Goal: Task Accomplishment & Management: Complete application form

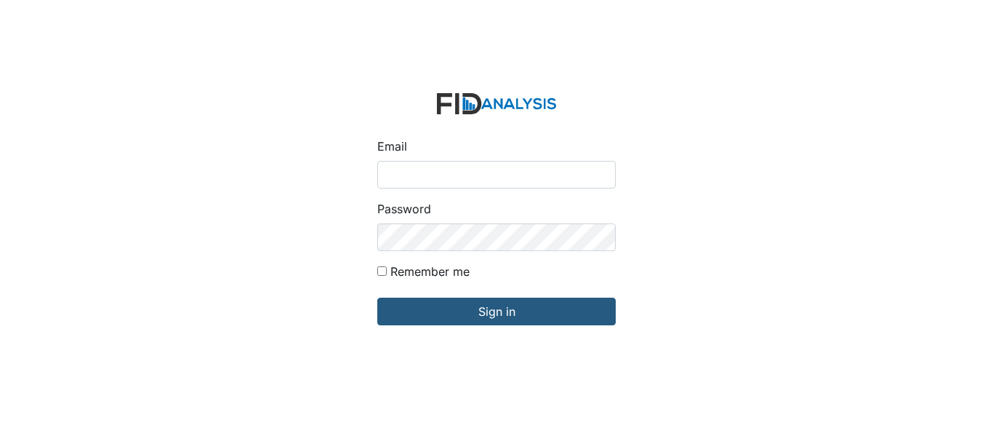
type input "[EMAIL_ADDRESS][DOMAIN_NAME]"
click at [384, 271] on input "Remember me" at bounding box center [381, 270] width 9 height 9
checkbox input "true"
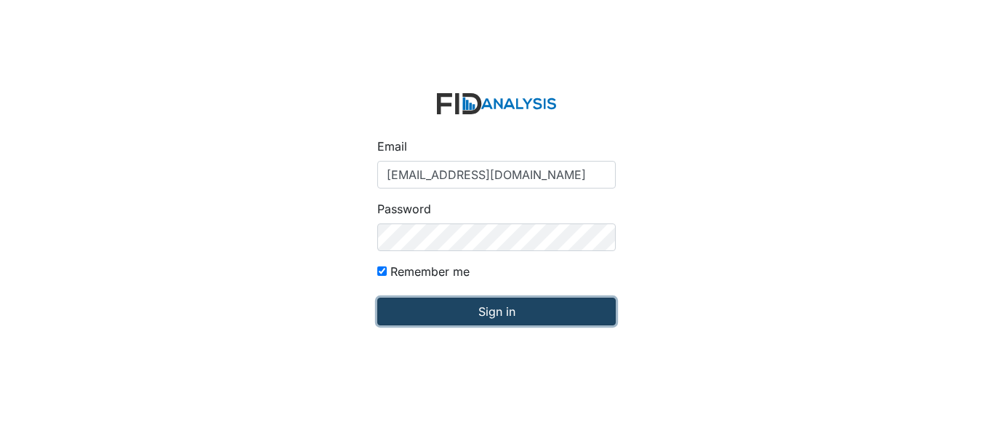
click at [404, 300] on input "Sign in" at bounding box center [496, 311] width 239 height 28
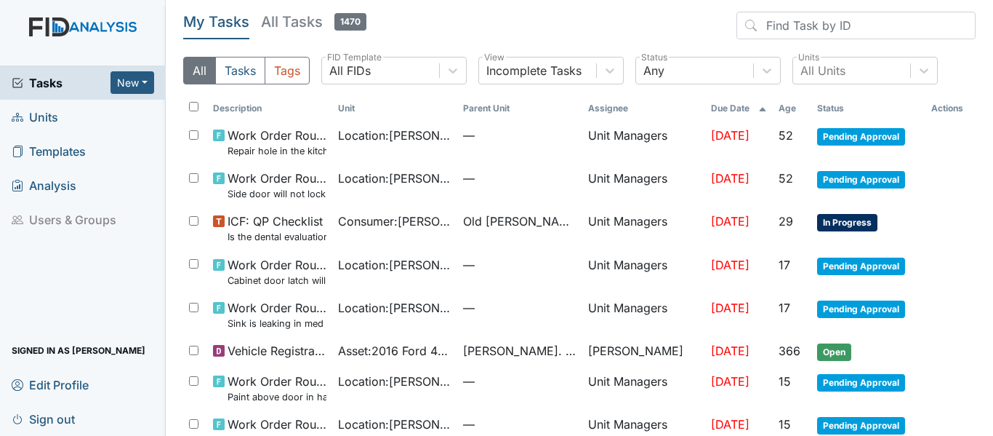
click at [32, 116] on span "Units" at bounding box center [35, 116] width 47 height 23
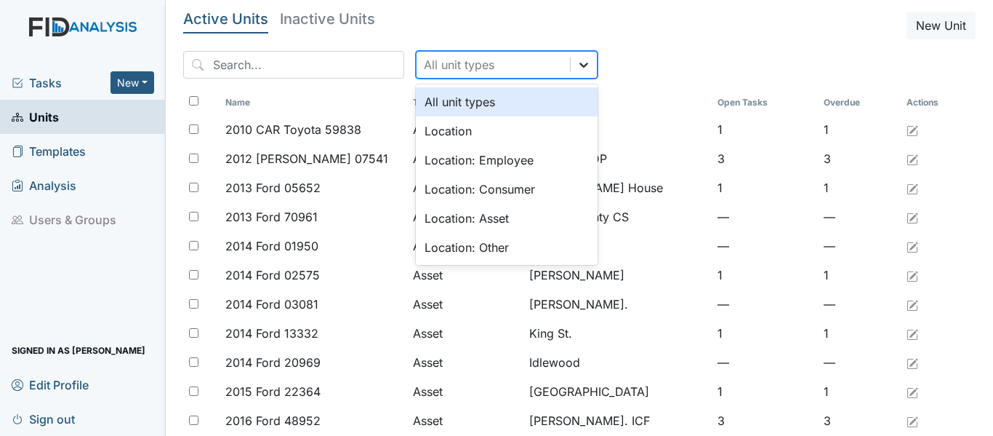
click at [577, 65] on icon at bounding box center [584, 64] width 15 height 15
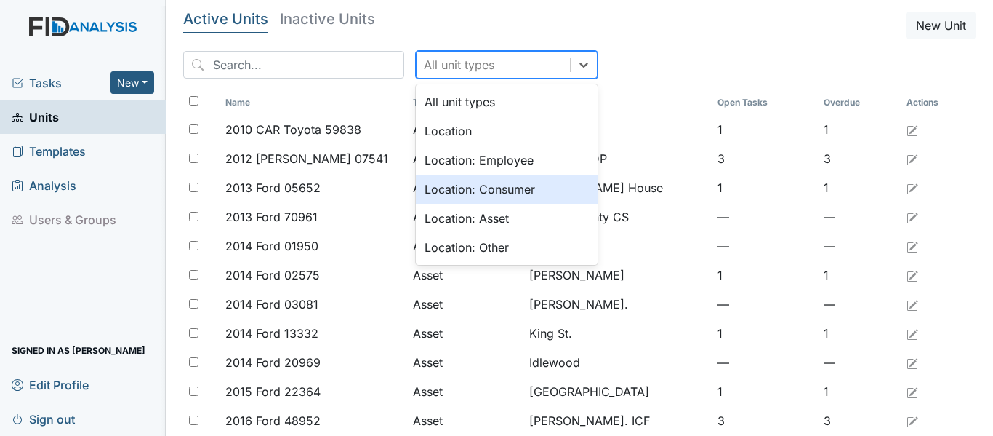
click at [465, 191] on div "Location: Consumer" at bounding box center [507, 189] width 182 height 29
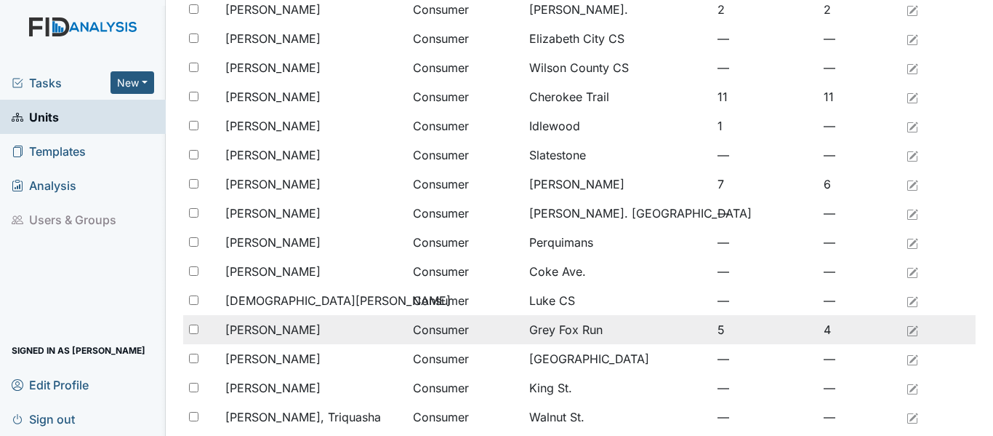
scroll to position [1018, 0]
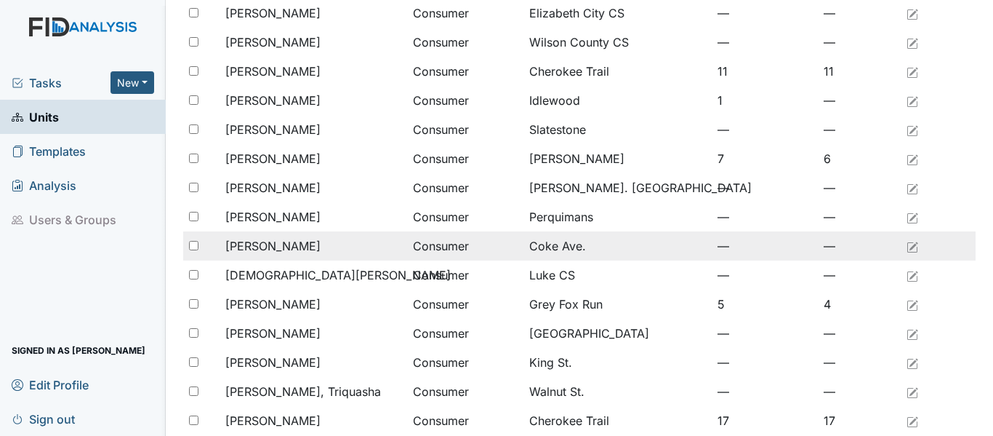
click at [296, 240] on span "Chappell, Kaci" at bounding box center [272, 245] width 95 height 17
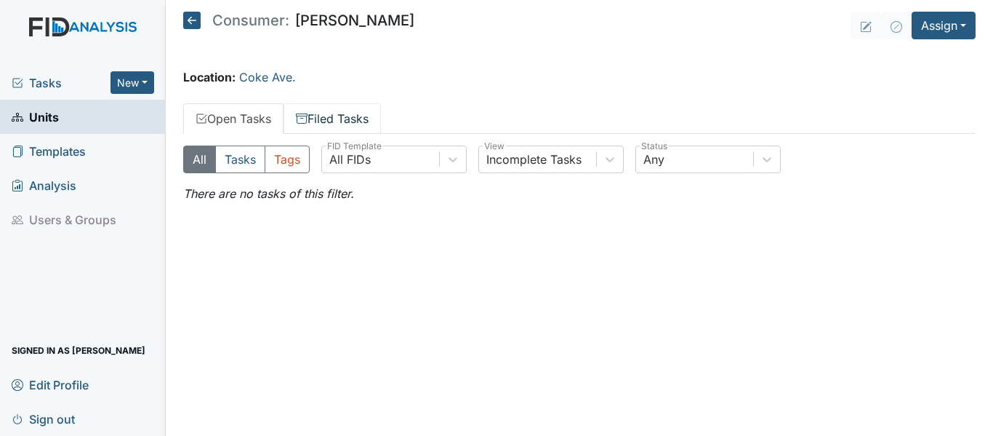
click at [316, 114] on link "Filed Tasks" at bounding box center [332, 118] width 97 height 31
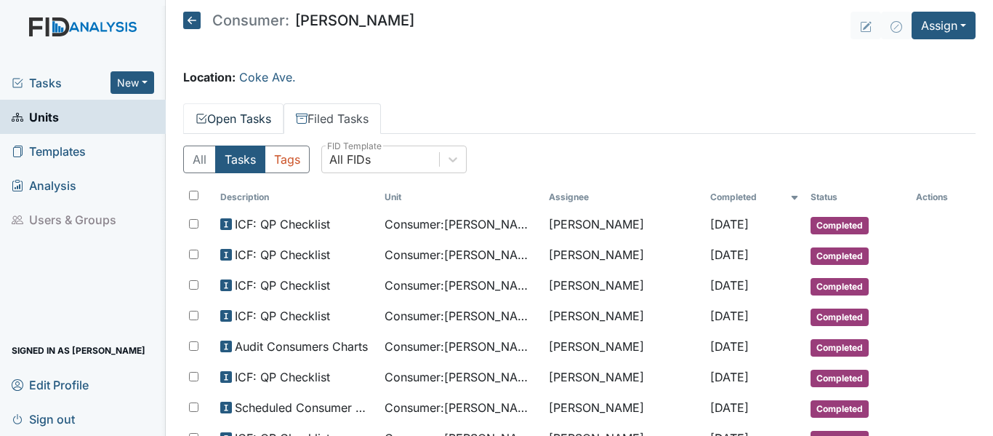
click at [244, 116] on link "Open Tasks" at bounding box center [233, 118] width 100 height 31
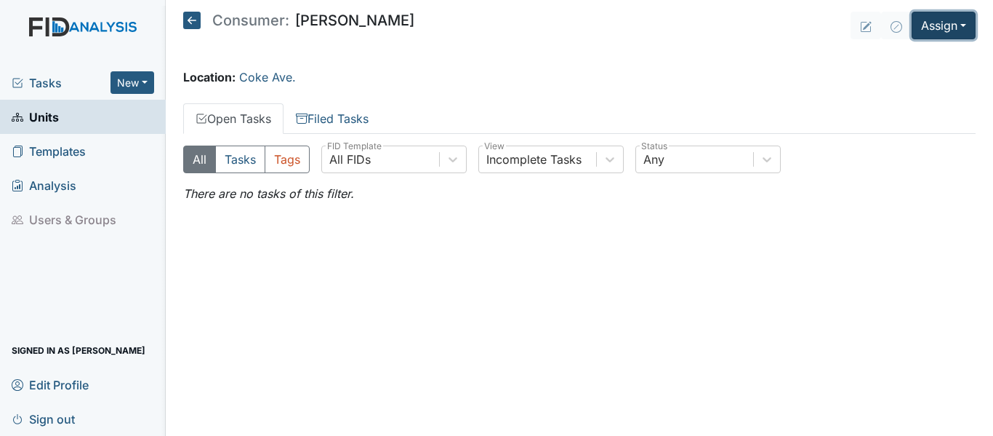
click at [929, 28] on button "Assign" at bounding box center [944, 26] width 64 height 28
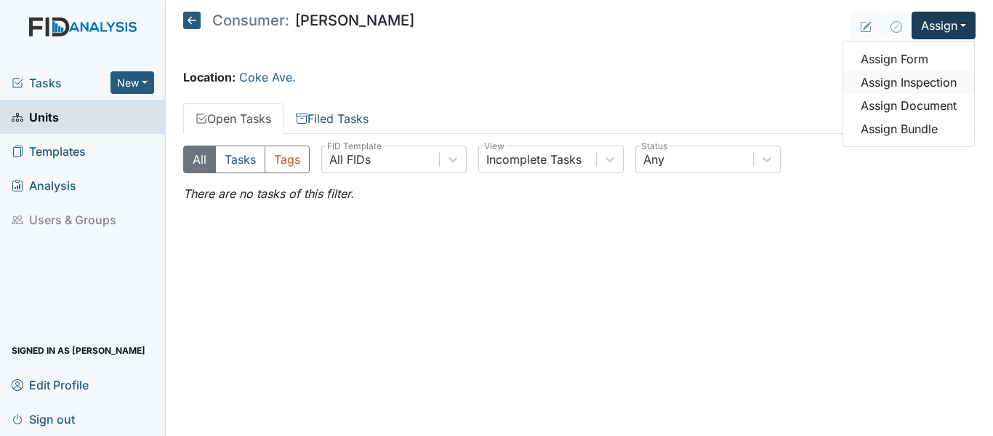
click at [921, 84] on link "Assign Inspection" at bounding box center [909, 82] width 131 height 23
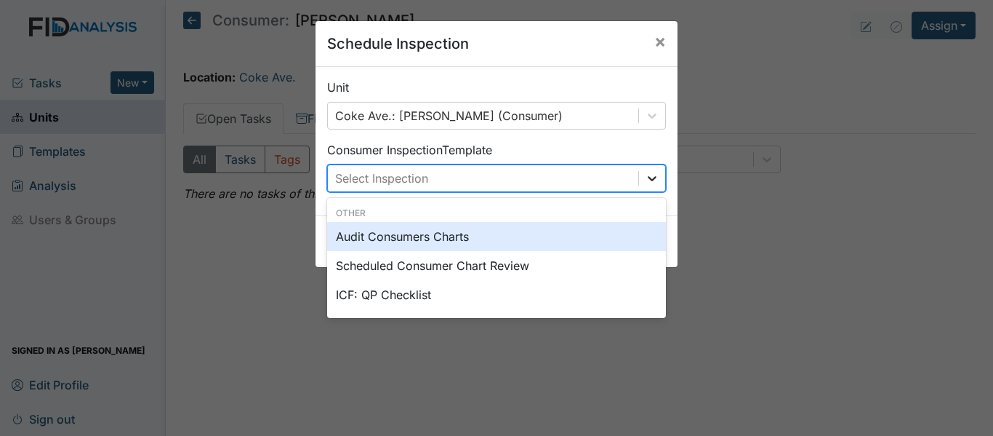
click at [645, 179] on icon at bounding box center [652, 178] width 15 height 15
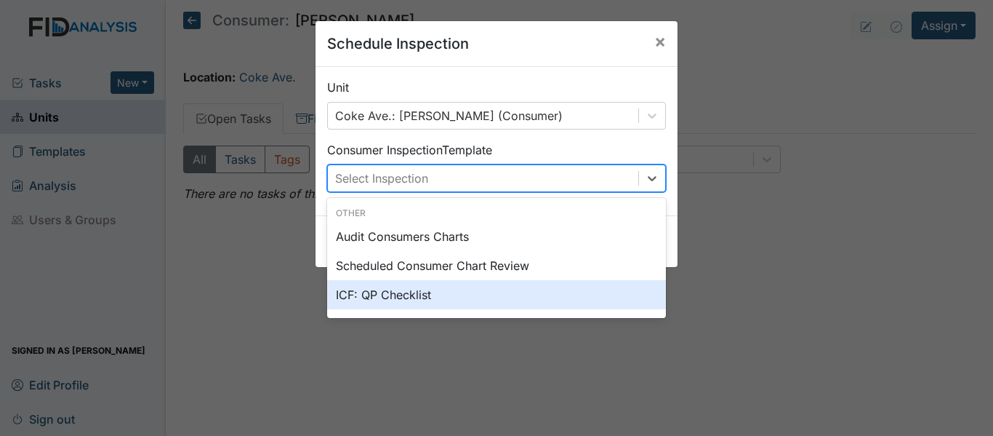
click at [400, 297] on div "ICF: QP Checklist" at bounding box center [496, 294] width 339 height 29
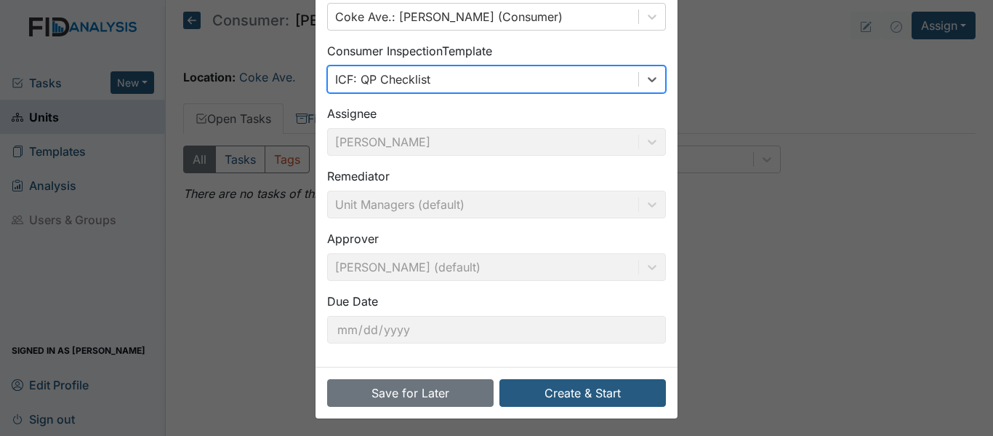
scroll to position [103, 0]
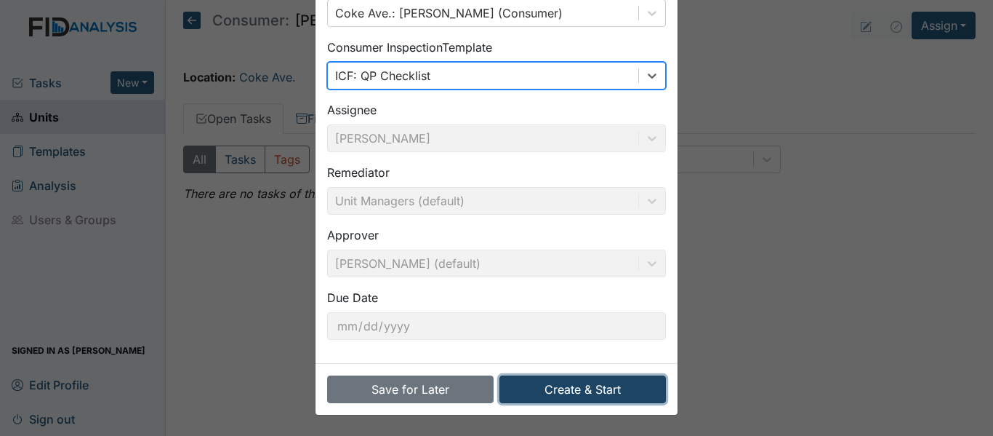
click at [569, 394] on button "Create & Start" at bounding box center [583, 389] width 167 height 28
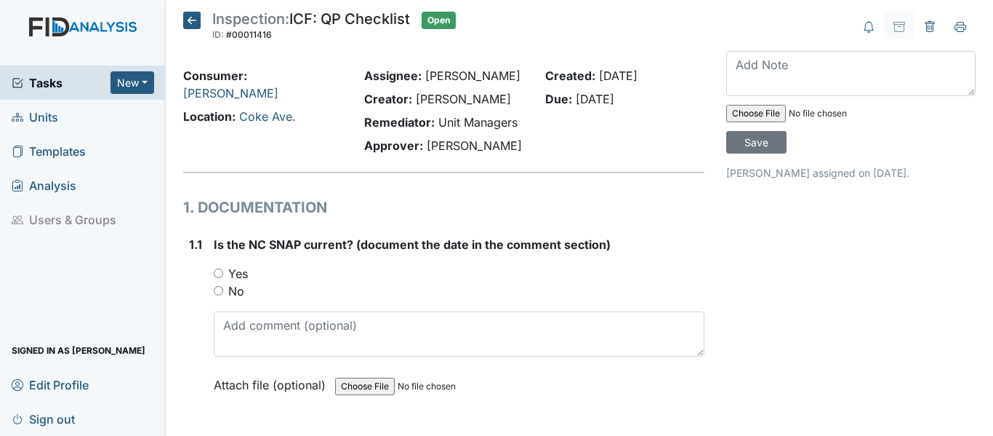
click at [219, 276] on input "Yes" at bounding box center [218, 272] width 9 height 9
radio input "true"
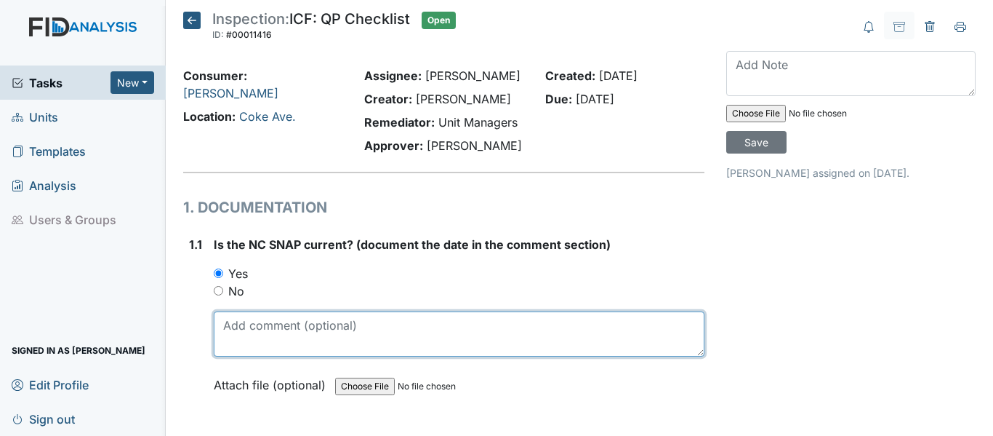
click at [249, 342] on textarea at bounding box center [459, 333] width 491 height 45
drag, startPoint x: 233, startPoint y: 325, endPoint x: 265, endPoint y: 323, distance: 31.3
click at [265, 323] on textarea "[DATE]" at bounding box center [459, 333] width 491 height 45
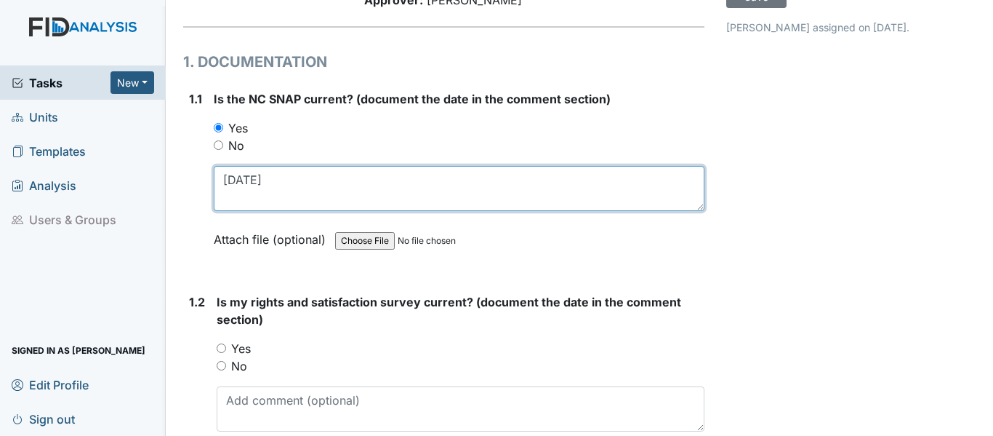
scroll to position [218, 0]
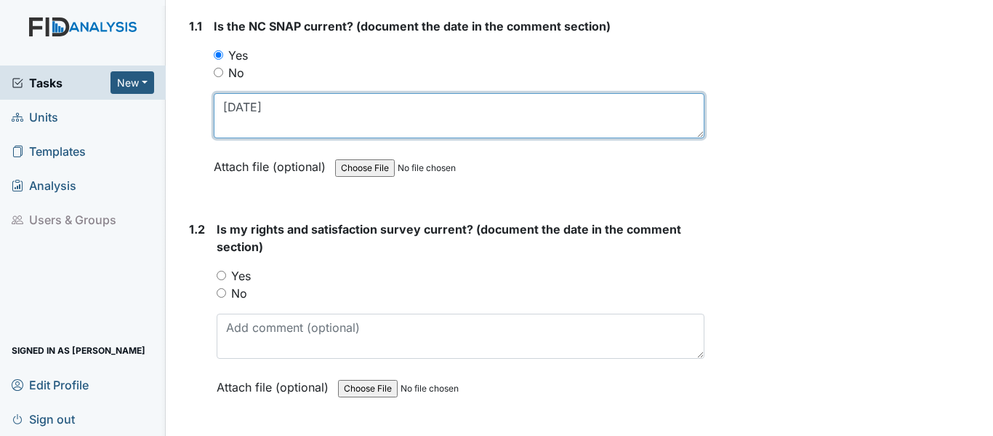
type textarea "[DATE]"
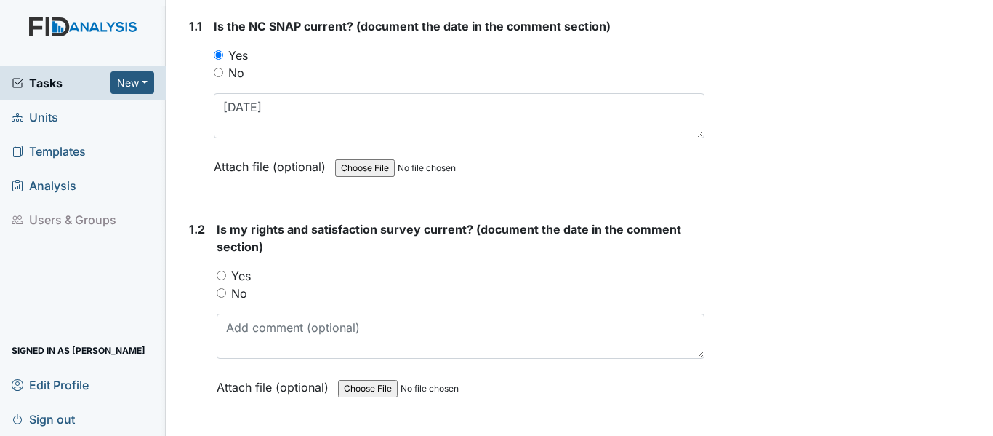
click at [218, 275] on input "Yes" at bounding box center [221, 275] width 9 height 9
radio input "true"
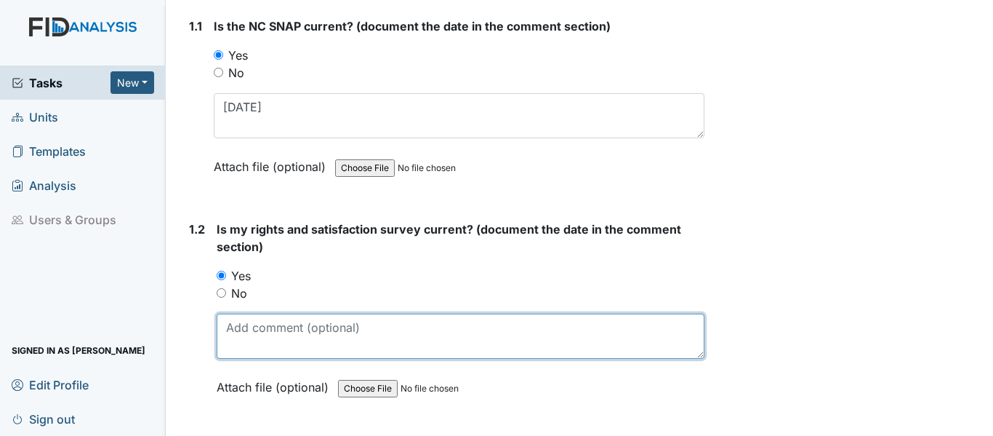
click at [245, 330] on textarea at bounding box center [461, 335] width 488 height 45
paste textarea "7/31/25"
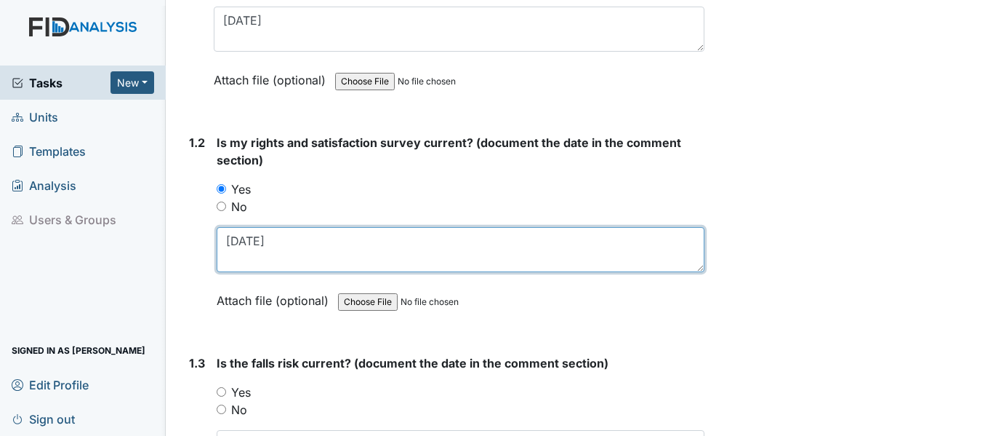
scroll to position [364, 0]
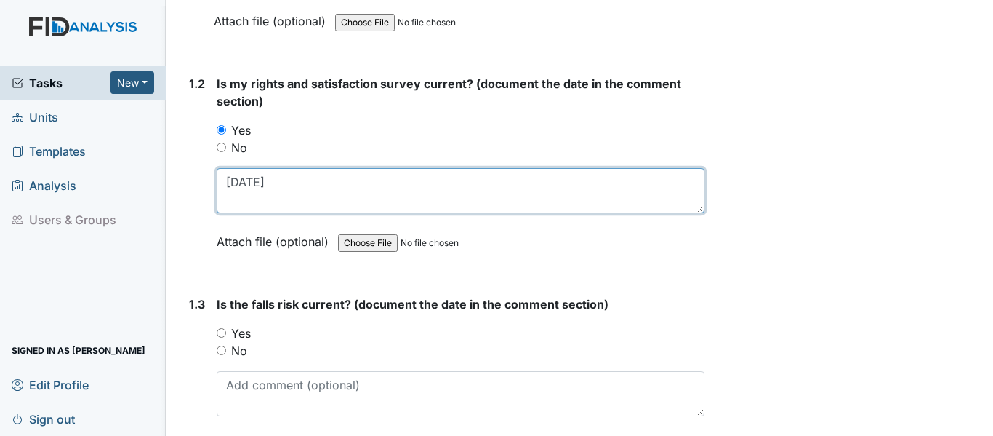
type textarea "7/31/25"
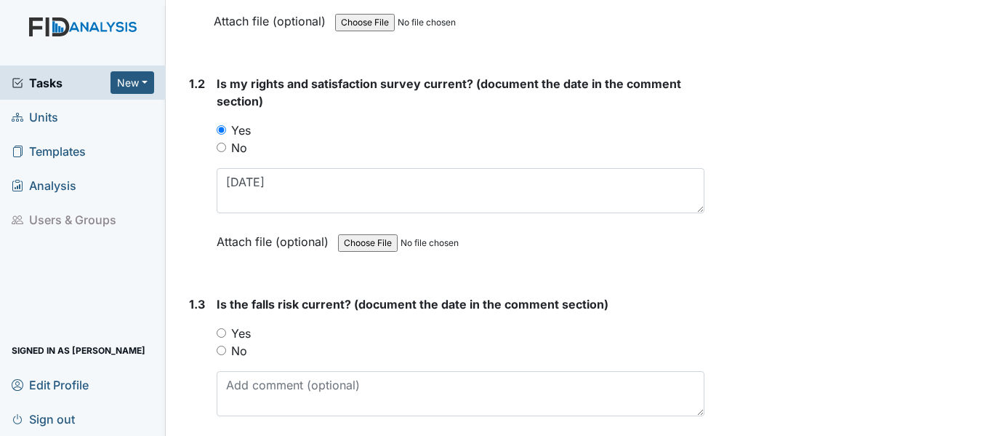
click at [222, 334] on input "Yes" at bounding box center [221, 332] width 9 height 9
radio input "true"
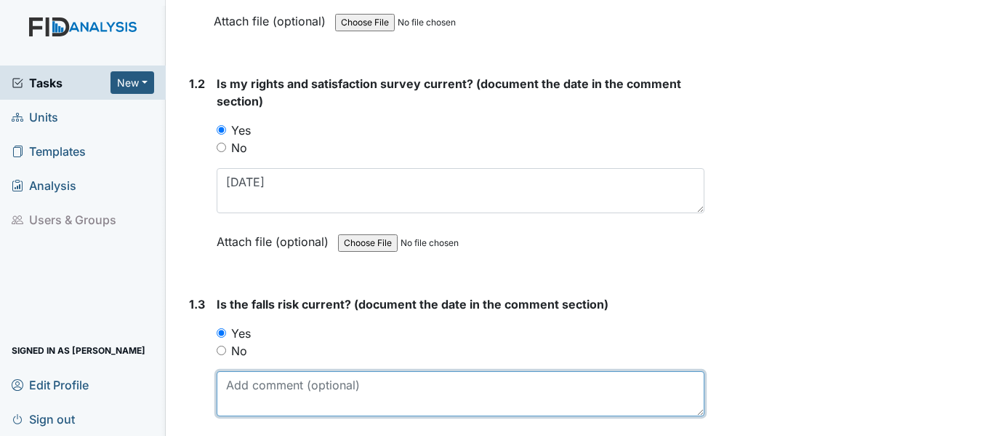
click at [275, 385] on textarea at bounding box center [461, 393] width 488 height 45
paste textarea "7/31/25"
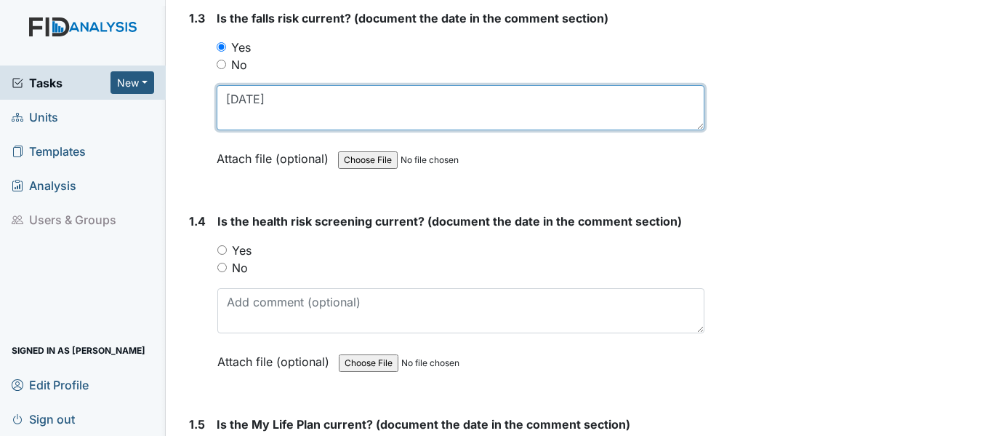
scroll to position [727, 0]
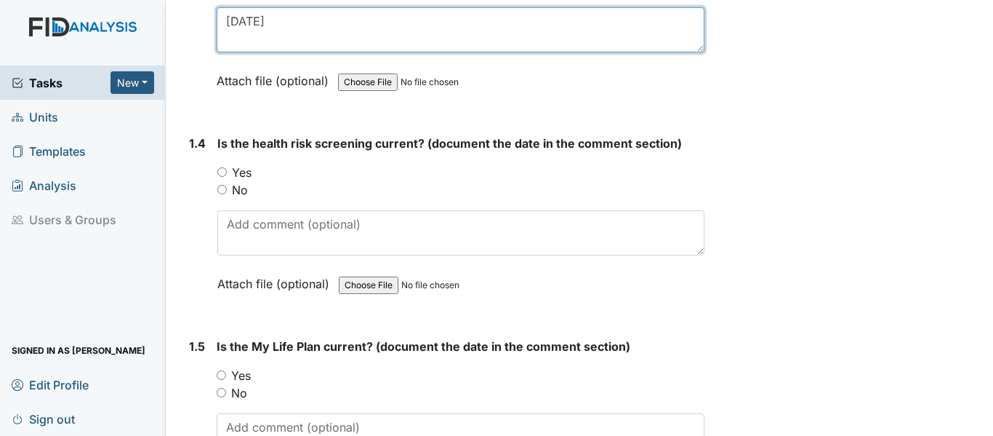
type textarea "7/31/25"
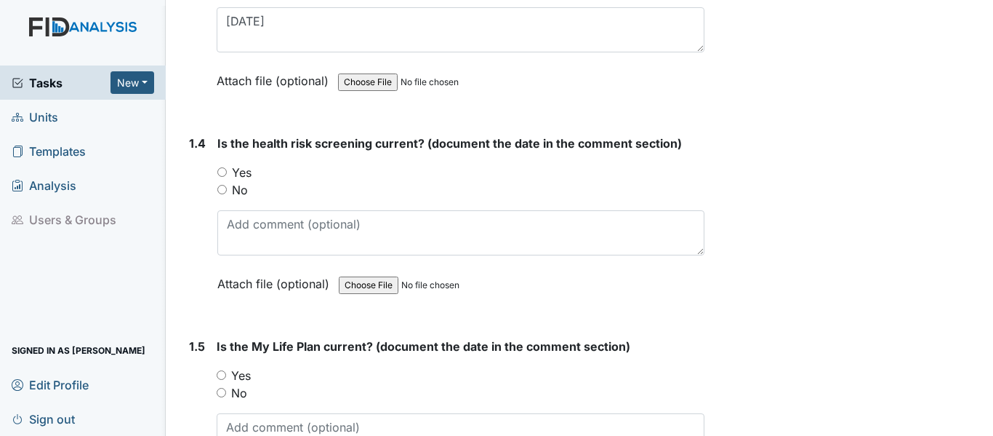
click at [225, 170] on input "Yes" at bounding box center [221, 171] width 9 height 9
radio input "true"
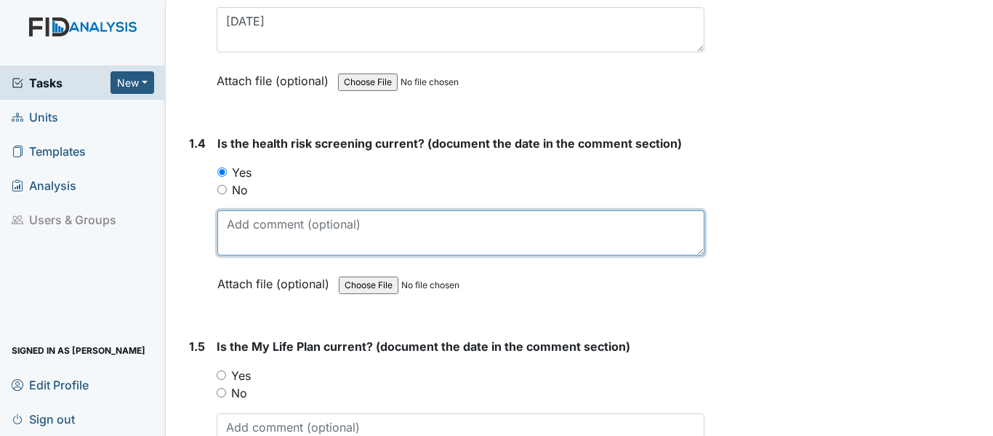
click at [295, 241] on textarea at bounding box center [460, 232] width 487 height 45
paste textarea "7/31/25"
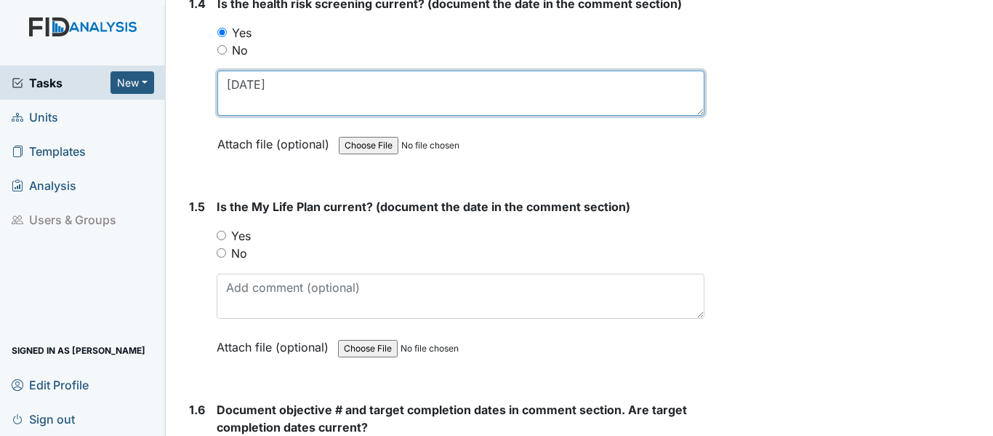
scroll to position [873, 0]
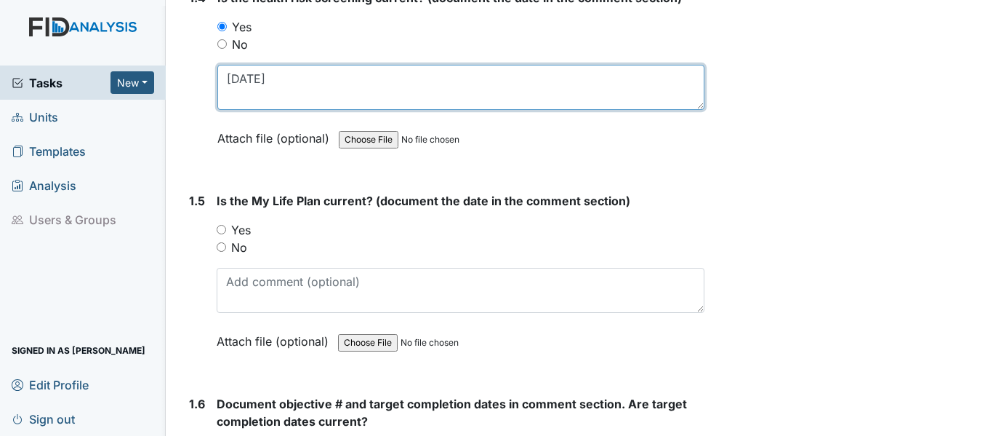
type textarea "7/31/25"
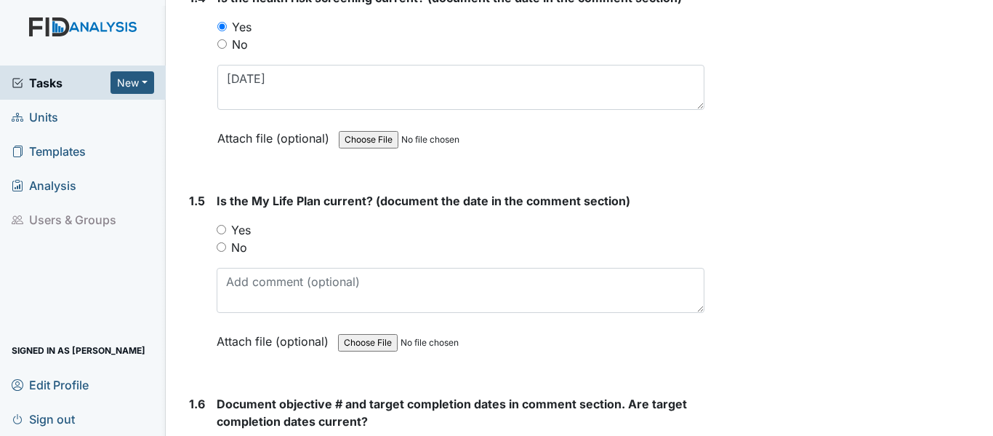
click at [223, 230] on input "Yes" at bounding box center [221, 229] width 9 height 9
radio input "true"
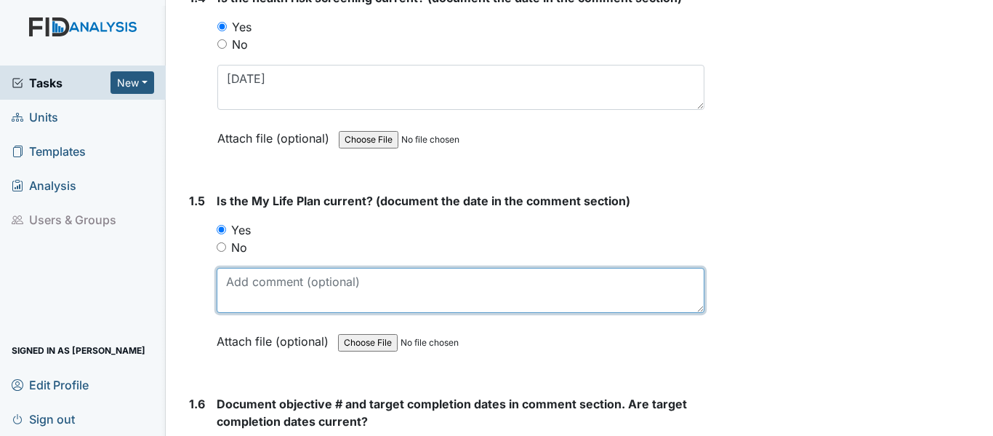
click at [310, 287] on textarea at bounding box center [461, 290] width 488 height 45
paste textarea "7/31/25"
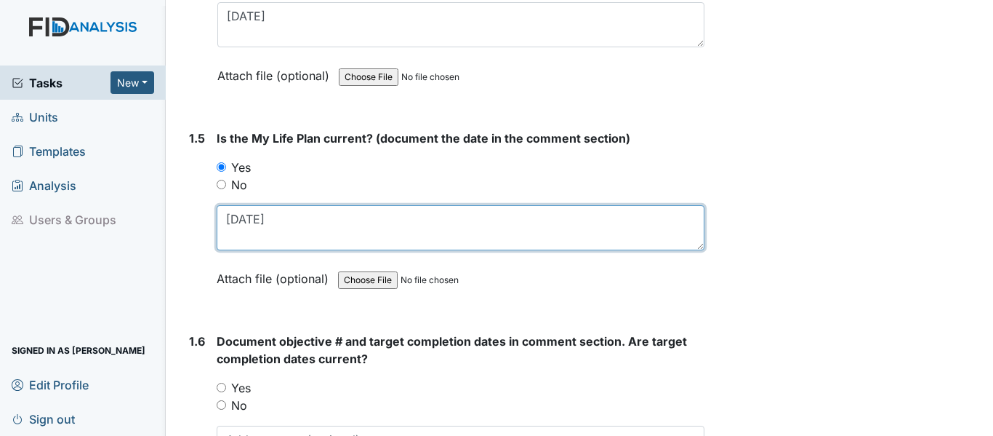
scroll to position [1018, 0]
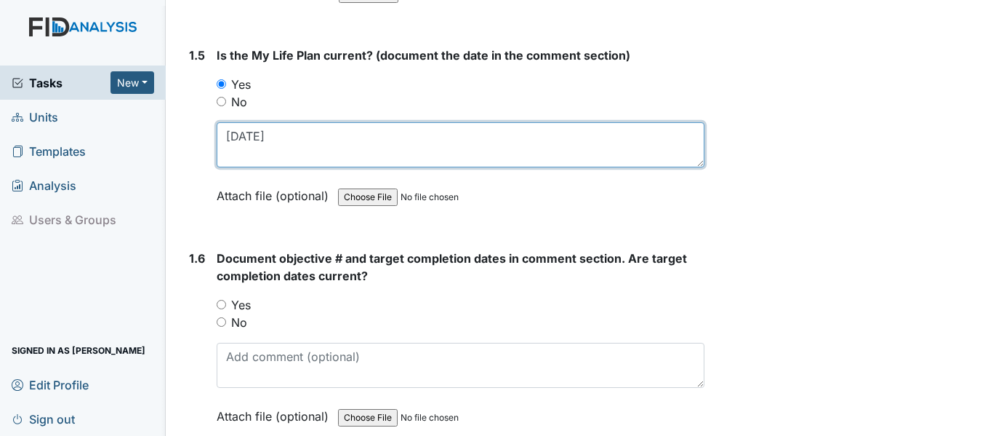
type textarea "7/31/25"
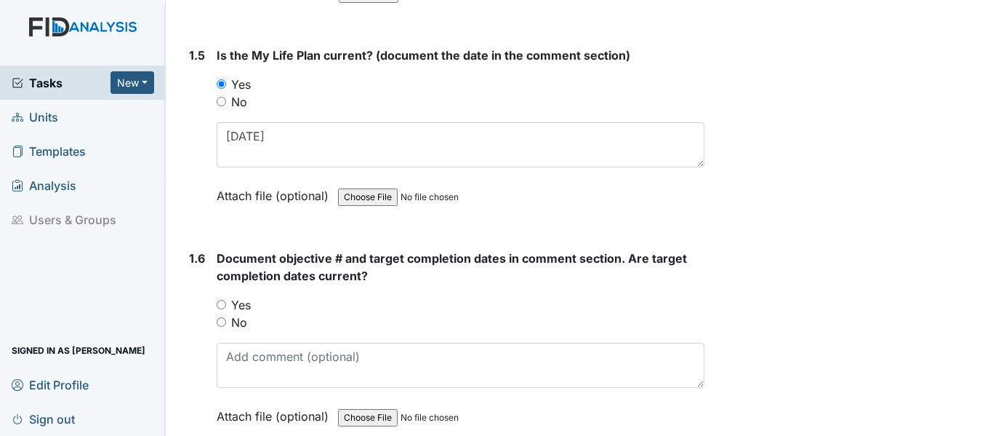
drag, startPoint x: 221, startPoint y: 305, endPoint x: 279, endPoint y: 335, distance: 65.7
click at [222, 305] on input "Yes" at bounding box center [221, 304] width 9 height 9
radio input "true"
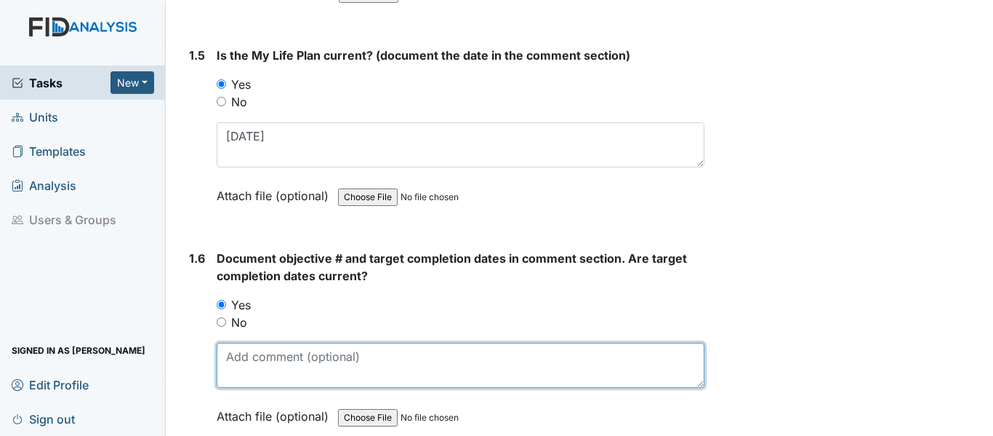
click at [286, 360] on textarea at bounding box center [461, 364] width 488 height 45
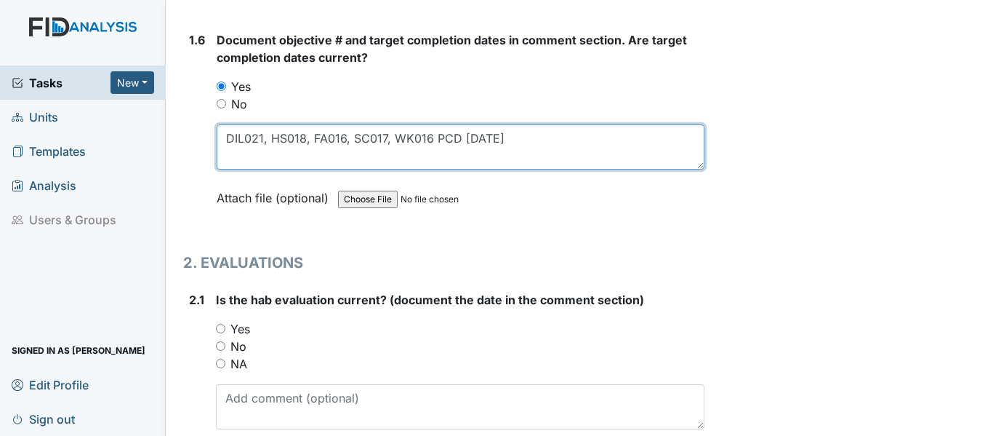
scroll to position [1309, 0]
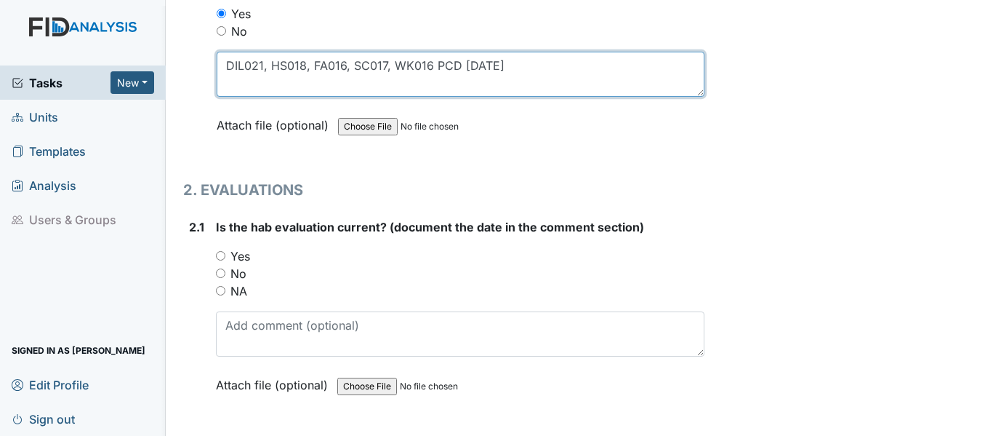
type textarea "DIL021, HS018, FA016, SC017, WK016 PCD 7/30/26"
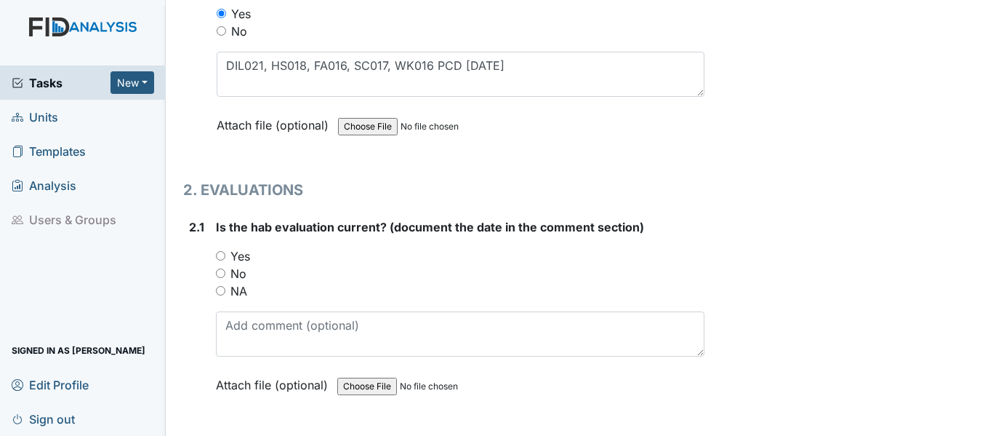
click at [220, 252] on input "Yes" at bounding box center [220, 255] width 9 height 9
radio input "true"
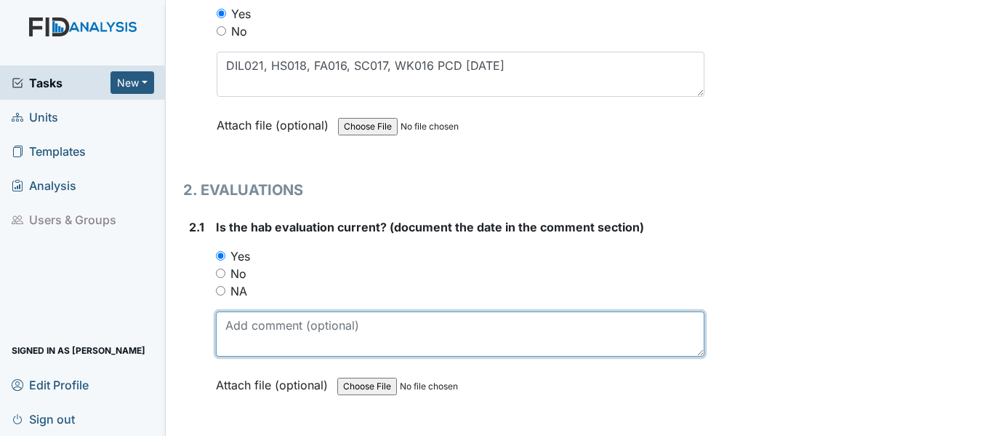
click at [252, 334] on textarea at bounding box center [460, 333] width 489 height 45
paste textarea "7/31/25"
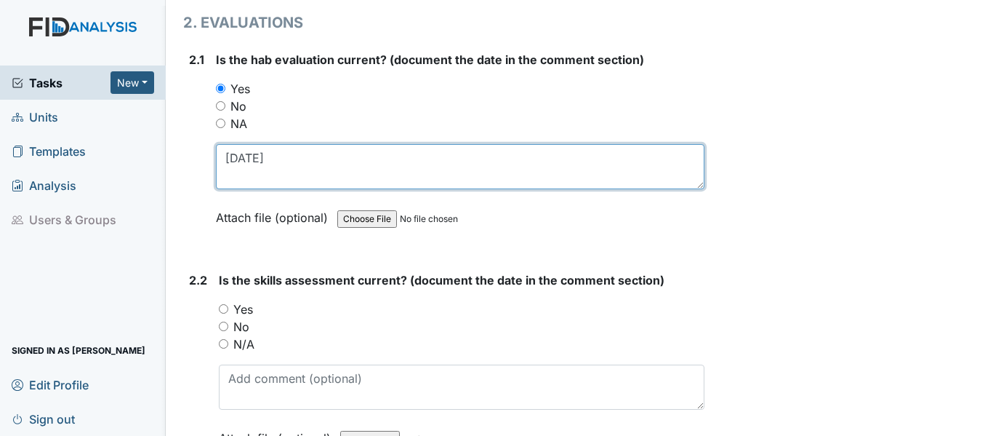
scroll to position [1527, 0]
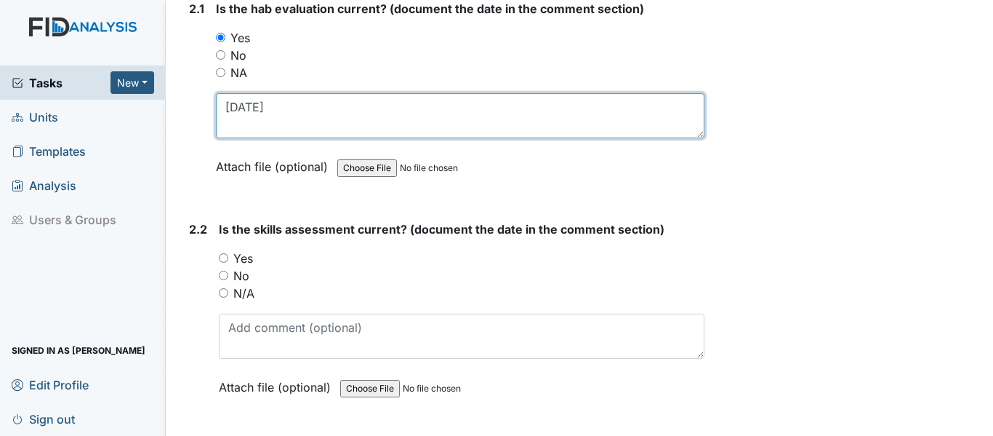
type textarea "7/31/25"
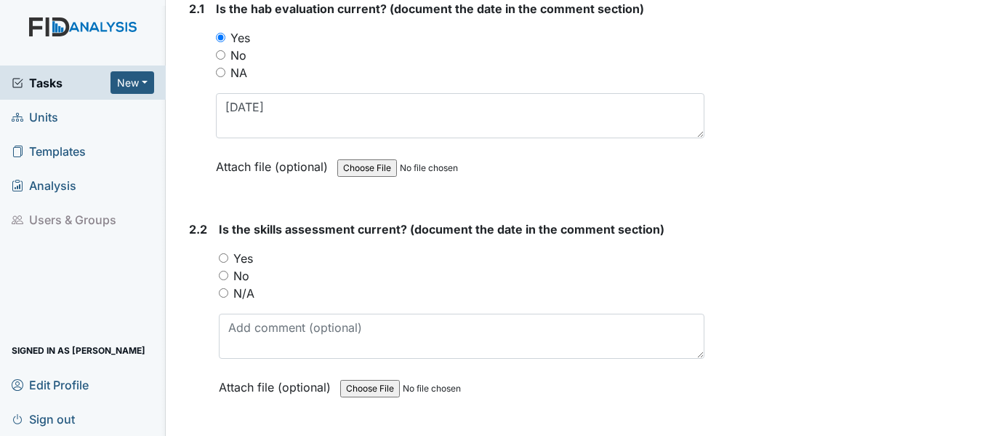
click at [221, 257] on input "Yes" at bounding box center [223, 257] width 9 height 9
radio input "true"
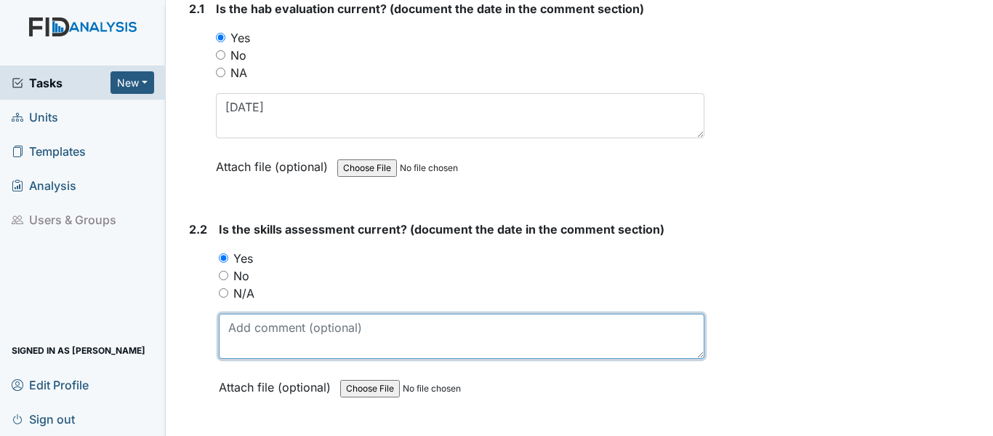
click at [258, 317] on textarea at bounding box center [462, 335] width 486 height 45
paste textarea "7/31/25"
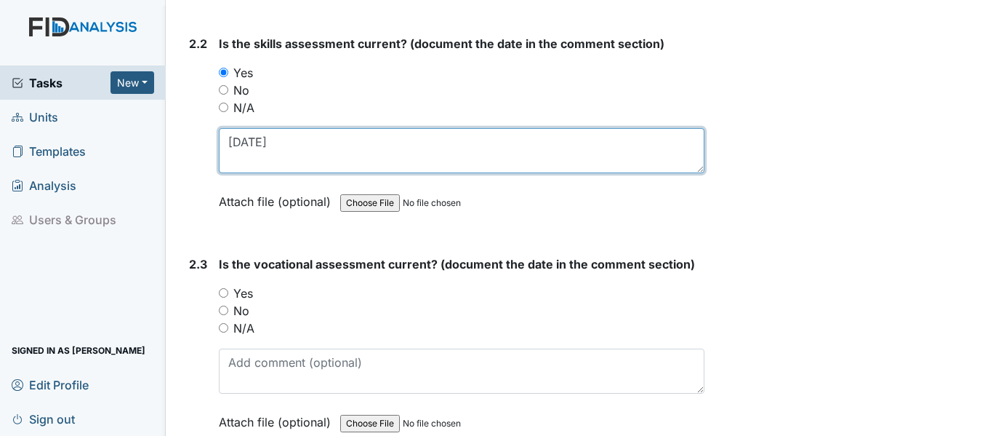
scroll to position [1745, 0]
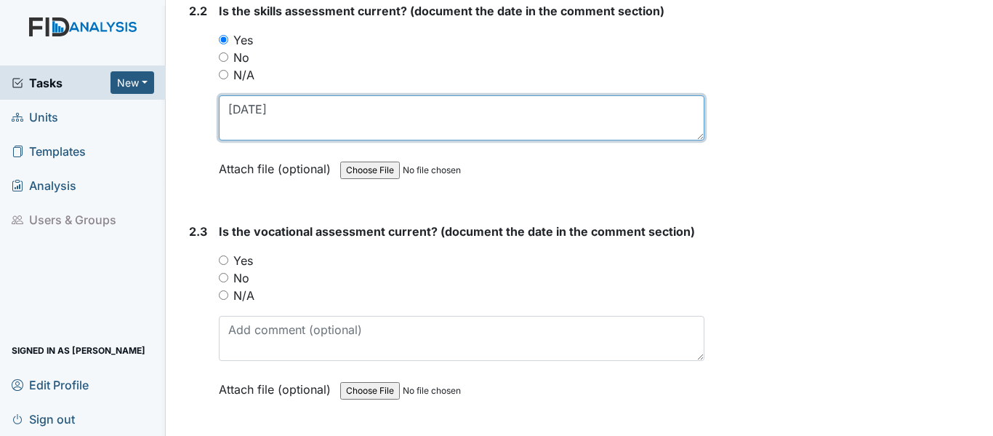
type textarea "7/31/25"
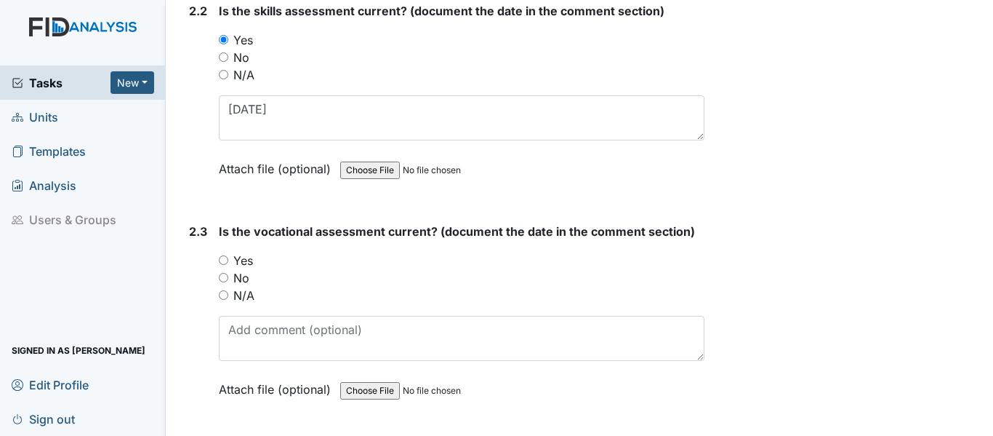
click at [226, 263] on input "Yes" at bounding box center [223, 259] width 9 height 9
radio input "true"
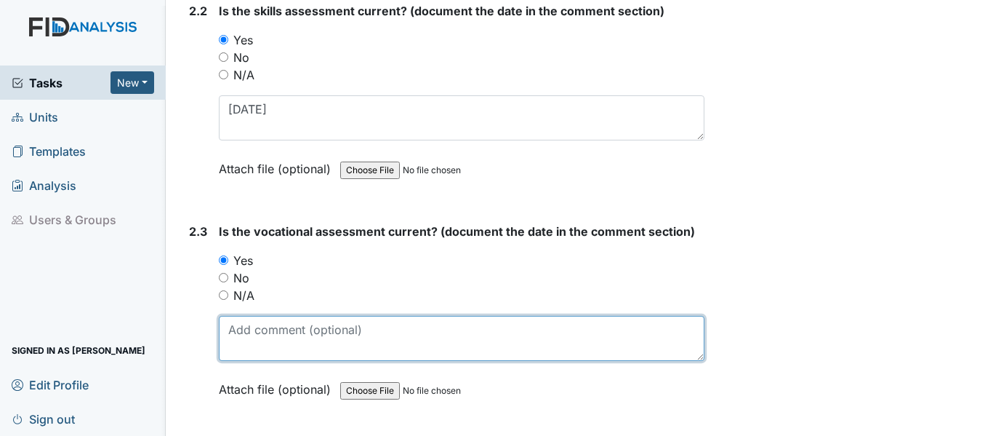
click at [277, 343] on textarea at bounding box center [462, 338] width 486 height 45
paste textarea "7/31/25"
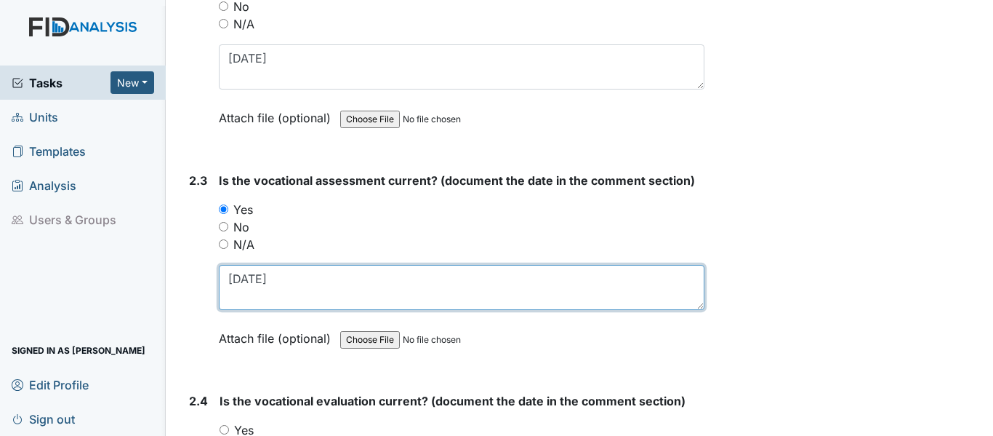
scroll to position [1963, 0]
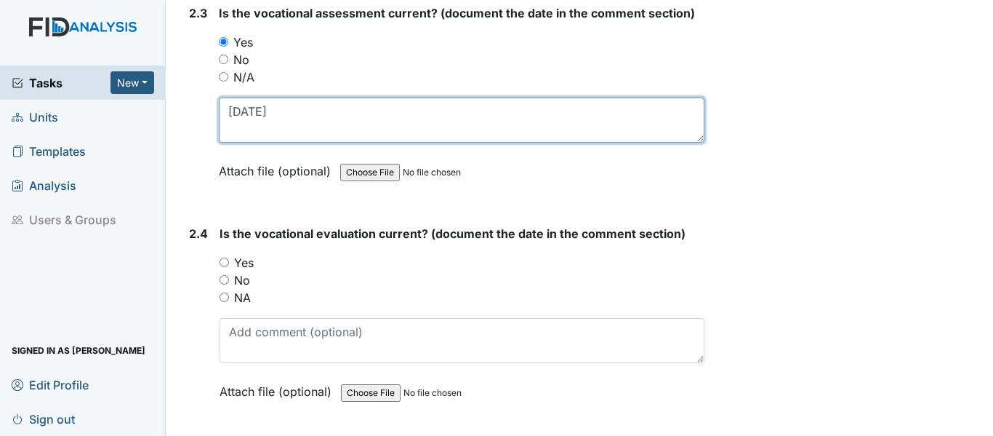
type textarea "7/31/25"
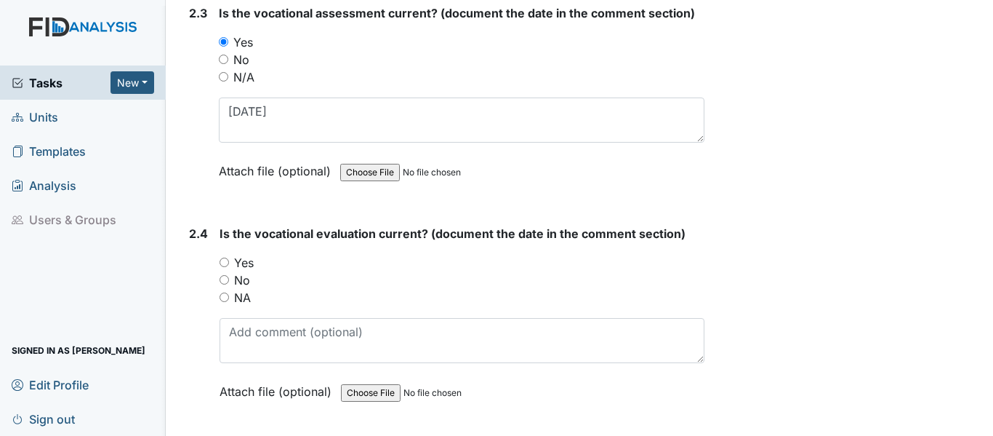
click at [226, 265] on input "Yes" at bounding box center [224, 261] width 9 height 9
radio input "true"
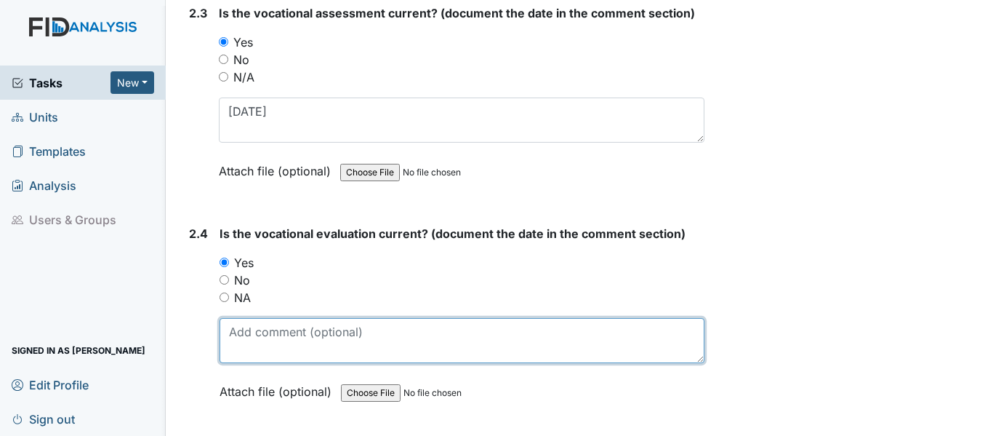
click at [271, 334] on textarea at bounding box center [462, 340] width 485 height 45
paste textarea "7/31/25"
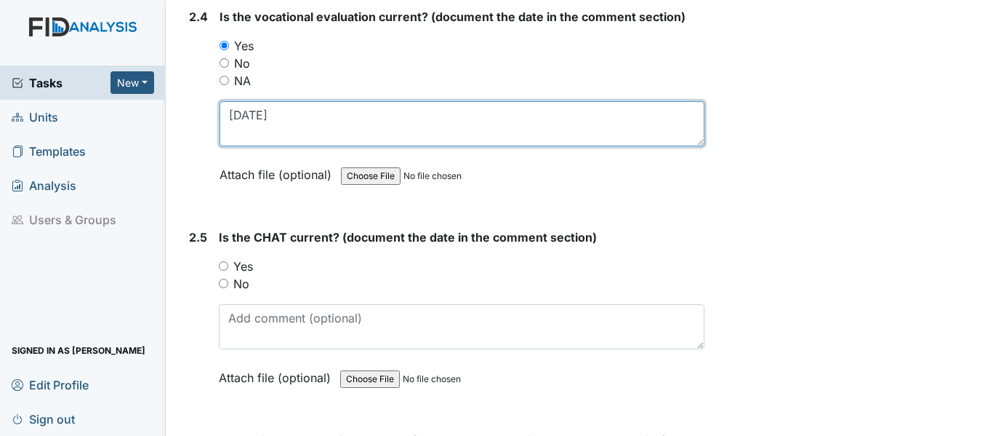
scroll to position [2181, 0]
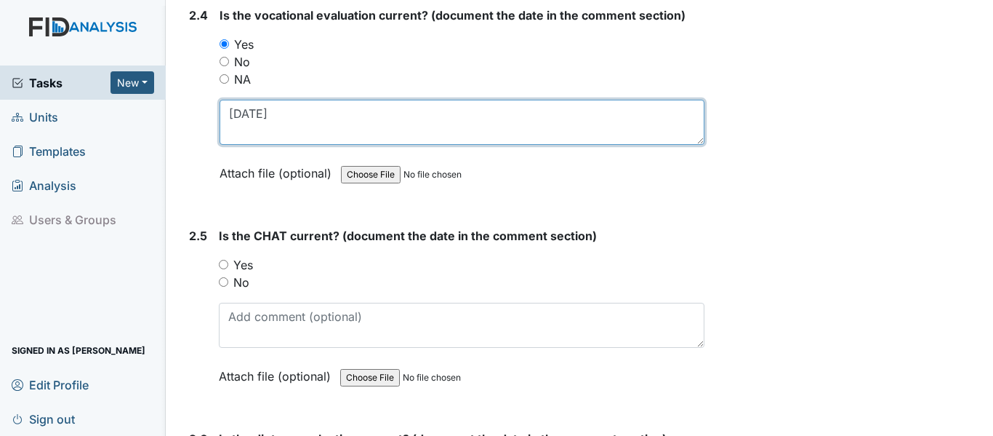
type textarea "7/31/25"
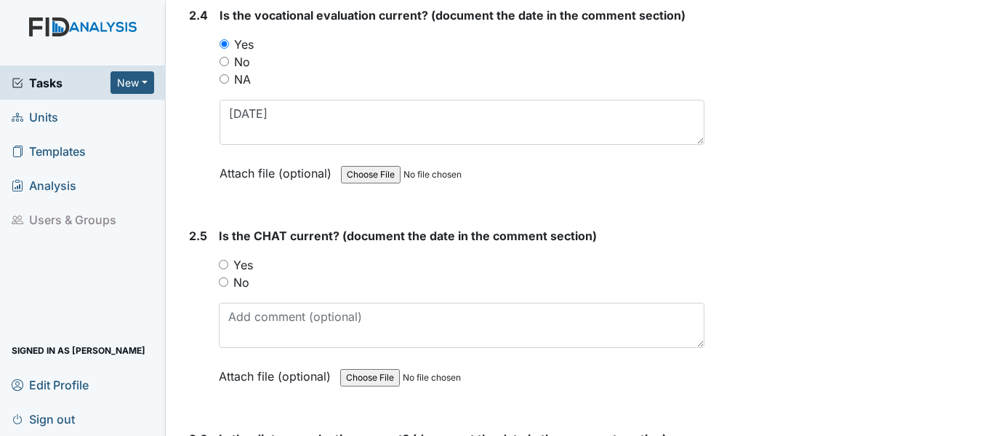
click at [223, 260] on input "Yes" at bounding box center [223, 264] width 9 height 9
radio input "true"
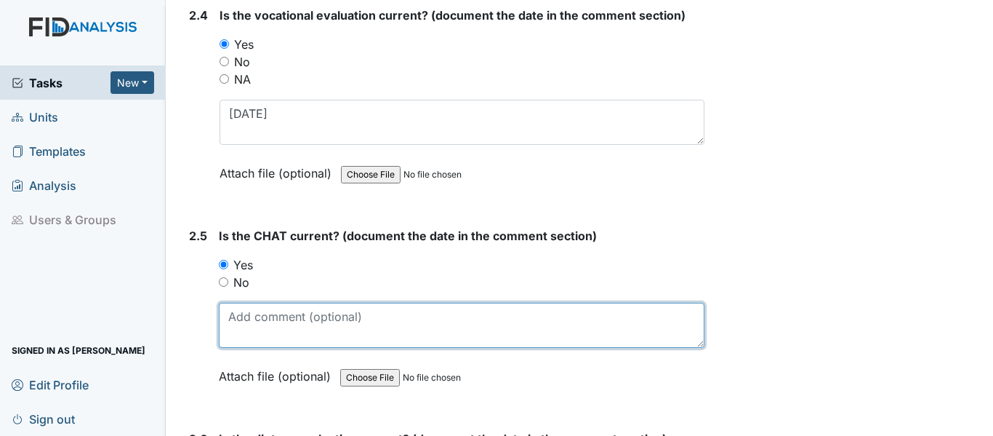
click at [281, 332] on textarea at bounding box center [462, 325] width 486 height 45
paste textarea "7/31/25"
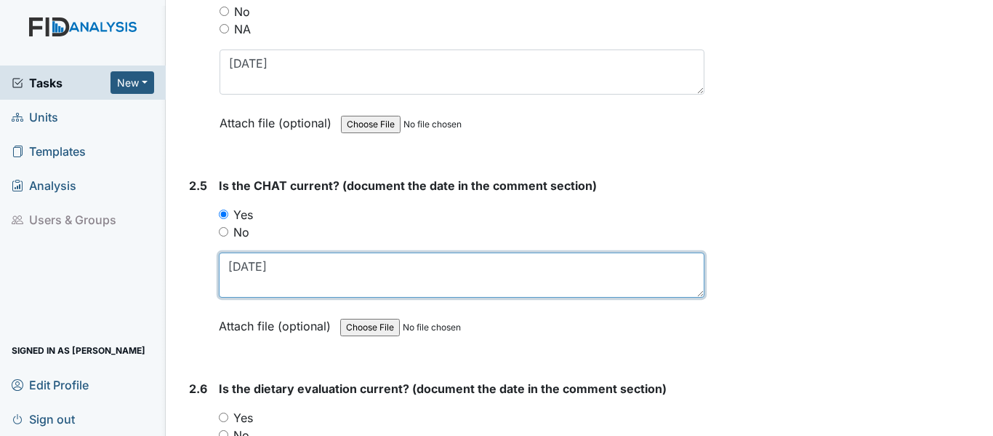
scroll to position [2400, 0]
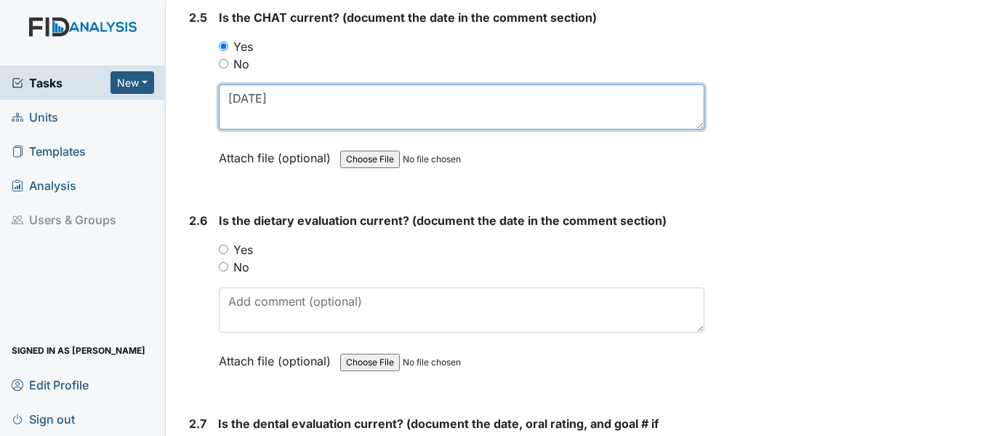
type textarea "[DATE]"
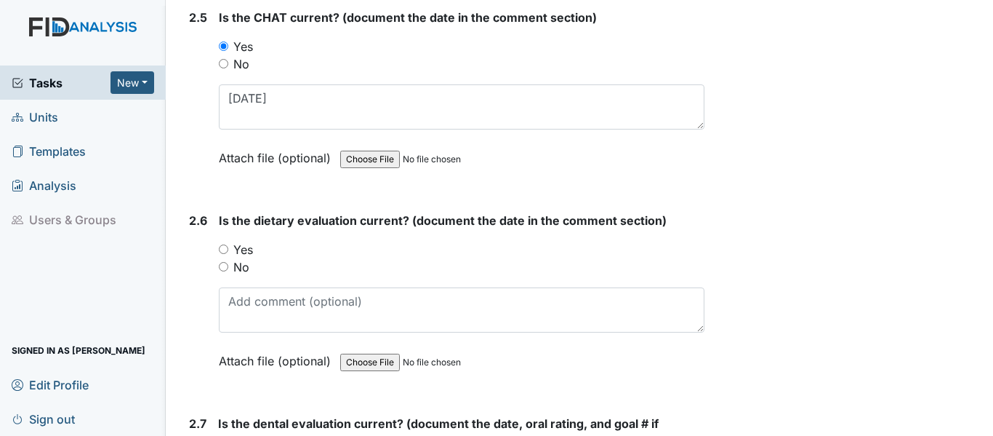
click at [228, 249] on input "Yes" at bounding box center [223, 248] width 9 height 9
radio input "true"
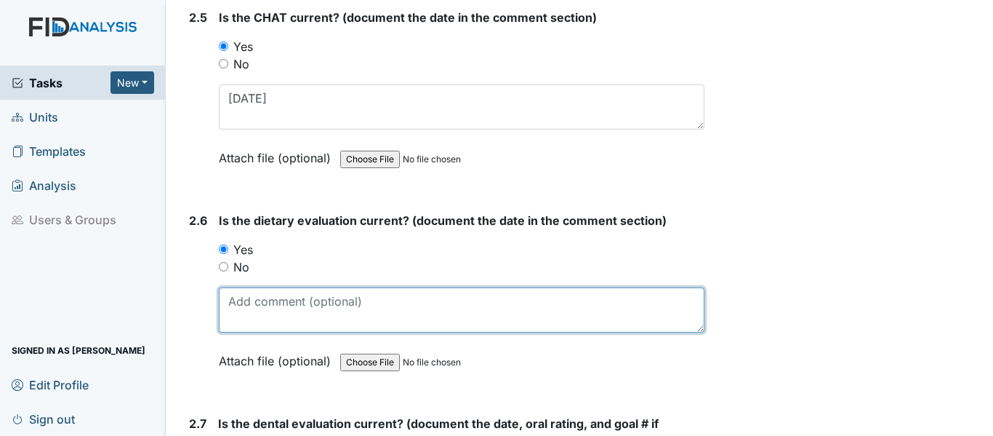
click at [252, 321] on textarea at bounding box center [462, 309] width 486 height 45
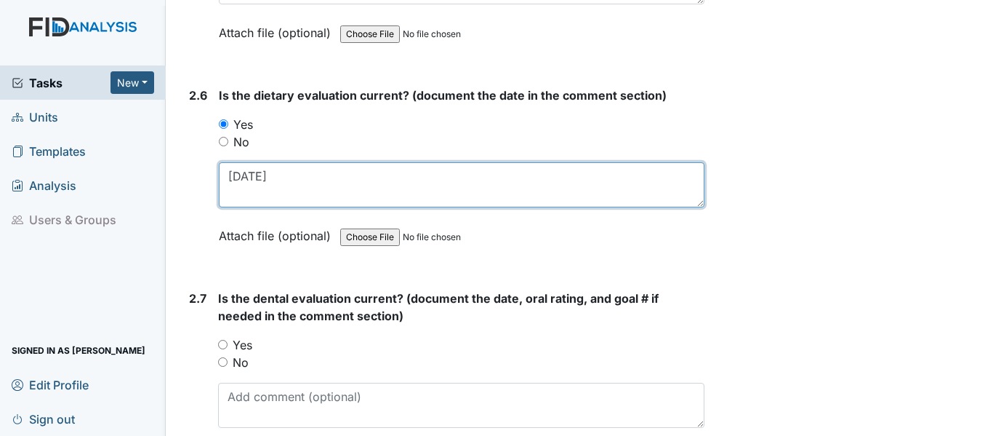
scroll to position [2545, 0]
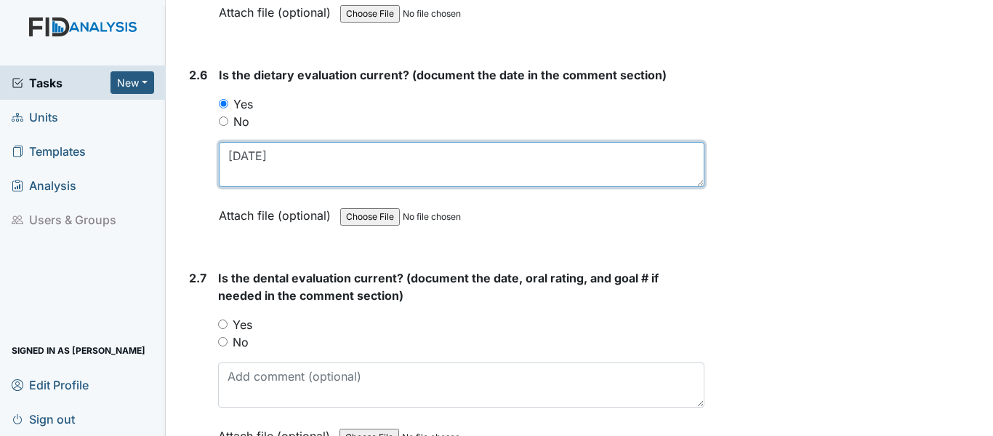
type textarea "8/8/25"
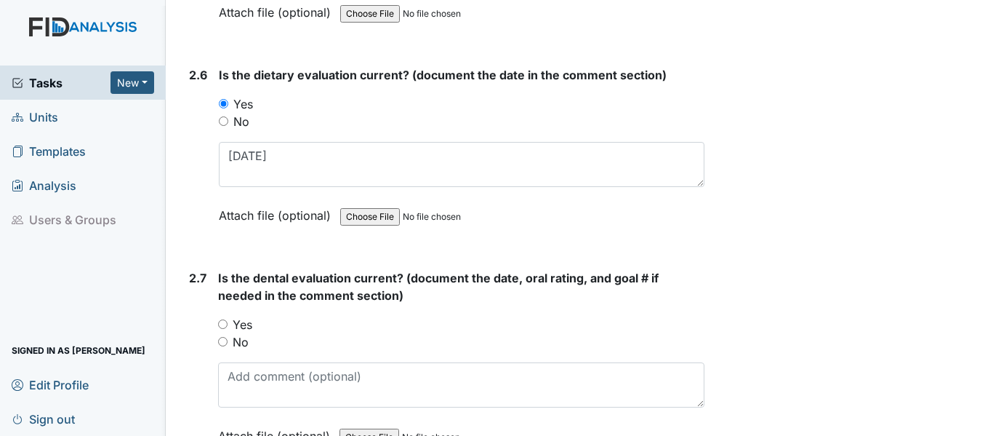
click at [220, 326] on input "Yes" at bounding box center [222, 323] width 9 height 9
radio input "true"
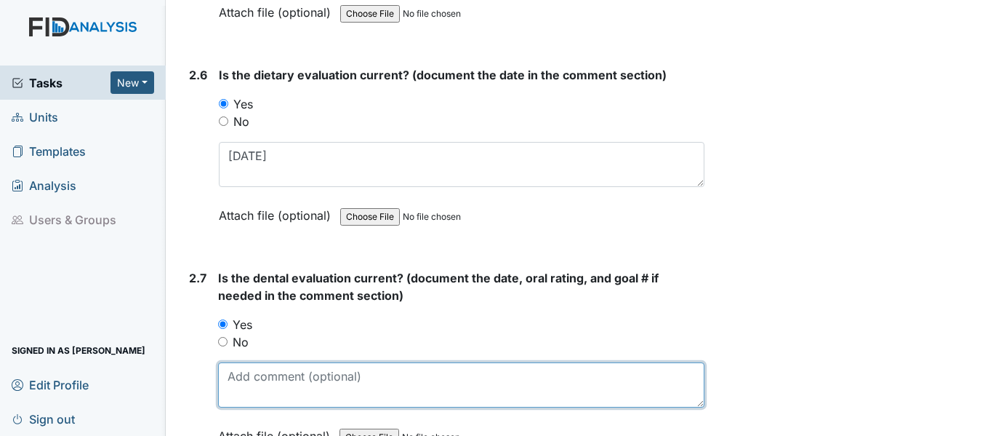
click at [259, 377] on textarea at bounding box center [461, 384] width 486 height 45
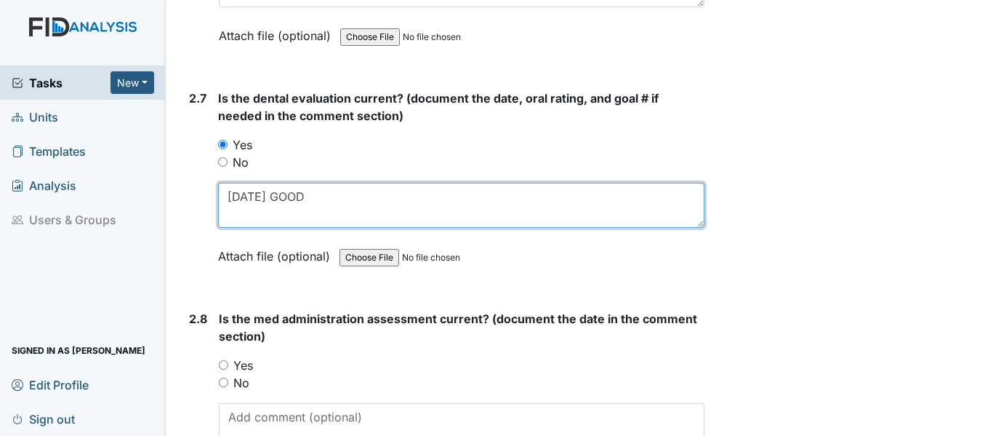
scroll to position [2763, 0]
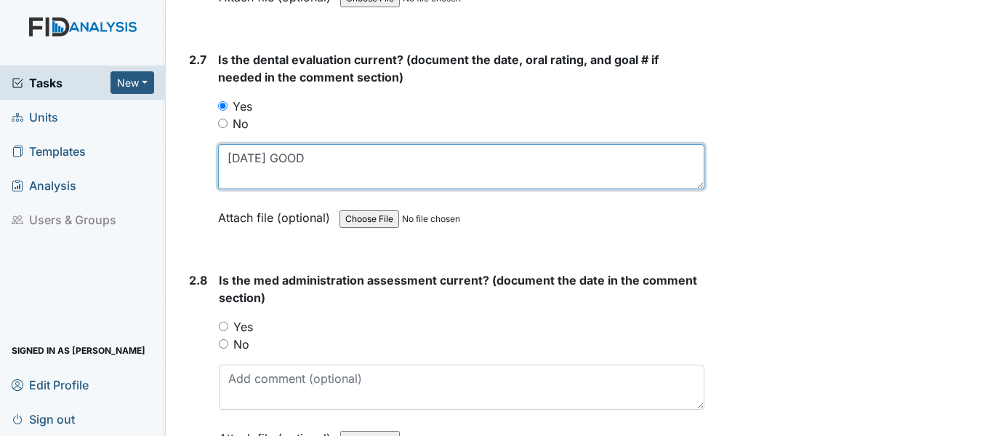
type textarea "3/12/25 GOOD"
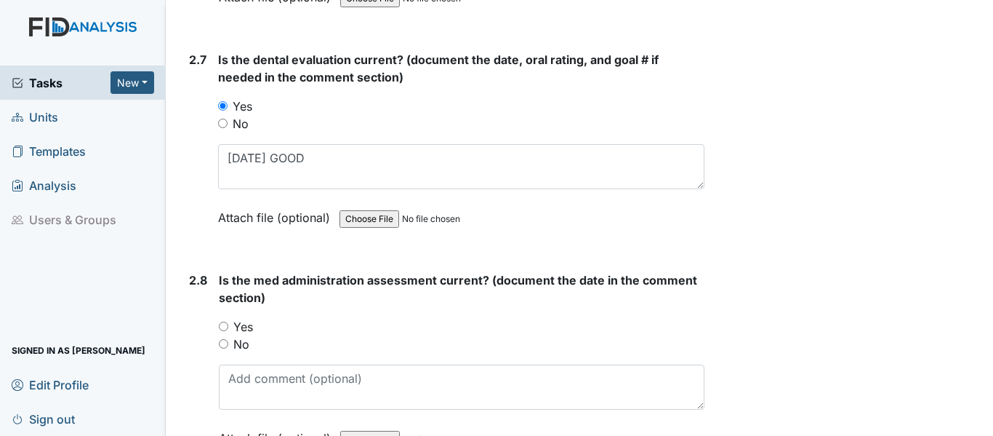
click at [221, 326] on input "Yes" at bounding box center [223, 325] width 9 height 9
radio input "true"
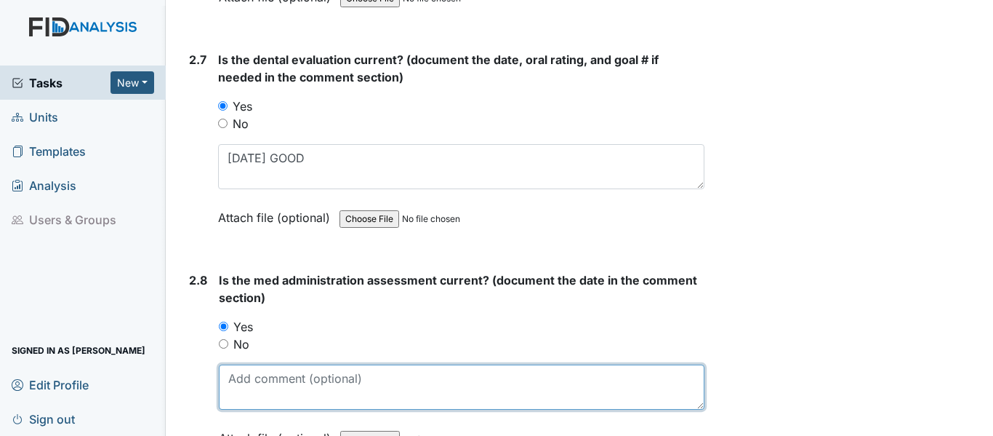
click at [279, 388] on textarea at bounding box center [462, 386] width 486 height 45
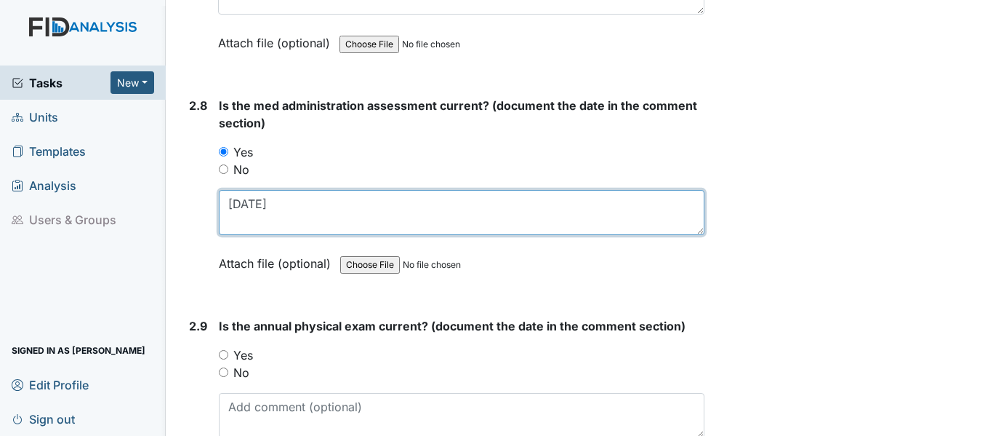
scroll to position [2981, 0]
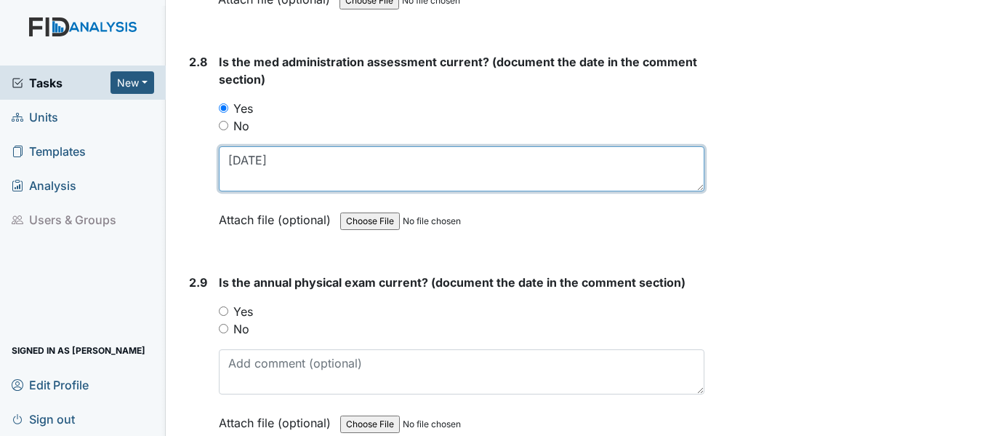
type textarea "[DATE]"
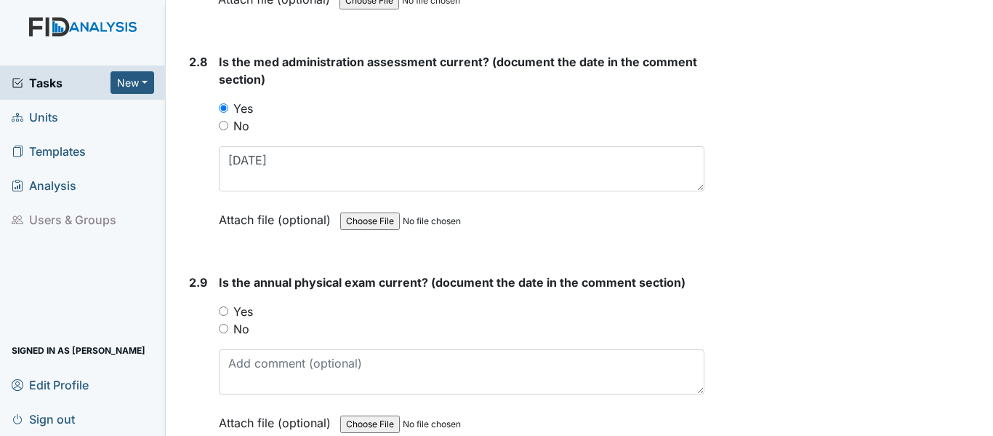
click at [223, 311] on input "Yes" at bounding box center [223, 310] width 9 height 9
radio input "true"
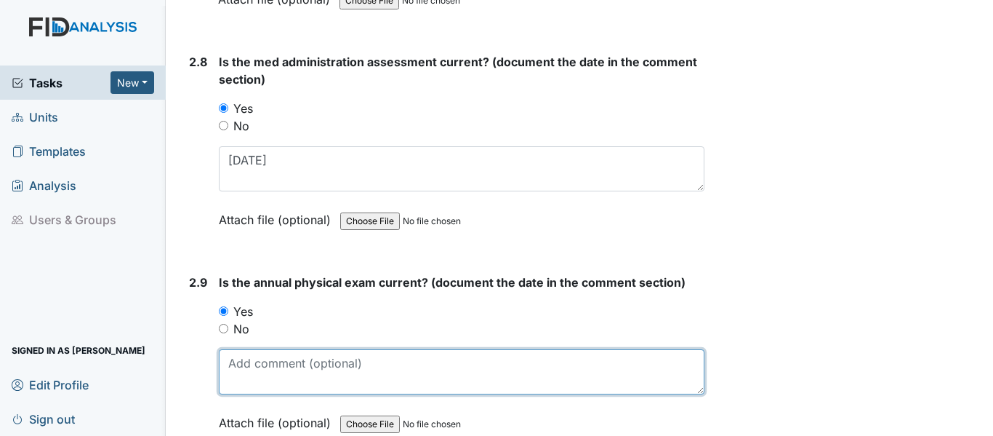
click at [281, 382] on textarea at bounding box center [462, 371] width 486 height 45
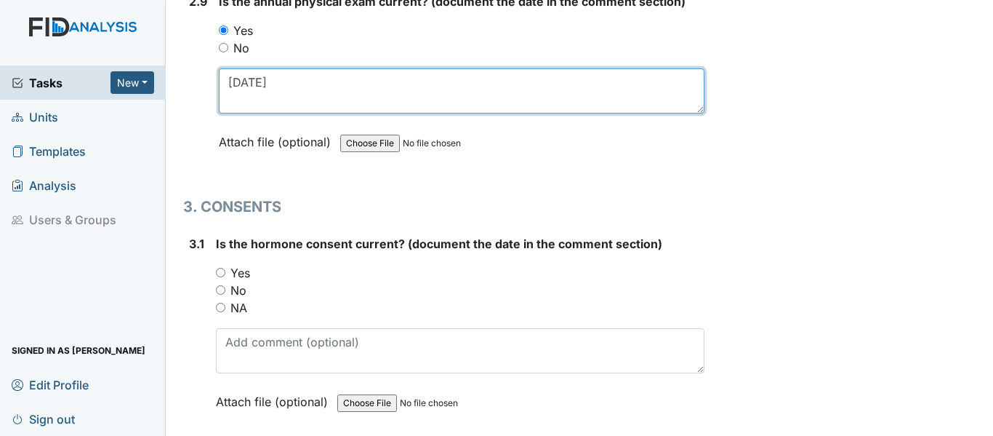
scroll to position [3272, 0]
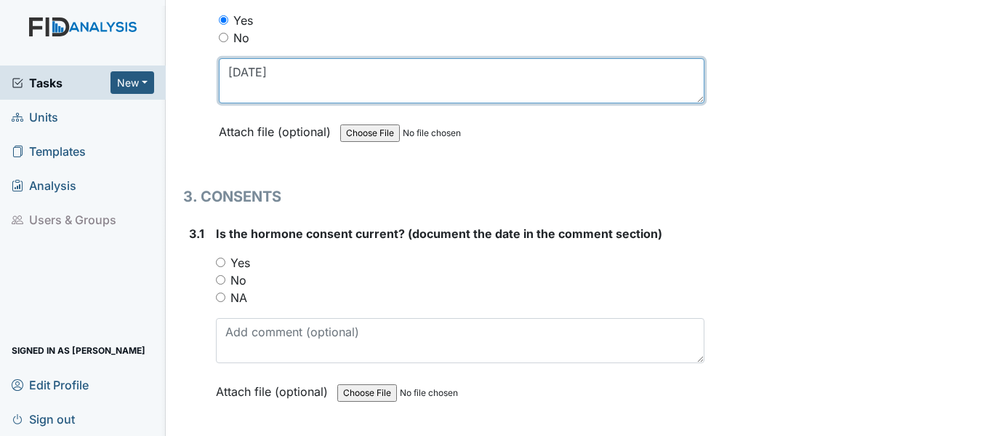
type textarea "8/11/25"
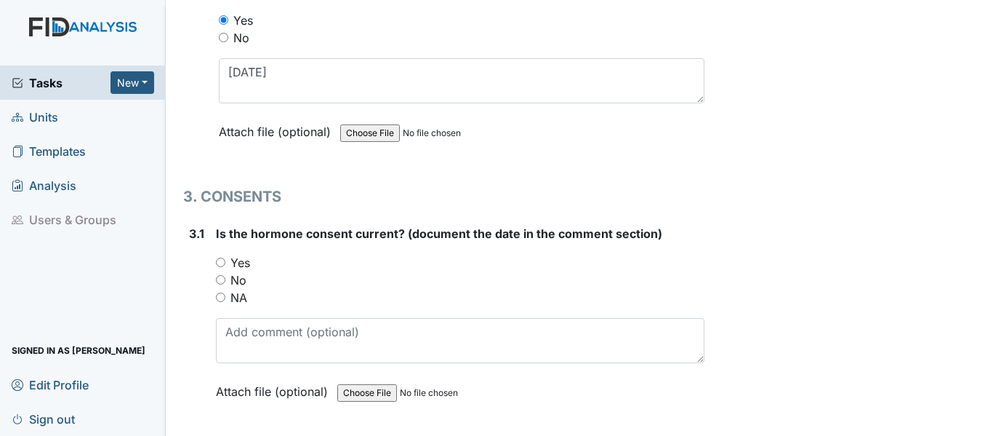
click at [222, 265] on input "Yes" at bounding box center [220, 261] width 9 height 9
radio input "true"
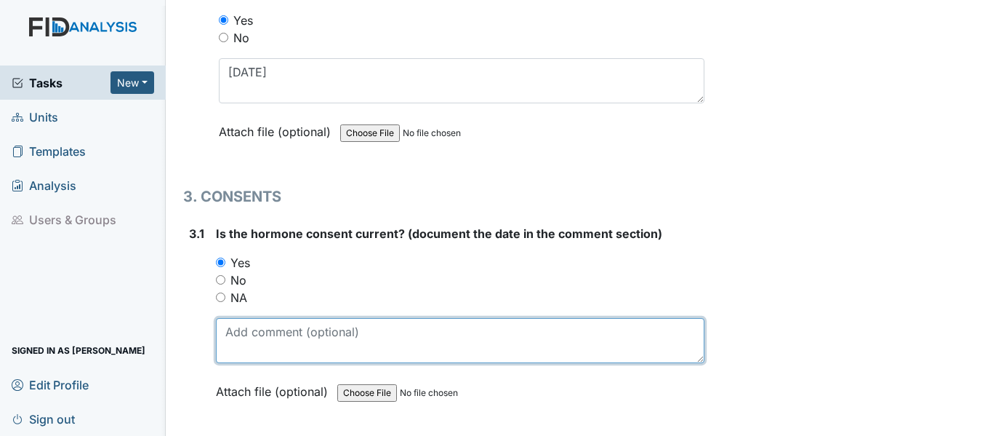
click at [249, 342] on textarea at bounding box center [460, 340] width 489 height 45
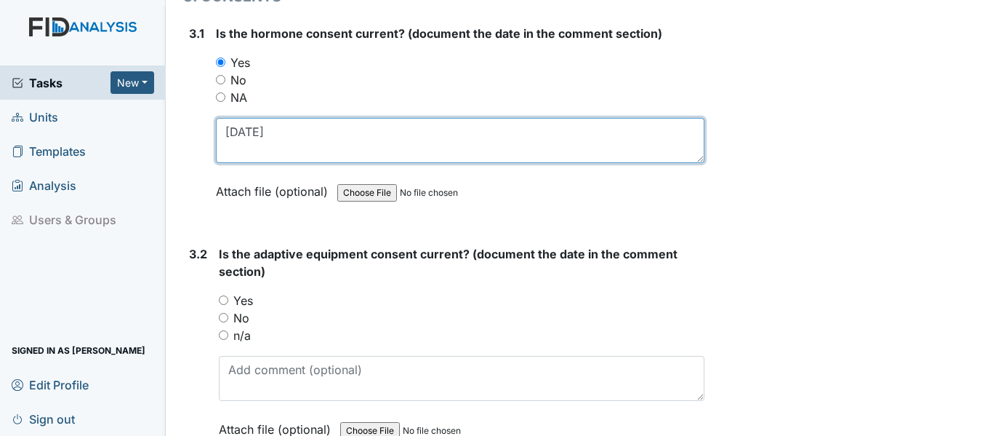
scroll to position [3563, 0]
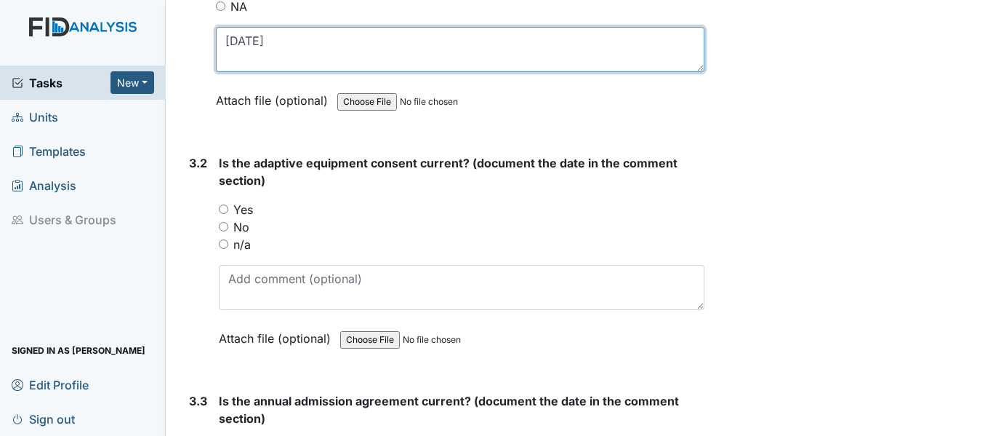
type textarea "6/13/25"
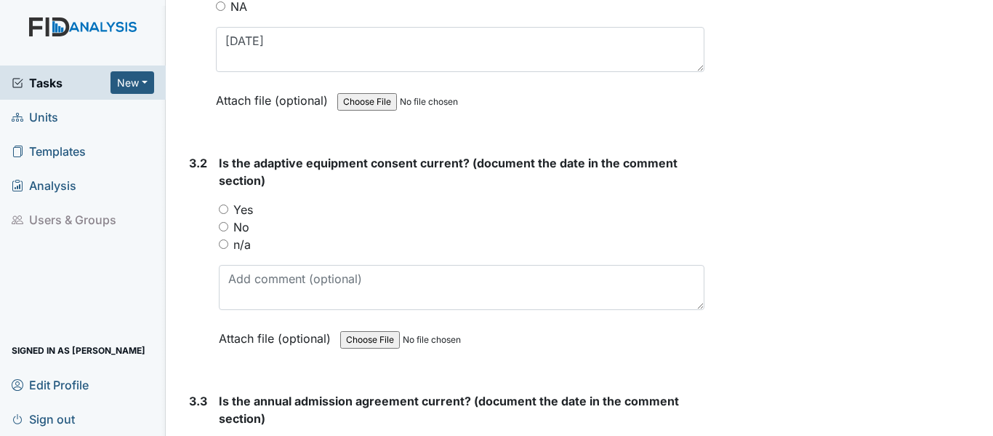
click at [225, 212] on input "Yes" at bounding box center [223, 208] width 9 height 9
radio input "true"
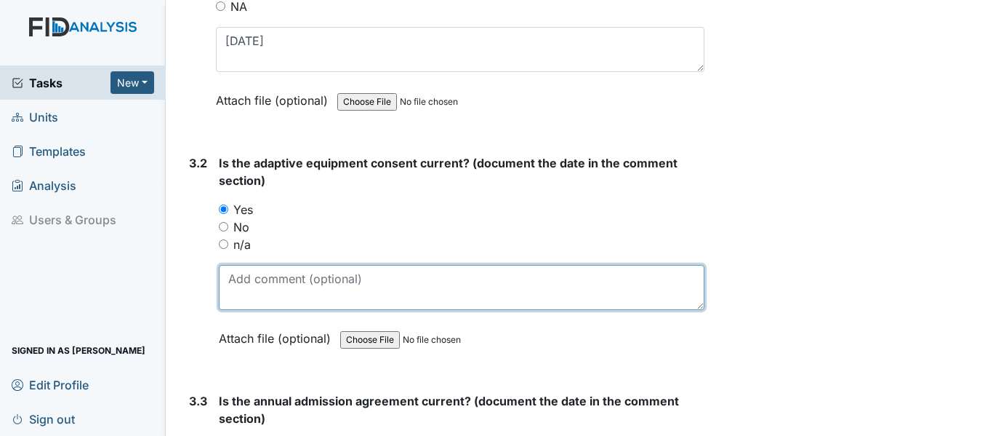
click at [228, 279] on textarea at bounding box center [462, 287] width 486 height 45
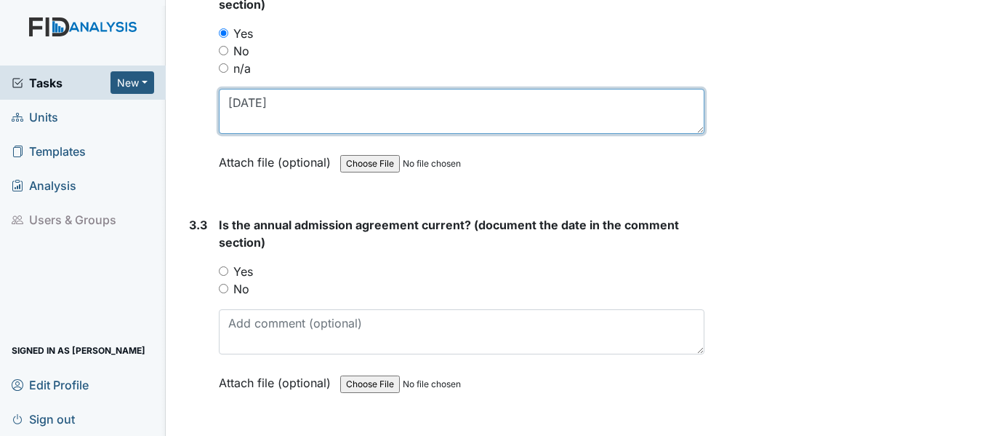
scroll to position [3781, 0]
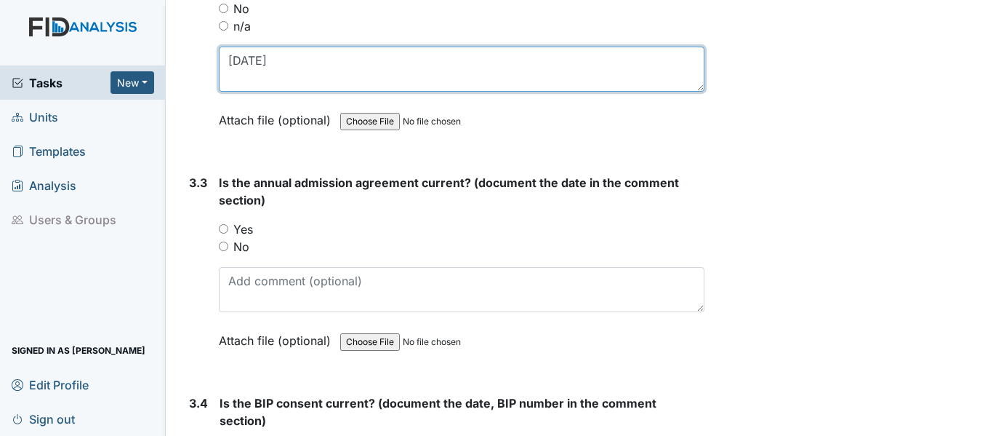
type textarea "6/13/25"
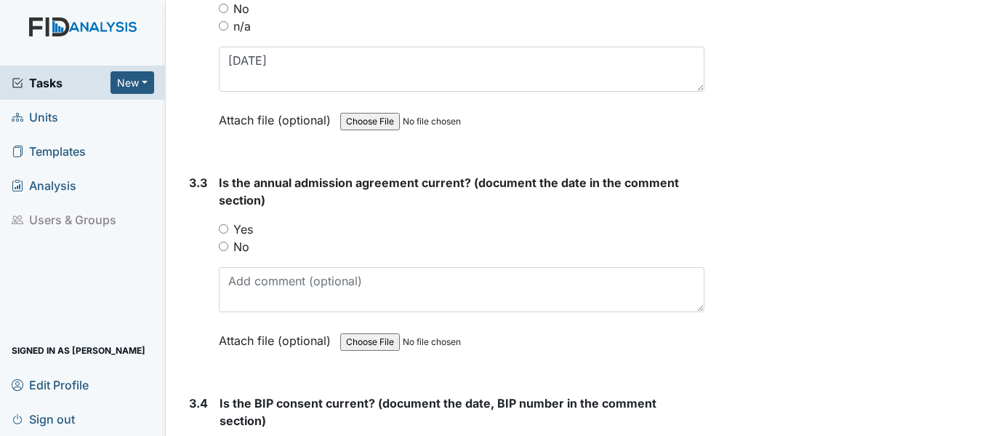
drag, startPoint x: 221, startPoint y: 225, endPoint x: 235, endPoint y: 233, distance: 16.0
click at [220, 225] on input "Yes" at bounding box center [223, 228] width 9 height 9
radio input "true"
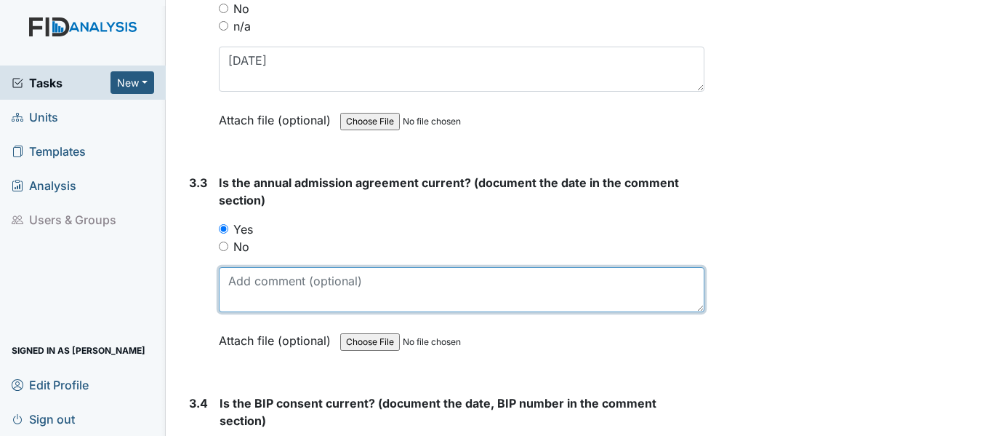
click at [258, 296] on textarea at bounding box center [462, 289] width 486 height 45
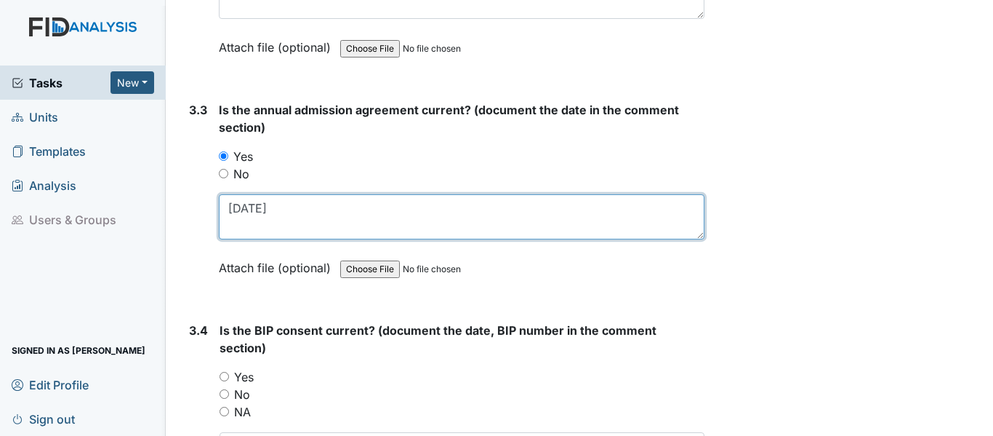
scroll to position [3927, 0]
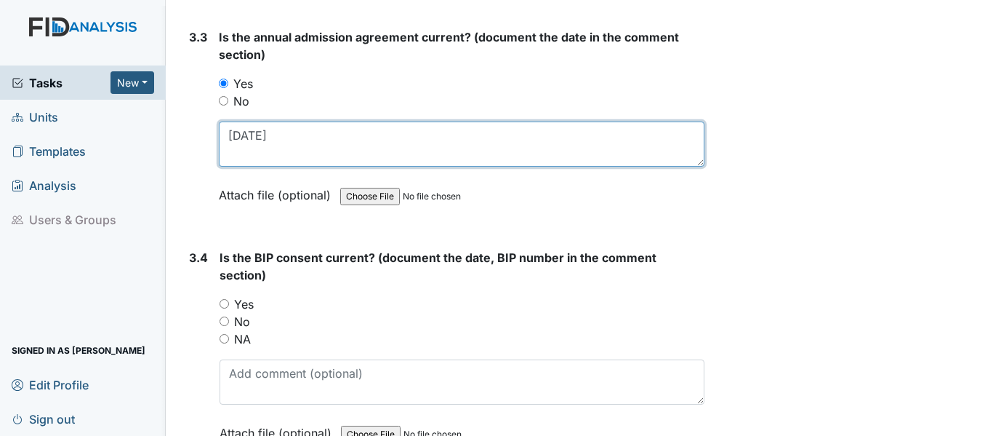
type textarea "6/13/25"
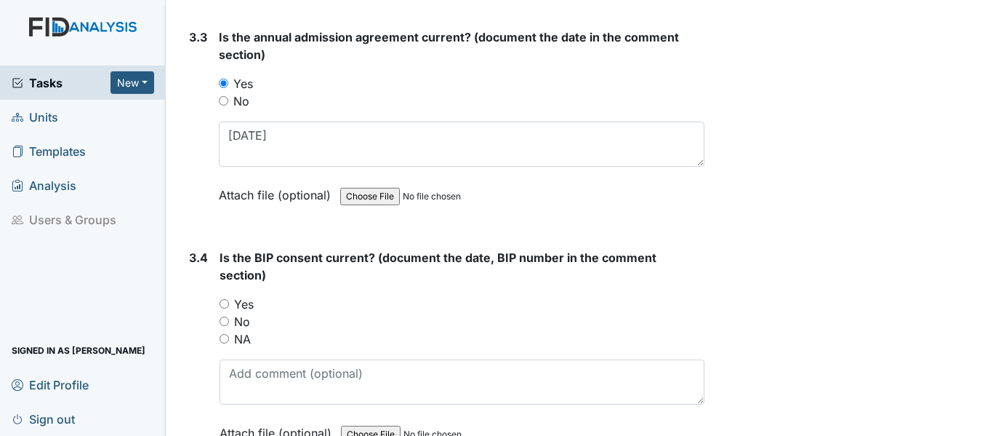
click at [228, 337] on input "NA" at bounding box center [224, 338] width 9 height 9
radio input "true"
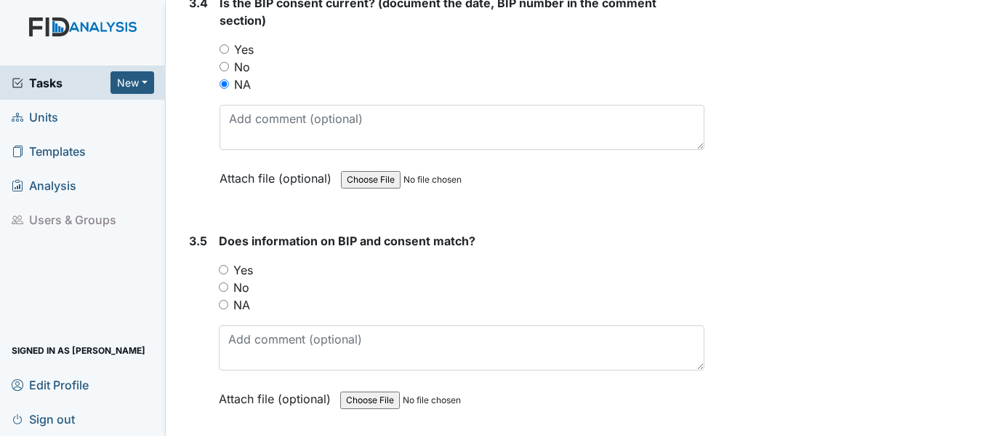
scroll to position [4218, 0]
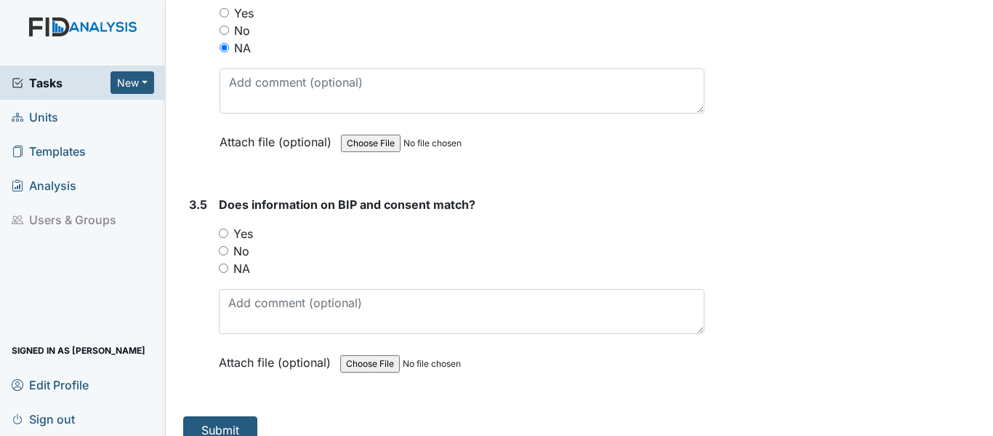
click at [226, 269] on input "NA" at bounding box center [223, 267] width 9 height 9
radio input "true"
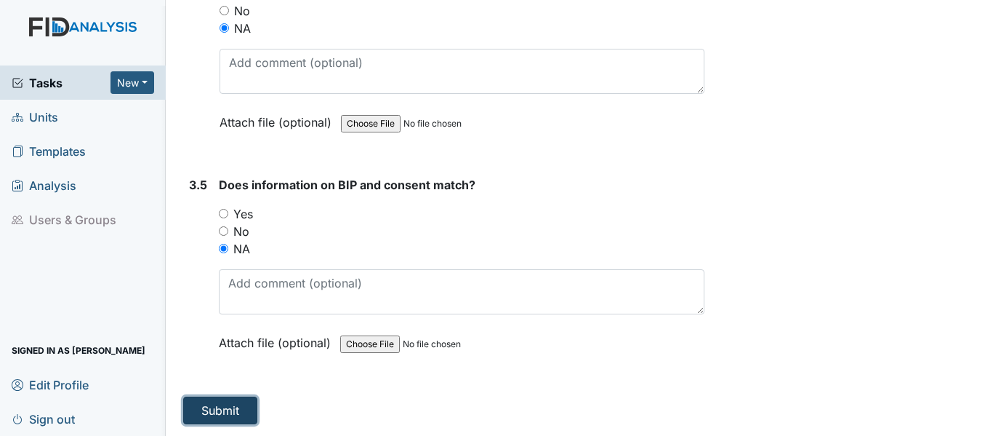
click at [225, 410] on button "Submit" at bounding box center [220, 410] width 74 height 28
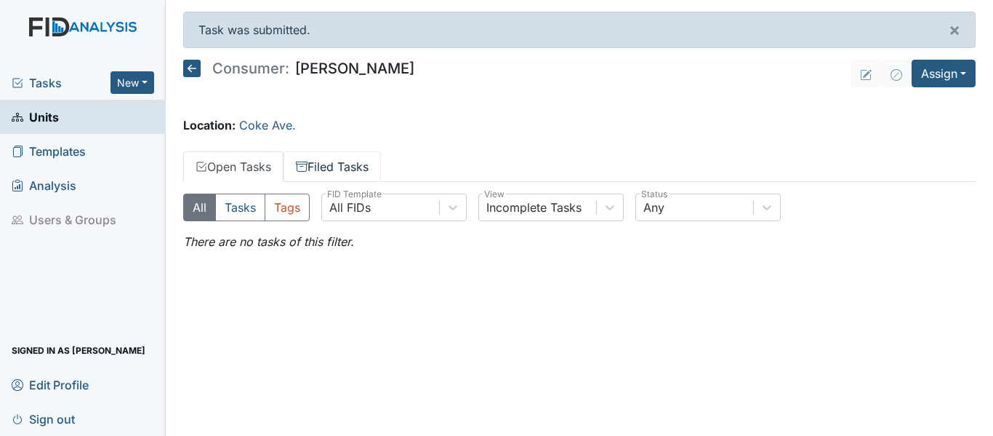
click at [328, 168] on link "Filed Tasks" at bounding box center [332, 166] width 97 height 31
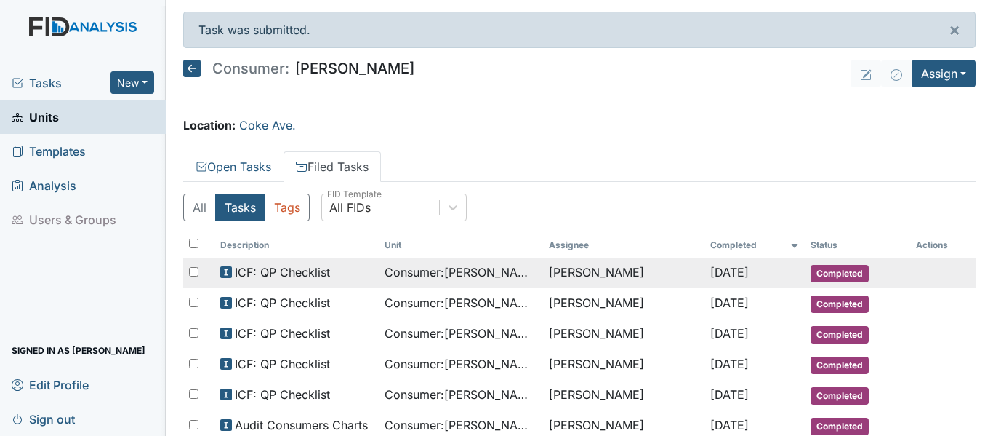
click at [505, 275] on span "Consumer : [PERSON_NAME]" at bounding box center [461, 271] width 153 height 17
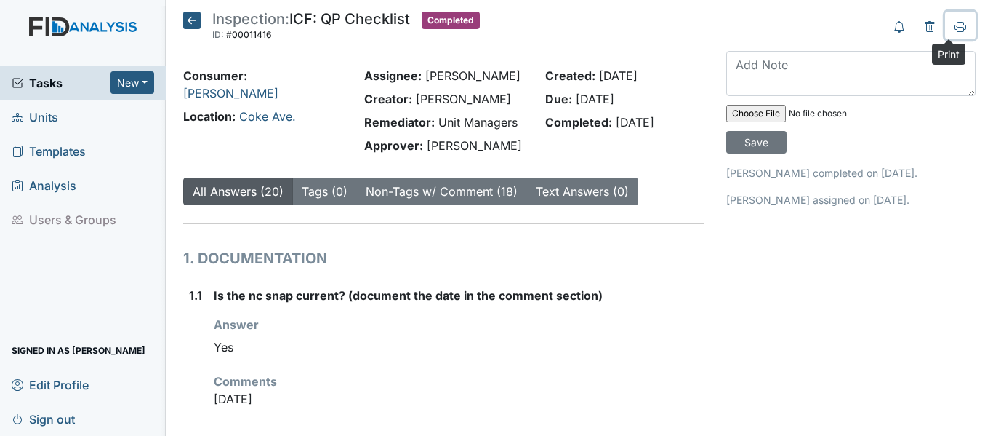
click at [955, 28] on icon at bounding box center [961, 27] width 12 height 12
click at [193, 25] on icon at bounding box center [191, 20] width 17 height 17
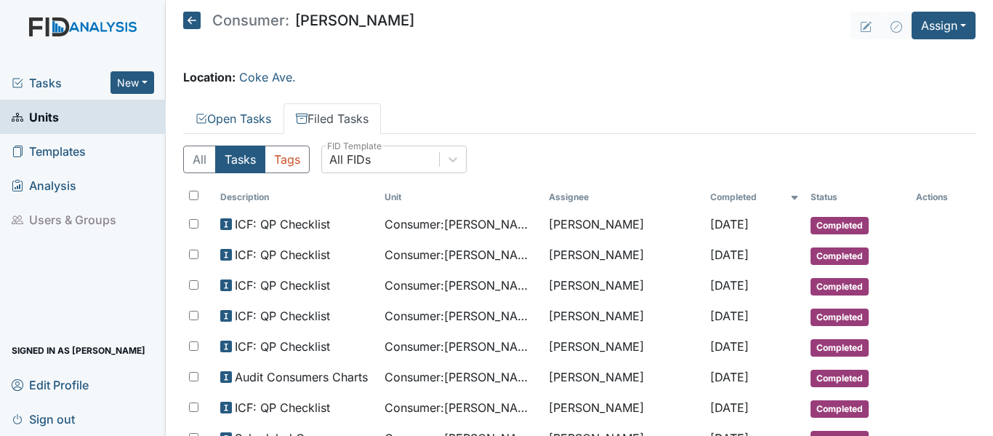
click at [193, 13] on icon at bounding box center [191, 20] width 17 height 17
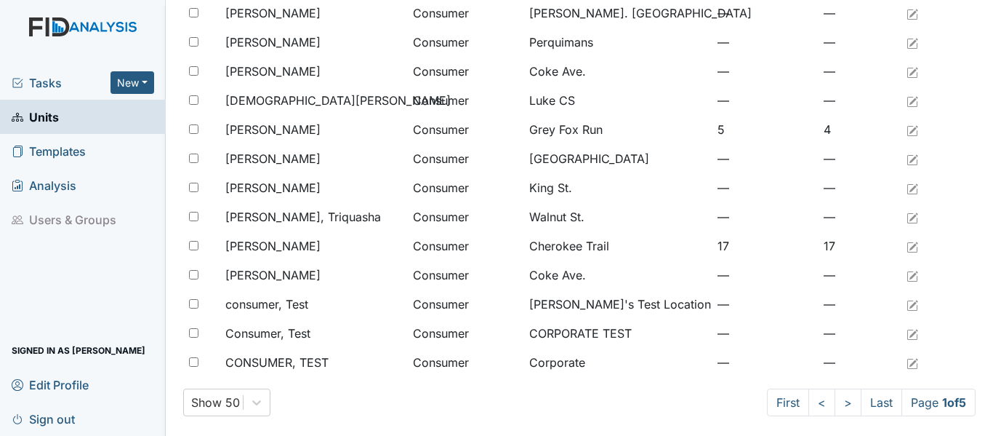
scroll to position [1196, 0]
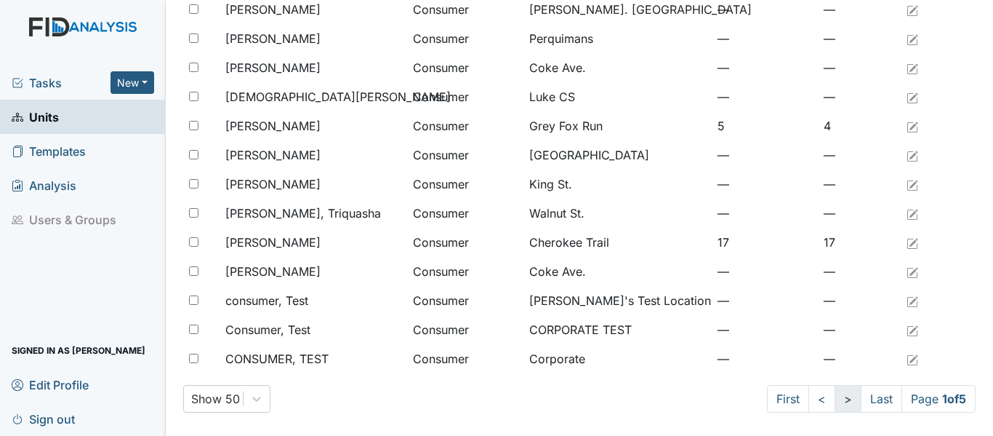
click at [835, 404] on link ">" at bounding box center [848, 399] width 27 height 28
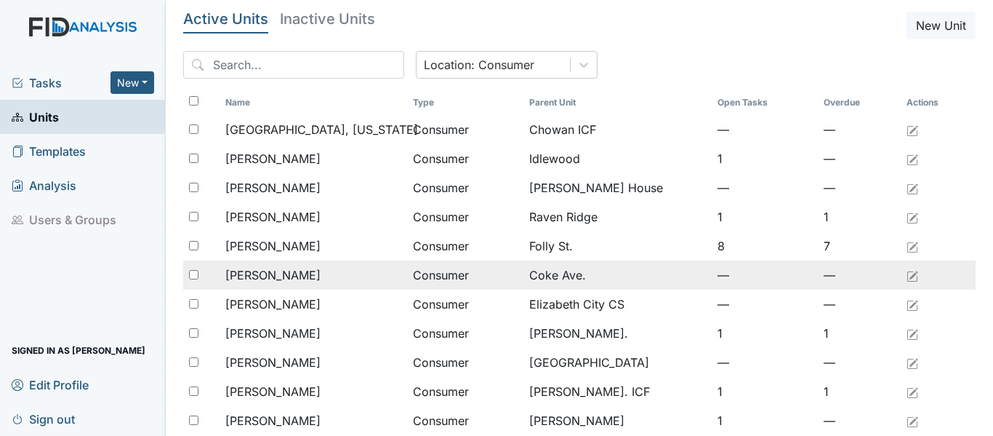
click at [266, 274] on span "[PERSON_NAME]" at bounding box center [272, 274] width 95 height 17
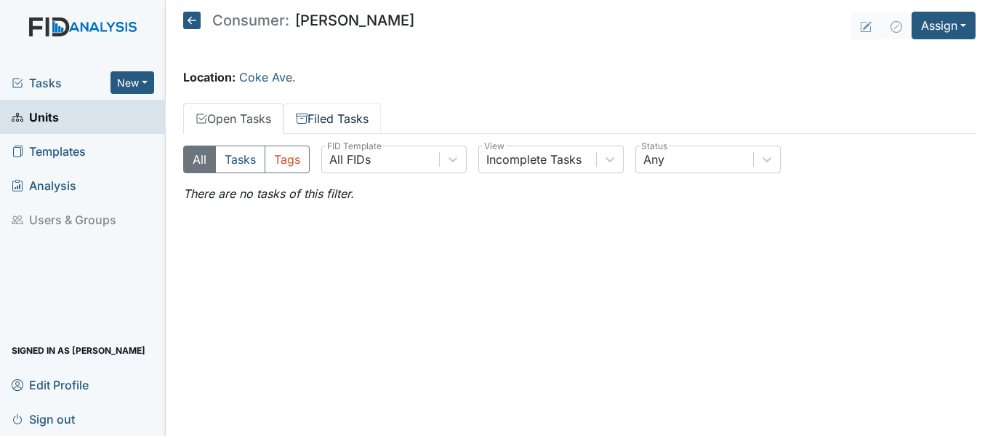
click at [343, 123] on link "Filed Tasks" at bounding box center [332, 118] width 97 height 31
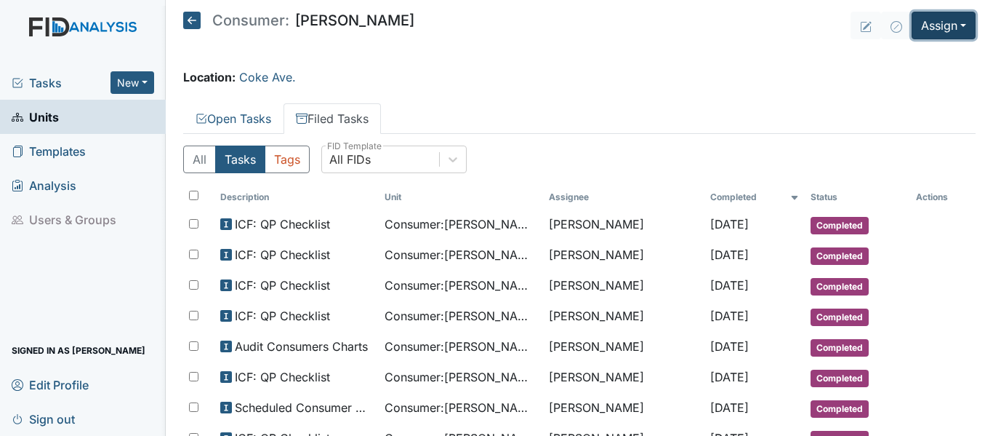
click at [934, 31] on button "Assign" at bounding box center [944, 26] width 64 height 28
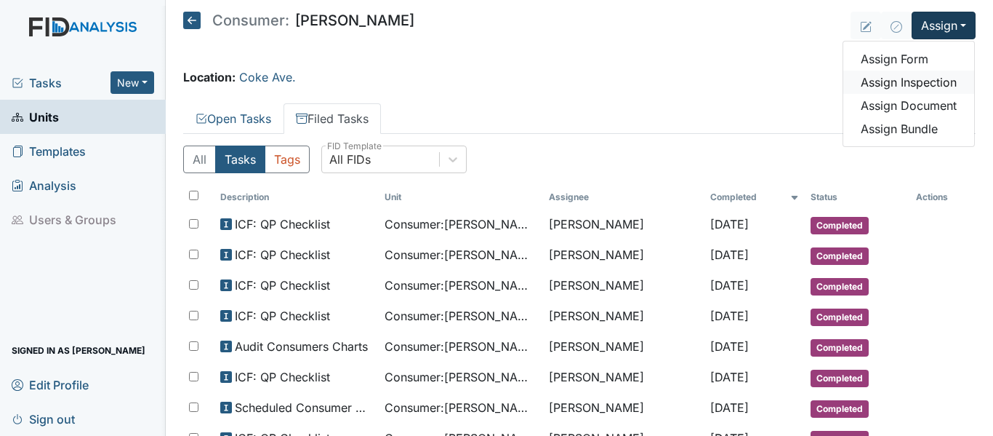
click at [921, 80] on link "Assign Inspection" at bounding box center [909, 82] width 131 height 23
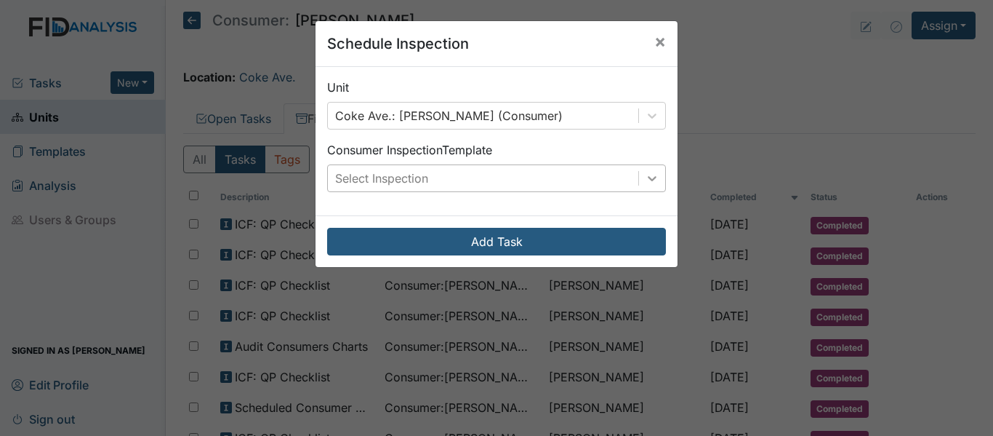
click at [645, 175] on icon at bounding box center [652, 178] width 15 height 15
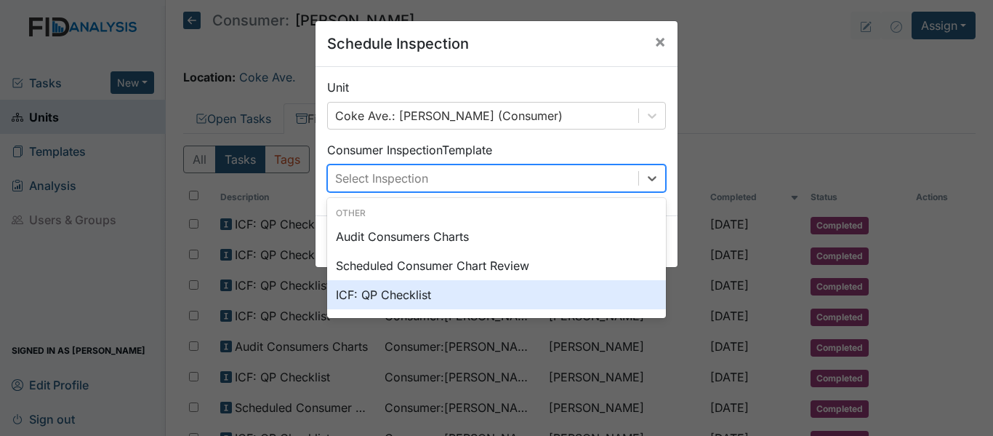
click at [376, 293] on div "ICF: QP Checklist" at bounding box center [496, 294] width 339 height 29
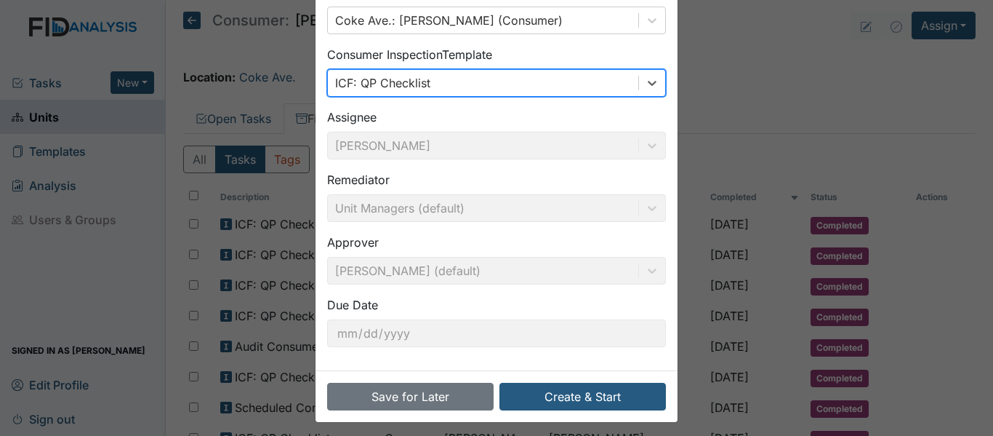
scroll to position [103, 0]
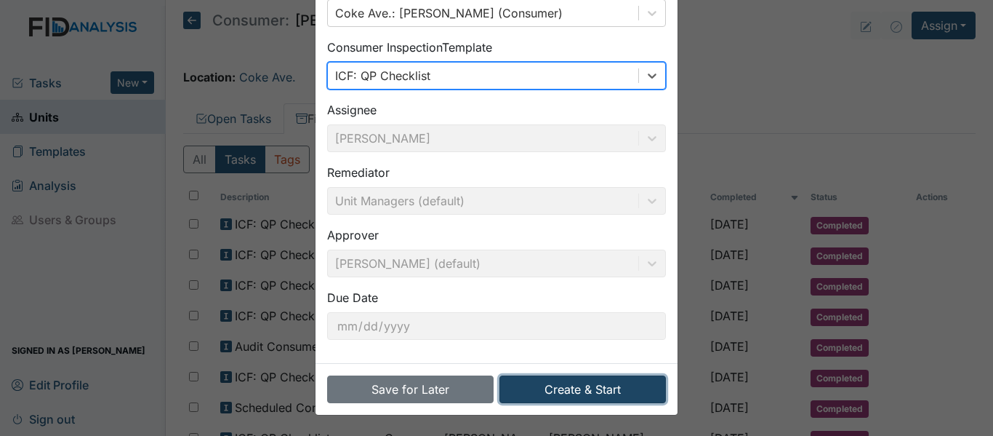
click at [569, 384] on button "Create & Start" at bounding box center [583, 389] width 167 height 28
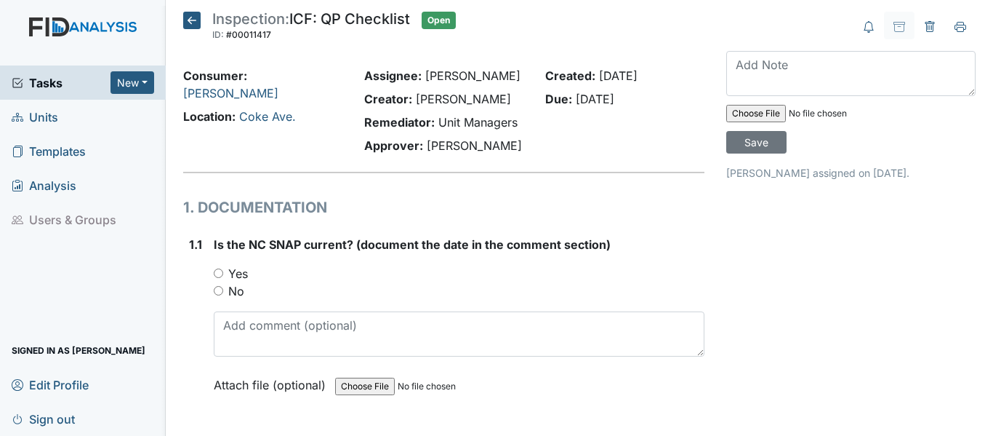
click at [218, 273] on input "Yes" at bounding box center [218, 272] width 9 height 9
radio input "true"
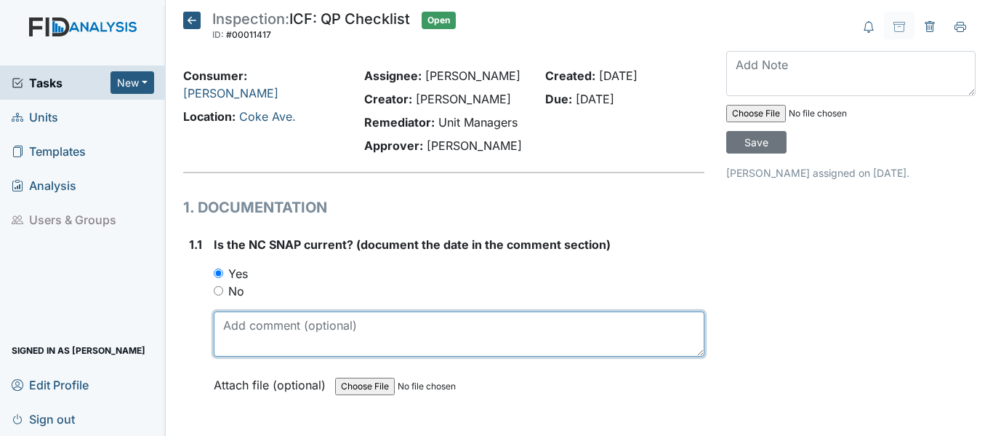
click at [304, 340] on textarea at bounding box center [459, 333] width 491 height 45
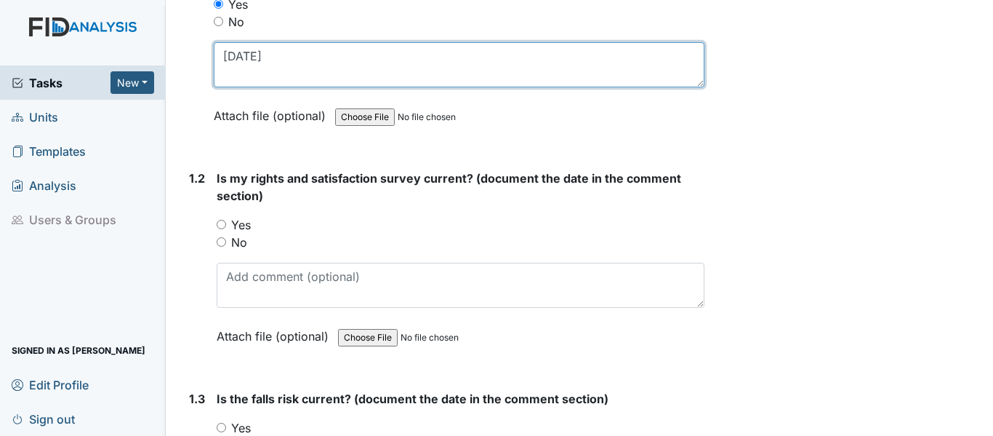
scroll to position [291, 0]
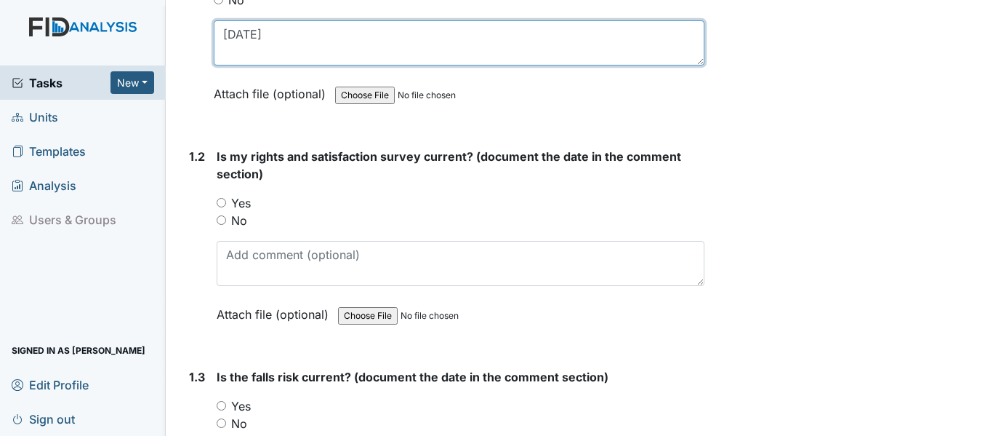
drag, startPoint x: 223, startPoint y: 30, endPoint x: 271, endPoint y: 31, distance: 47.3
click at [271, 31] on textarea "2/13/25" at bounding box center [459, 42] width 491 height 45
type textarea "2/13/25"
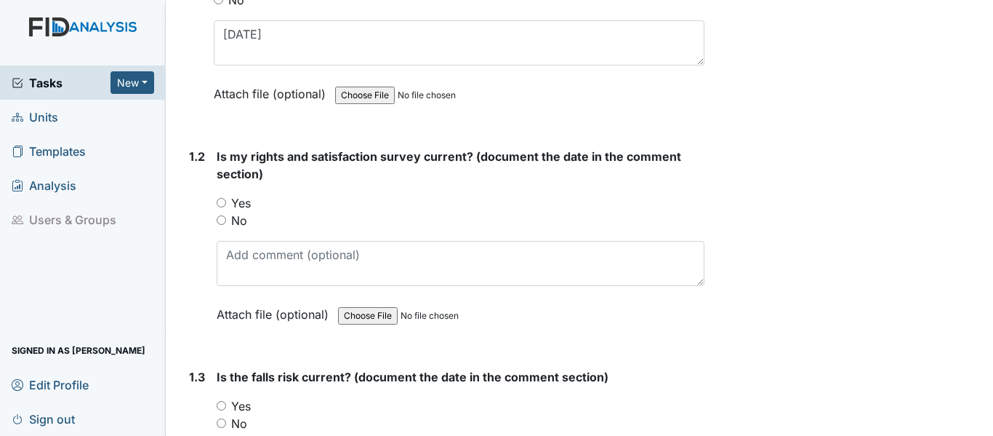
click at [225, 204] on input "Yes" at bounding box center [221, 202] width 9 height 9
radio input "true"
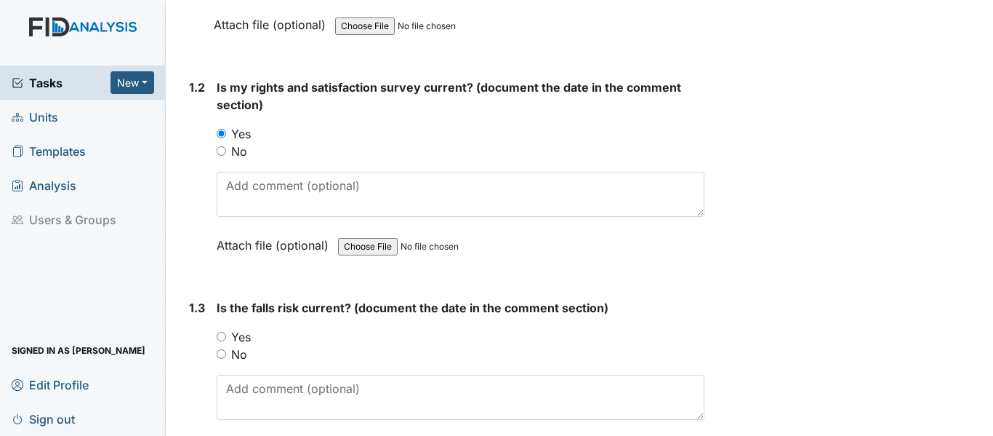
scroll to position [364, 0]
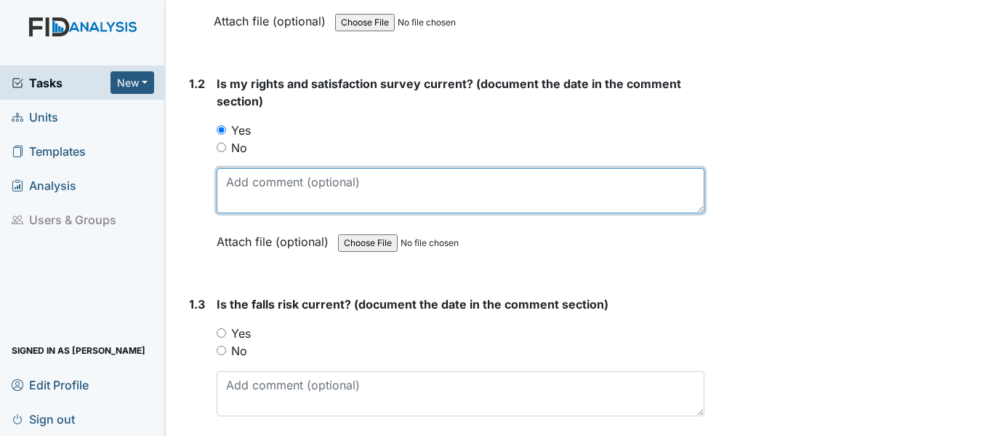
click at [258, 196] on textarea at bounding box center [461, 190] width 488 height 45
paste textarea "2/13/25"
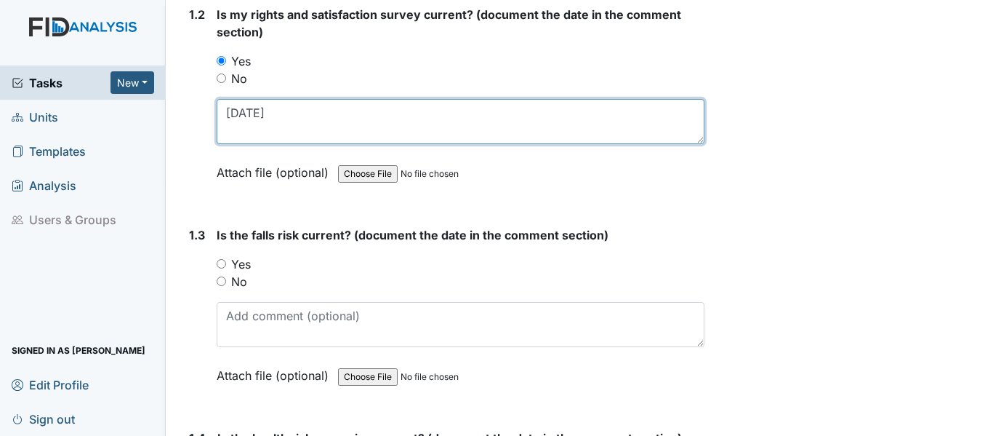
scroll to position [436, 0]
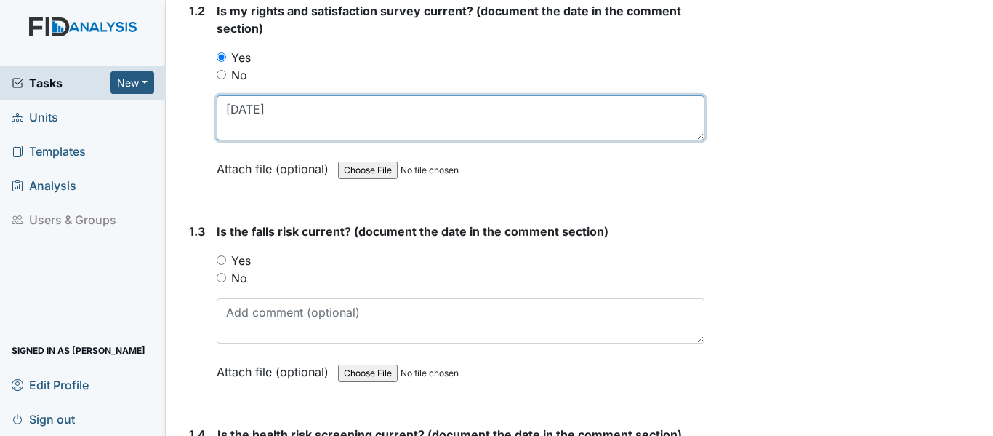
type textarea "2/13/25"
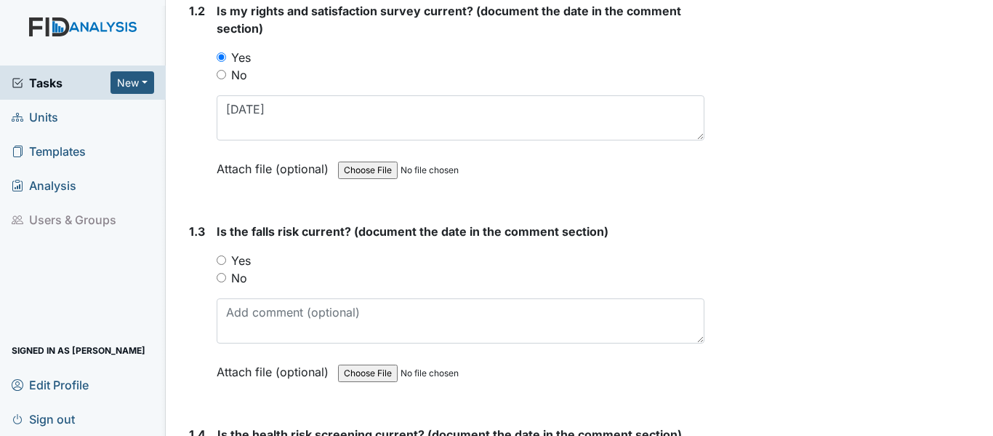
click at [223, 258] on input "Yes" at bounding box center [221, 259] width 9 height 9
radio input "true"
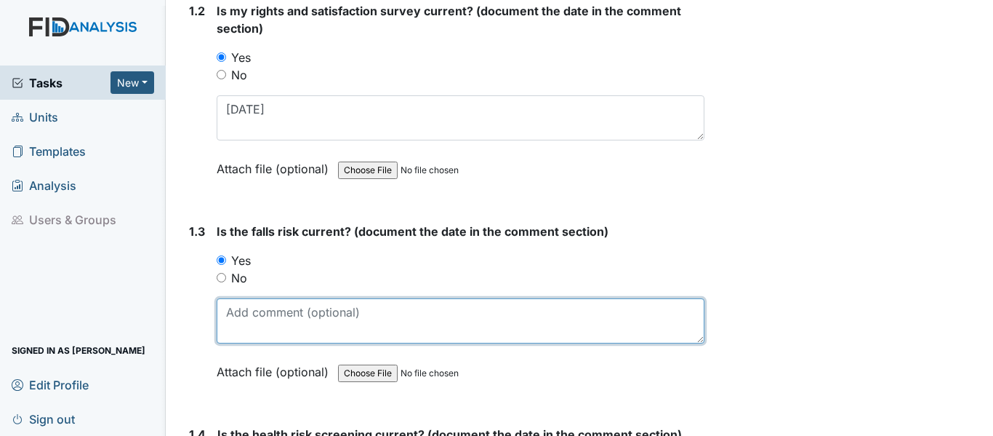
click at [265, 313] on textarea at bounding box center [461, 320] width 488 height 45
paste textarea "2/13/25"
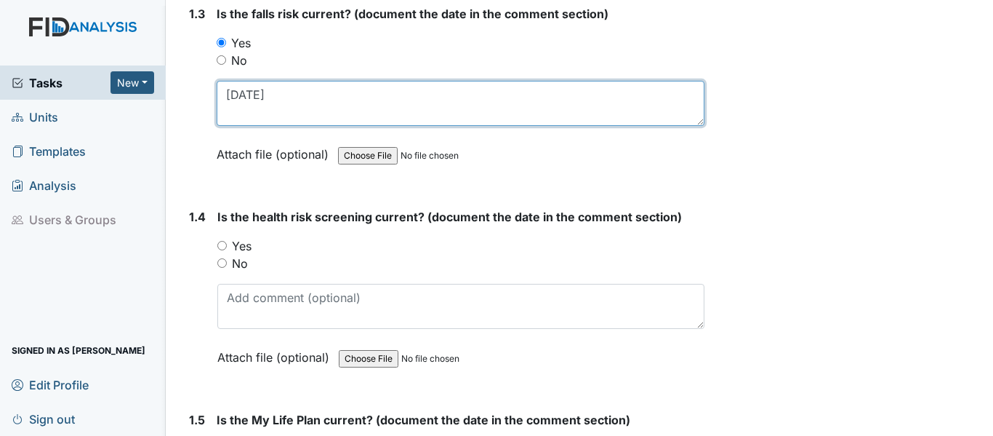
scroll to position [654, 0]
type textarea "2/13/25"
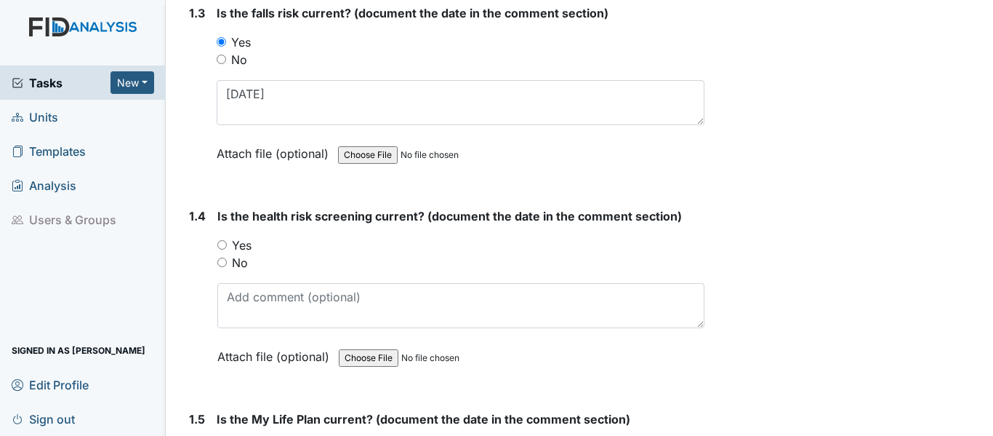
click at [222, 247] on input "Yes" at bounding box center [221, 244] width 9 height 9
radio input "true"
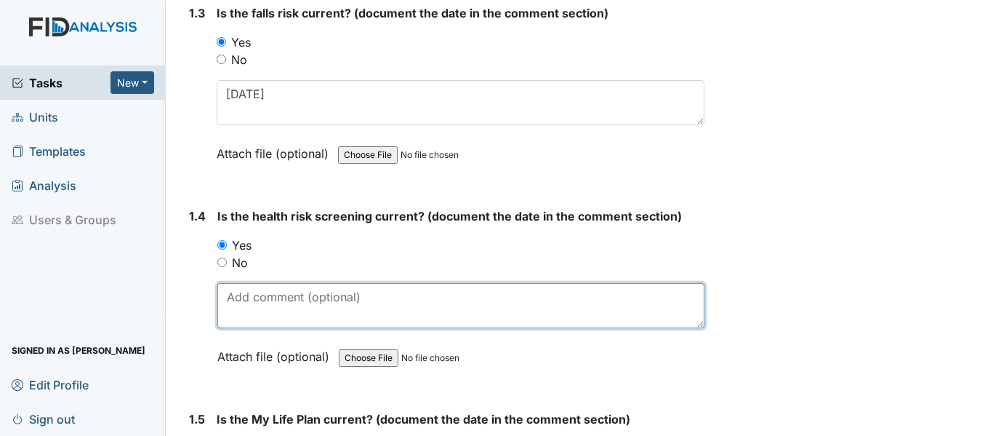
click at [265, 303] on textarea at bounding box center [460, 305] width 487 height 45
paste textarea "2/13/25"
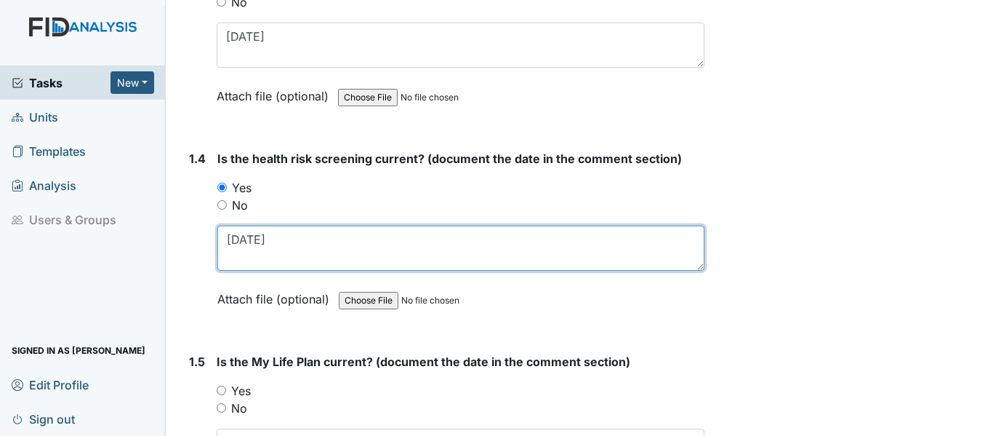
scroll to position [800, 0]
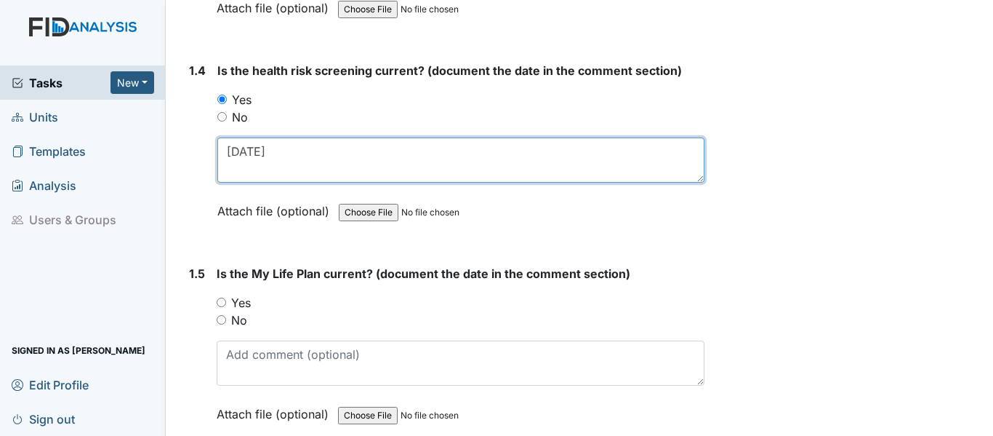
type textarea "2/13/25"
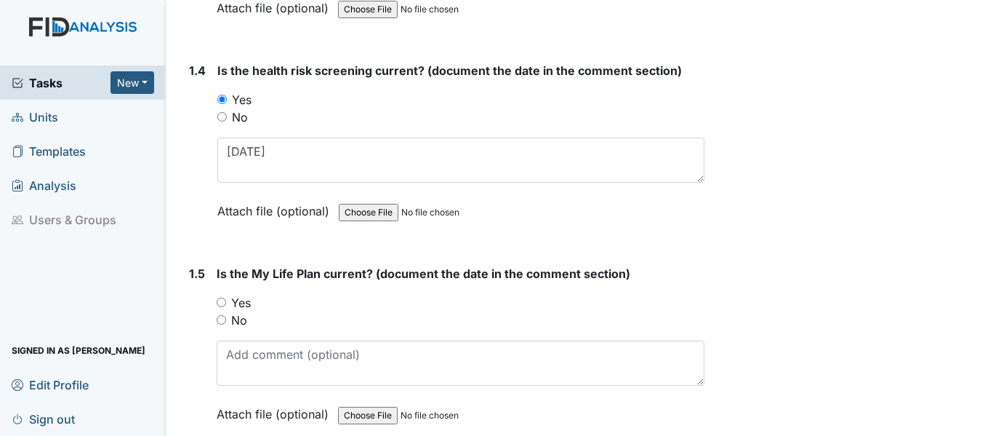
click at [220, 301] on input "Yes" at bounding box center [221, 301] width 9 height 9
radio input "true"
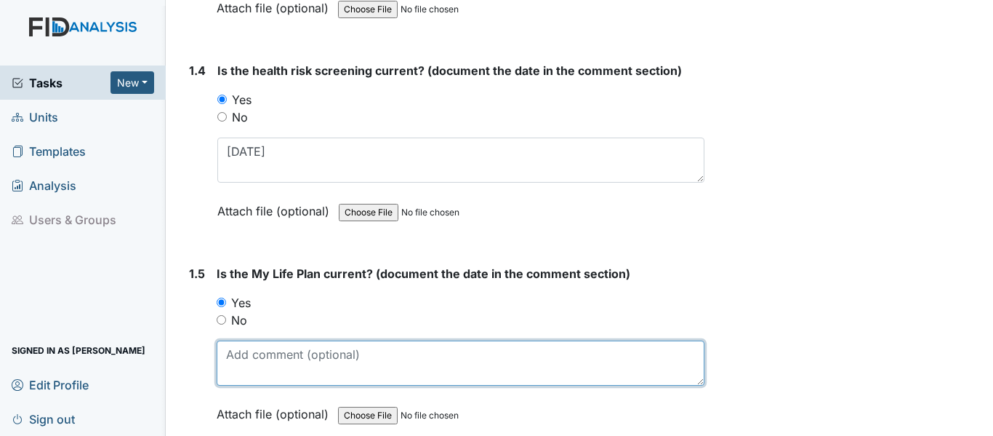
click at [271, 366] on textarea at bounding box center [461, 362] width 488 height 45
paste textarea "2/13/25"
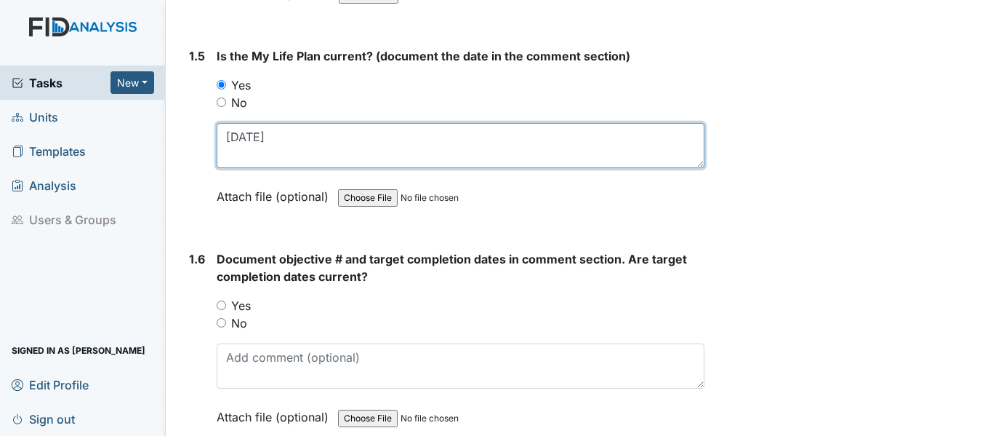
scroll to position [1018, 0]
type textarea "2/13/25"
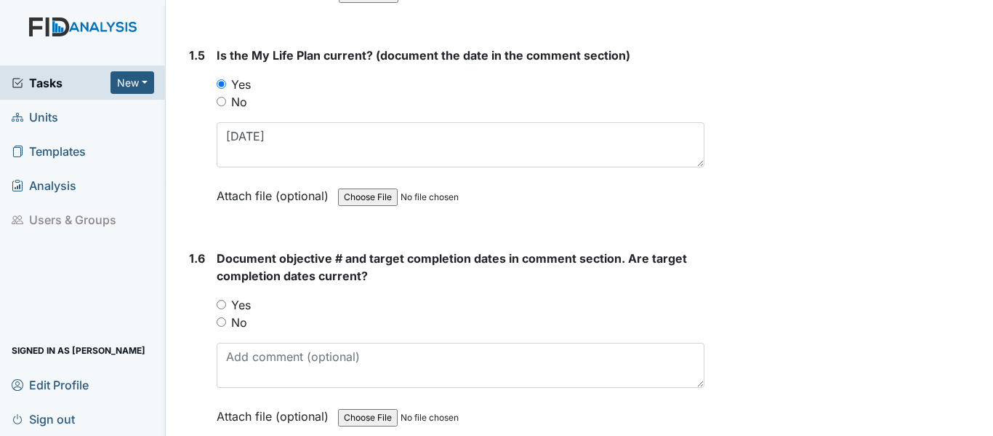
click at [222, 300] on input "Yes" at bounding box center [221, 304] width 9 height 9
radio input "true"
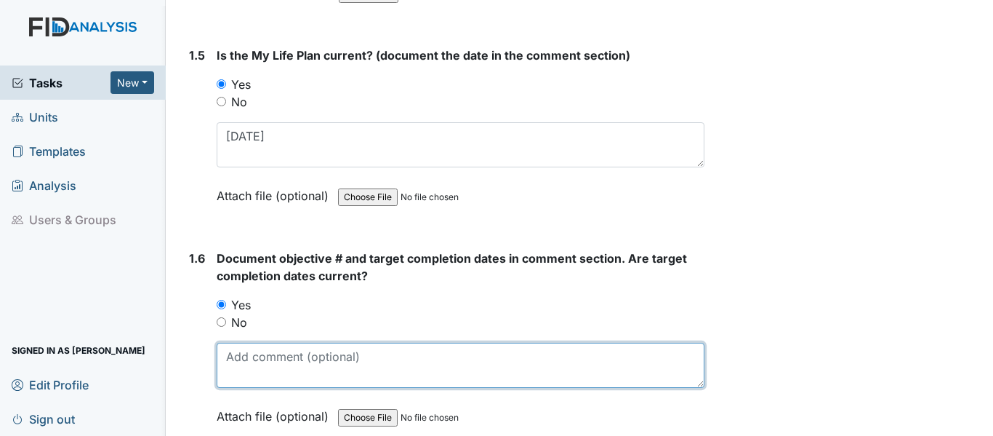
click at [247, 372] on textarea at bounding box center [461, 364] width 488 height 45
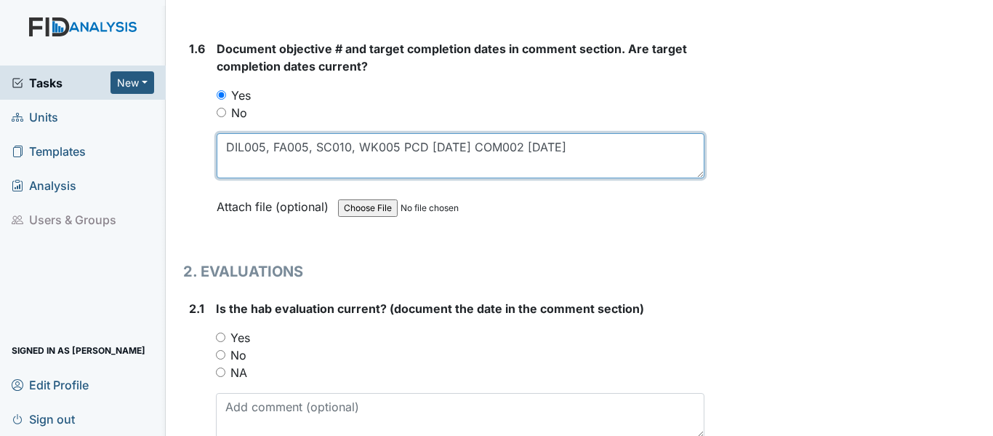
scroll to position [1236, 0]
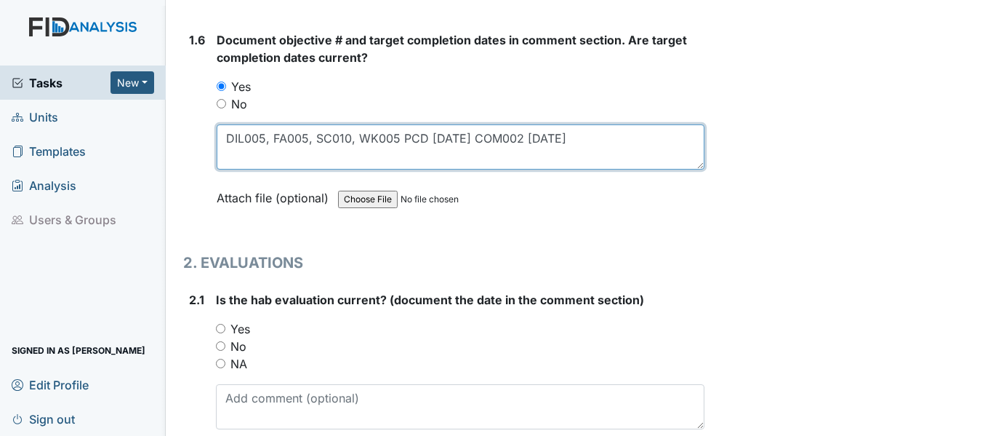
type textarea "DIL005, FA005, SC010, WK005 PCD 7/31/26 COM002 5/31/26"
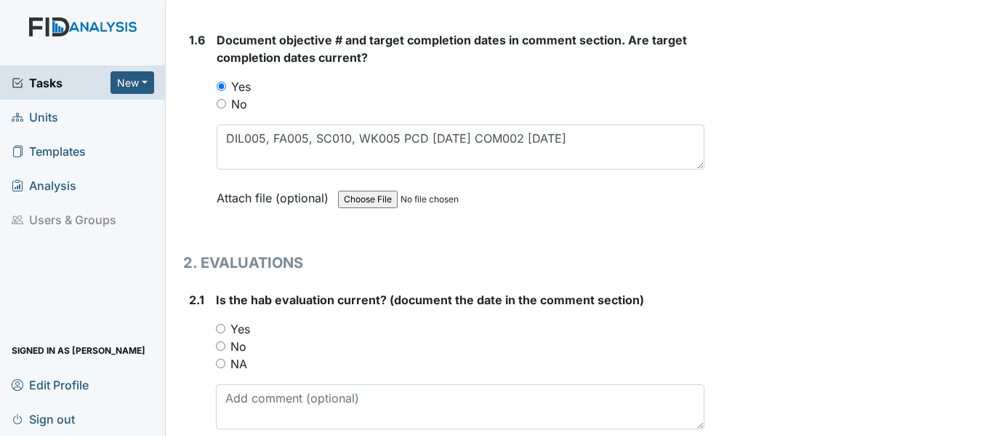
click at [220, 329] on input "Yes" at bounding box center [220, 328] width 9 height 9
radio input "true"
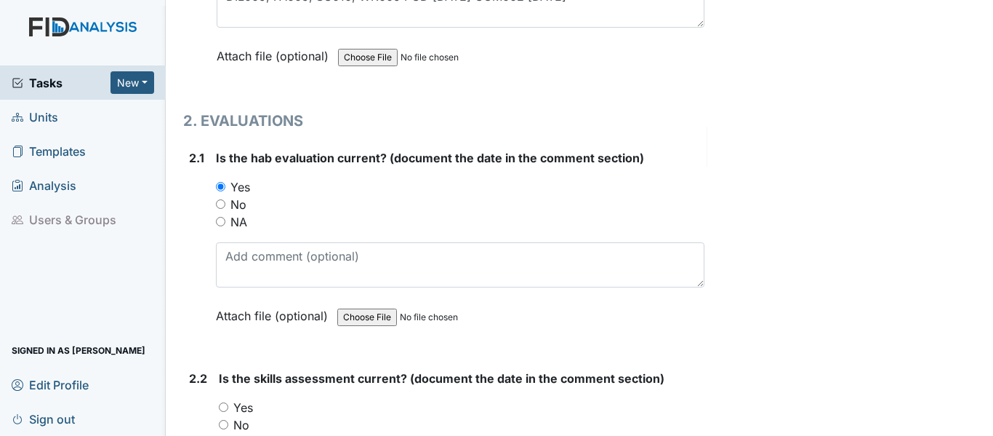
scroll to position [1382, 0]
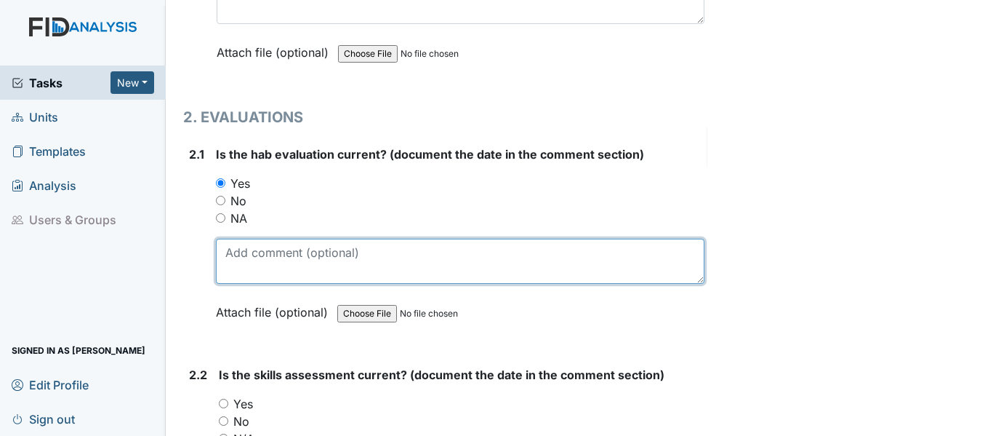
click at [268, 262] on textarea at bounding box center [460, 261] width 489 height 45
paste textarea "2/13/25"
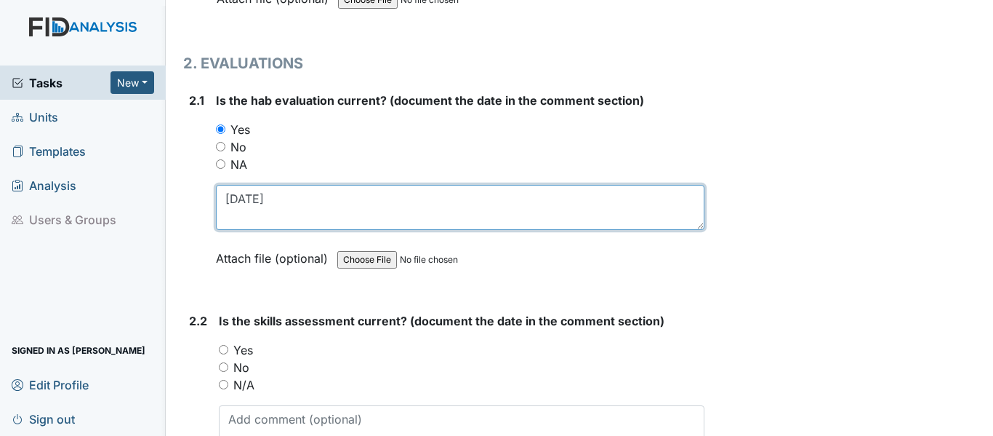
scroll to position [1527, 0]
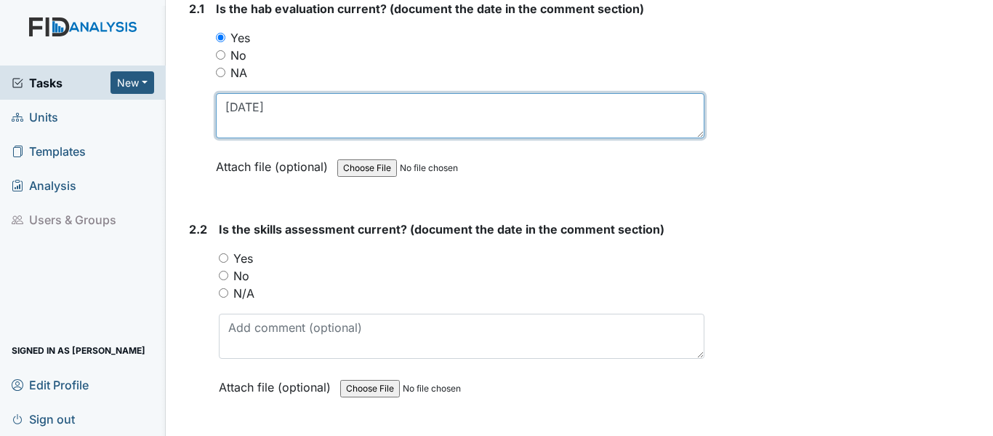
type textarea "2/13/25"
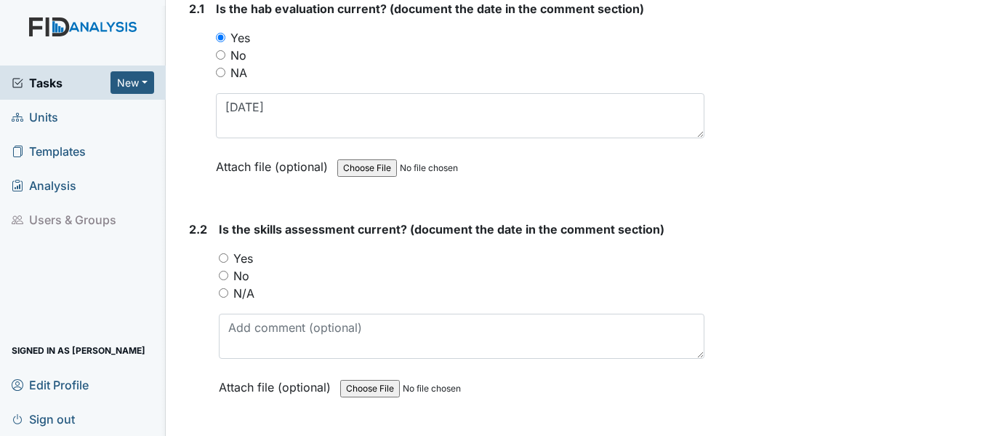
click at [226, 260] on input "Yes" at bounding box center [223, 257] width 9 height 9
radio input "true"
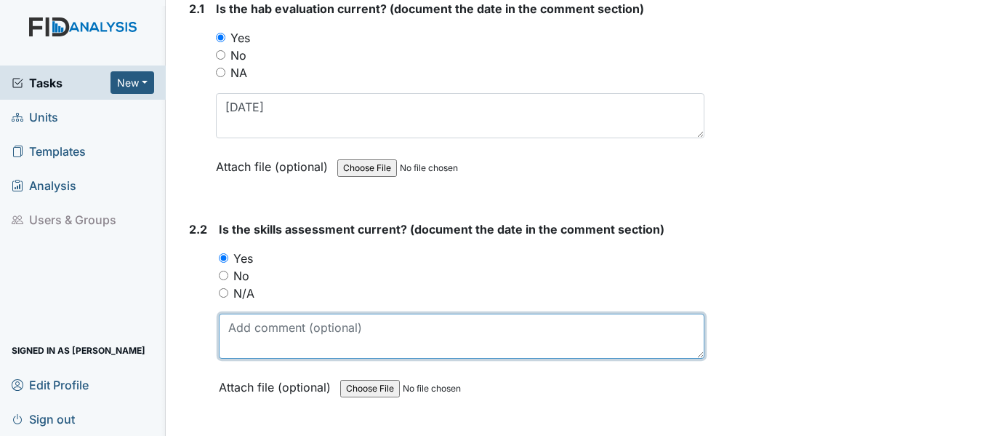
click at [287, 335] on textarea at bounding box center [462, 335] width 486 height 45
paste textarea "2/13/25"
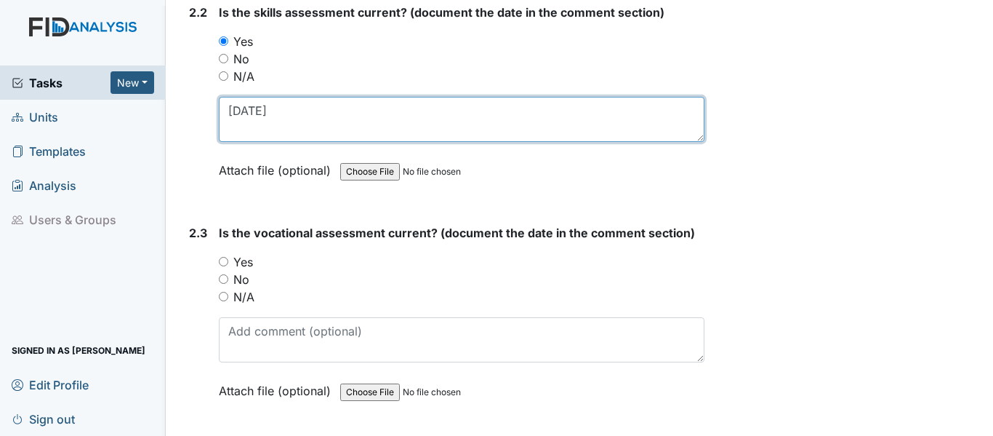
scroll to position [1745, 0]
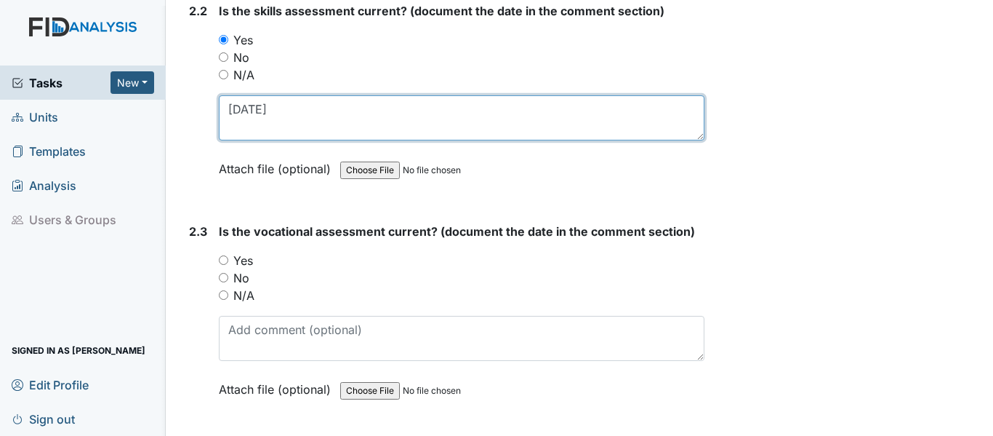
type textarea "2/13/25"
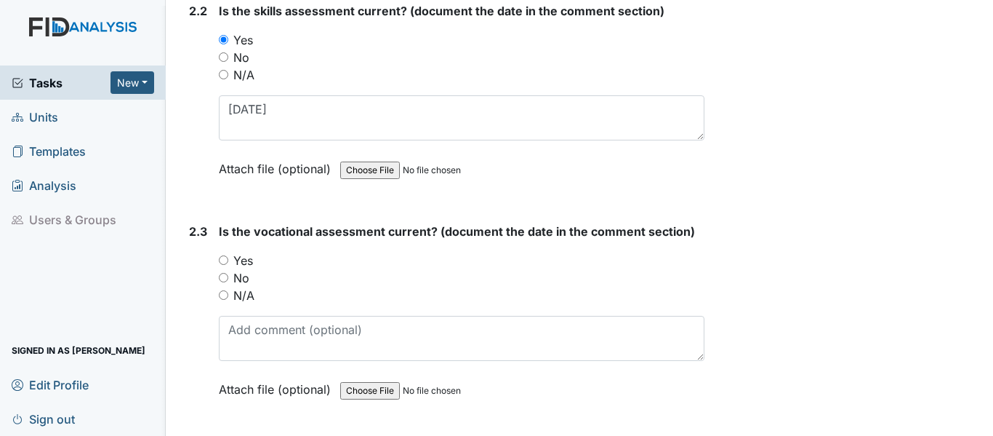
click at [223, 260] on input "Yes" at bounding box center [223, 259] width 9 height 9
radio input "true"
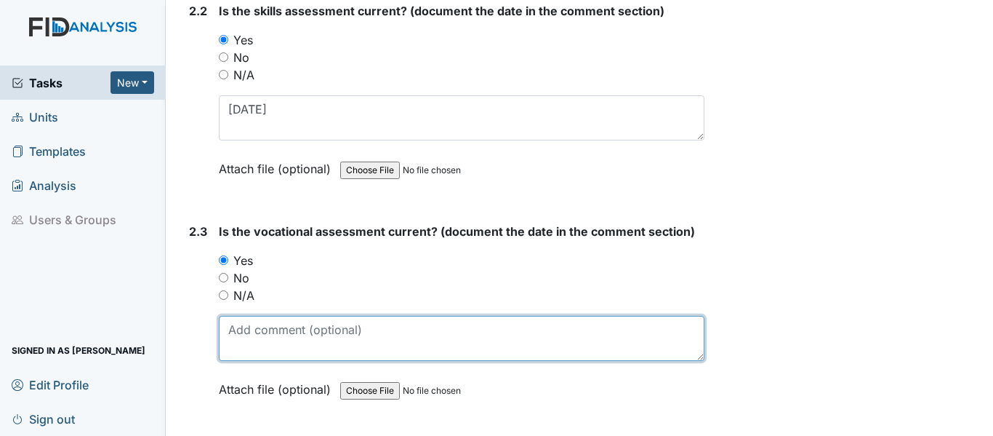
click at [318, 337] on textarea at bounding box center [462, 338] width 486 height 45
paste textarea "2/13/25"
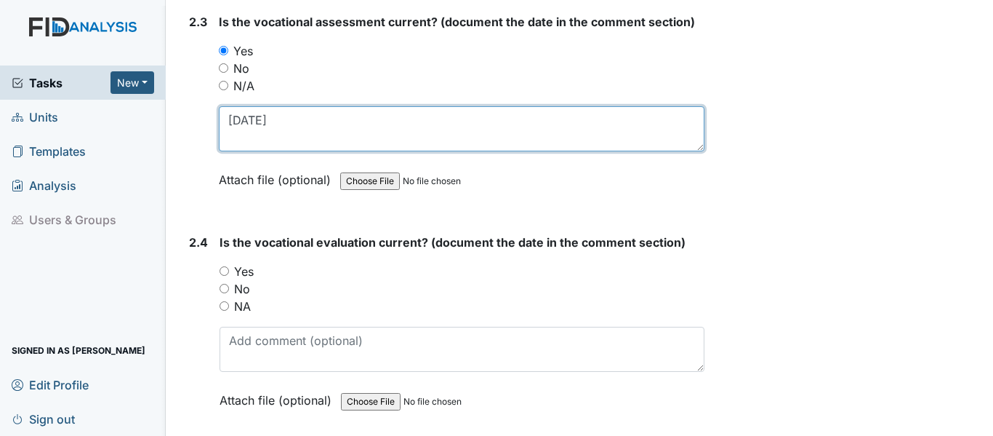
scroll to position [2036, 0]
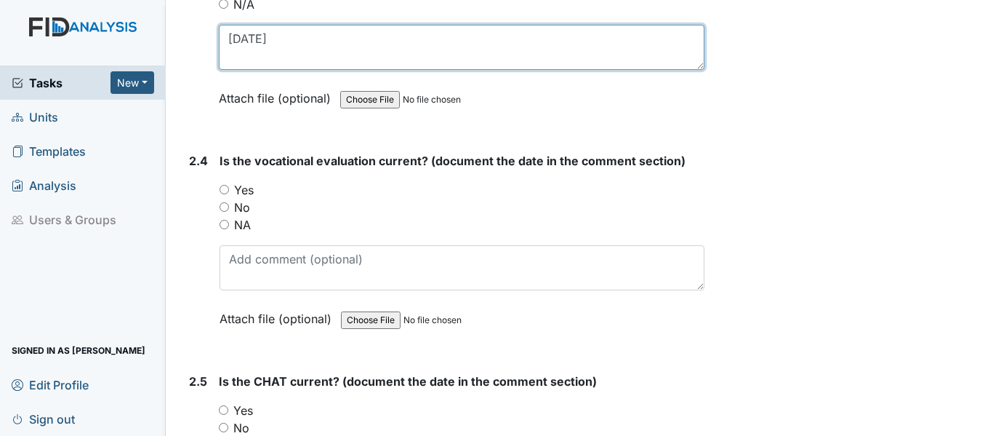
type textarea "2/13/25"
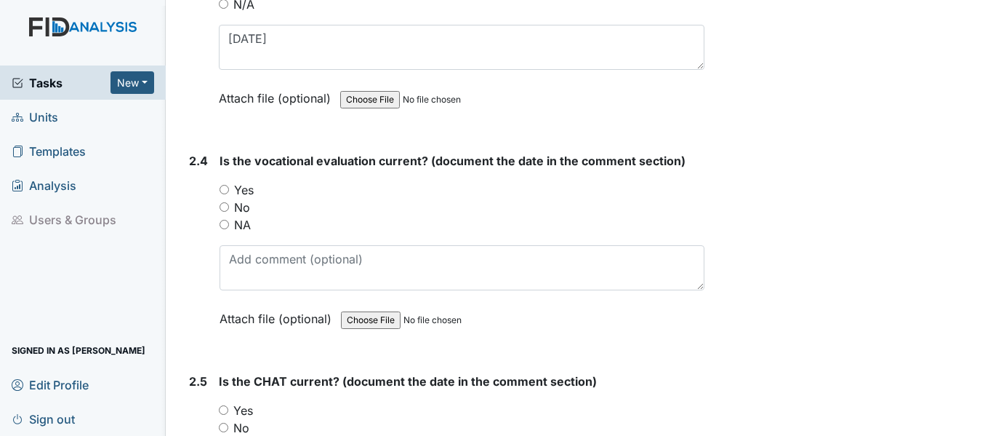
drag, startPoint x: 226, startPoint y: 192, endPoint x: 254, endPoint y: 215, distance: 36.1
click at [228, 191] on input "Yes" at bounding box center [224, 189] width 9 height 9
radio input "true"
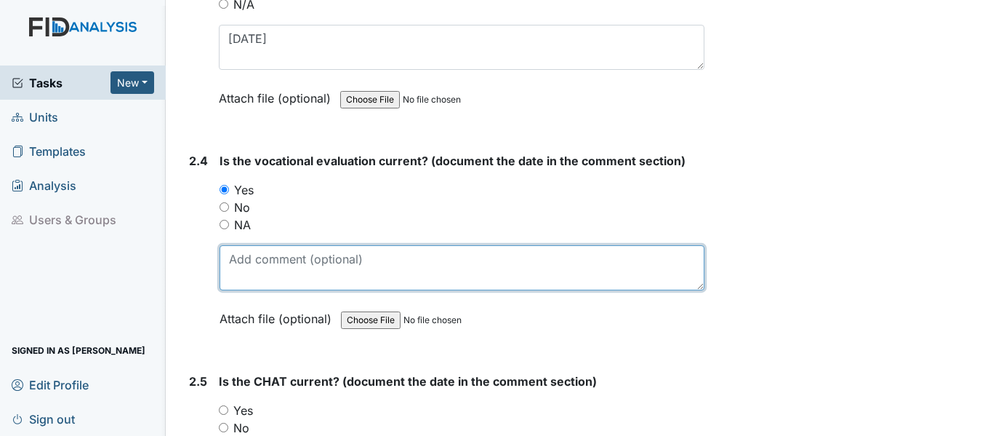
click at [276, 264] on textarea at bounding box center [462, 267] width 485 height 45
paste textarea "2/13/25"
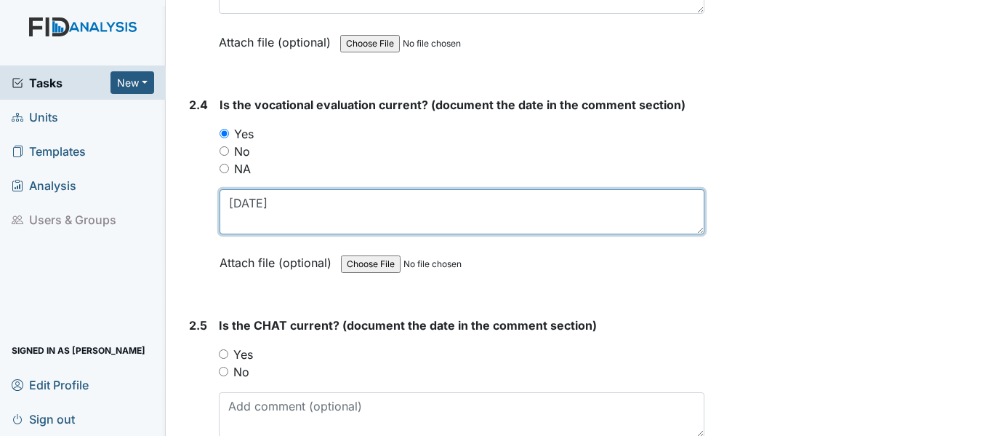
scroll to position [2181, 0]
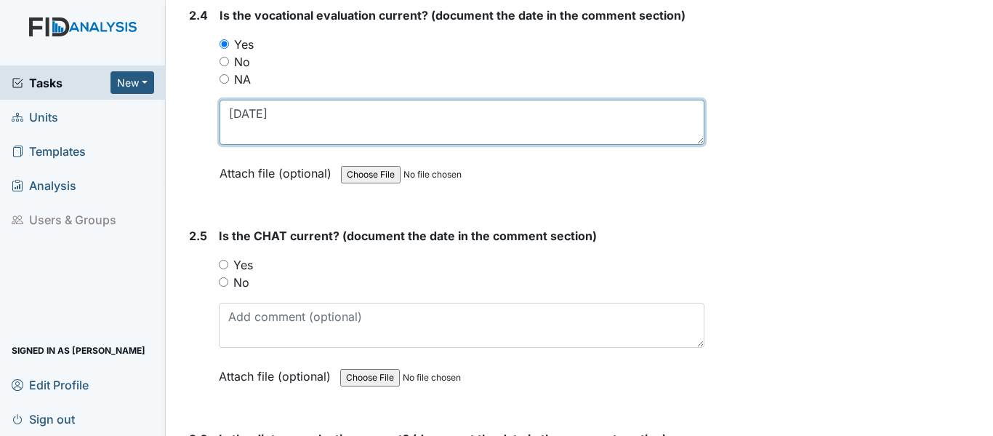
type textarea "2/13/25"
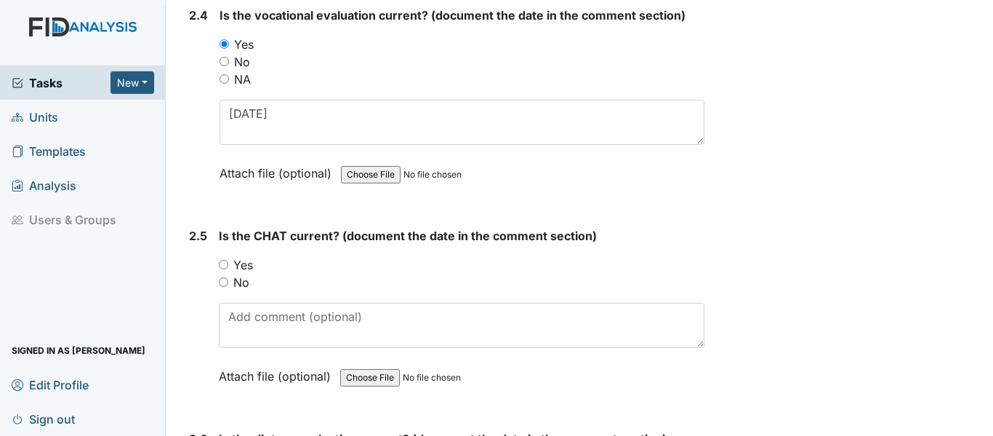
click at [223, 260] on input "Yes" at bounding box center [223, 264] width 9 height 9
radio input "true"
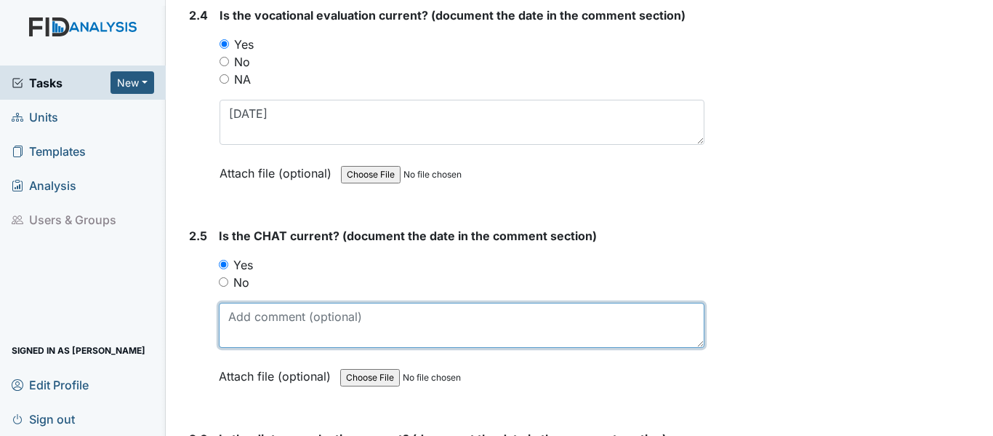
click at [257, 316] on textarea at bounding box center [462, 325] width 486 height 45
paste textarea "2/13/25"
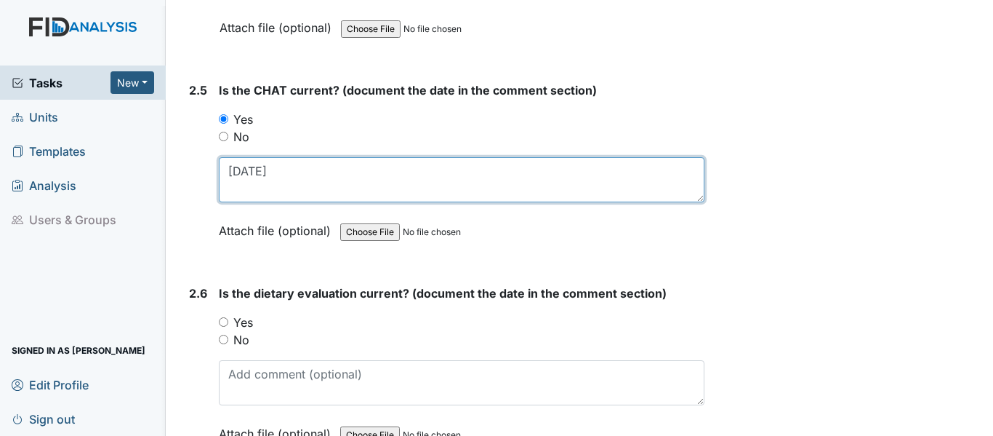
scroll to position [2400, 0]
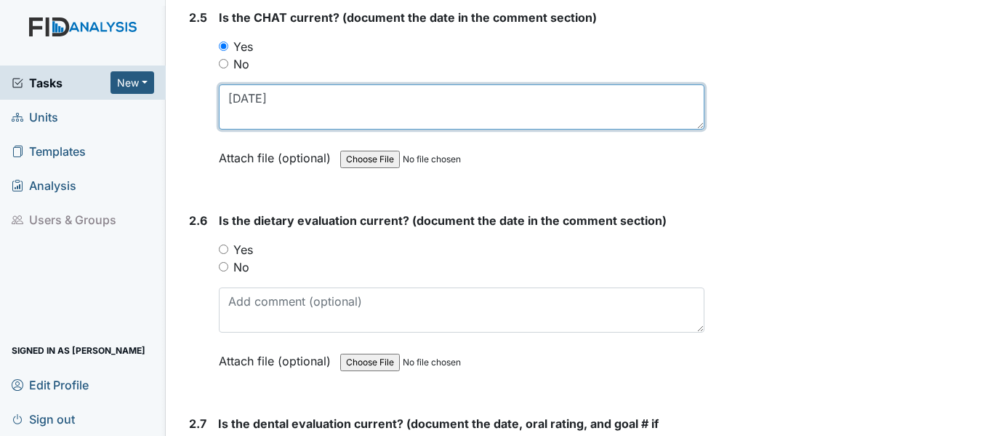
type textarea "2/13/25"
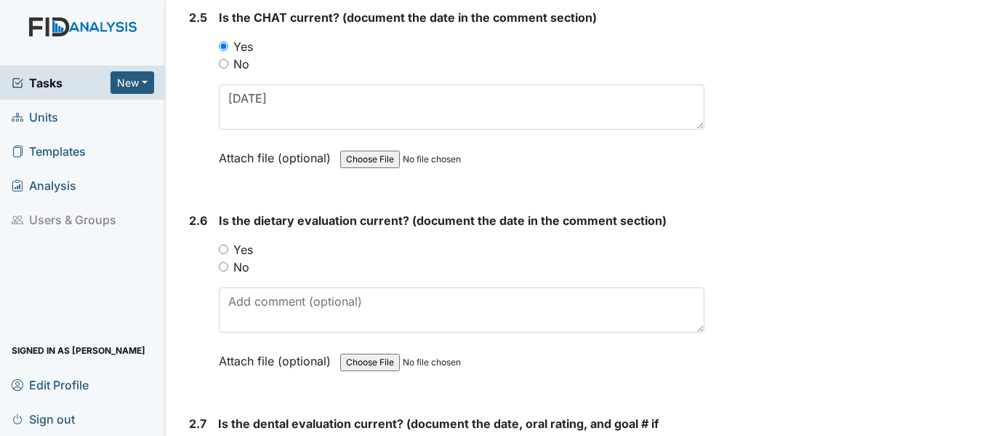
click at [224, 250] on input "Yes" at bounding box center [223, 248] width 9 height 9
radio input "true"
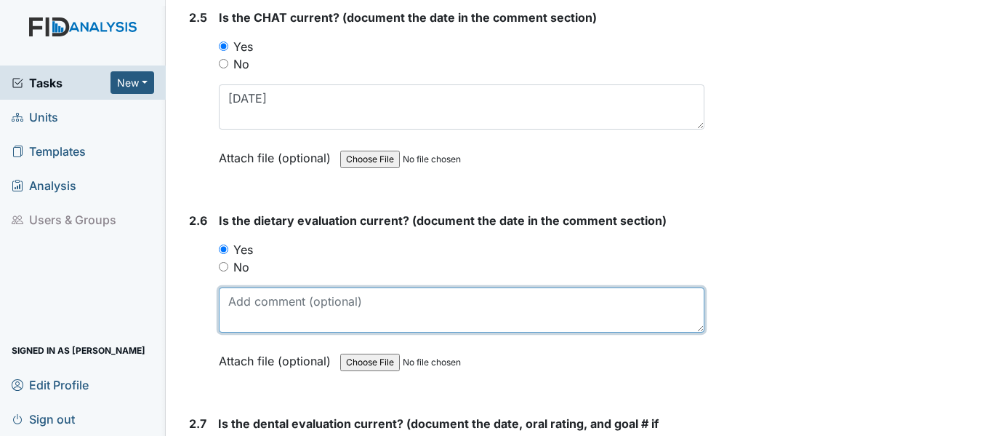
click at [257, 312] on textarea at bounding box center [462, 309] width 486 height 45
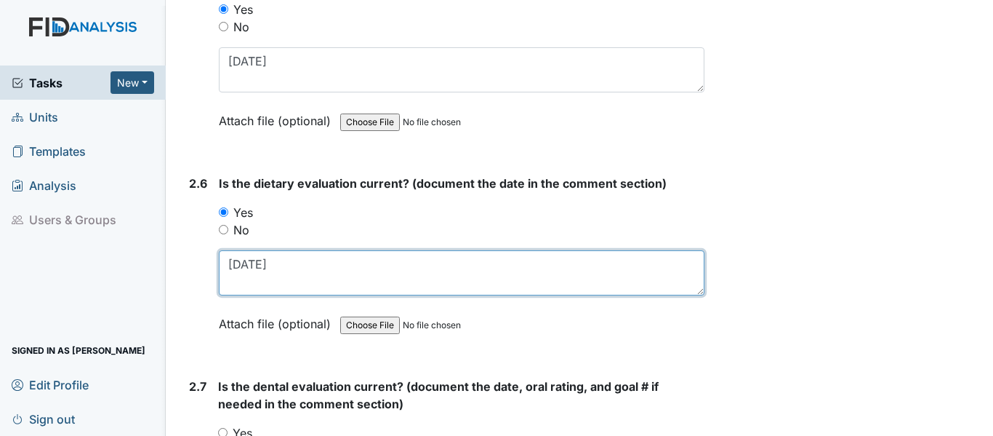
scroll to position [2545, 0]
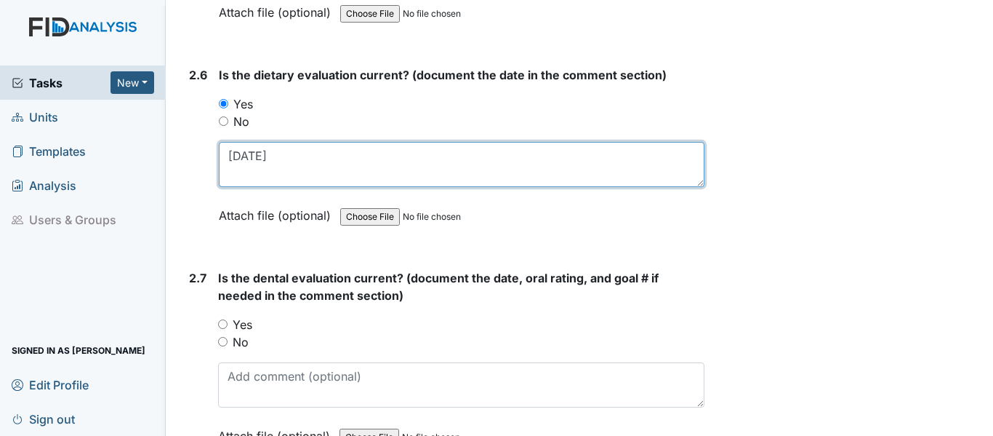
type textarea "5/26/25"
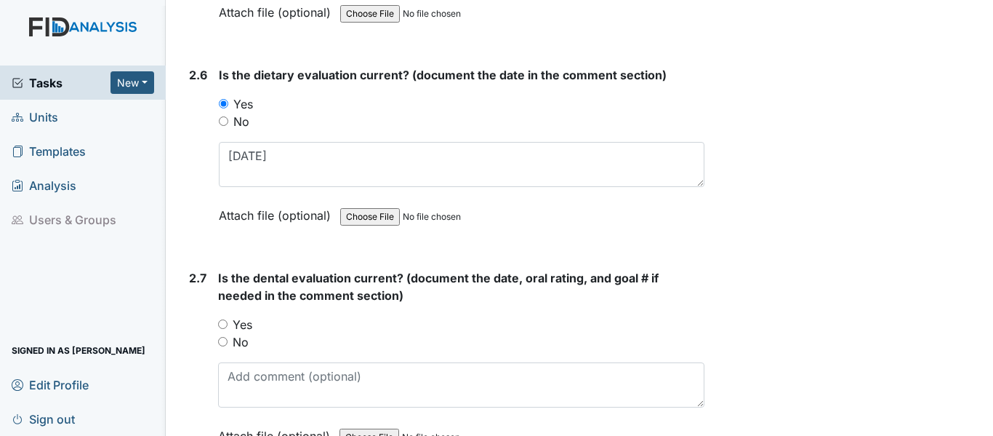
click at [227, 325] on input "Yes" at bounding box center [222, 323] width 9 height 9
radio input "true"
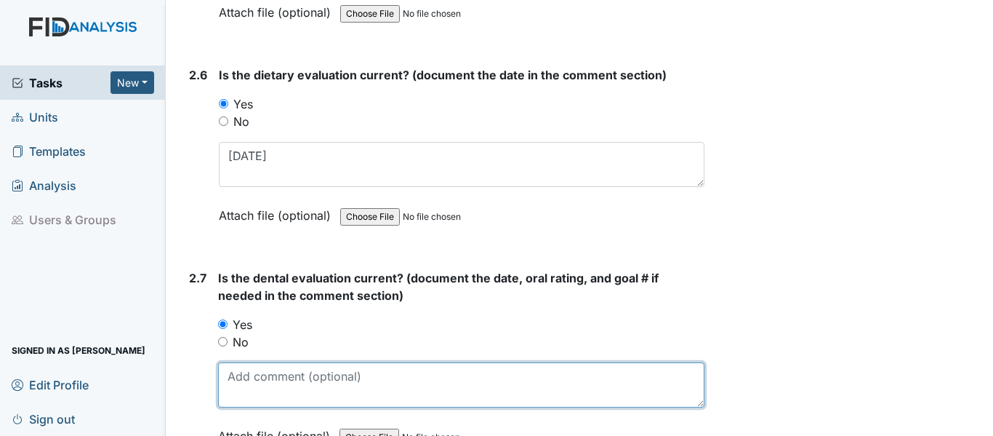
click at [235, 382] on textarea at bounding box center [461, 384] width 486 height 45
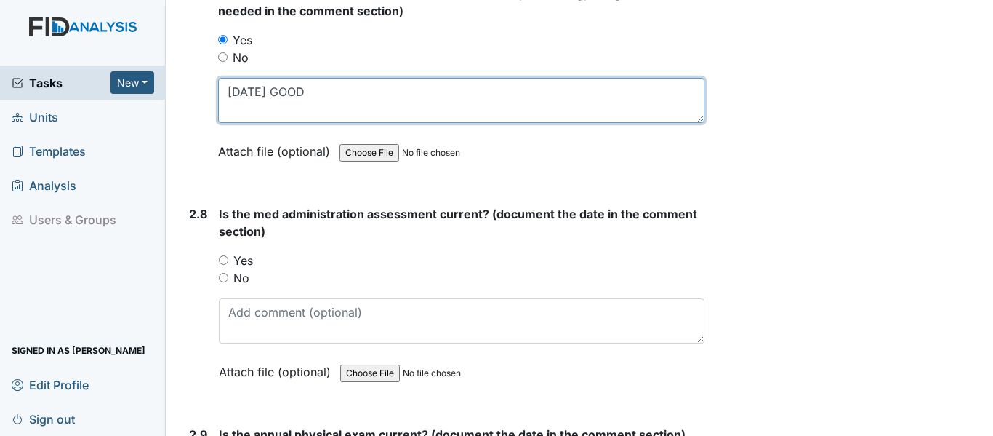
scroll to position [2836, 0]
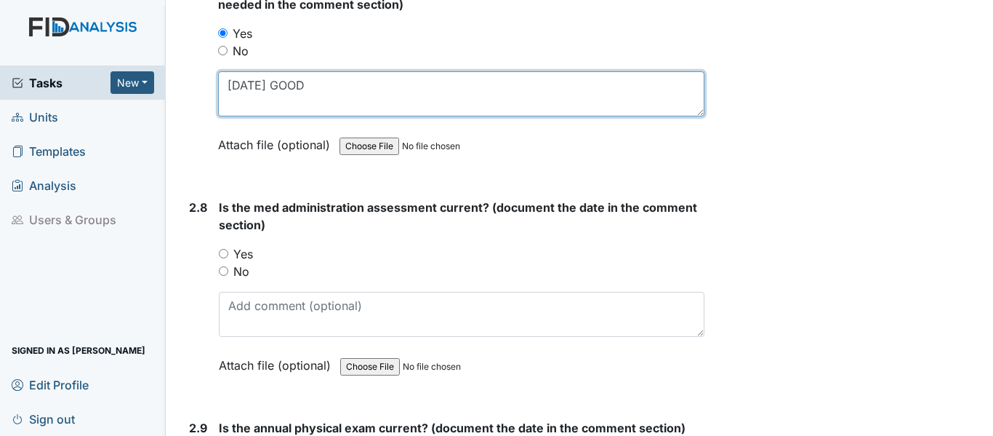
type textarea "10/1/24 GOOD"
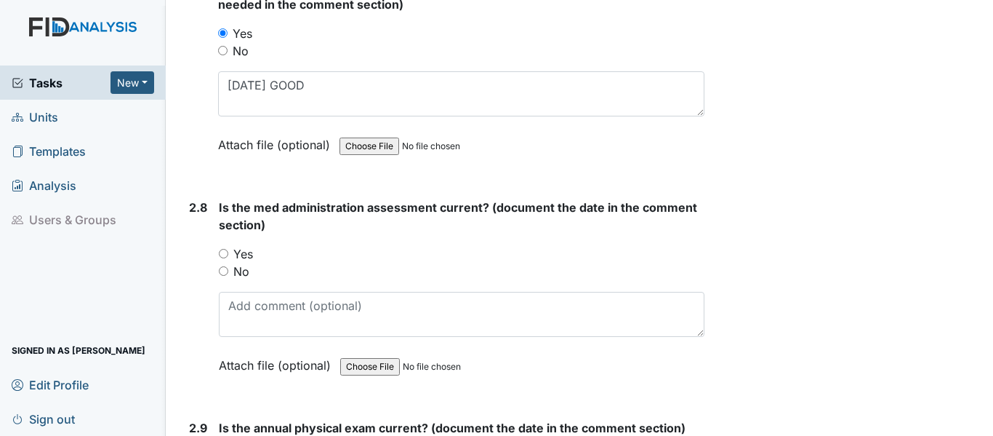
click at [225, 252] on input "Yes" at bounding box center [223, 253] width 9 height 9
radio input "true"
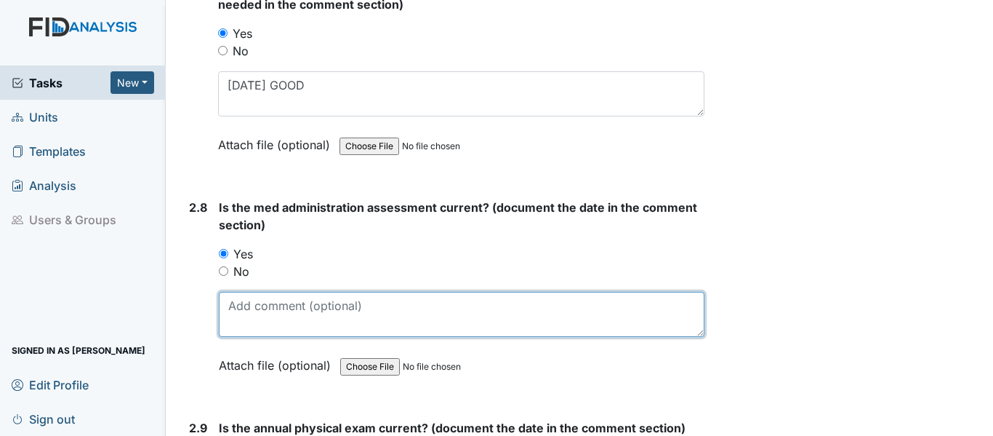
click at [265, 326] on textarea at bounding box center [462, 314] width 486 height 45
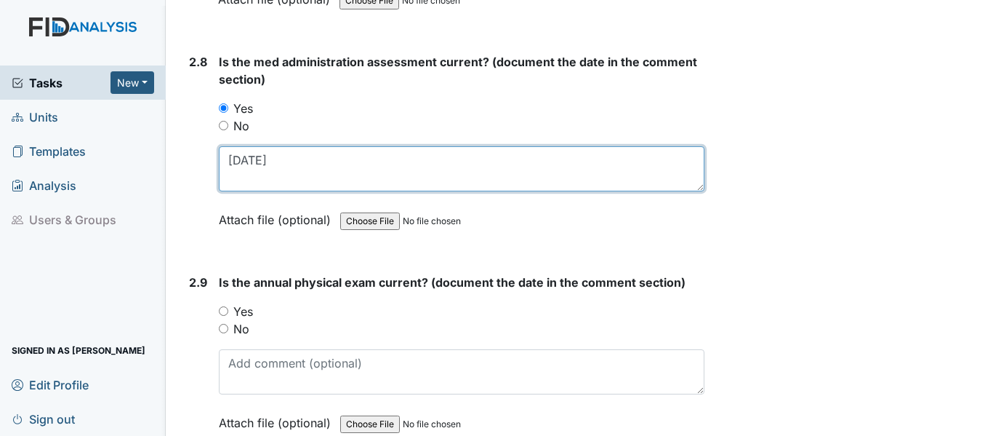
type textarea "[DATE]"
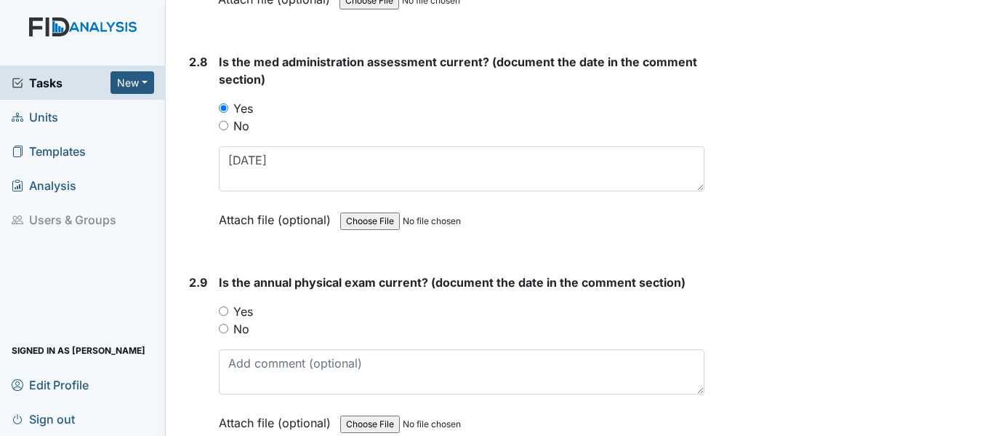
click at [224, 308] on input "Yes" at bounding box center [223, 310] width 9 height 9
radio input "true"
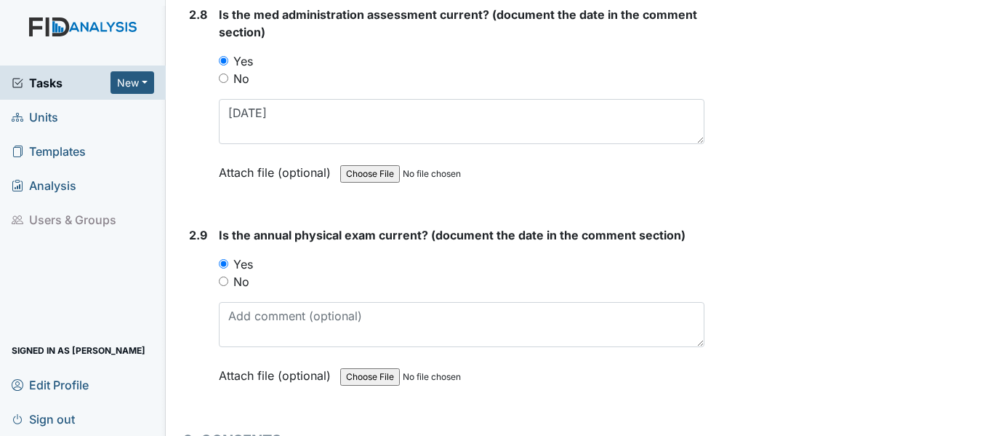
scroll to position [3054, 0]
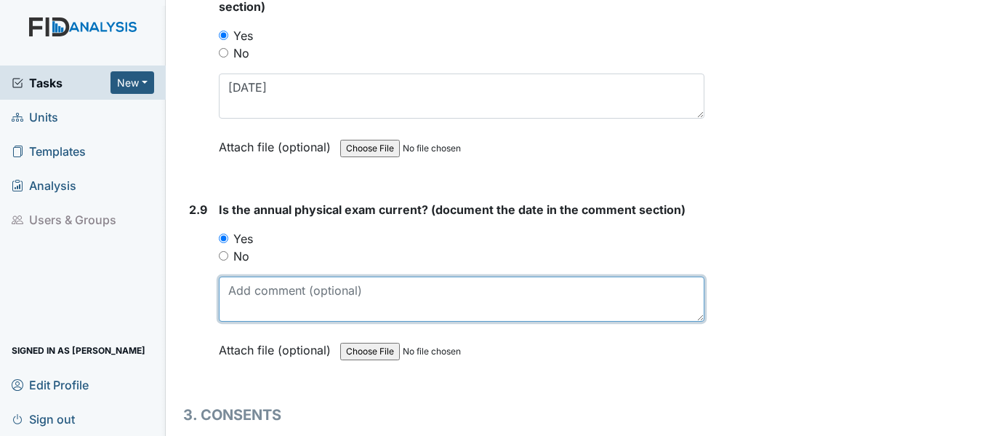
click at [276, 296] on textarea at bounding box center [462, 298] width 486 height 45
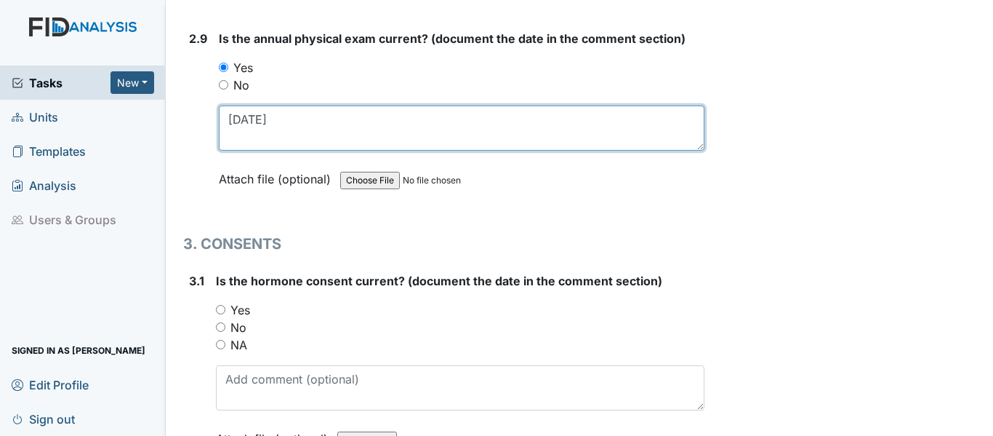
scroll to position [3272, 0]
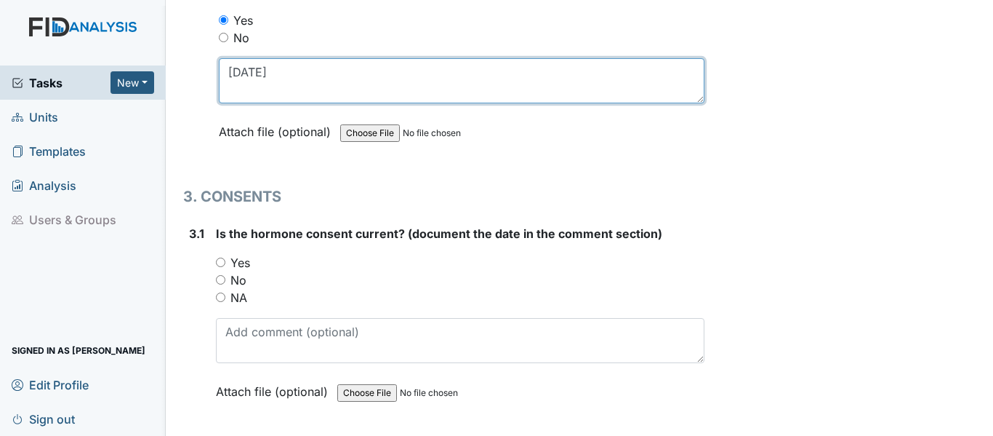
type textarea "4/28/25"
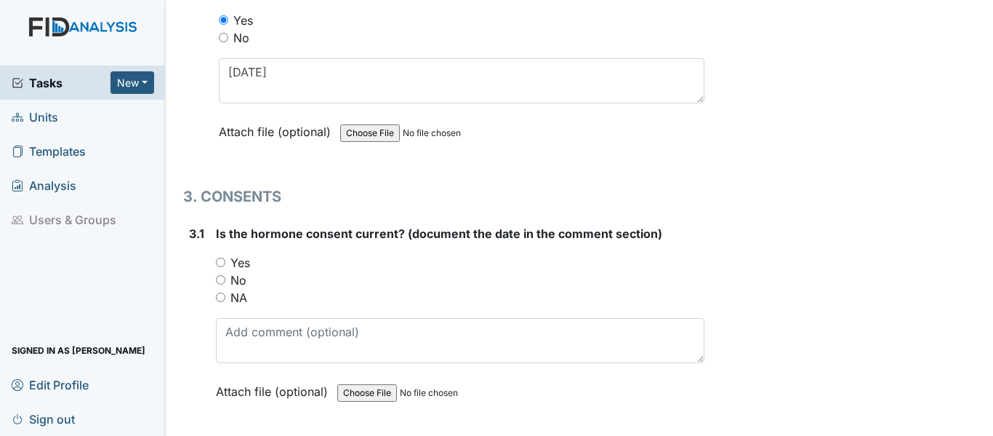
click at [221, 267] on div "Yes" at bounding box center [460, 262] width 489 height 17
click at [219, 263] on input "Yes" at bounding box center [220, 261] width 9 height 9
radio input "true"
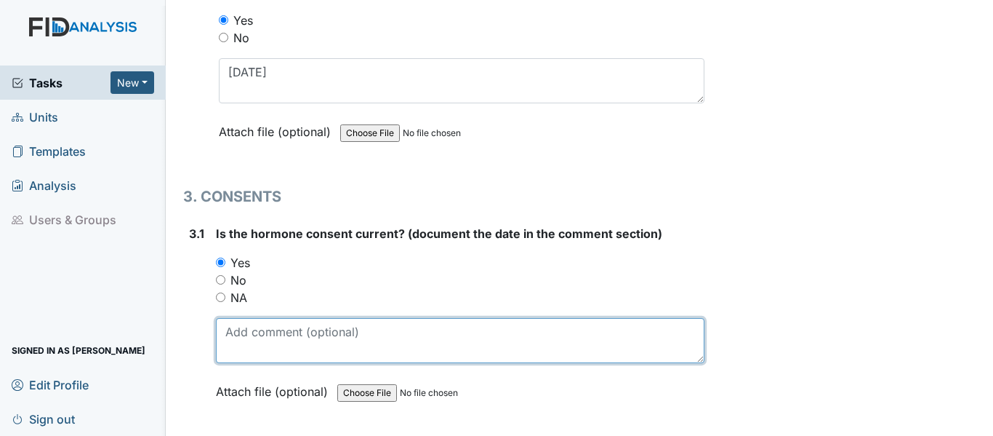
click at [255, 340] on textarea at bounding box center [460, 340] width 489 height 45
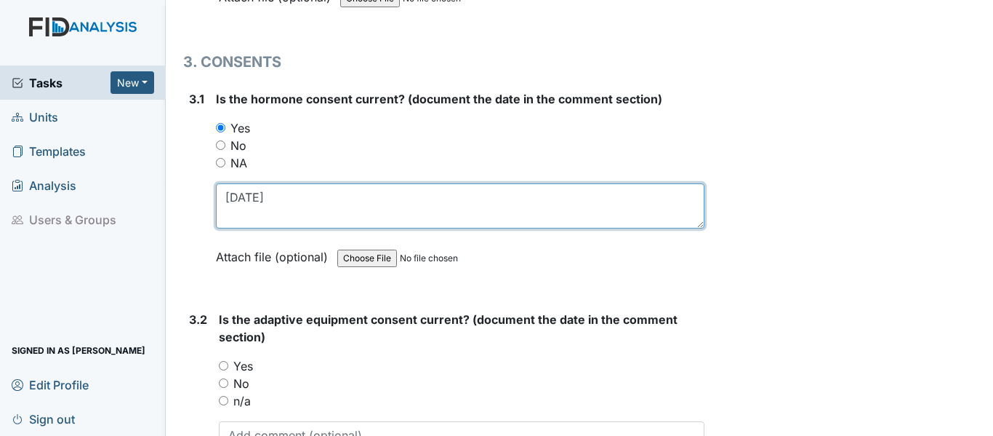
scroll to position [3418, 0]
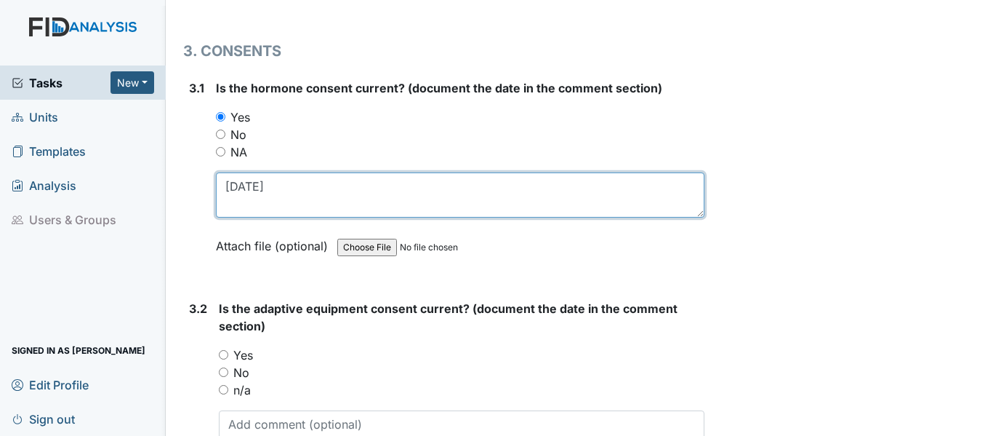
type textarea "11/4/24"
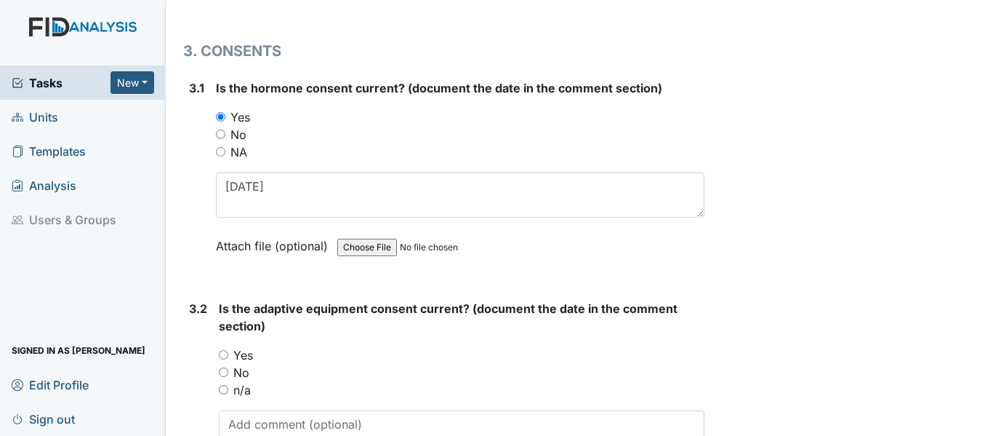
click at [224, 356] on input "Yes" at bounding box center [223, 354] width 9 height 9
radio input "true"
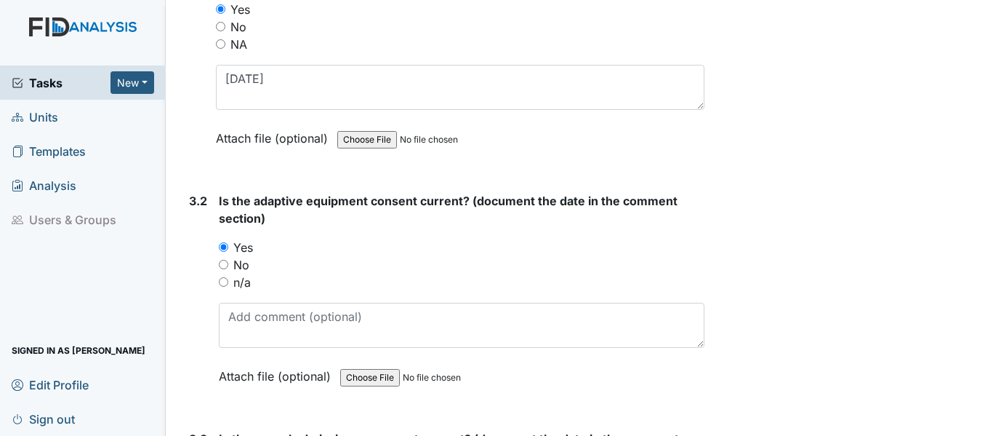
scroll to position [3563, 0]
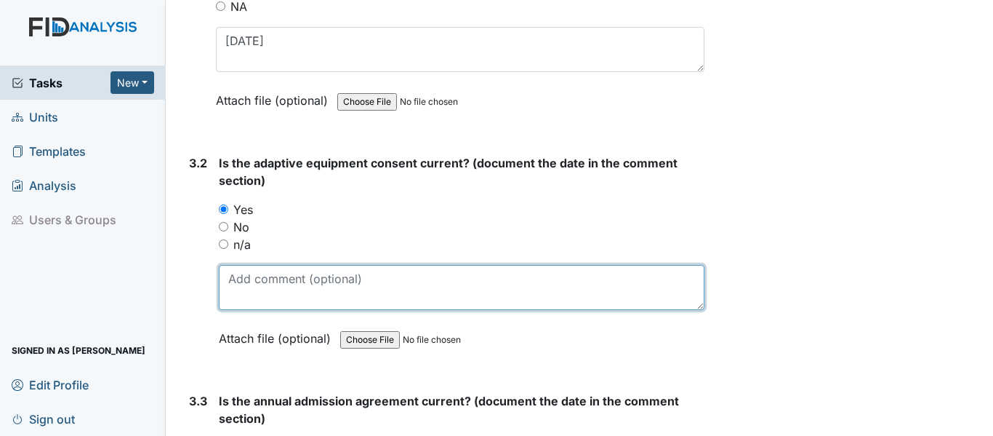
click at [261, 279] on textarea at bounding box center [462, 287] width 486 height 45
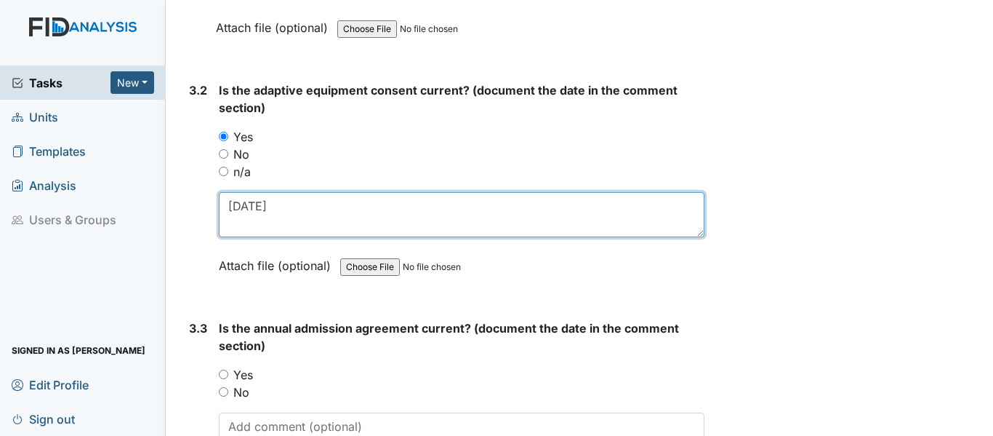
scroll to position [3709, 0]
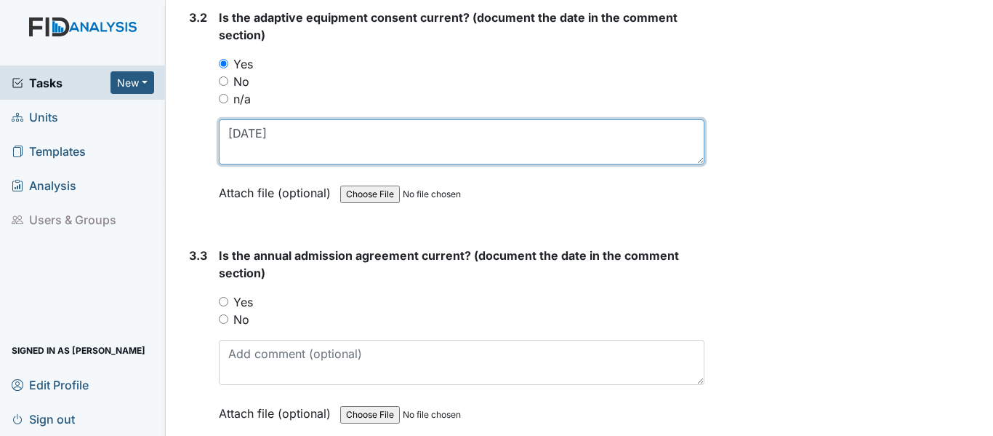
type textarea "4/28/25"
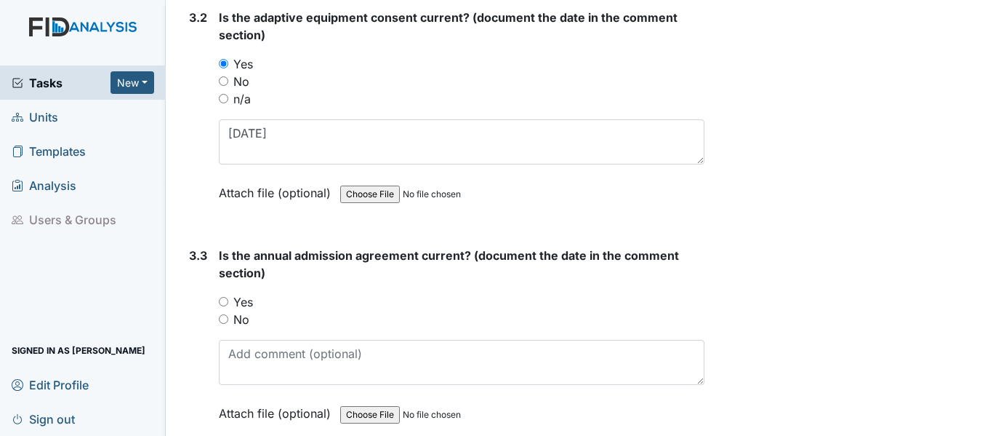
click at [225, 299] on input "Yes" at bounding box center [223, 301] width 9 height 9
radio input "true"
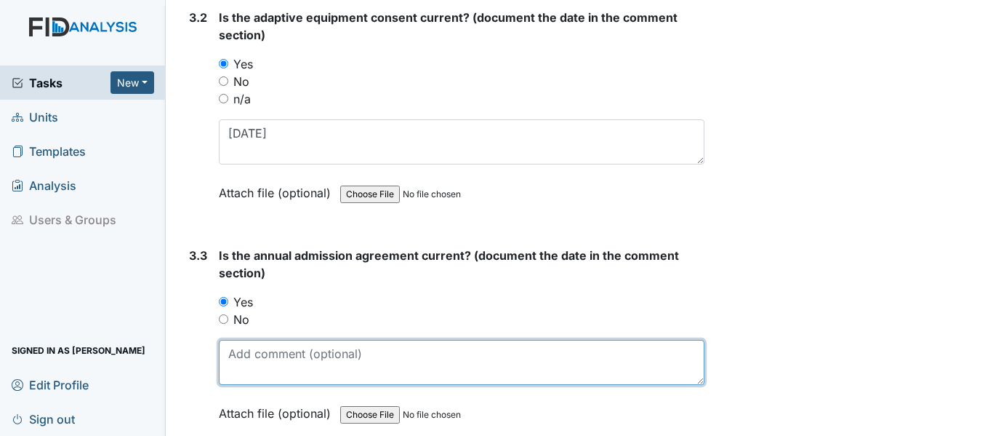
click at [253, 356] on textarea at bounding box center [462, 362] width 486 height 45
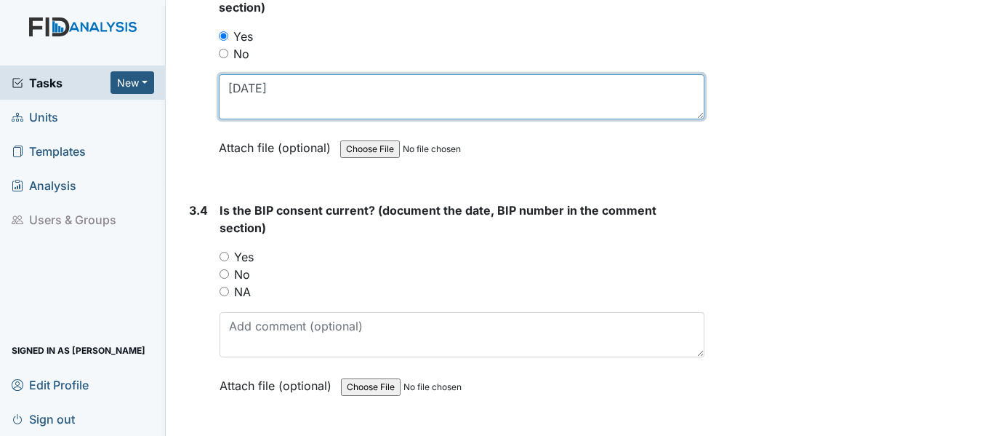
scroll to position [3999, 0]
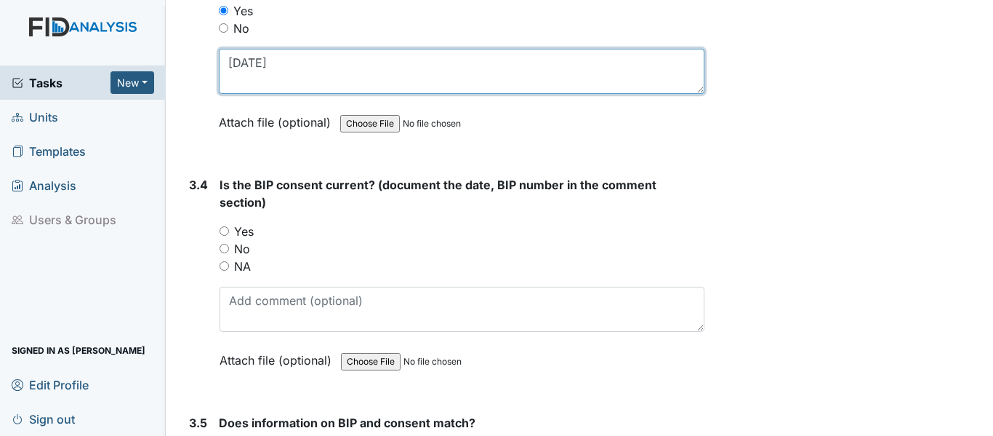
type textarea "4/28/25"
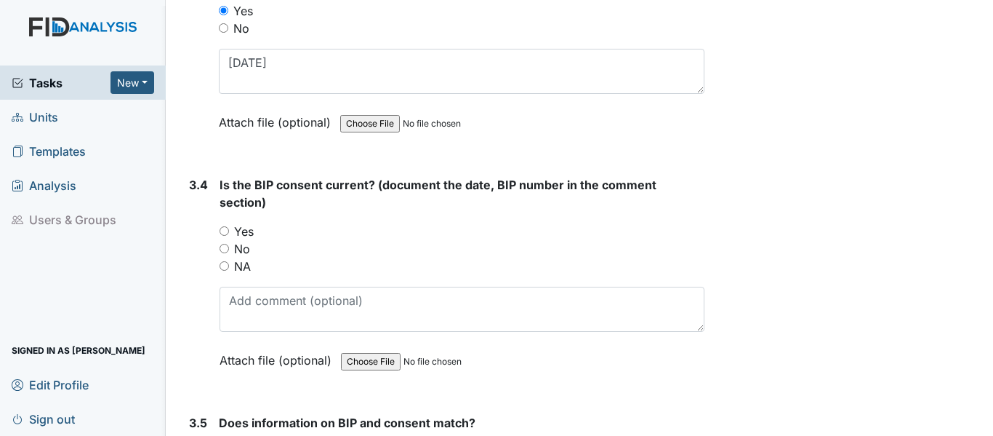
click at [223, 231] on input "Yes" at bounding box center [224, 230] width 9 height 9
radio input "true"
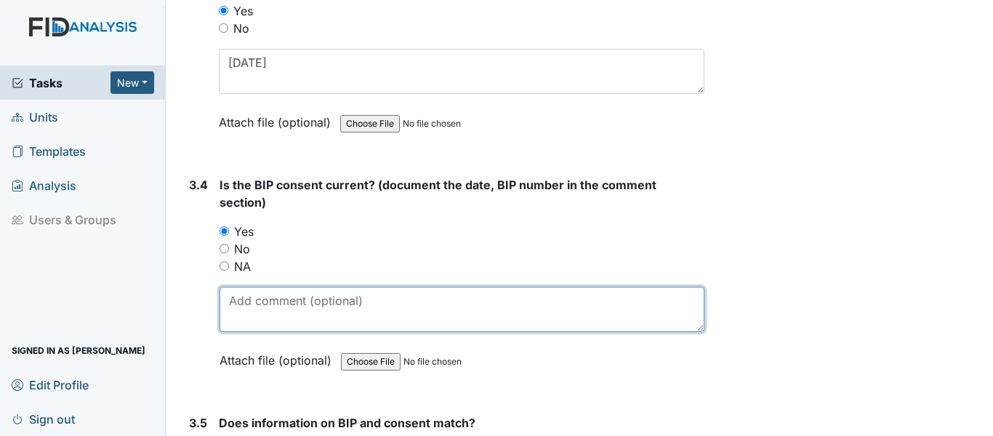
click at [246, 321] on textarea at bounding box center [462, 309] width 485 height 45
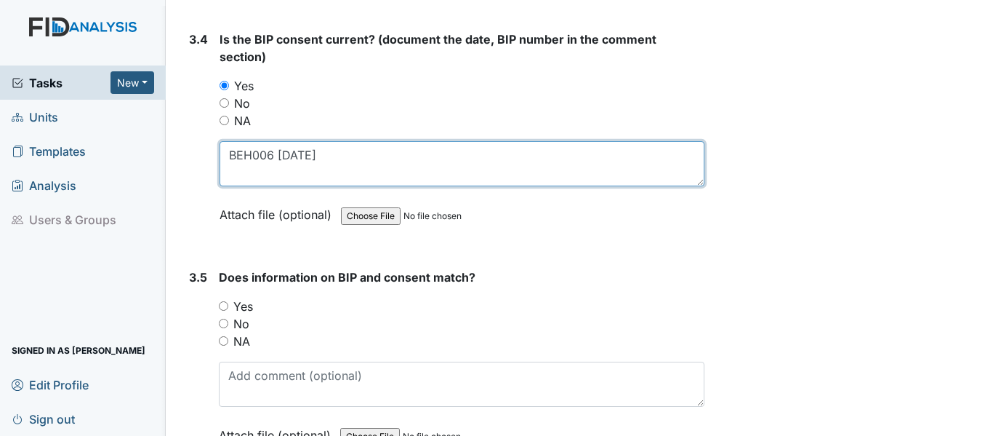
type textarea "BEH006 4/28/25"
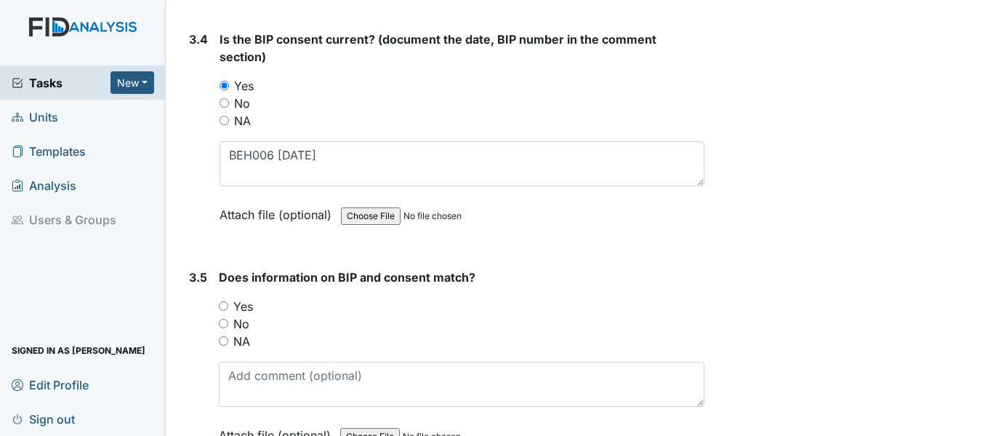
click at [223, 305] on input "Yes" at bounding box center [223, 305] width 9 height 9
radio input "true"
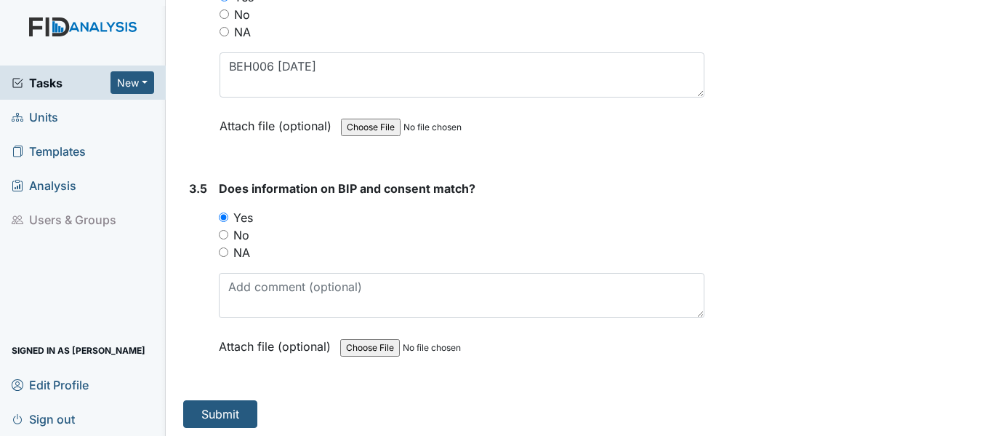
scroll to position [4237, 0]
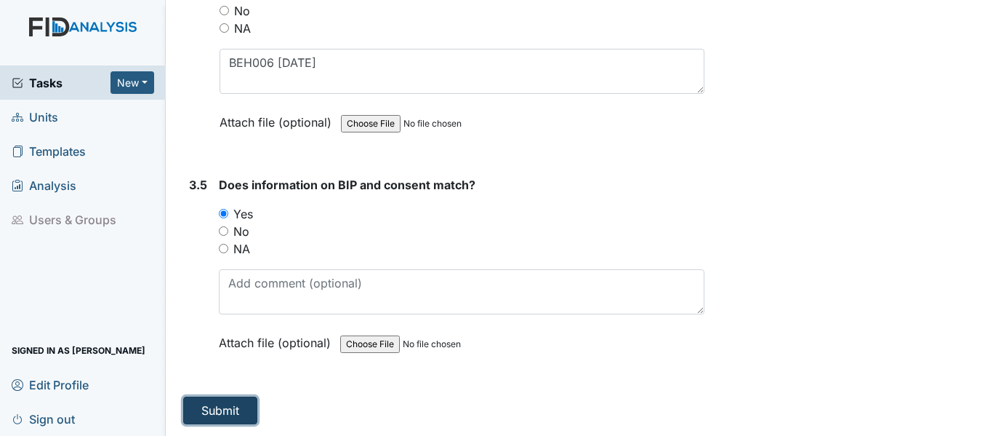
click at [243, 400] on button "Submit" at bounding box center [220, 410] width 74 height 28
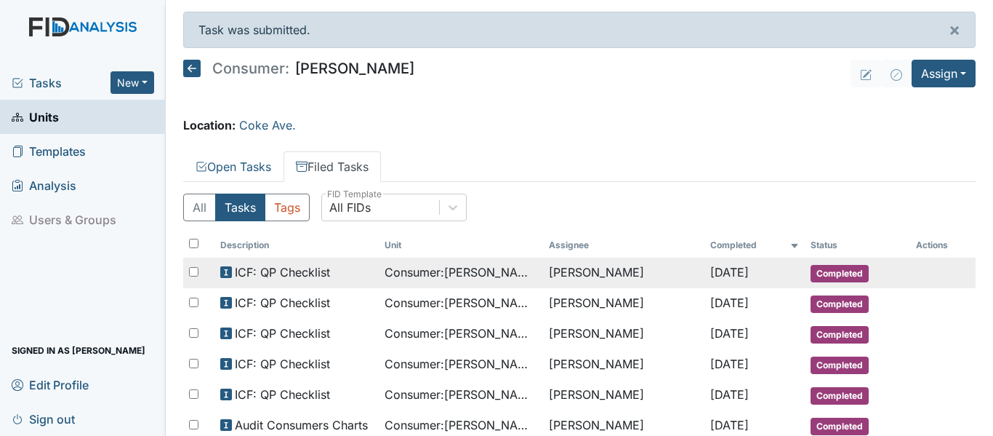
click at [494, 272] on span "Consumer : [PERSON_NAME]" at bounding box center [461, 271] width 153 height 17
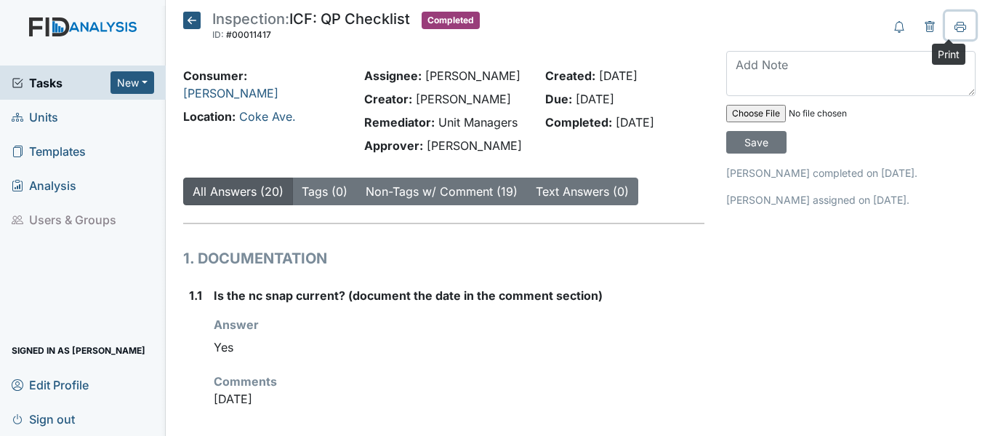
click at [956, 26] on button at bounding box center [960, 26] width 31 height 28
click at [196, 15] on icon at bounding box center [191, 20] width 17 height 17
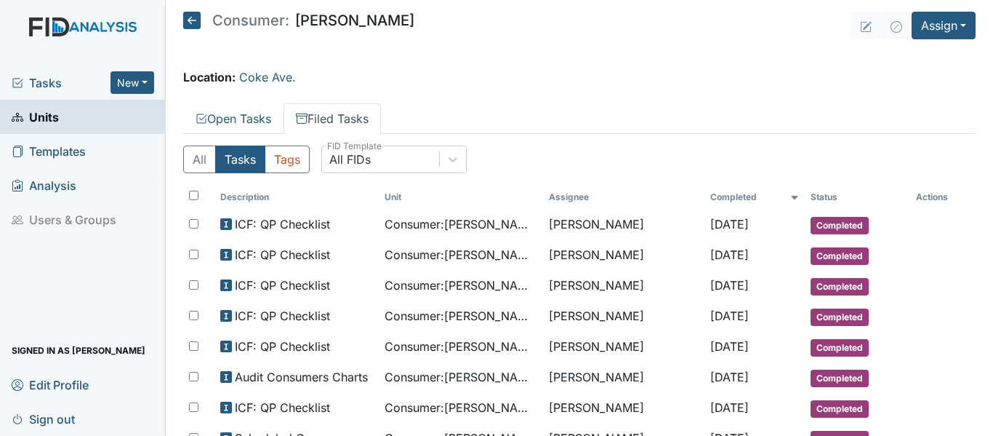
click at [196, 25] on icon at bounding box center [191, 20] width 17 height 17
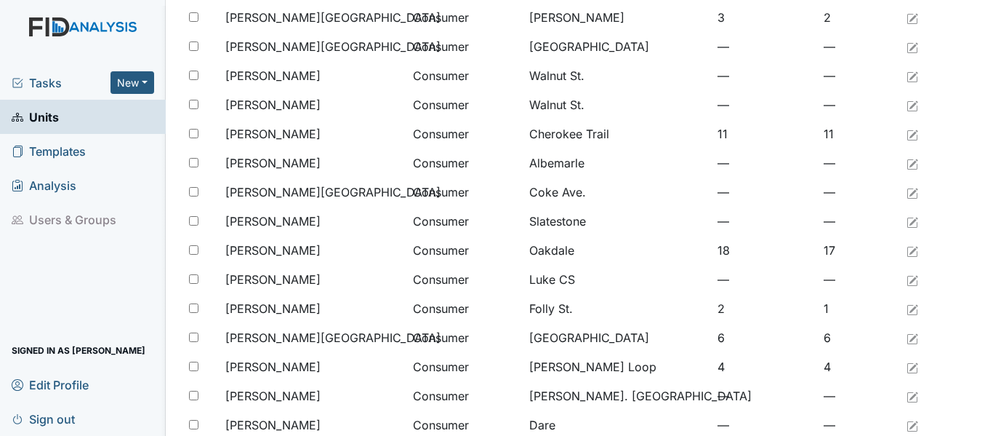
scroll to position [582, 0]
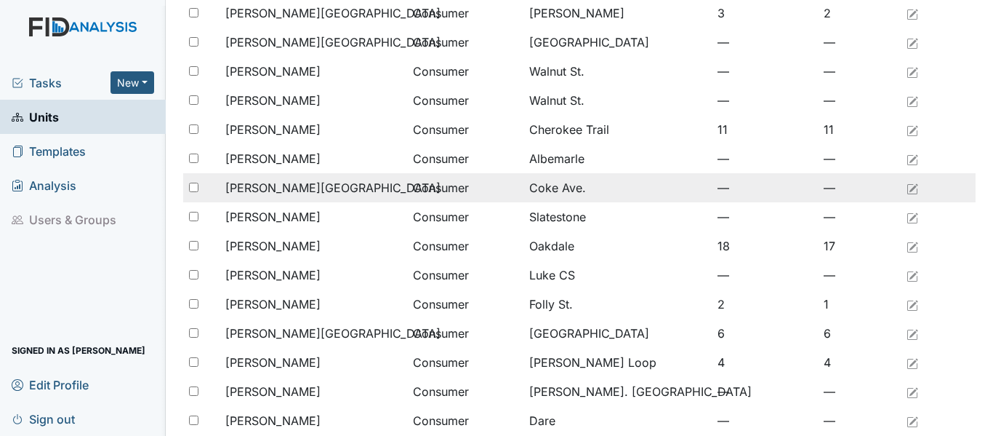
click at [294, 188] on span "[PERSON_NAME][GEOGRAPHIC_DATA]" at bounding box center [332, 187] width 215 height 17
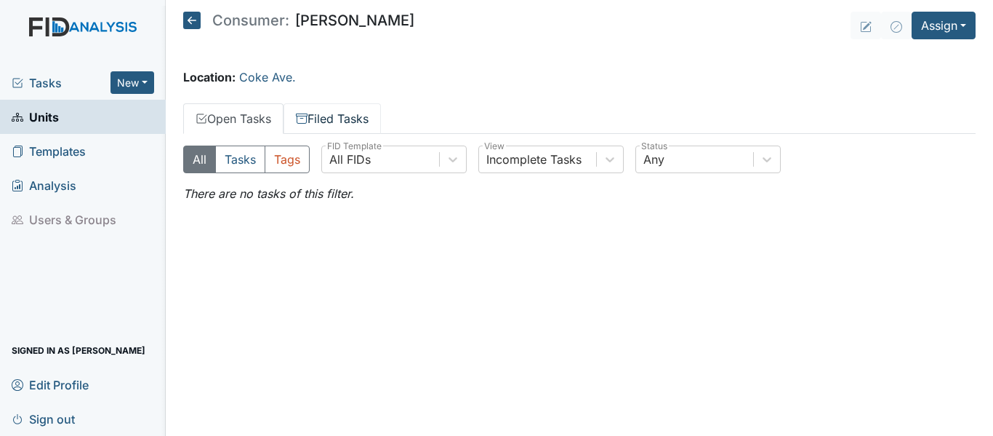
click at [354, 119] on link "Filed Tasks" at bounding box center [332, 118] width 97 height 31
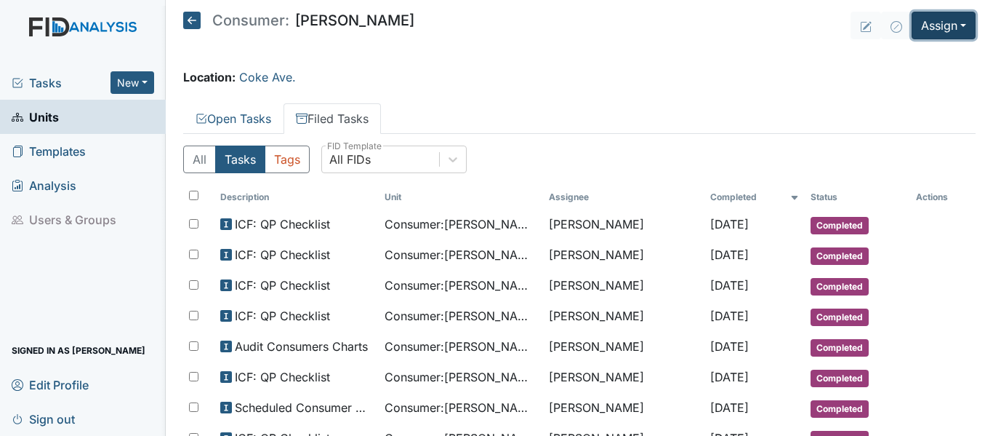
click at [921, 31] on button "Assign" at bounding box center [944, 26] width 64 height 28
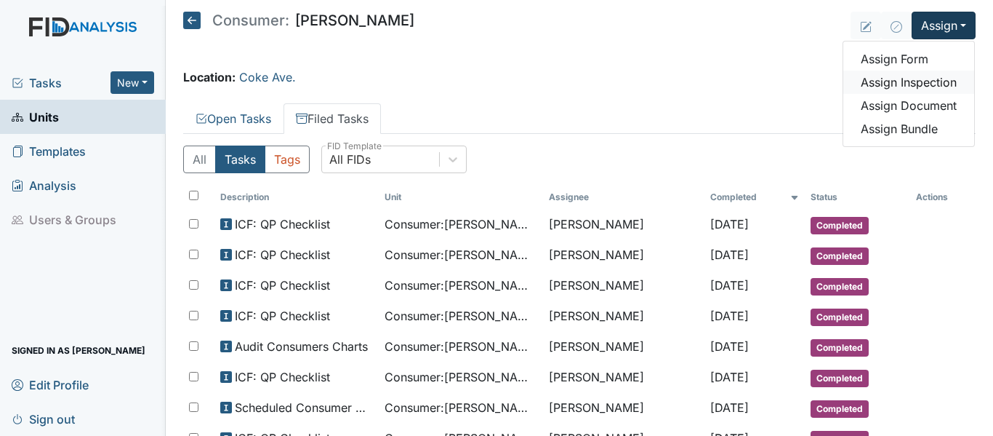
click at [908, 81] on link "Assign Inspection" at bounding box center [909, 82] width 131 height 23
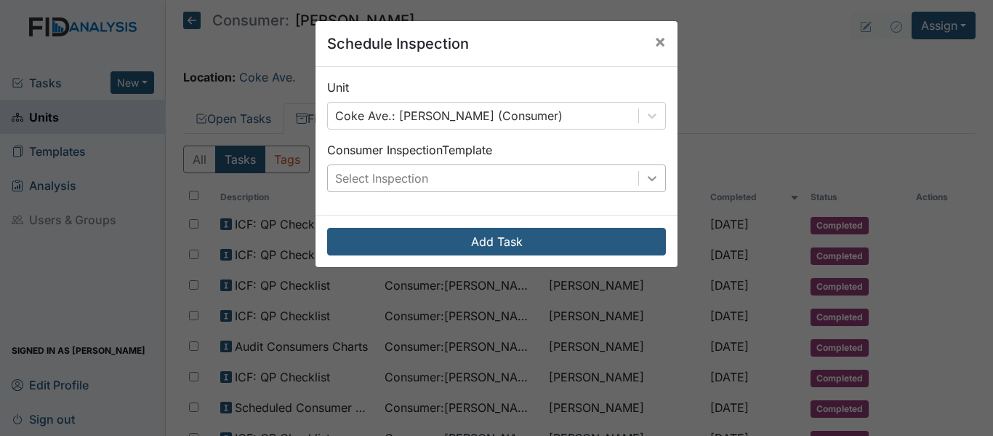
click at [648, 177] on icon at bounding box center [652, 178] width 9 height 5
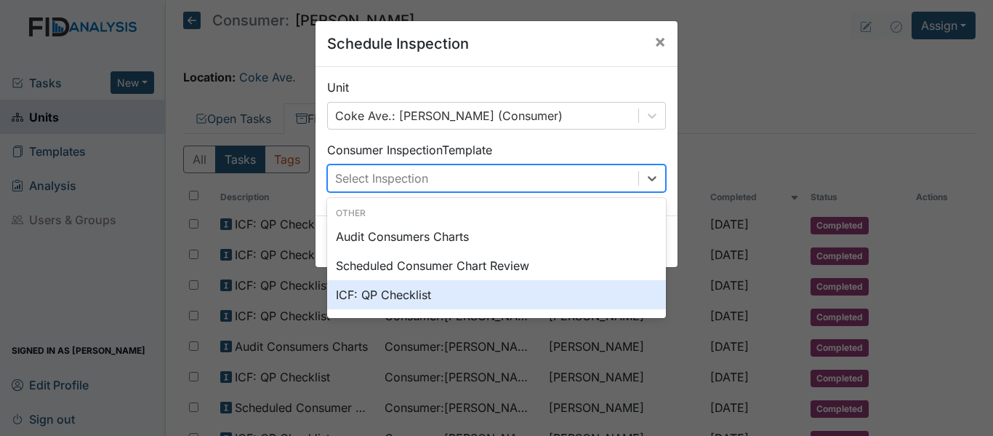
click at [402, 291] on div "ICF: QP Checklist" at bounding box center [496, 294] width 339 height 29
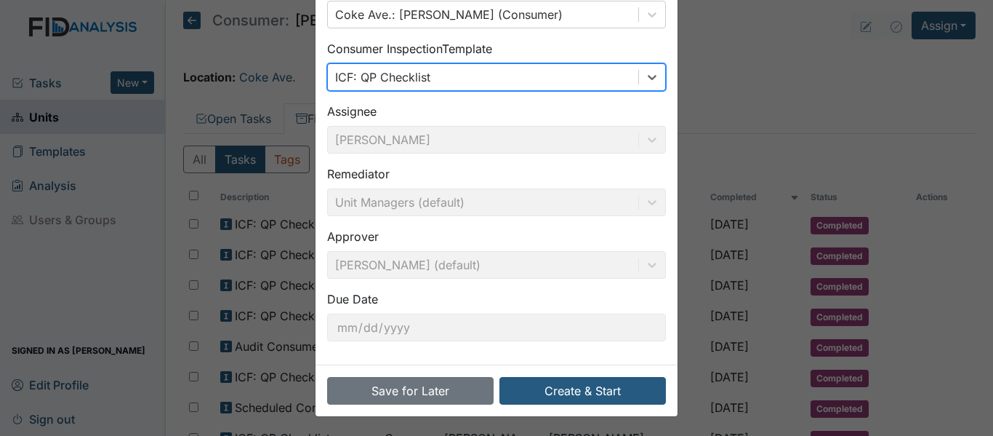
scroll to position [103, 0]
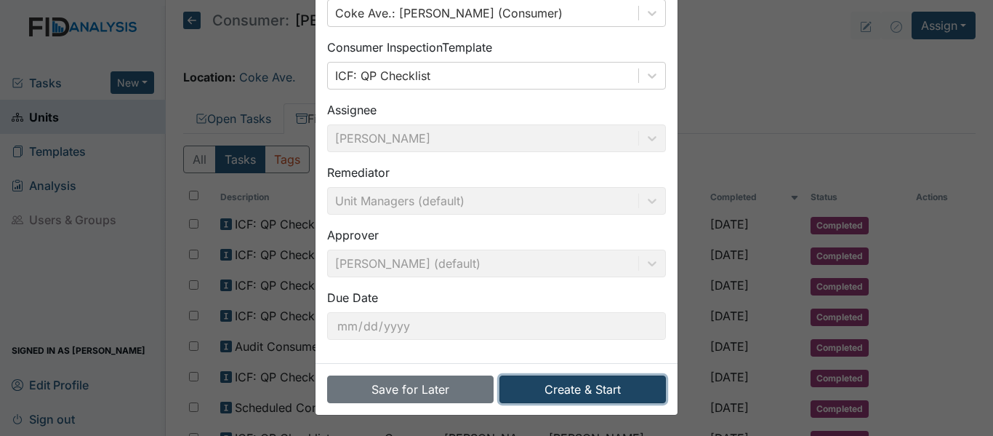
click at [622, 385] on button "Create & Start" at bounding box center [583, 389] width 167 height 28
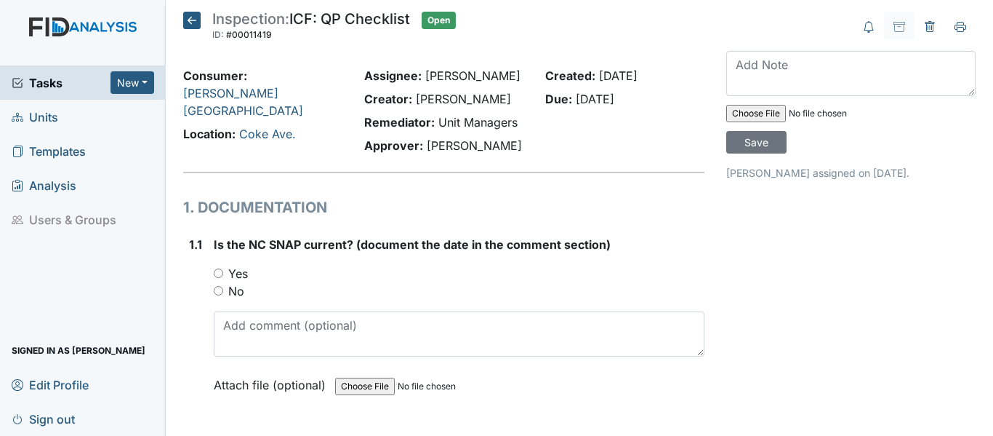
click at [219, 272] on input "Yes" at bounding box center [218, 272] width 9 height 9
radio input "true"
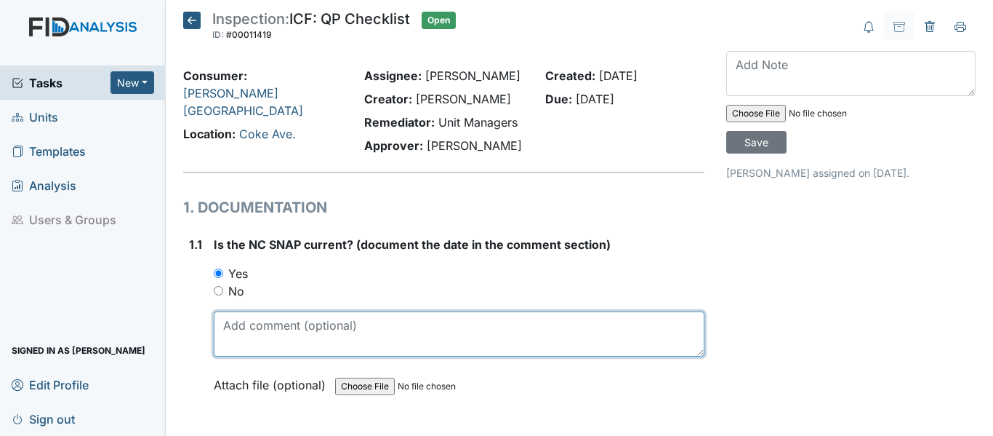
click at [283, 332] on textarea at bounding box center [459, 333] width 491 height 45
drag, startPoint x: 220, startPoint y: 328, endPoint x: 265, endPoint y: 332, distance: 44.5
click at [265, 332] on textarea "[DATE]" at bounding box center [459, 333] width 491 height 45
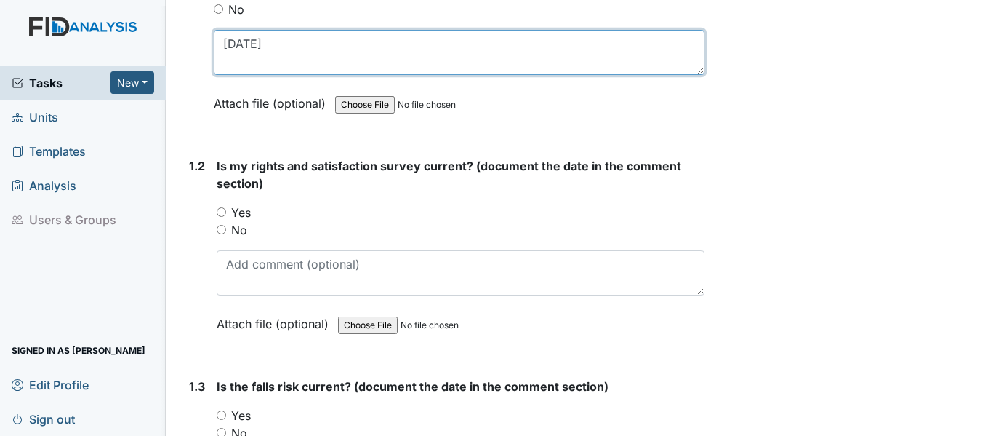
scroll to position [291, 0]
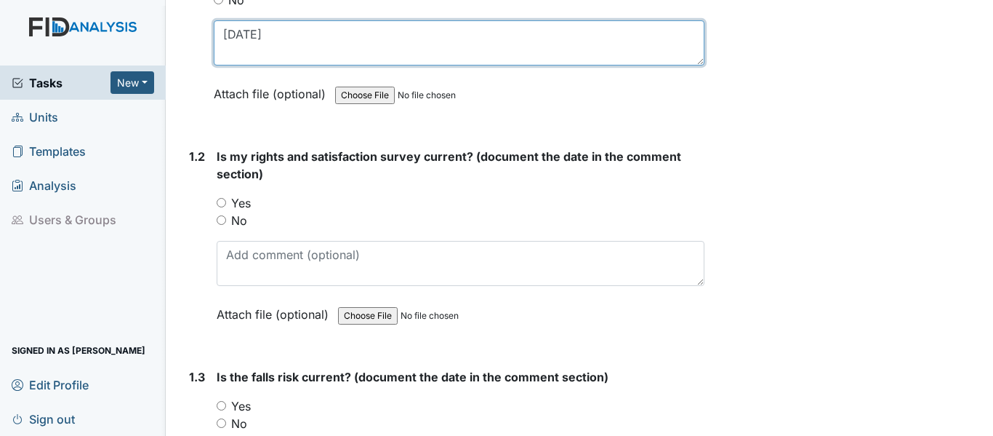
type textarea "4/16/25"
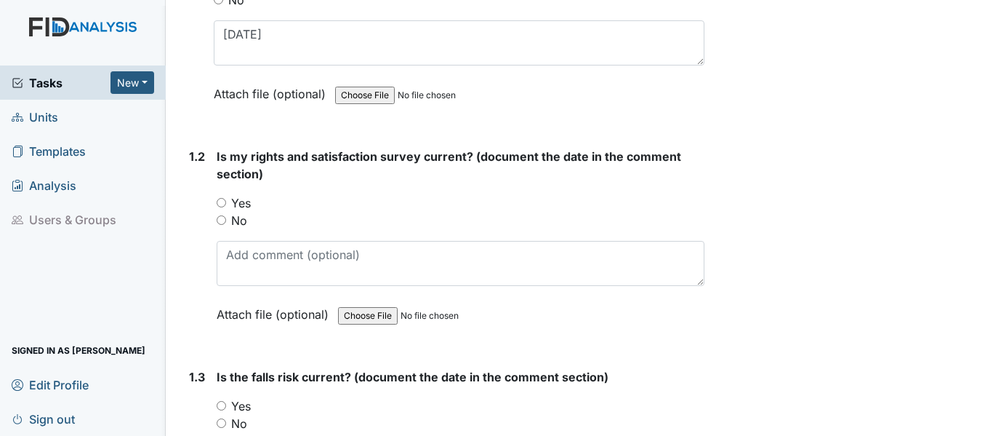
drag, startPoint x: 223, startPoint y: 204, endPoint x: 233, endPoint y: 214, distance: 14.9
click at [223, 204] on input "Yes" at bounding box center [221, 202] width 9 height 9
radio input "true"
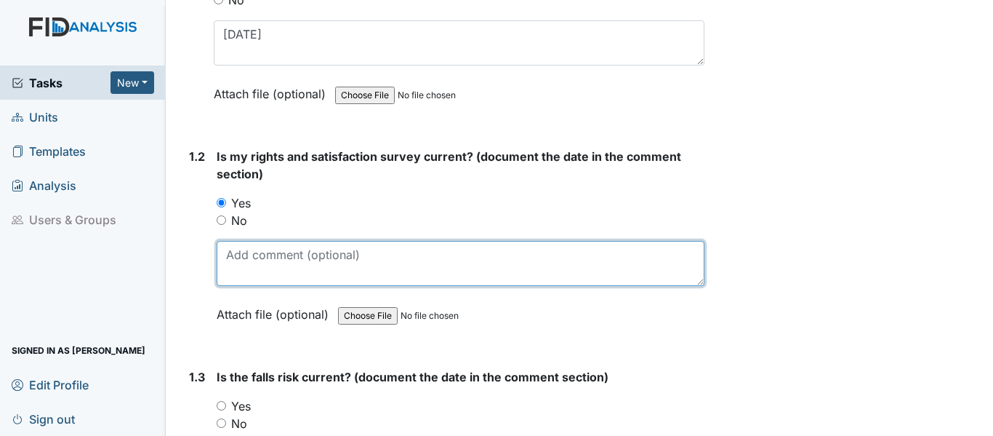
click at [265, 271] on textarea at bounding box center [461, 263] width 488 height 45
paste textarea "[DATE]"
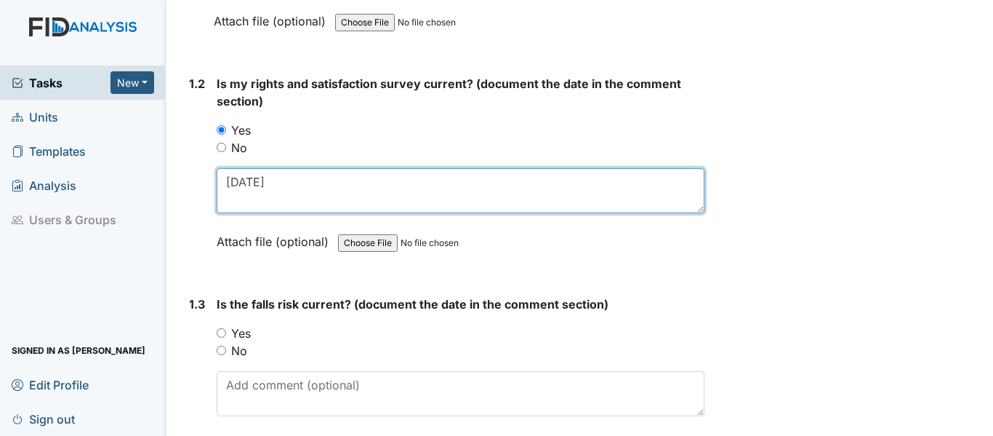
type textarea "[DATE]"
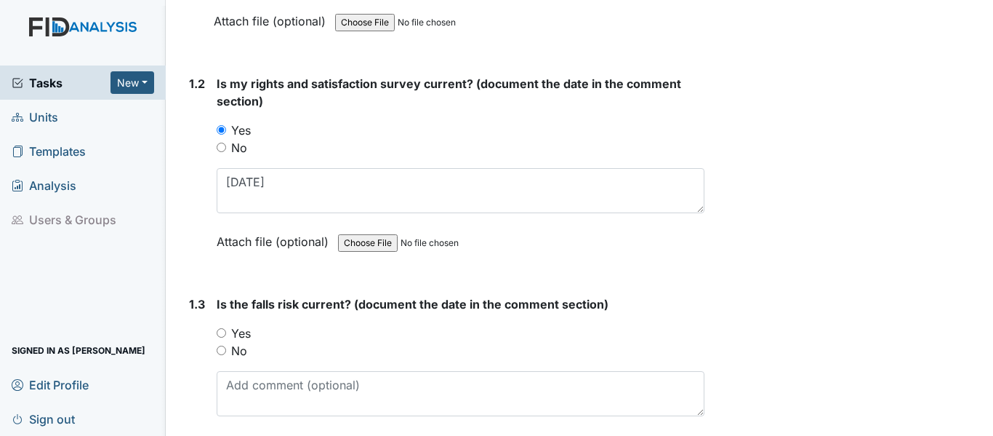
click at [222, 330] on input "Yes" at bounding box center [221, 332] width 9 height 9
radio input "true"
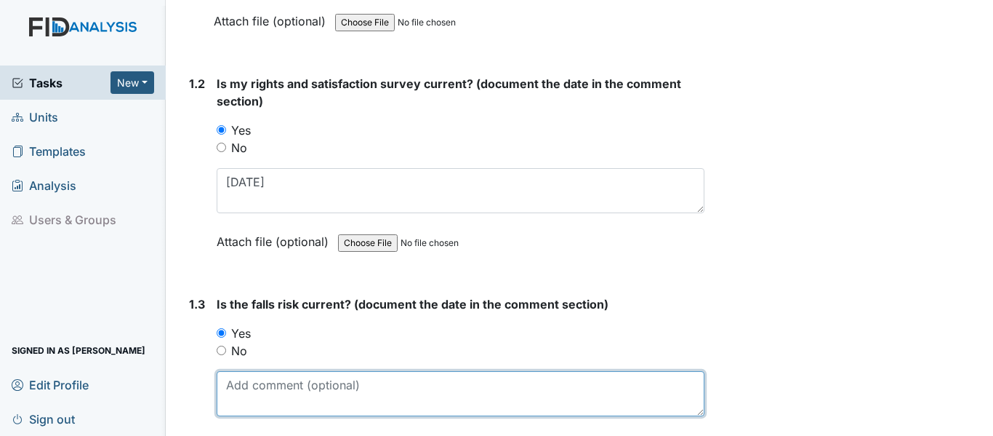
click at [249, 381] on textarea at bounding box center [461, 393] width 488 height 45
paste textarea "4/16/25"
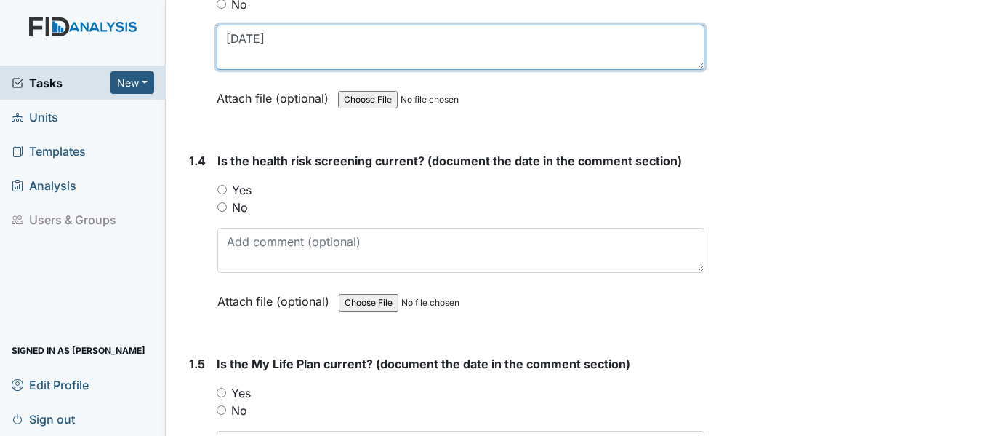
scroll to position [727, 0]
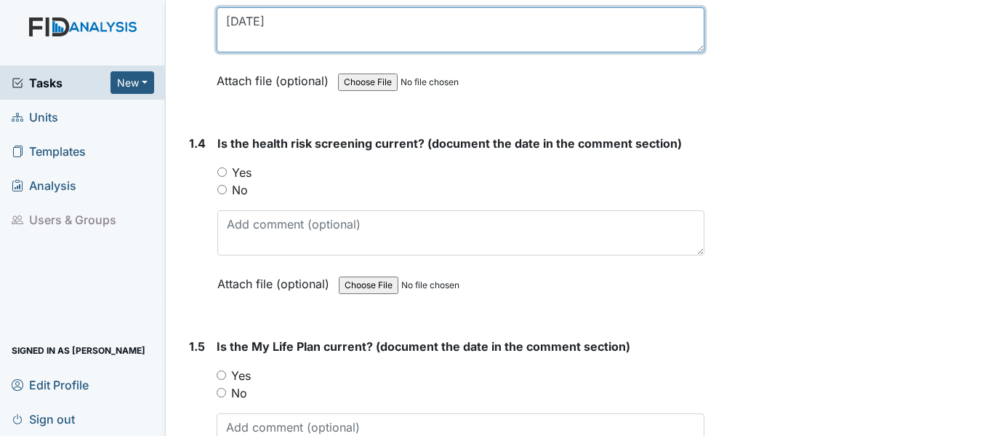
type textarea "4/16/25"
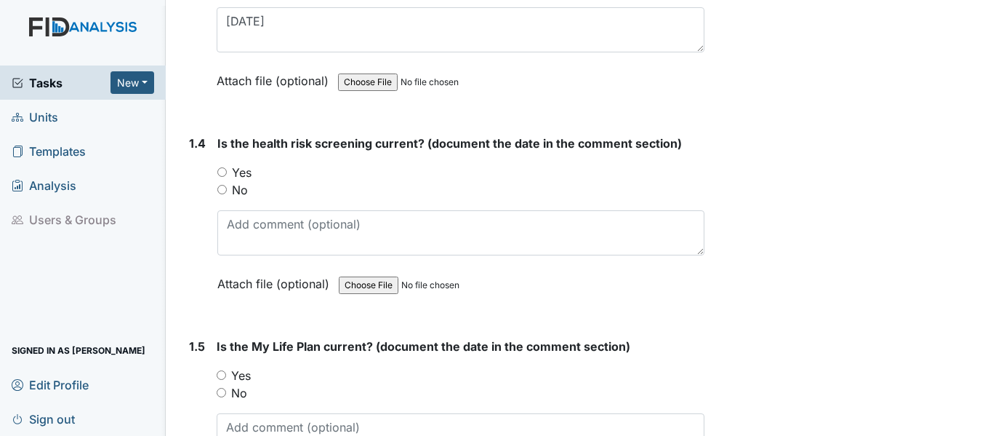
click at [218, 169] on input "Yes" at bounding box center [221, 171] width 9 height 9
radio input "true"
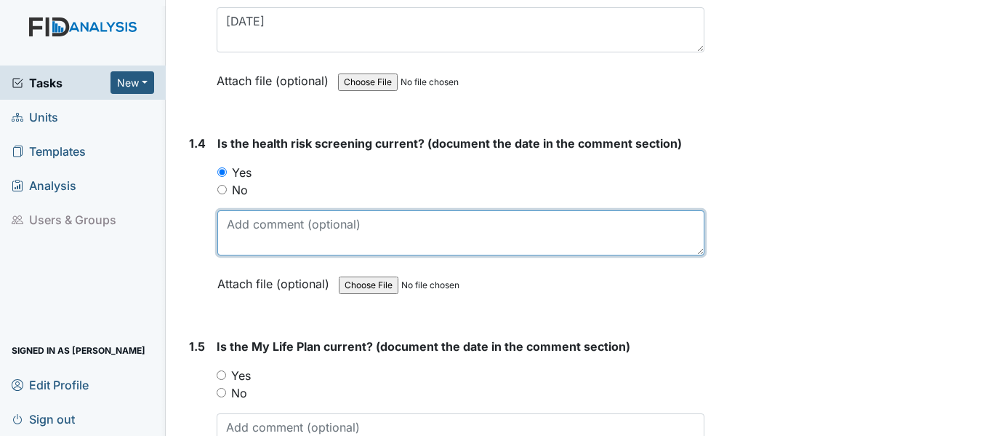
click at [257, 223] on textarea at bounding box center [460, 232] width 487 height 45
paste textarea "4/16/25"
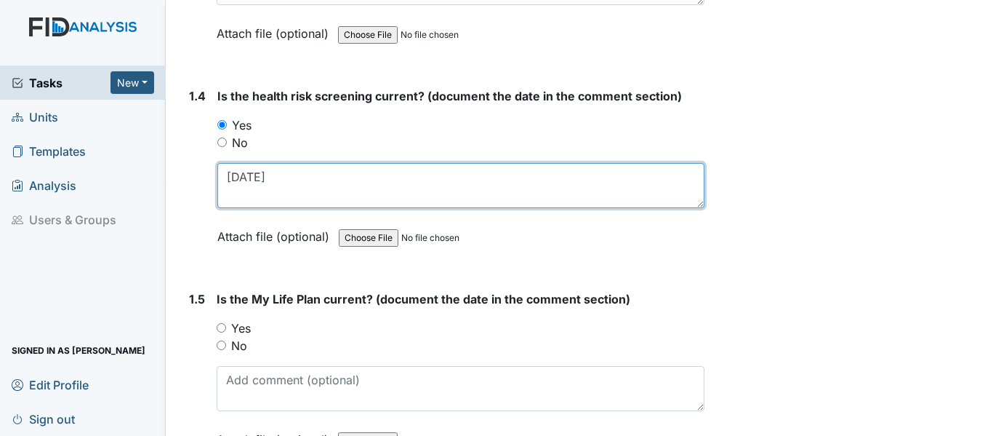
scroll to position [873, 0]
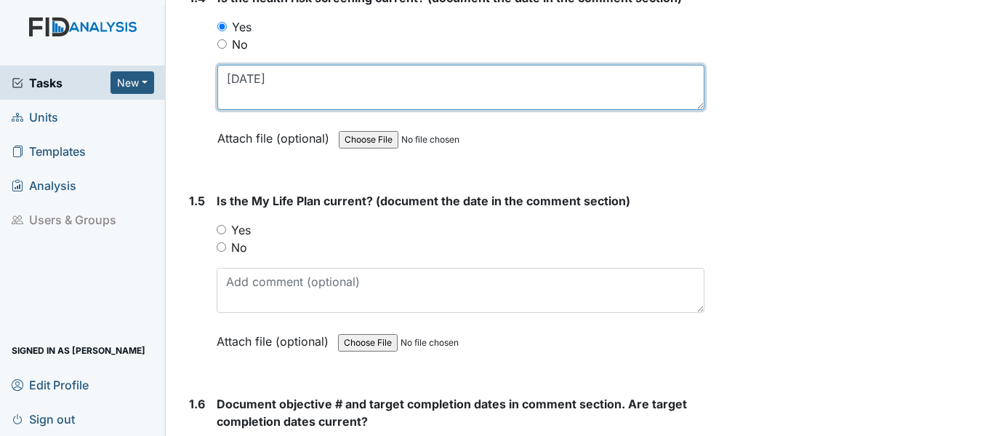
type textarea "4/16/25"
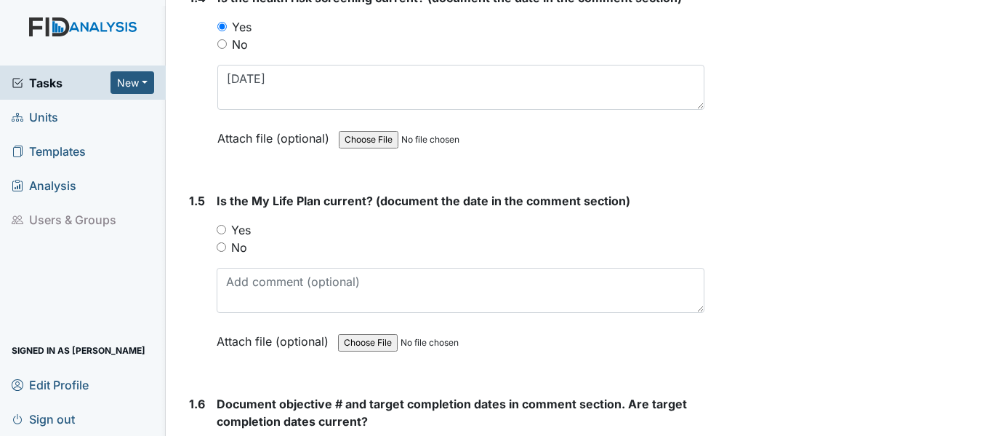
click at [220, 228] on input "Yes" at bounding box center [221, 229] width 9 height 9
radio input "true"
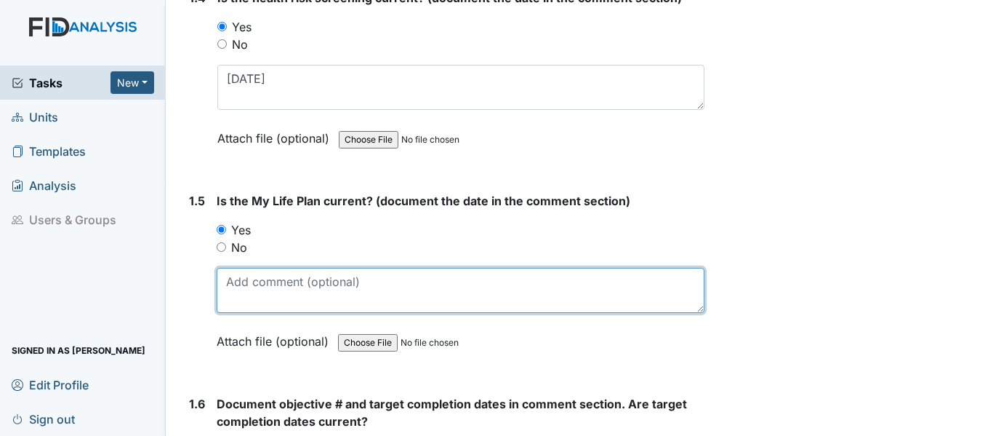
click at [267, 281] on textarea at bounding box center [461, 290] width 488 height 45
paste textarea "4/16/25"
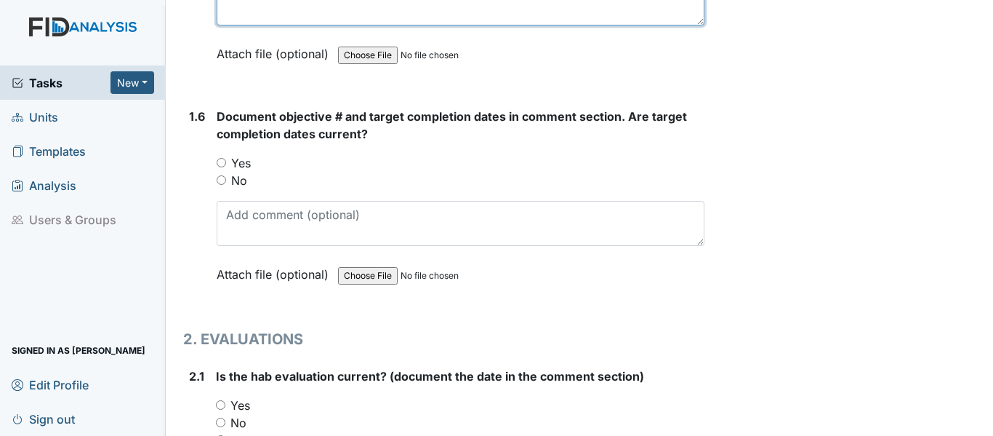
scroll to position [1163, 0]
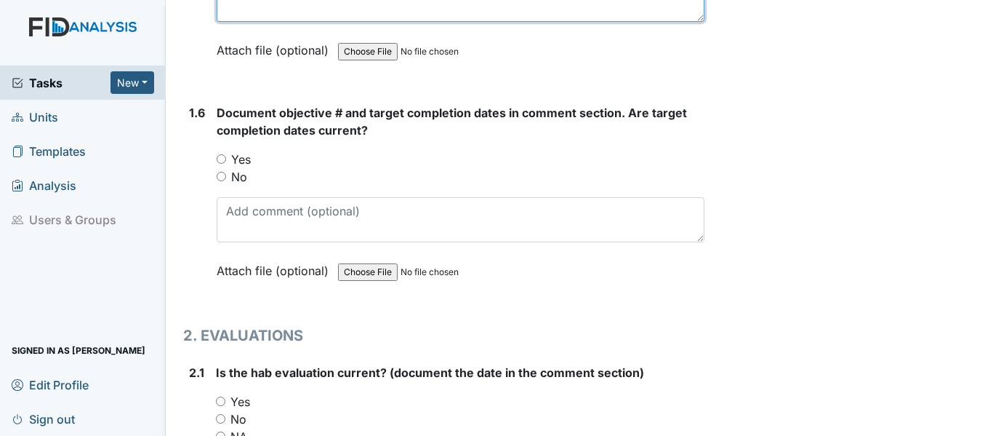
type textarea "4/16/25"
click at [223, 160] on input "Yes" at bounding box center [221, 158] width 9 height 9
radio input "true"
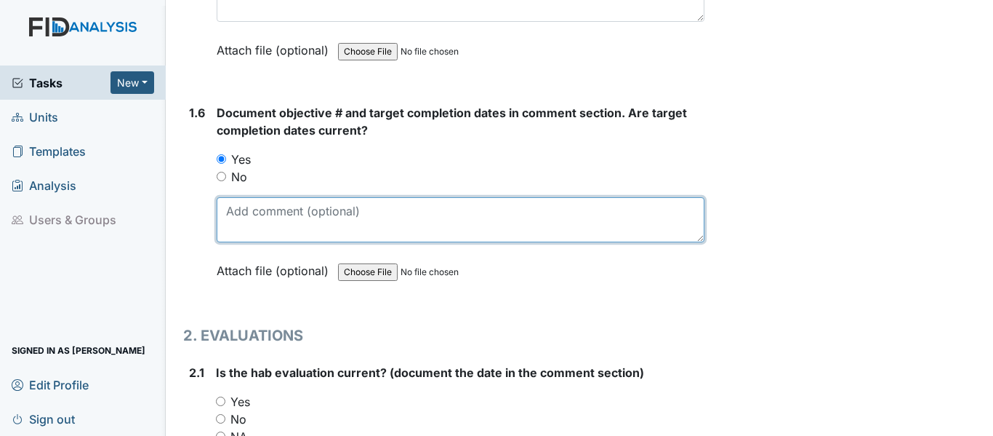
click at [254, 223] on textarea at bounding box center [461, 219] width 488 height 45
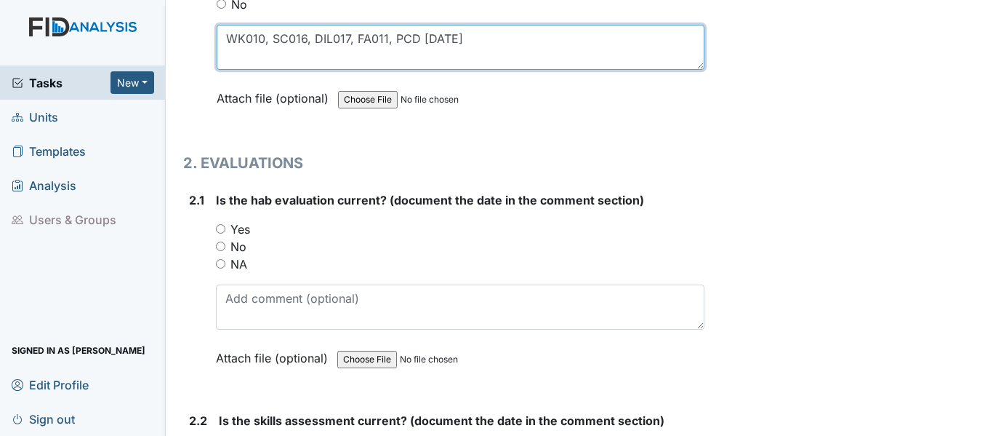
scroll to position [1382, 0]
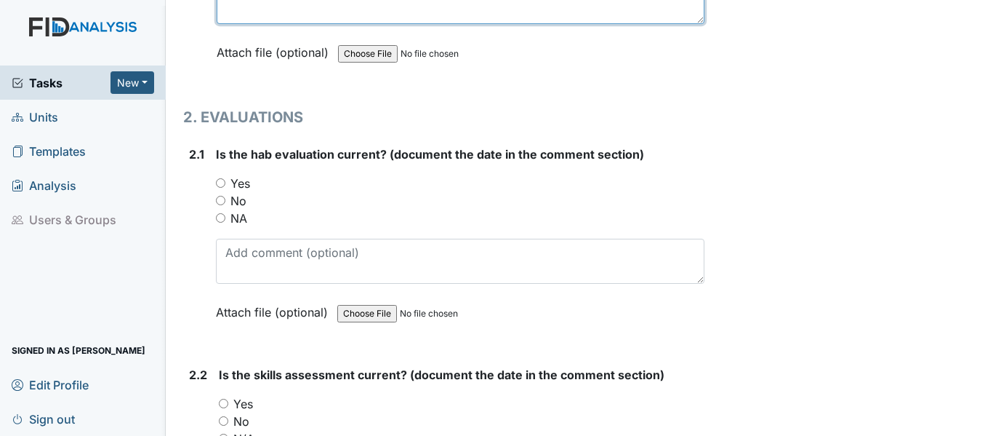
type textarea "WK010, SC016, DIL017, FA011, PCD 11/30/25"
click at [223, 178] on input "Yes" at bounding box center [220, 182] width 9 height 9
radio input "true"
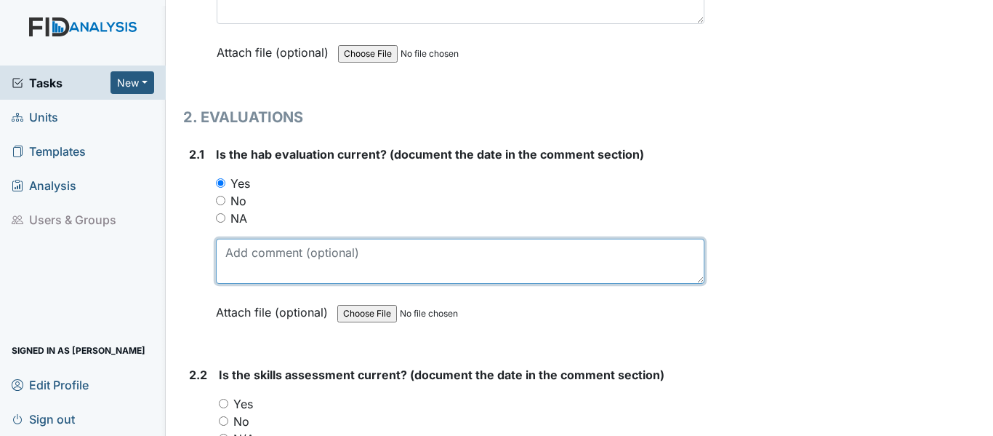
click at [247, 256] on textarea at bounding box center [460, 261] width 489 height 45
paste textarea "4/16/25"
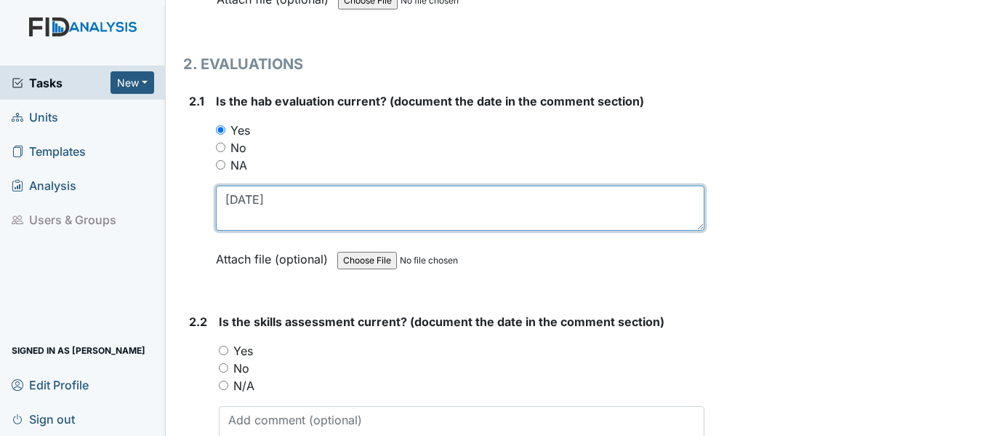
scroll to position [1600, 0]
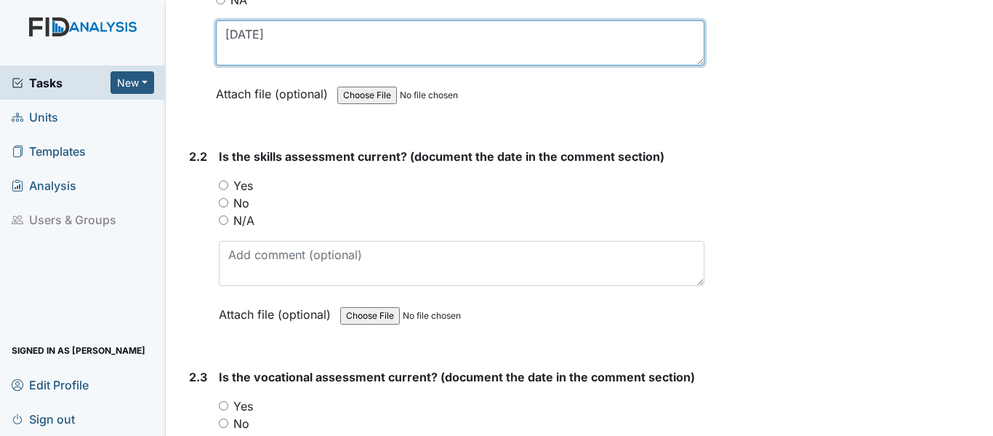
type textarea "4/16/25"
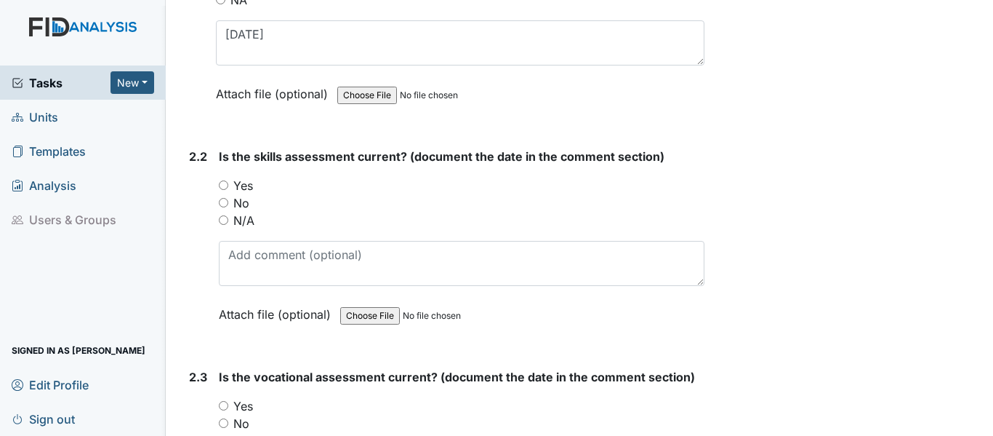
click at [222, 182] on input "Yes" at bounding box center [223, 184] width 9 height 9
radio input "true"
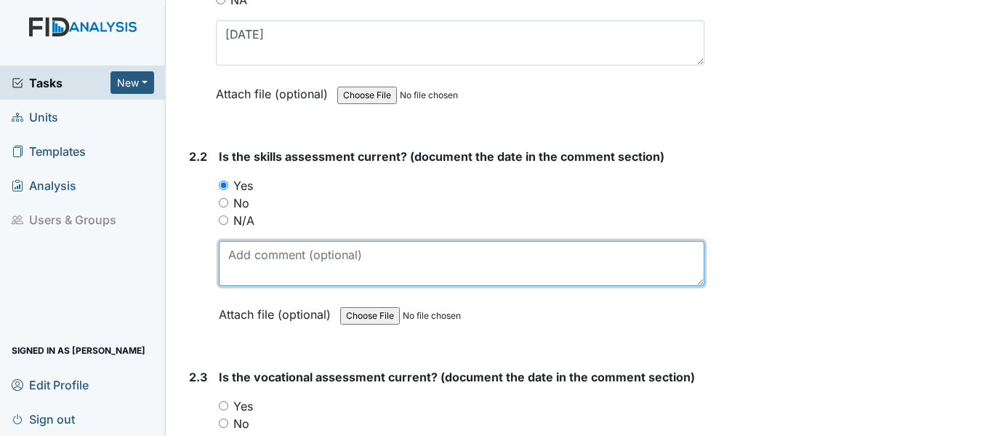
click at [292, 264] on textarea at bounding box center [462, 263] width 486 height 45
paste textarea "4/16/25"
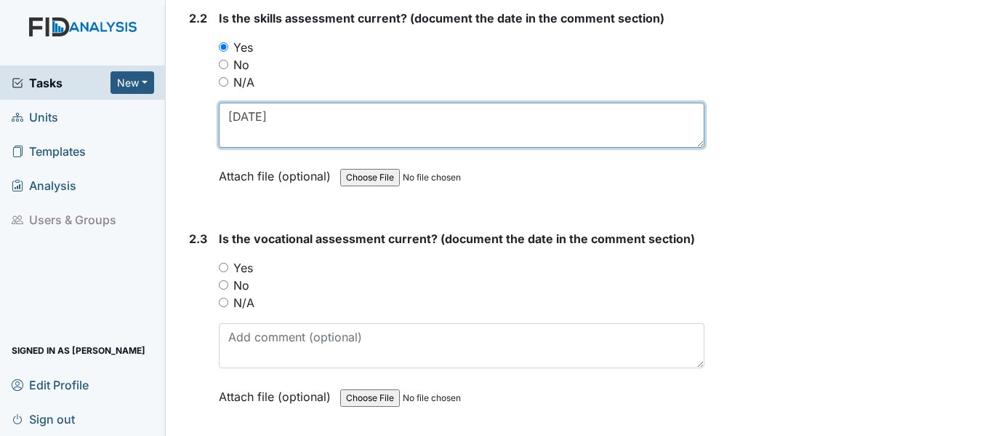
scroll to position [1818, 0]
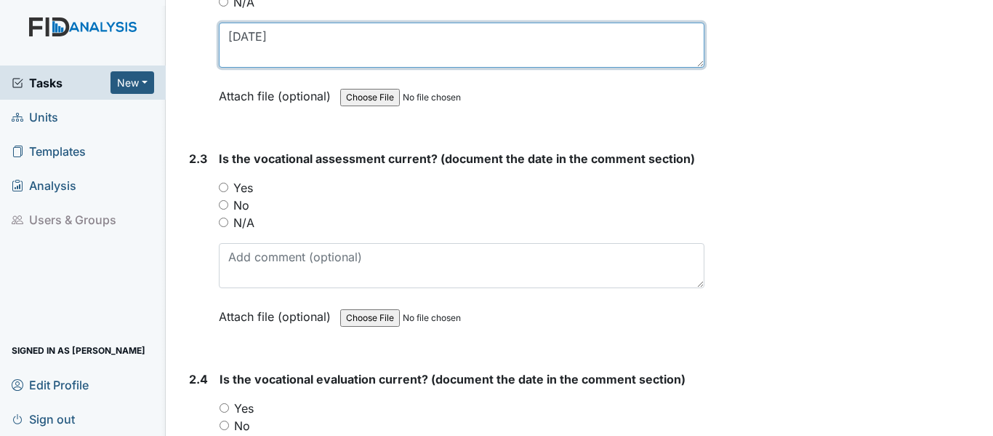
type textarea "4/16/25"
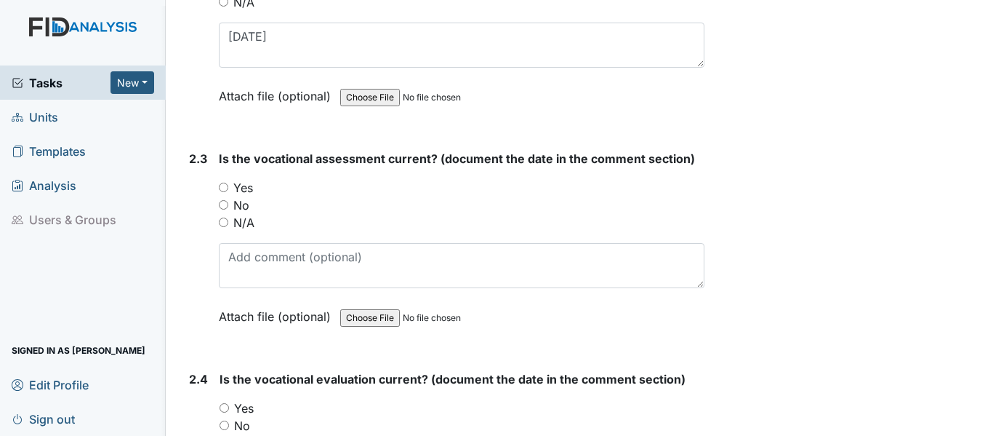
click at [221, 188] on input "Yes" at bounding box center [223, 187] width 9 height 9
radio input "true"
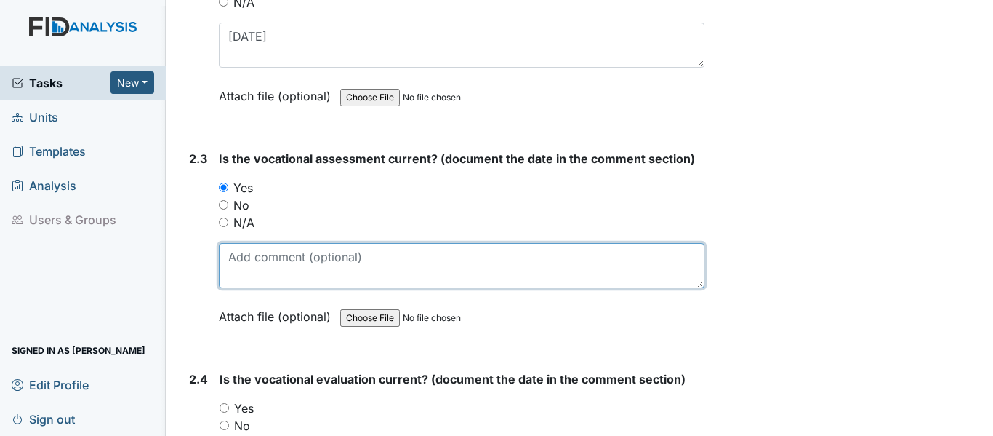
click at [281, 260] on textarea at bounding box center [462, 265] width 486 height 45
paste textarea "4/16/25"
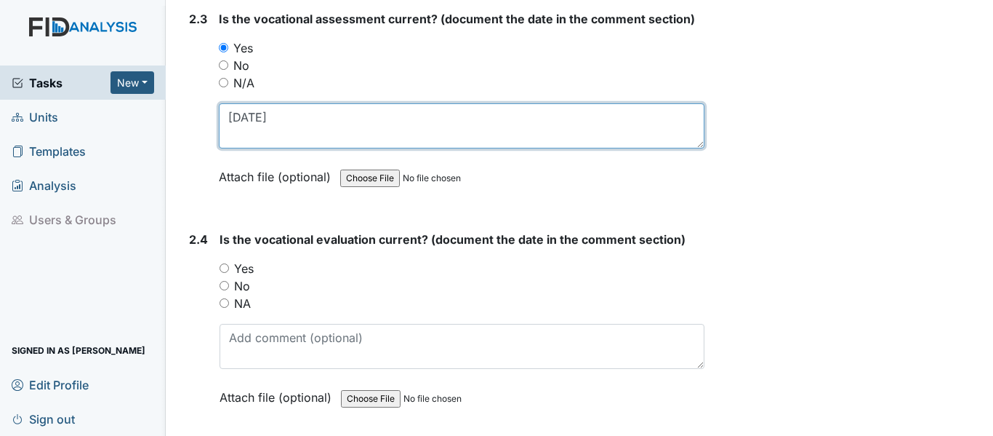
scroll to position [1963, 0]
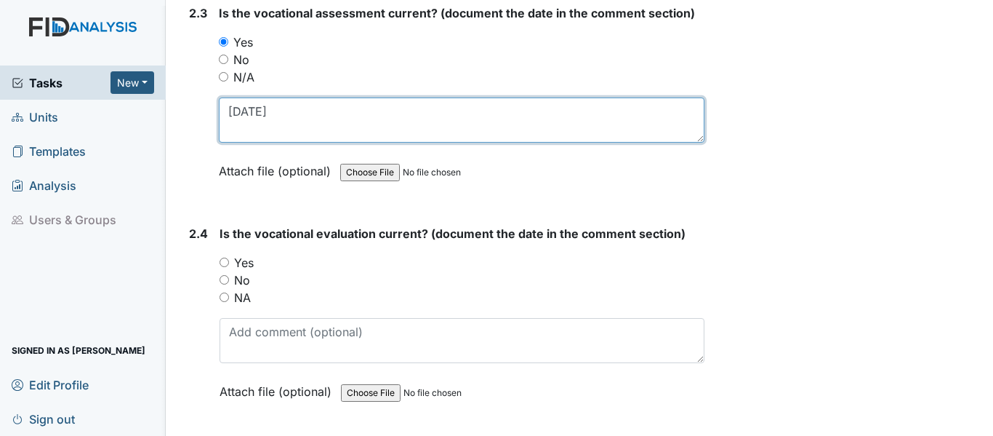
type textarea "4/16/25"
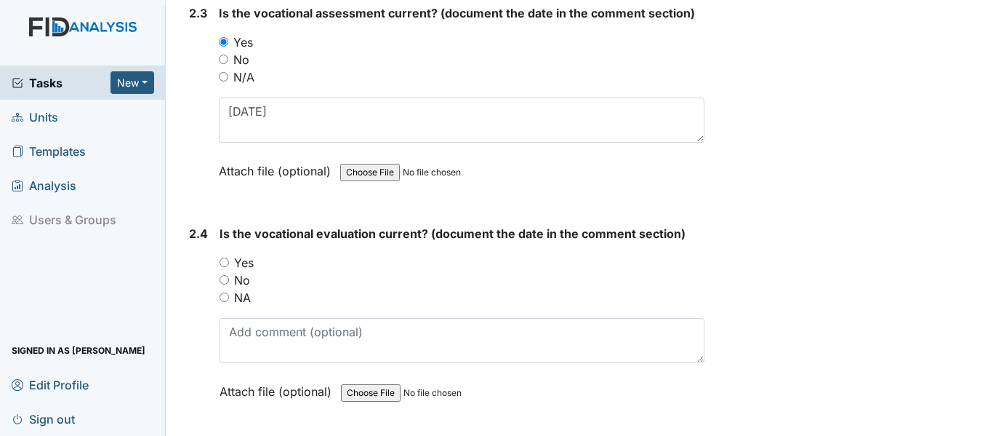
click at [222, 265] on input "Yes" at bounding box center [224, 261] width 9 height 9
radio input "true"
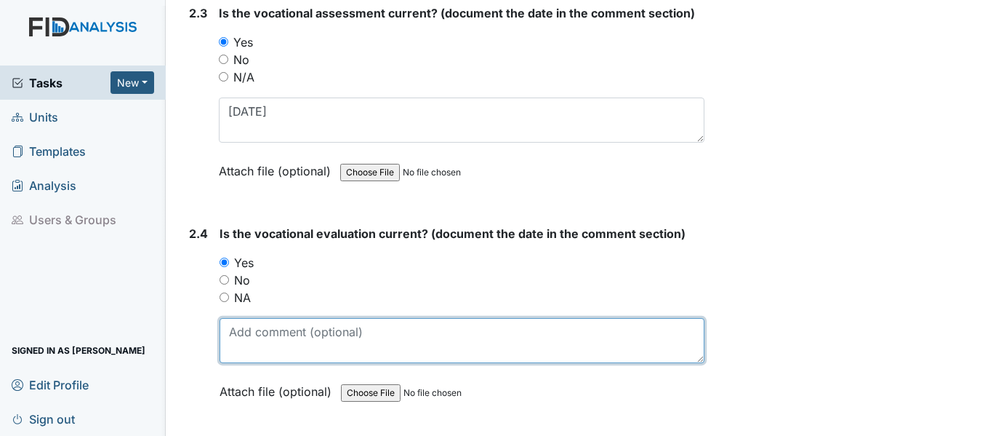
click at [275, 332] on textarea at bounding box center [462, 340] width 485 height 45
paste textarea "4/16/25"
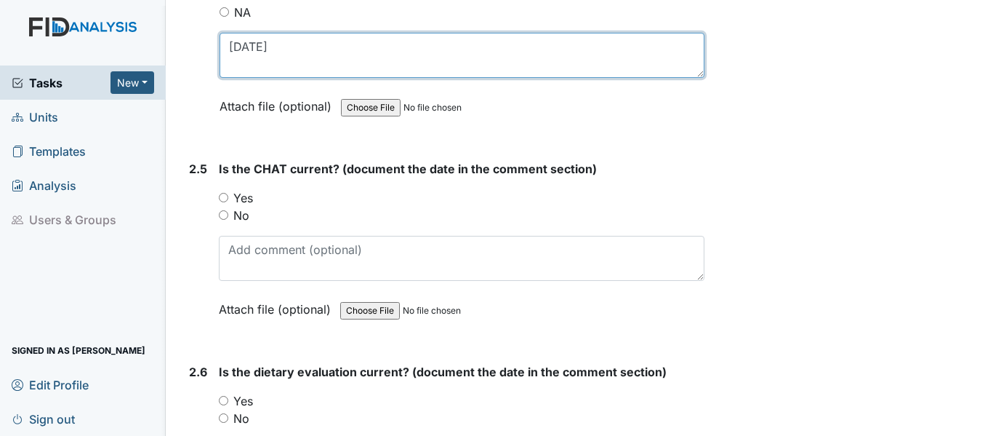
scroll to position [2254, 0]
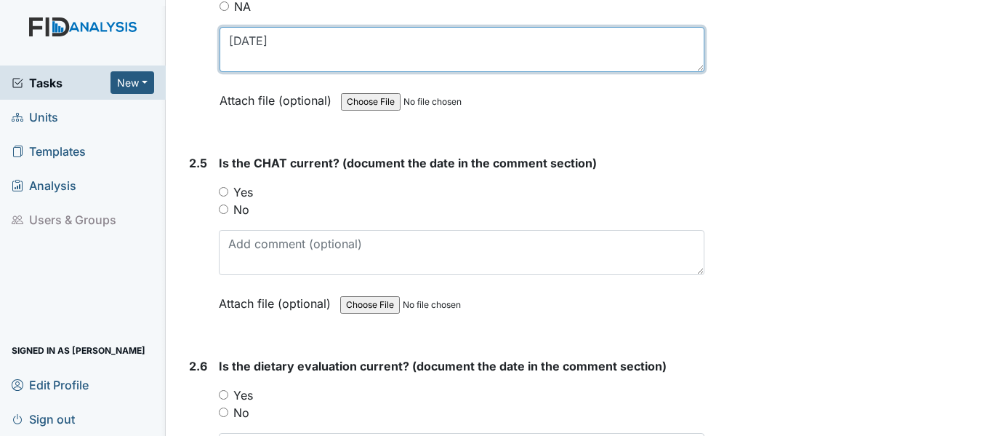
type textarea "4/16/25"
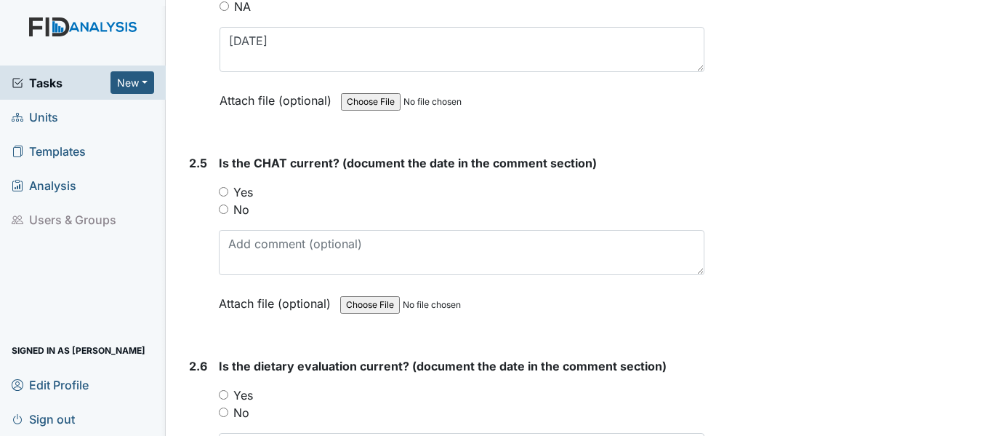
click at [225, 190] on input "Yes" at bounding box center [223, 191] width 9 height 9
radio input "true"
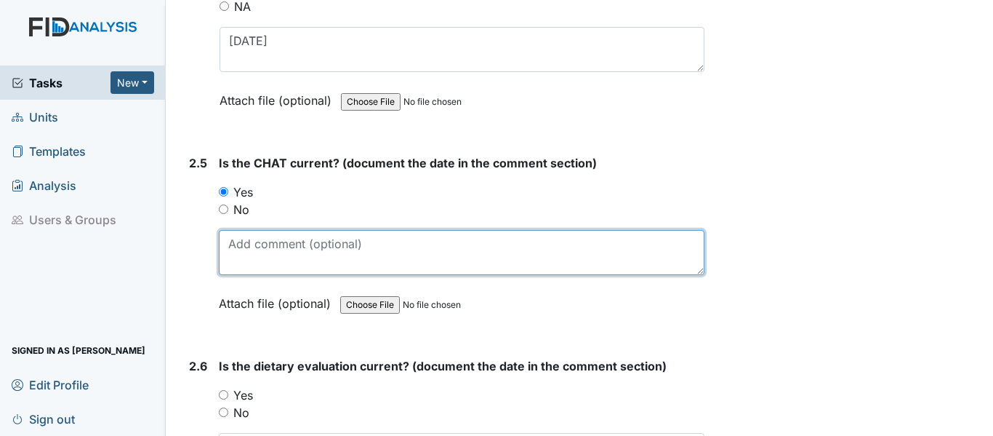
click at [263, 252] on textarea at bounding box center [462, 252] width 486 height 45
paste textarea "4/16/25"
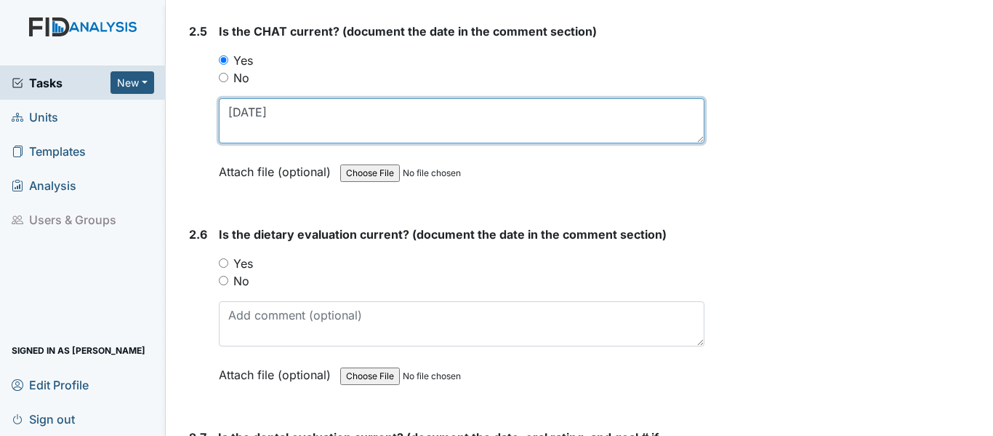
scroll to position [2400, 0]
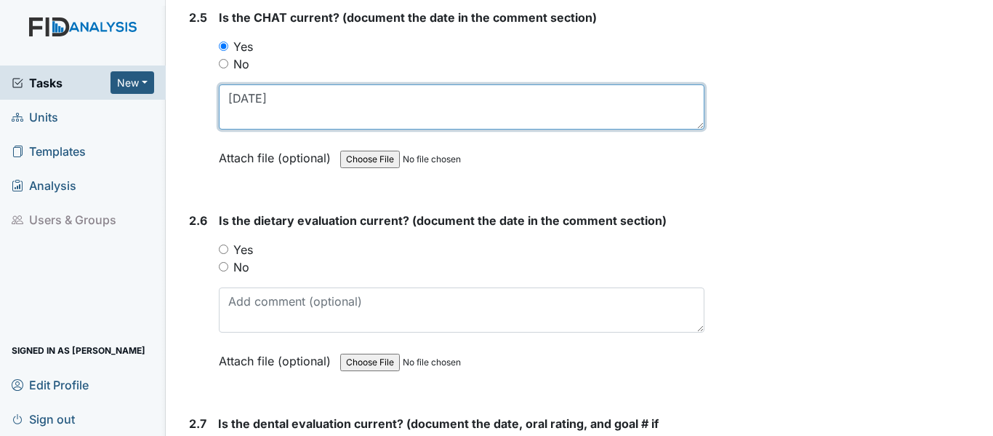
type textarea "4/16/25"
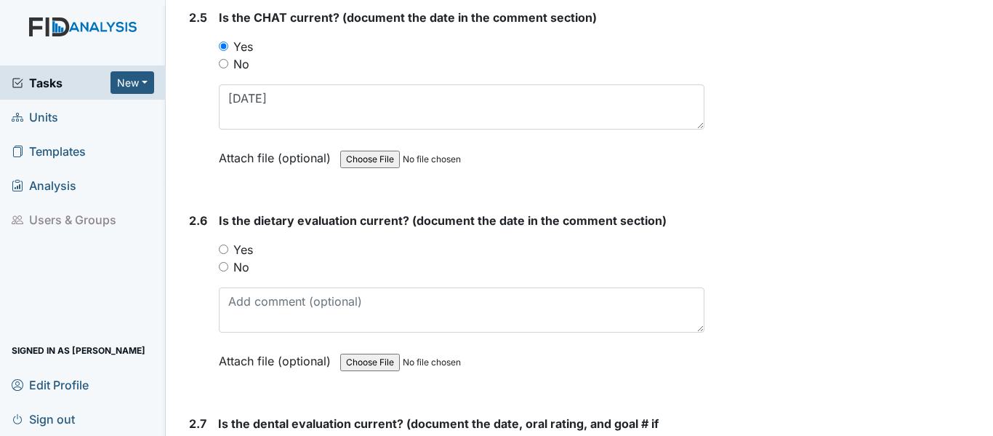
click at [223, 247] on input "Yes" at bounding box center [223, 248] width 9 height 9
radio input "true"
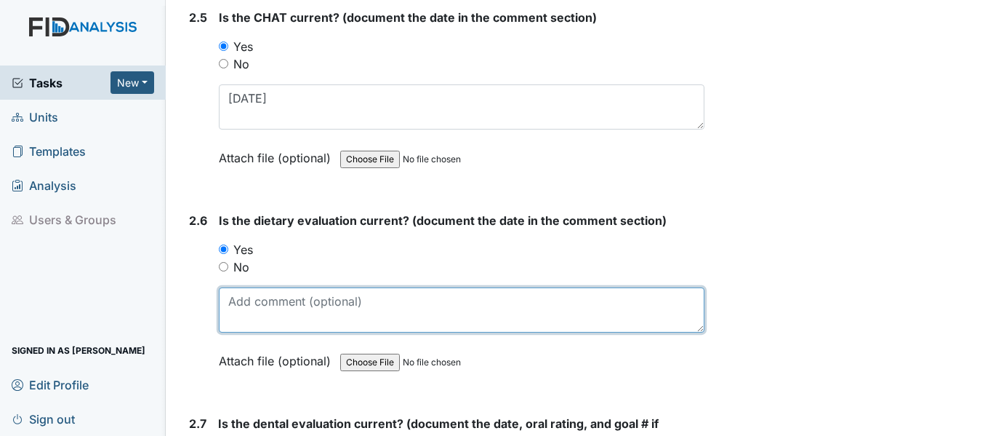
click at [276, 308] on textarea at bounding box center [462, 309] width 486 height 45
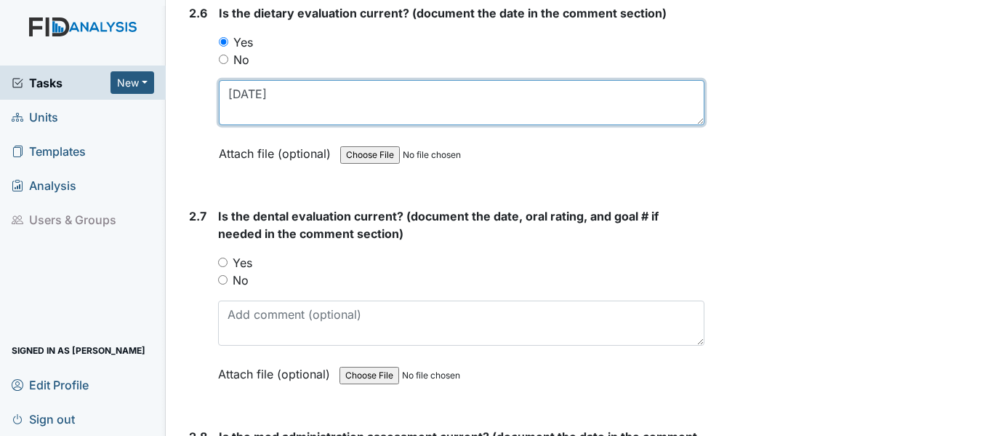
scroll to position [2618, 0]
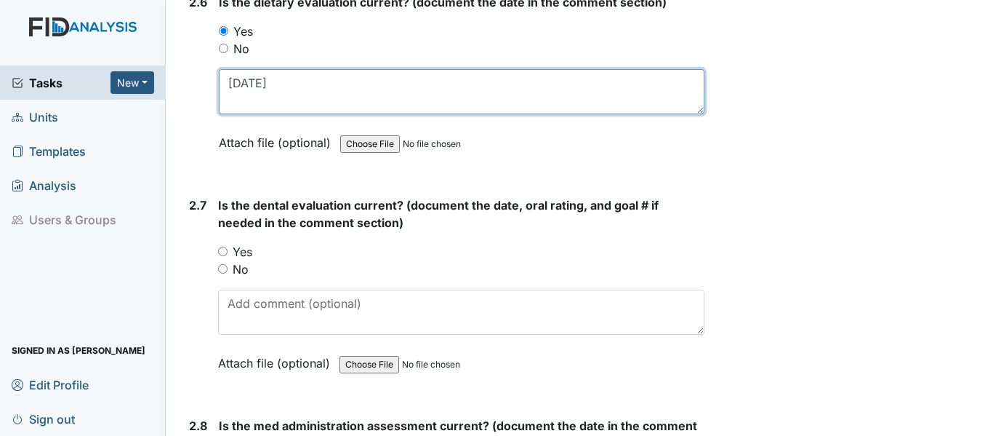
type textarea "5/26/25"
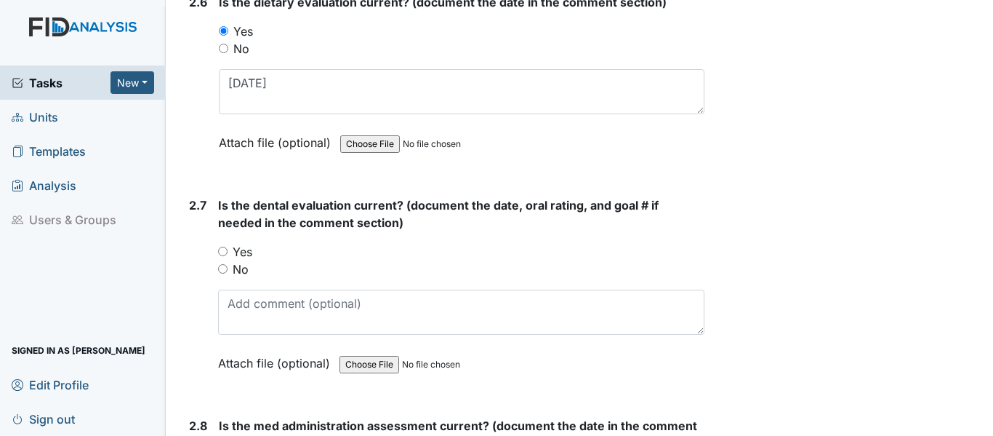
click at [226, 253] on input "Yes" at bounding box center [222, 251] width 9 height 9
radio input "true"
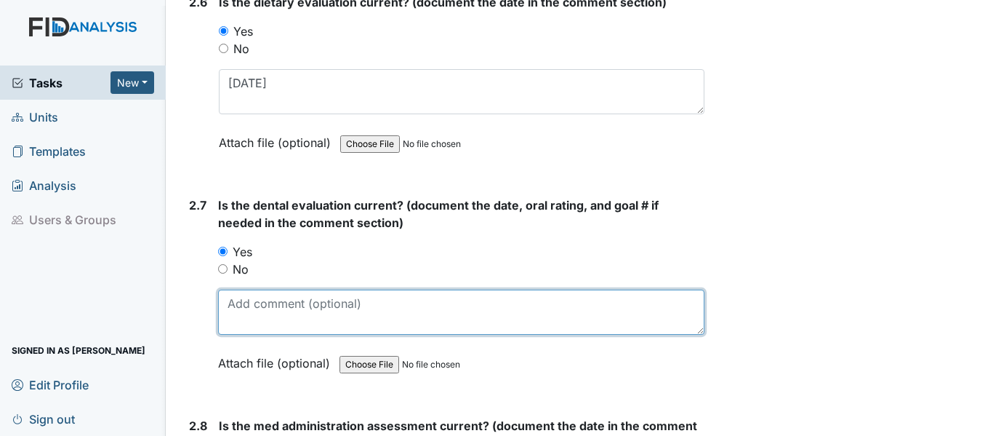
click at [252, 309] on textarea at bounding box center [461, 311] width 486 height 45
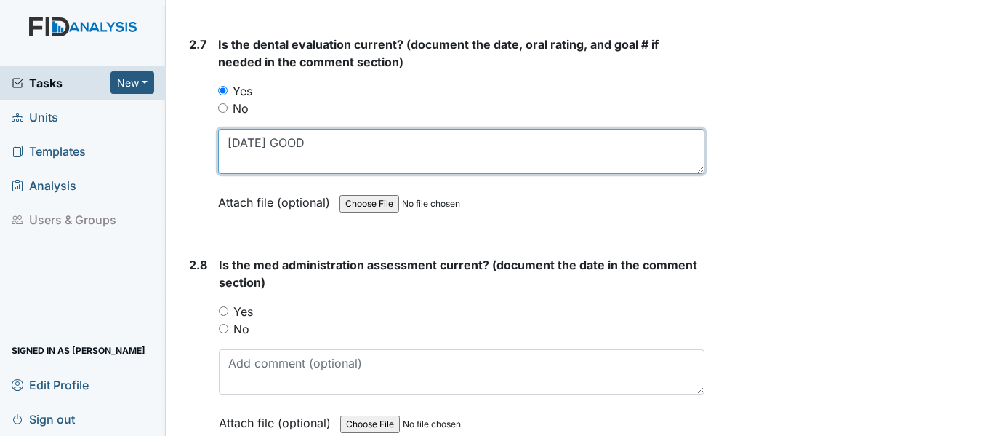
scroll to position [2836, 0]
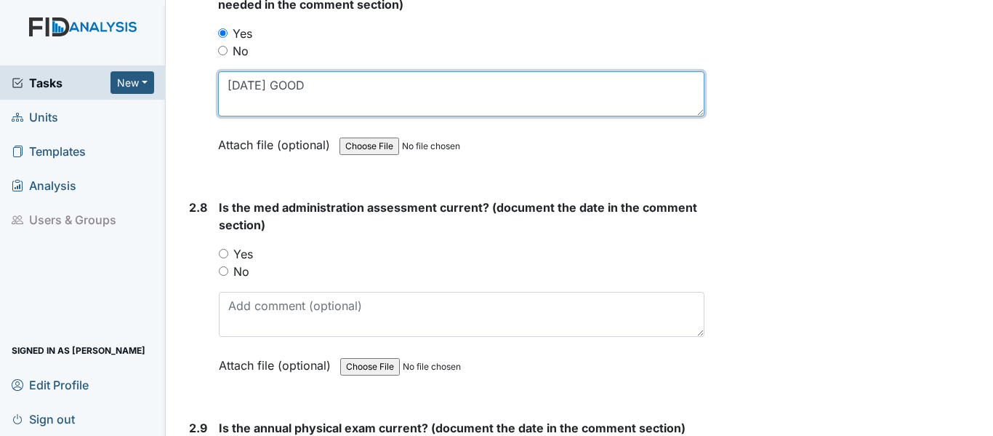
type textarea "3/12/25 GOOD"
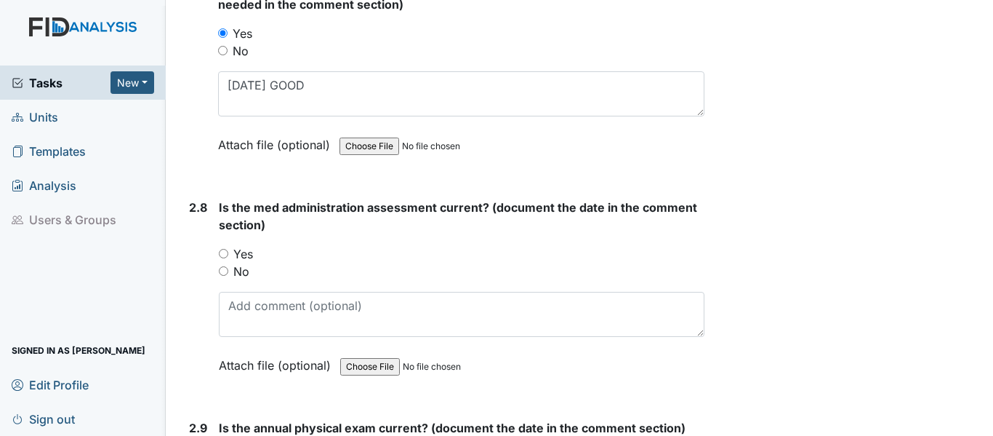
click at [223, 255] on input "Yes" at bounding box center [223, 253] width 9 height 9
radio input "true"
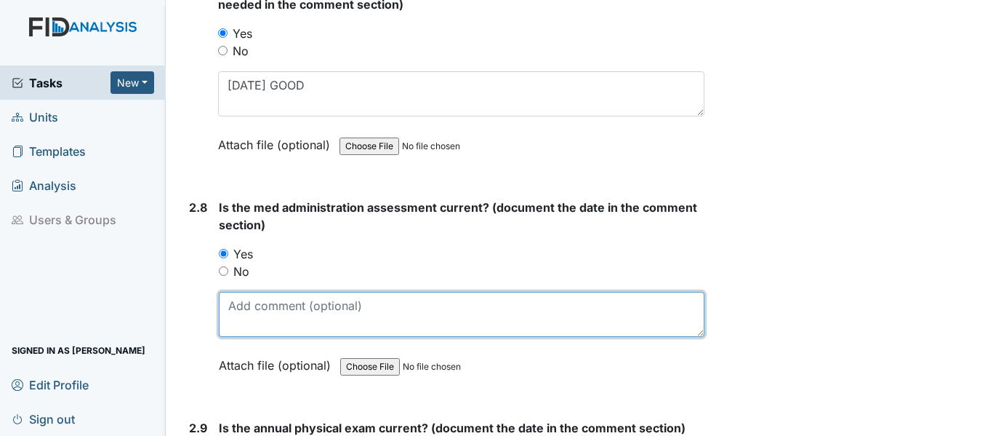
click at [256, 305] on textarea at bounding box center [462, 314] width 486 height 45
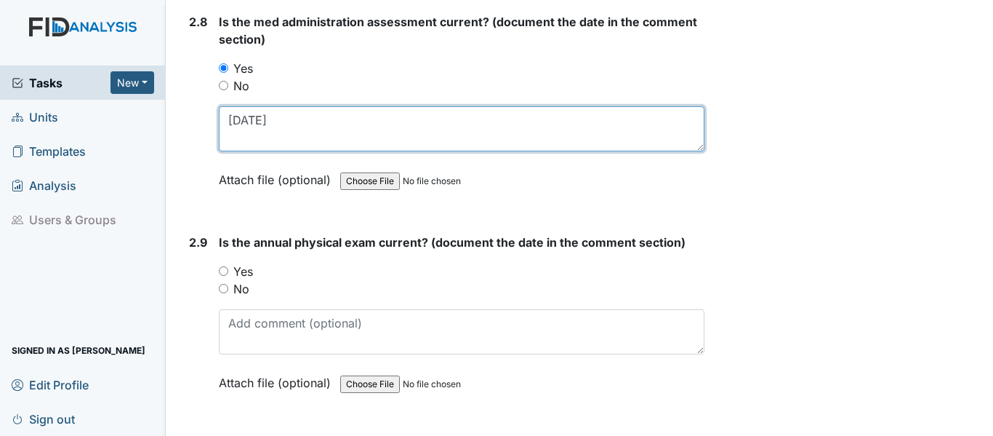
scroll to position [3054, 0]
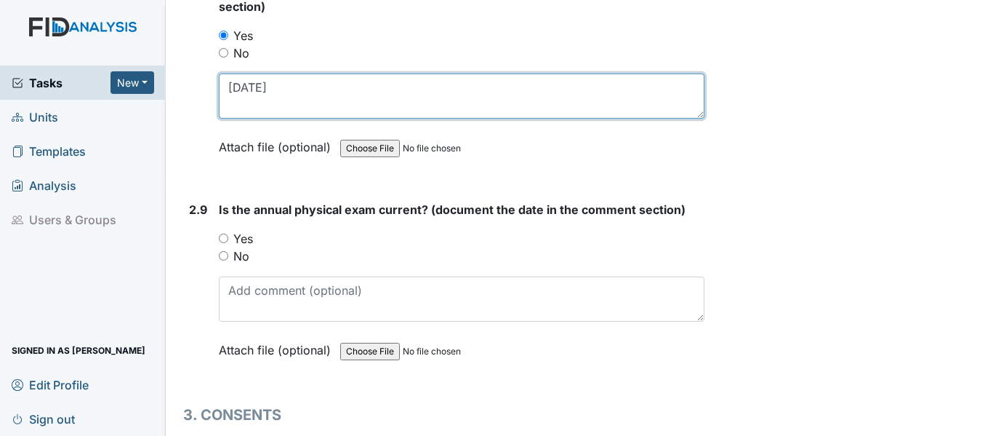
type textarea "[DATE]"
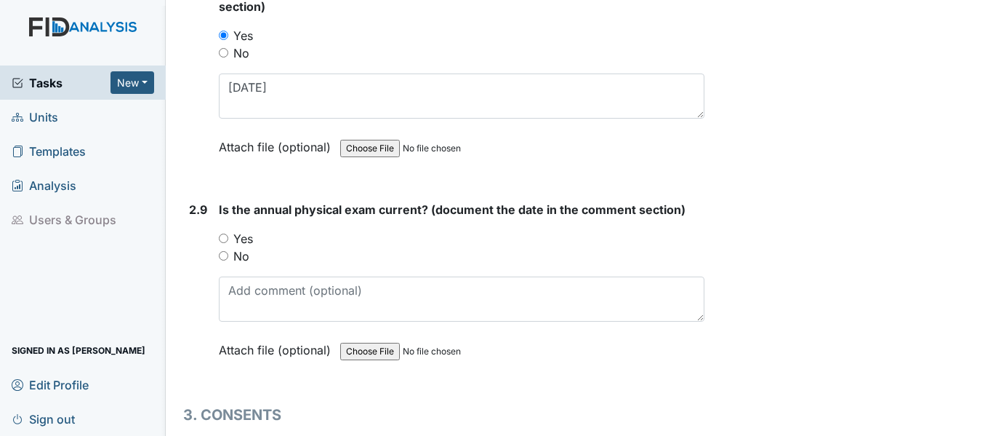
click at [228, 238] on input "Yes" at bounding box center [223, 237] width 9 height 9
radio input "true"
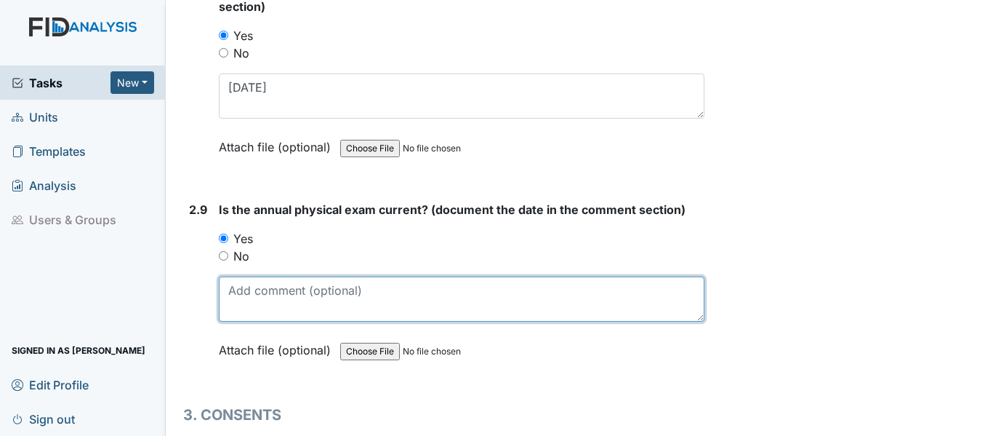
click at [252, 292] on textarea at bounding box center [462, 298] width 486 height 45
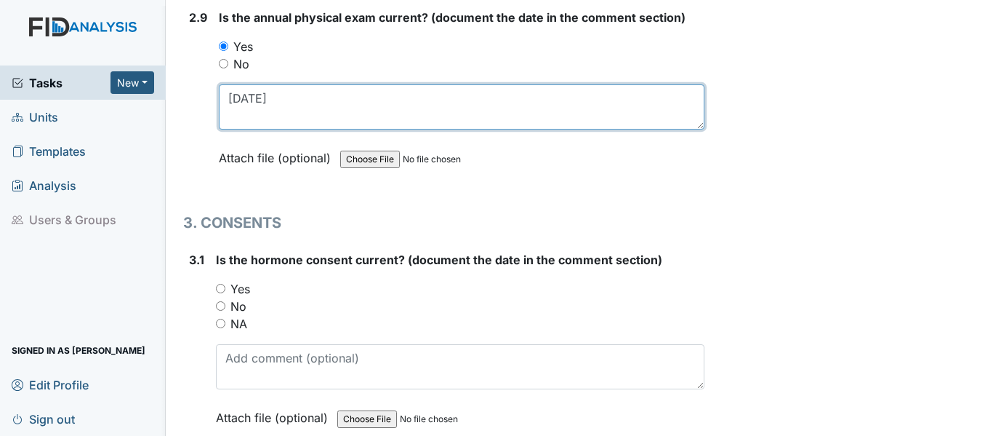
scroll to position [3272, 0]
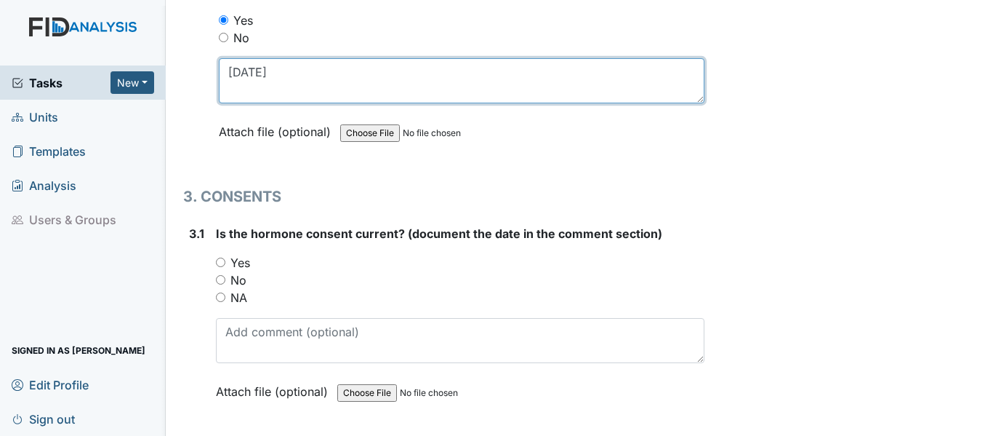
type textarea "[DATE]"
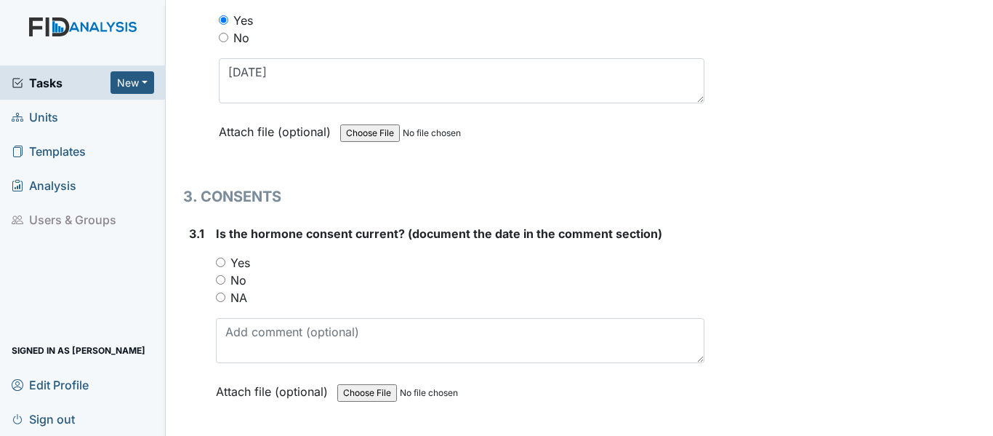
click at [217, 262] on input "Yes" at bounding box center [220, 261] width 9 height 9
radio input "true"
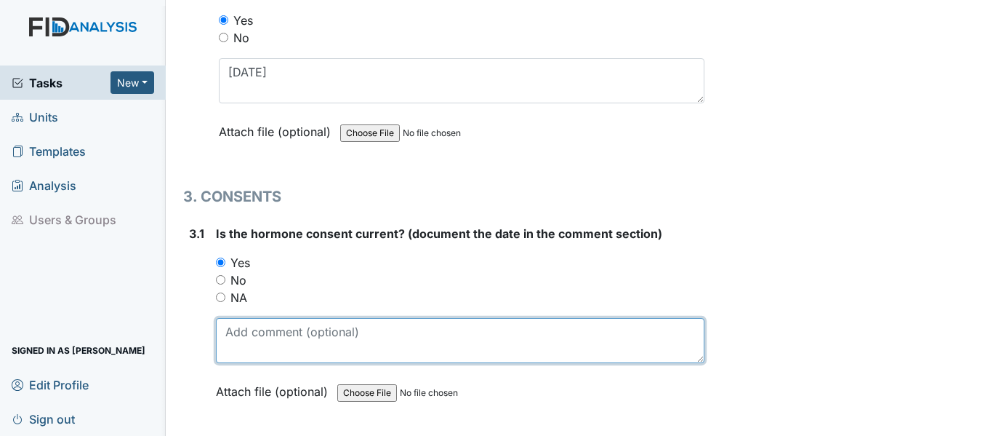
click at [239, 348] on textarea at bounding box center [460, 340] width 489 height 45
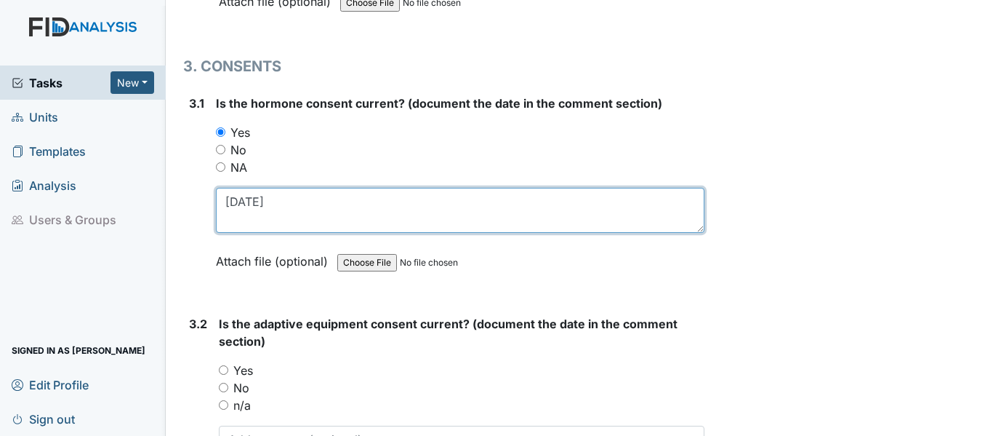
scroll to position [3418, 0]
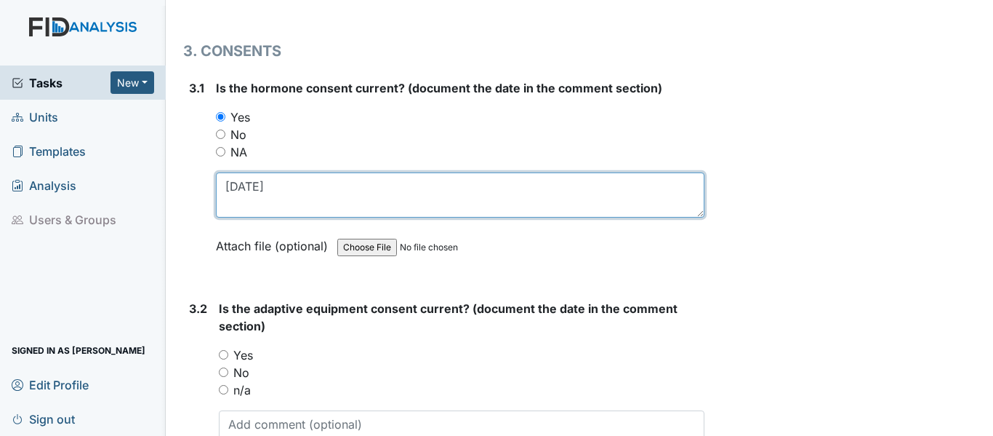
type textarea "11/13/24"
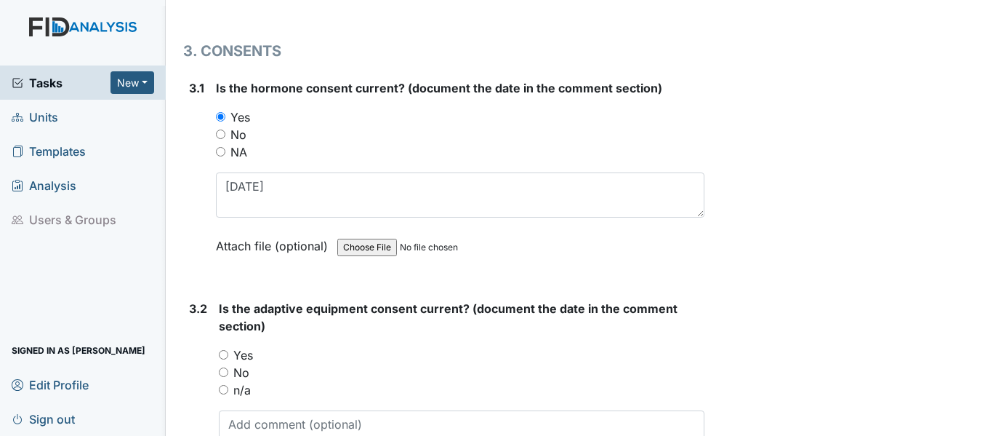
click at [228, 352] on input "Yes" at bounding box center [223, 354] width 9 height 9
radio input "true"
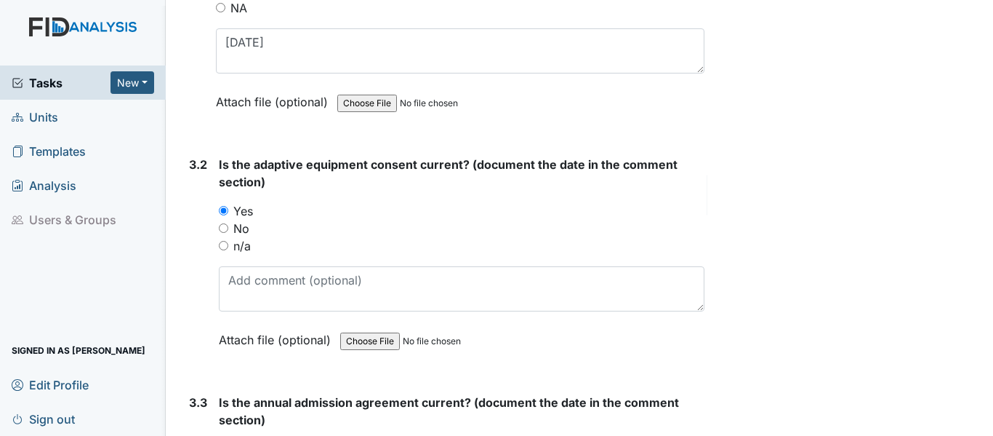
scroll to position [3563, 0]
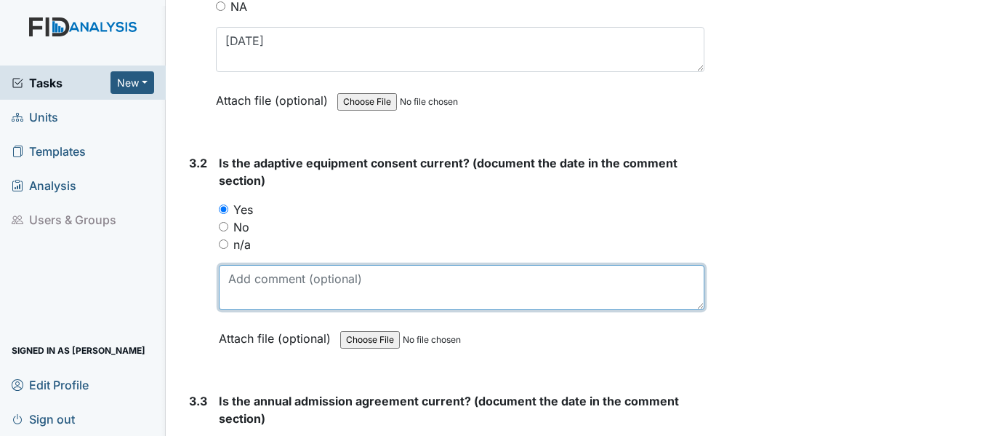
click at [285, 280] on textarea at bounding box center [462, 287] width 486 height 45
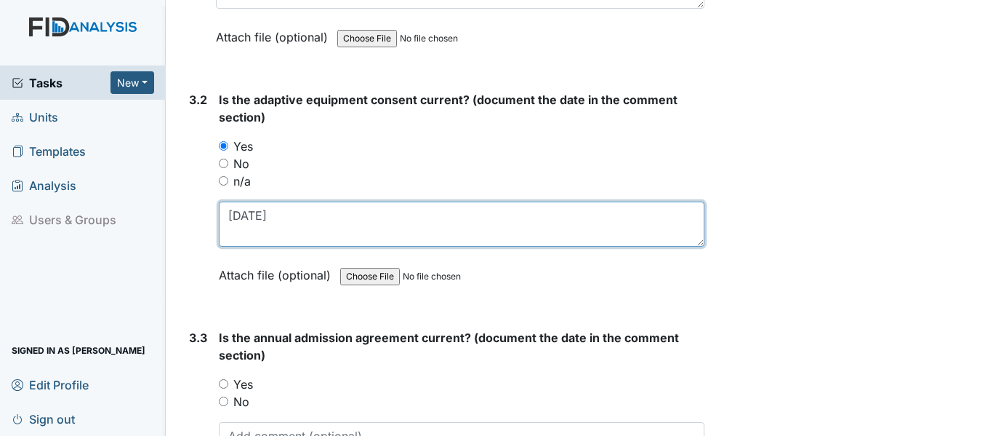
scroll to position [3709, 0]
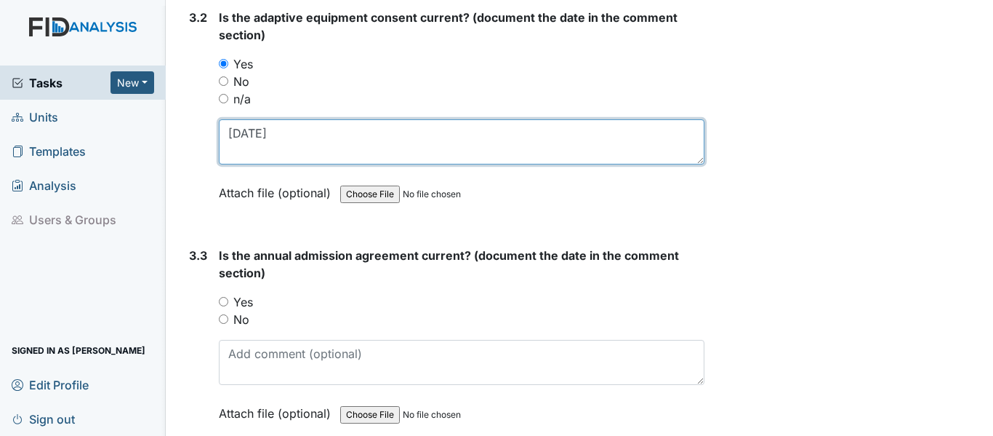
type textarea "11/13/24"
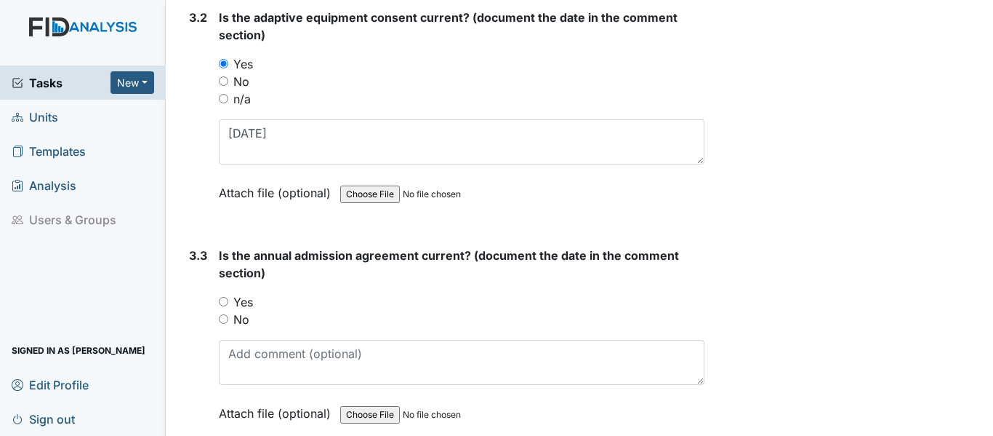
click at [225, 295] on div "Yes" at bounding box center [462, 301] width 486 height 17
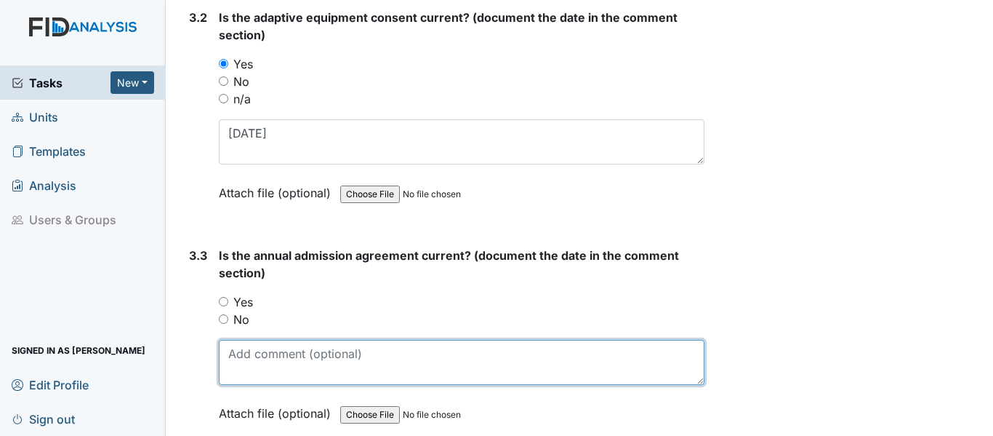
click at [273, 356] on textarea at bounding box center [462, 362] width 486 height 45
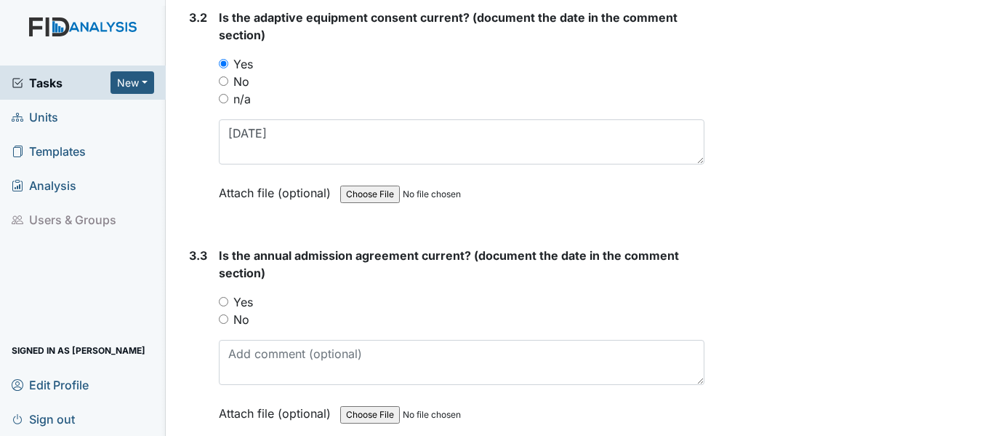
click at [221, 297] on input "Yes" at bounding box center [223, 301] width 9 height 9
radio input "true"
click at [223, 300] on input "Yes" at bounding box center [223, 301] width 9 height 9
radio input "true"
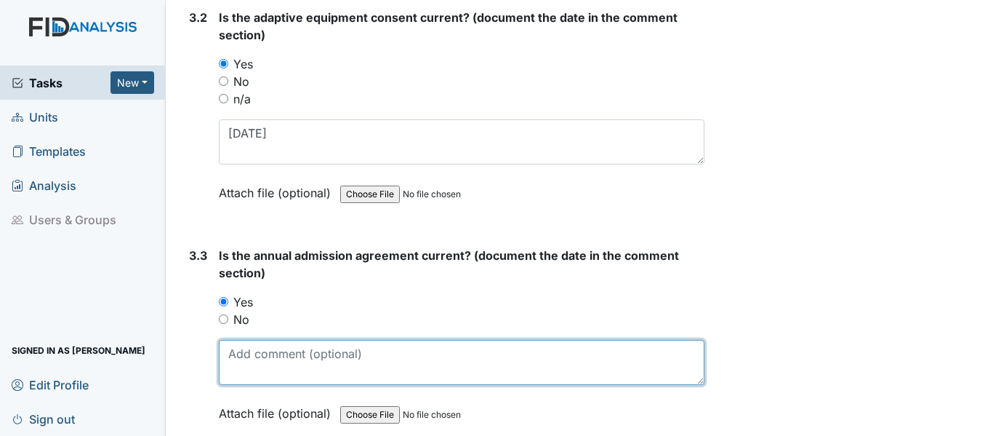
click at [257, 350] on textarea at bounding box center [462, 362] width 486 height 45
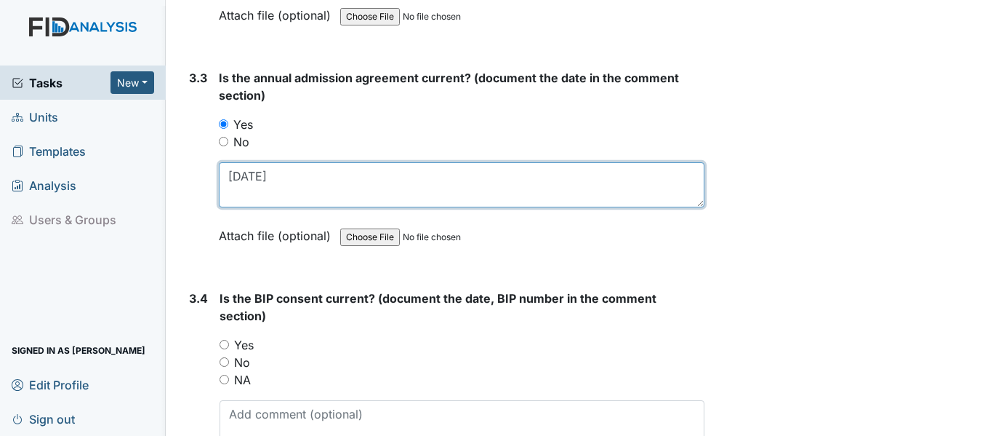
scroll to position [3927, 0]
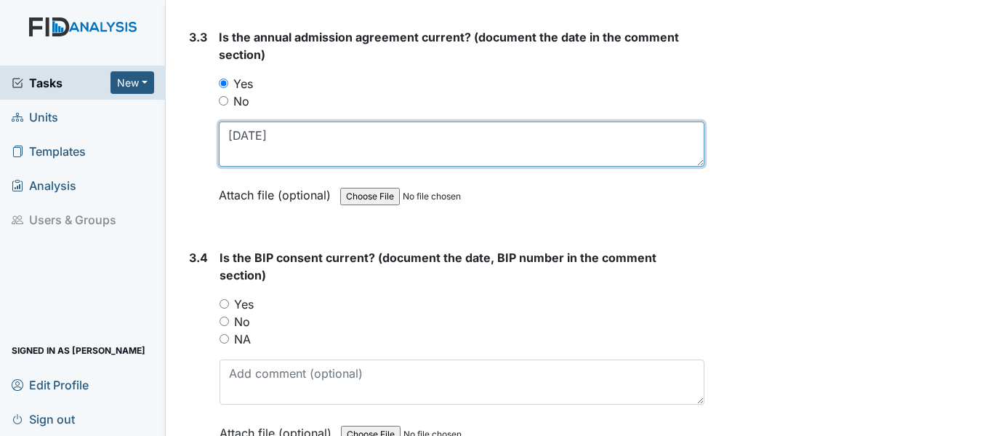
type textarea "11/13/24"
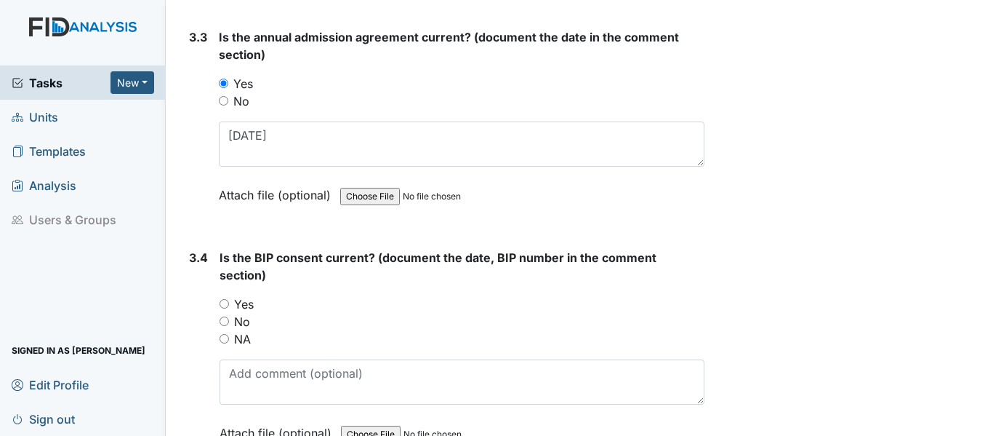
click at [220, 302] on input "Yes" at bounding box center [224, 303] width 9 height 9
radio input "true"
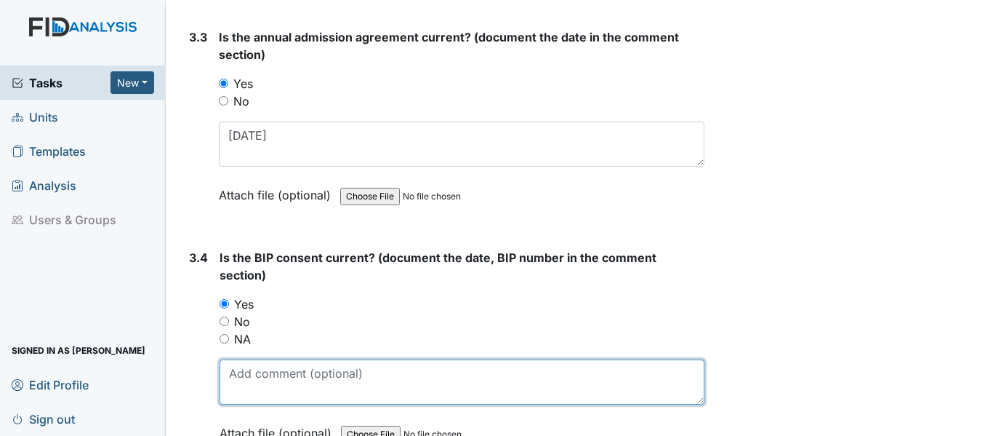
click at [245, 382] on textarea at bounding box center [462, 381] width 485 height 45
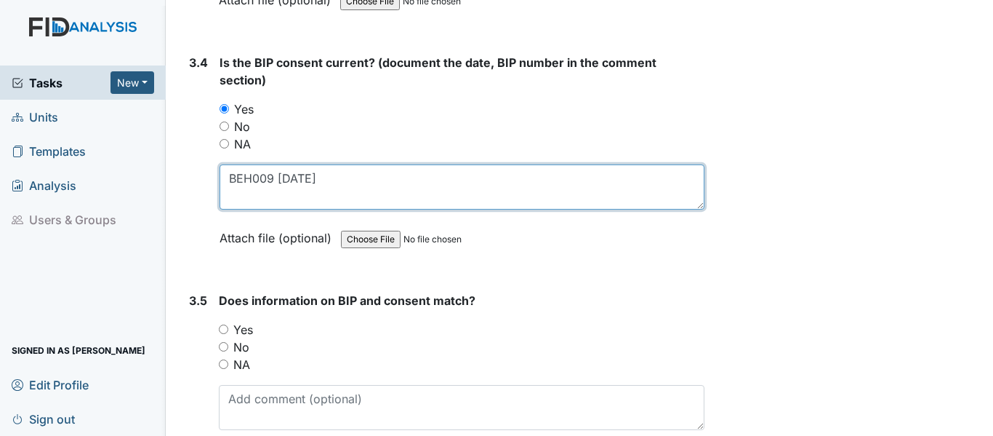
scroll to position [4145, 0]
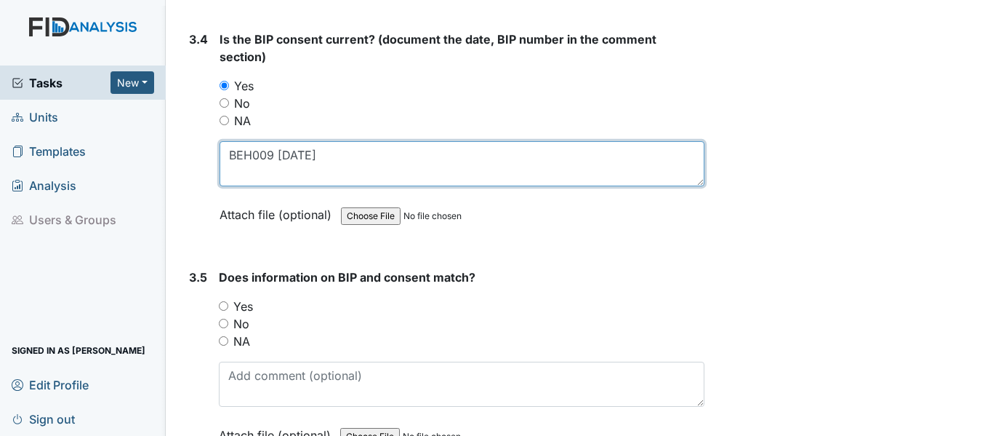
type textarea "BEH009 5/5/25"
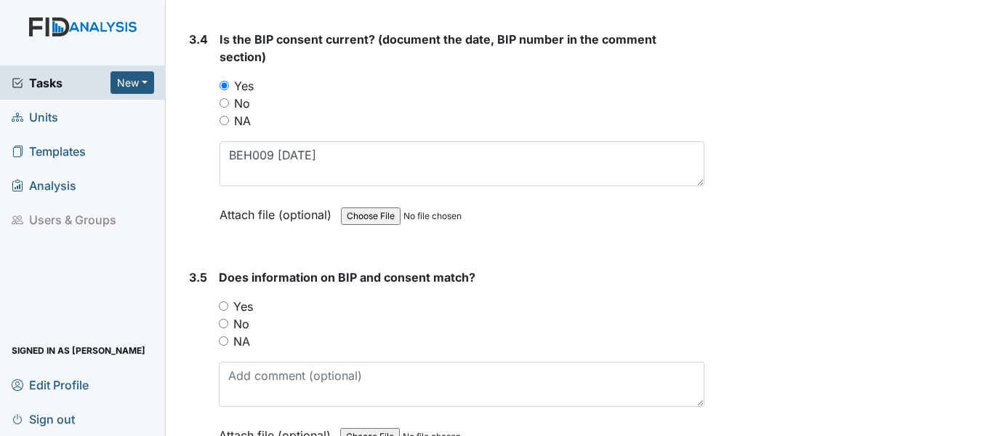
click at [221, 303] on input "Yes" at bounding box center [223, 305] width 9 height 9
radio input "true"
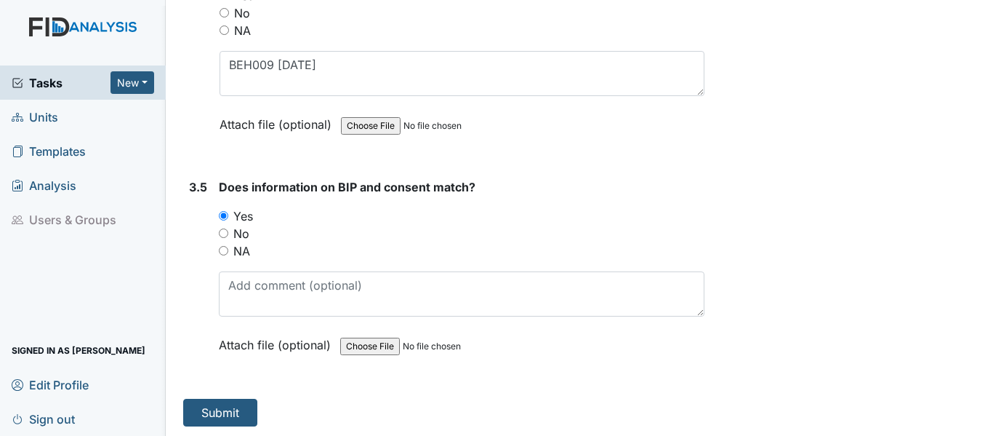
scroll to position [4237, 0]
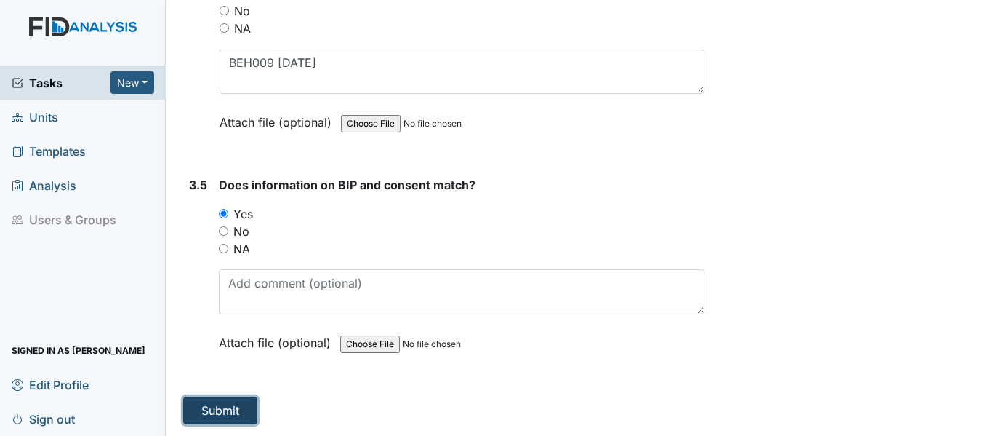
click at [225, 407] on button "Submit" at bounding box center [220, 410] width 74 height 28
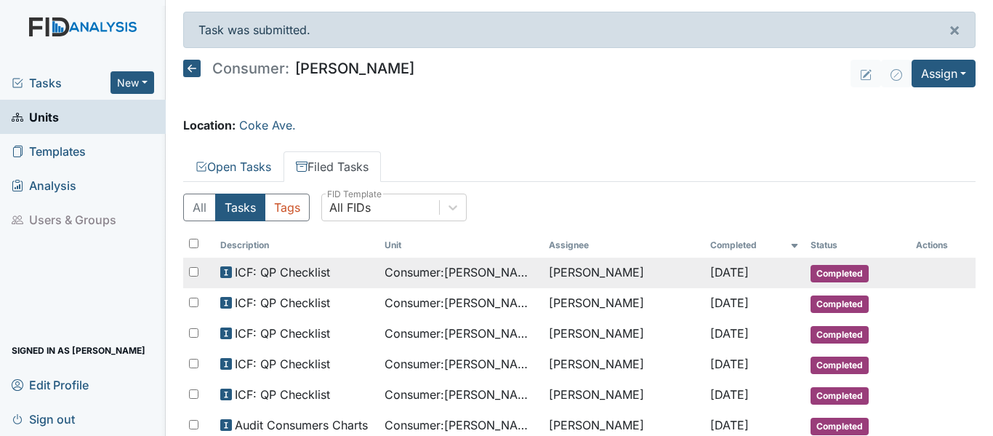
click at [521, 273] on span "Consumer : [PERSON_NAME][GEOGRAPHIC_DATA]" at bounding box center [461, 271] width 153 height 17
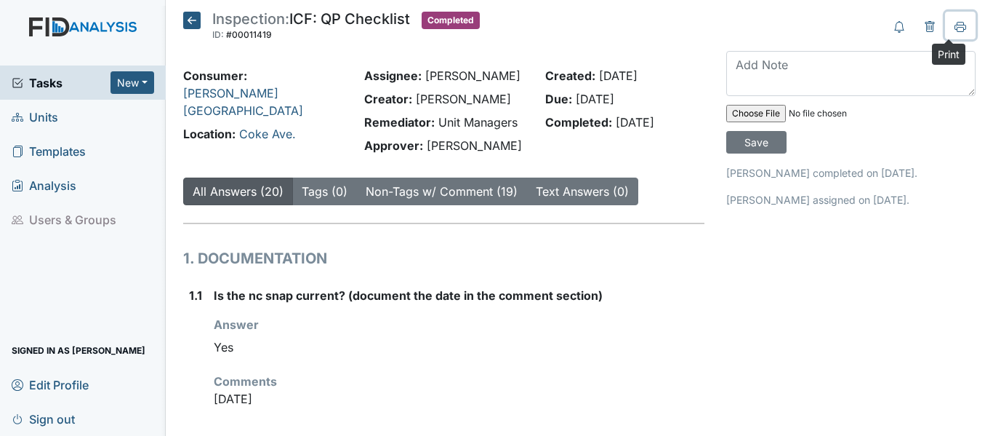
click at [955, 28] on icon at bounding box center [961, 27] width 12 height 12
click at [185, 18] on icon at bounding box center [191, 20] width 17 height 17
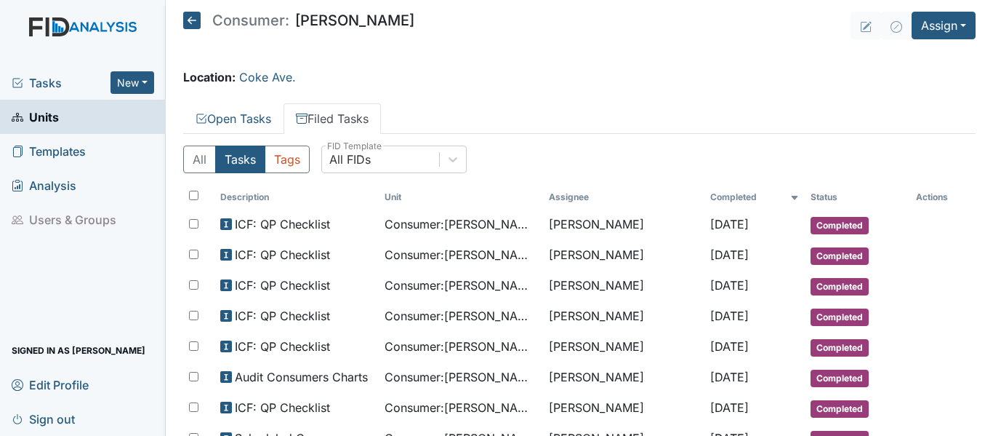
click at [191, 16] on icon at bounding box center [191, 20] width 17 height 17
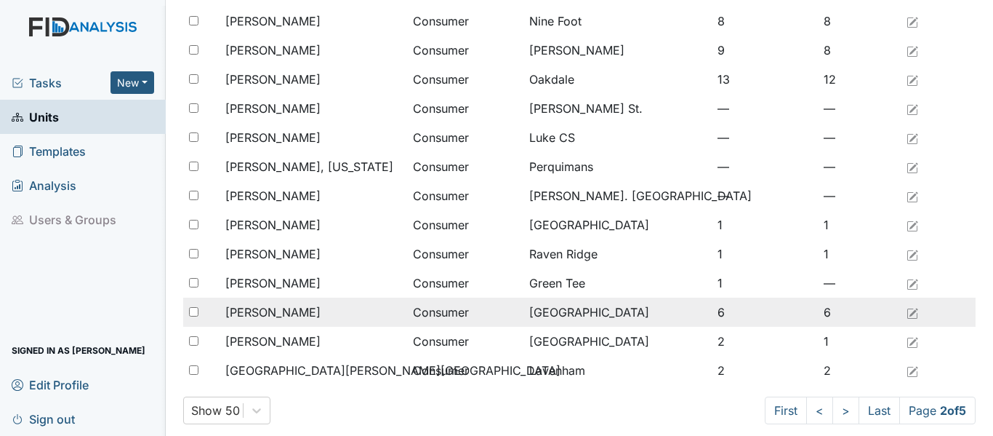
scroll to position [1196, 0]
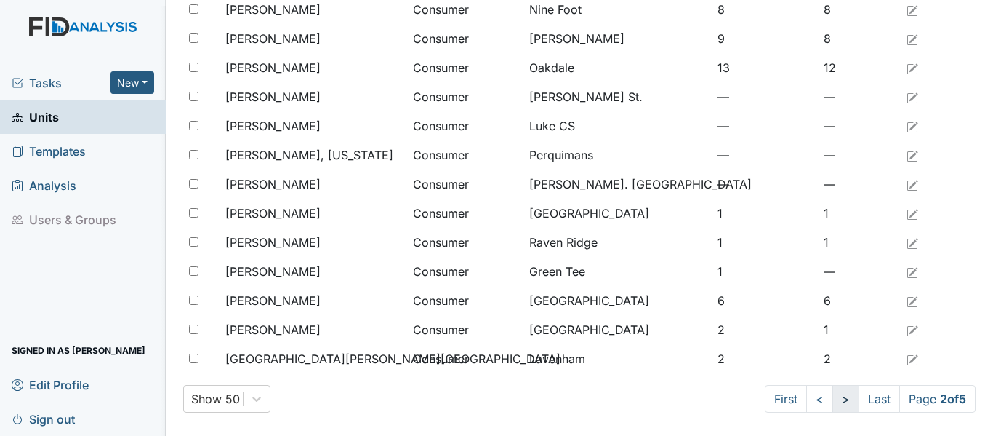
click at [833, 400] on link ">" at bounding box center [846, 399] width 27 height 28
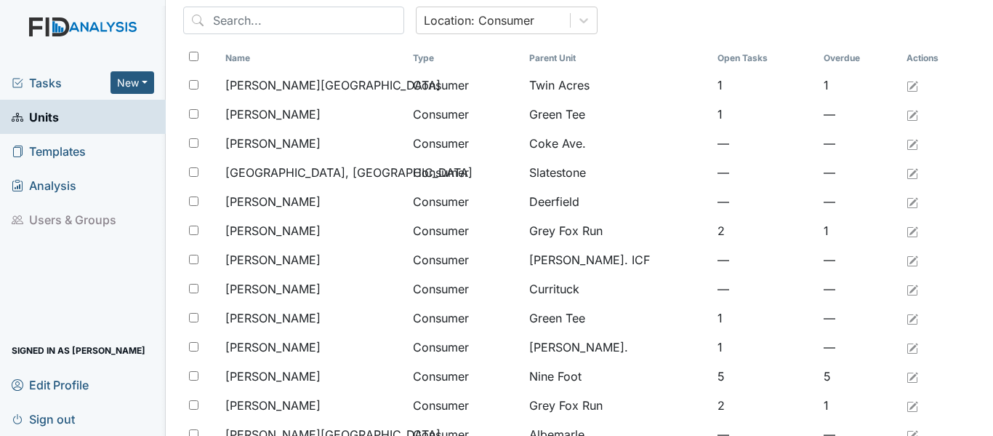
scroll to position [33, 0]
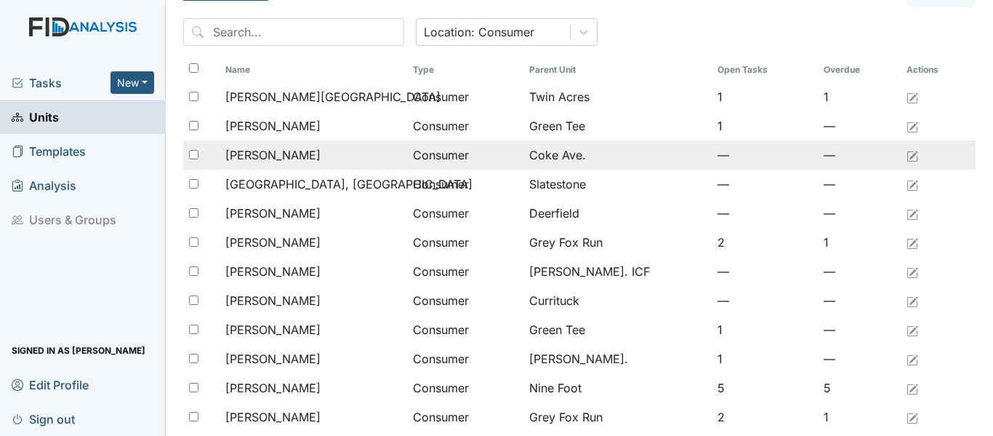
click at [316, 157] on div "[PERSON_NAME]" at bounding box center [313, 154] width 176 height 17
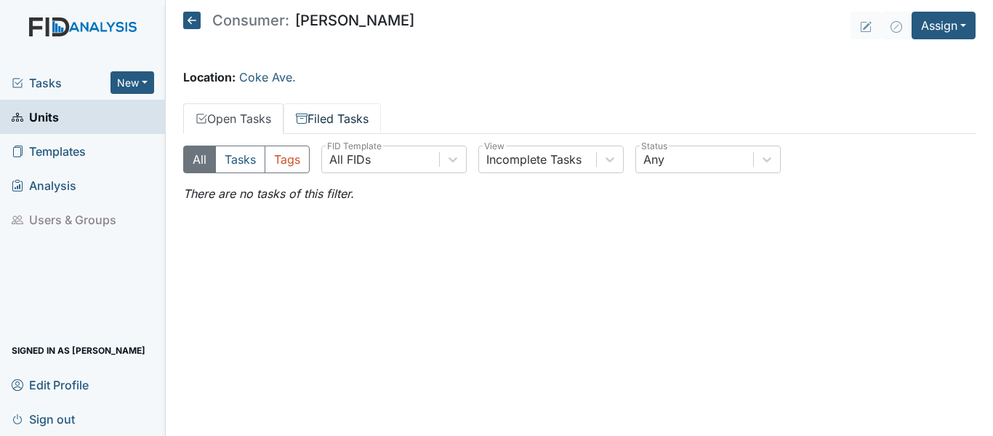
click at [321, 110] on link "Filed Tasks" at bounding box center [332, 118] width 97 height 31
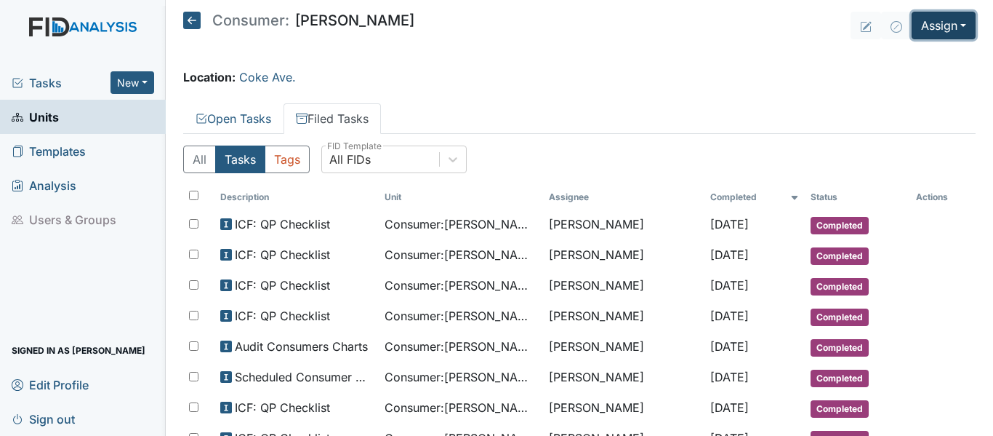
click at [923, 27] on button "Assign" at bounding box center [944, 26] width 64 height 28
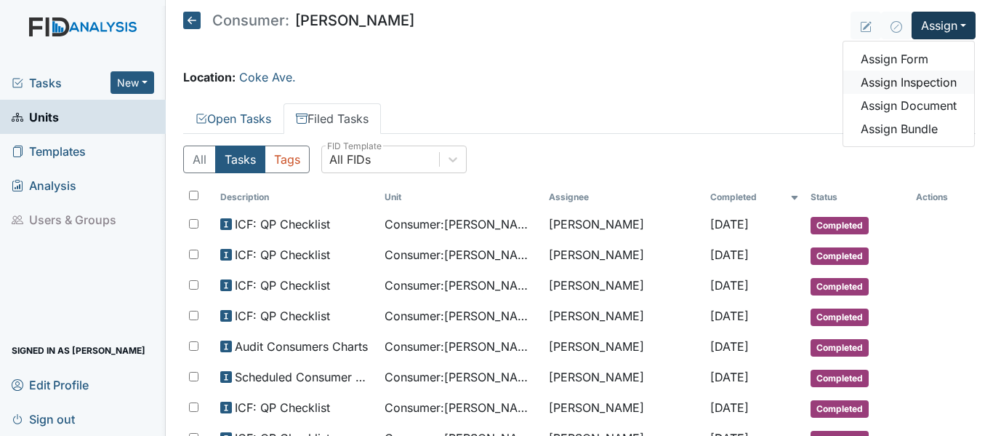
click at [907, 80] on link "Assign Inspection" at bounding box center [909, 82] width 131 height 23
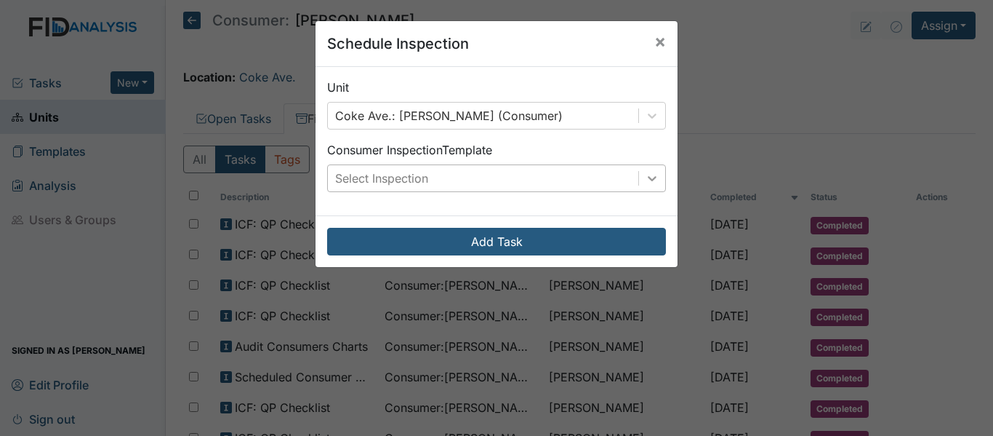
click at [645, 179] on icon at bounding box center [652, 178] width 15 height 15
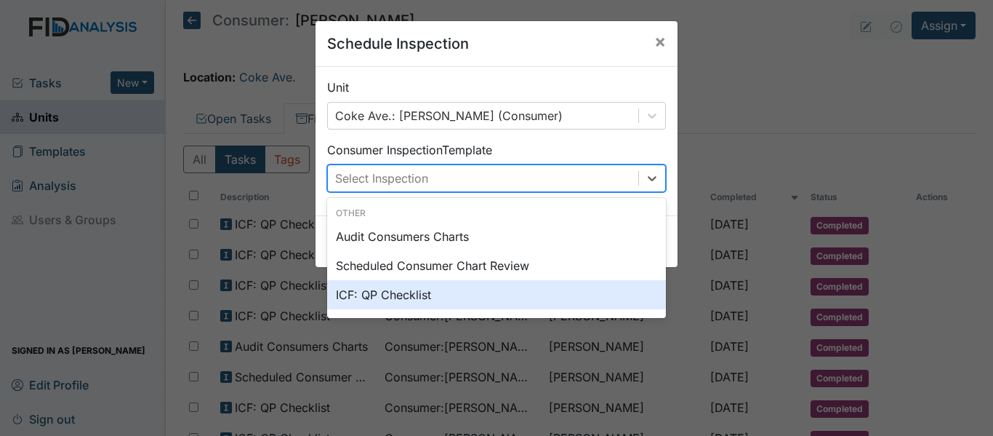
click at [391, 297] on div "ICF: QP Checklist" at bounding box center [496, 294] width 339 height 29
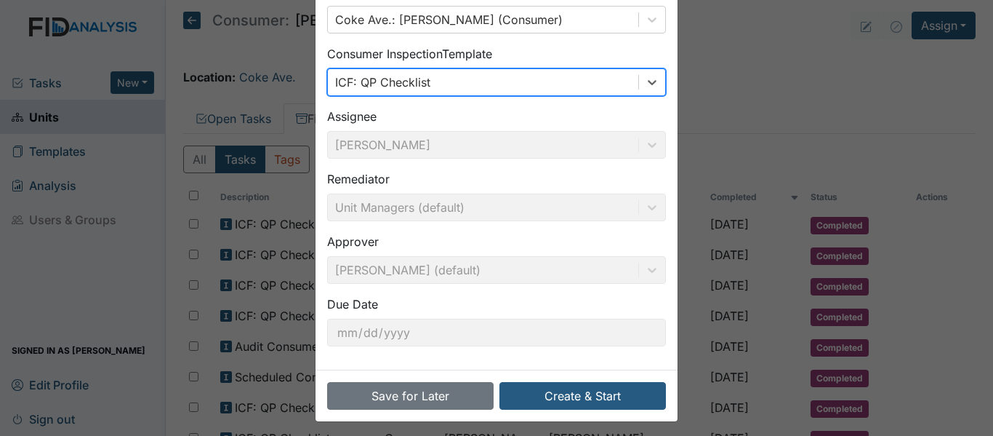
scroll to position [103, 0]
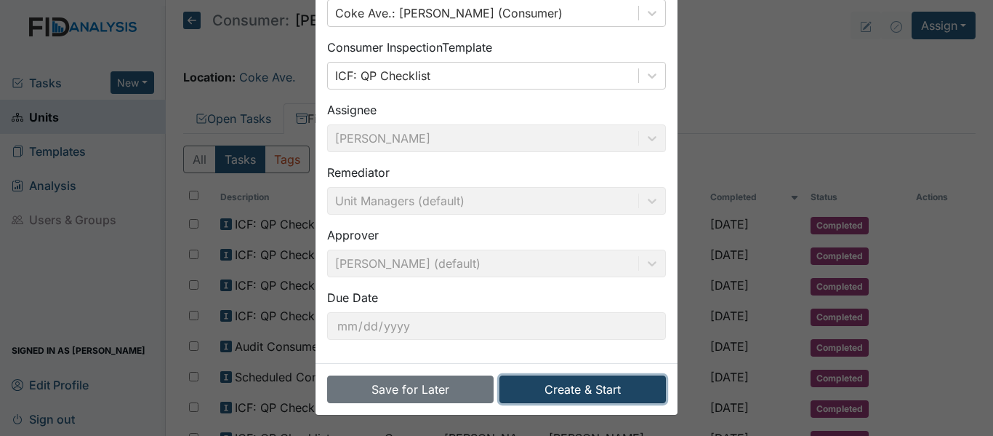
click at [569, 393] on button "Create & Start" at bounding box center [583, 389] width 167 height 28
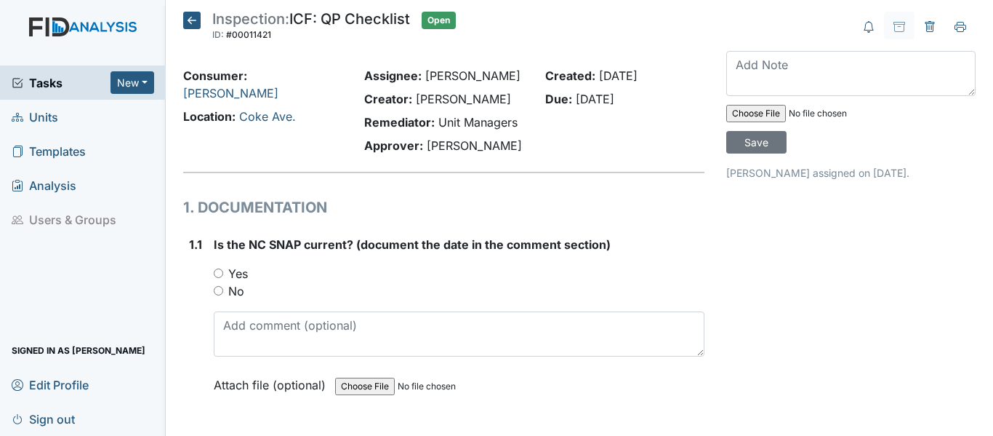
click at [215, 272] on input "Yes" at bounding box center [218, 272] width 9 height 9
radio input "true"
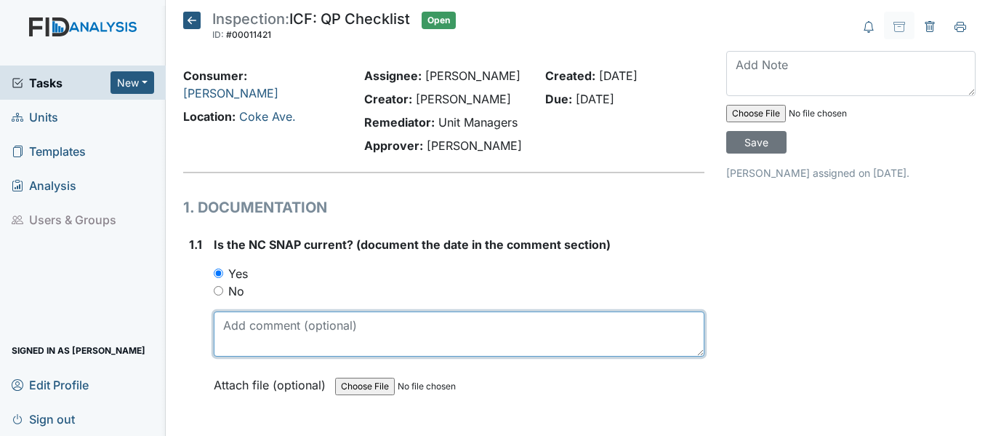
click at [257, 339] on textarea at bounding box center [459, 333] width 491 height 45
drag, startPoint x: 220, startPoint y: 324, endPoint x: 275, endPoint y: 330, distance: 55.7
click at [275, 330] on textarea "[DATE]" at bounding box center [459, 333] width 491 height 45
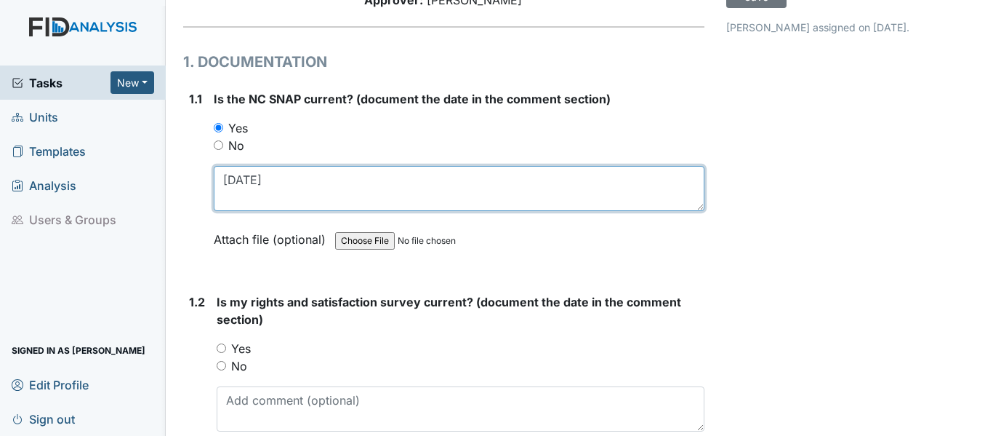
scroll to position [218, 0]
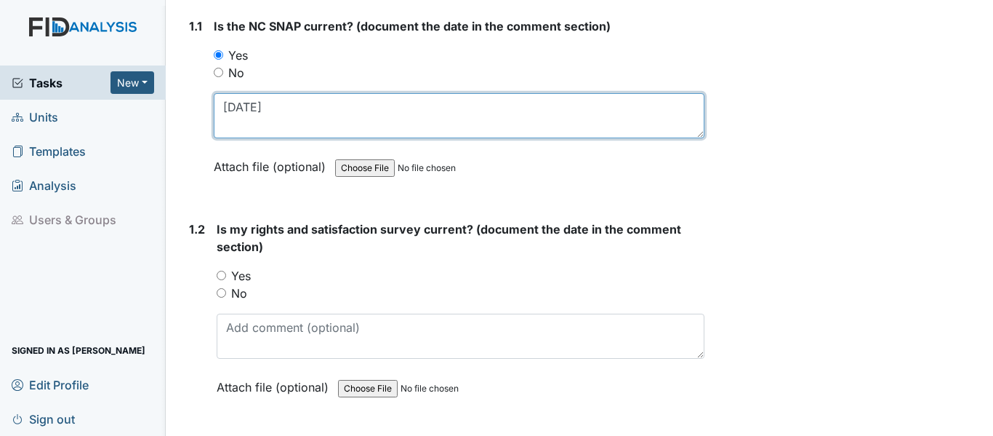
type textarea "[DATE]"
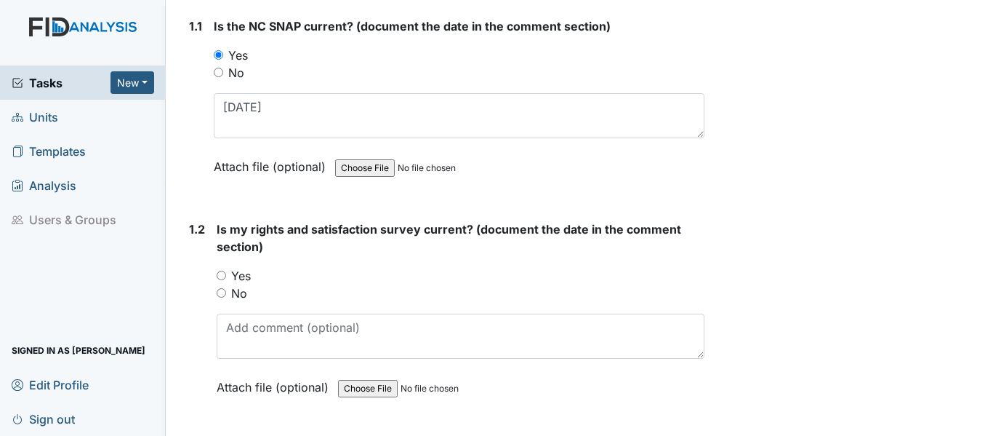
click at [223, 276] on input "Yes" at bounding box center [221, 275] width 9 height 9
radio input "true"
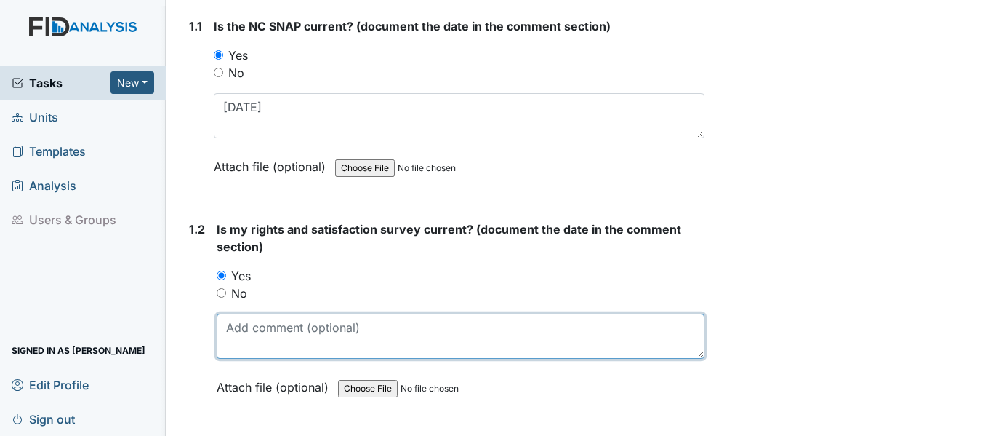
click at [275, 337] on textarea at bounding box center [461, 335] width 488 height 45
paste textarea "[DATE]"
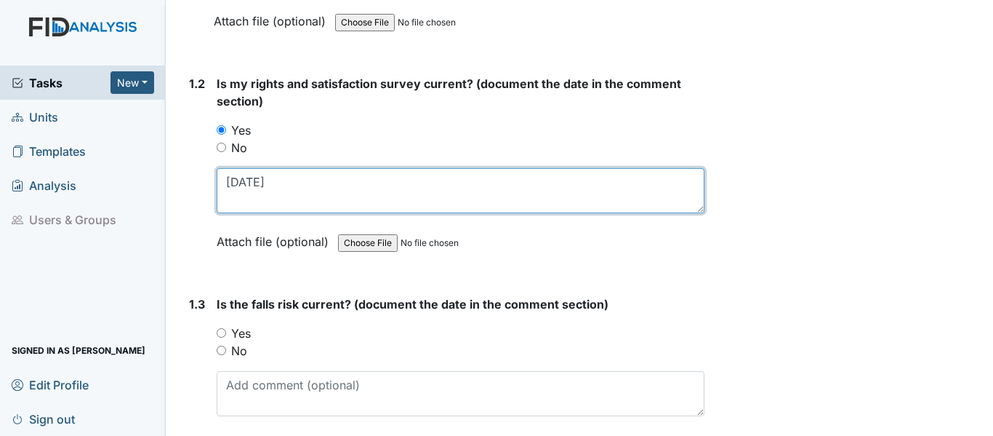
scroll to position [436, 0]
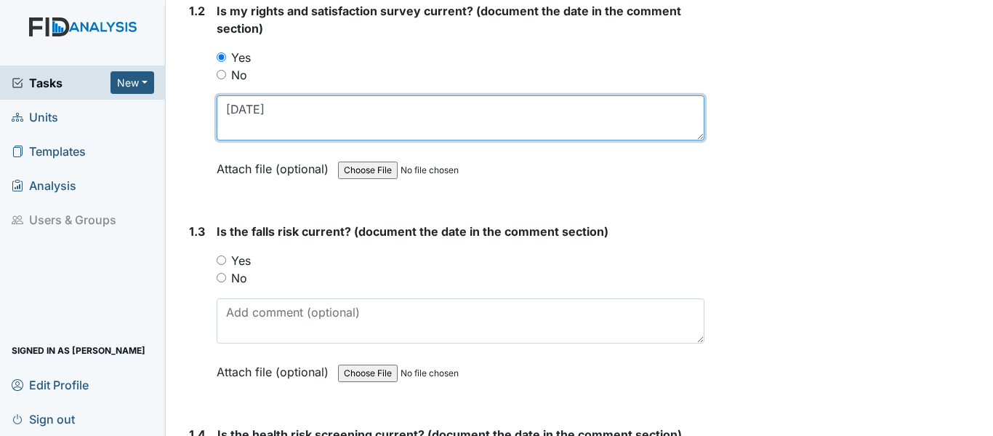
type textarea "[DATE]"
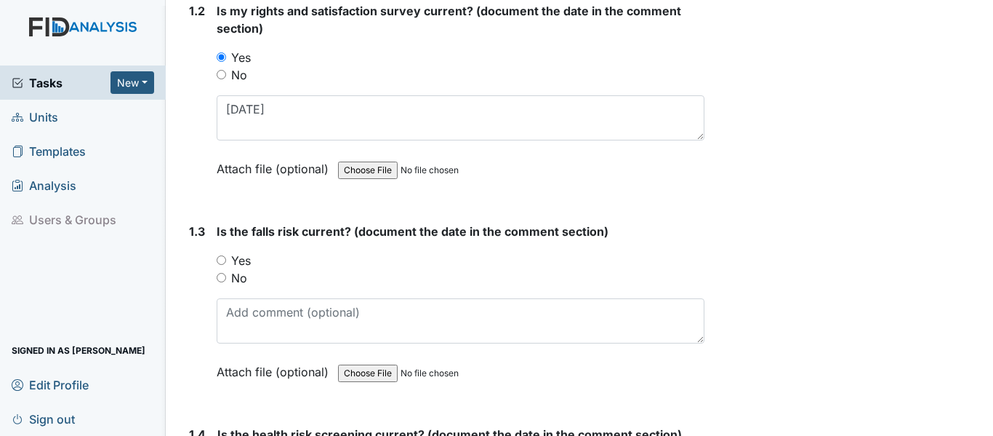
click at [220, 255] on input "Yes" at bounding box center [221, 259] width 9 height 9
radio input "true"
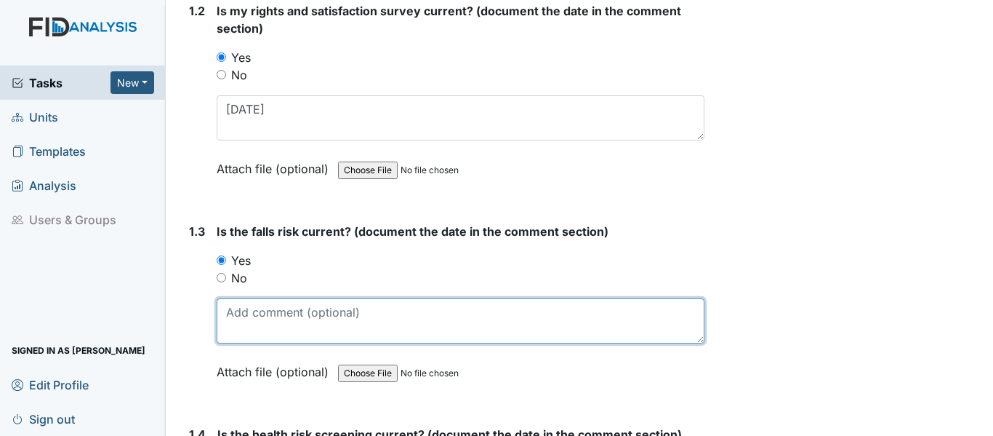
click at [276, 329] on textarea at bounding box center [461, 320] width 488 height 45
paste textarea "[DATE]"
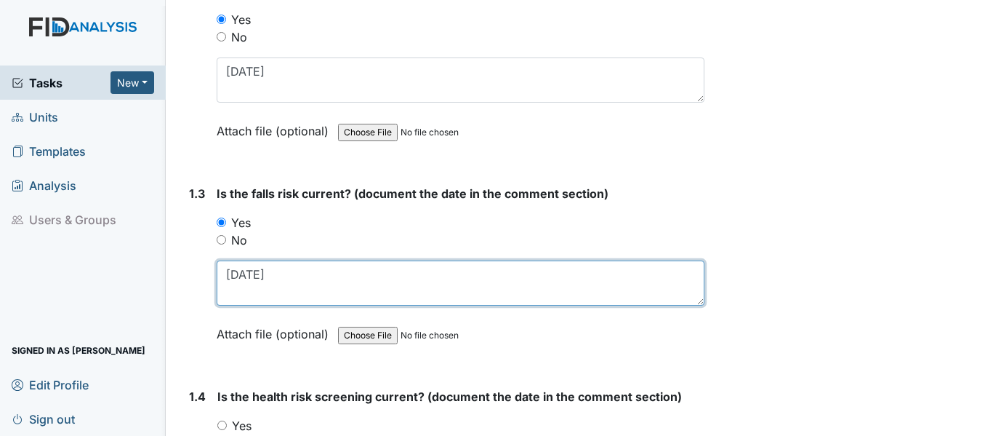
scroll to position [582, 0]
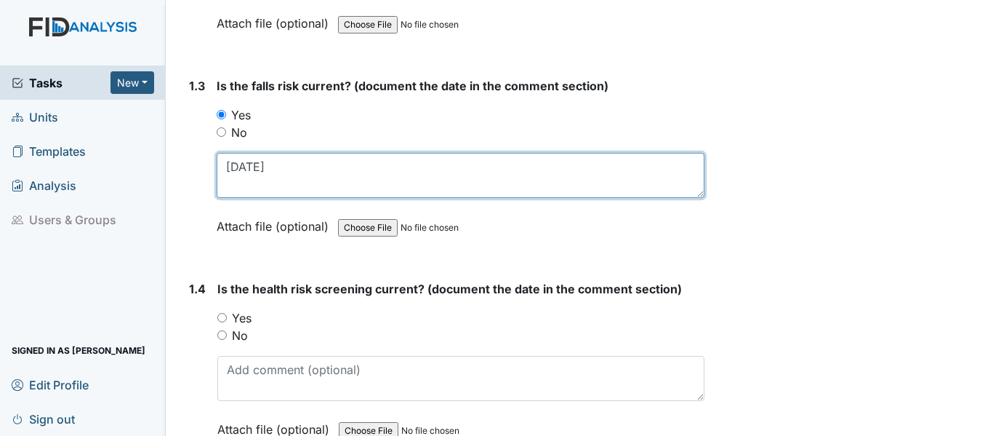
type textarea "[DATE]"
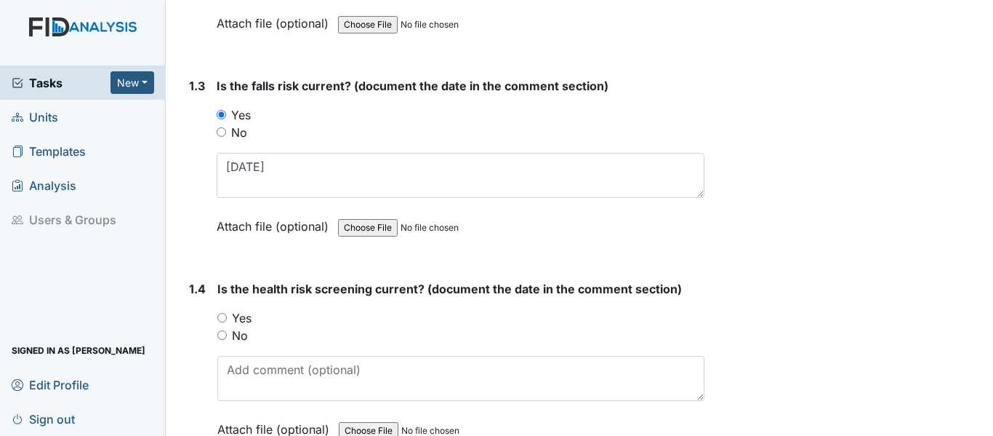
click at [221, 316] on input "Yes" at bounding box center [221, 317] width 9 height 9
radio input "true"
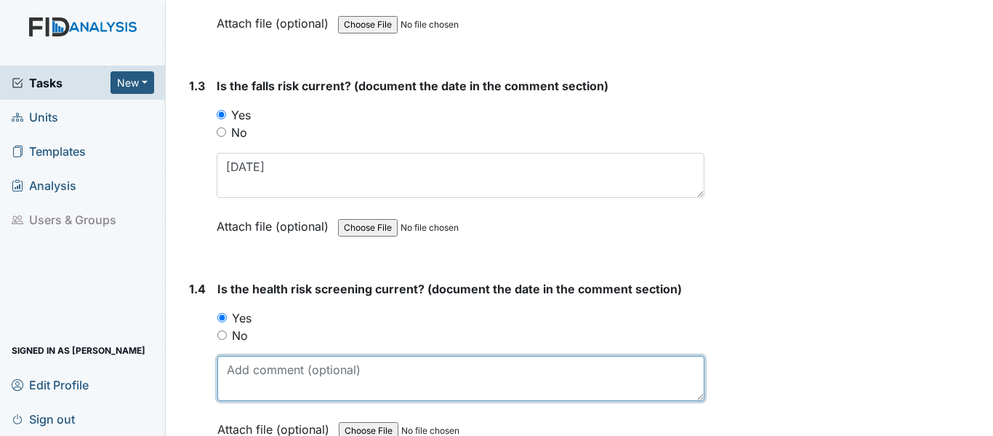
click at [254, 365] on textarea at bounding box center [460, 378] width 487 height 45
paste textarea "[DATE]"
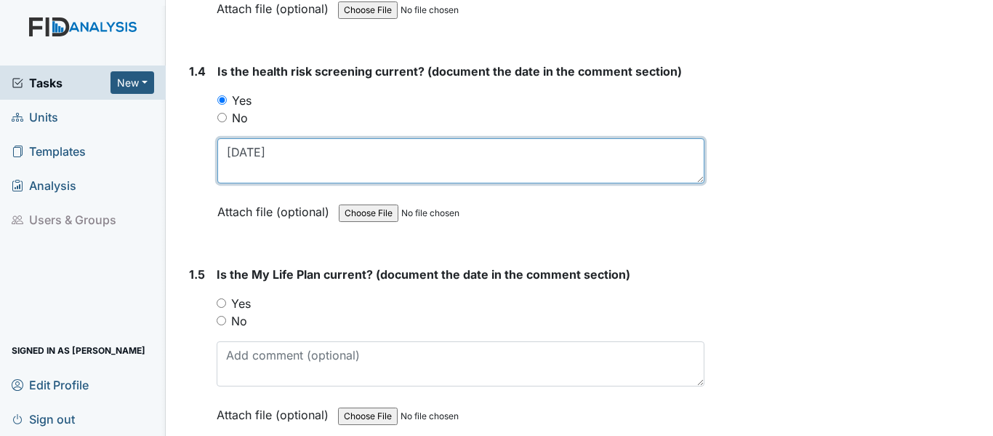
scroll to position [800, 0]
type textarea "[DATE]"
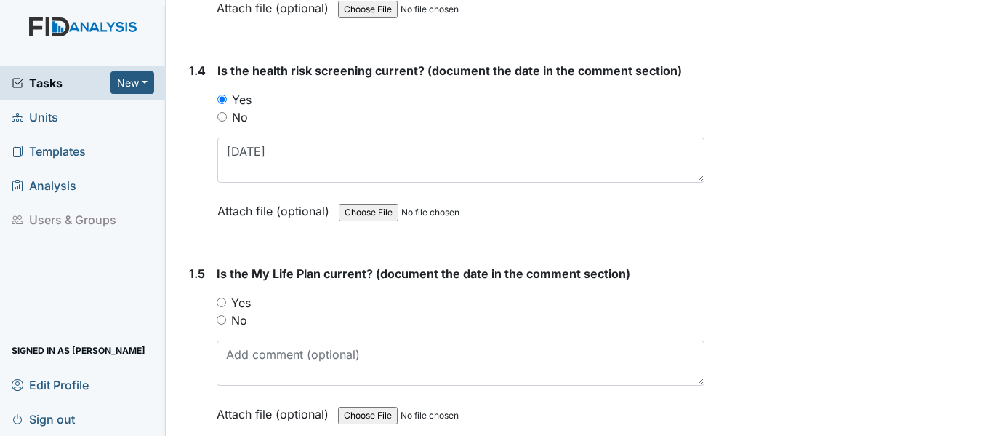
click at [218, 300] on input "Yes" at bounding box center [221, 301] width 9 height 9
radio input "true"
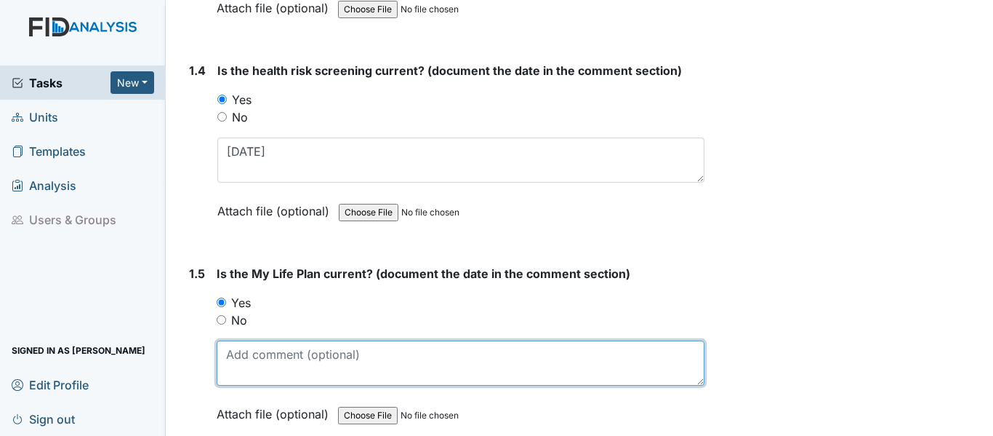
click at [257, 369] on textarea at bounding box center [461, 362] width 488 height 45
paste textarea "[DATE]"
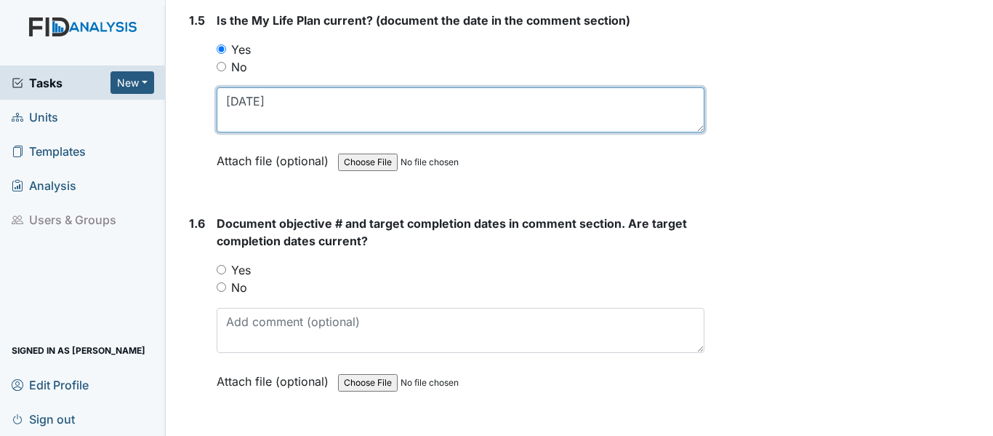
scroll to position [1070, 0]
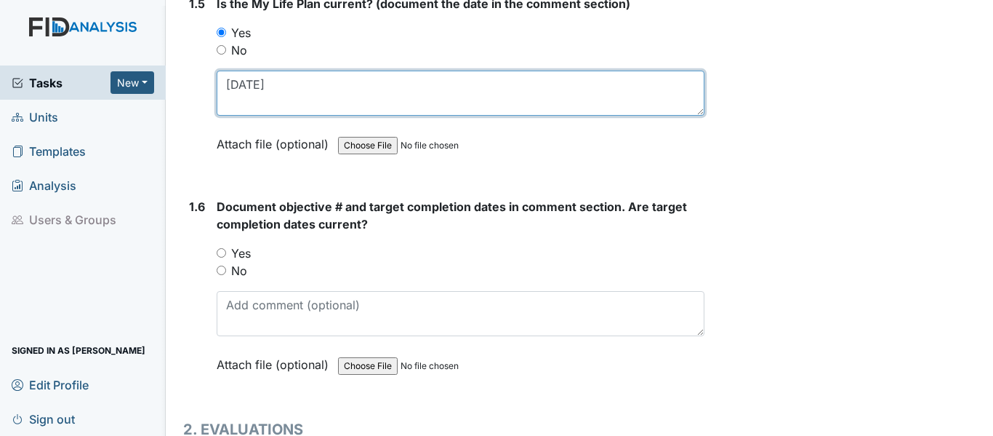
type textarea "[DATE]"
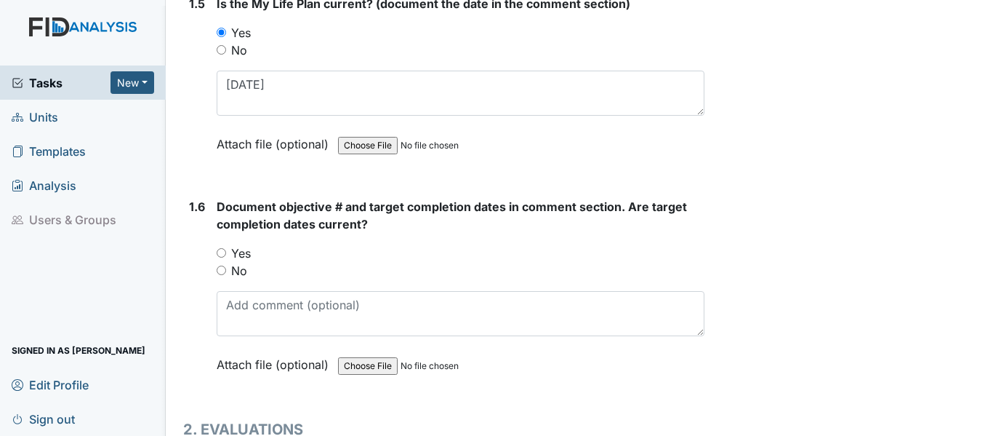
click at [217, 256] on input "Yes" at bounding box center [221, 252] width 9 height 9
radio input "true"
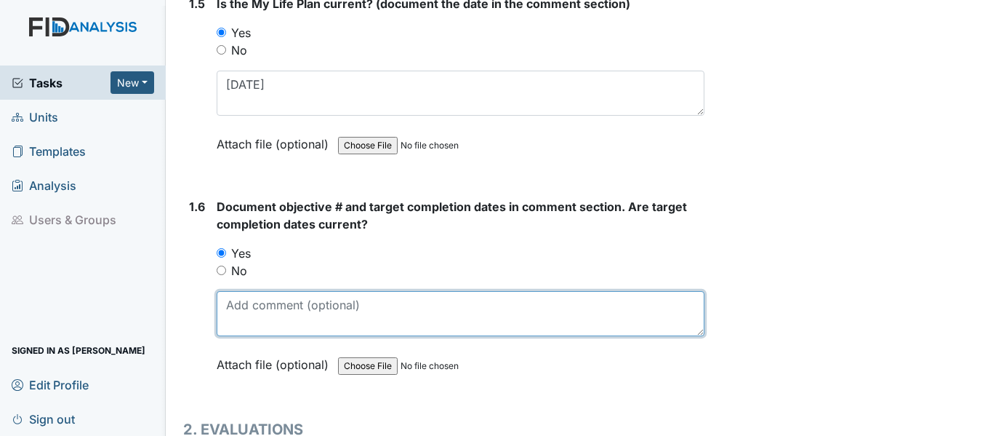
click at [276, 306] on textarea at bounding box center [461, 313] width 488 height 45
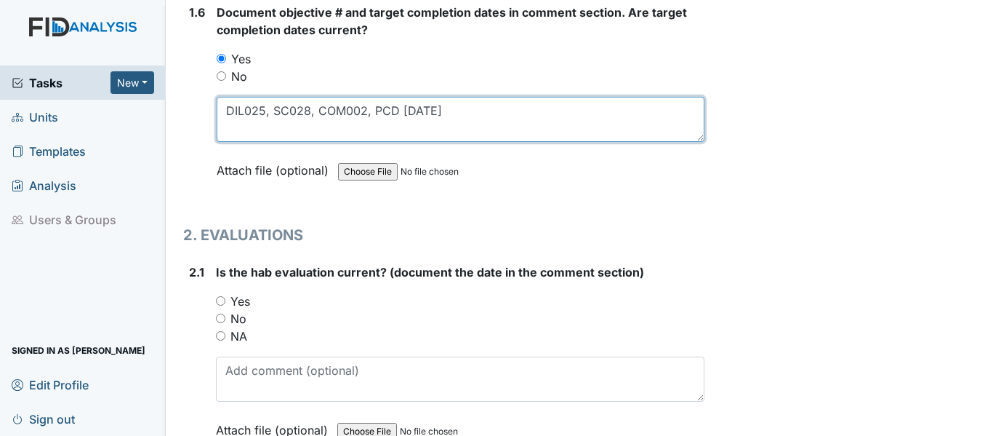
scroll to position [1288, 0]
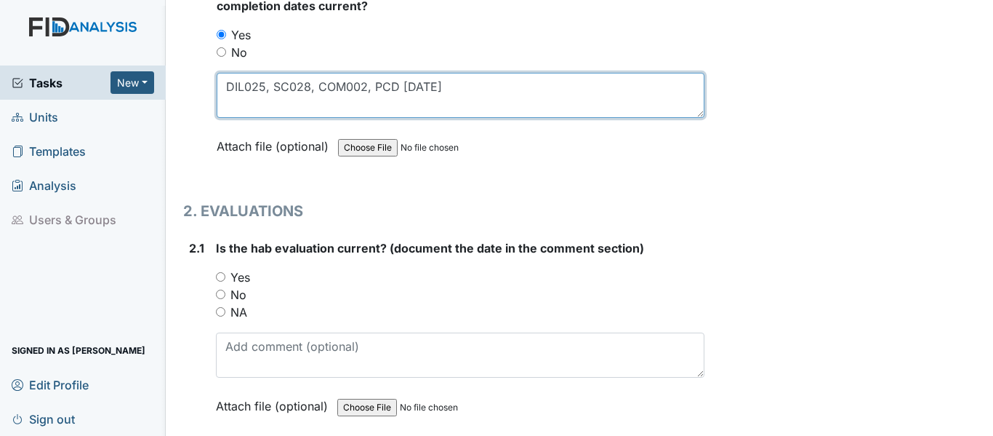
type textarea "DIL025, SC028, COM002, PCD [DATE]"
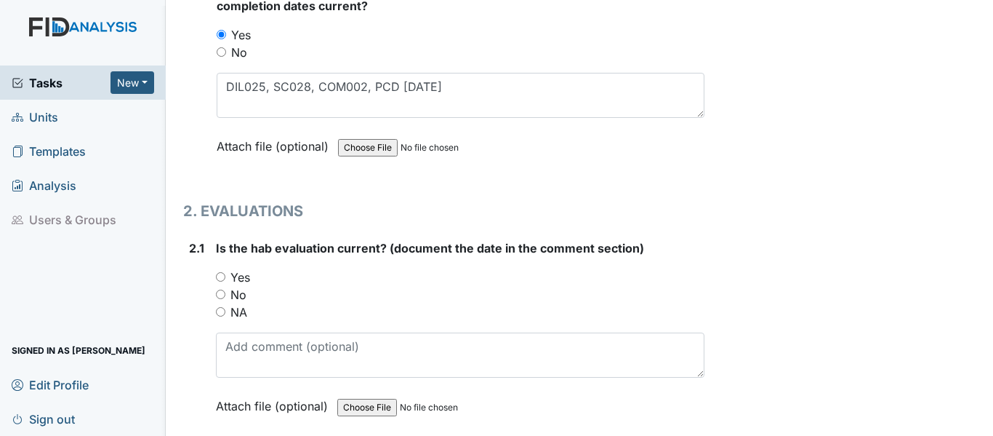
click at [220, 274] on input "Yes" at bounding box center [220, 276] width 9 height 9
radio input "true"
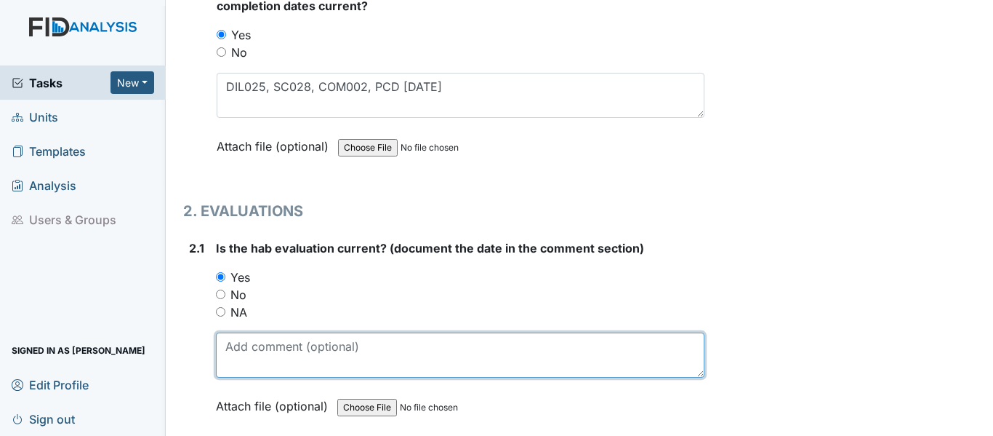
click at [257, 345] on textarea at bounding box center [460, 354] width 489 height 45
paste textarea "6/26/25"
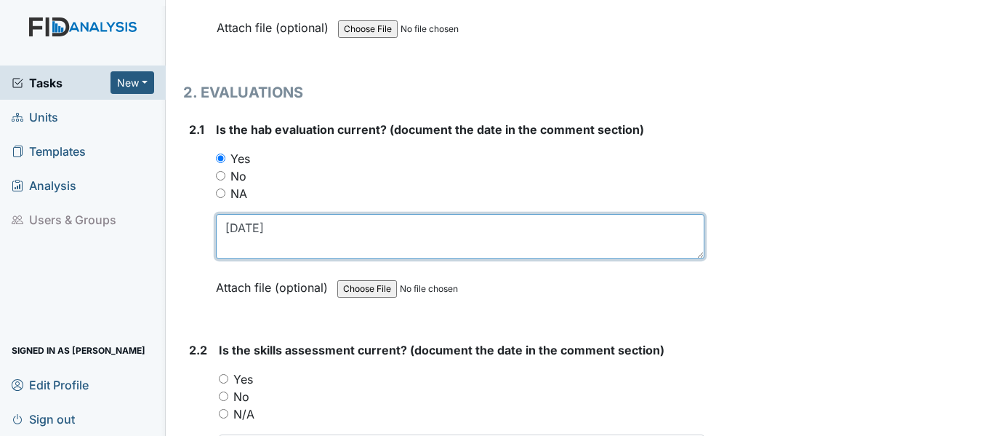
scroll to position [1433, 0]
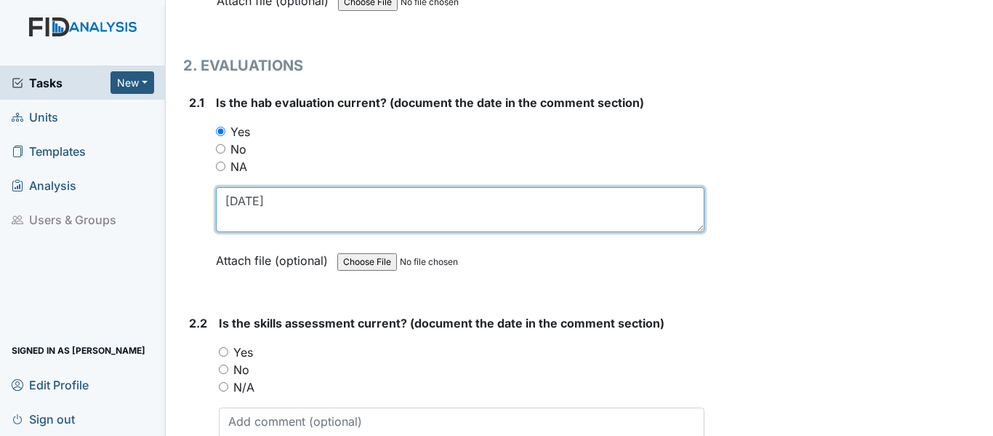
type textarea "6/26/25"
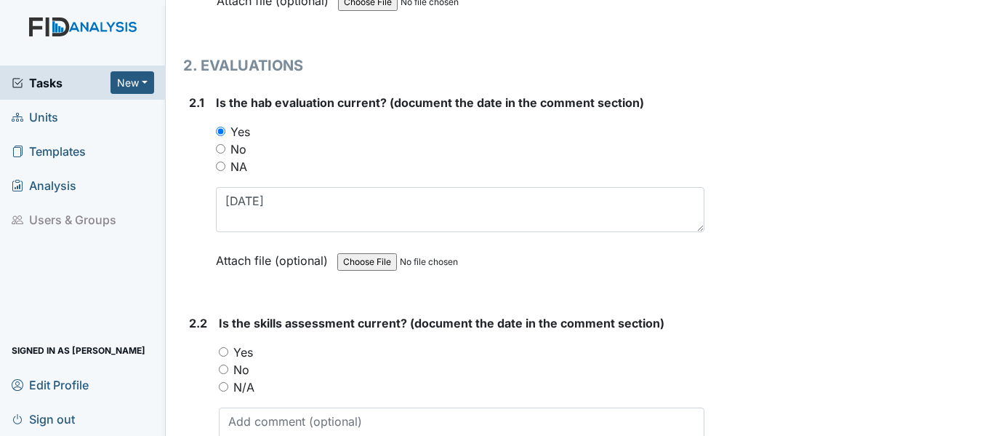
click at [224, 353] on input "Yes" at bounding box center [223, 351] width 9 height 9
radio input "true"
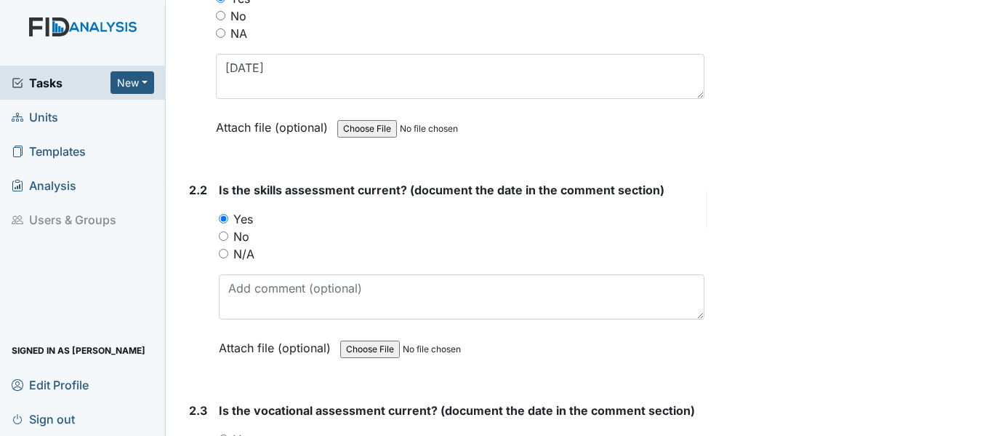
scroll to position [1579, 0]
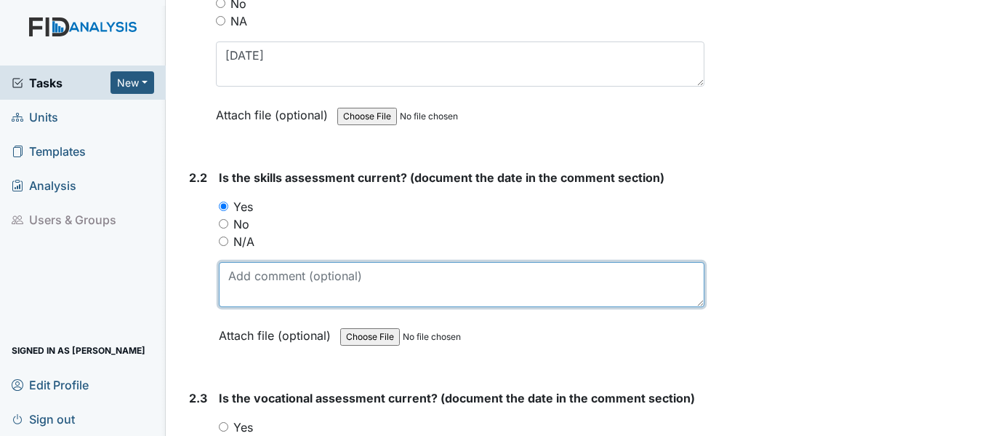
click at [299, 281] on textarea at bounding box center [462, 284] width 486 height 45
paste textarea "[DATE]"
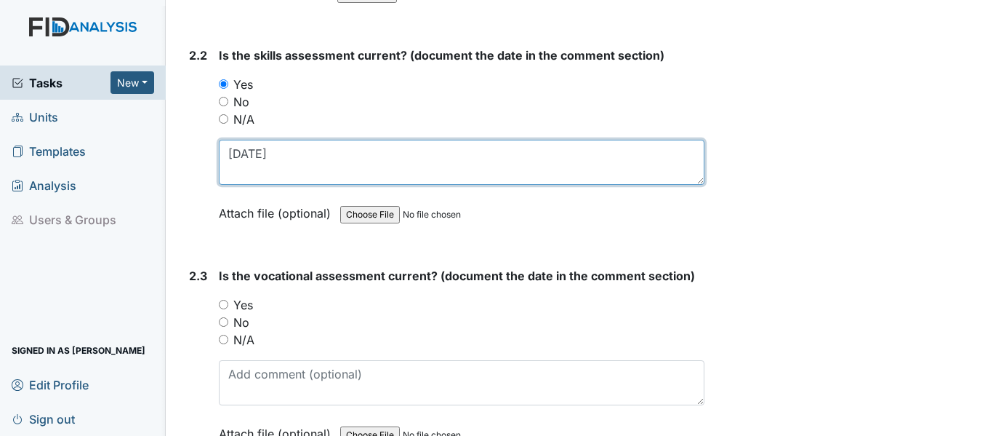
scroll to position [1724, 0]
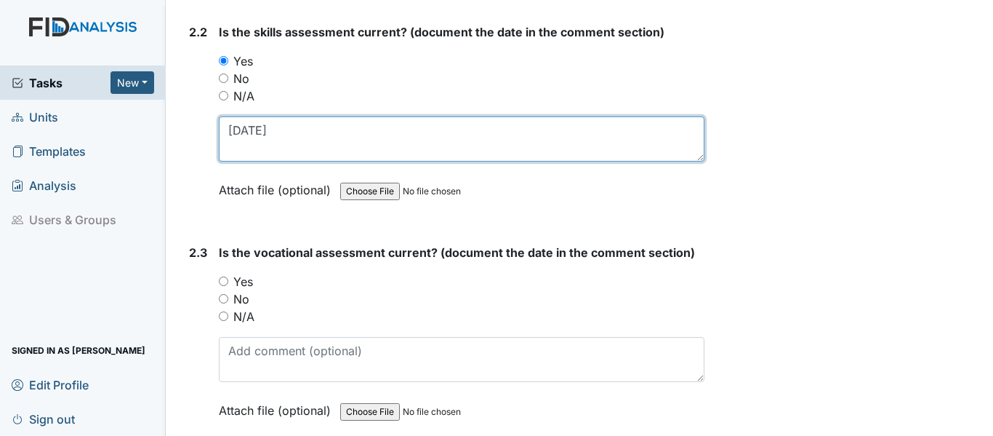
type textarea "[DATE]"
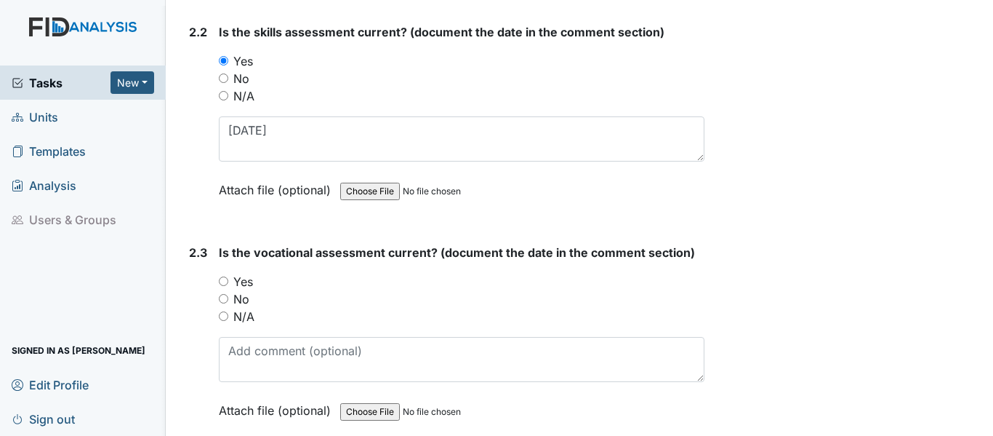
click at [223, 281] on input "Yes" at bounding box center [223, 280] width 9 height 9
radio input "true"
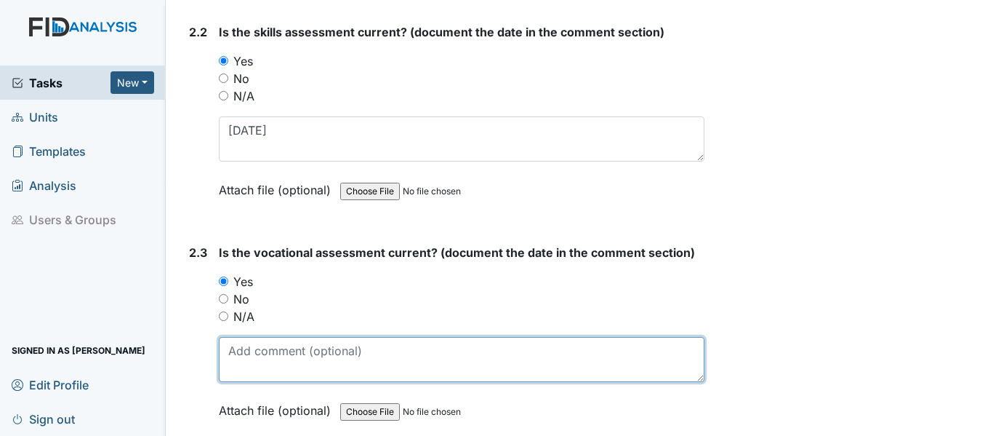
click at [271, 359] on textarea at bounding box center [462, 359] width 486 height 45
paste textarea "[DATE]"
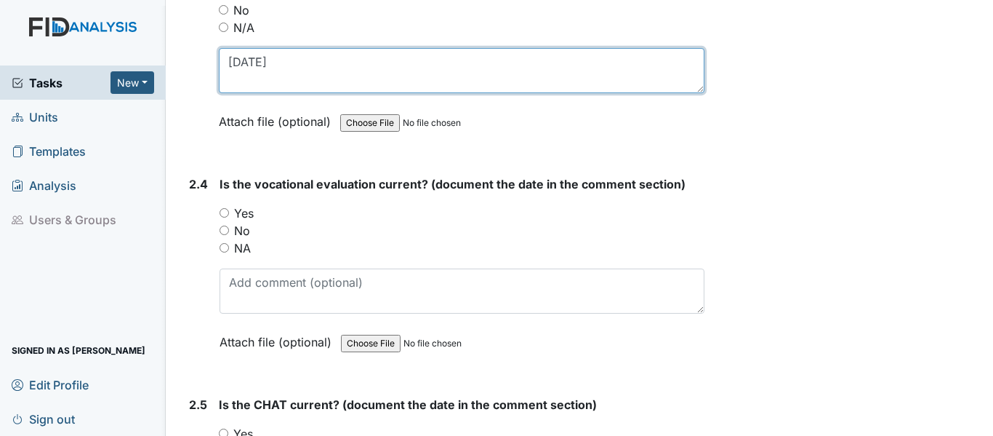
scroll to position [2015, 0]
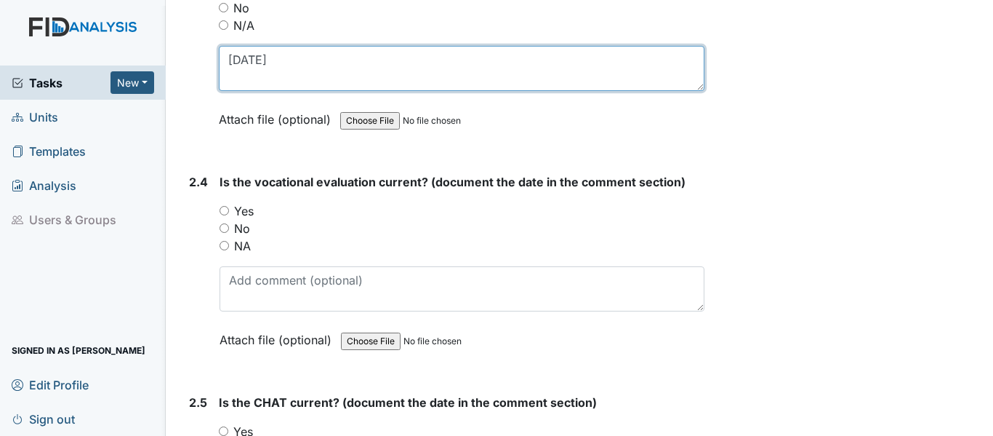
type textarea "[DATE]"
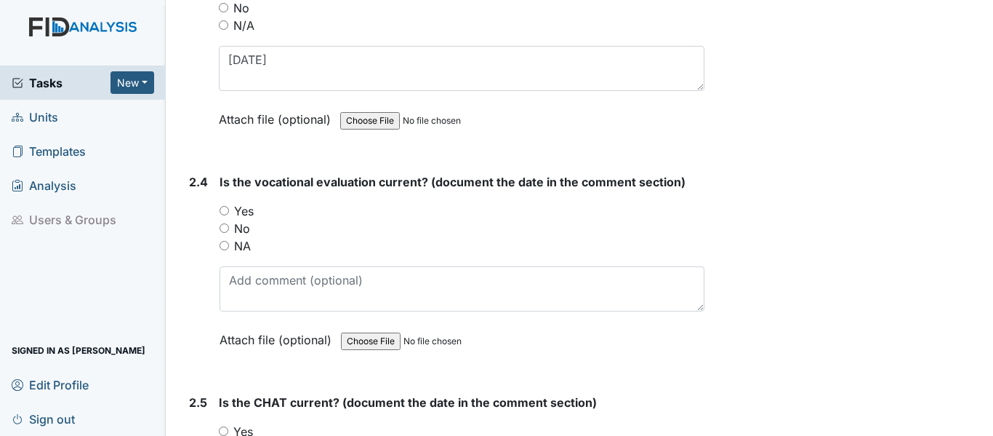
click at [224, 213] on input "Yes" at bounding box center [224, 210] width 9 height 9
radio input "true"
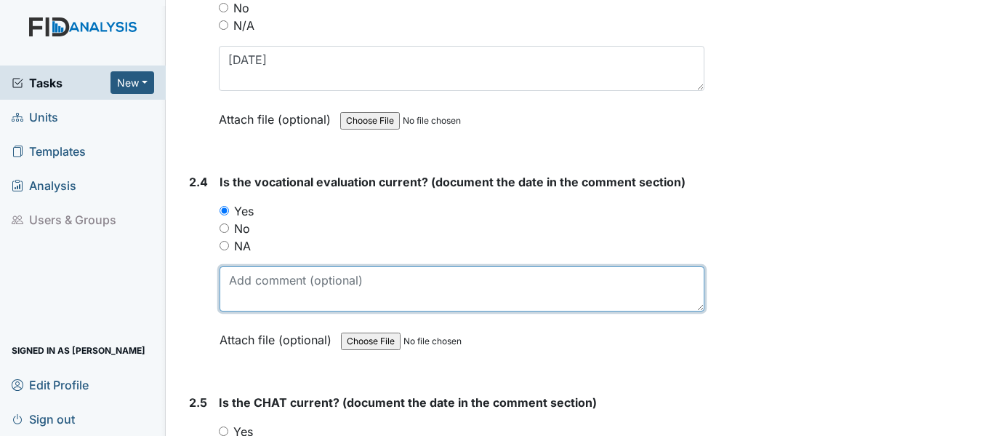
click at [279, 303] on textarea at bounding box center [462, 288] width 485 height 45
paste textarea "6/26/25"
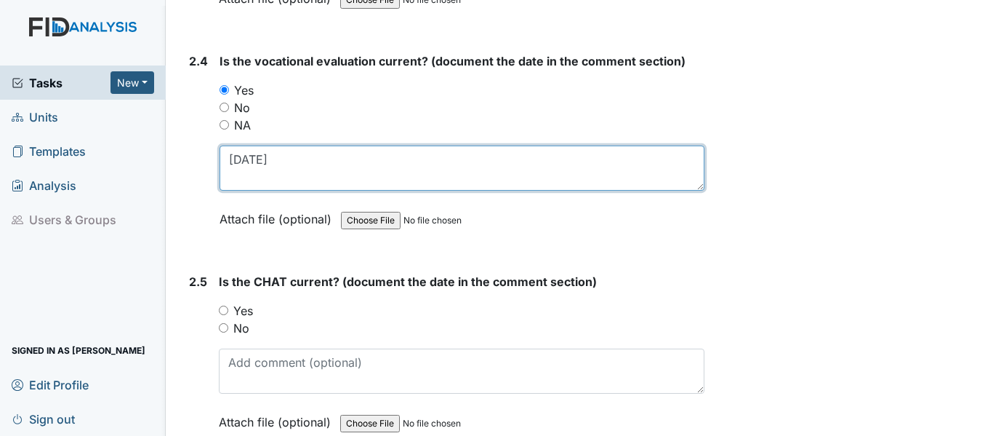
scroll to position [2160, 0]
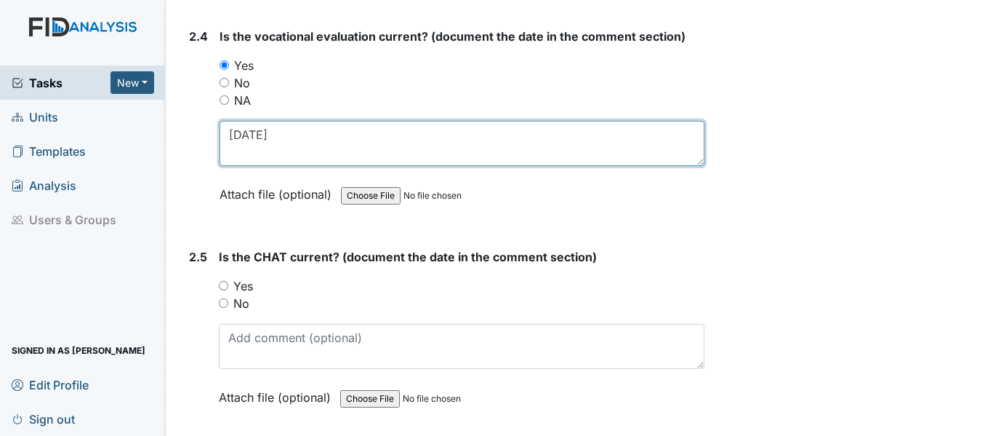
type textarea "6/26/25"
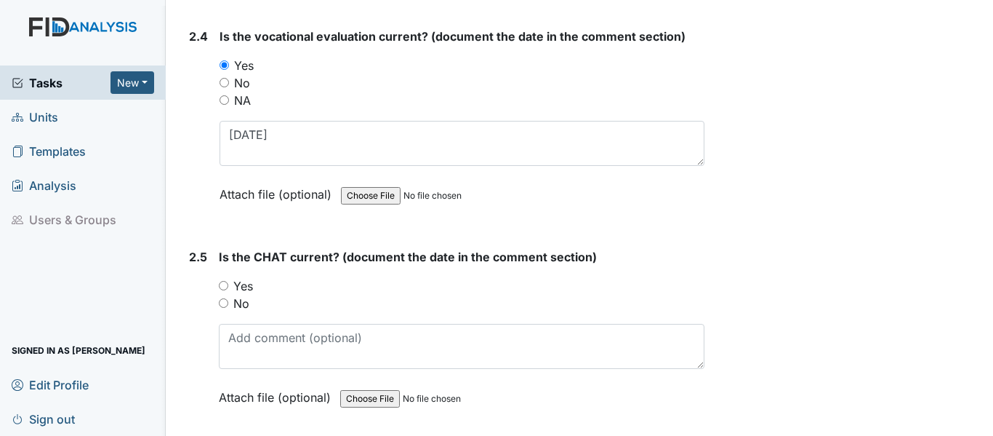
click at [223, 287] on input "Yes" at bounding box center [223, 285] width 9 height 9
radio input "true"
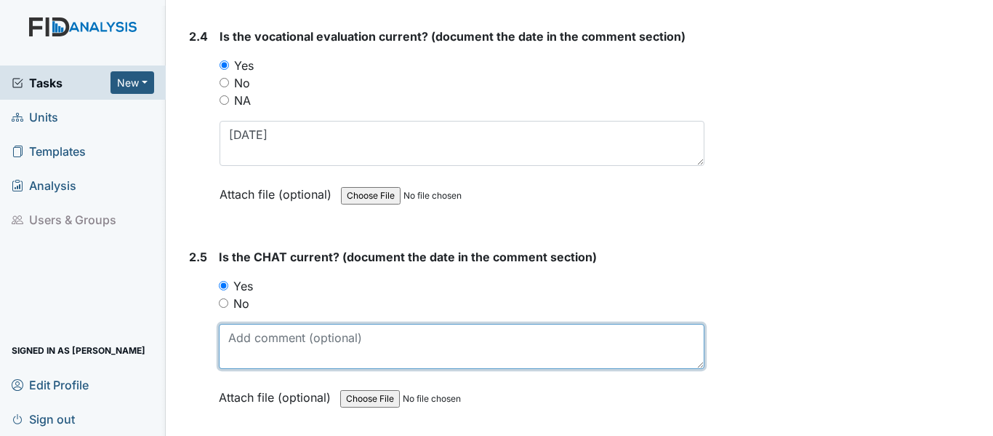
click at [283, 350] on textarea at bounding box center [462, 346] width 486 height 45
paste textarea "6/26/25"
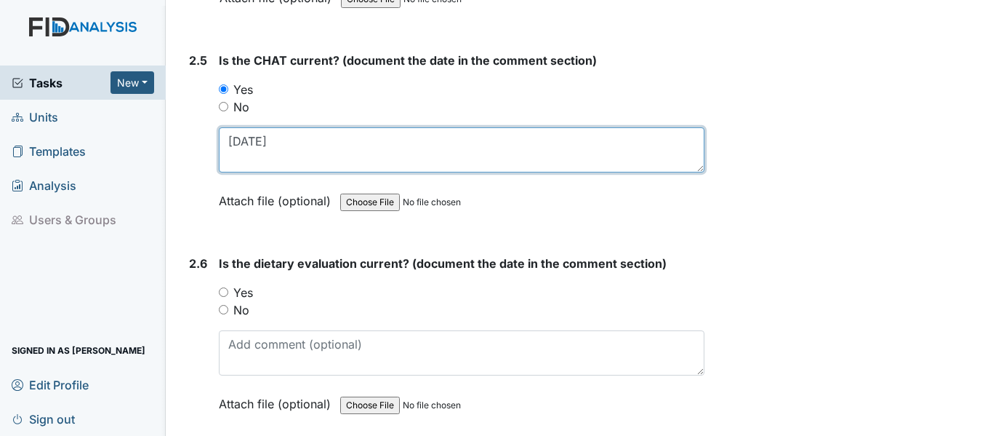
scroll to position [2379, 0]
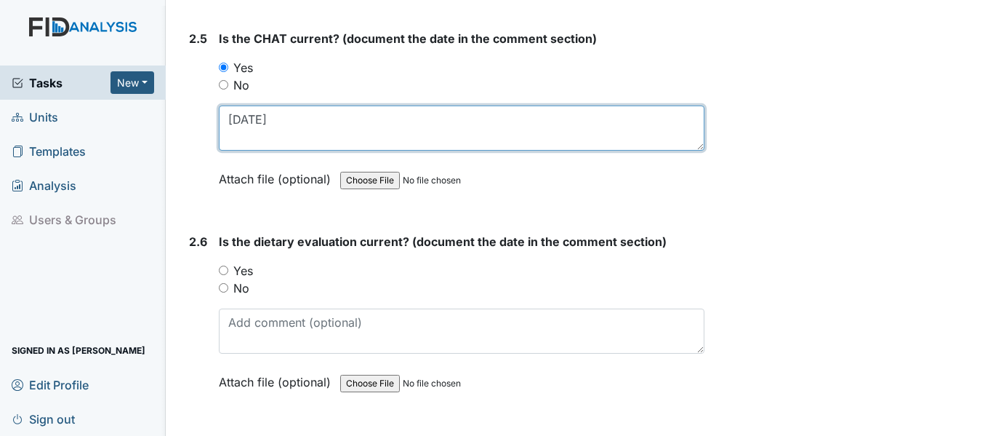
type textarea "6/26/25"
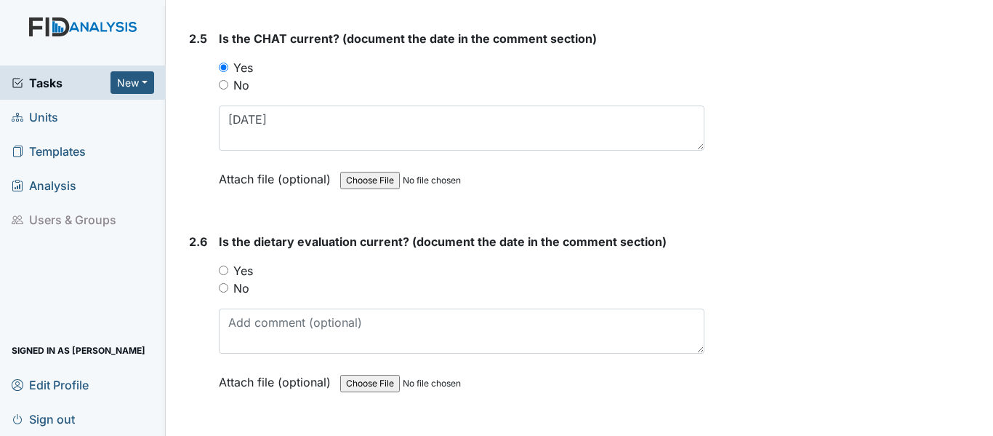
click at [226, 272] on input "Yes" at bounding box center [223, 269] width 9 height 9
radio input "true"
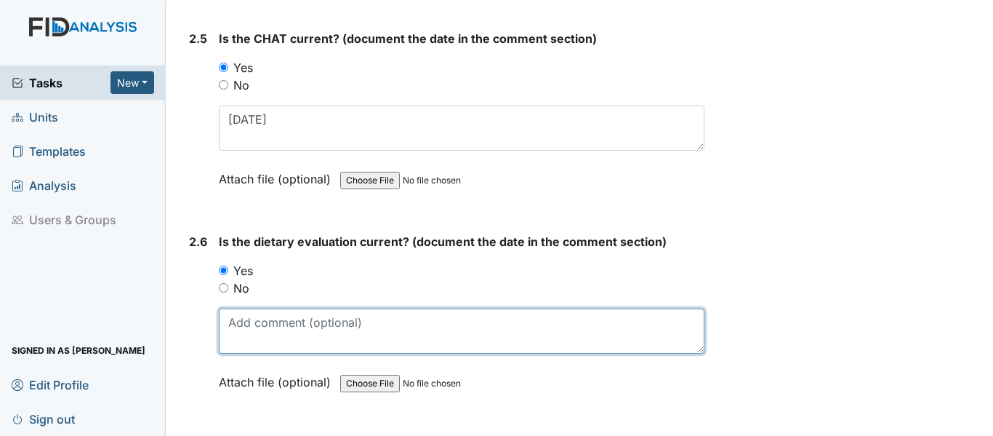
click at [278, 321] on textarea at bounding box center [462, 330] width 486 height 45
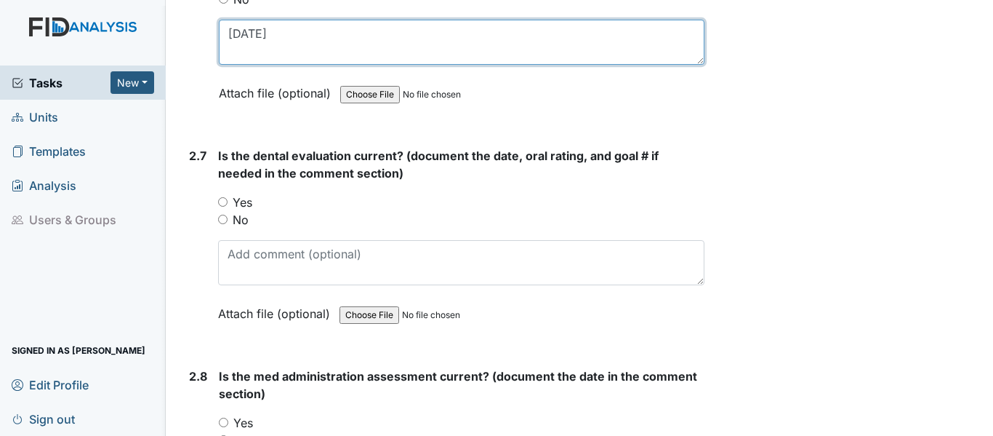
scroll to position [2669, 0]
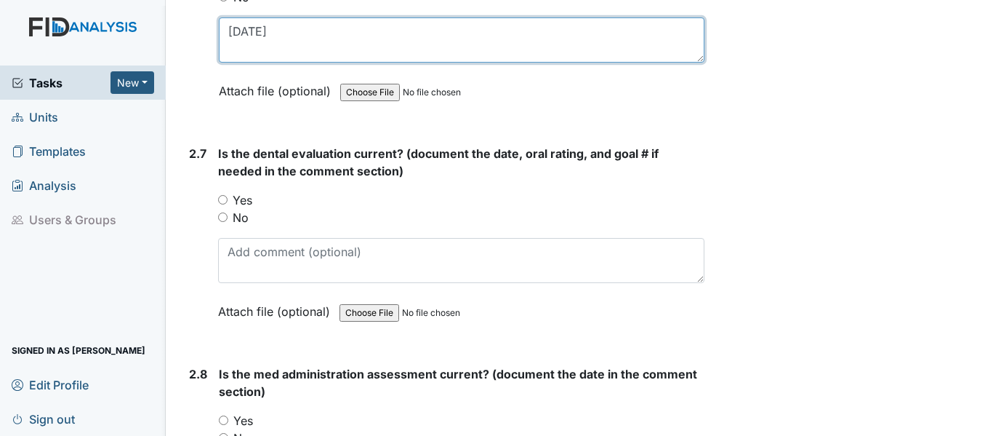
type textarea "7/31/25"
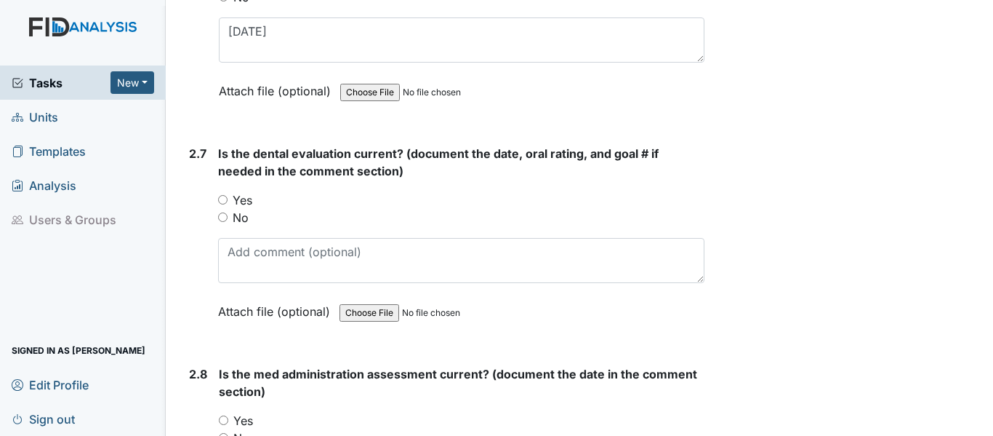
click at [228, 199] on div "Yes" at bounding box center [461, 199] width 486 height 17
click at [223, 197] on input "Yes" at bounding box center [222, 199] width 9 height 9
radio input "true"
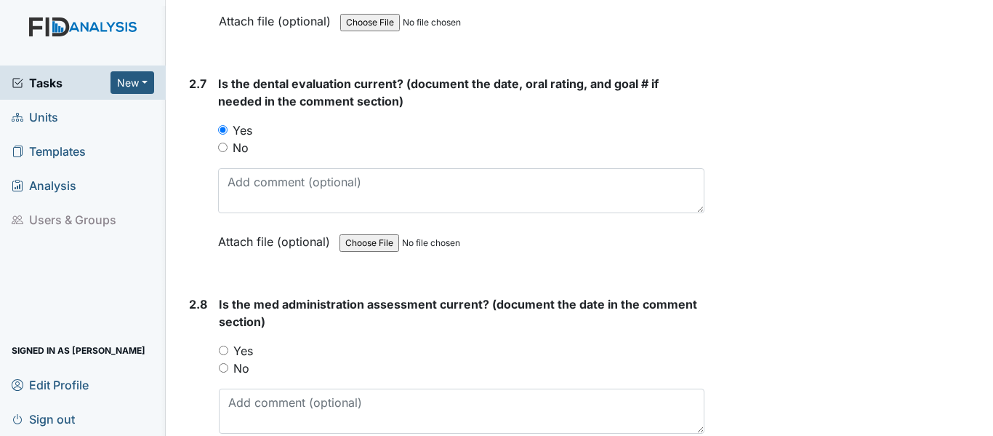
scroll to position [2742, 0]
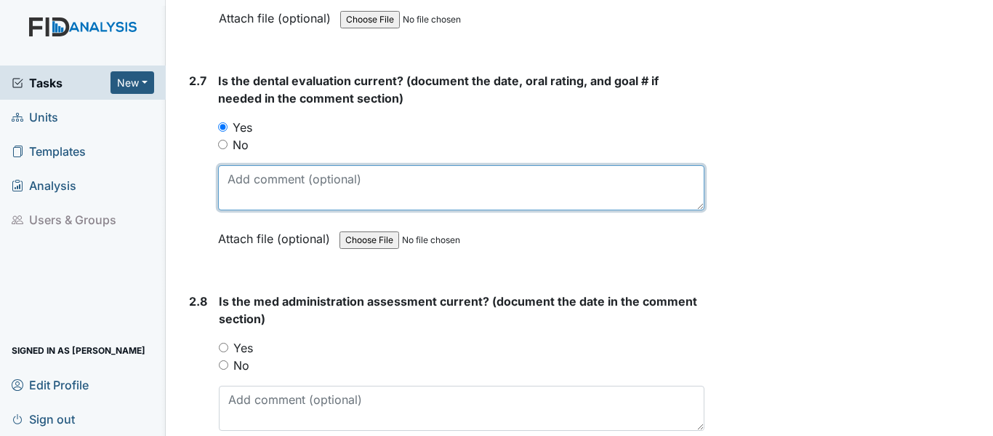
click at [267, 194] on textarea at bounding box center [461, 187] width 486 height 45
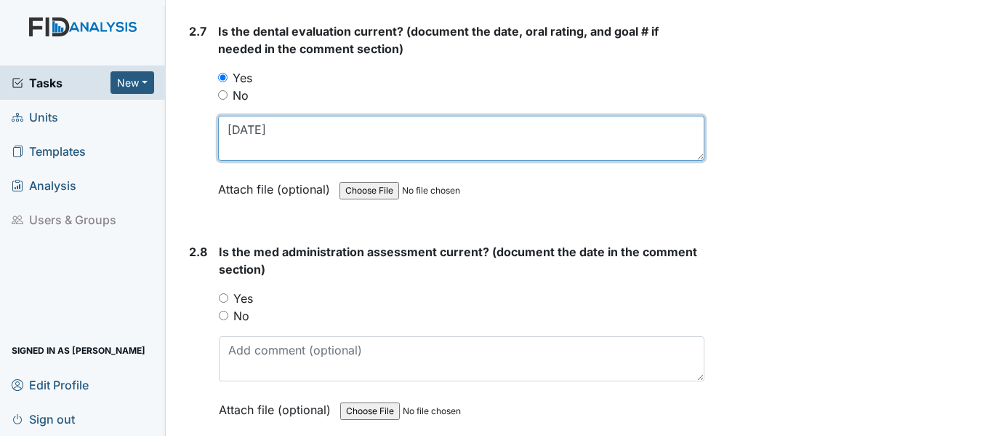
scroll to position [2815, 0]
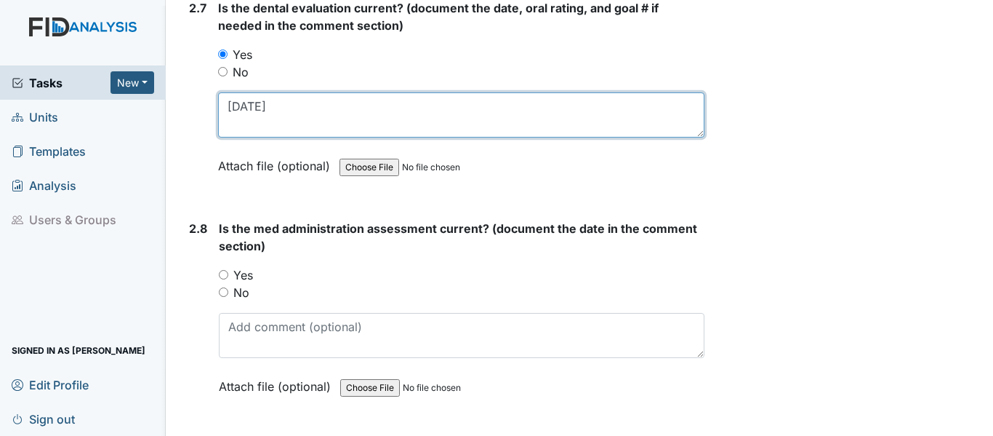
type textarea "3/12/25"
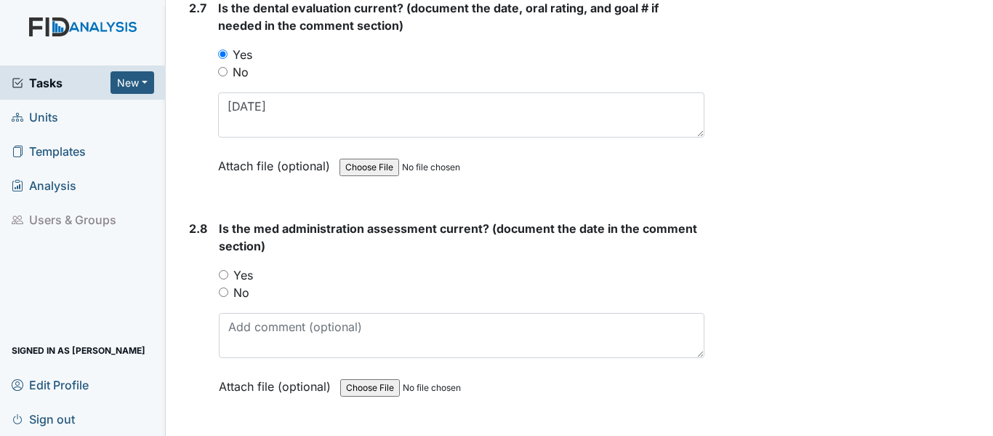
click at [223, 278] on input "Yes" at bounding box center [223, 274] width 9 height 9
radio input "true"
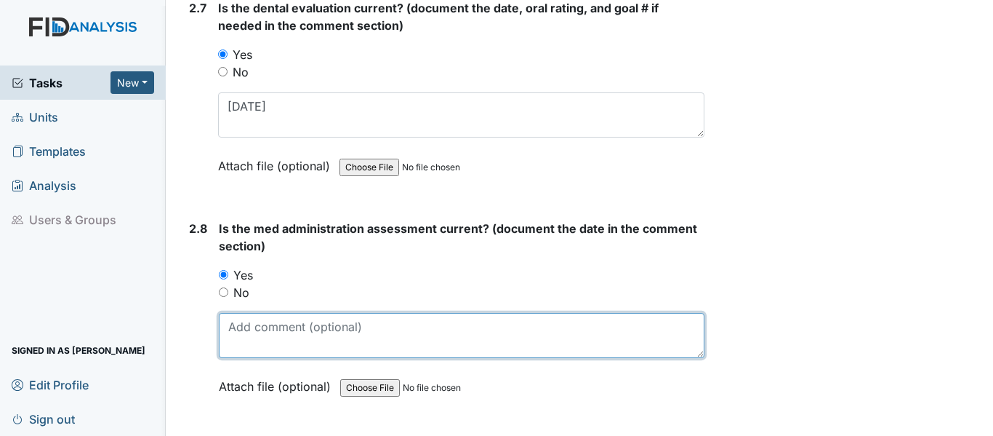
click at [251, 326] on textarea at bounding box center [462, 335] width 486 height 45
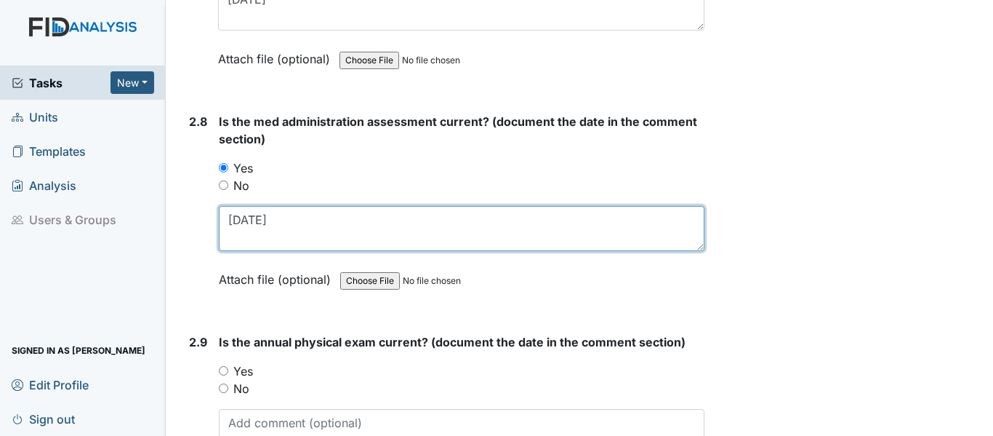
scroll to position [2960, 0]
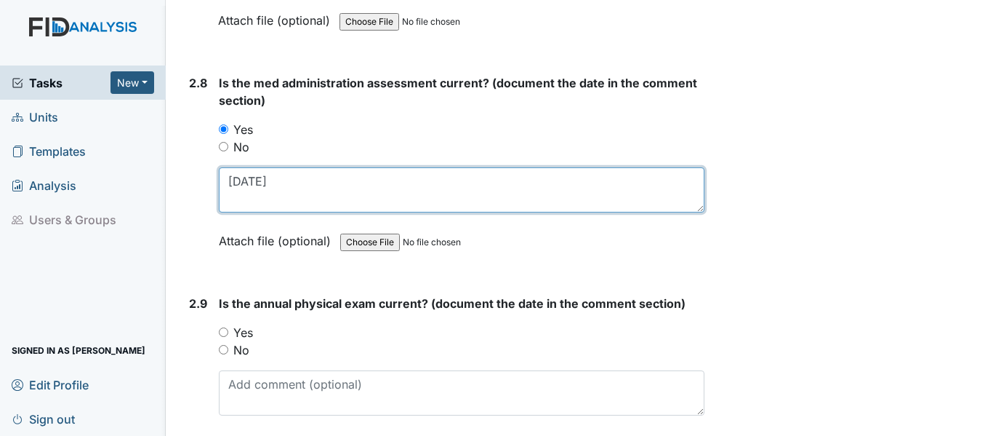
type textarea "6/3/25"
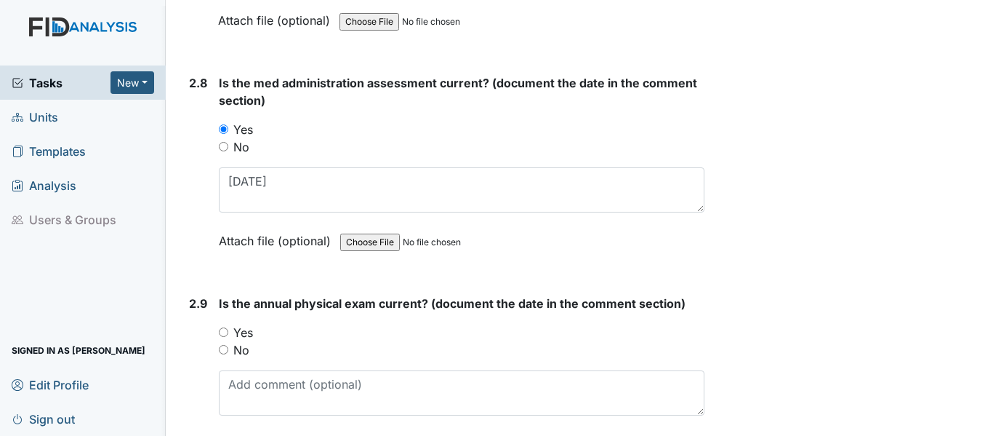
click at [223, 334] on input "Yes" at bounding box center [223, 331] width 9 height 9
radio input "true"
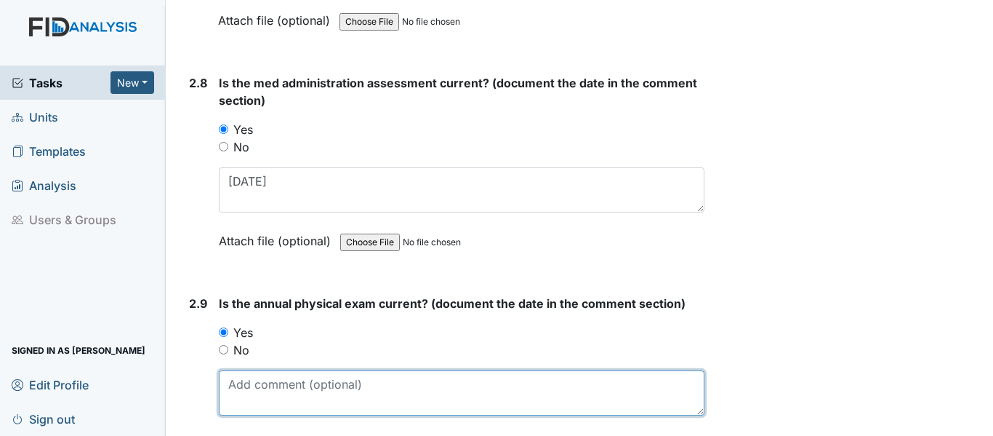
click at [269, 379] on textarea at bounding box center [462, 392] width 486 height 45
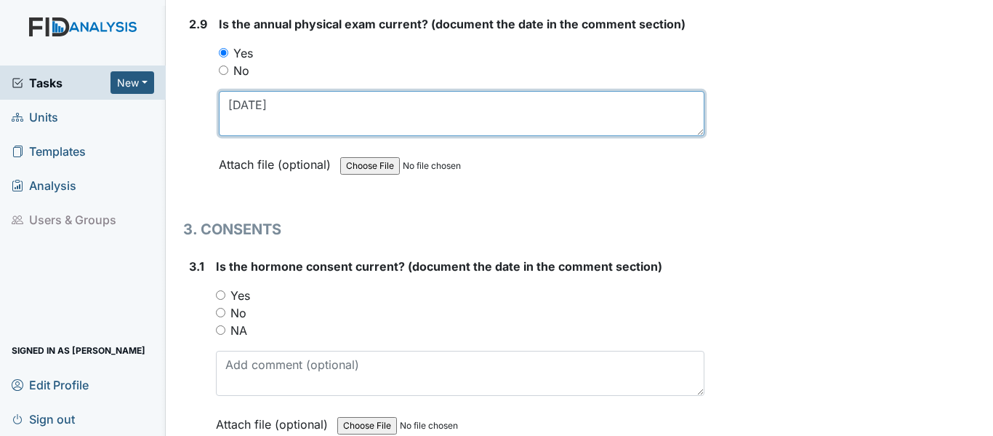
scroll to position [3251, 0]
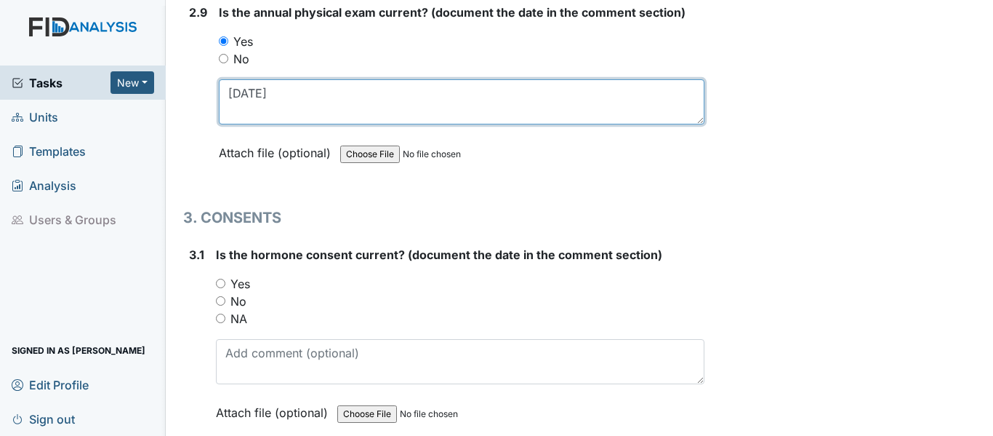
type textarea "7/14/25"
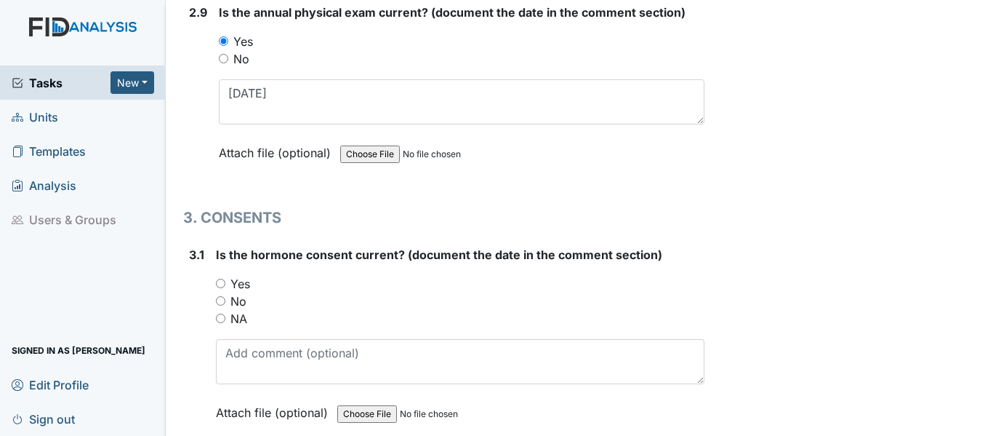
click at [222, 316] on input "NA" at bounding box center [220, 317] width 9 height 9
radio input "true"
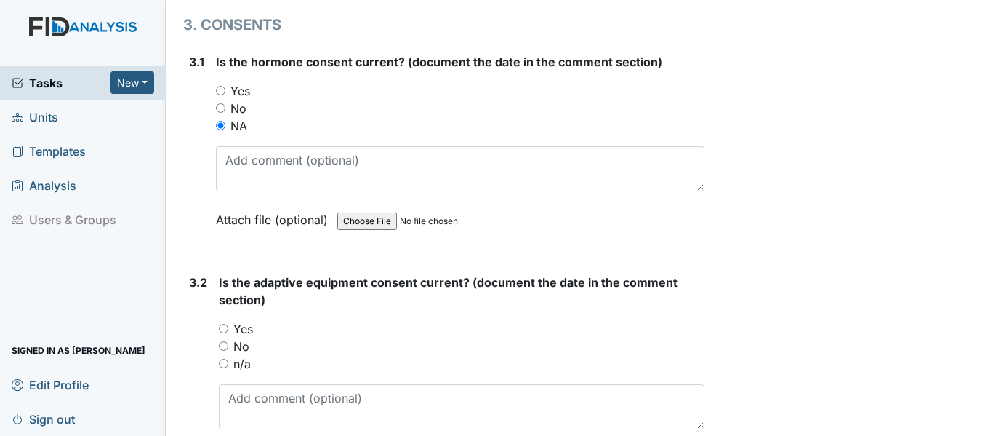
scroll to position [3469, 0]
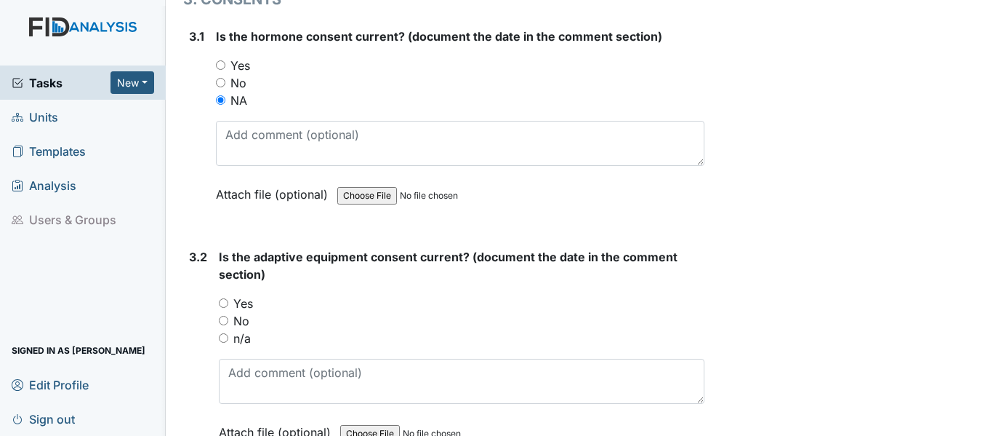
click at [220, 300] on input "Yes" at bounding box center [223, 302] width 9 height 9
radio input "true"
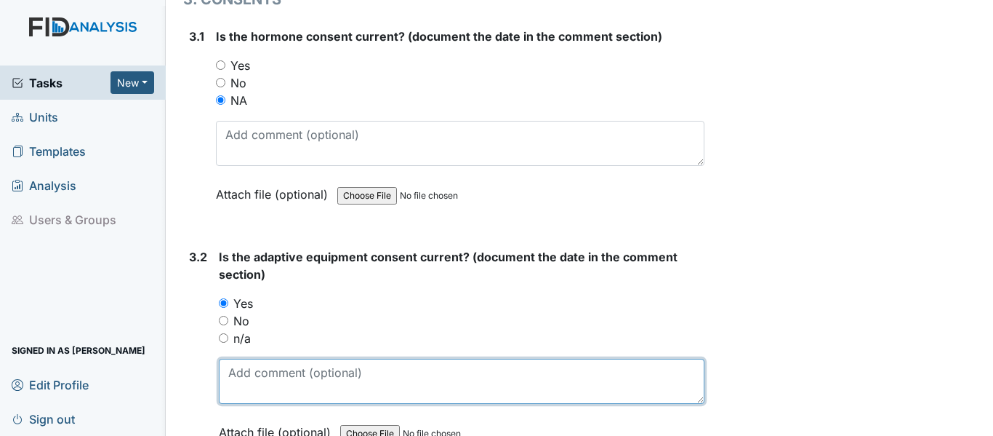
click at [255, 368] on textarea at bounding box center [462, 380] width 486 height 45
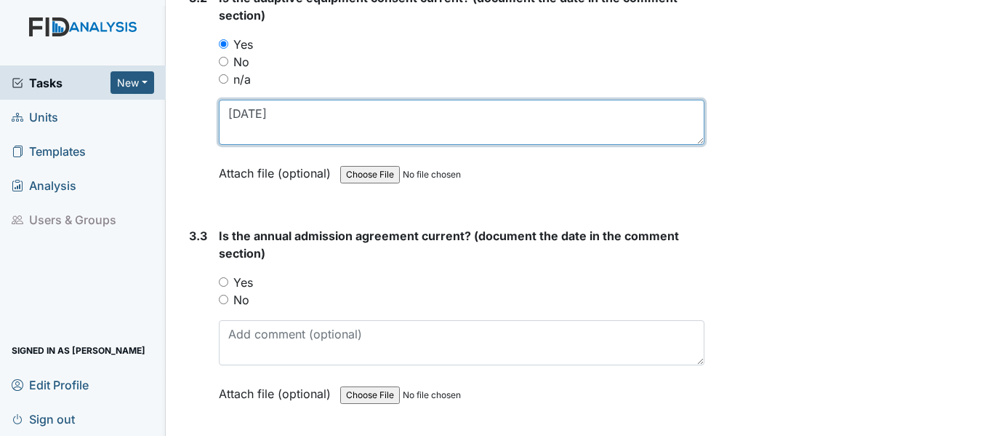
scroll to position [3760, 0]
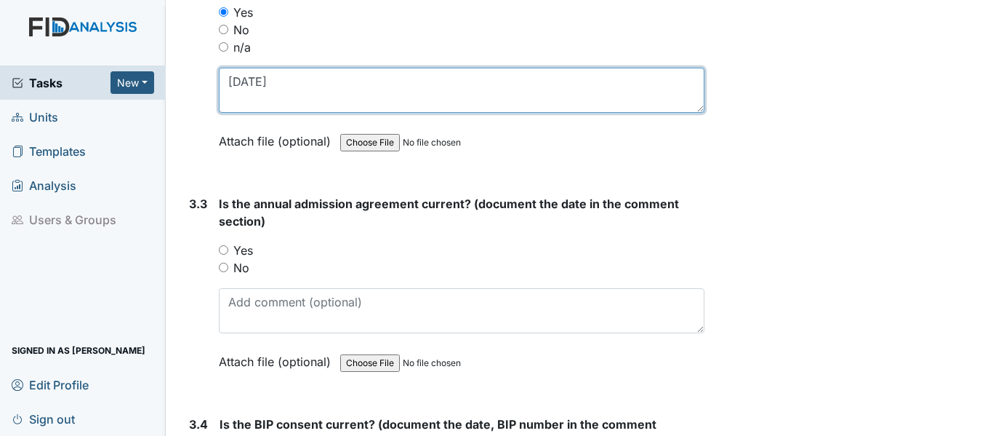
type textarea "5/20/25"
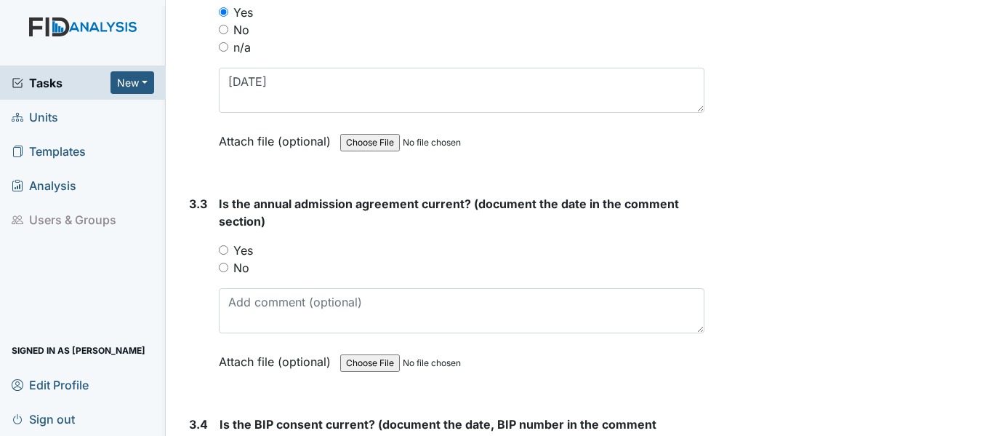
click at [225, 246] on input "Yes" at bounding box center [223, 249] width 9 height 9
radio input "true"
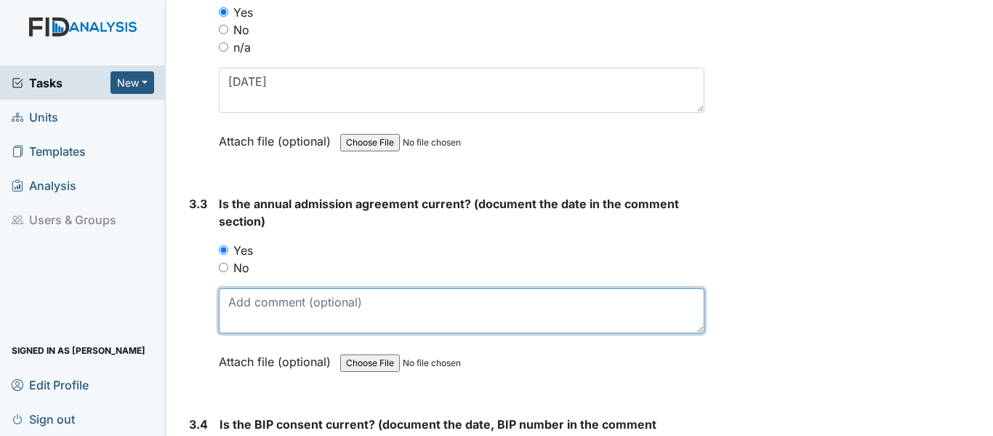
click at [257, 316] on textarea at bounding box center [462, 310] width 486 height 45
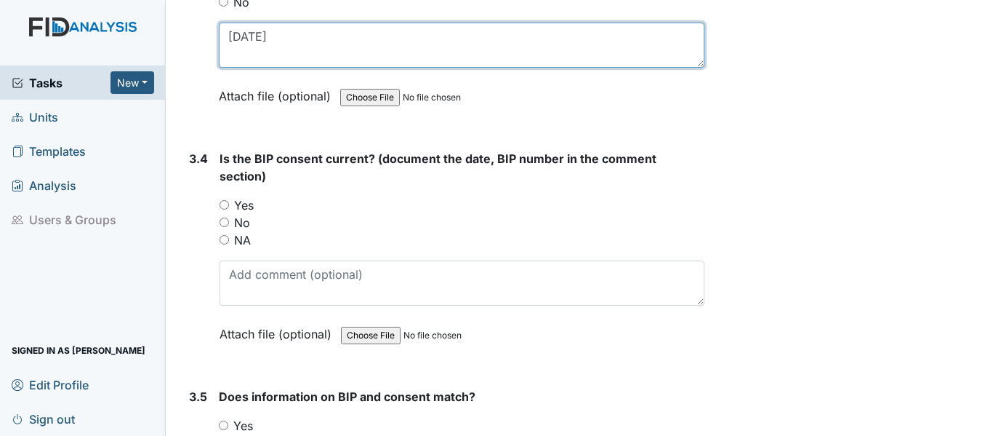
scroll to position [4051, 0]
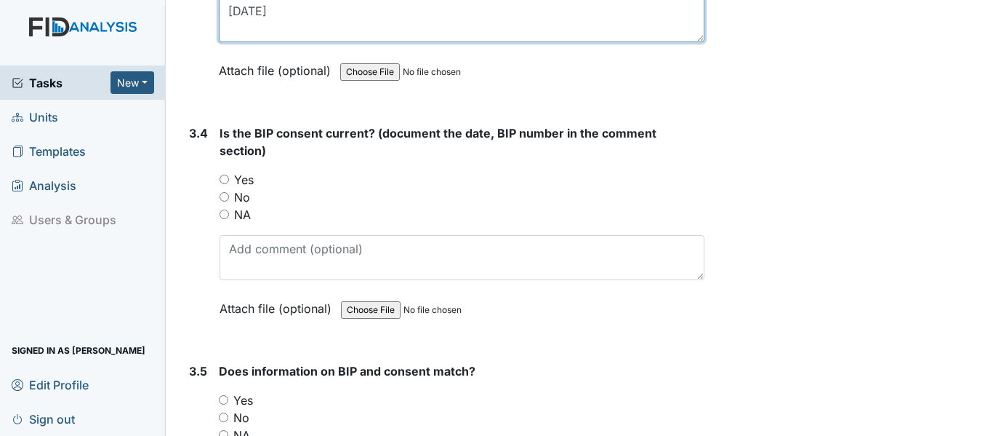
type textarea "5/27/25"
click at [223, 177] on input "Yes" at bounding box center [224, 179] width 9 height 9
radio input "true"
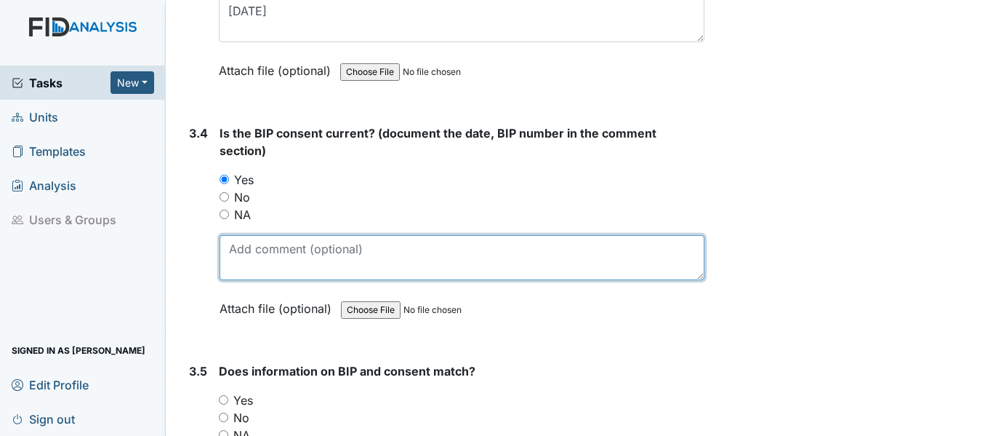
click at [287, 256] on textarea at bounding box center [462, 257] width 485 height 45
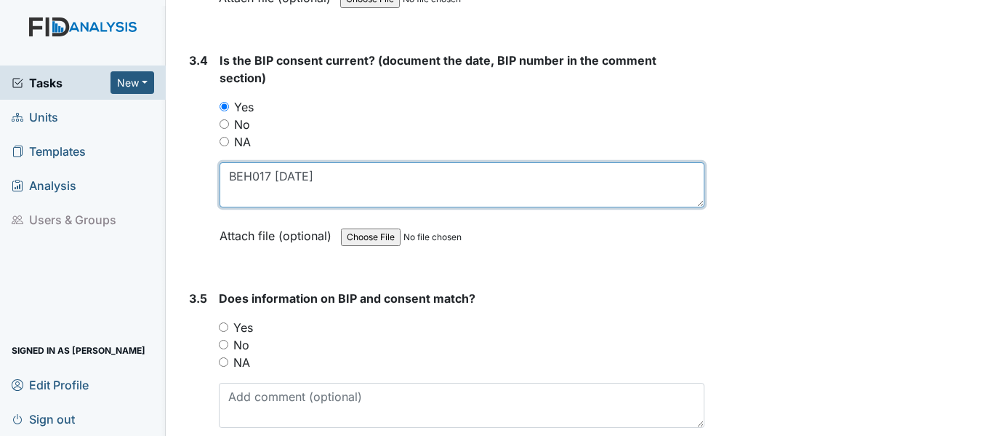
scroll to position [4237, 0]
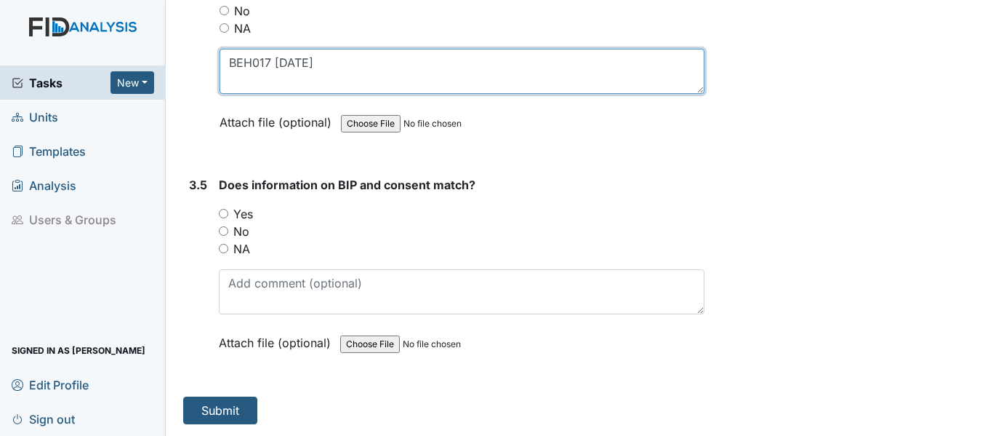
type textarea "BEH017 7/14/25"
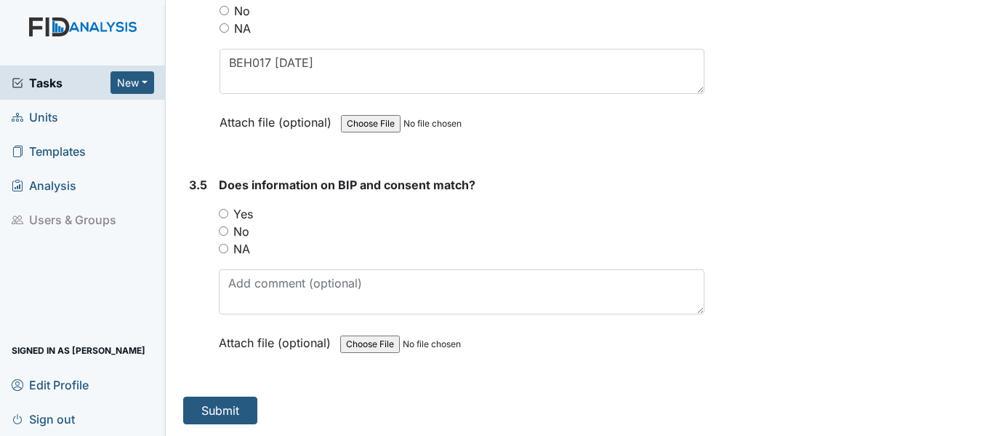
click at [225, 215] on input "Yes" at bounding box center [223, 213] width 9 height 9
radio input "true"
click at [231, 406] on button "Submit" at bounding box center [220, 410] width 74 height 28
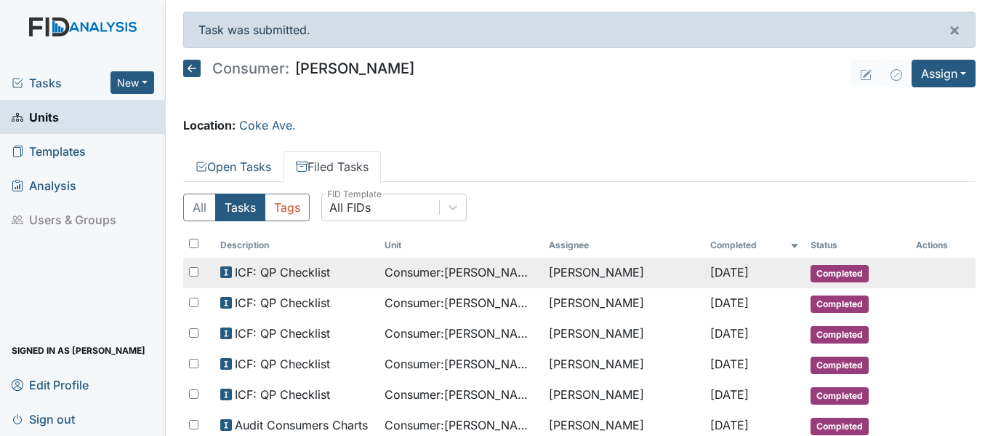
click at [435, 270] on span "Consumer : [PERSON_NAME]" at bounding box center [461, 271] width 153 height 17
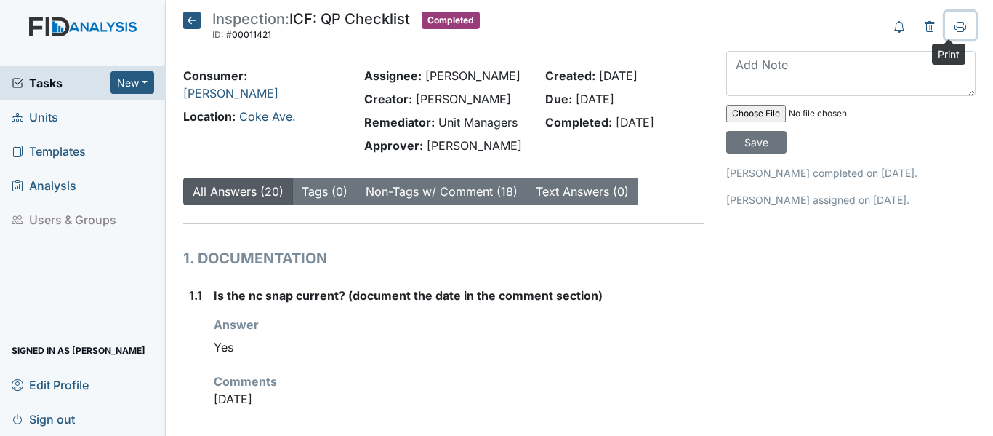
click at [955, 27] on icon at bounding box center [961, 27] width 12 height 12
click at [193, 18] on icon at bounding box center [191, 20] width 17 height 17
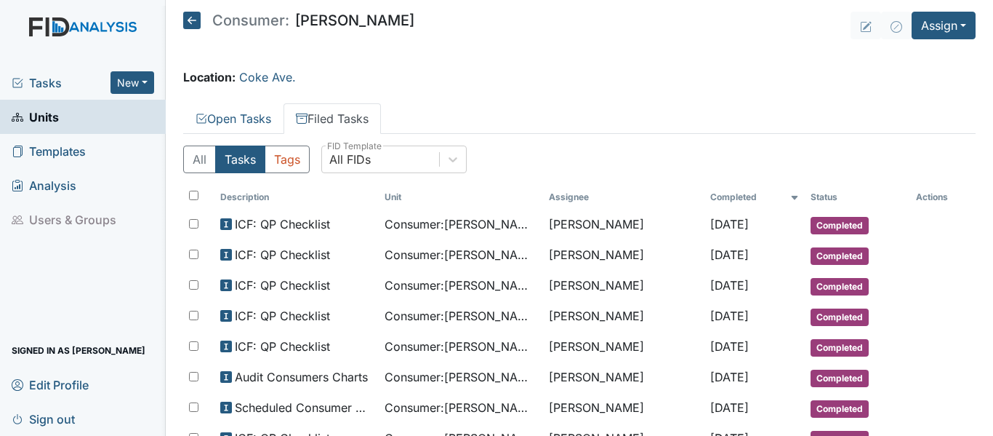
click at [191, 25] on icon at bounding box center [191, 20] width 17 height 17
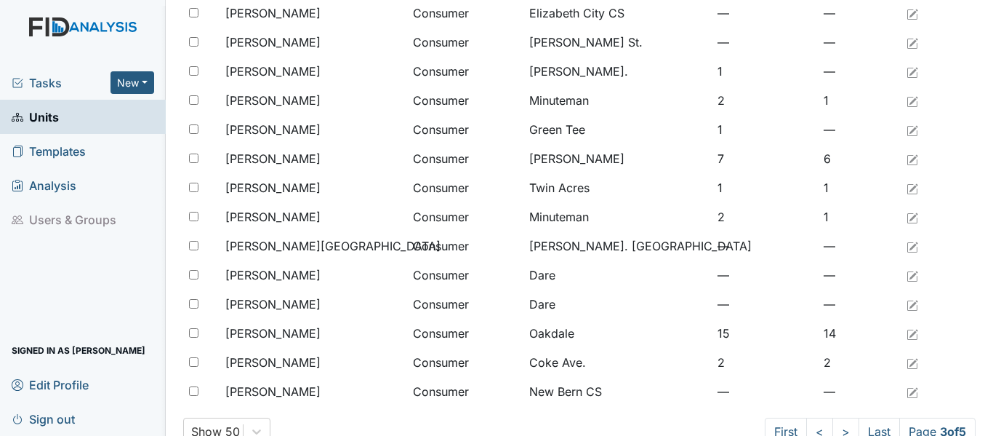
scroll to position [1196, 0]
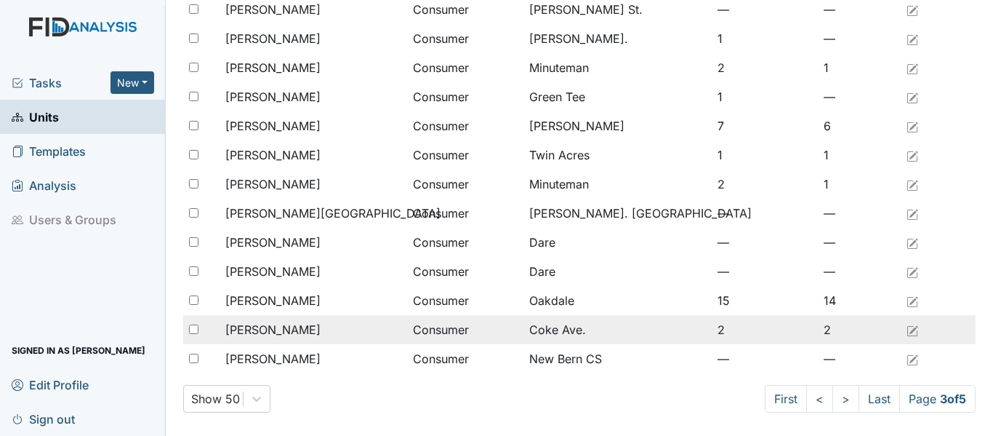
click at [244, 326] on span "[PERSON_NAME]" at bounding box center [272, 329] width 95 height 17
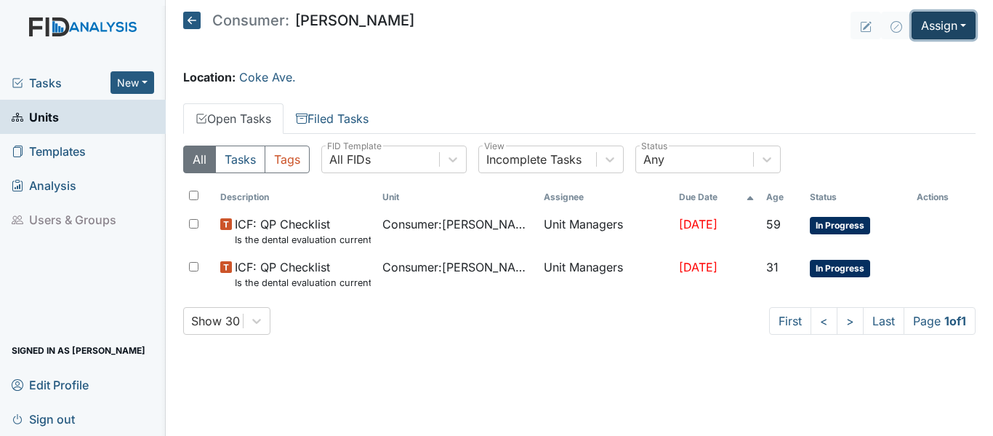
click at [930, 24] on button "Assign" at bounding box center [944, 26] width 64 height 28
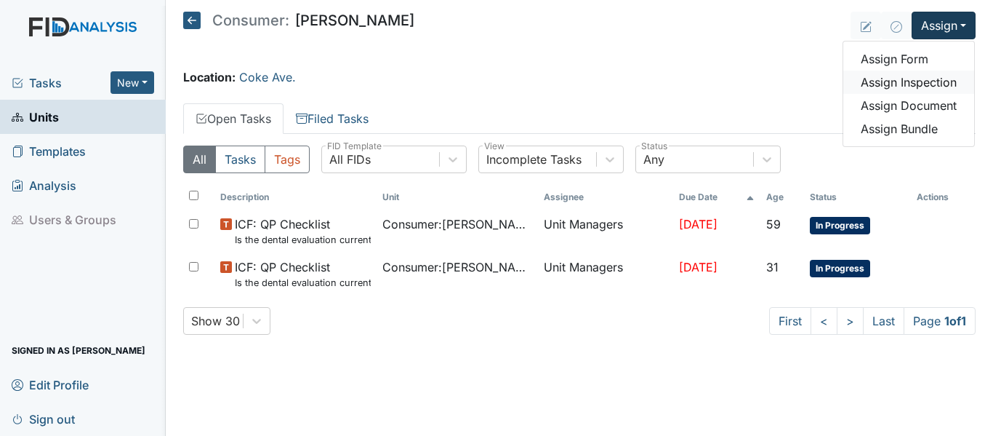
click at [931, 81] on link "Assign Inspection" at bounding box center [909, 82] width 131 height 23
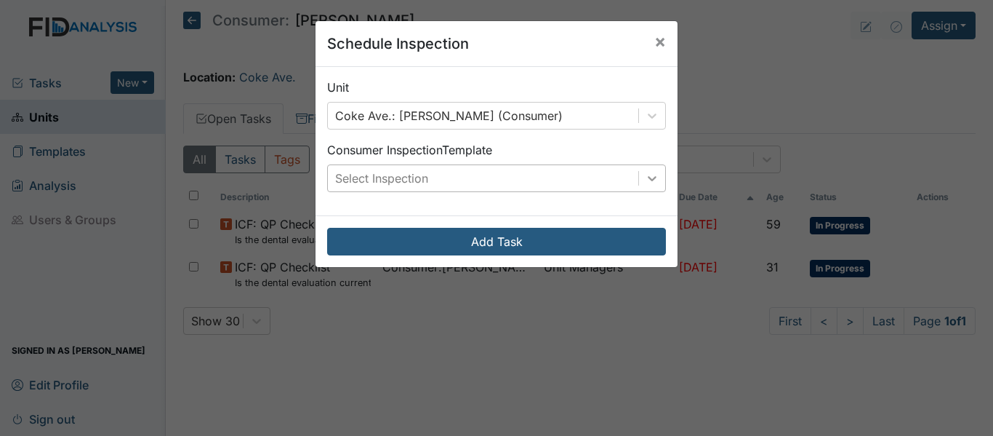
click at [648, 181] on icon at bounding box center [652, 178] width 15 height 15
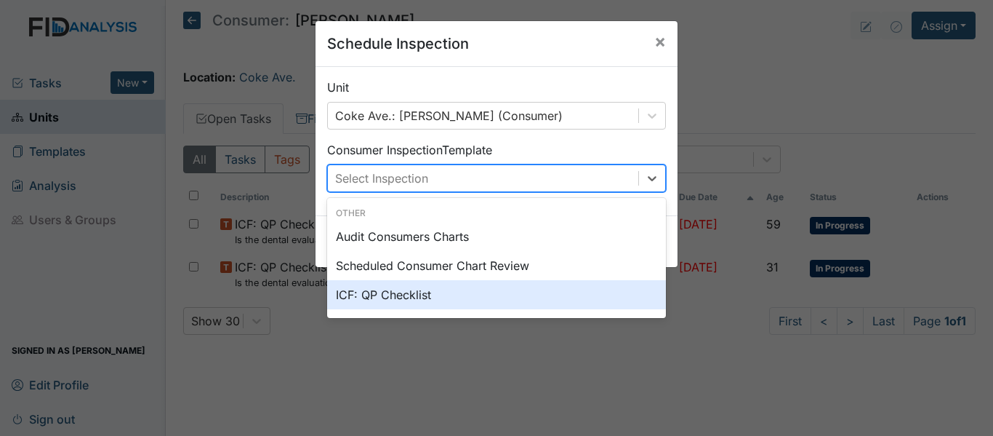
click at [398, 295] on div "ICF: QP Checklist" at bounding box center [496, 294] width 339 height 29
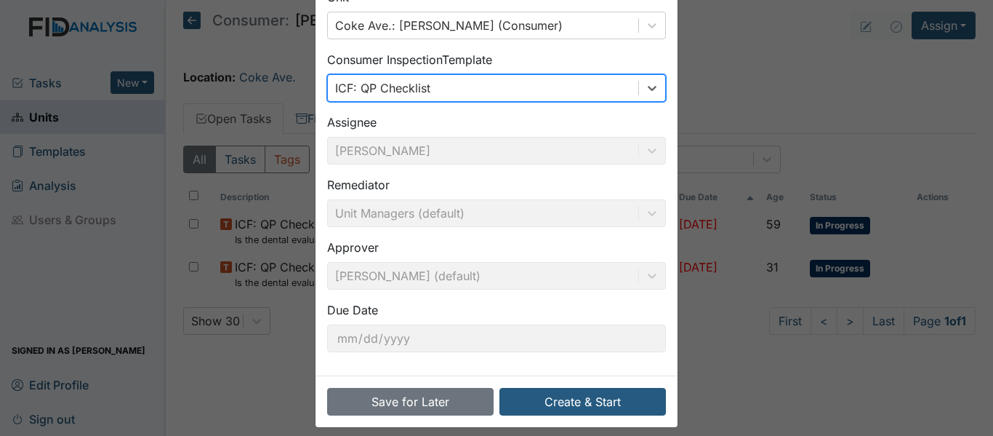
scroll to position [103, 0]
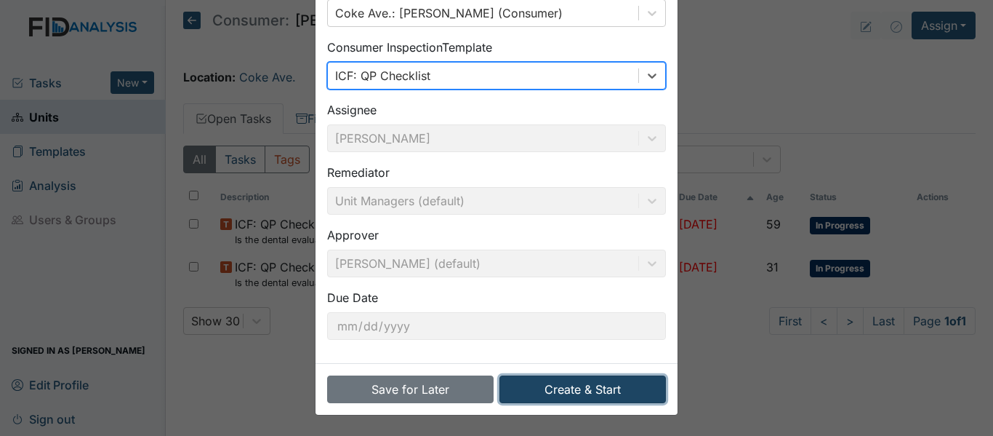
click at [550, 394] on button "Create & Start" at bounding box center [583, 389] width 167 height 28
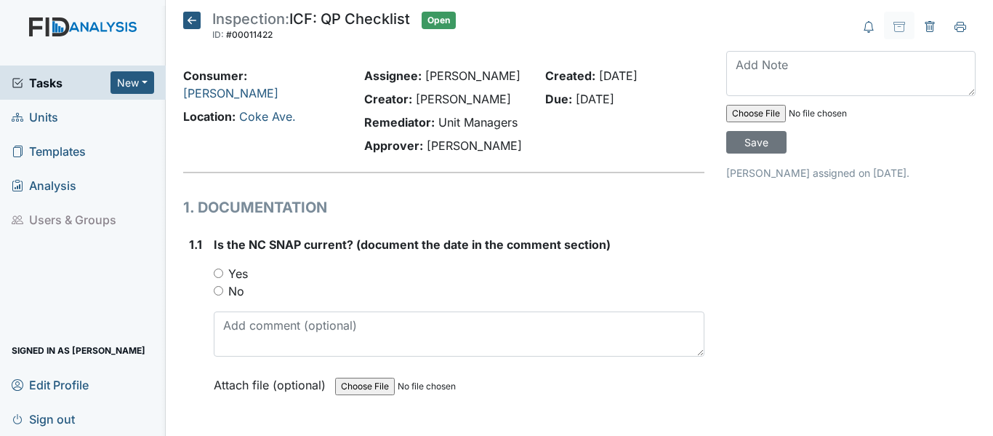
click at [218, 271] on input "Yes" at bounding box center [218, 272] width 9 height 9
radio input "true"
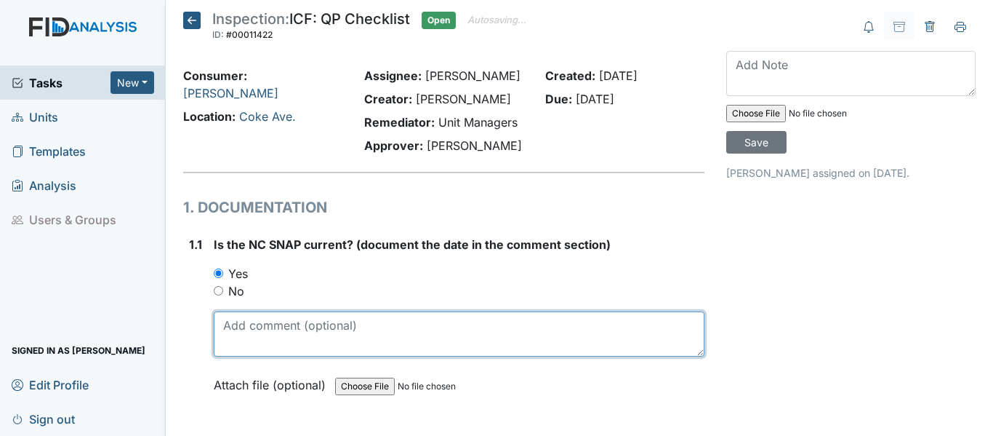
click at [266, 326] on textarea at bounding box center [459, 333] width 491 height 45
drag, startPoint x: 220, startPoint y: 324, endPoint x: 271, endPoint y: 324, distance: 50.2
click at [271, 324] on textarea "[DATE]" at bounding box center [459, 333] width 491 height 45
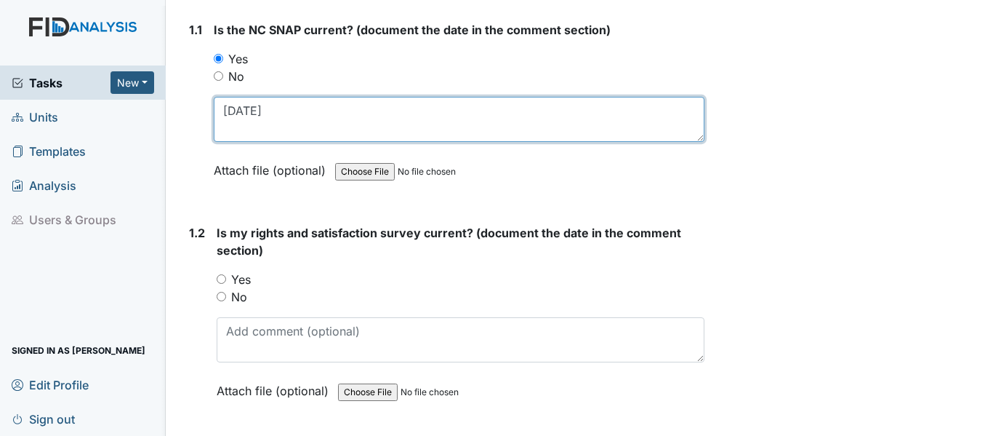
scroll to position [218, 0]
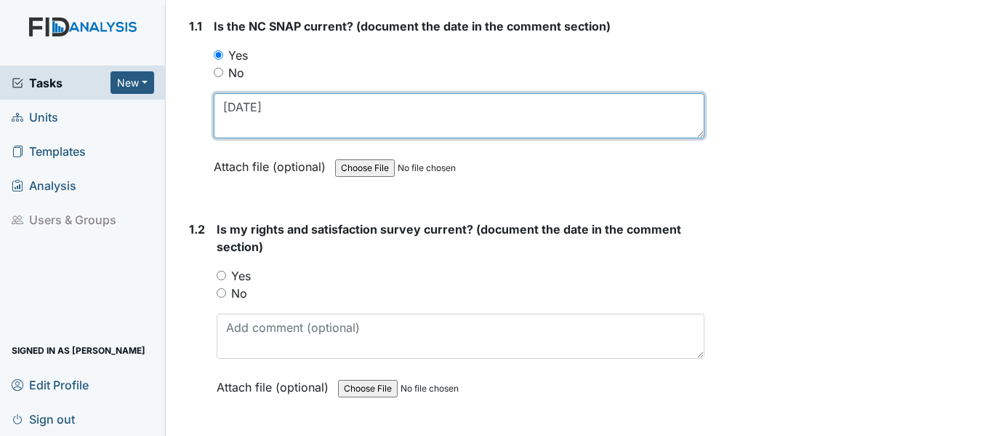
type textarea "[DATE]"
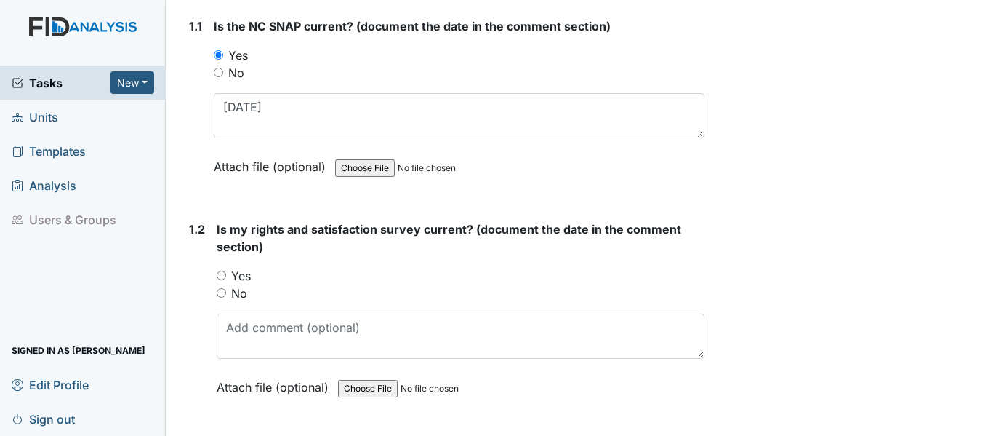
click at [223, 273] on input "Yes" at bounding box center [221, 275] width 9 height 9
radio input "true"
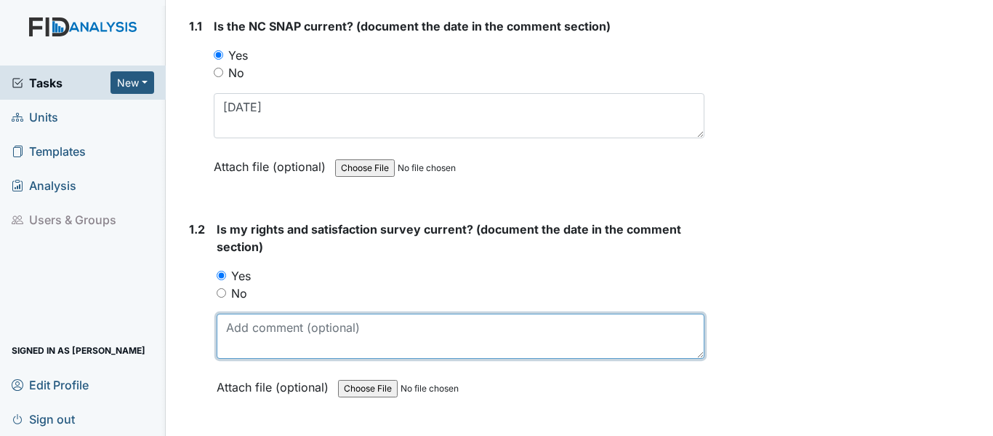
click at [301, 334] on textarea at bounding box center [461, 335] width 488 height 45
paste textarea "6/11/25"
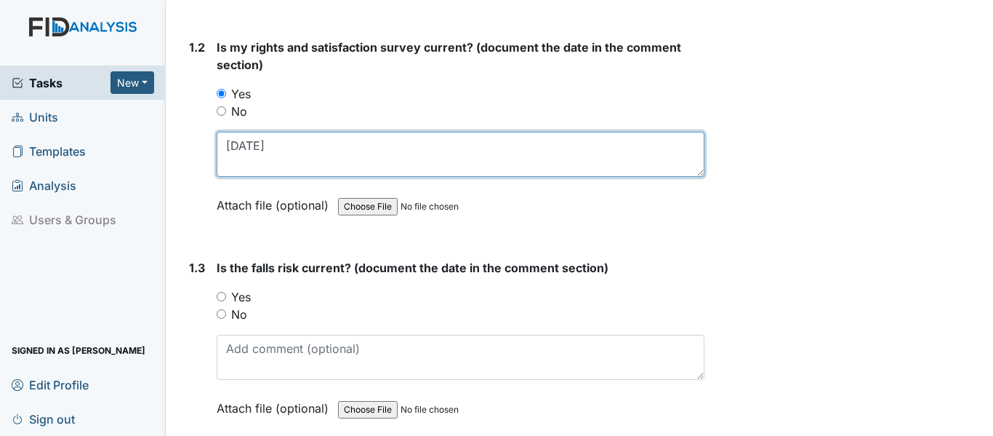
scroll to position [436, 0]
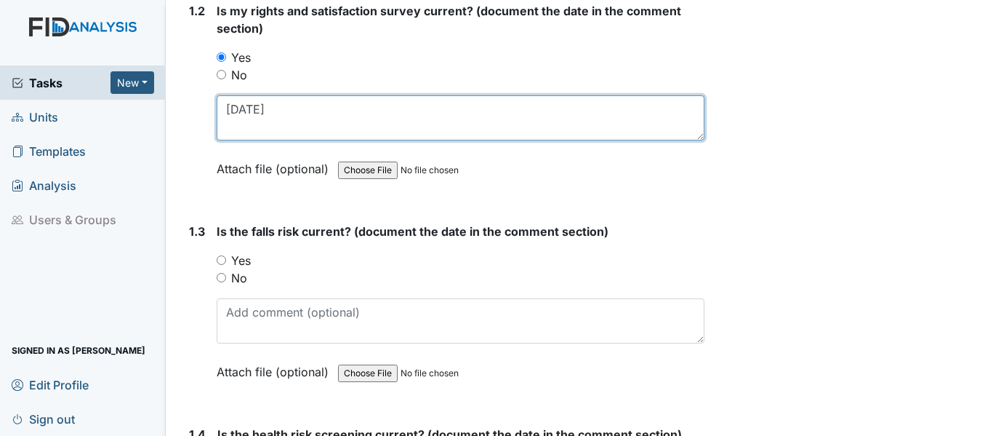
type textarea "[DATE]"
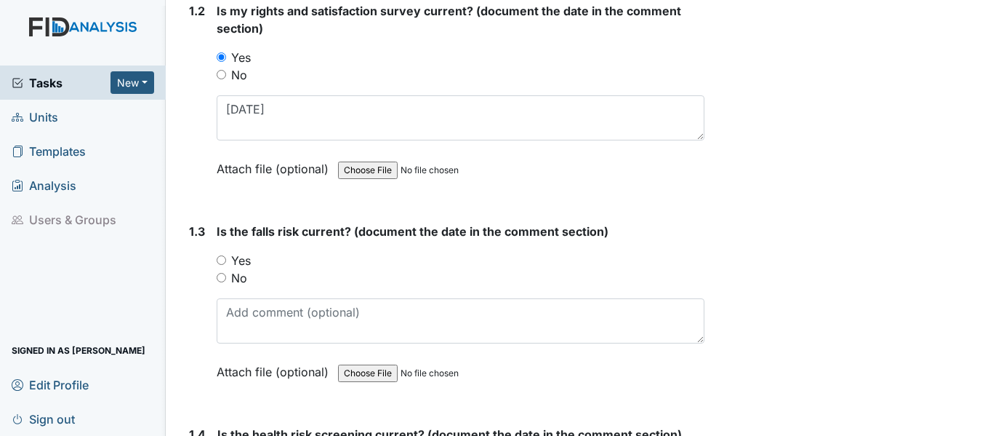
click at [221, 257] on input "Yes" at bounding box center [221, 259] width 9 height 9
radio input "true"
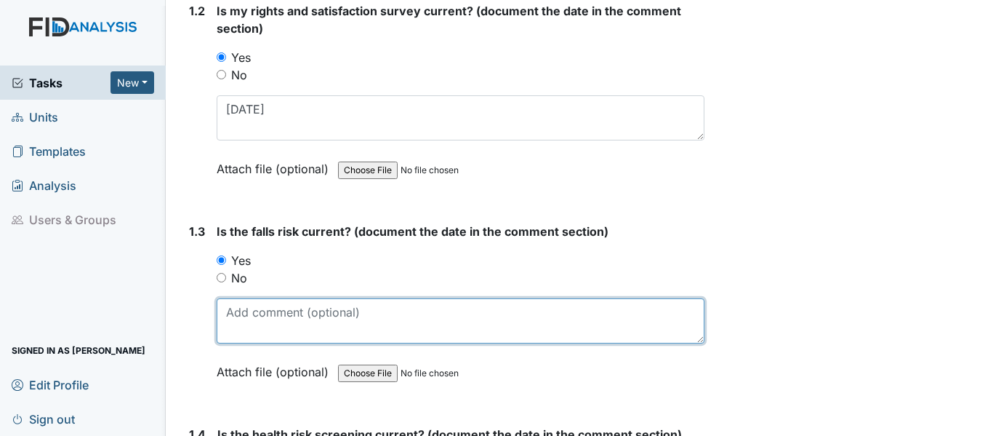
click at [252, 318] on textarea at bounding box center [461, 320] width 488 height 45
paste textarea "[DATE]"
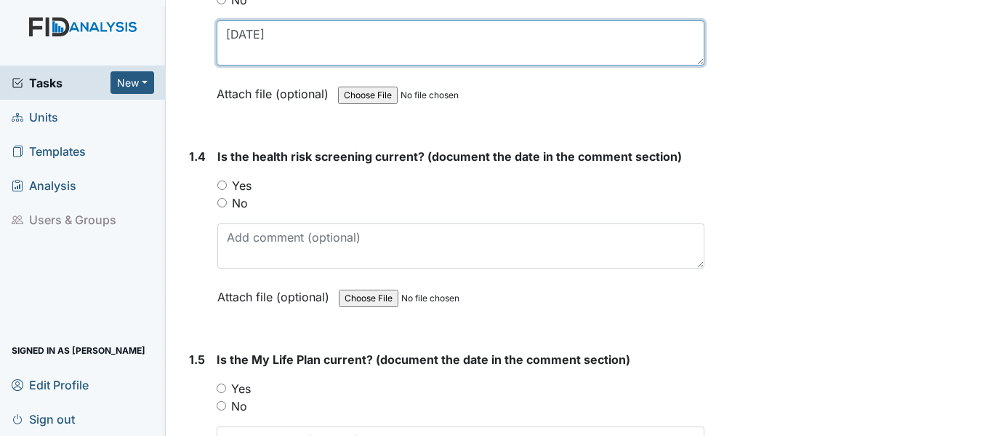
scroll to position [727, 0]
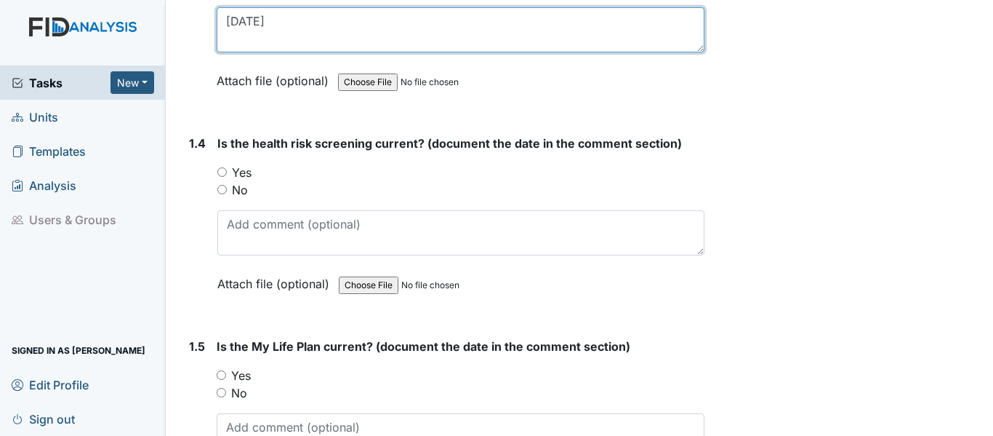
type textarea "[DATE]"
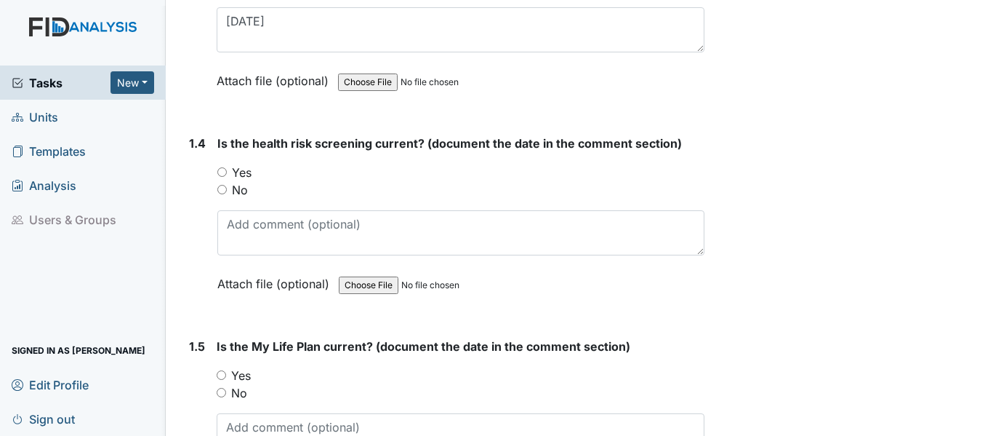
click at [221, 168] on input "Yes" at bounding box center [221, 171] width 9 height 9
radio input "true"
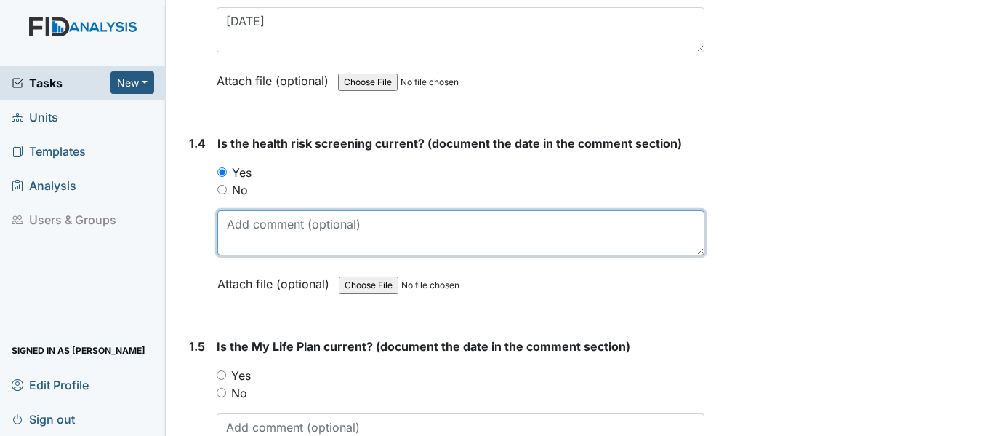
click at [276, 227] on textarea at bounding box center [460, 232] width 487 height 45
paste textarea "6/11/25"
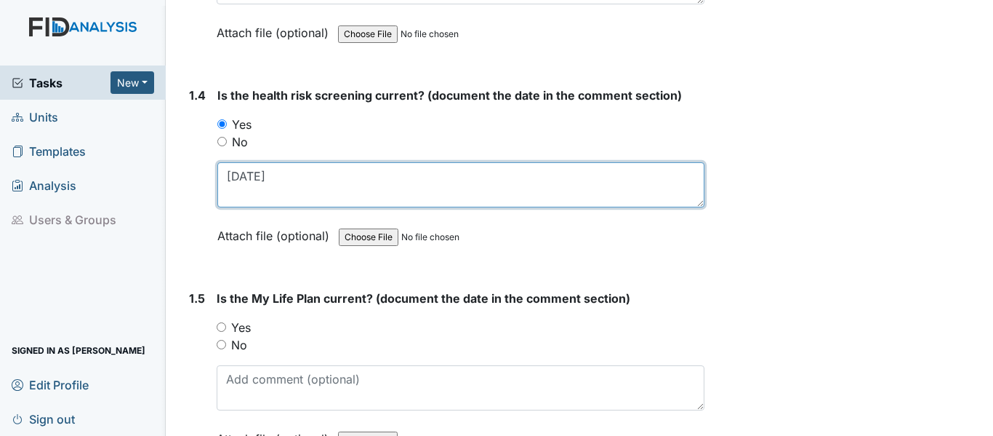
scroll to position [873, 0]
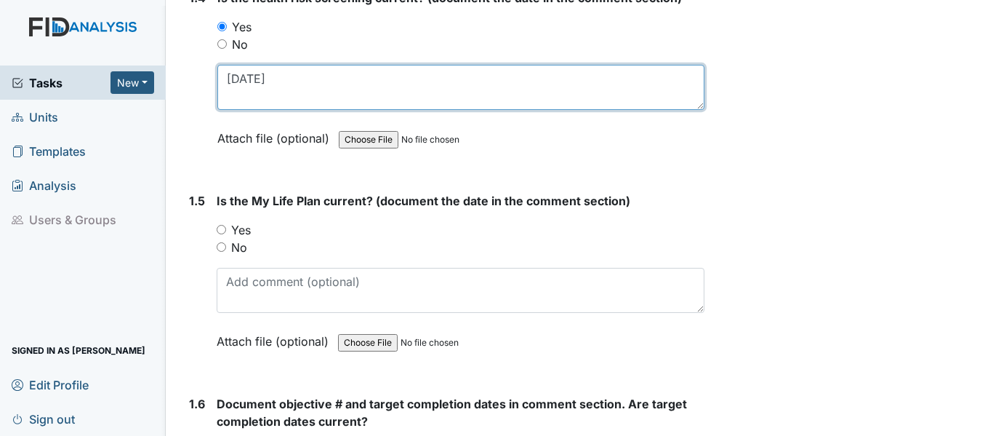
type textarea "6/11/25"
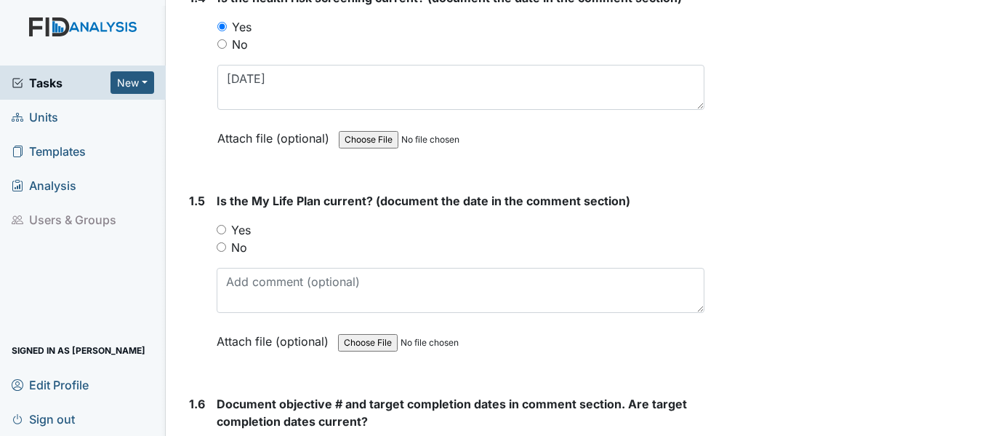
click at [222, 226] on input "Yes" at bounding box center [221, 229] width 9 height 9
radio input "true"
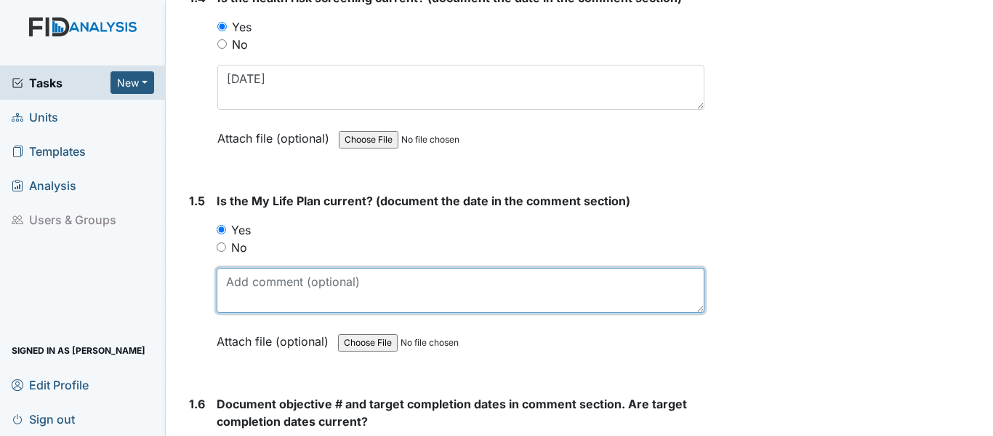
click at [284, 283] on textarea at bounding box center [461, 290] width 488 height 45
paste textarea "6/11/25"
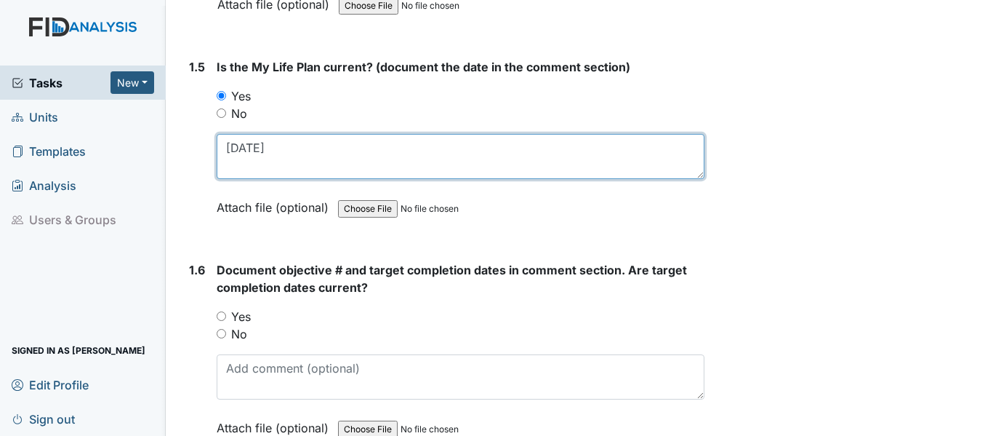
scroll to position [1018, 0]
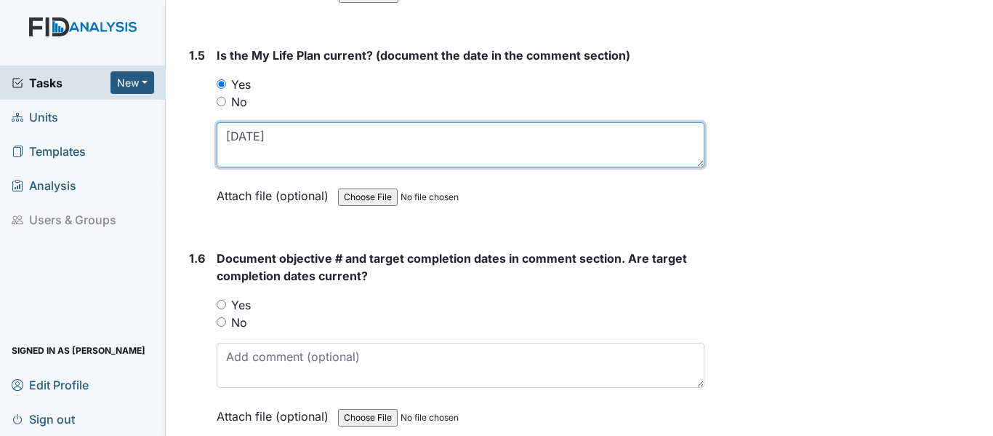
type textarea "6/11/25"
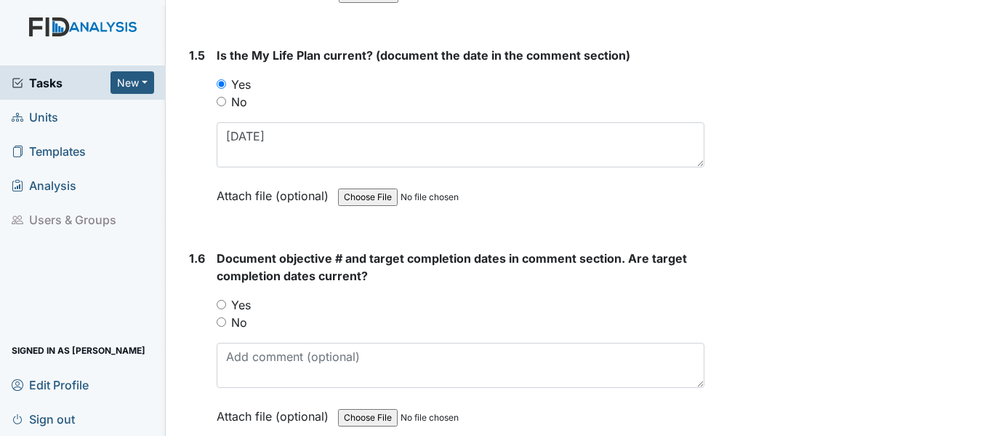
click at [224, 306] on input "Yes" at bounding box center [221, 304] width 9 height 9
radio input "true"
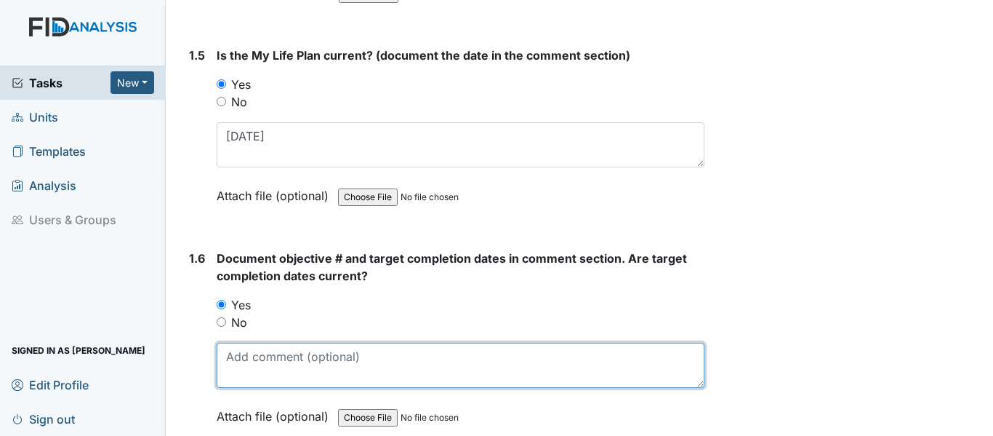
click at [257, 369] on textarea at bounding box center [461, 364] width 488 height 45
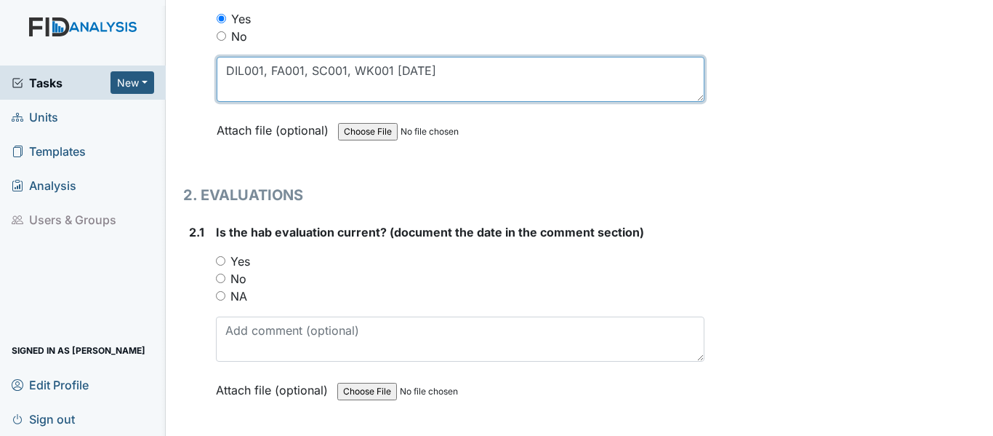
scroll to position [1309, 0]
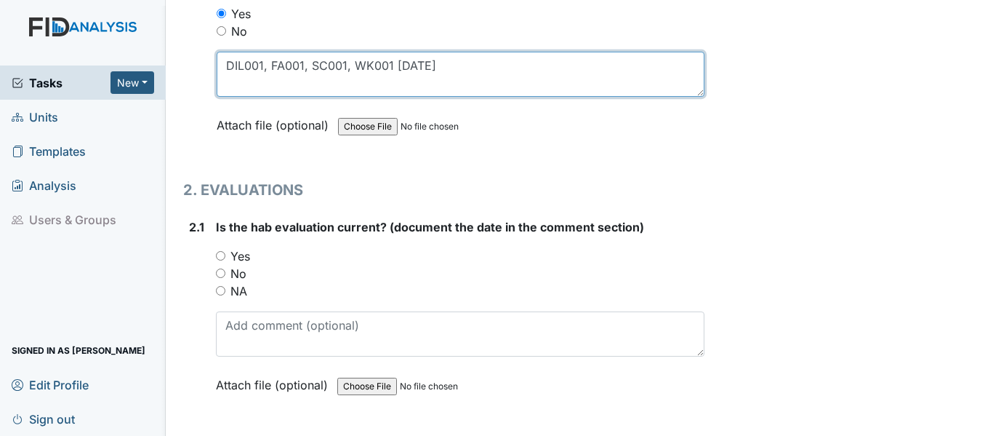
type textarea "DIL001, FA001, SC001, WK001 6/2/26"
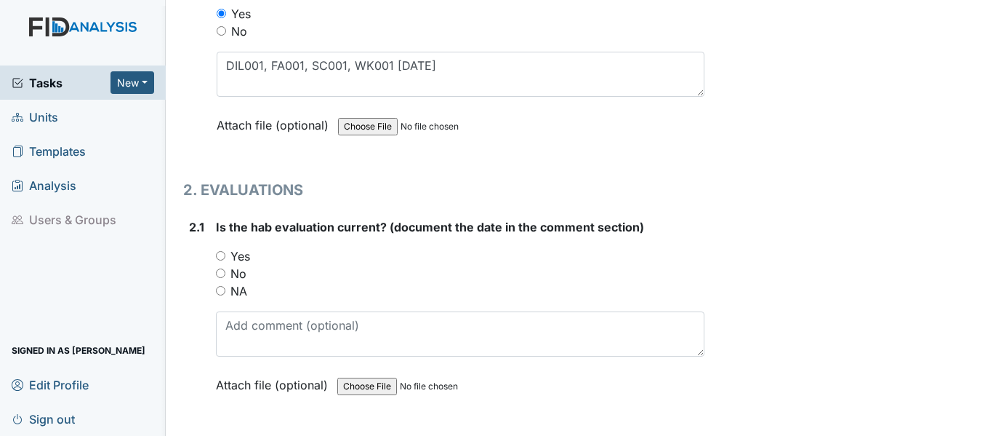
click at [222, 255] on input "Yes" at bounding box center [220, 255] width 9 height 9
radio input "true"
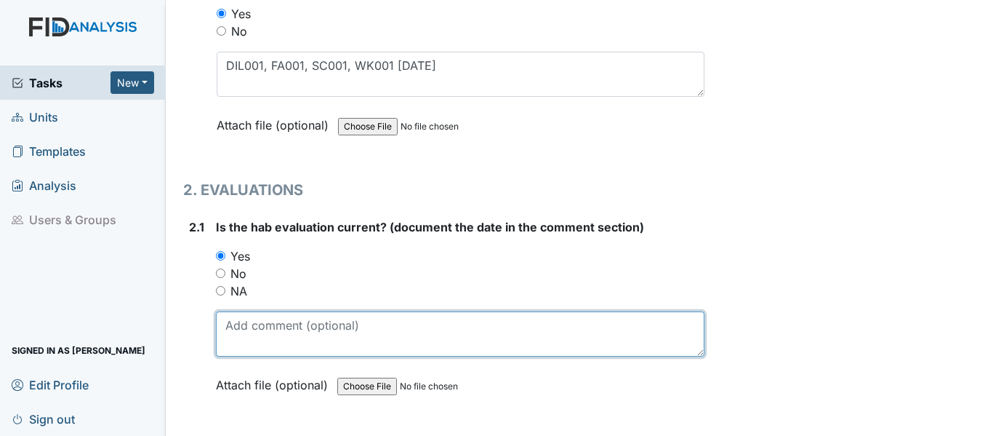
click at [274, 337] on textarea at bounding box center [460, 333] width 489 height 45
paste textarea "6/11/25"
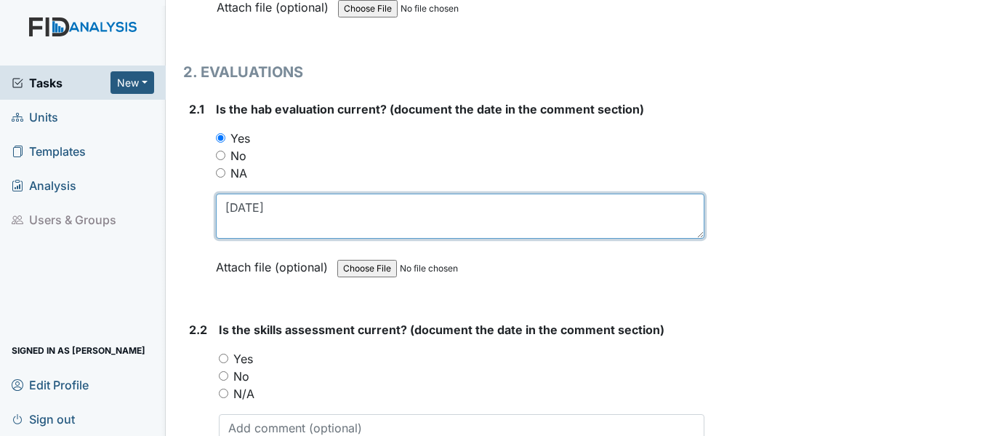
scroll to position [1527, 0]
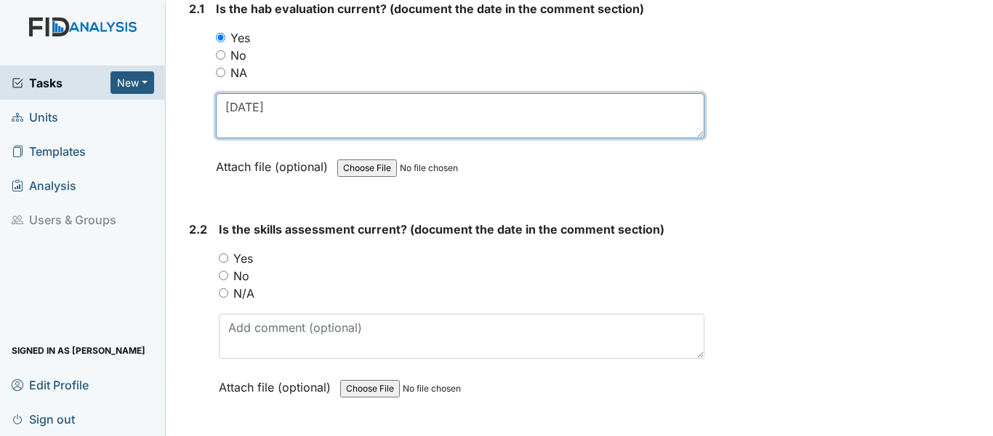
type textarea "6/11/25"
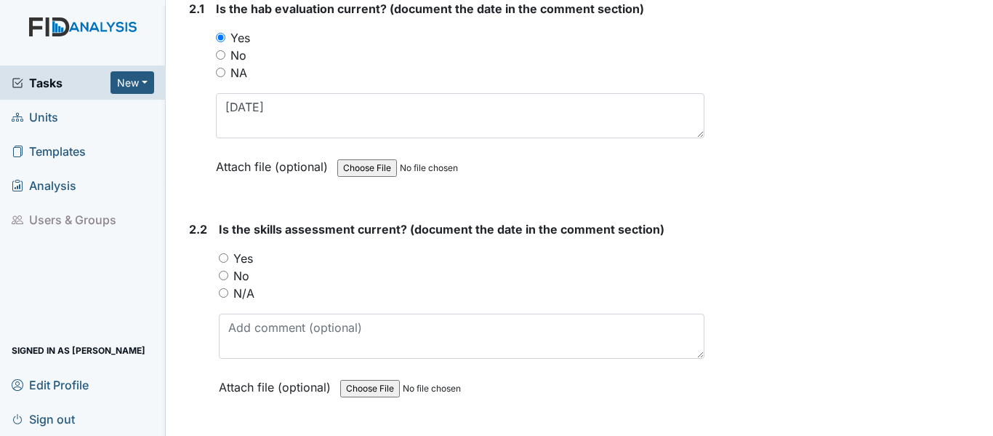
click at [228, 255] on input "Yes" at bounding box center [223, 257] width 9 height 9
radio input "true"
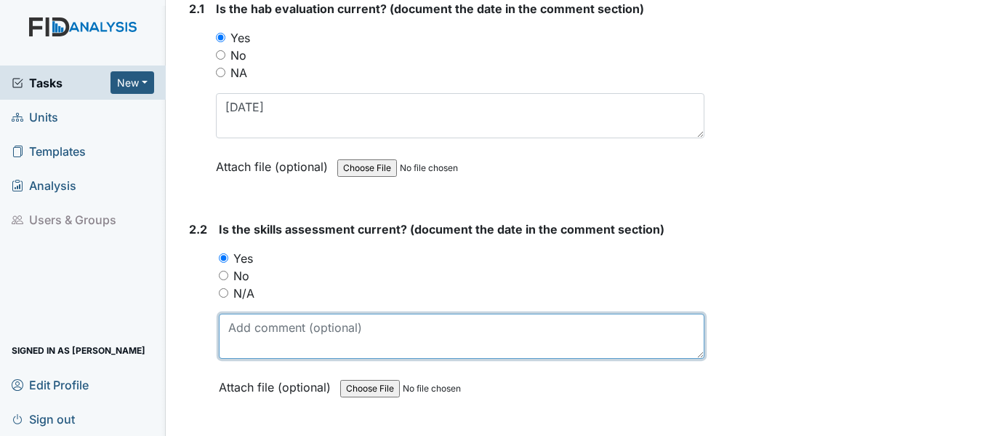
paste textarea "6/11/25"
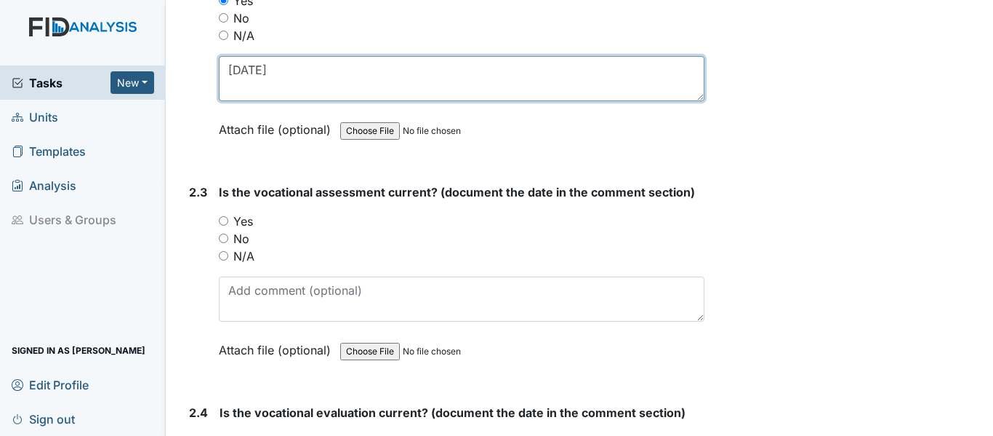
scroll to position [1818, 0]
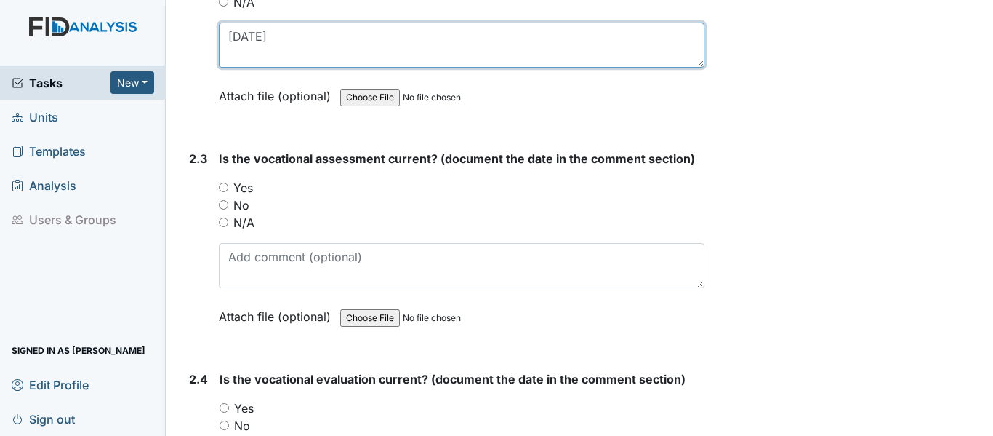
type textarea "6/11/25"
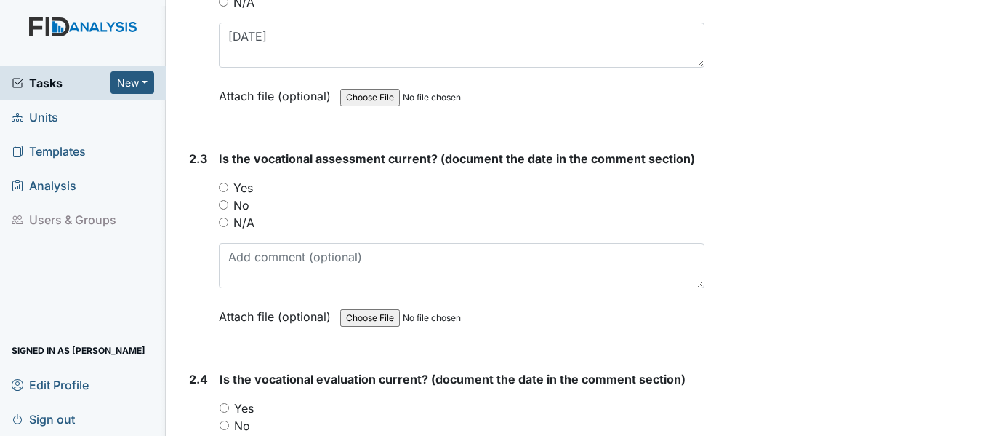
click at [225, 187] on input "Yes" at bounding box center [223, 187] width 9 height 9
radio input "true"
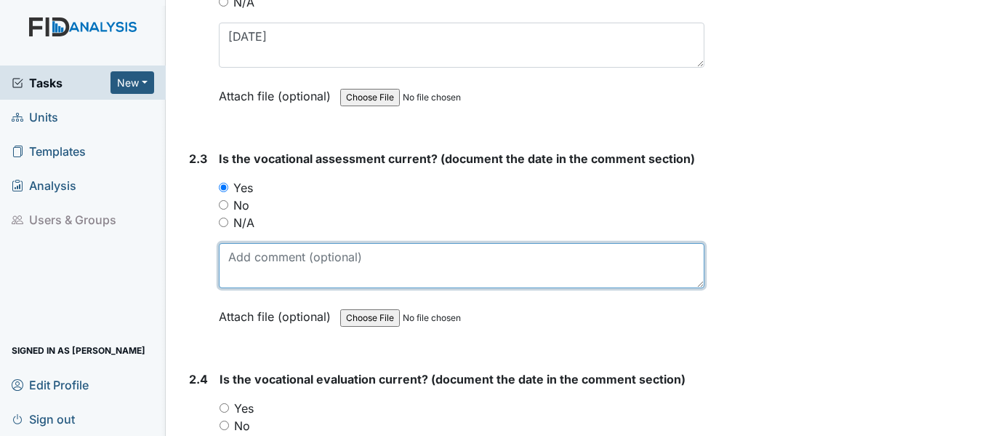
click at [269, 266] on textarea at bounding box center [462, 265] width 486 height 45
paste textarea "6/11/25"
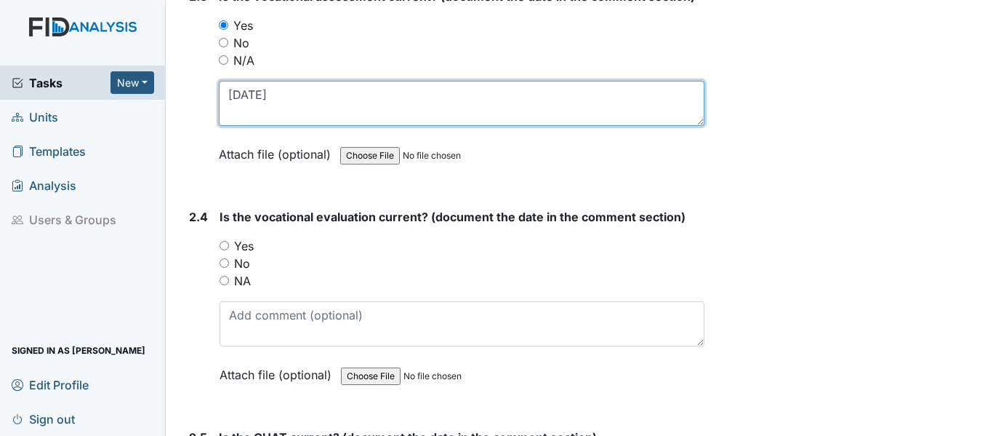
scroll to position [2036, 0]
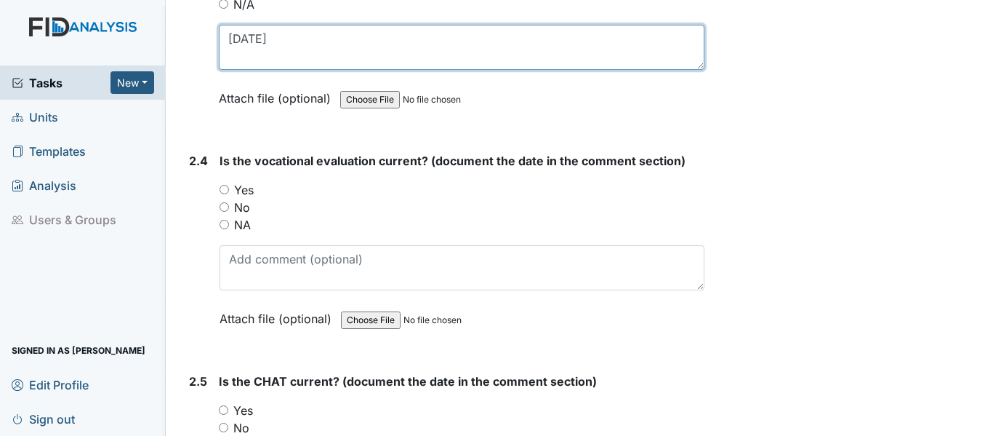
type textarea "6/11/25"
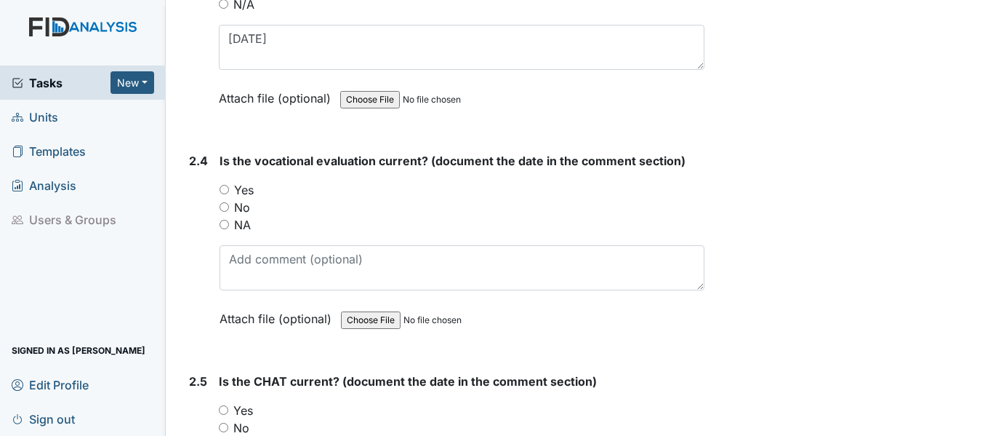
click at [225, 192] on input "Yes" at bounding box center [224, 189] width 9 height 9
radio input "true"
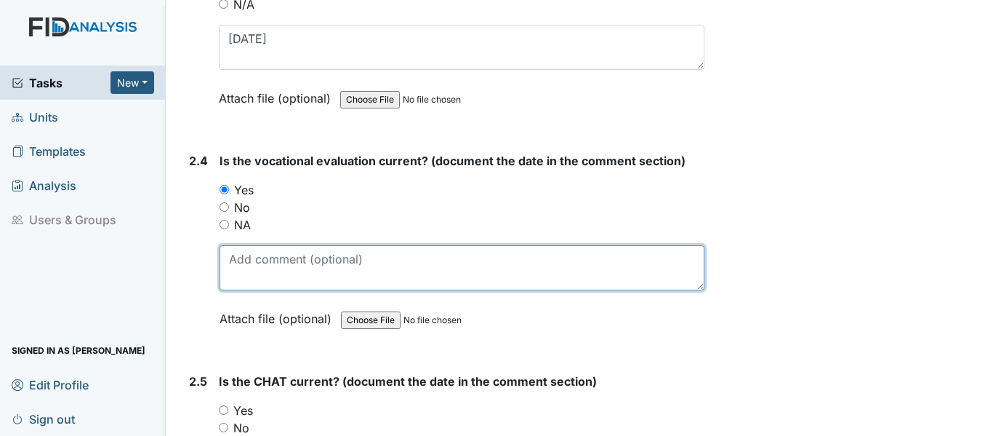
click at [295, 271] on textarea at bounding box center [462, 267] width 485 height 45
paste textarea "6/11/25"
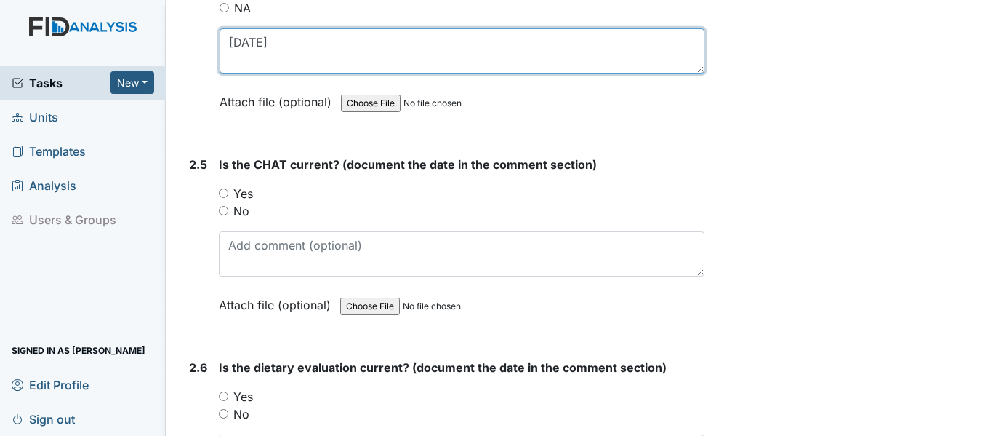
scroll to position [2254, 0]
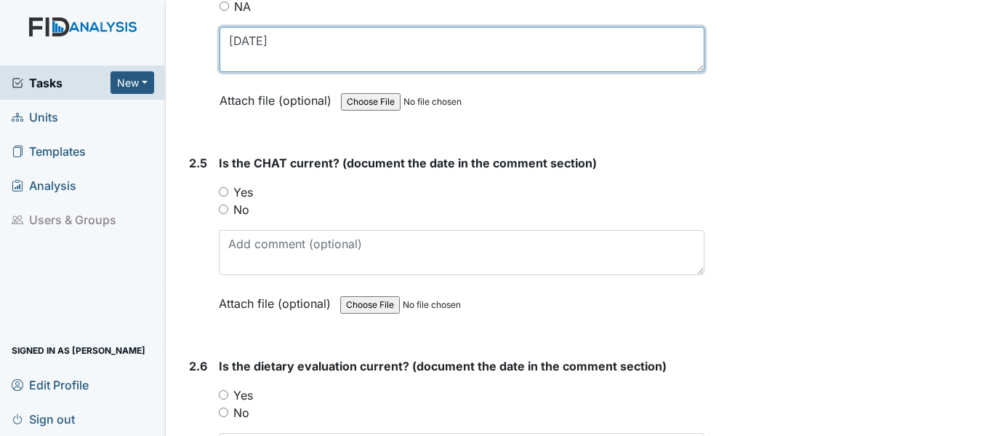
type textarea "6/11/25"
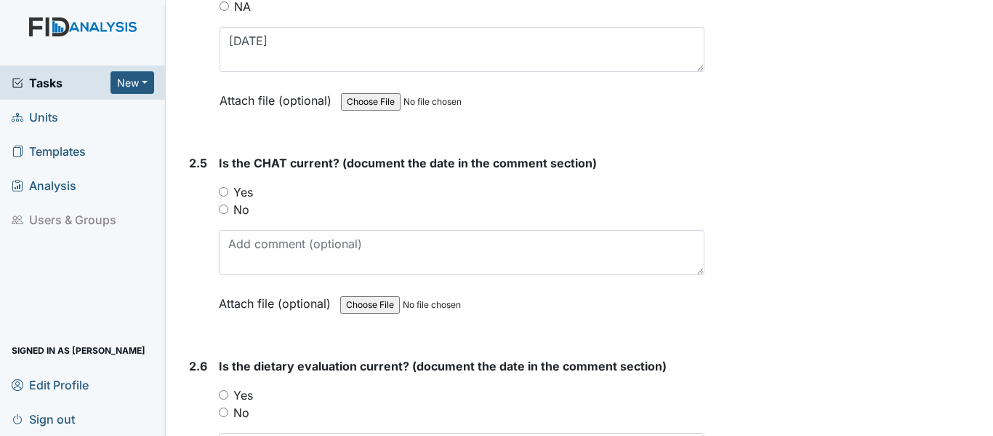
click at [221, 188] on input "Yes" at bounding box center [223, 191] width 9 height 9
radio input "true"
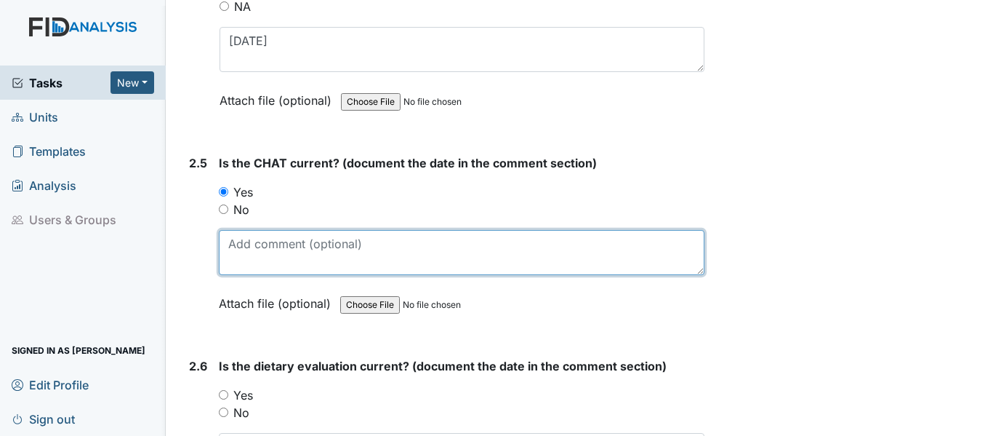
click at [265, 250] on textarea at bounding box center [462, 252] width 486 height 45
paste textarea "6/11/25"
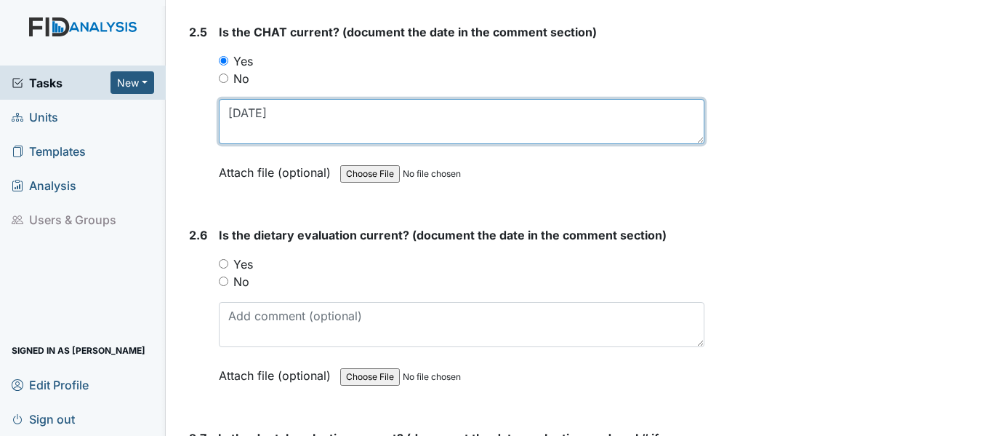
scroll to position [2400, 0]
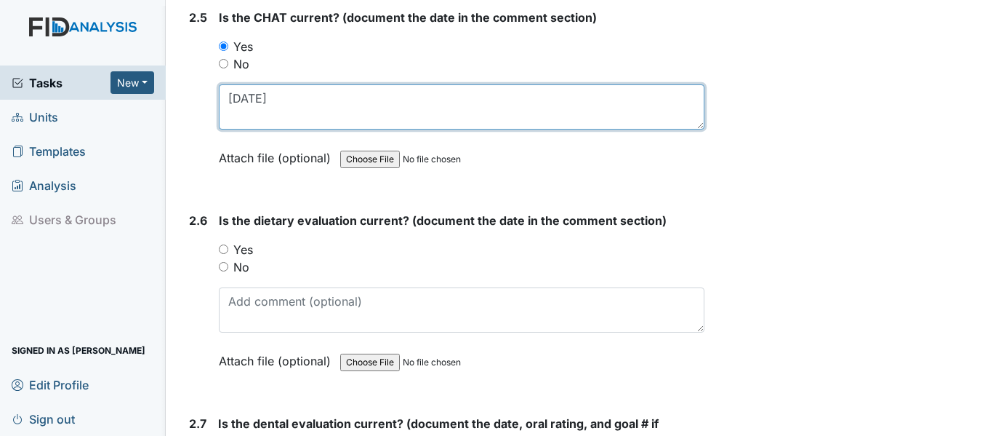
type textarea "6/11/25"
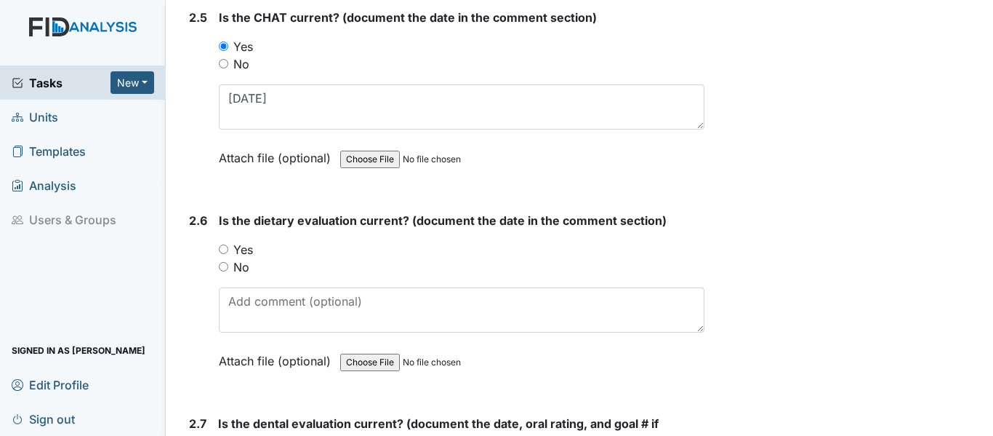
click at [220, 249] on input "Yes" at bounding box center [223, 248] width 9 height 9
radio input "true"
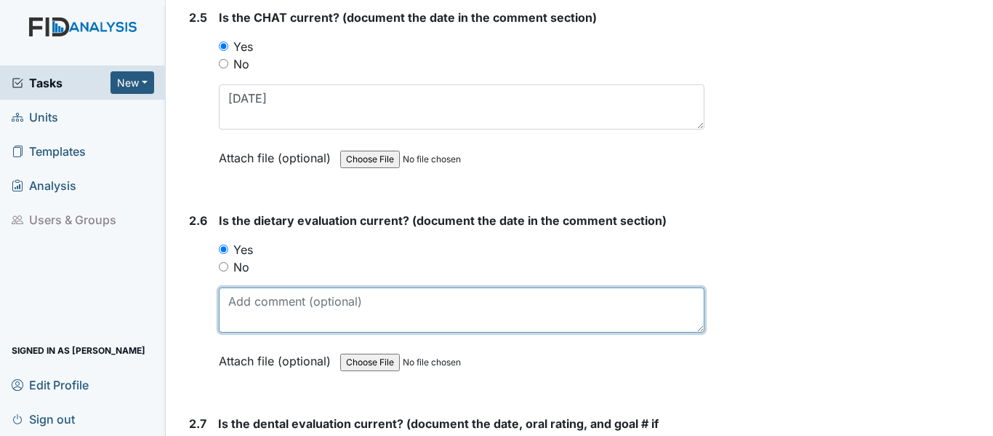
click at [252, 306] on textarea at bounding box center [462, 309] width 486 height 45
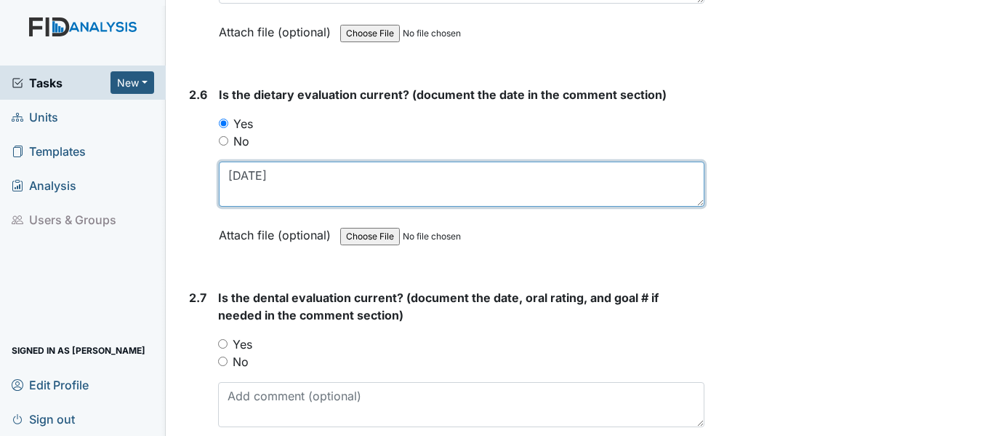
scroll to position [2545, 0]
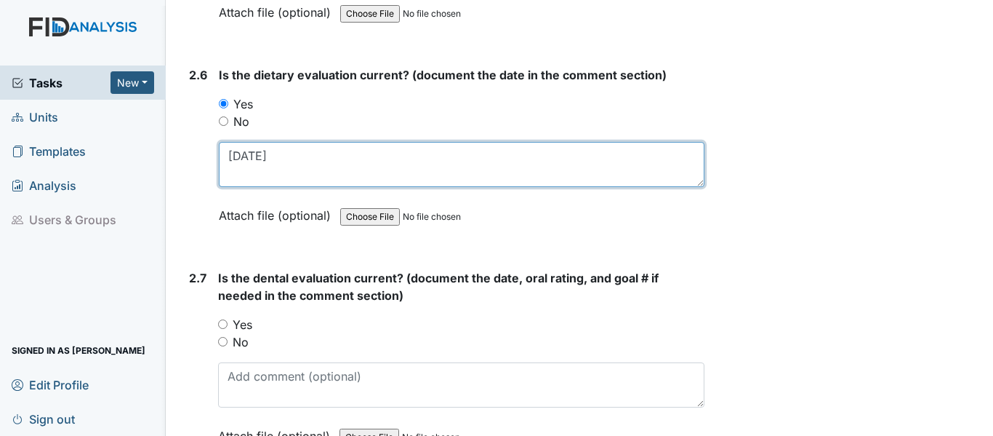
type textarea "7/31/25"
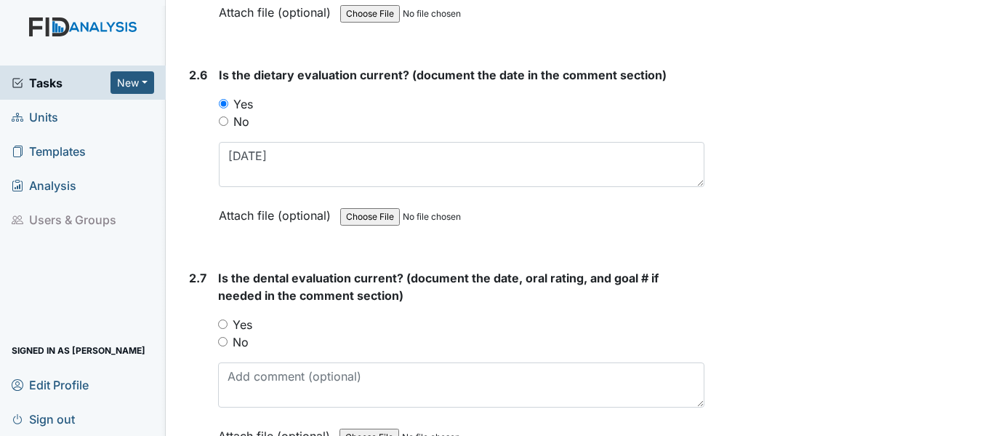
click at [225, 341] on input "No" at bounding box center [222, 341] width 9 height 9
radio input "true"
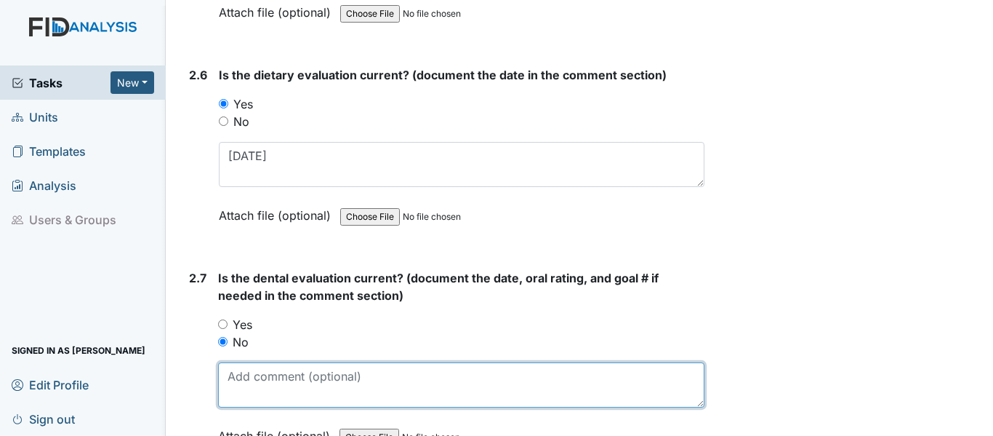
click at [268, 381] on textarea at bounding box center [461, 384] width 486 height 45
type textarea "w"
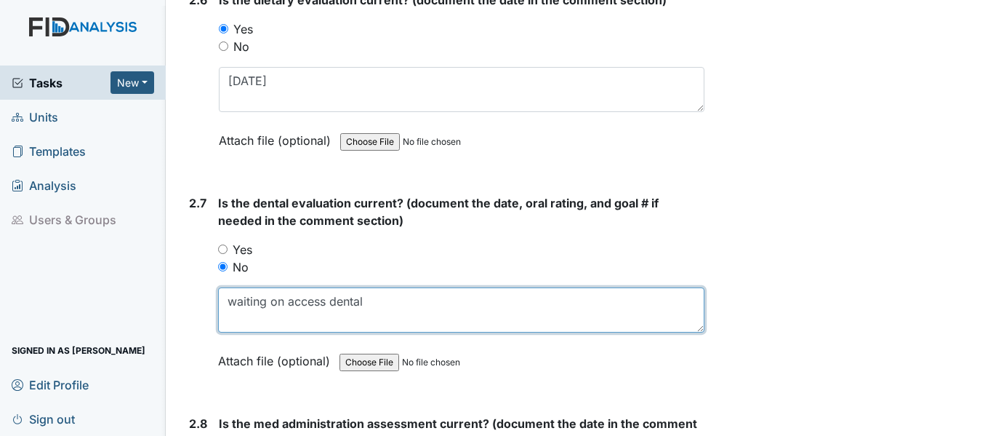
scroll to position [2763, 0]
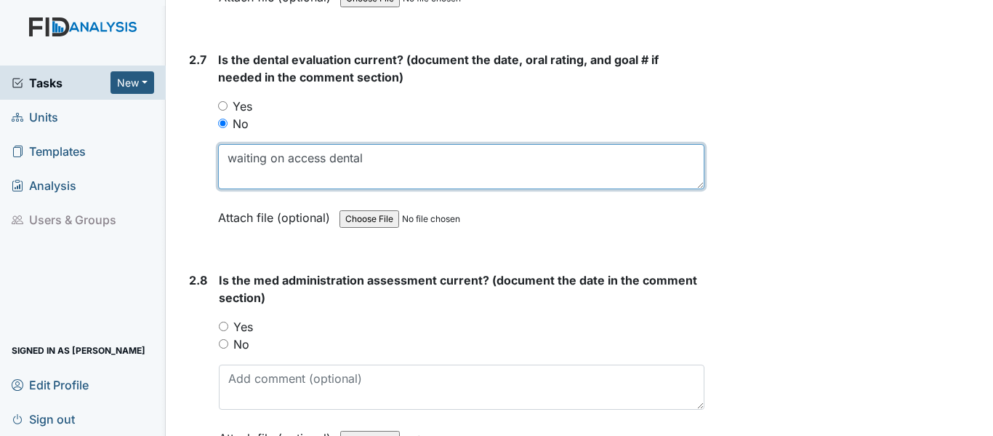
type textarea "waiting on access dental"
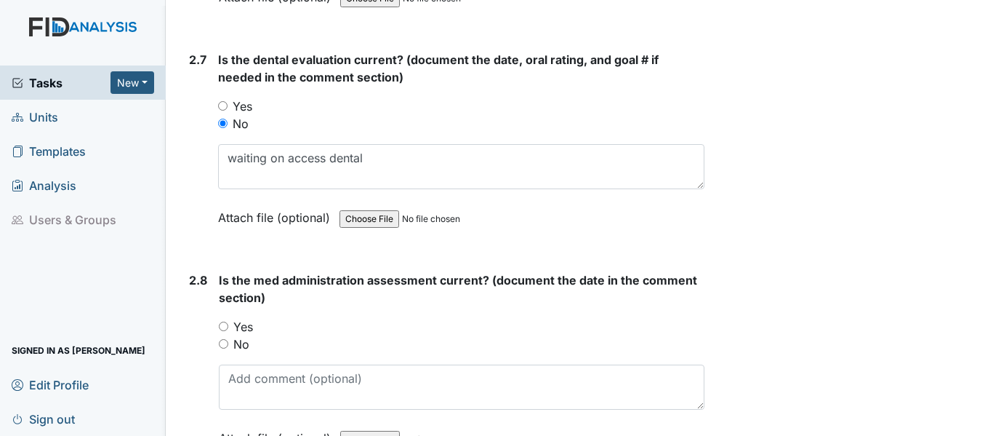
click at [223, 325] on input "Yes" at bounding box center [223, 325] width 9 height 9
radio input "true"
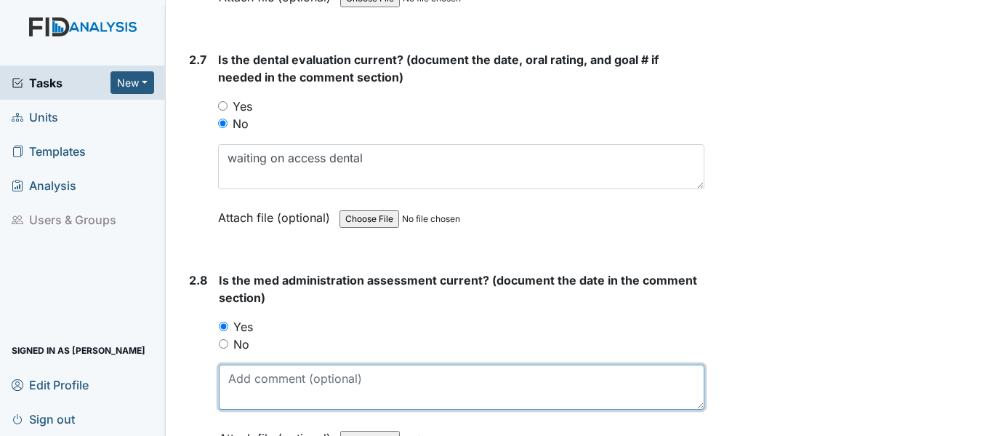
click at [289, 376] on textarea at bounding box center [462, 386] width 486 height 45
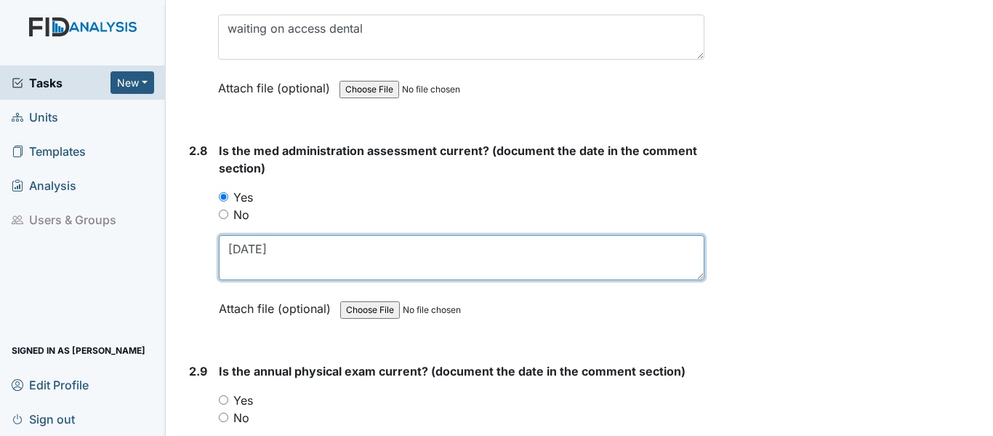
scroll to position [2909, 0]
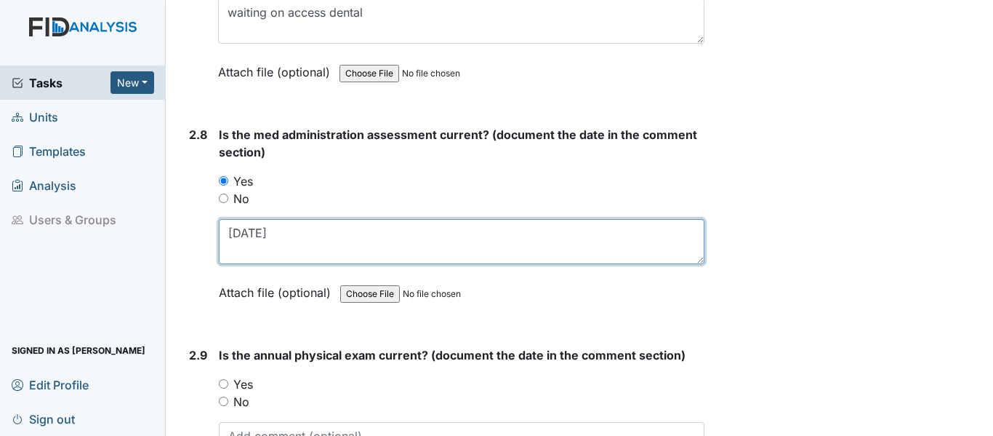
type textarea "6/3/25"
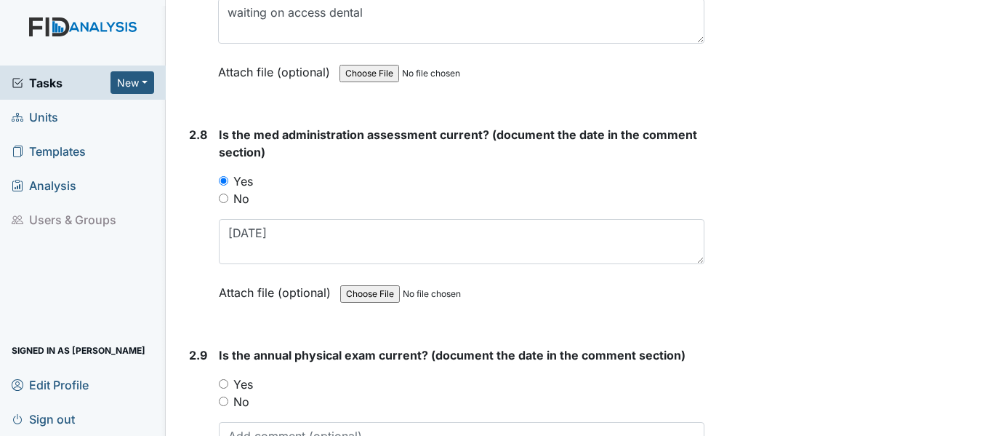
click at [219, 382] on input "Yes" at bounding box center [223, 383] width 9 height 9
radio input "true"
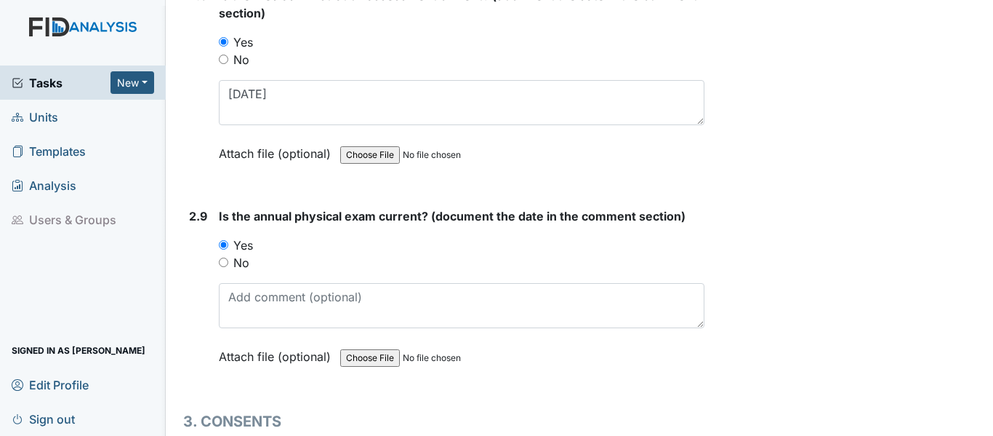
scroll to position [3054, 0]
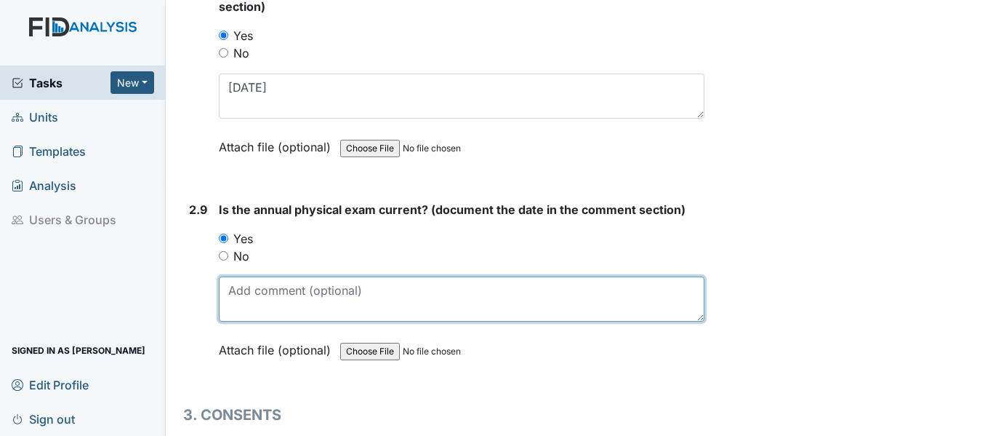
click at [260, 299] on textarea at bounding box center [462, 298] width 486 height 45
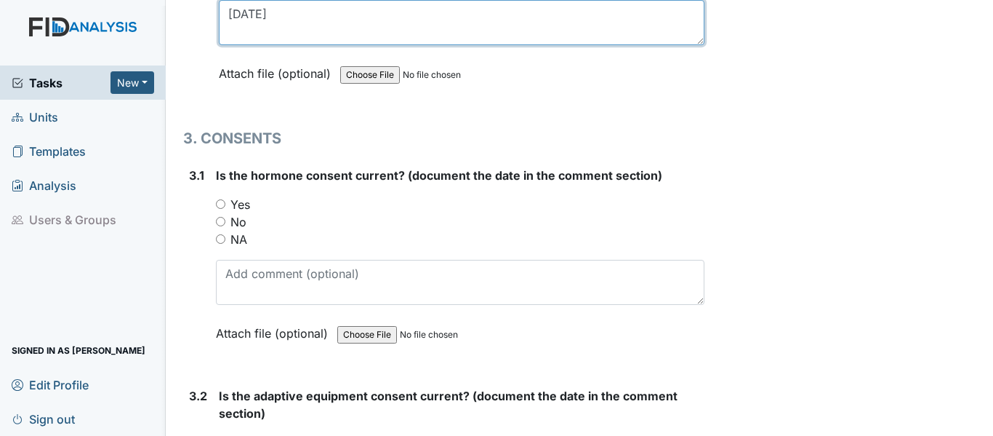
scroll to position [3345, 0]
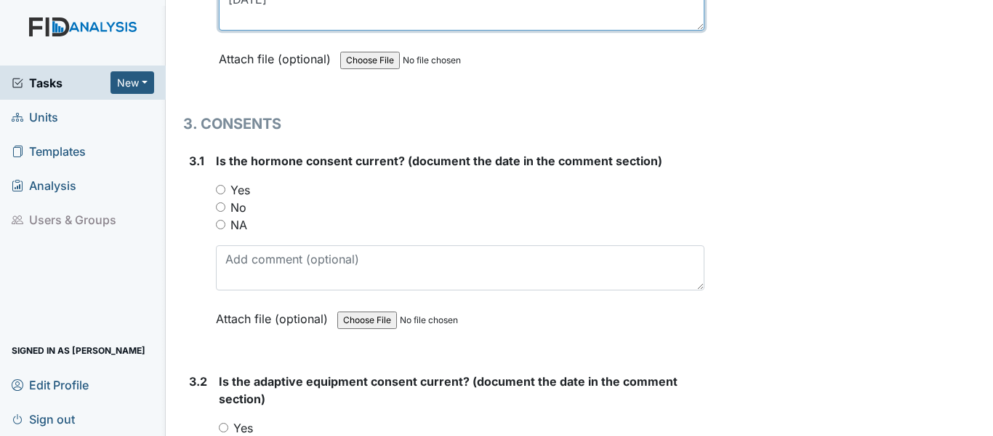
type textarea "5/27/25"
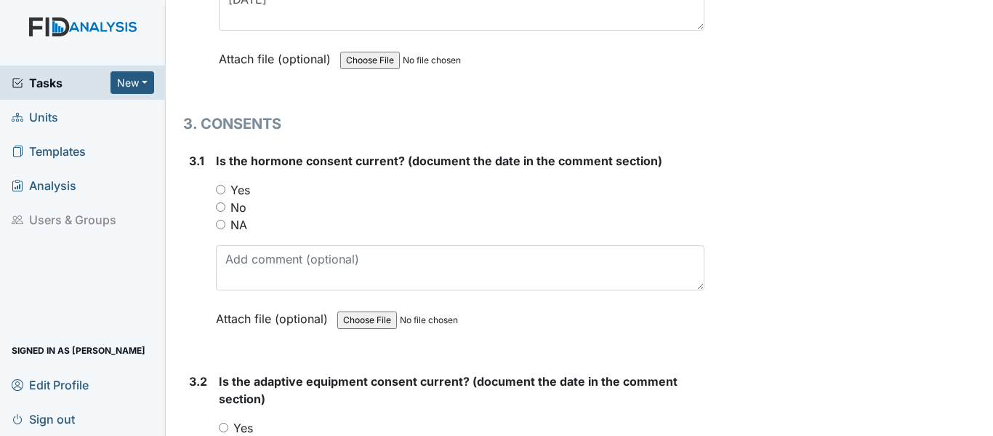
click at [220, 191] on input "Yes" at bounding box center [220, 189] width 9 height 9
radio input "true"
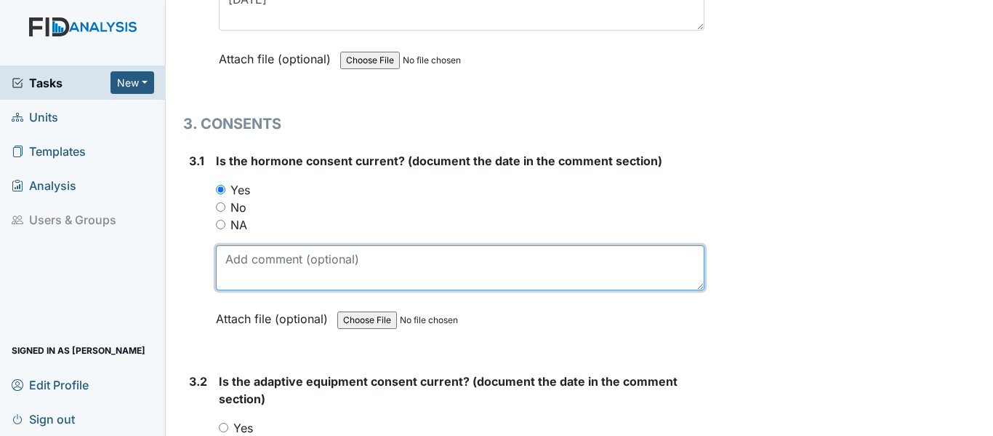
click at [241, 267] on textarea at bounding box center [460, 267] width 489 height 45
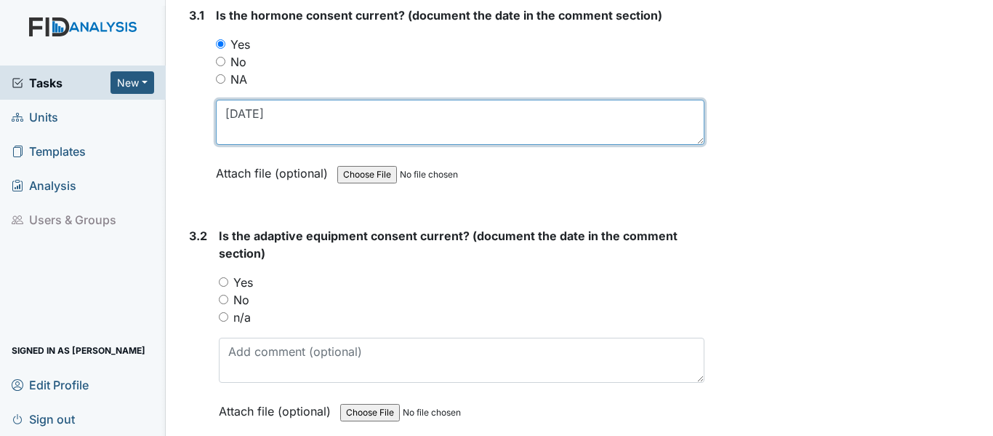
type textarea "5/19/25"
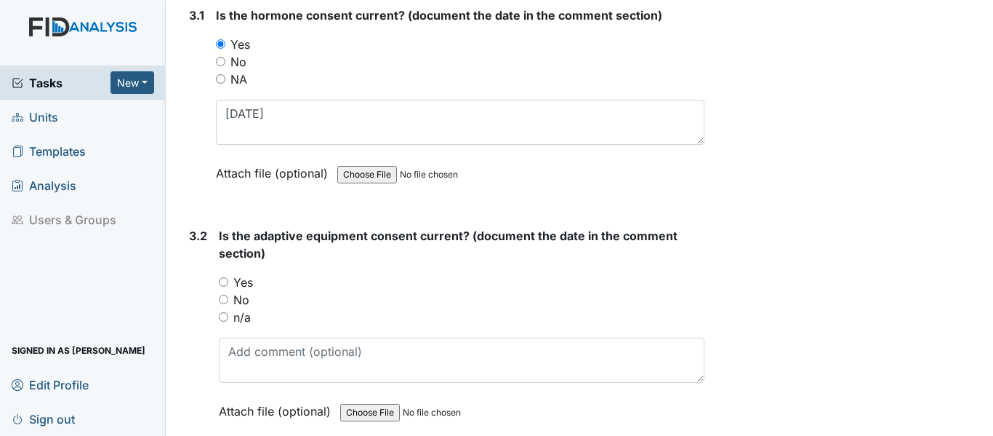
click at [217, 281] on div "3.2 Is the adaptive equipment consent current? (document the date in the commen…" at bounding box center [443, 334] width 521 height 215
click at [225, 283] on input "Yes" at bounding box center [223, 281] width 9 height 9
radio input "true"
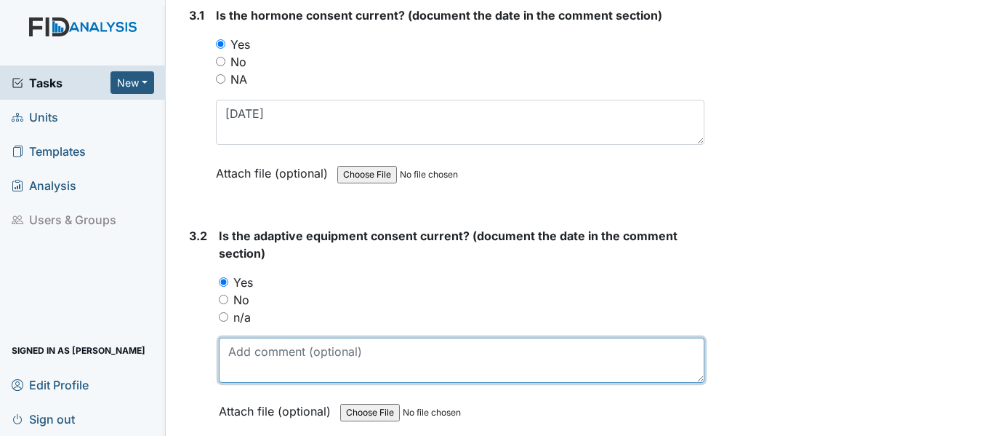
click at [274, 358] on textarea at bounding box center [462, 359] width 486 height 45
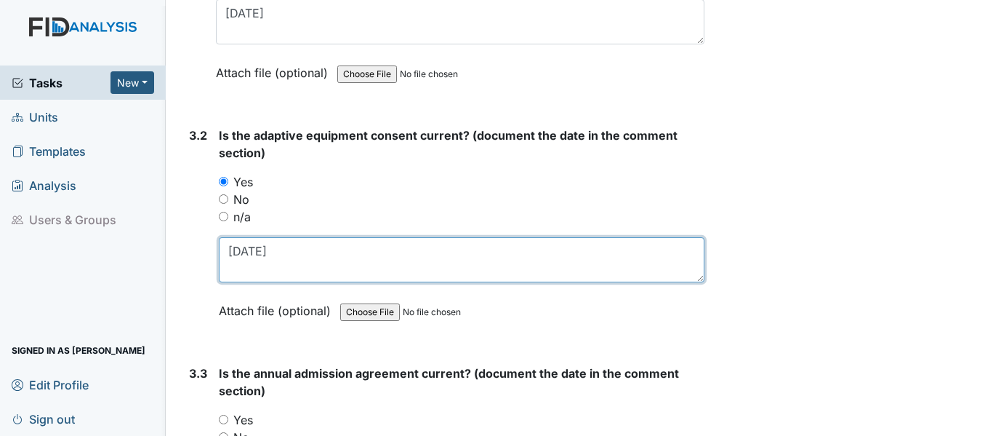
scroll to position [3636, 0]
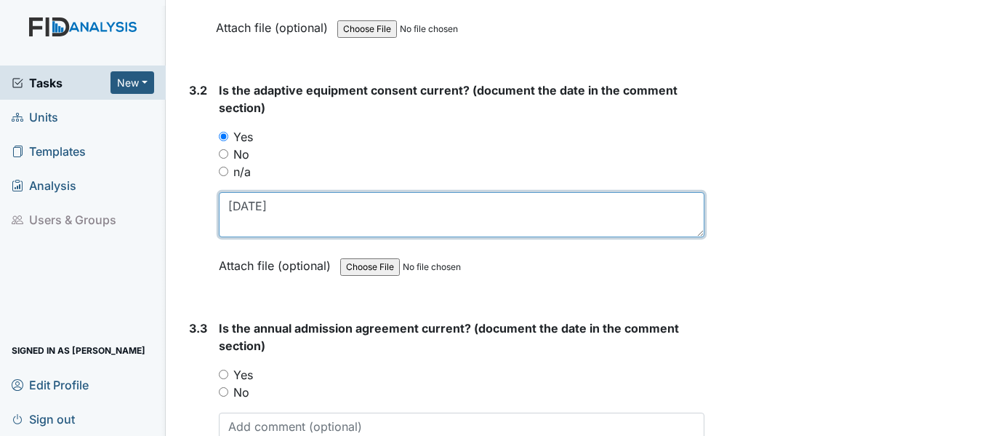
type textarea "6/16/25"
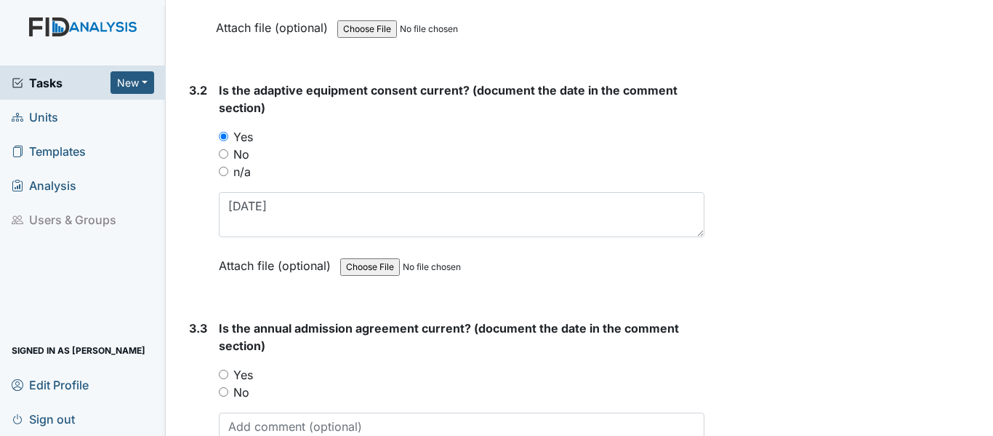
click at [223, 376] on input "Yes" at bounding box center [223, 373] width 9 height 9
radio input "true"
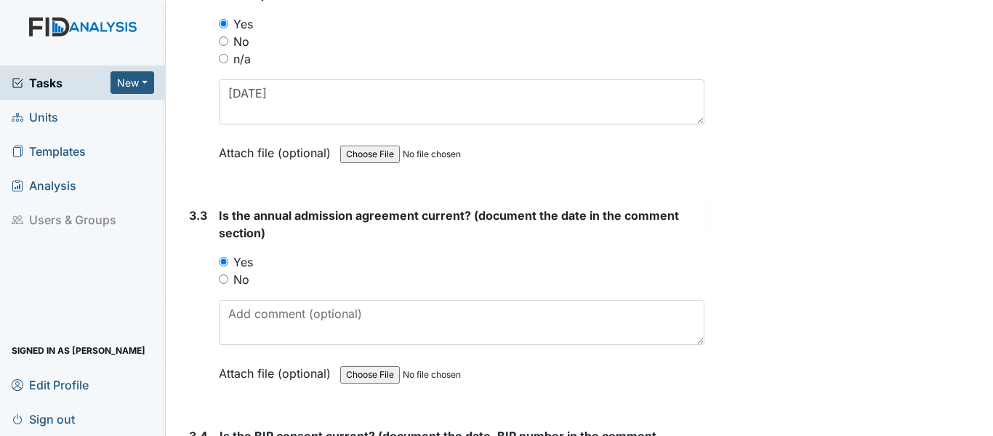
scroll to position [3781, 0]
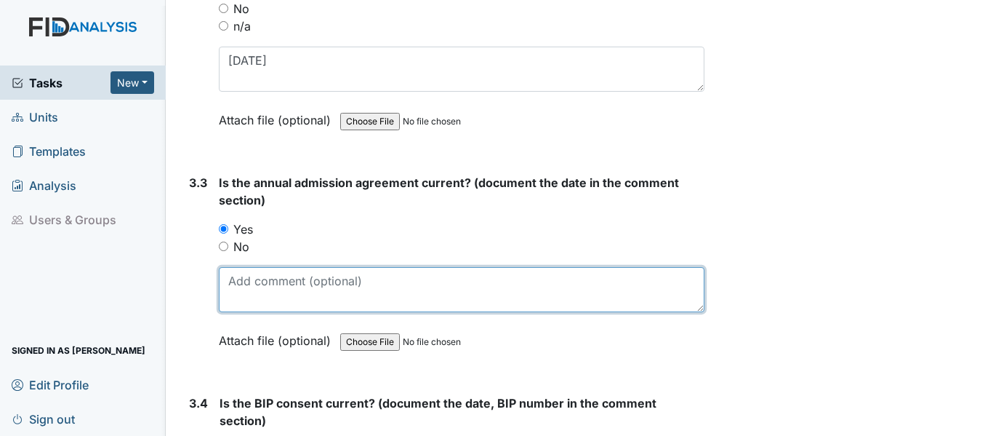
click at [262, 289] on textarea at bounding box center [462, 289] width 486 height 45
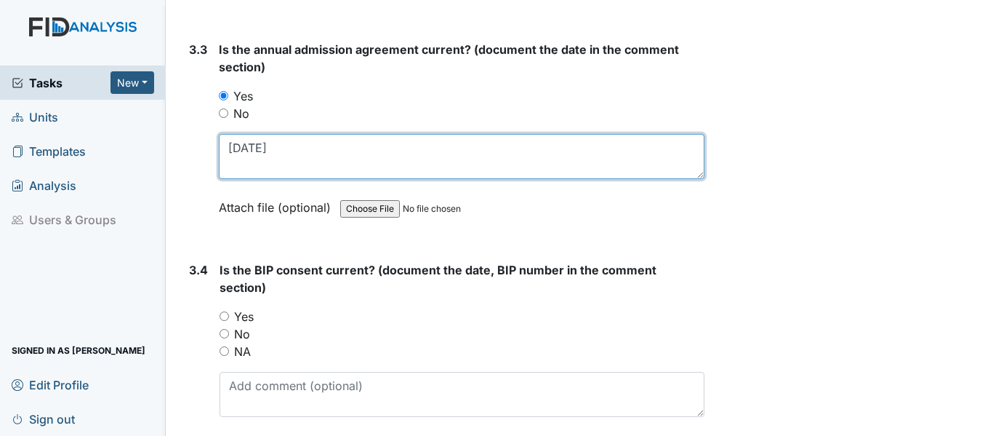
scroll to position [3927, 0]
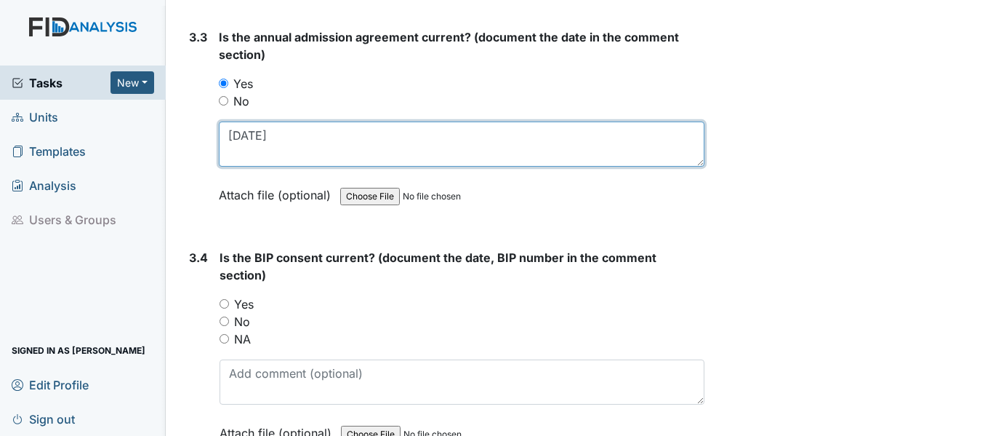
type textarea "[DATE]"
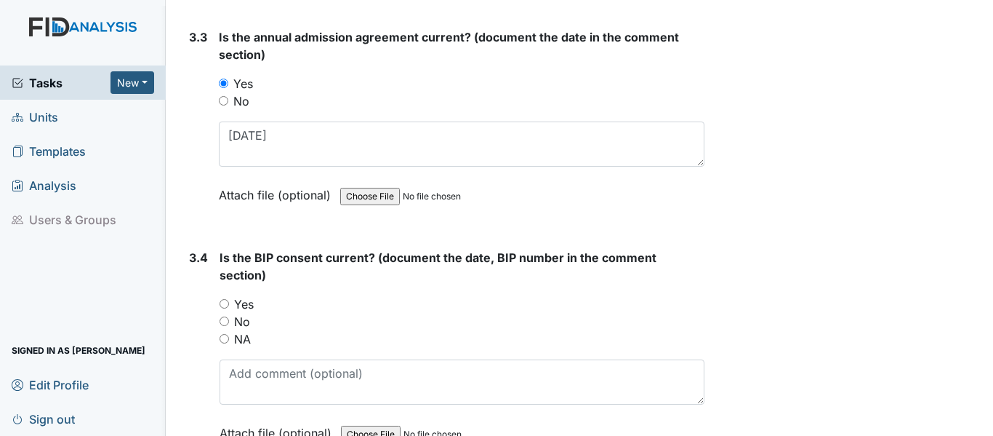
click at [227, 306] on input "Yes" at bounding box center [224, 303] width 9 height 9
radio input "true"
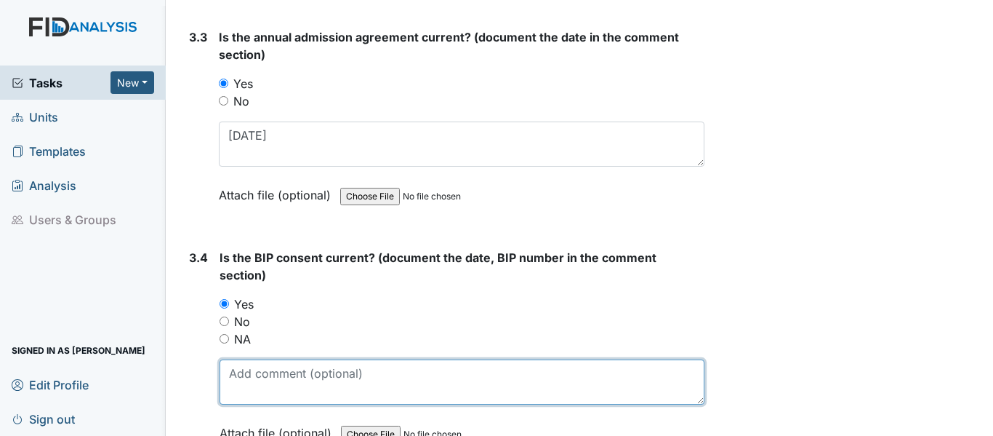
click at [263, 378] on textarea at bounding box center [462, 381] width 485 height 45
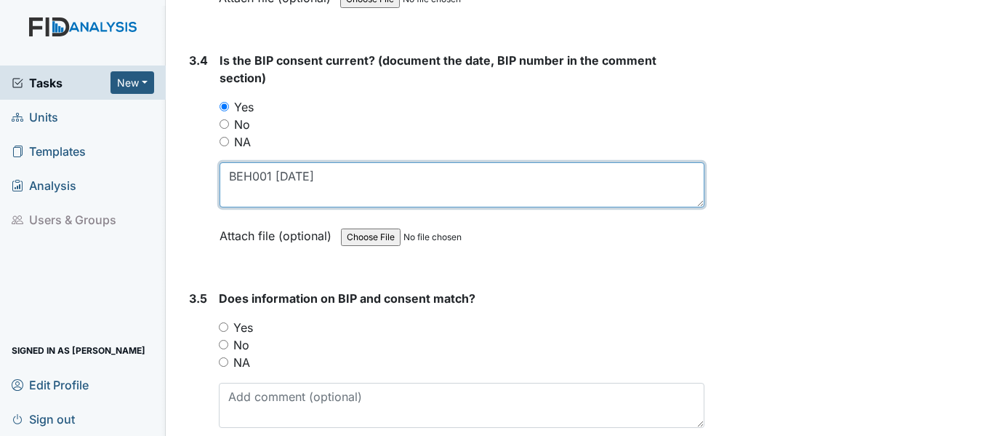
scroll to position [4145, 0]
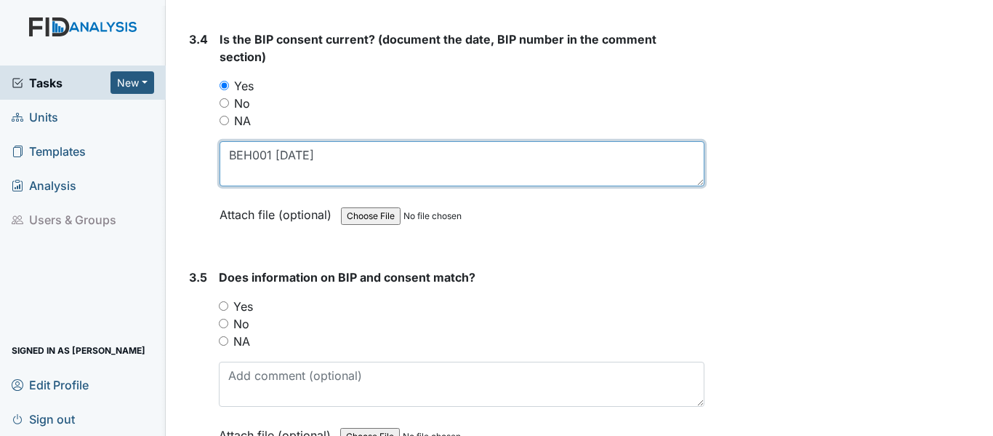
type textarea "BEH001 6/16/25"
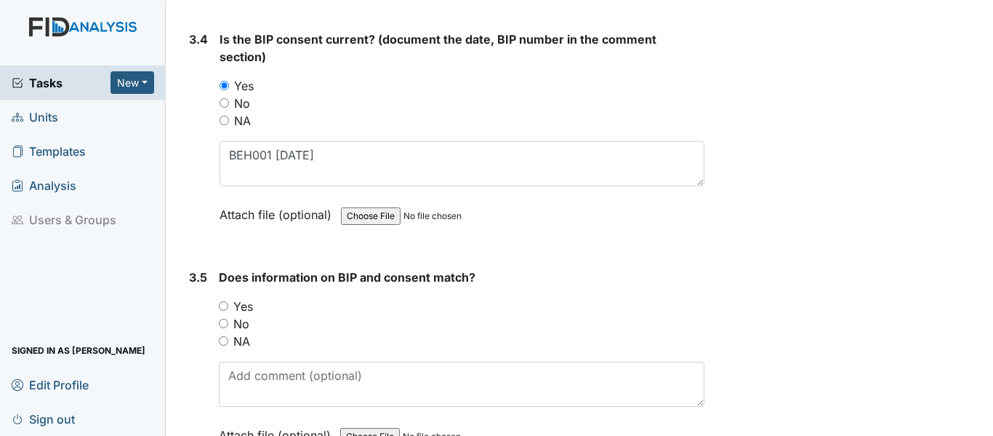
click at [225, 306] on input "Yes" at bounding box center [223, 305] width 9 height 9
radio input "true"
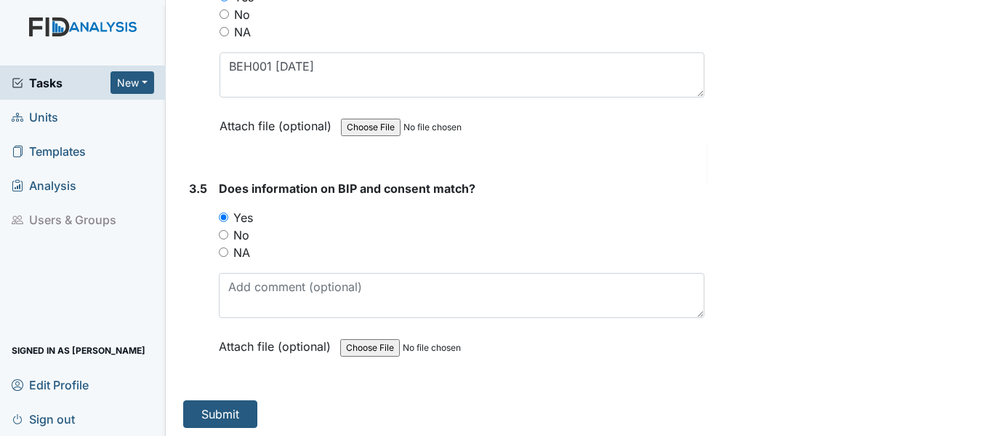
scroll to position [4237, 0]
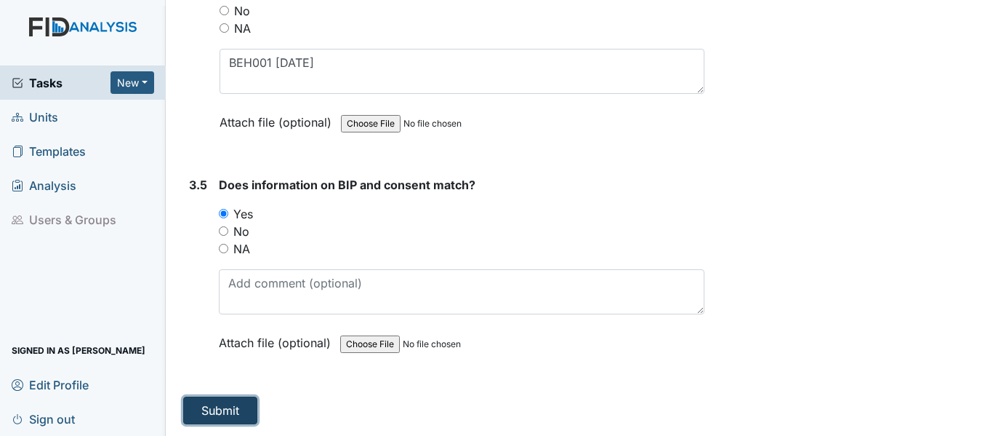
click at [218, 411] on button "Submit" at bounding box center [220, 410] width 74 height 28
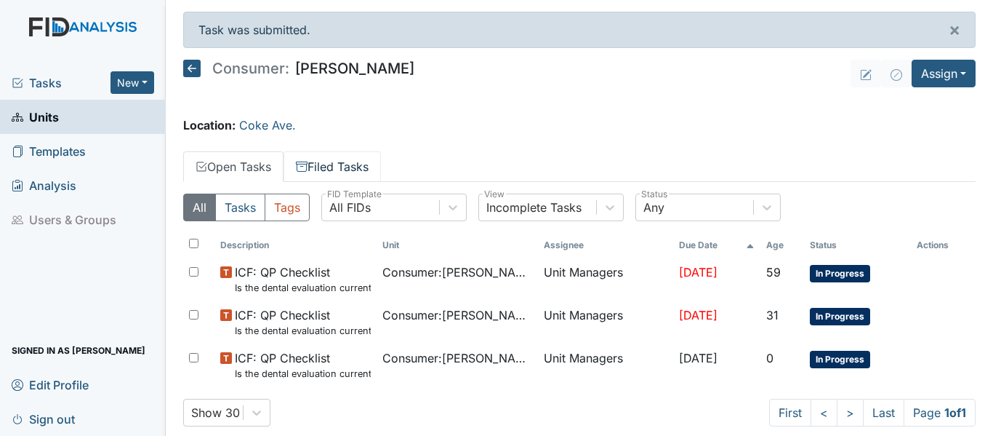
click at [337, 171] on link "Filed Tasks" at bounding box center [332, 166] width 97 height 31
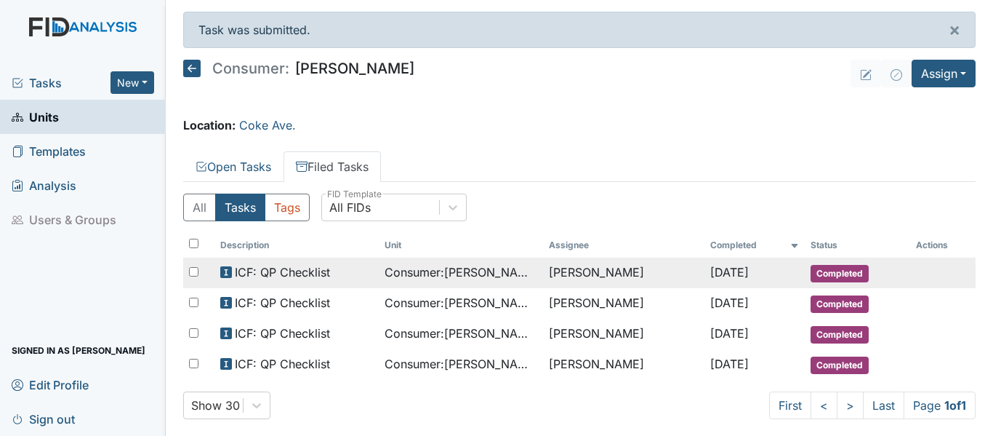
click at [444, 278] on span "Consumer : [PERSON_NAME]" at bounding box center [461, 271] width 153 height 17
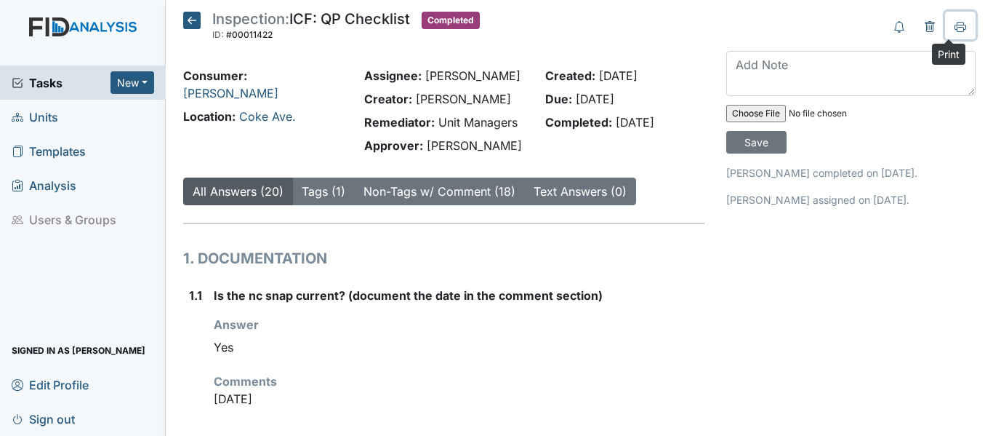
click at [955, 32] on icon at bounding box center [961, 27] width 12 height 12
click at [189, 16] on icon at bounding box center [191, 20] width 17 height 17
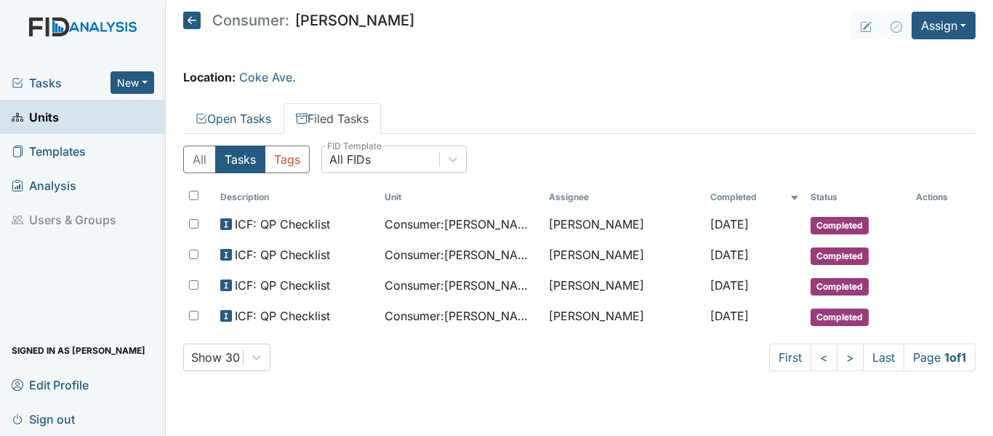
click at [195, 20] on icon at bounding box center [191, 20] width 17 height 17
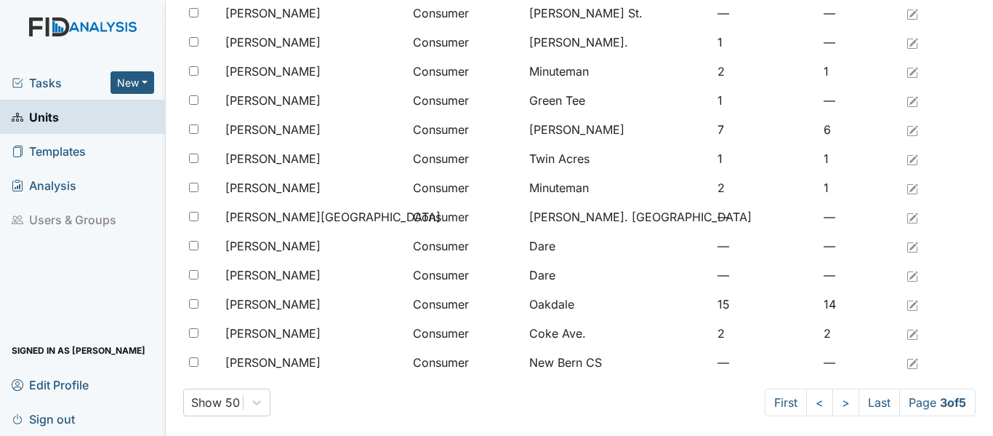
scroll to position [1196, 0]
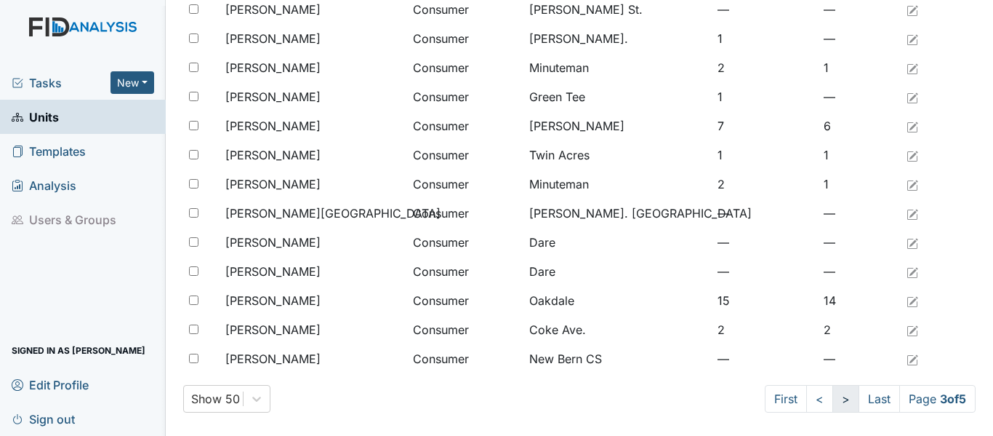
click at [833, 403] on link ">" at bounding box center [846, 399] width 27 height 28
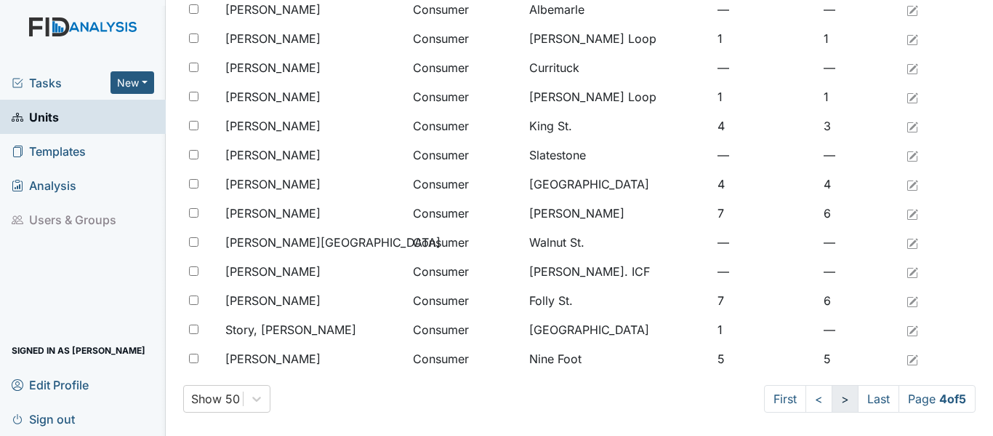
click at [832, 403] on link ">" at bounding box center [845, 399] width 27 height 28
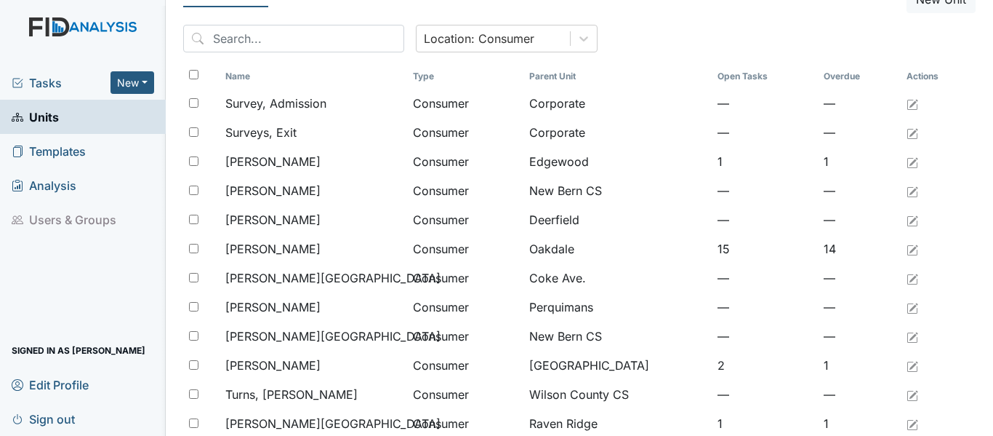
scroll to position [18, 0]
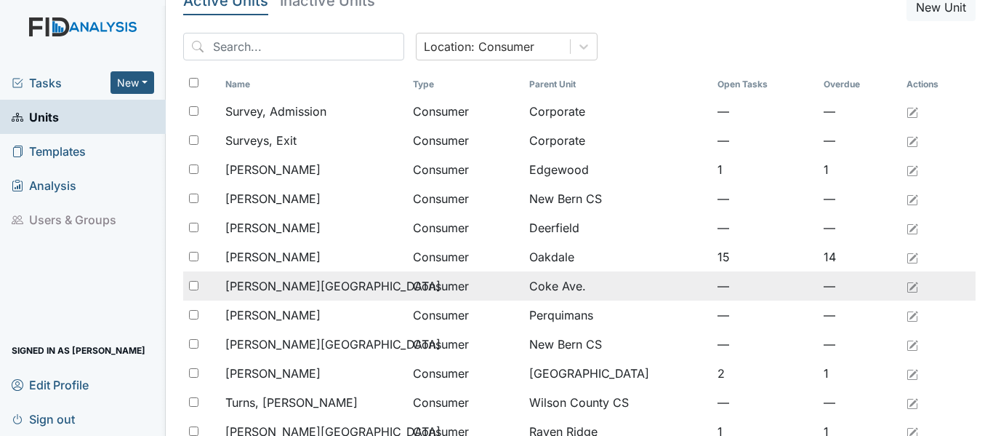
click at [309, 281] on div "[PERSON_NAME][GEOGRAPHIC_DATA]" at bounding box center [313, 285] width 176 height 17
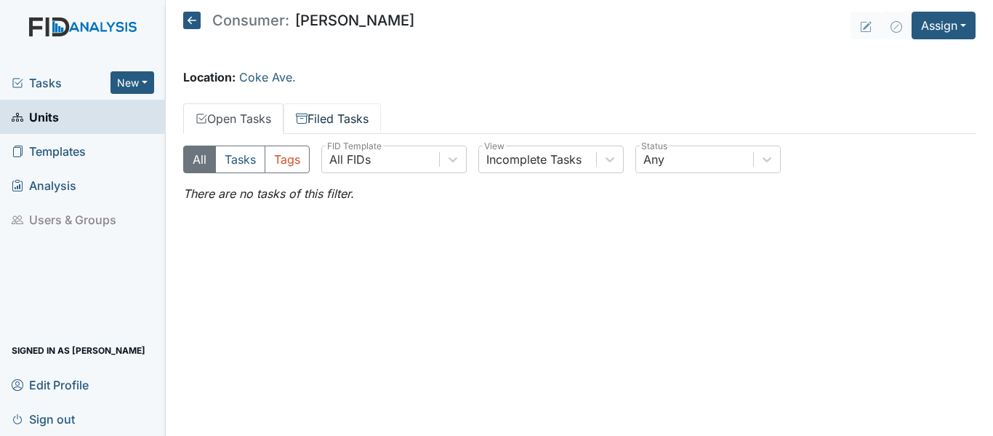
click at [321, 120] on link "Filed Tasks" at bounding box center [332, 118] width 97 height 31
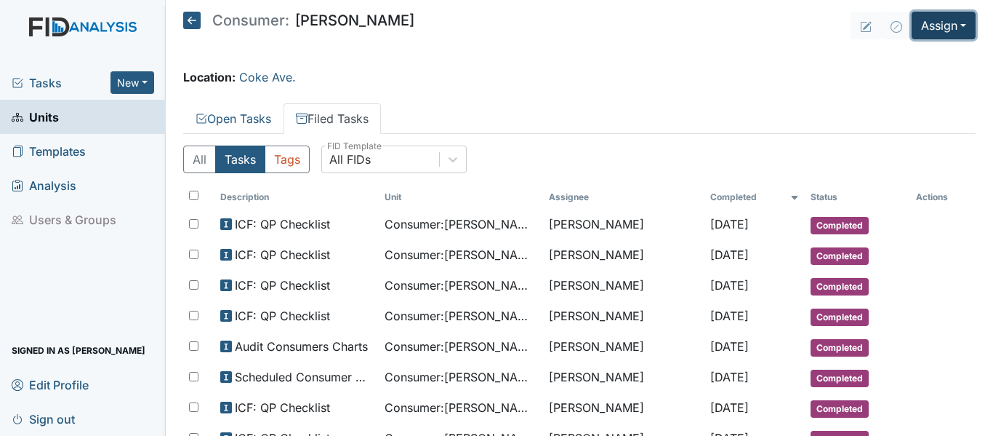
click at [918, 27] on button "Assign" at bounding box center [944, 26] width 64 height 28
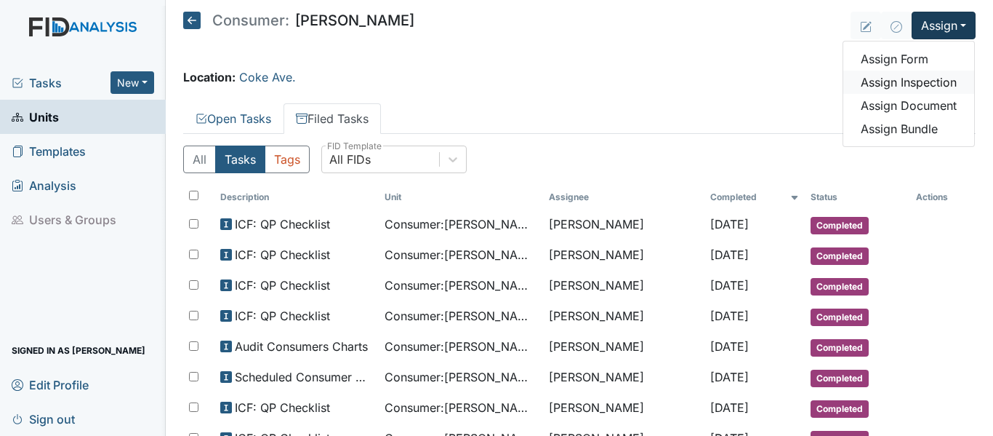
click at [926, 80] on link "Assign Inspection" at bounding box center [909, 82] width 131 height 23
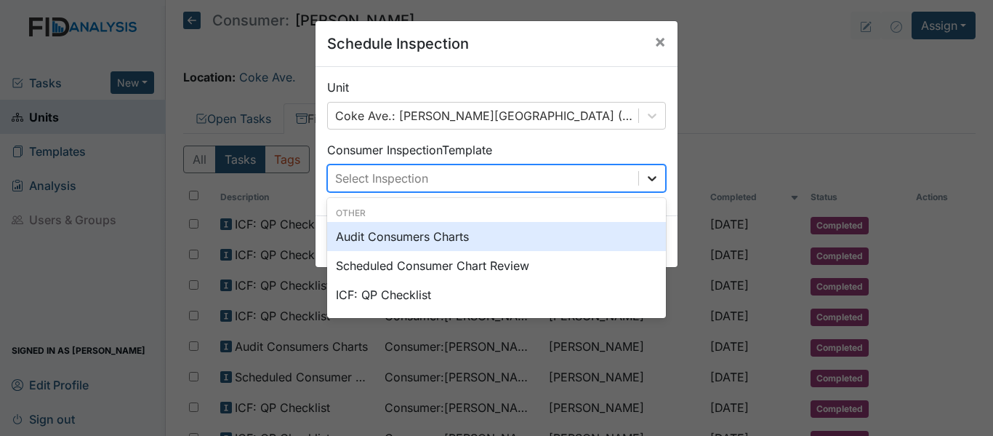
click at [653, 175] on icon at bounding box center [652, 178] width 15 height 15
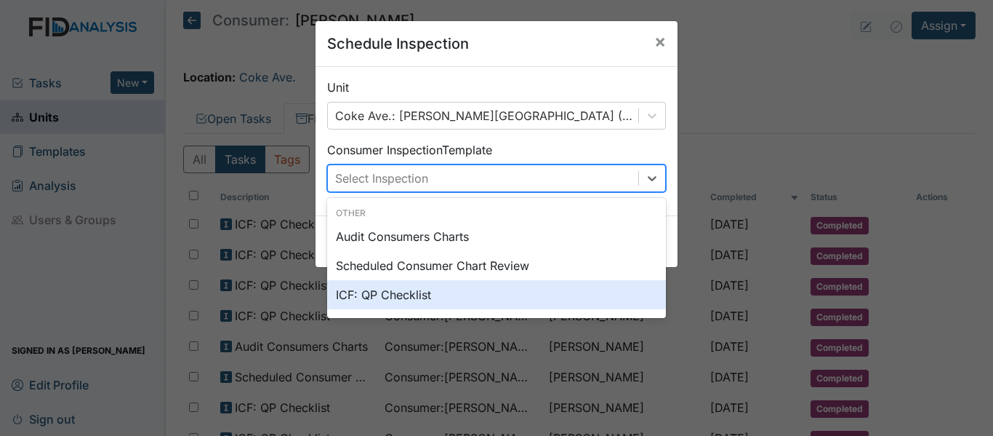
click at [430, 296] on div "ICF: QP Checklist" at bounding box center [496, 294] width 339 height 29
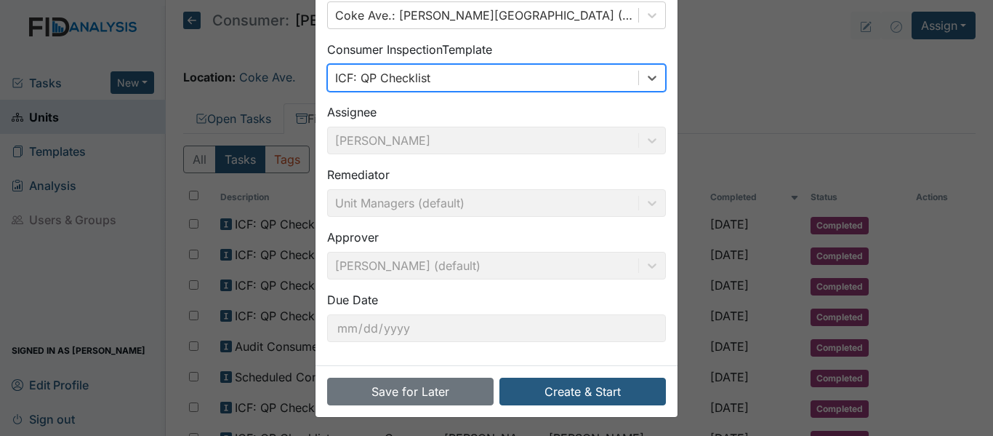
scroll to position [103, 0]
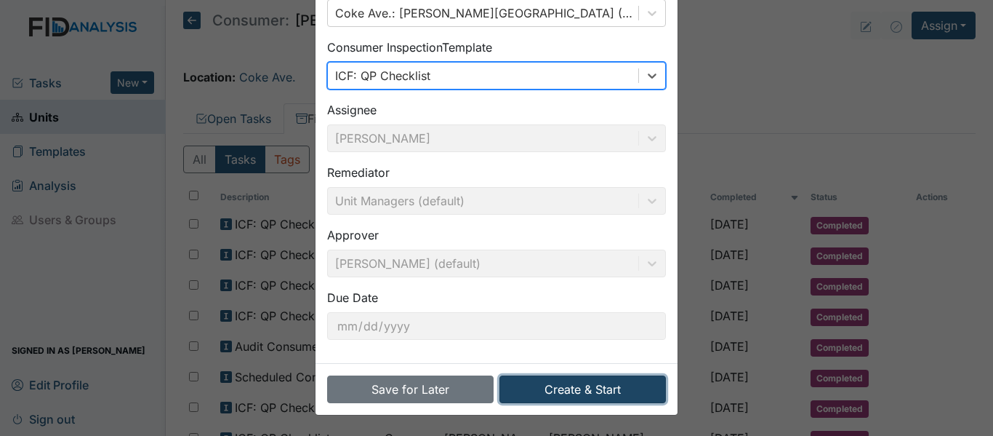
click at [585, 386] on button "Create & Start" at bounding box center [583, 389] width 167 height 28
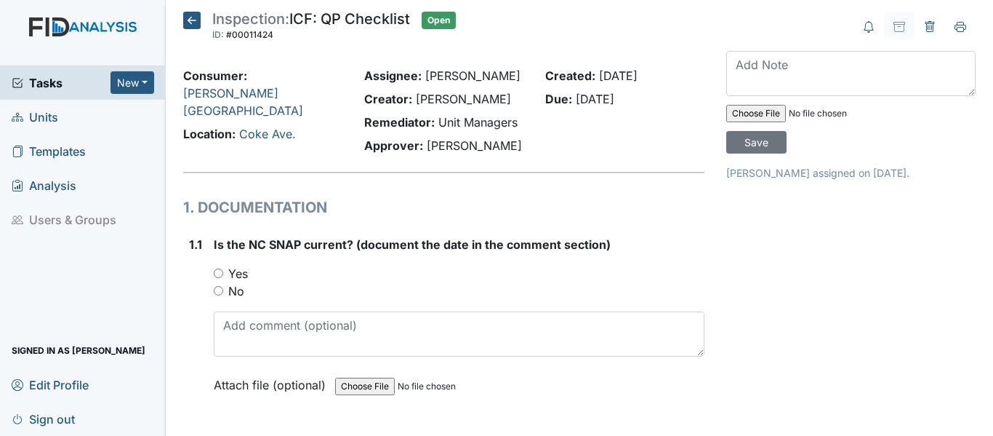
click at [217, 273] on input "Yes" at bounding box center [218, 272] width 9 height 9
radio input "true"
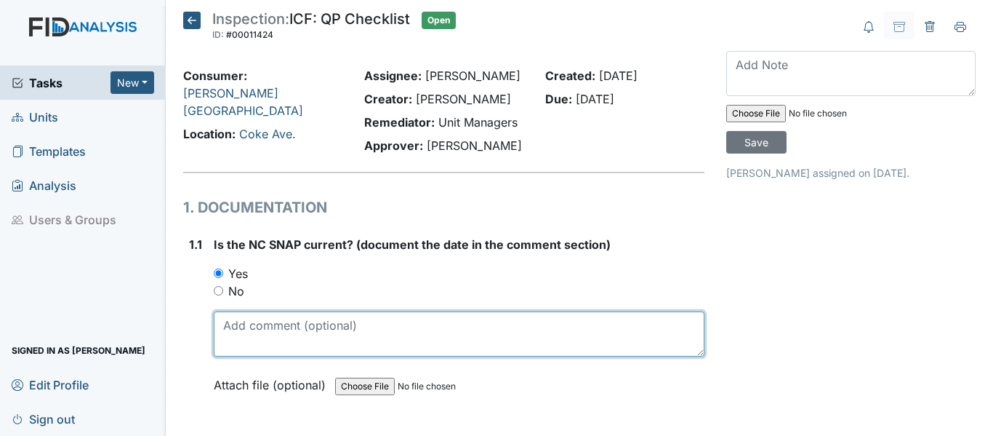
click at [250, 332] on textarea at bounding box center [459, 333] width 491 height 45
drag, startPoint x: 220, startPoint y: 325, endPoint x: 262, endPoint y: 330, distance: 42.5
click at [262, 330] on textarea "[DATE]" at bounding box center [459, 333] width 491 height 45
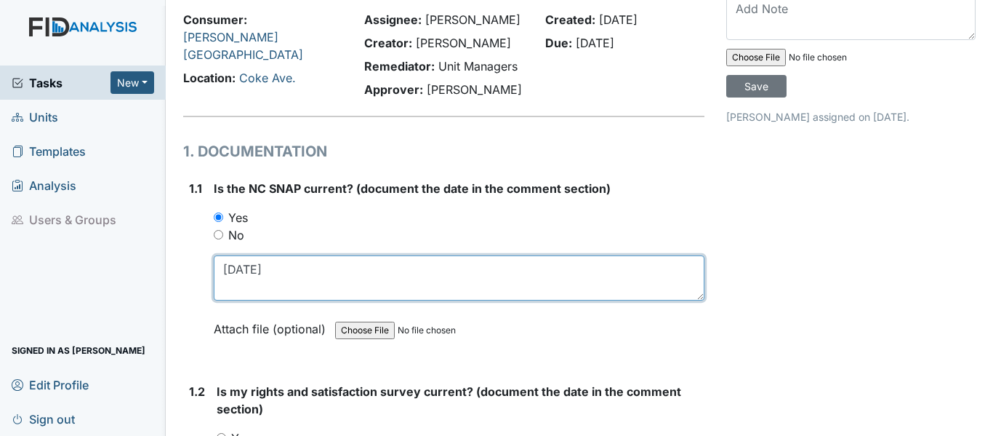
scroll to position [218, 0]
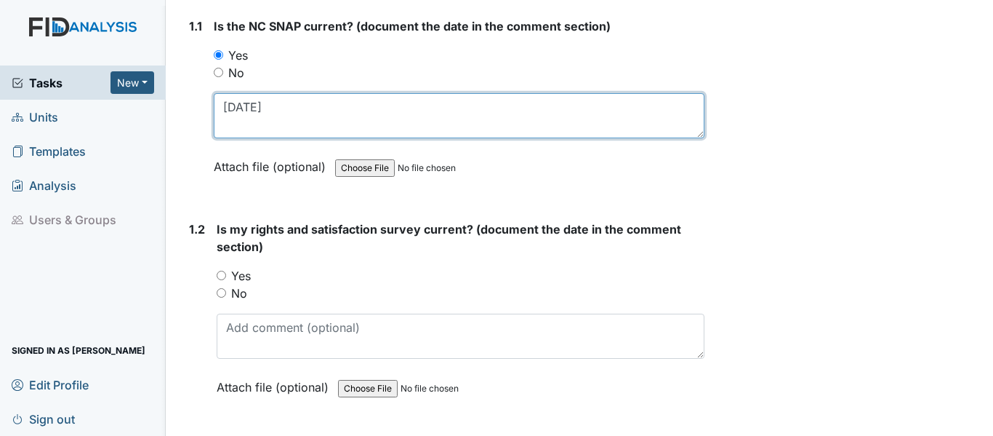
type textarea "[DATE]"
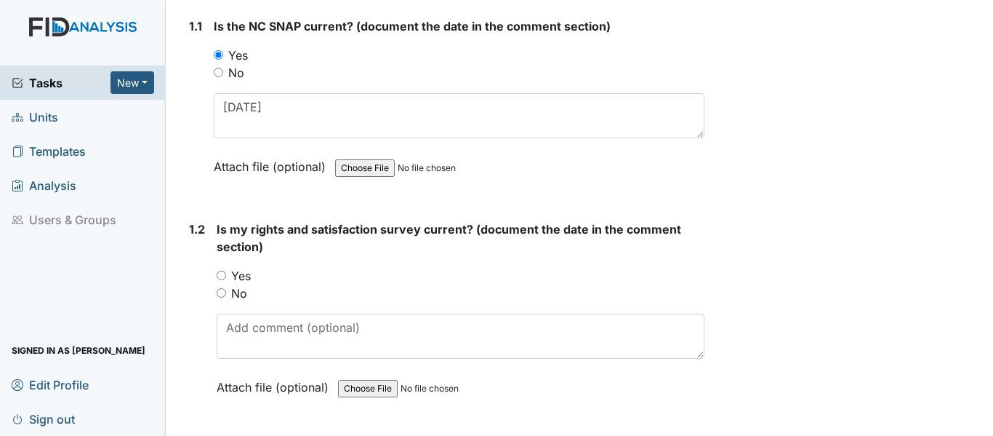
click at [220, 275] on input "Yes" at bounding box center [221, 275] width 9 height 9
radio input "true"
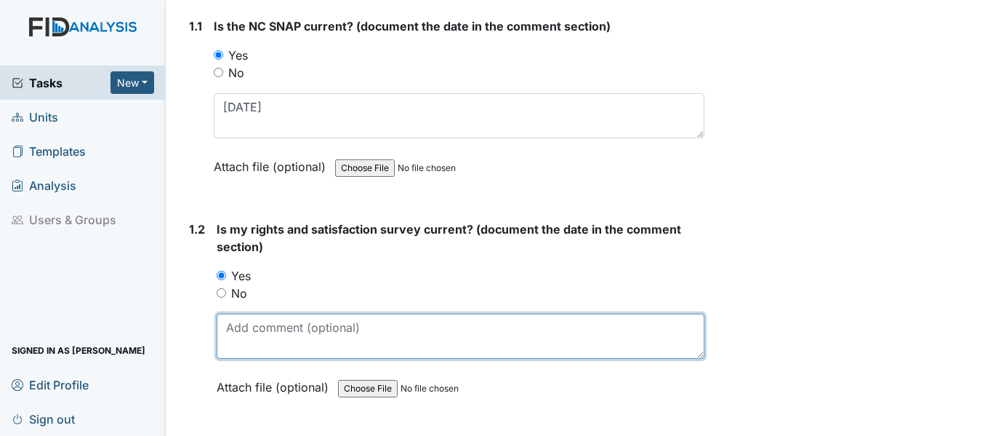
click at [271, 348] on textarea at bounding box center [461, 335] width 488 height 45
paste textarea "1/16/25"
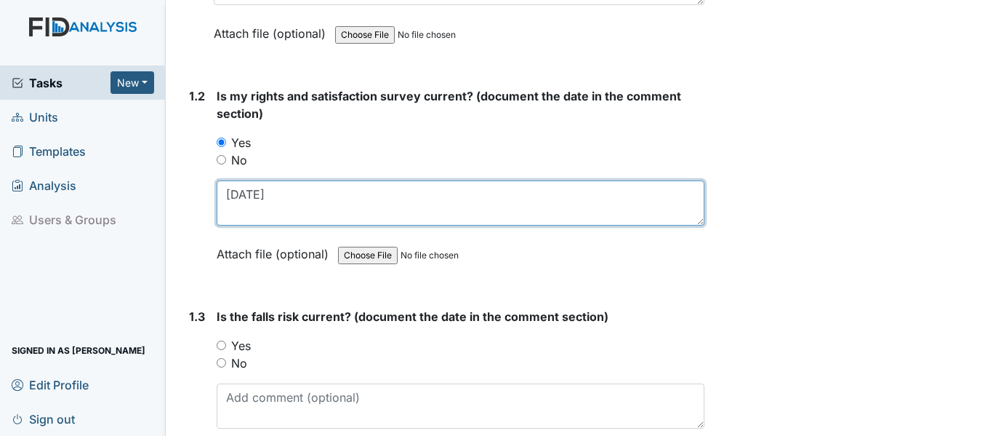
scroll to position [364, 0]
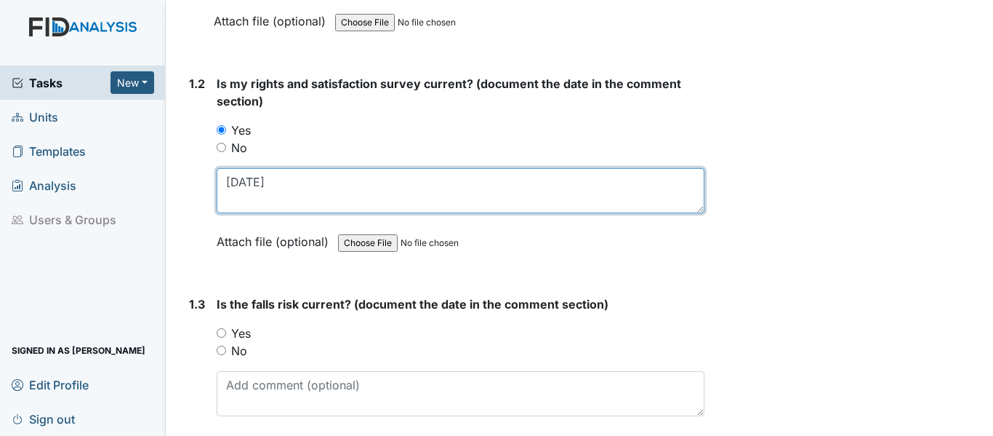
type textarea "1/16/25"
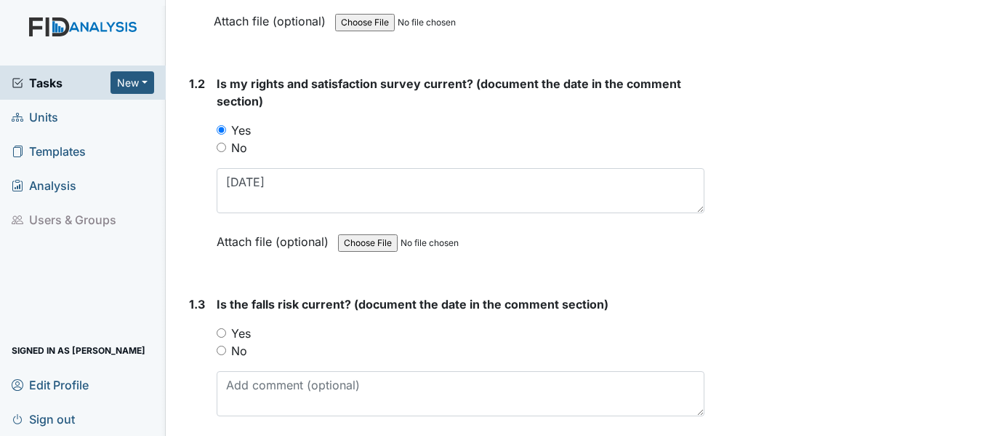
click at [221, 331] on input "Yes" at bounding box center [221, 332] width 9 height 9
radio input "true"
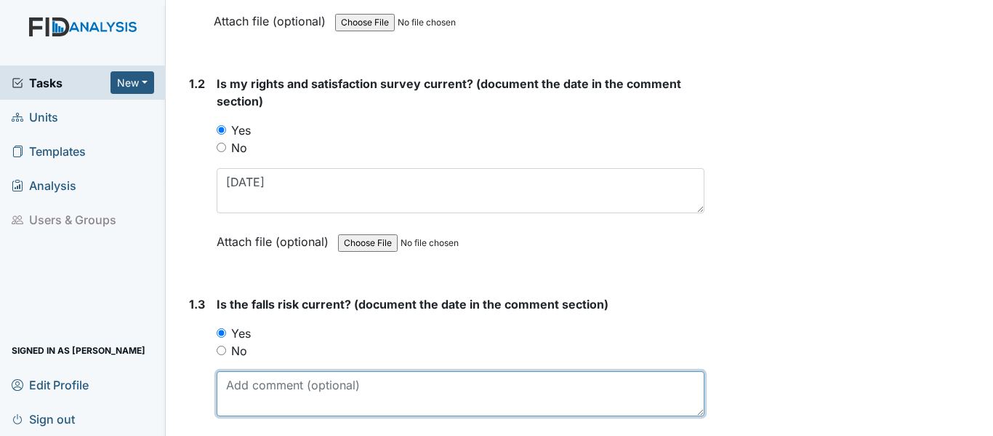
click at [250, 387] on textarea at bounding box center [461, 393] width 488 height 45
paste textarea "1/16/25"
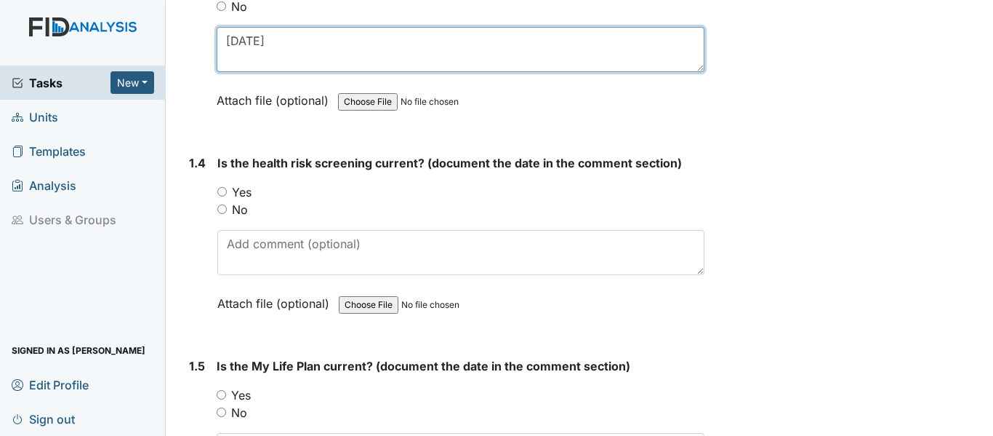
scroll to position [727, 0]
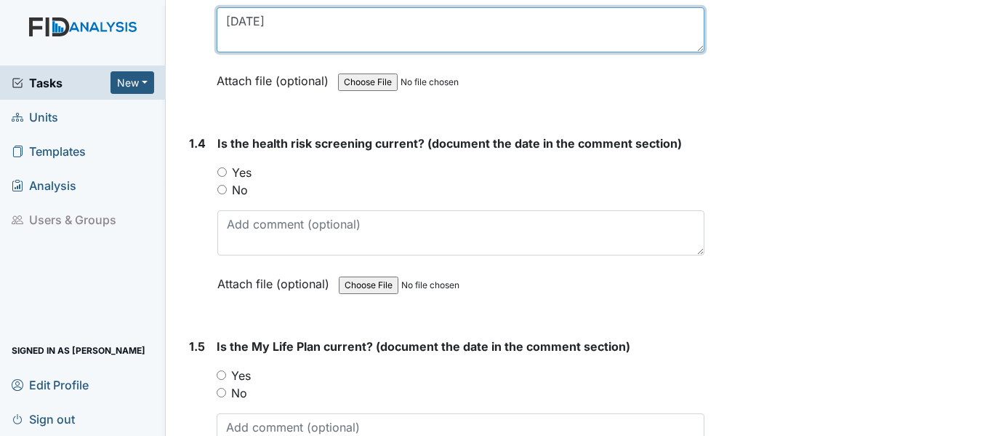
type textarea "[DATE]"
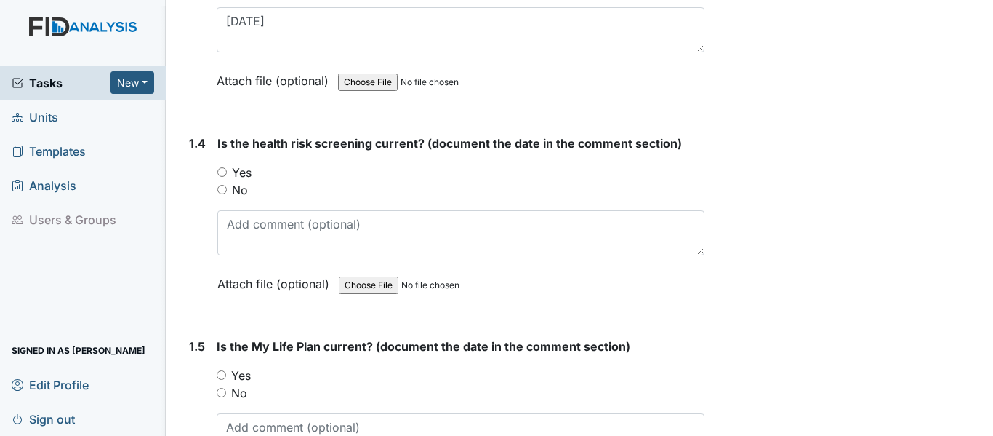
click at [221, 169] on input "Yes" at bounding box center [221, 171] width 9 height 9
radio input "true"
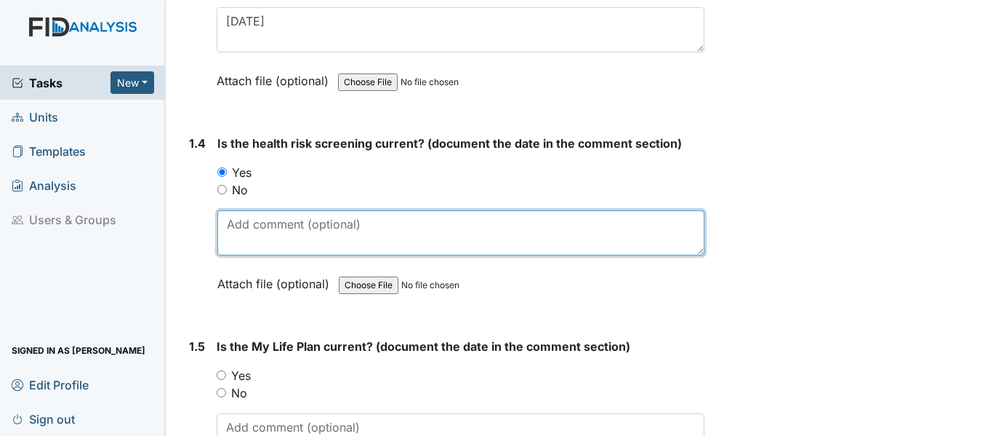
click at [249, 221] on textarea at bounding box center [460, 232] width 487 height 45
paste textarea "[DATE]"
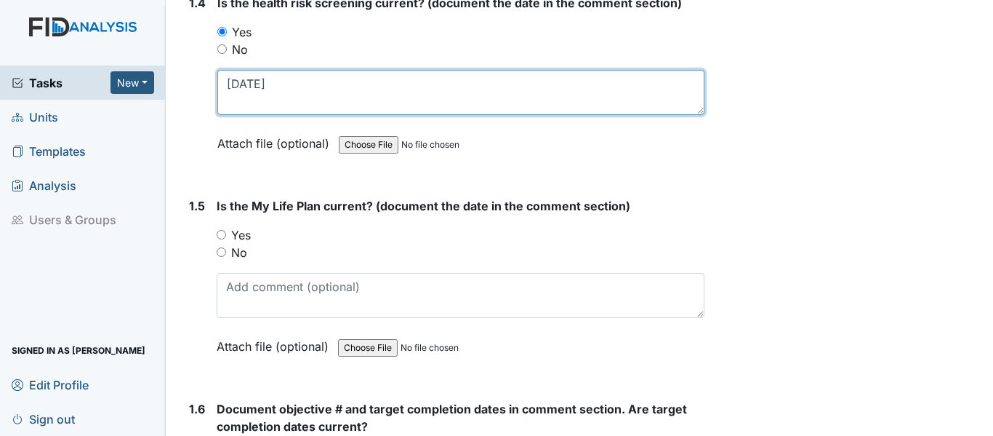
scroll to position [873, 0]
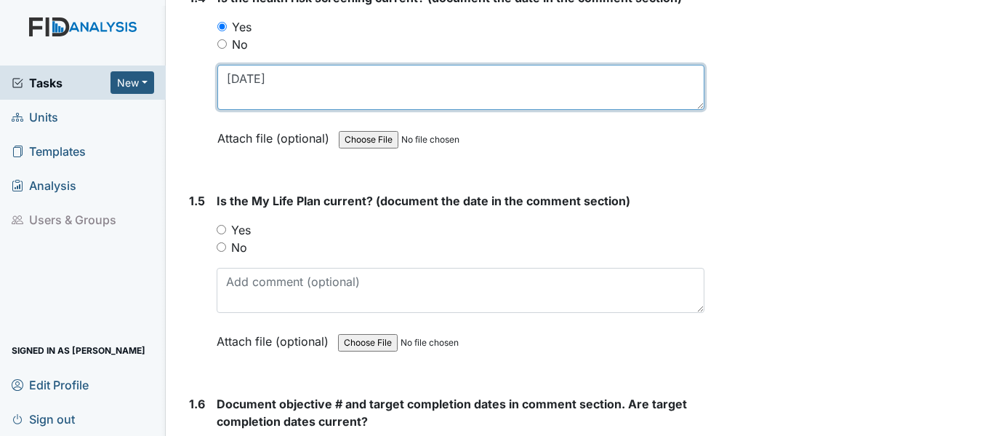
type textarea "[DATE]"
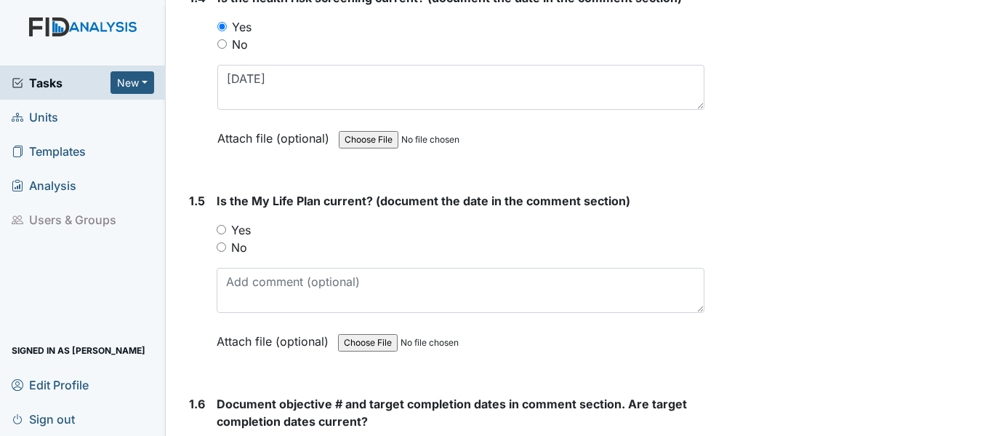
click at [225, 229] on input "Yes" at bounding box center [221, 229] width 9 height 9
radio input "true"
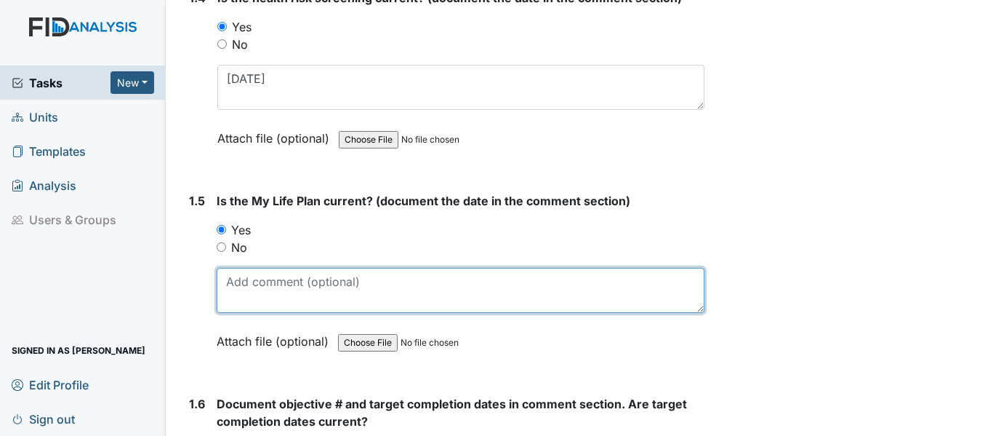
click at [257, 277] on textarea at bounding box center [461, 290] width 488 height 45
paste textarea "[DATE]"
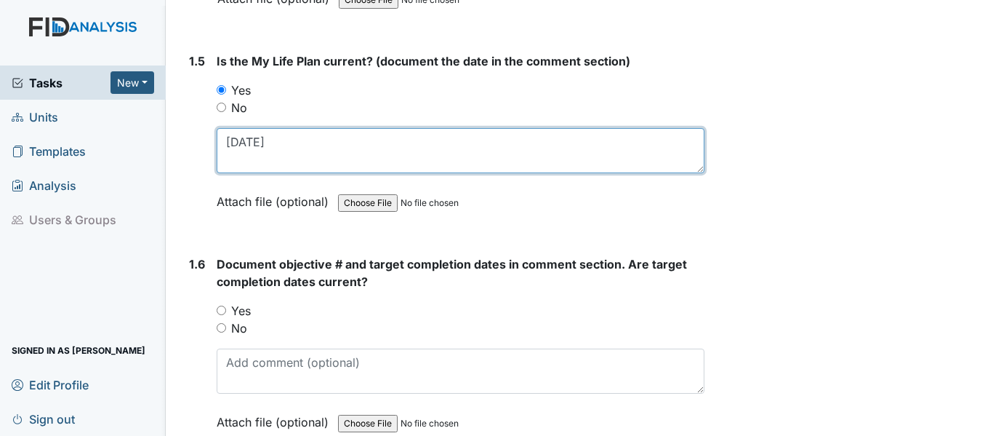
scroll to position [1018, 0]
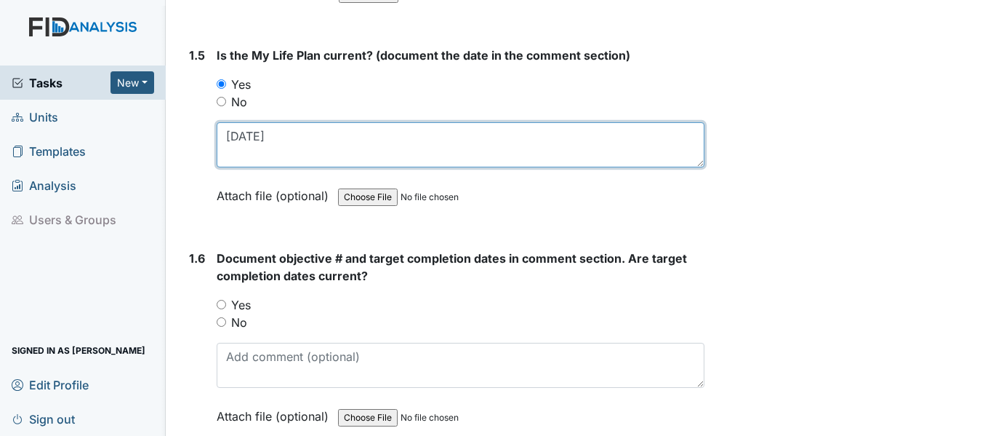
type textarea "[DATE]"
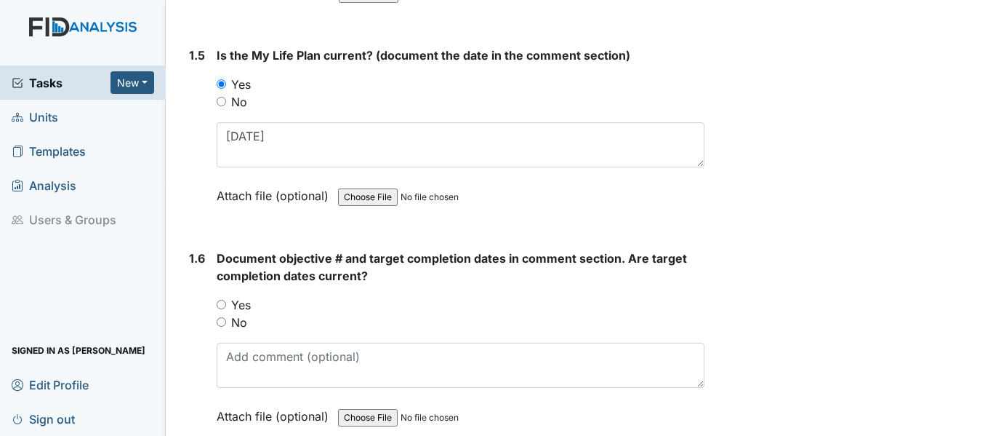
click at [221, 302] on input "Yes" at bounding box center [221, 304] width 9 height 9
radio input "true"
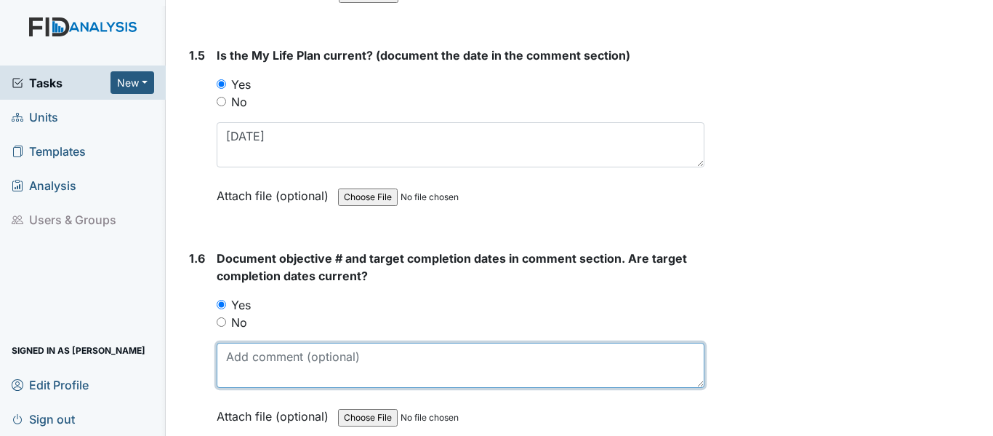
click at [276, 358] on textarea at bounding box center [461, 364] width 488 height 45
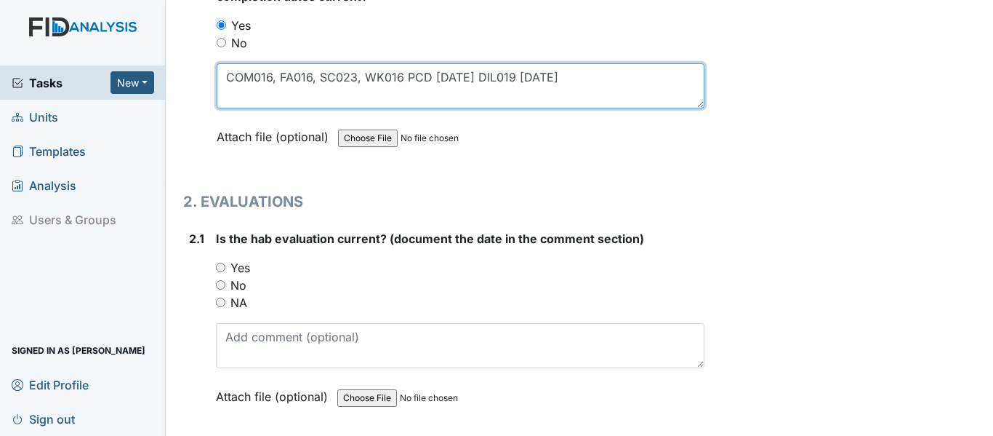
scroll to position [1309, 0]
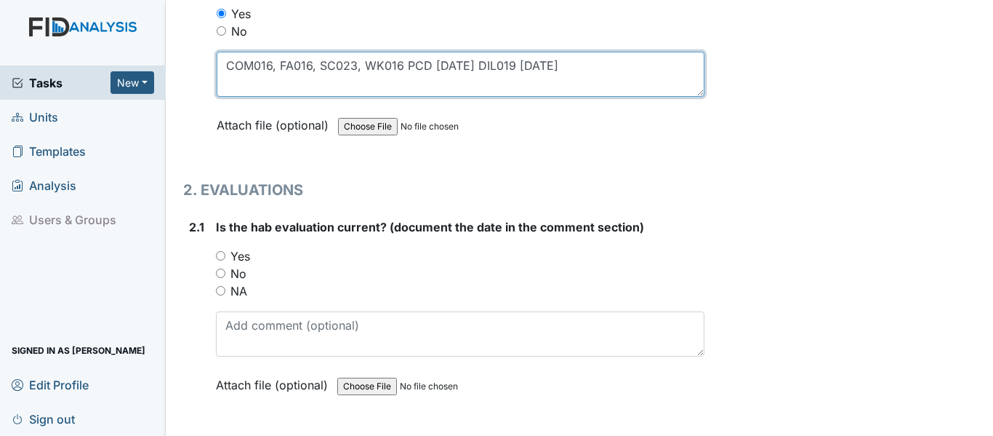
type textarea "COM016, FA016, SC023, WK016 PCD [DATE] DIL019 [DATE]"
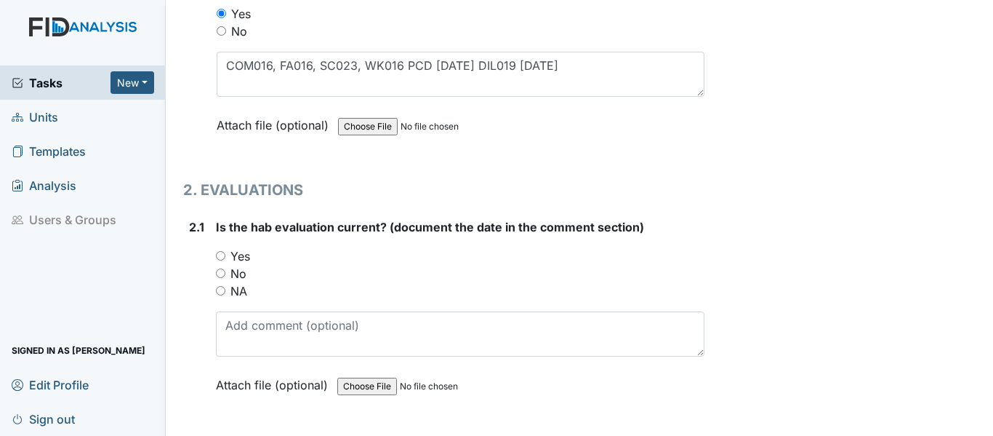
click at [220, 255] on input "Yes" at bounding box center [220, 255] width 9 height 9
radio input "true"
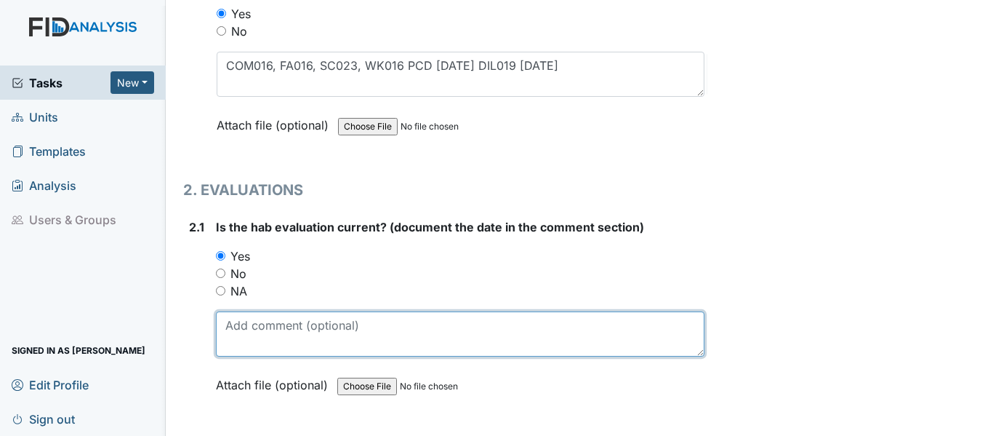
click at [262, 332] on textarea at bounding box center [460, 333] width 489 height 45
paste textarea "[DATE]"
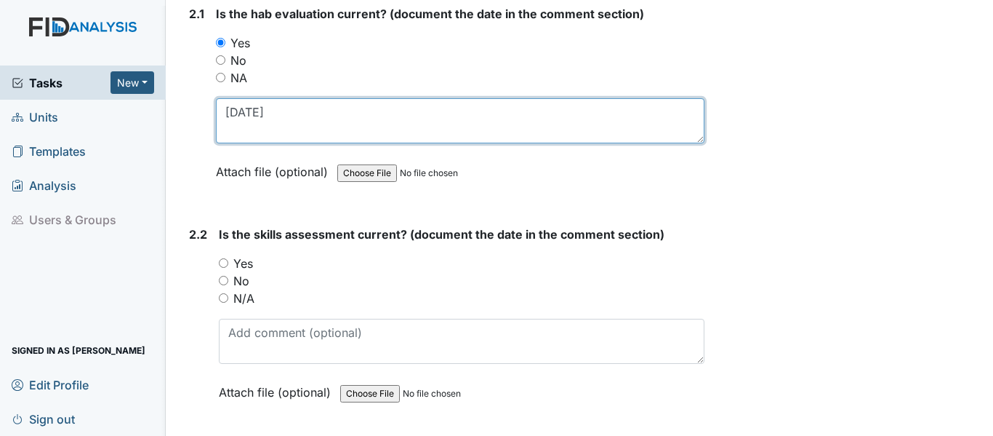
scroll to position [1527, 0]
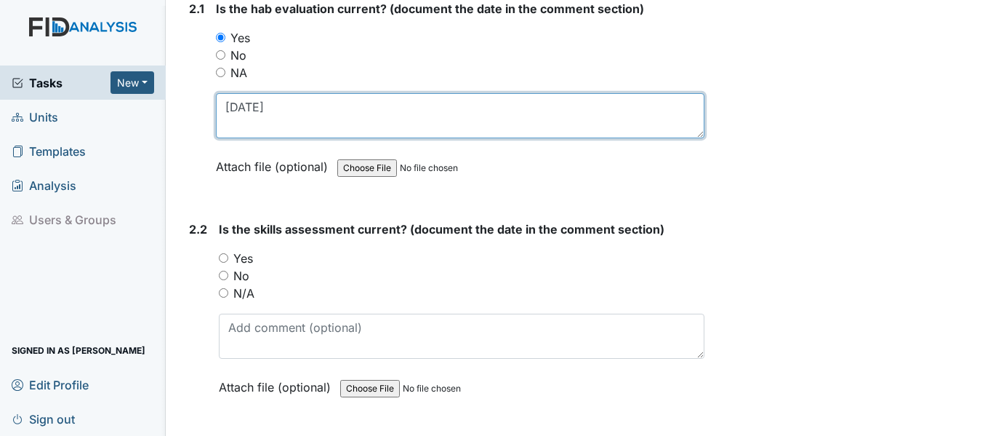
type textarea "[DATE]"
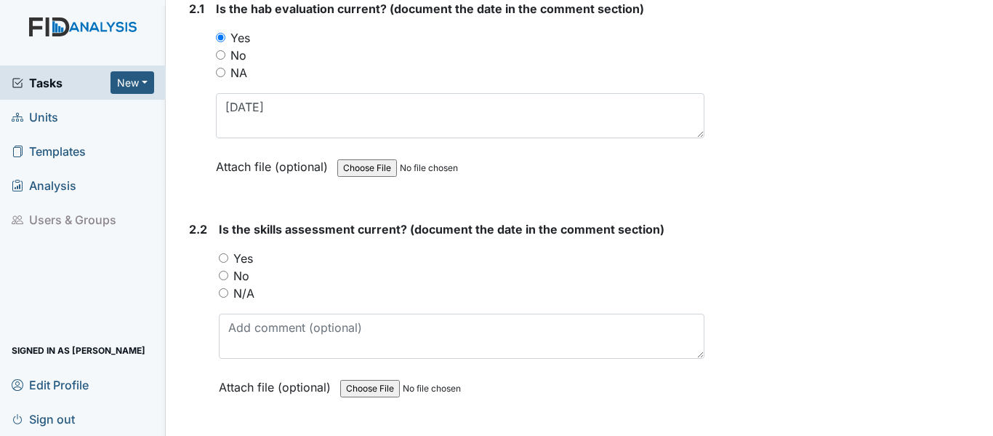
click at [224, 255] on input "Yes" at bounding box center [223, 257] width 9 height 9
radio input "true"
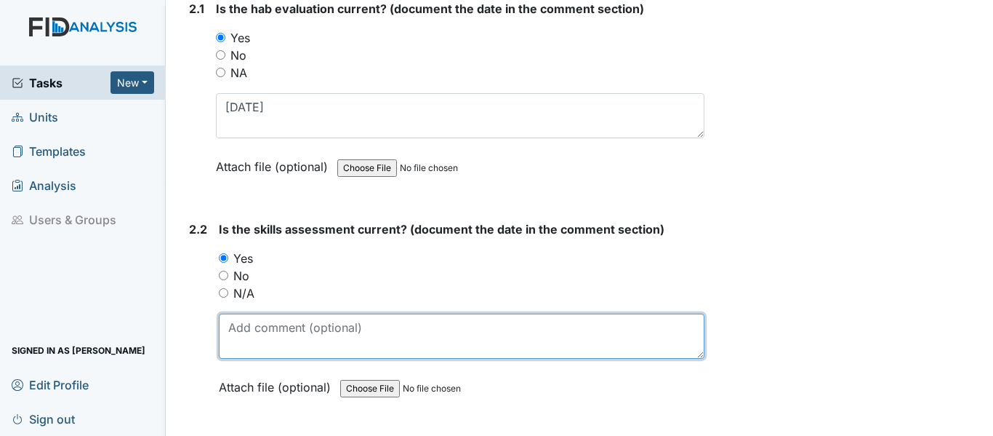
click at [290, 324] on textarea at bounding box center [462, 335] width 486 height 45
paste textarea "[DATE]"
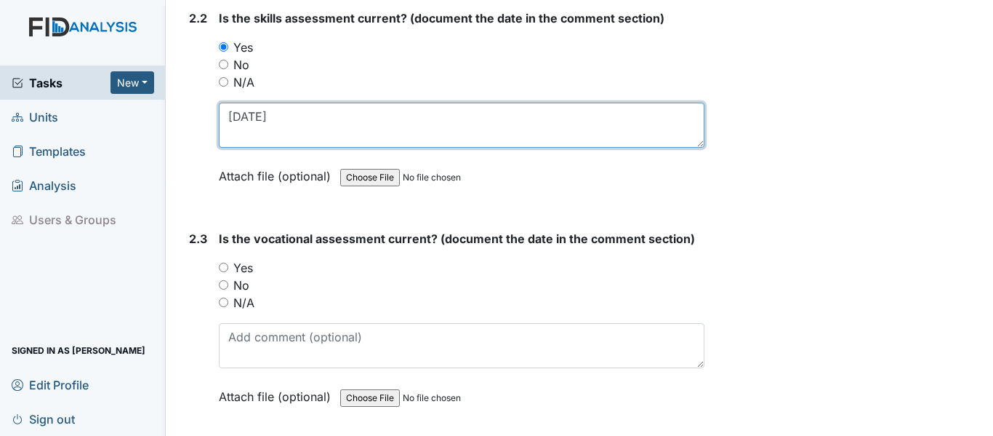
scroll to position [1745, 0]
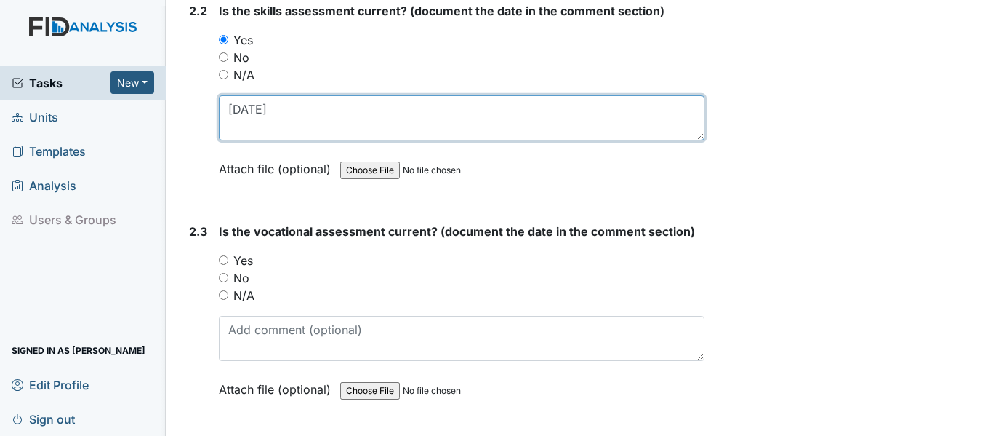
type textarea "[DATE]"
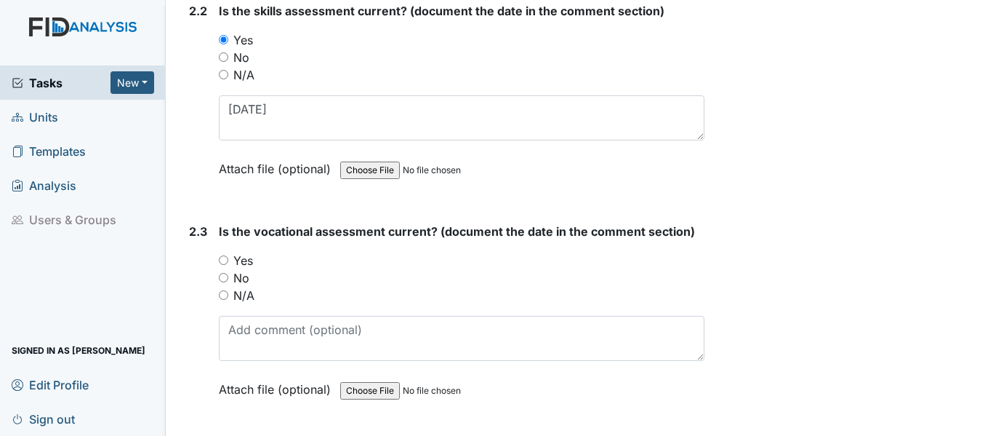
click at [225, 258] on input "Yes" at bounding box center [223, 259] width 9 height 9
radio input "true"
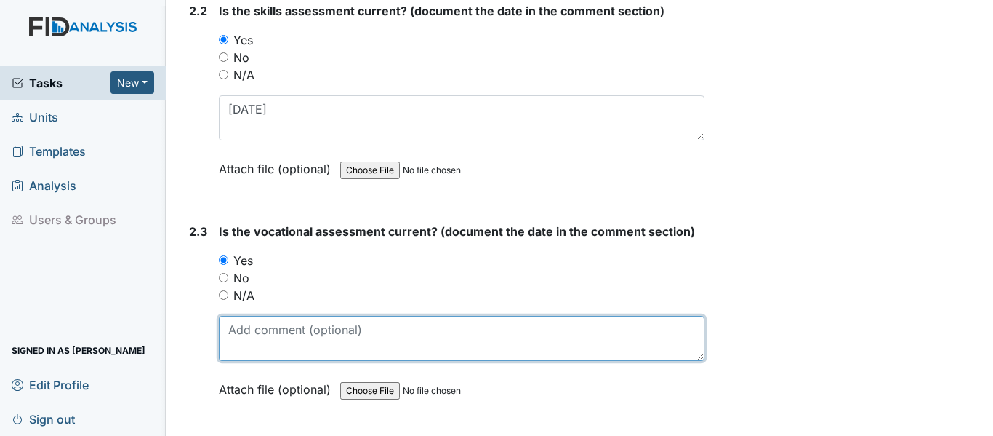
click at [260, 328] on textarea at bounding box center [462, 338] width 486 height 45
paste textarea "[DATE]"
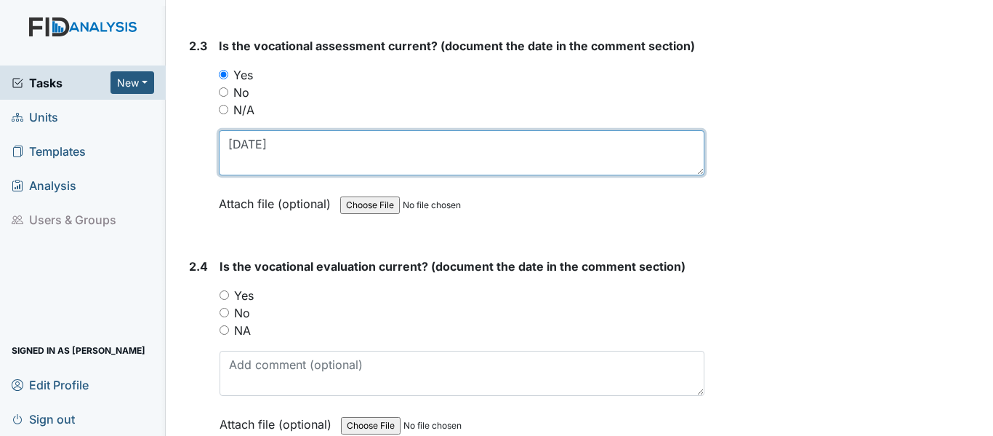
scroll to position [1963, 0]
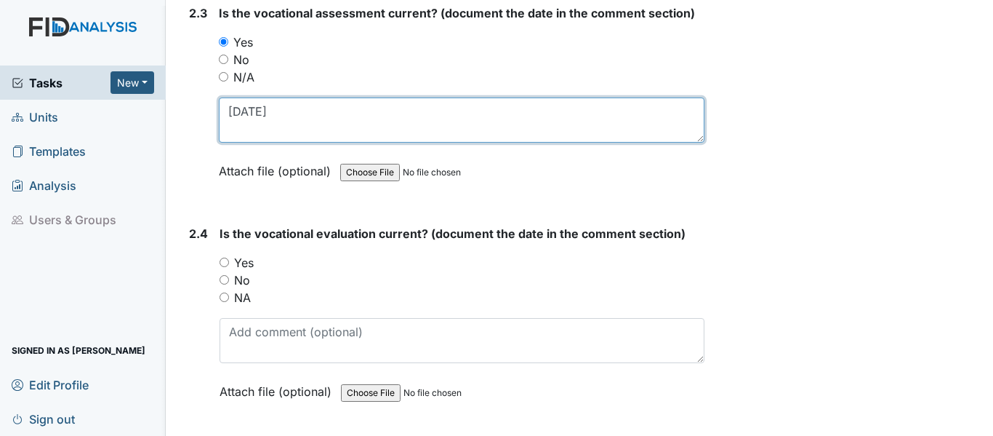
type textarea "[DATE]"
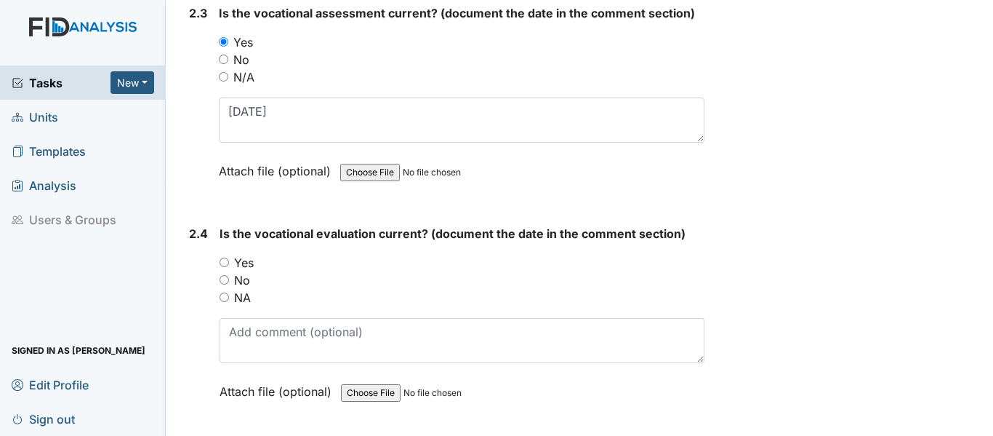
click at [228, 264] on input "Yes" at bounding box center [224, 261] width 9 height 9
radio input "true"
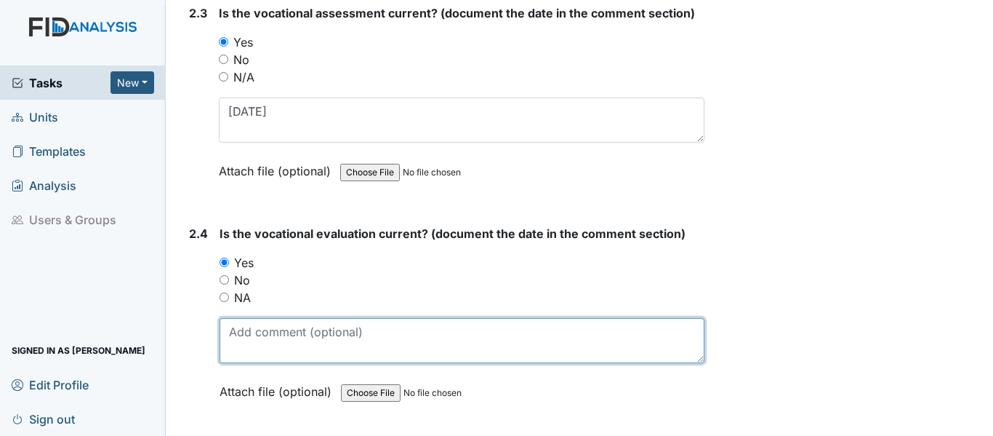
click at [283, 332] on textarea at bounding box center [462, 340] width 485 height 45
paste textarea "1/16/25"
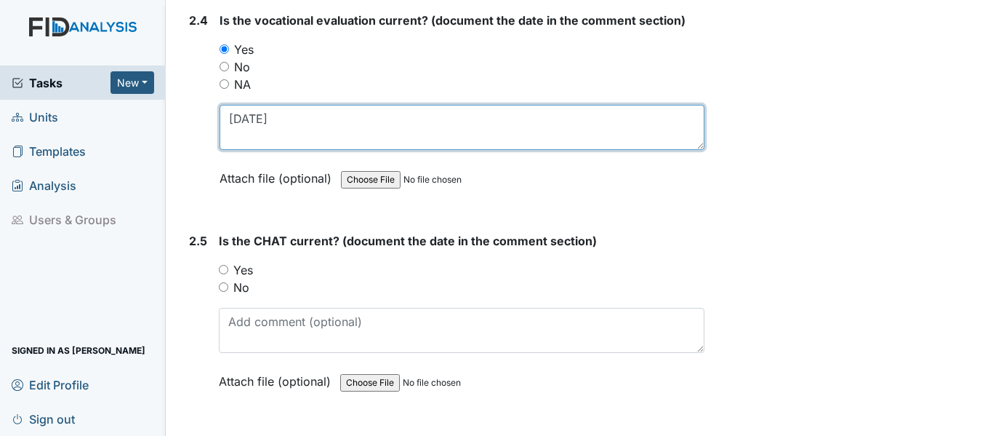
scroll to position [2181, 0]
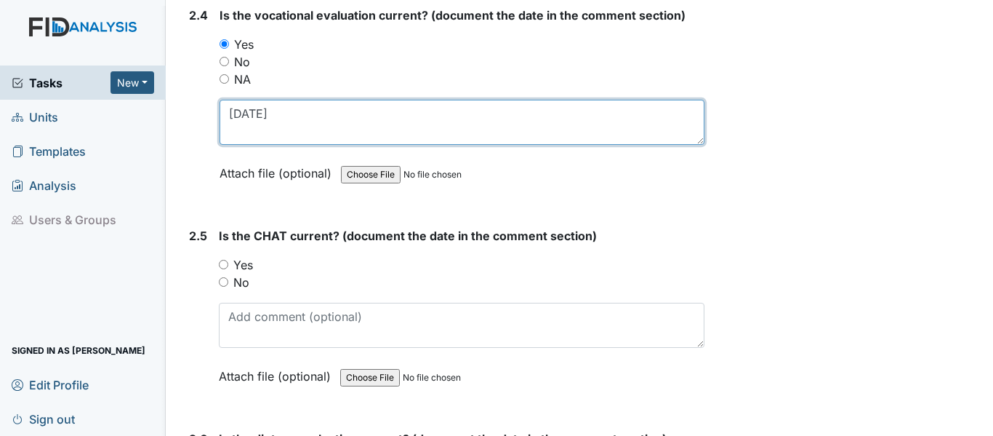
type textarea "1/16/25"
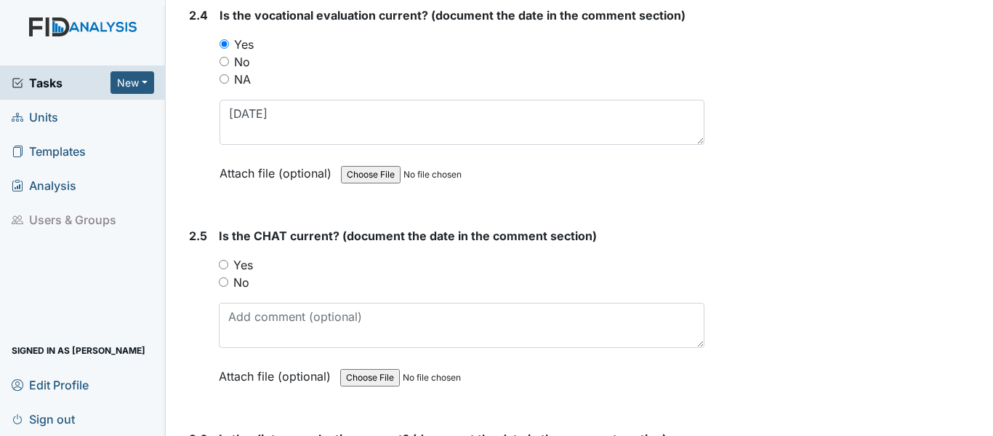
click at [225, 266] on input "Yes" at bounding box center [223, 264] width 9 height 9
radio input "true"
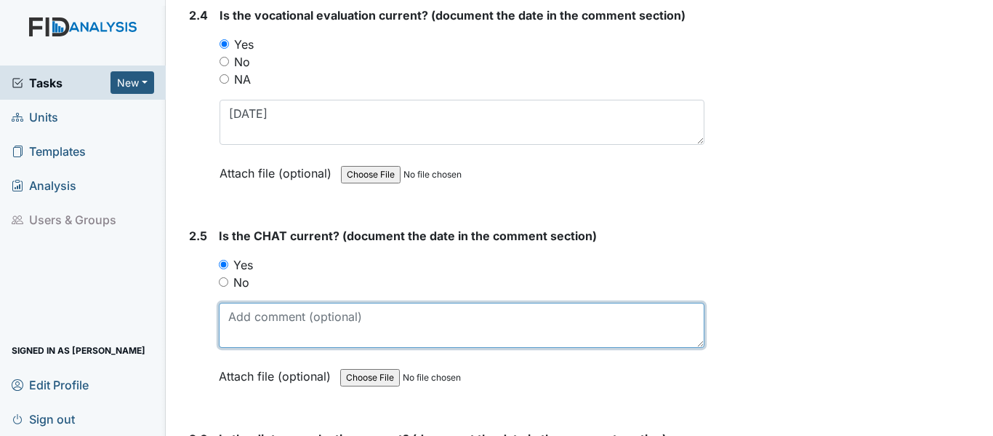
click at [319, 334] on textarea at bounding box center [462, 325] width 486 height 45
paste textarea "1/16/25"
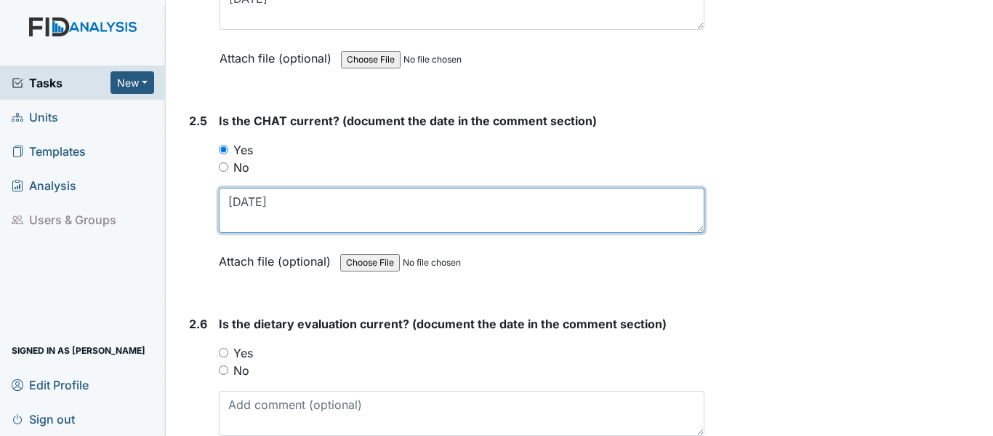
scroll to position [2400, 0]
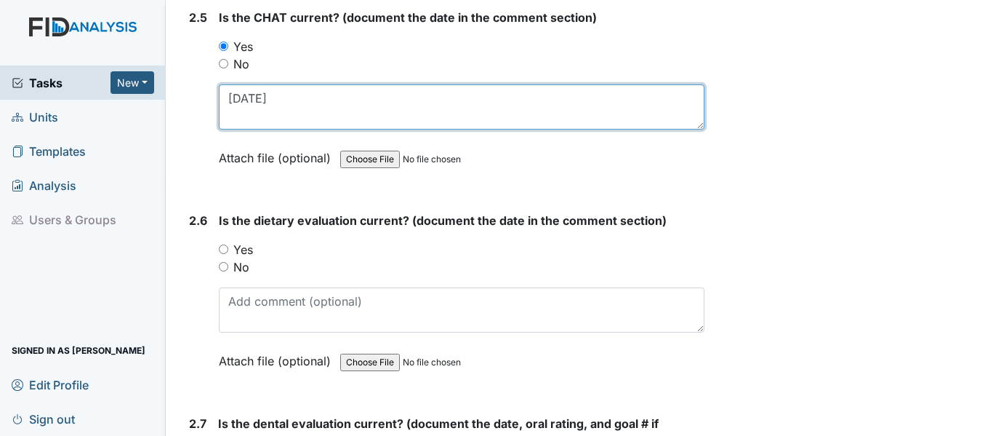
type textarea "1/16/25"
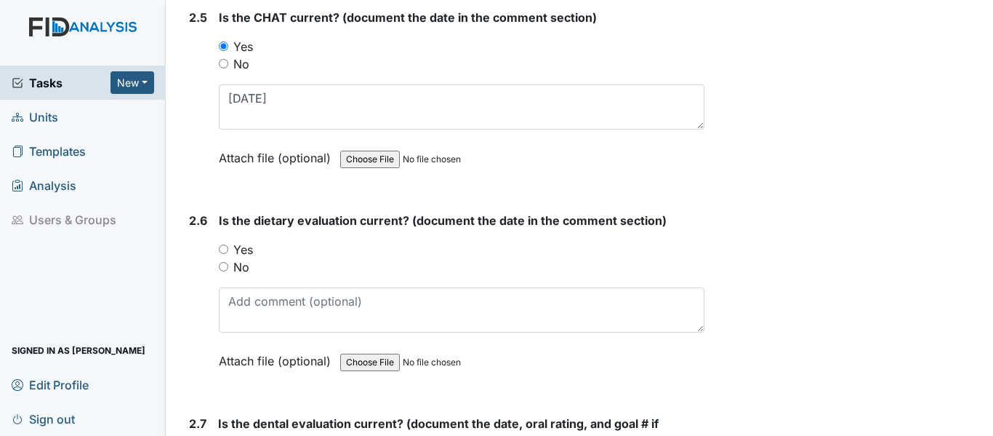
click at [224, 247] on input "Yes" at bounding box center [223, 248] width 9 height 9
radio input "true"
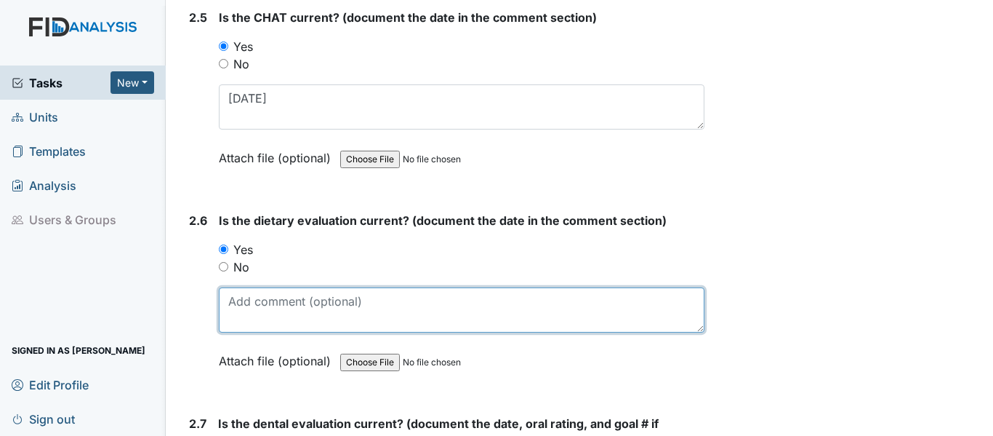
click at [278, 320] on textarea at bounding box center [462, 309] width 486 height 45
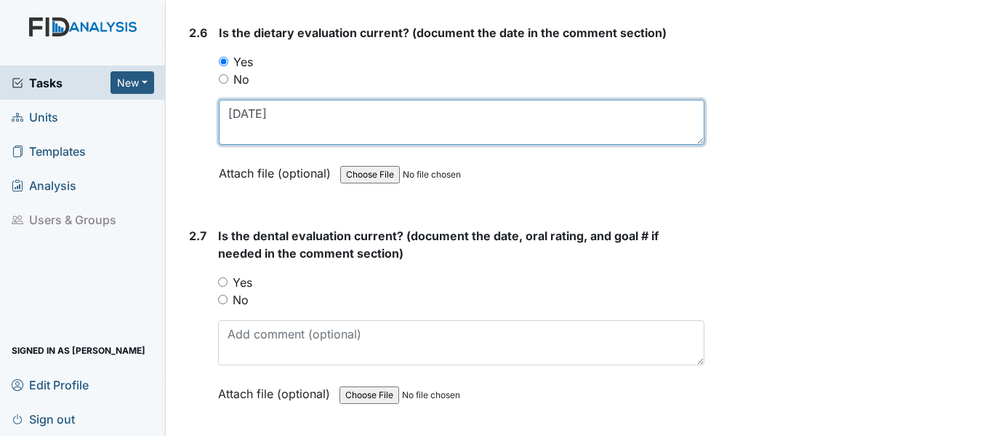
scroll to position [2618, 0]
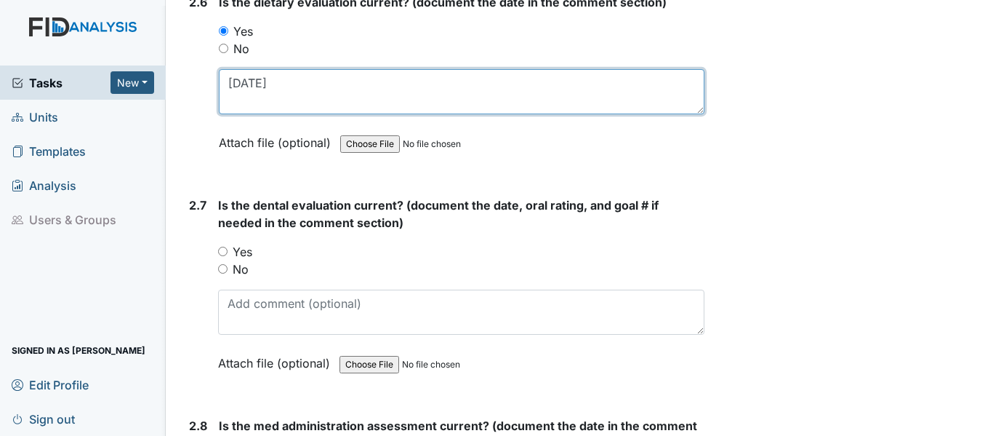
type textarea "4/10/25"
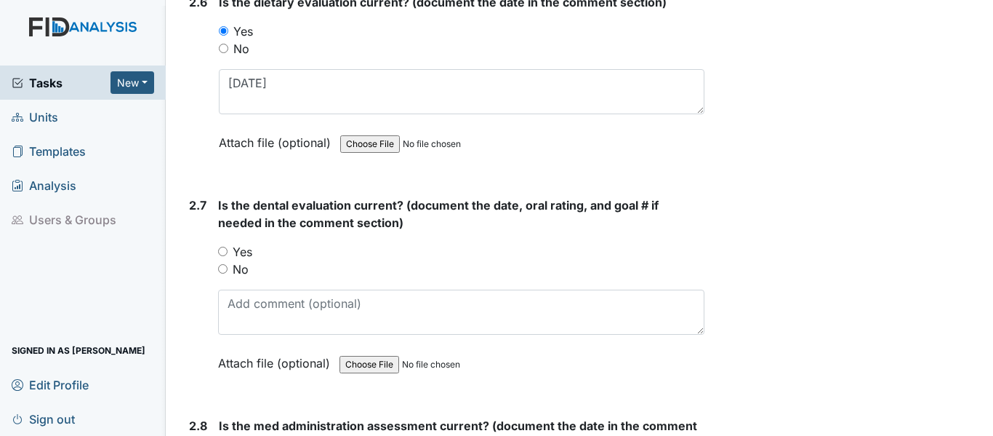
click at [220, 250] on input "Yes" at bounding box center [222, 251] width 9 height 9
radio input "true"
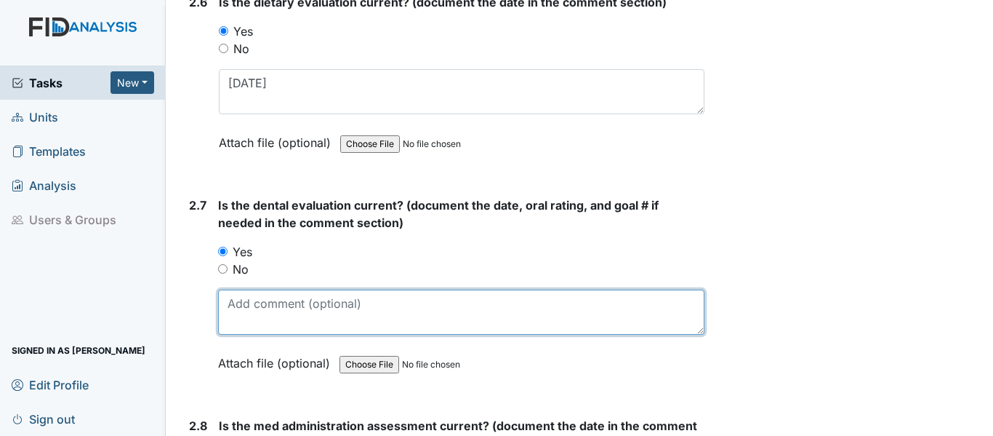
click at [251, 304] on textarea at bounding box center [461, 311] width 486 height 45
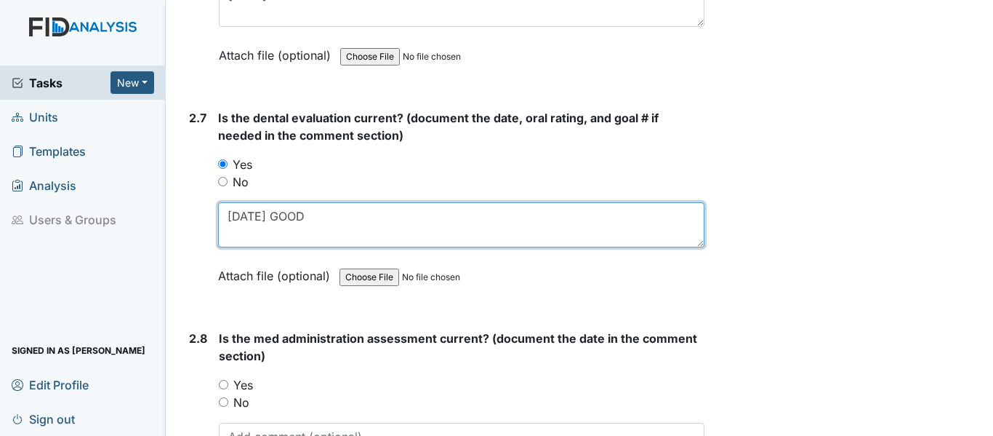
scroll to position [2763, 0]
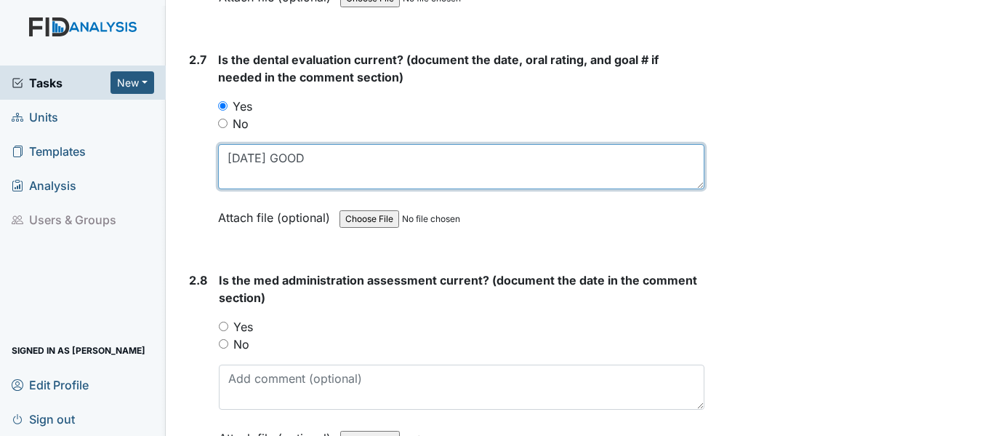
type textarea "3/12/25 GOOD"
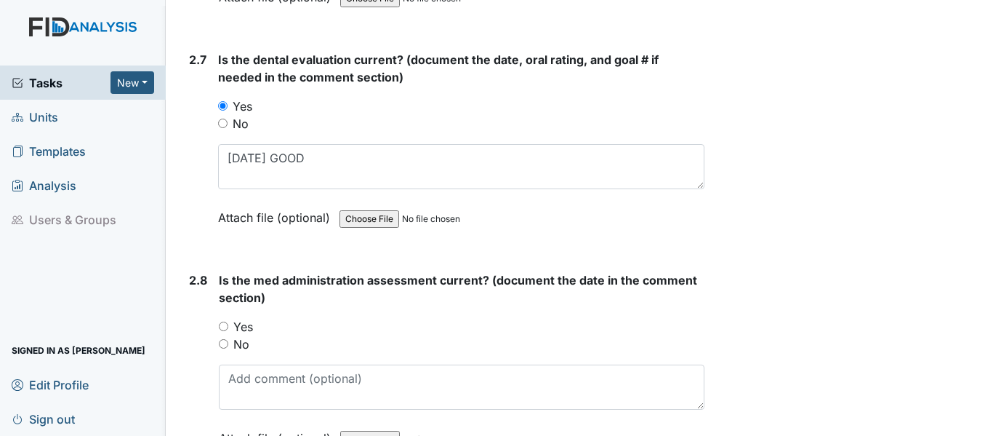
click at [223, 328] on input "Yes" at bounding box center [223, 325] width 9 height 9
radio input "true"
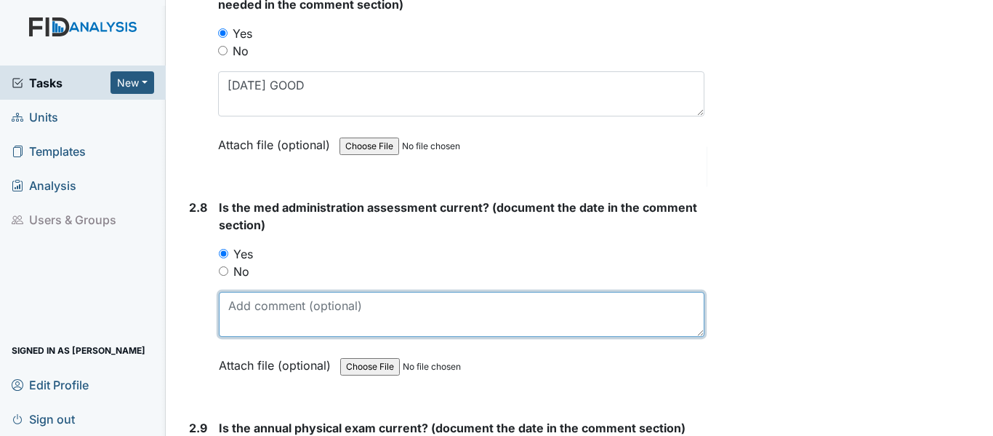
click at [287, 316] on textarea at bounding box center [462, 314] width 486 height 45
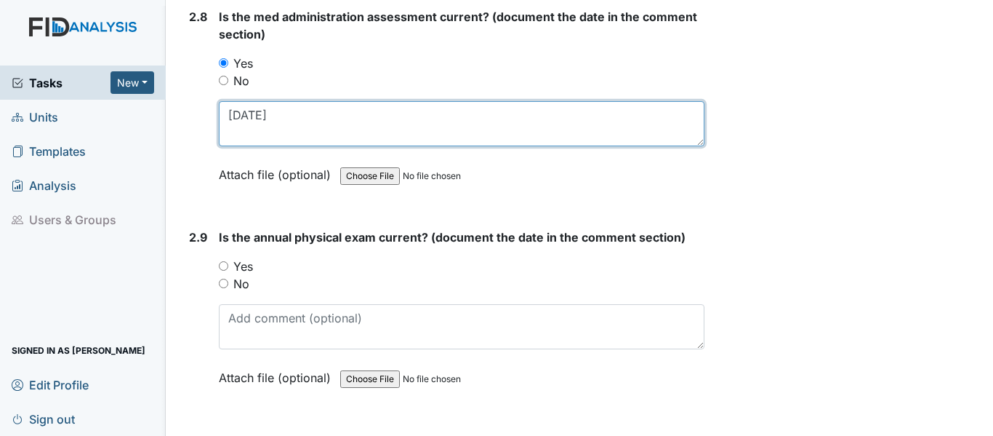
scroll to position [3054, 0]
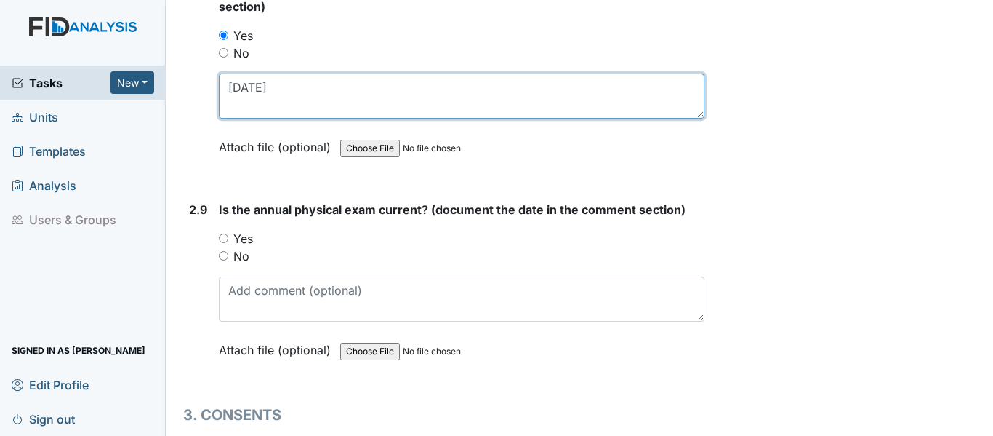
type textarea "6/3/25"
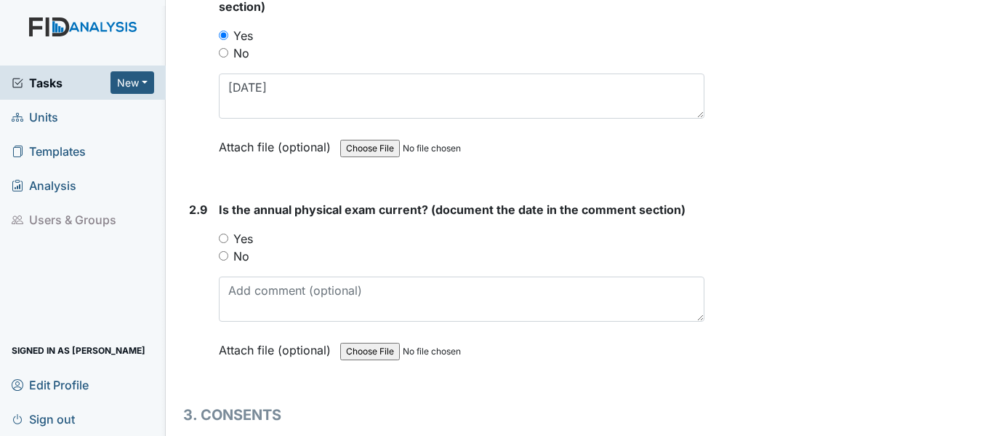
click at [220, 236] on input "Yes" at bounding box center [223, 237] width 9 height 9
radio input "true"
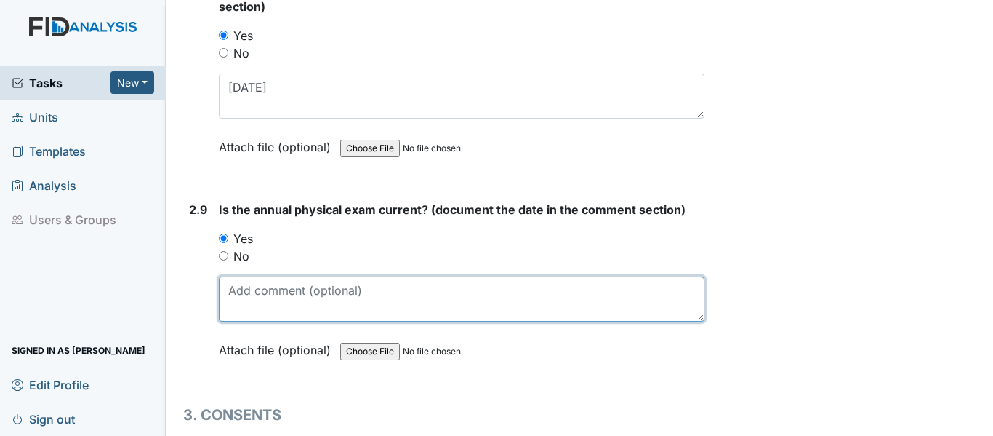
click at [242, 291] on textarea at bounding box center [462, 298] width 486 height 45
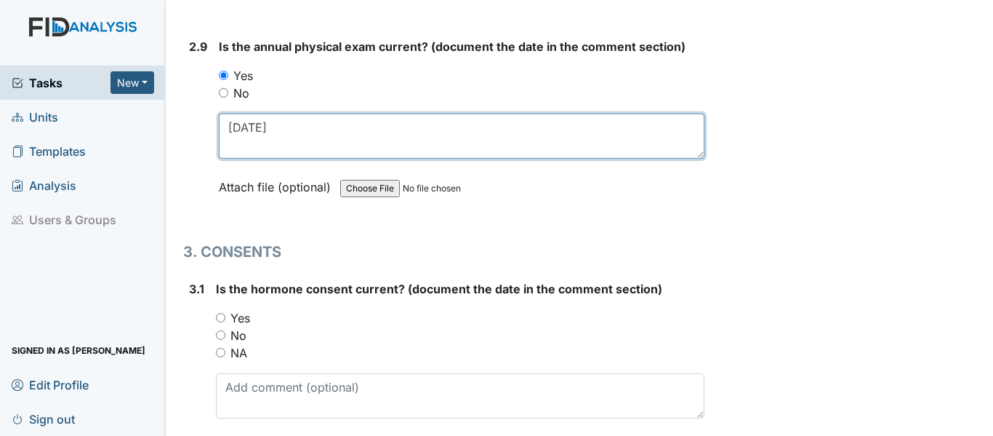
scroll to position [3272, 0]
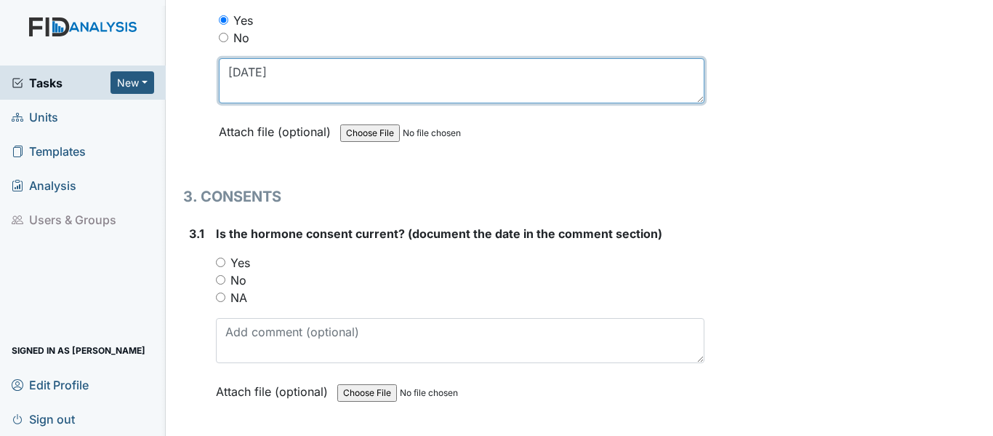
type textarea "6/3/25"
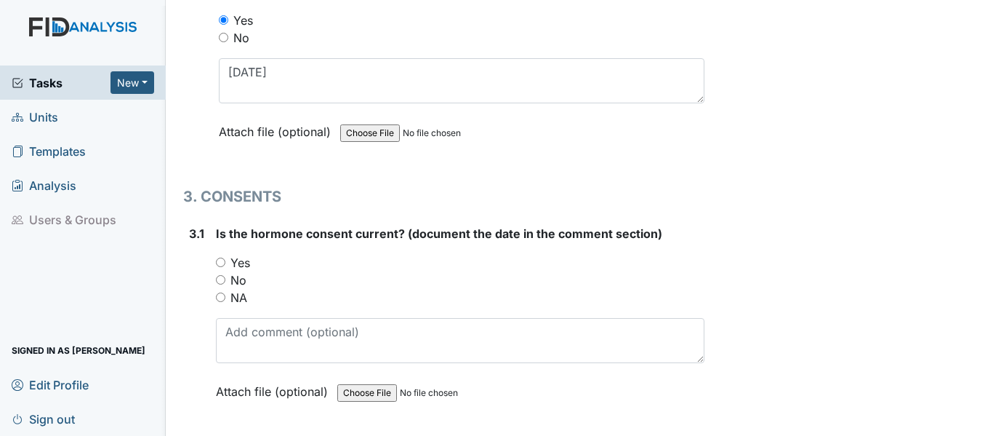
click at [219, 262] on input "Yes" at bounding box center [220, 261] width 9 height 9
radio input "true"
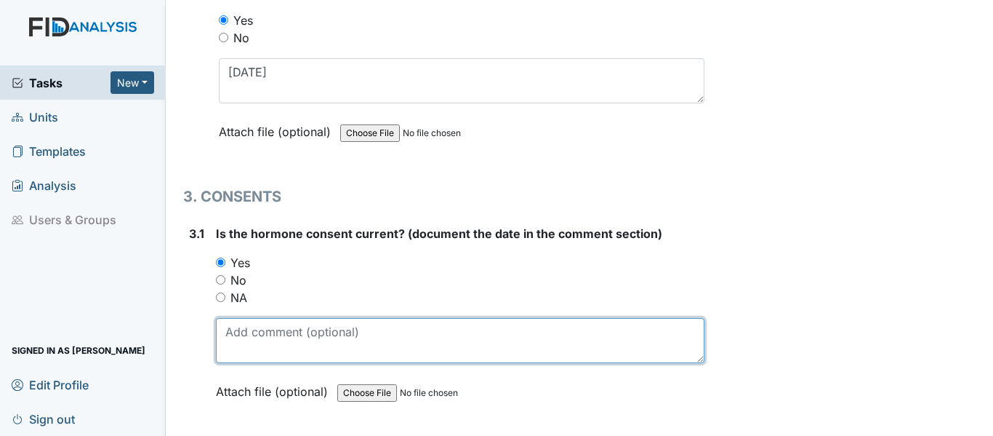
click at [257, 338] on textarea at bounding box center [460, 340] width 489 height 45
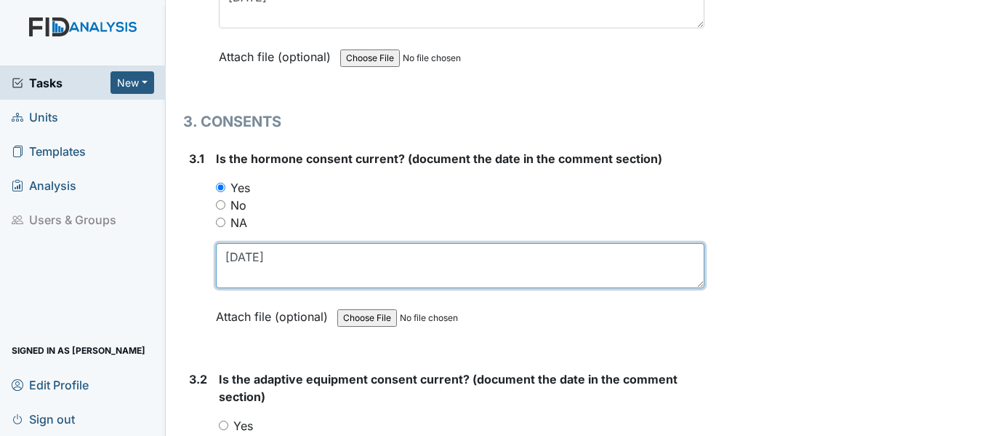
scroll to position [3418, 0]
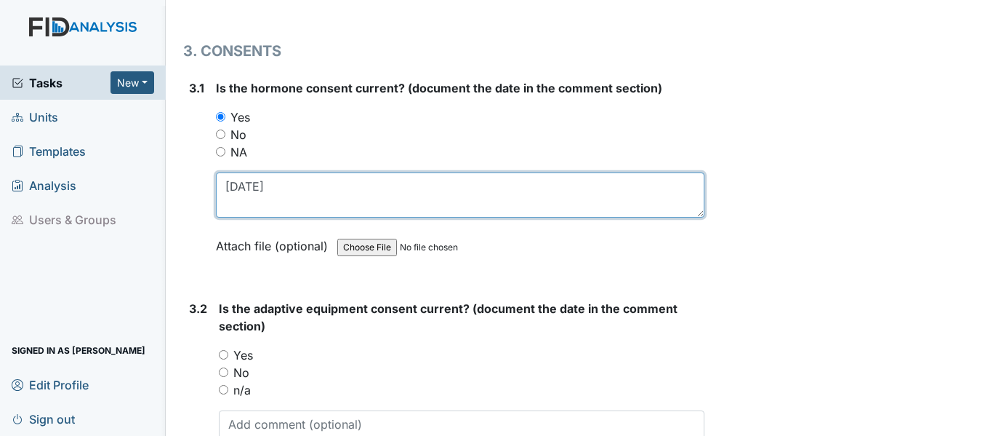
type textarea "4/9/25"
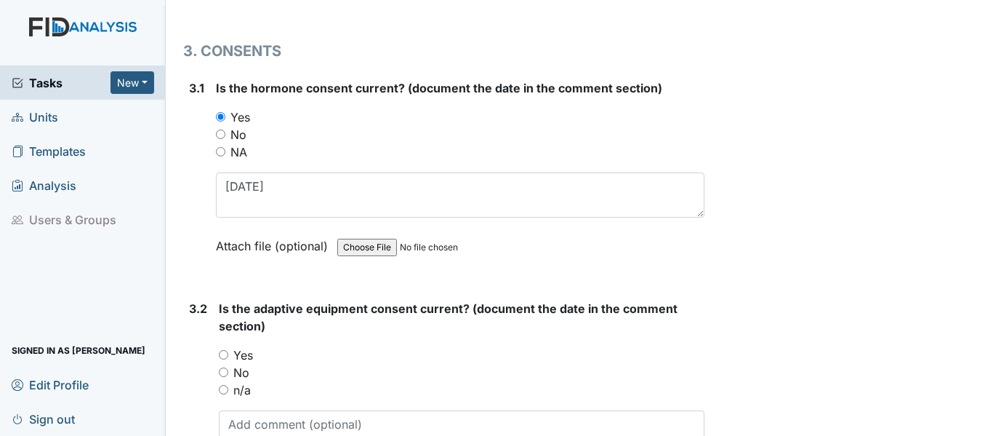
click at [225, 355] on input "Yes" at bounding box center [223, 354] width 9 height 9
radio input "true"
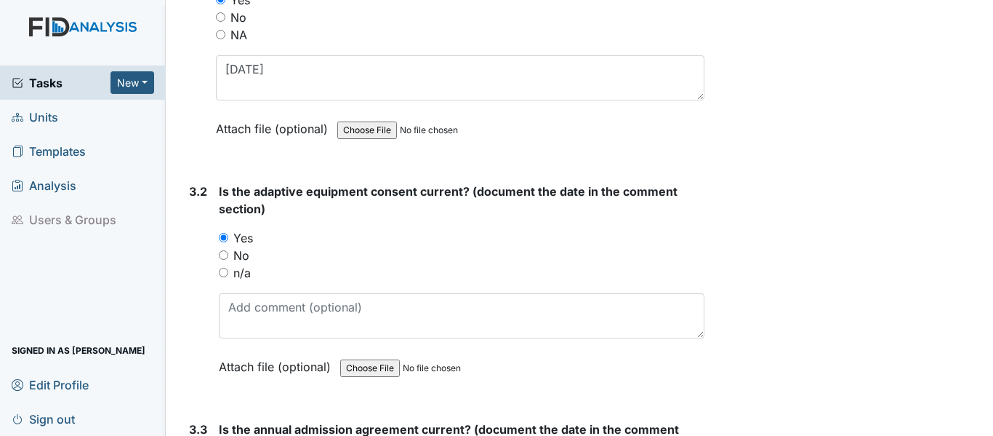
scroll to position [3563, 0]
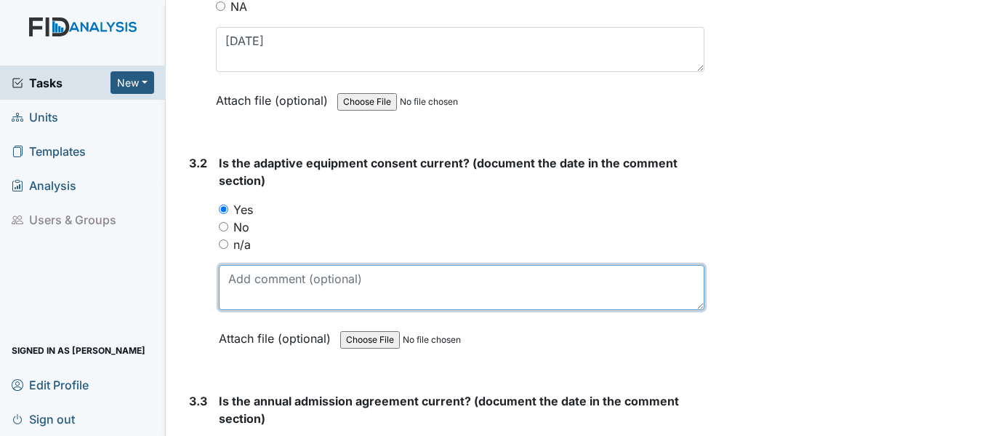
click at [271, 296] on textarea at bounding box center [462, 287] width 486 height 45
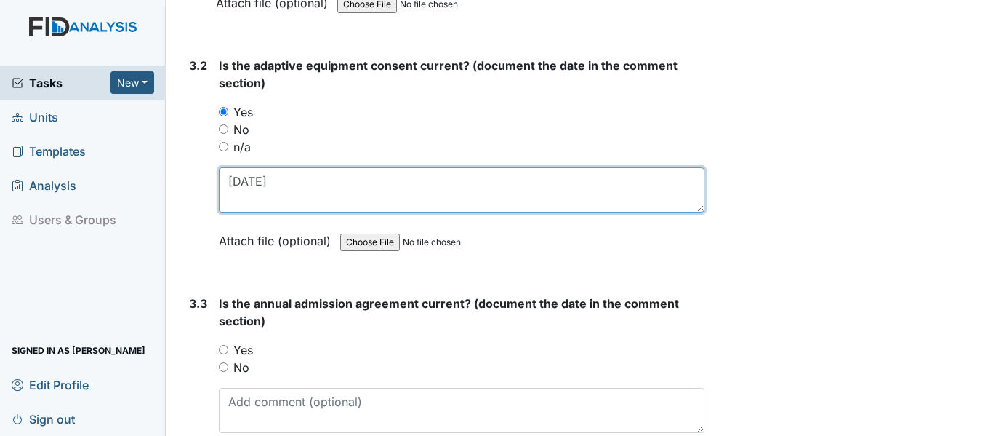
scroll to position [3709, 0]
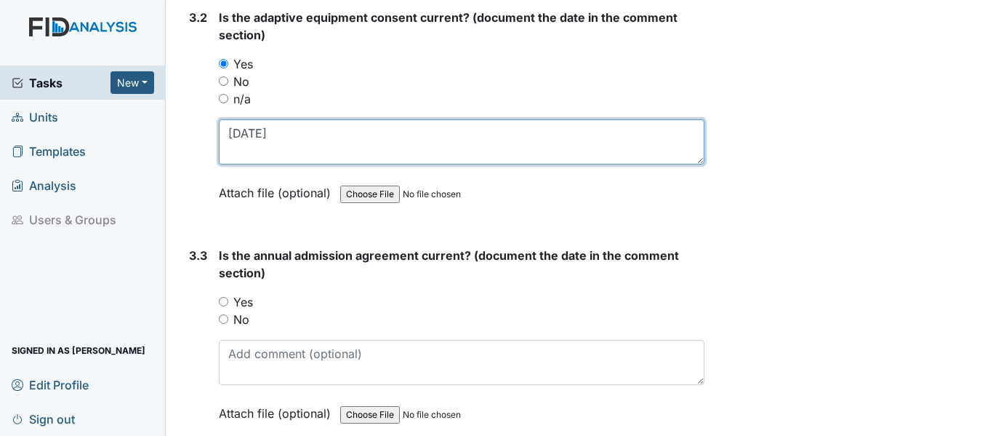
type textarea "5/14/25"
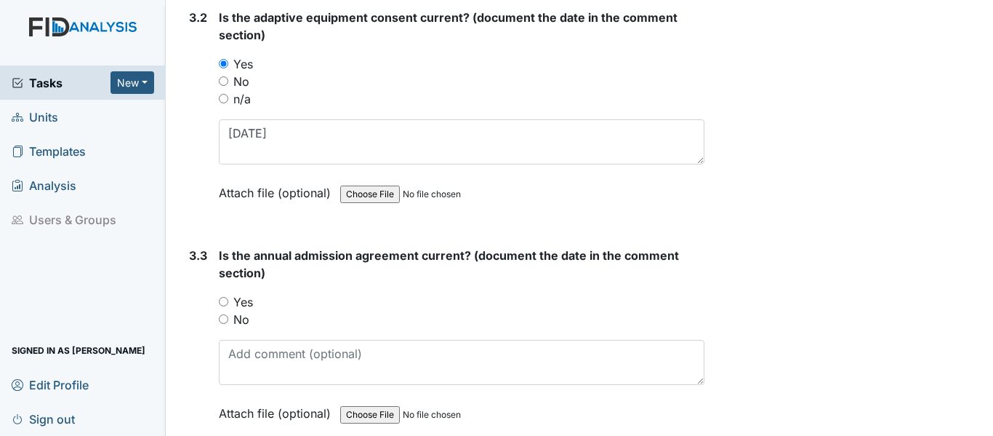
click at [225, 303] on input "Yes" at bounding box center [223, 301] width 9 height 9
radio input "true"
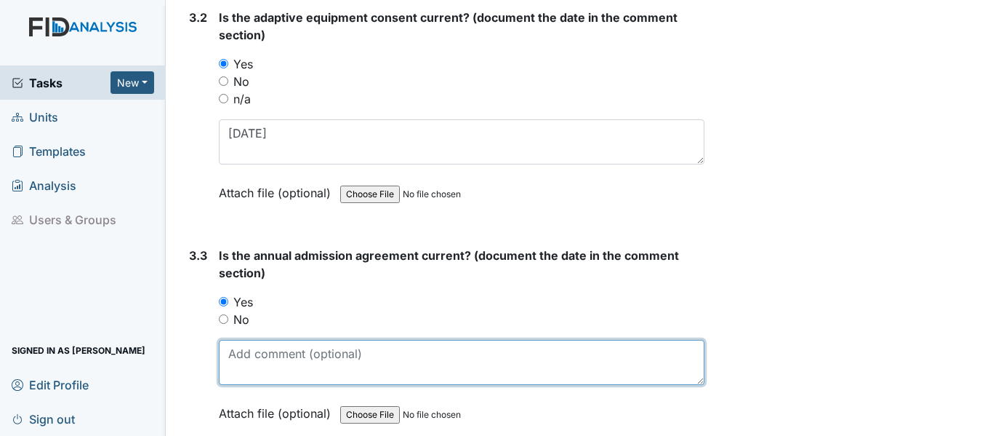
click at [285, 362] on textarea at bounding box center [462, 362] width 486 height 45
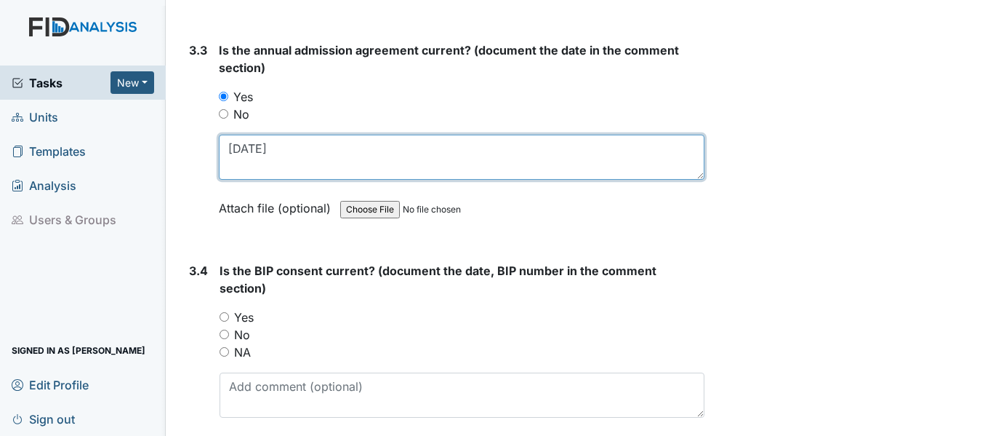
scroll to position [3927, 0]
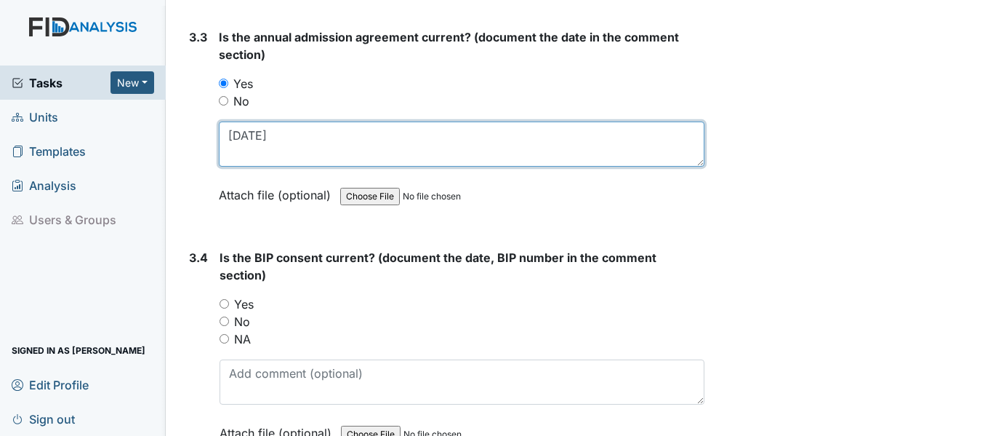
type textarea "5/2/25"
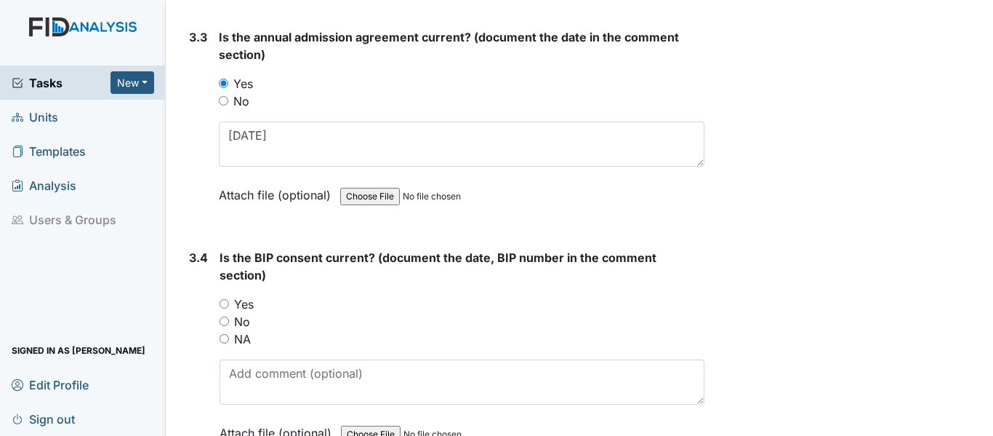
click at [225, 334] on input "NA" at bounding box center [224, 338] width 9 height 9
radio input "true"
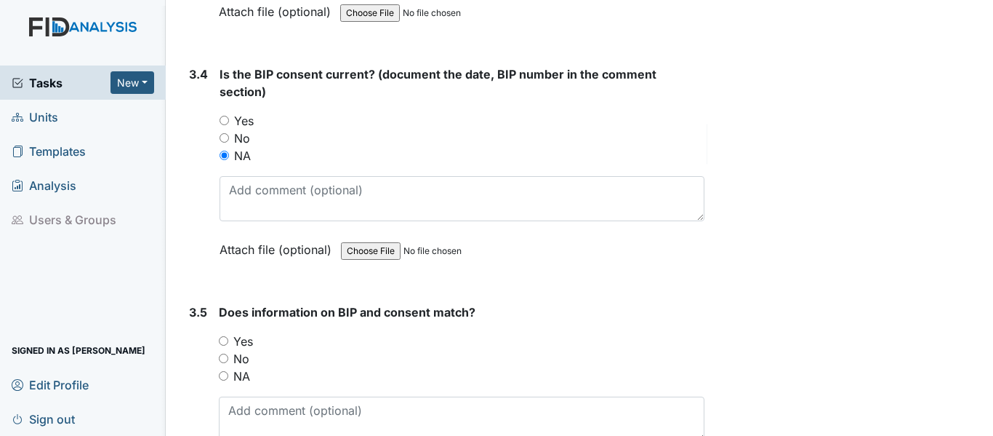
scroll to position [4145, 0]
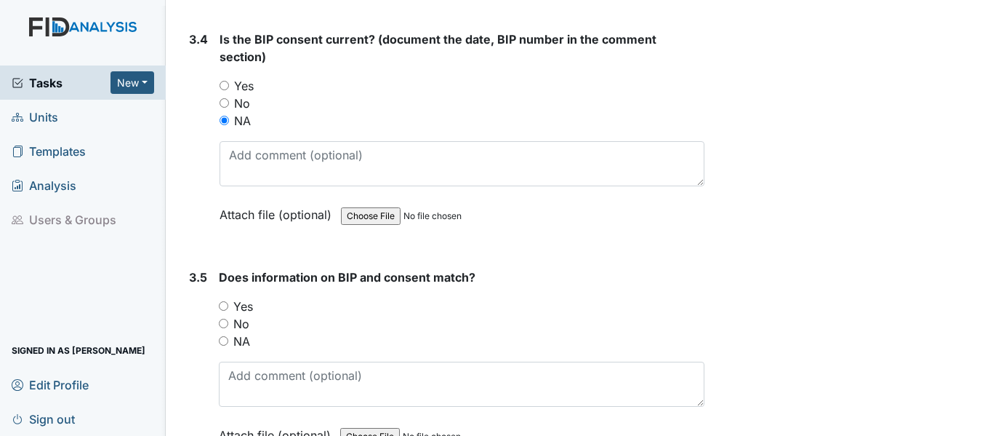
click at [223, 343] on input "NA" at bounding box center [223, 340] width 9 height 9
radio input "true"
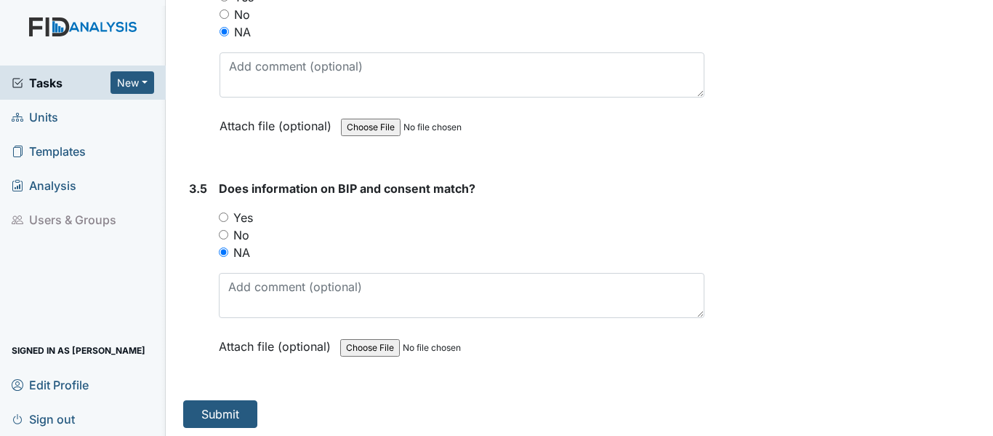
scroll to position [4237, 0]
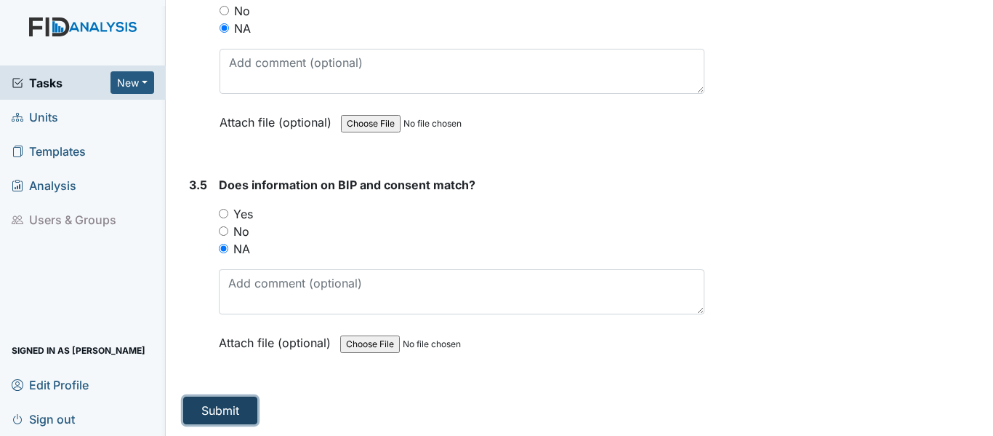
click at [247, 405] on button "Submit" at bounding box center [220, 410] width 74 height 28
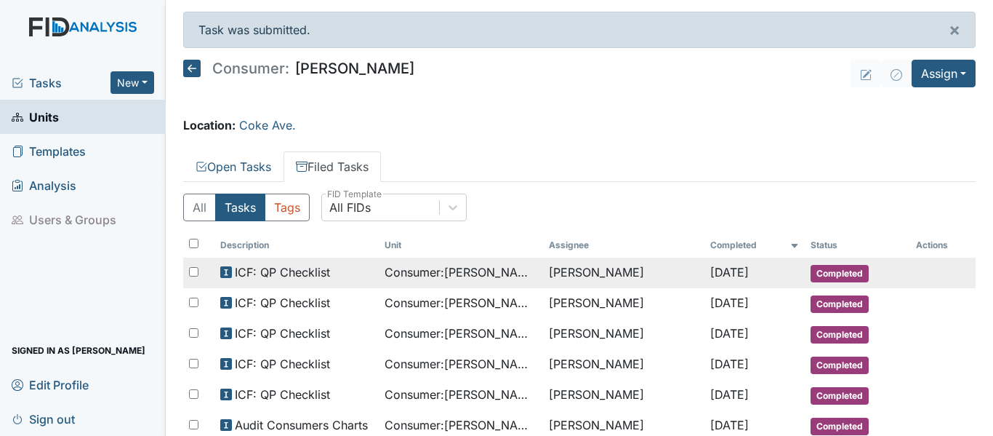
click at [500, 269] on span "Consumer : [PERSON_NAME][GEOGRAPHIC_DATA]" at bounding box center [461, 271] width 153 height 17
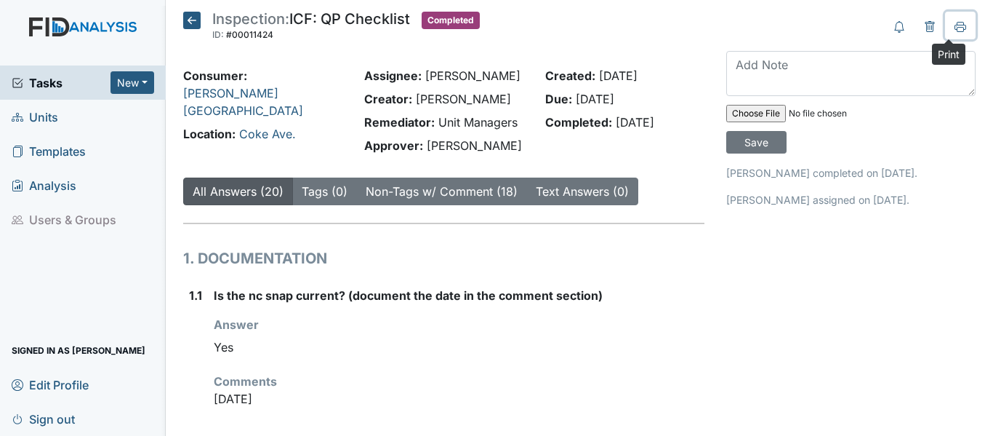
click at [955, 26] on icon at bounding box center [961, 27] width 12 height 12
click at [189, 25] on icon at bounding box center [191, 20] width 17 height 17
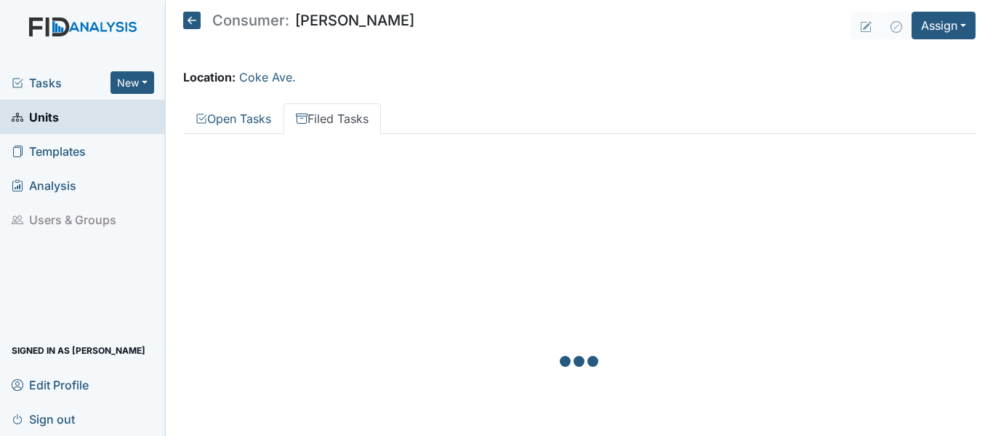
click at [189, 25] on icon at bounding box center [191, 20] width 17 height 17
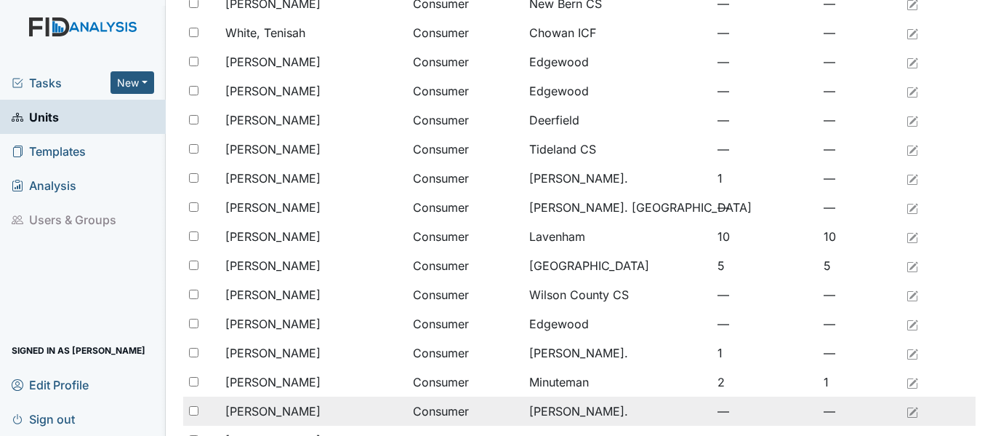
scroll to position [818, 0]
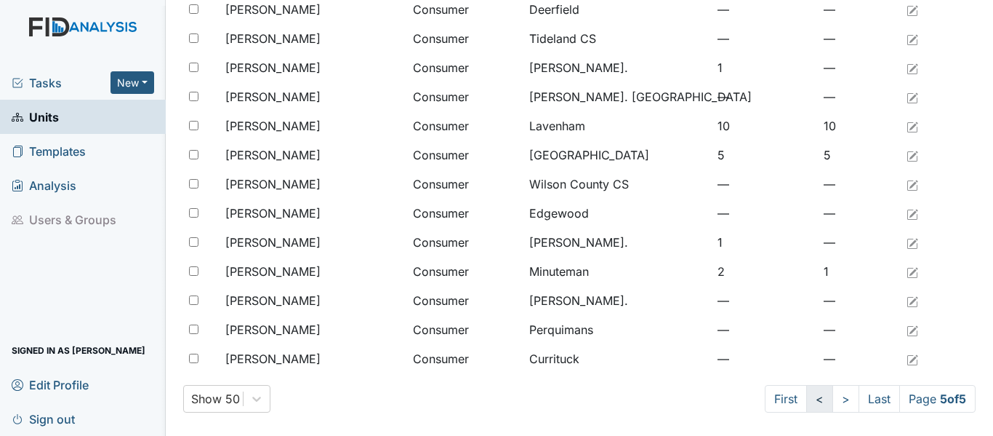
click at [809, 402] on link "<" at bounding box center [819, 399] width 27 height 28
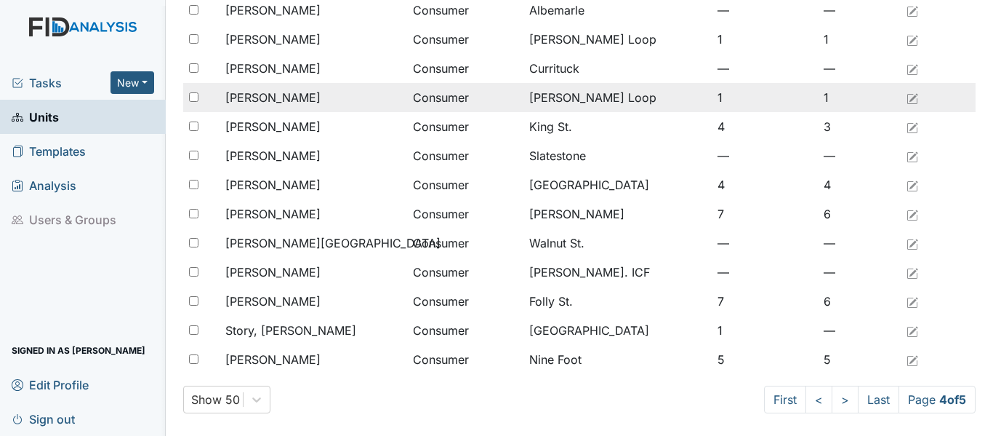
scroll to position [1196, 0]
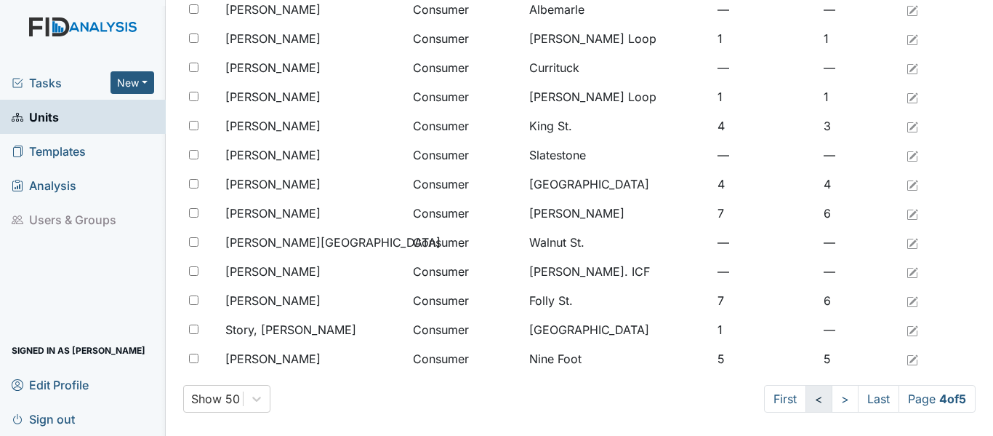
click at [807, 401] on link "<" at bounding box center [819, 399] width 27 height 28
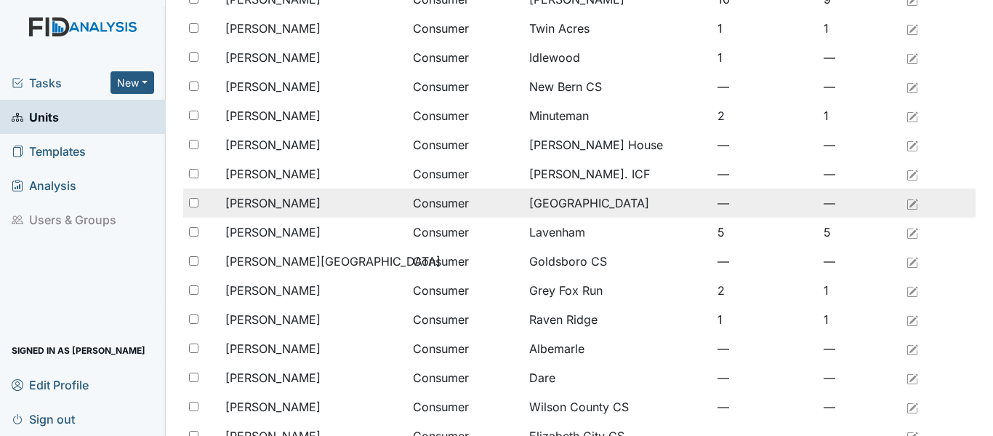
scroll to position [760, 0]
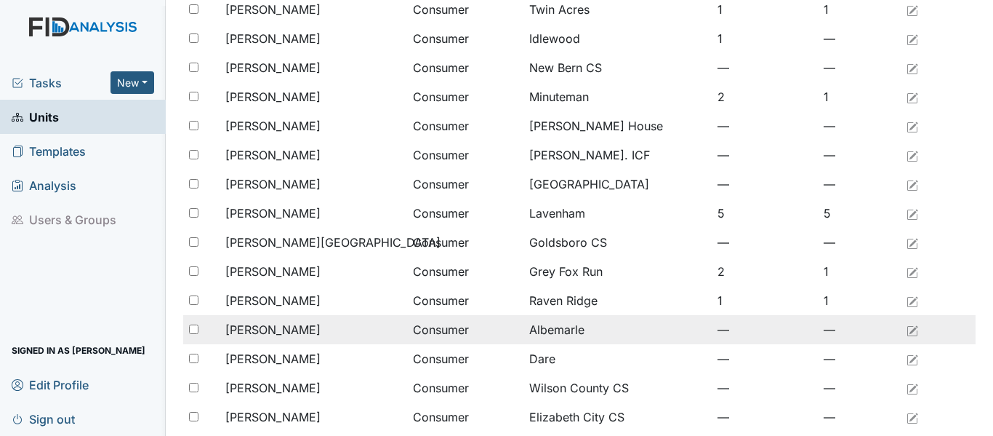
click at [283, 324] on span "Louther, Lamar" at bounding box center [272, 329] width 95 height 17
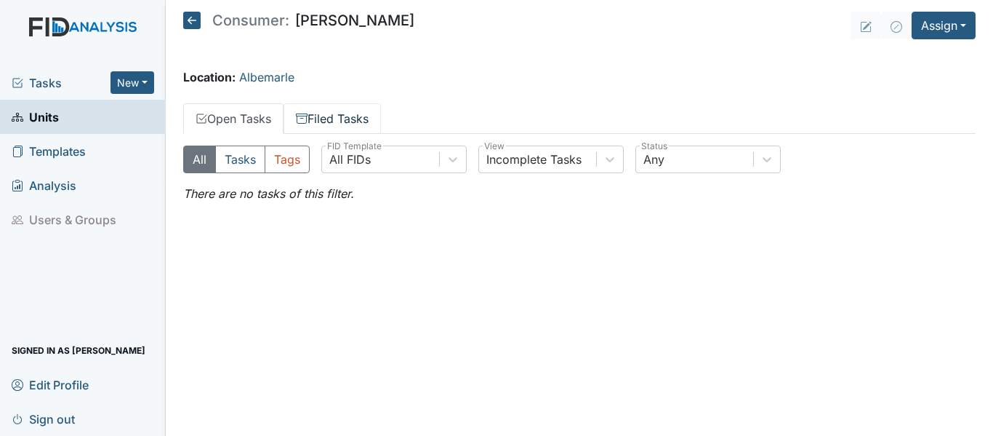
click at [344, 122] on link "Filed Tasks" at bounding box center [332, 118] width 97 height 31
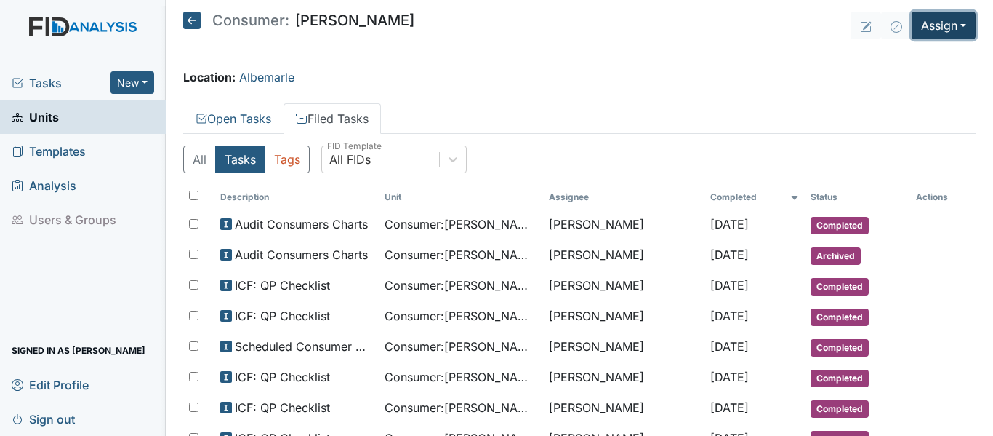
click at [916, 26] on button "Assign" at bounding box center [944, 26] width 64 height 28
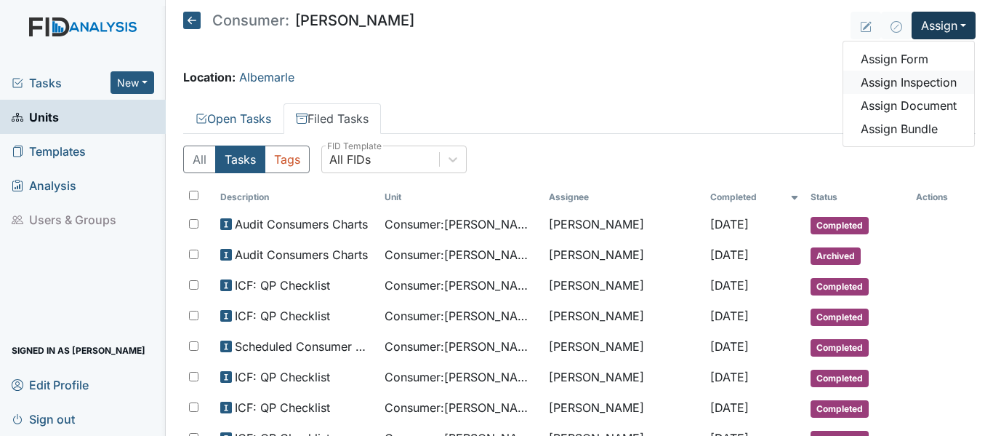
click at [917, 82] on link "Assign Inspection" at bounding box center [909, 82] width 131 height 23
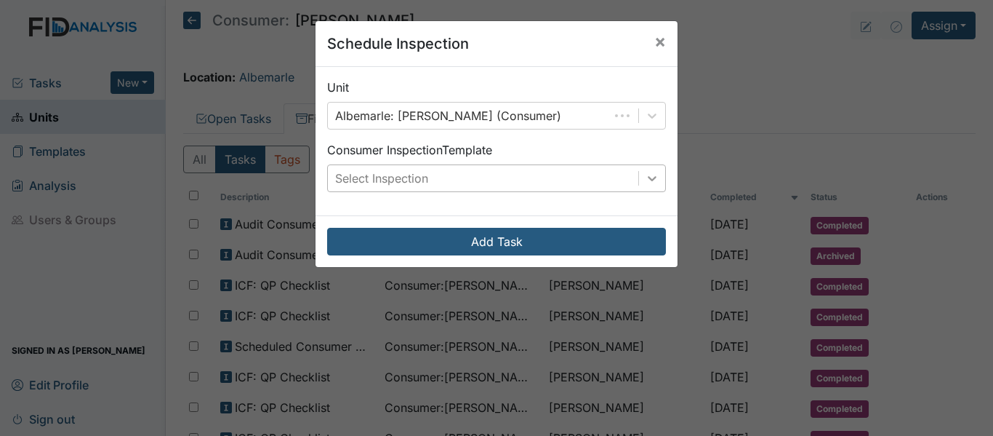
click at [648, 171] on icon at bounding box center [652, 178] width 15 height 15
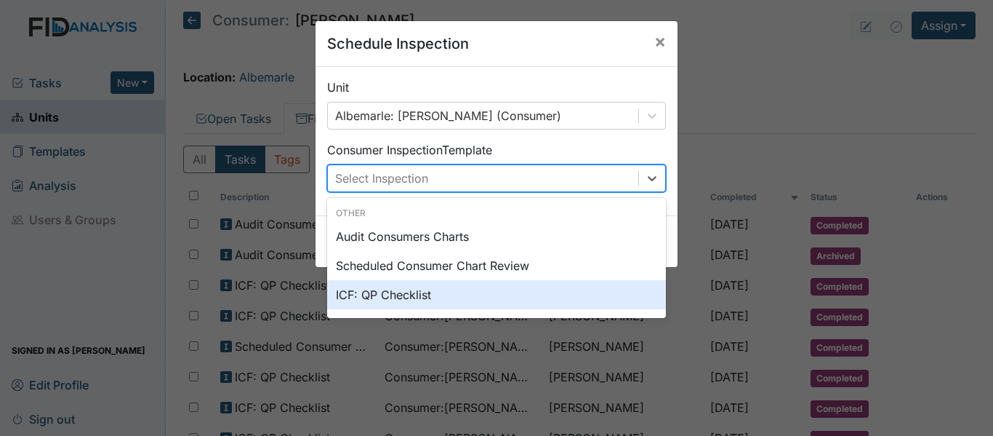
click at [419, 296] on div "ICF: QP Checklist" at bounding box center [496, 294] width 339 height 29
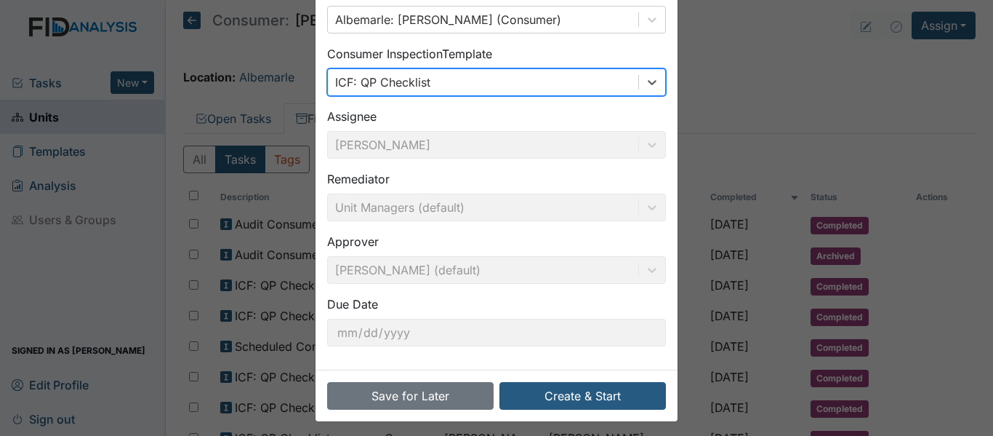
scroll to position [103, 0]
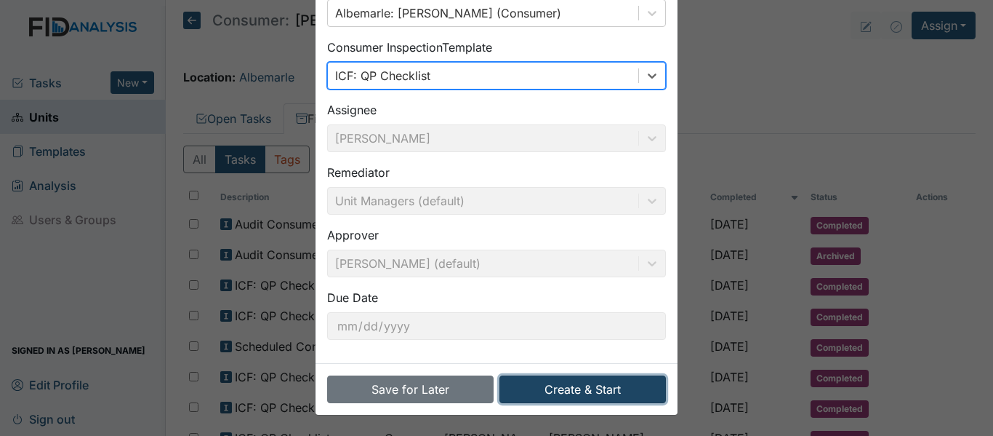
click at [598, 393] on button "Create & Start" at bounding box center [583, 389] width 167 height 28
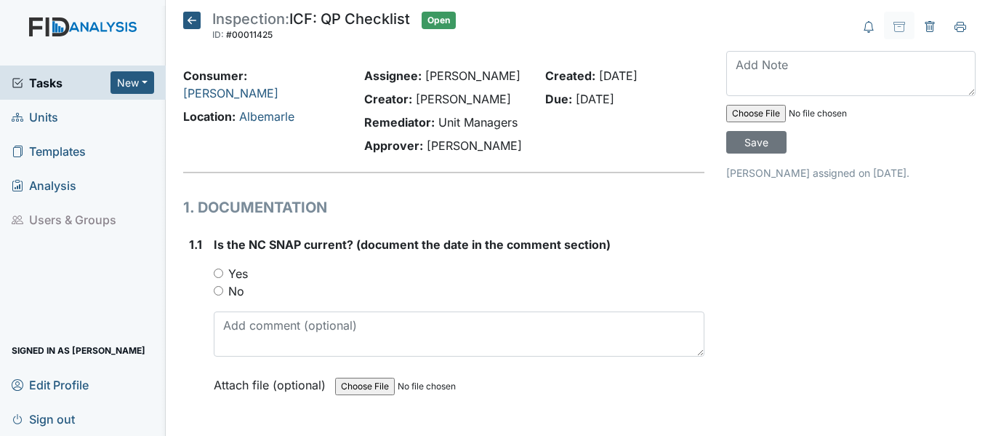
click at [218, 271] on input "Yes" at bounding box center [218, 272] width 9 height 9
radio input "true"
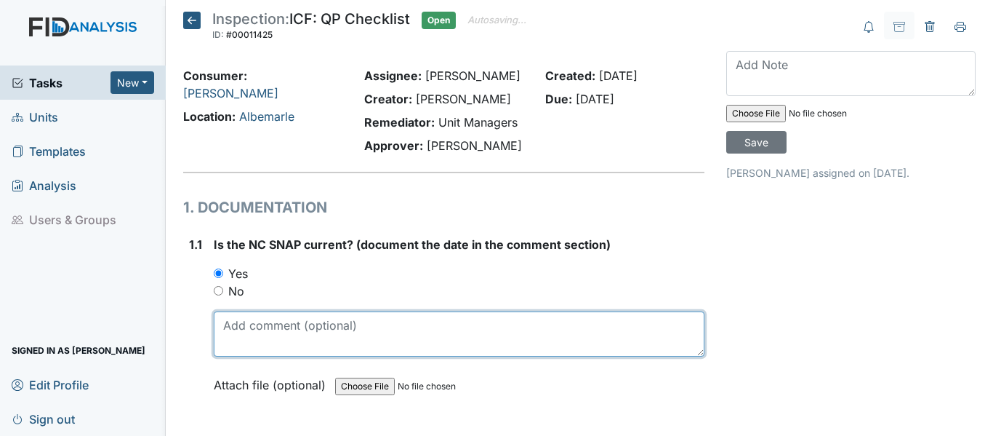
click at [279, 329] on textarea at bounding box center [459, 333] width 491 height 45
drag, startPoint x: 224, startPoint y: 329, endPoint x: 272, endPoint y: 329, distance: 48.0
click at [272, 329] on textarea "[DATE]" at bounding box center [459, 333] width 491 height 45
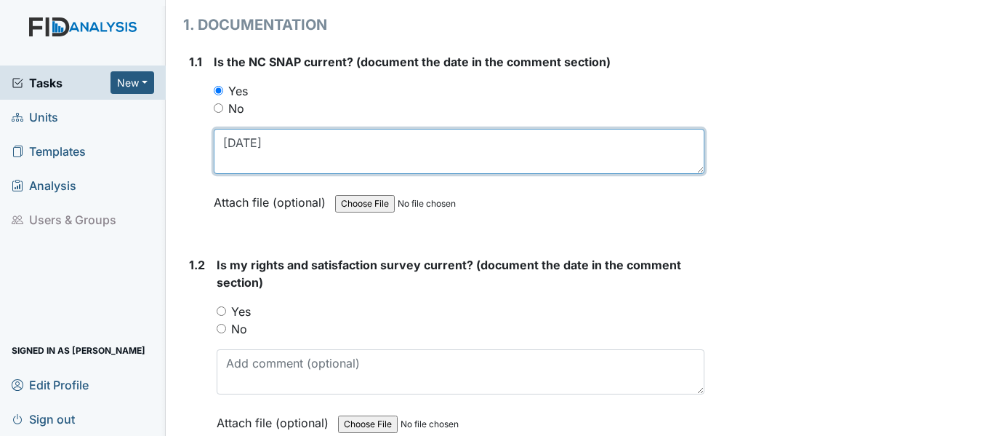
scroll to position [218, 0]
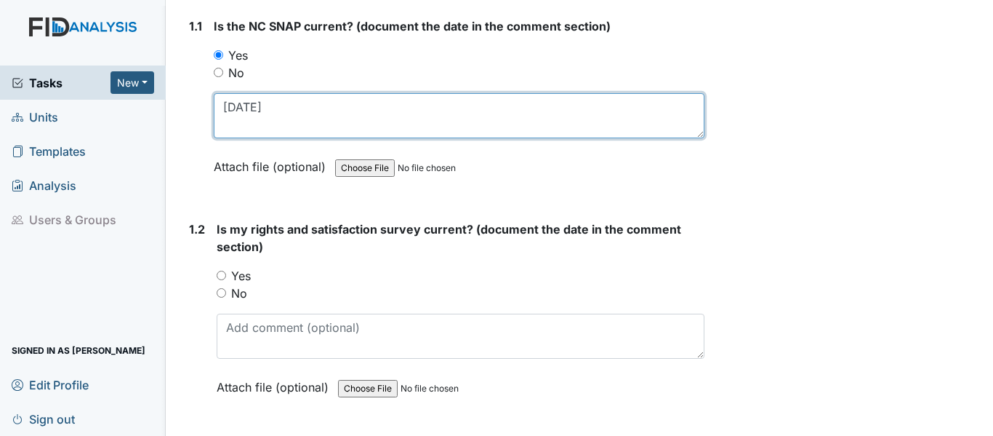
type textarea "4/3/25"
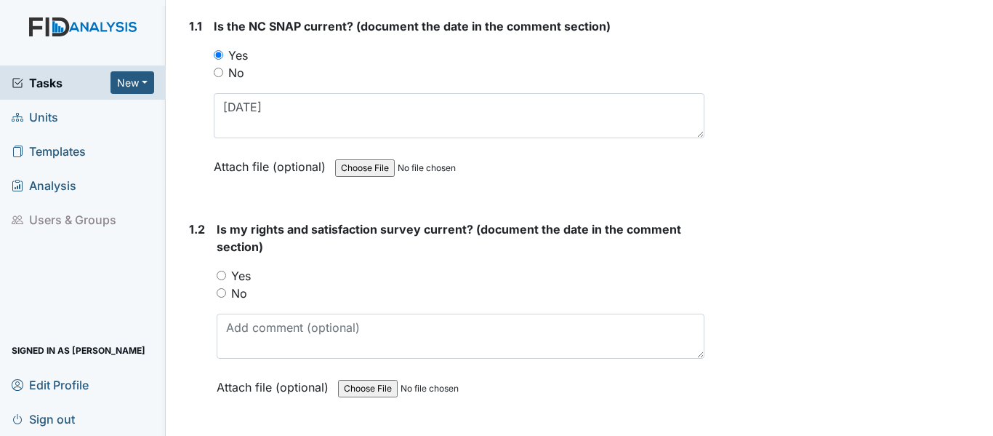
click at [223, 273] on input "Yes" at bounding box center [221, 275] width 9 height 9
radio input "true"
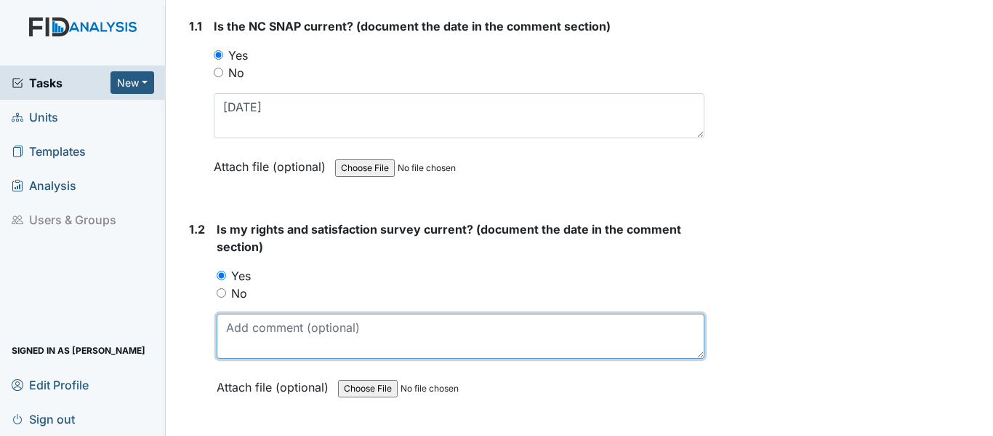
click at [248, 336] on textarea at bounding box center [461, 335] width 488 height 45
paste textarea "4/3/25"
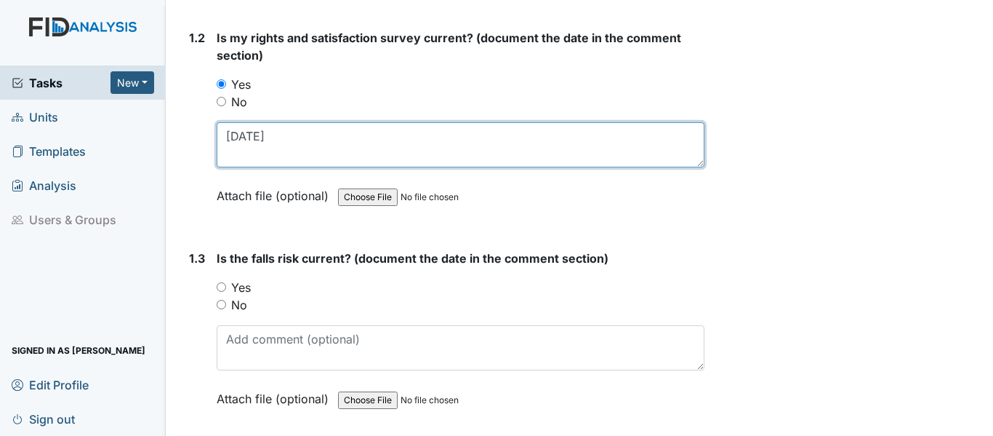
scroll to position [436, 0]
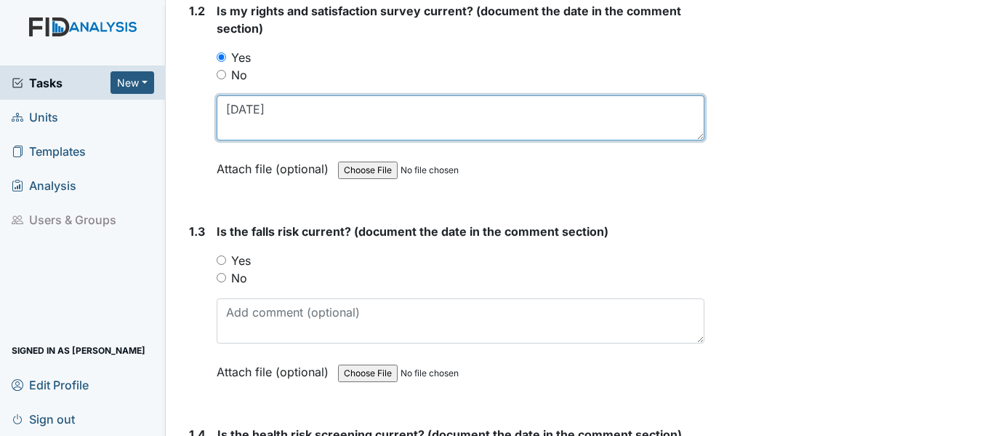
type textarea "4/3/25"
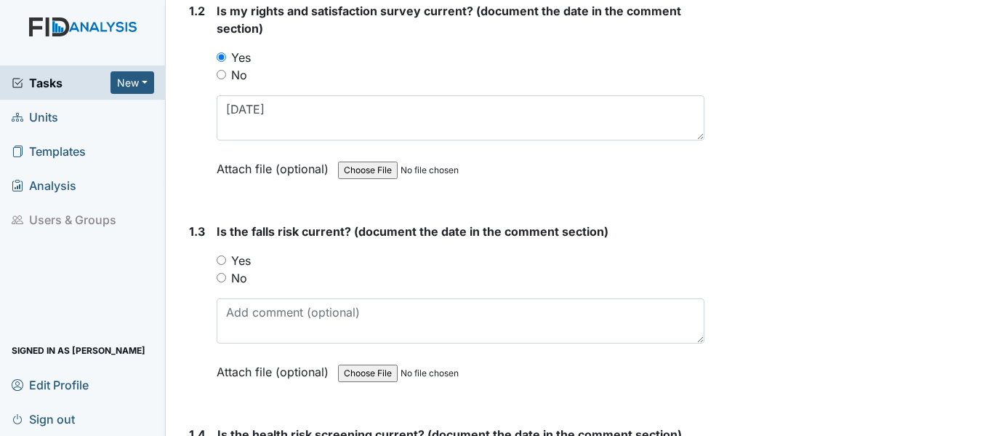
click at [222, 263] on input "Yes" at bounding box center [221, 259] width 9 height 9
radio input "true"
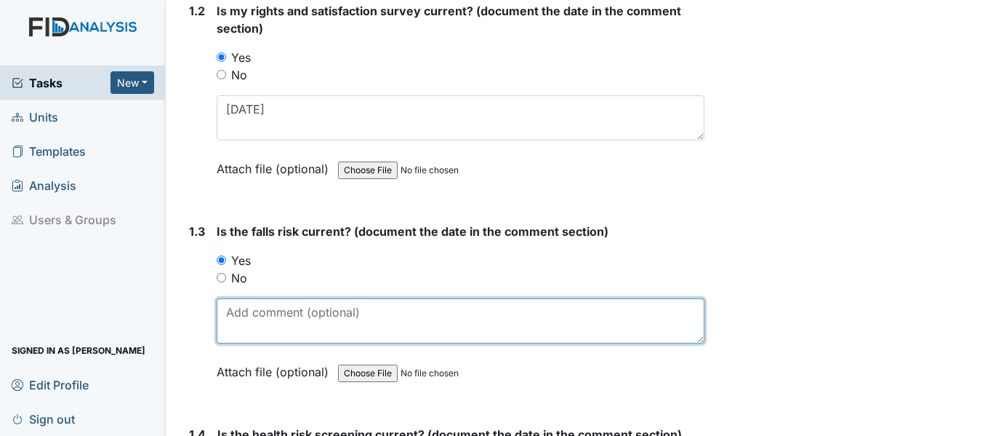
click at [311, 337] on textarea at bounding box center [461, 320] width 488 height 45
paste textarea "4/3/25"
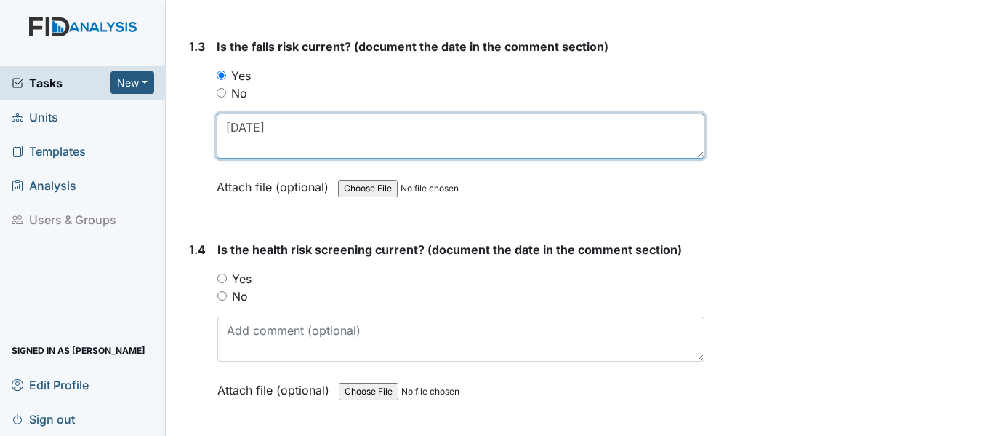
scroll to position [654, 0]
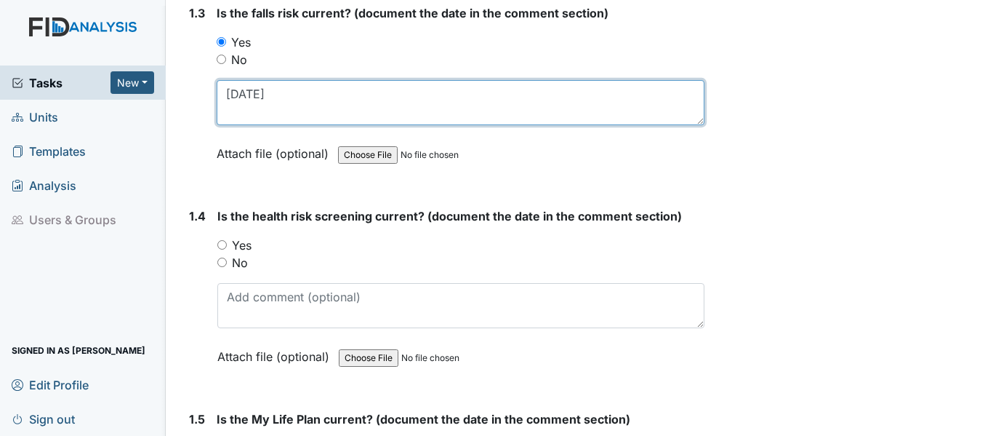
type textarea "4/3/25"
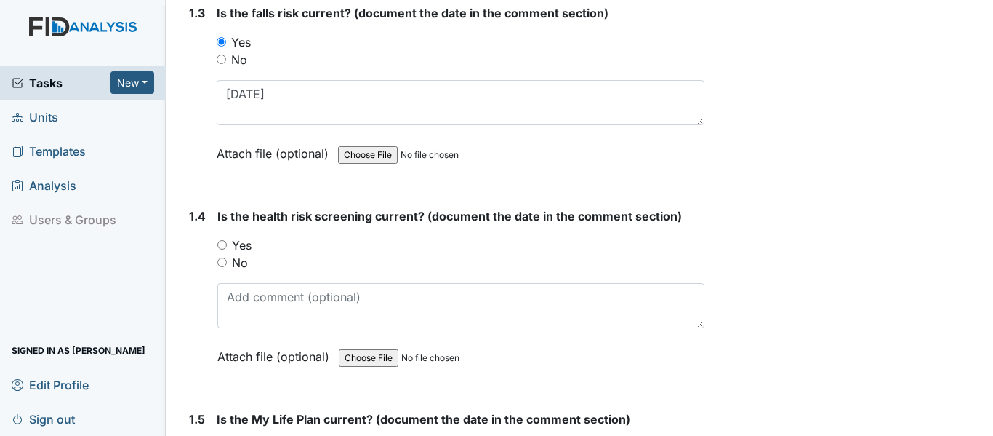
click at [222, 245] on input "Yes" at bounding box center [221, 244] width 9 height 9
radio input "true"
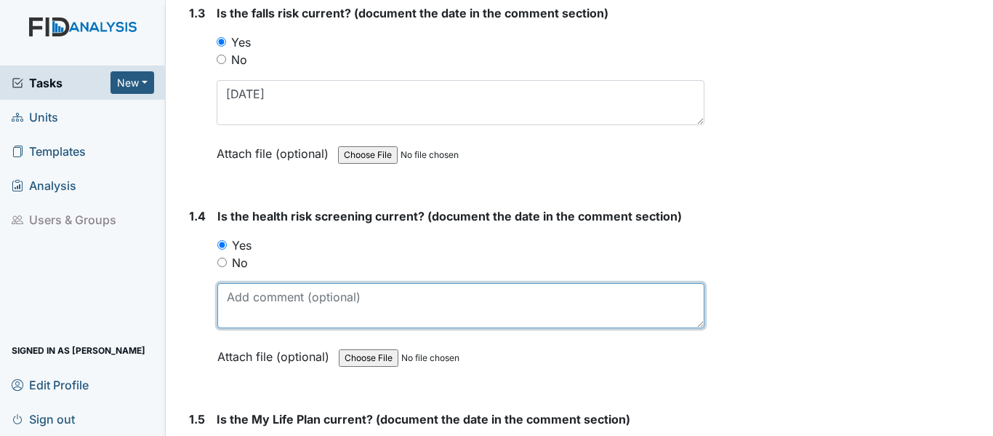
click at [263, 300] on textarea at bounding box center [460, 305] width 487 height 45
paste textarea "4/3/25"
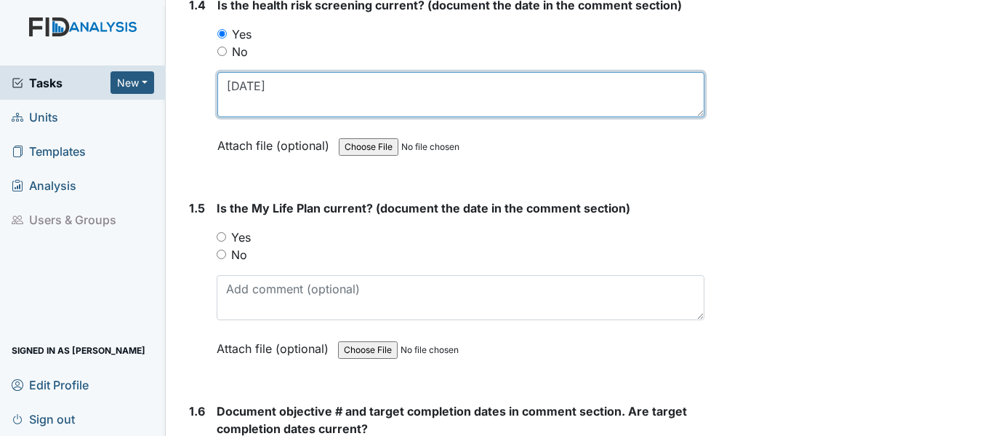
scroll to position [873, 0]
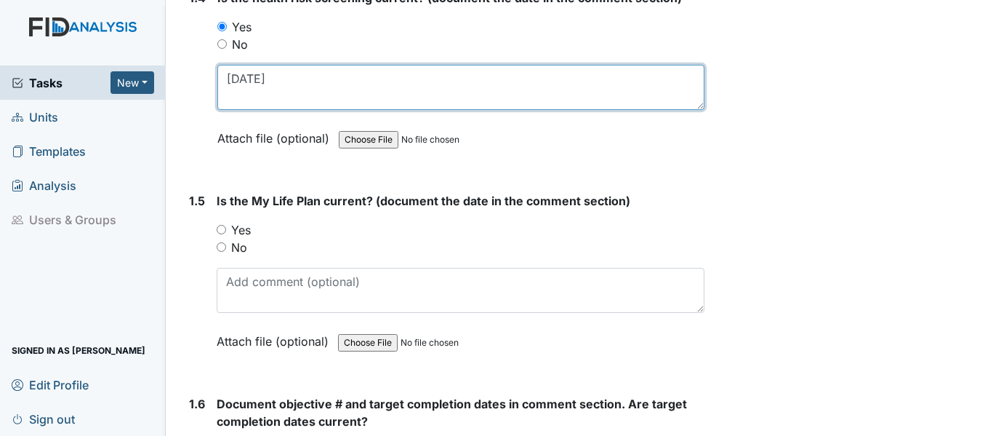
type textarea "4/3/25"
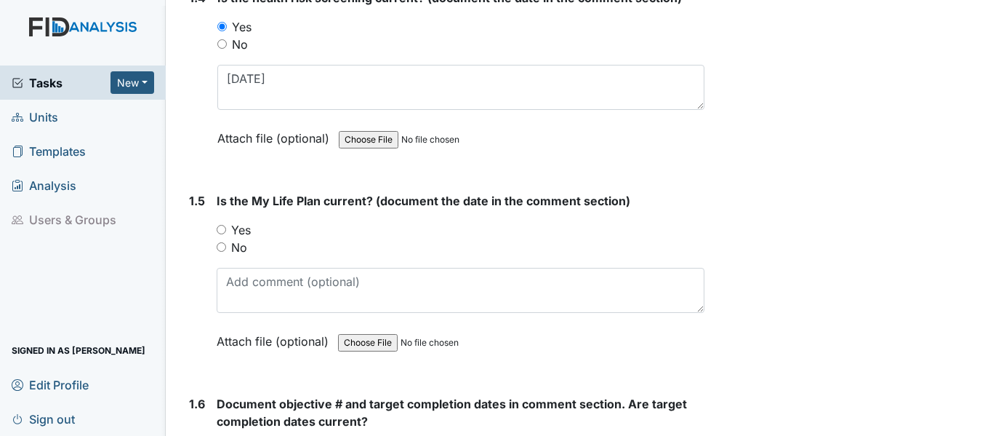
click at [218, 231] on input "Yes" at bounding box center [221, 229] width 9 height 9
radio input "true"
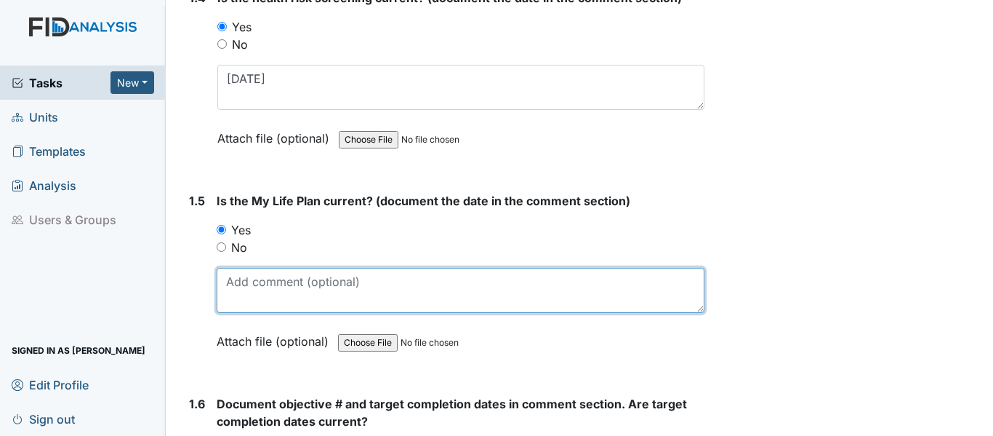
click at [269, 284] on textarea at bounding box center [461, 290] width 488 height 45
paste textarea "4/3/25"
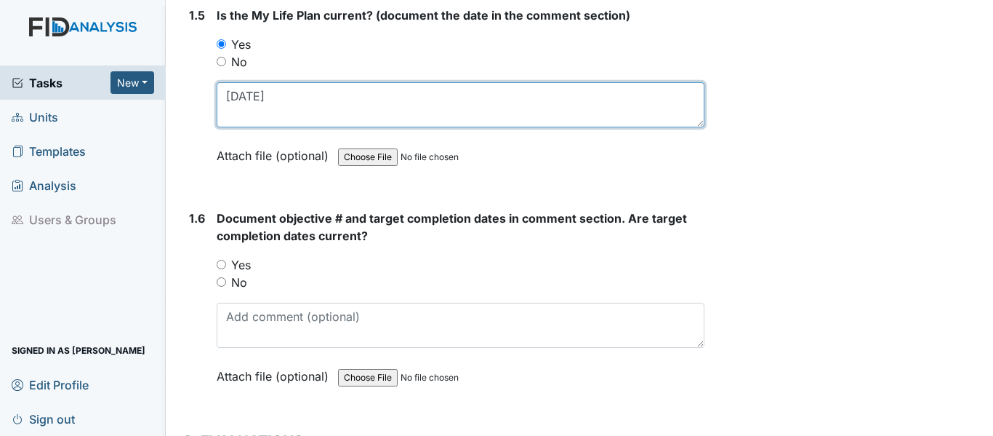
scroll to position [1091, 0]
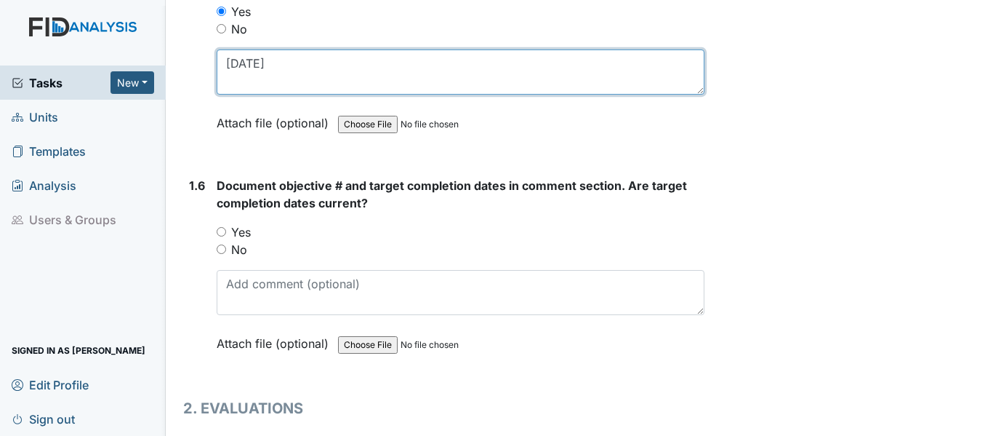
type textarea "4/3/25"
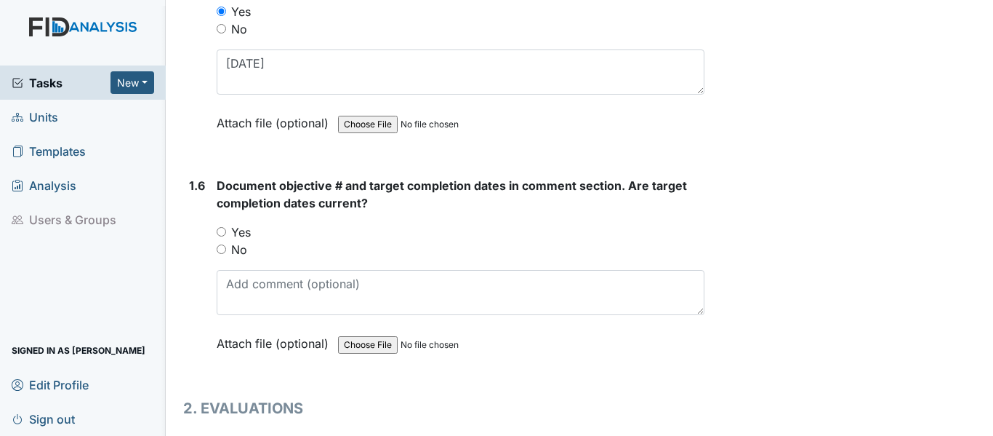
click at [221, 236] on input "Yes" at bounding box center [221, 231] width 9 height 9
radio input "true"
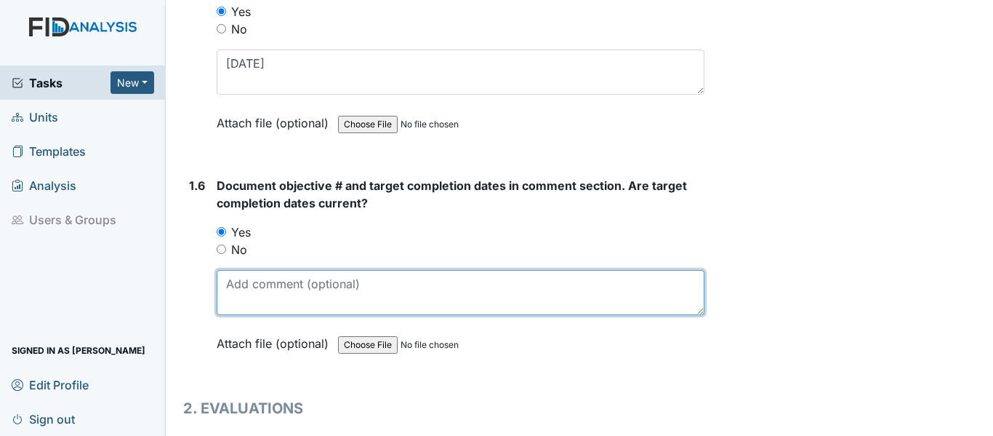
click at [279, 295] on textarea at bounding box center [461, 292] width 488 height 45
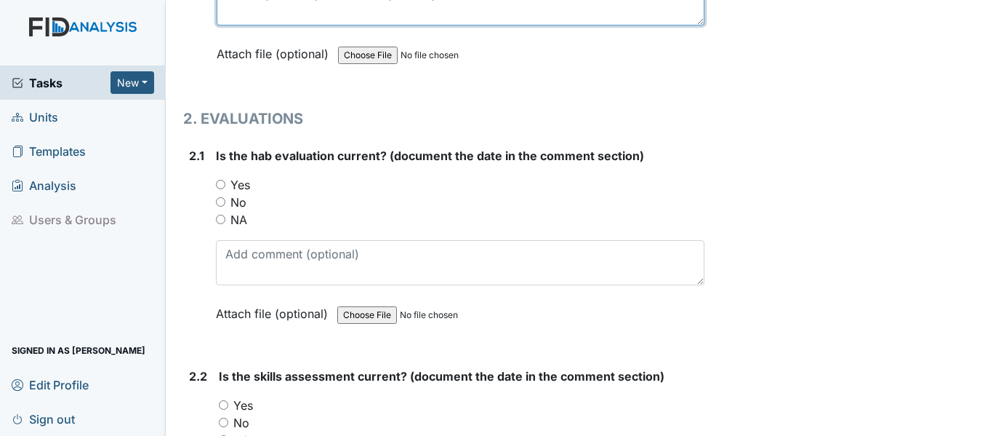
scroll to position [1382, 0]
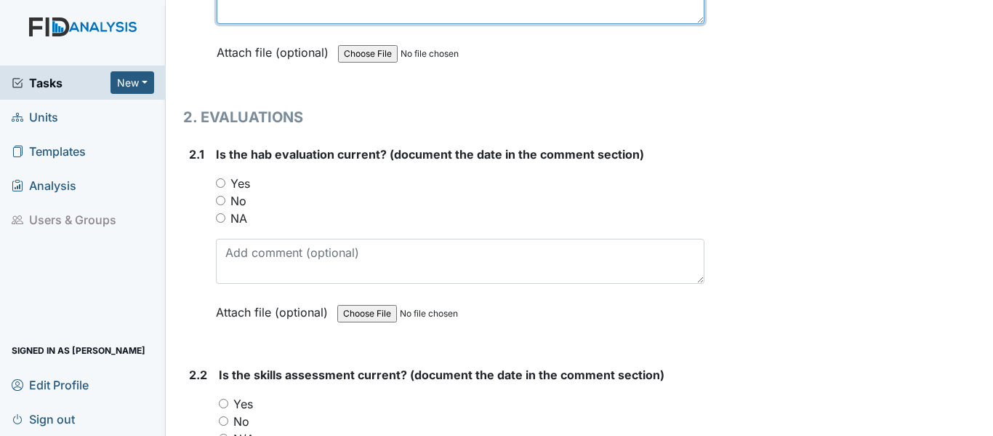
type textarea "DIL088, WK033, PCD 12/31/25, FA062, SC007 PCD 4/30/26"
click at [221, 182] on input "Yes" at bounding box center [220, 182] width 9 height 9
radio input "true"
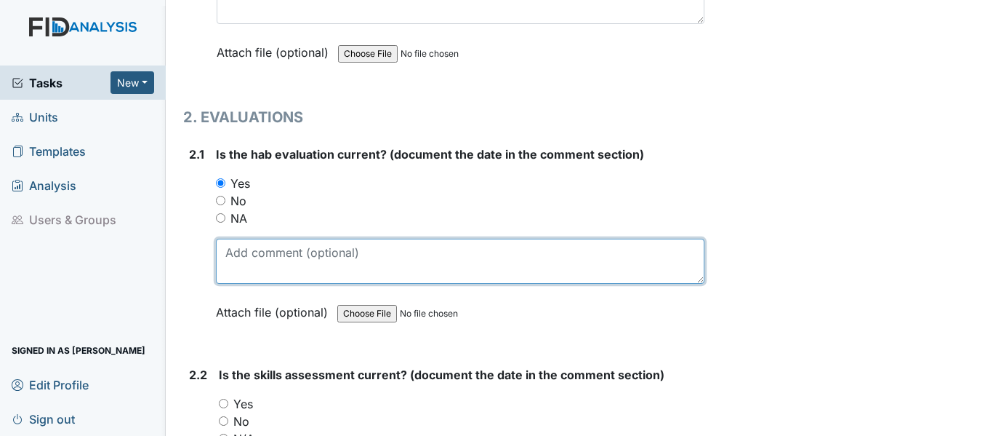
click at [241, 254] on textarea at bounding box center [460, 261] width 489 height 45
paste textarea "4/3/25"
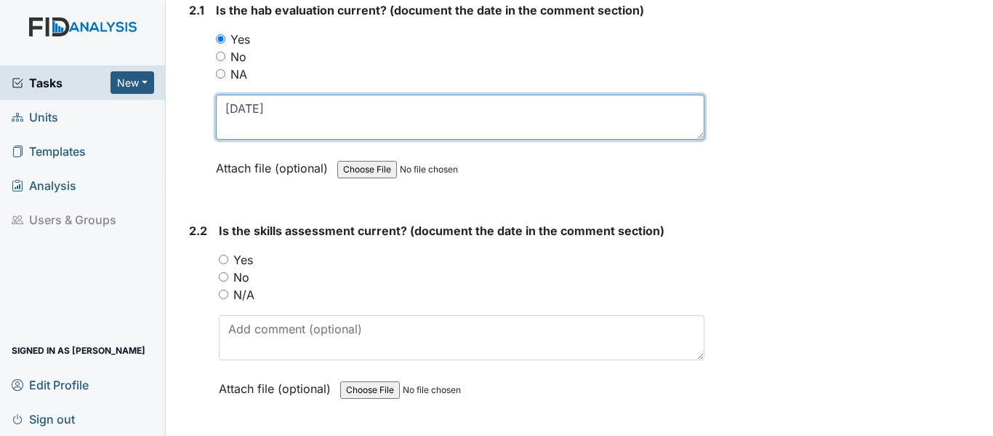
scroll to position [1527, 0]
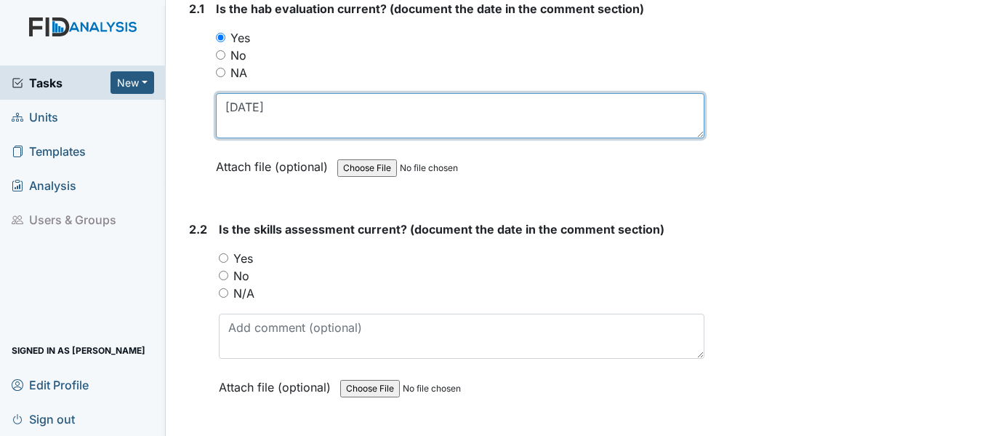
type textarea "4/3/25"
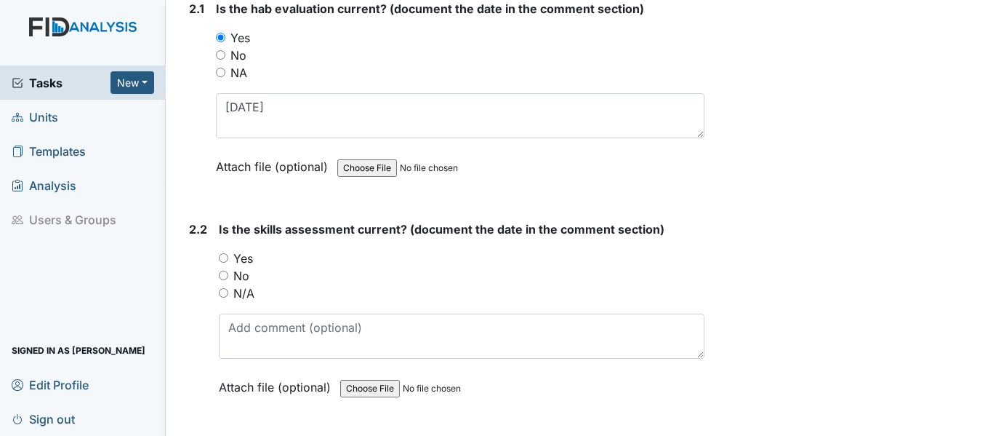
click at [219, 256] on input "Yes" at bounding box center [223, 257] width 9 height 9
radio input "true"
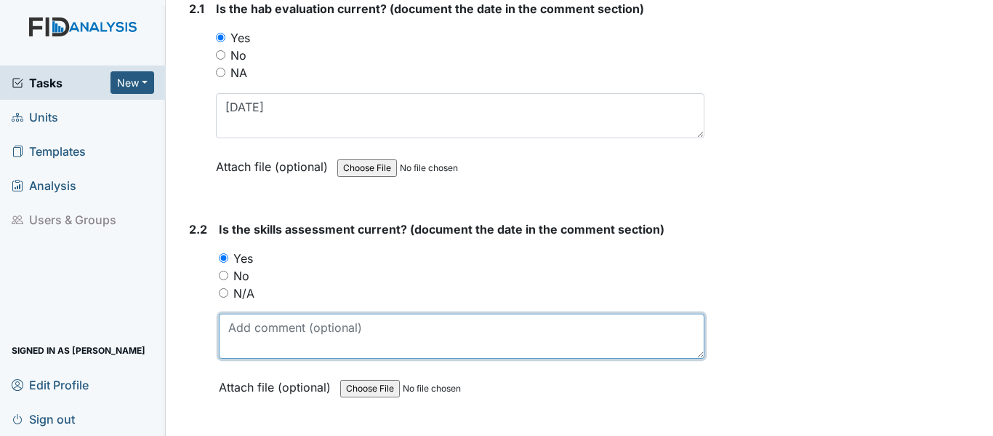
click at [257, 335] on textarea at bounding box center [462, 335] width 486 height 45
paste textarea "4/3/25"
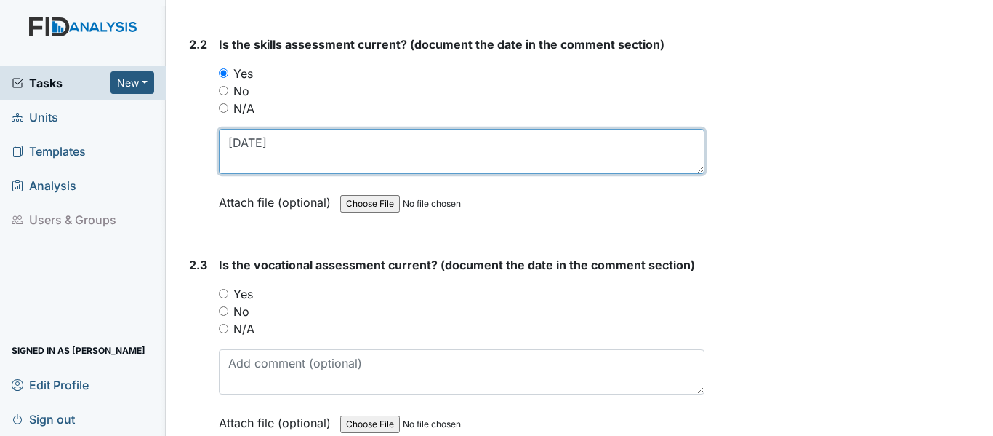
scroll to position [1745, 0]
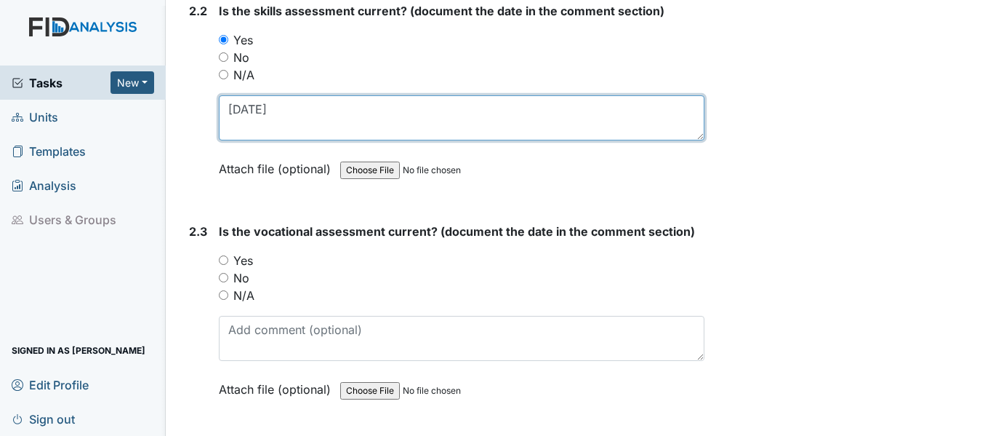
type textarea "4/3/25"
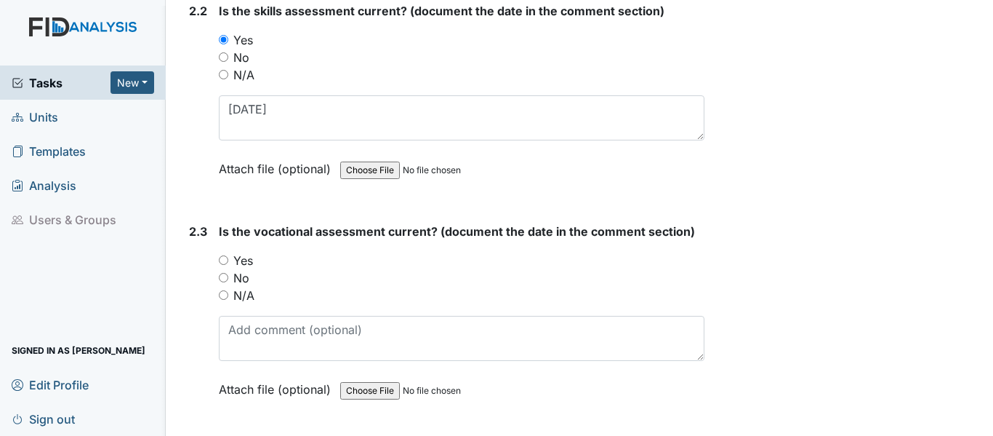
click at [225, 260] on input "Yes" at bounding box center [223, 259] width 9 height 9
radio input "true"
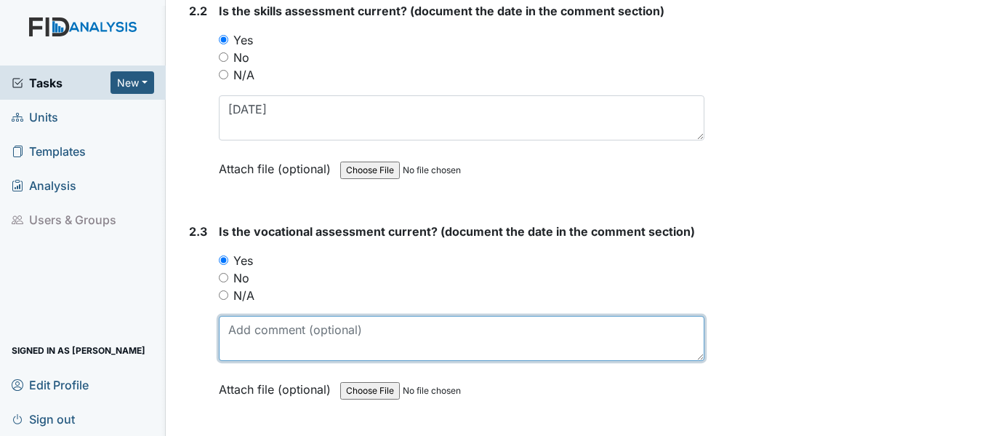
click at [274, 324] on textarea at bounding box center [462, 338] width 486 height 45
paste textarea "4/3/25"
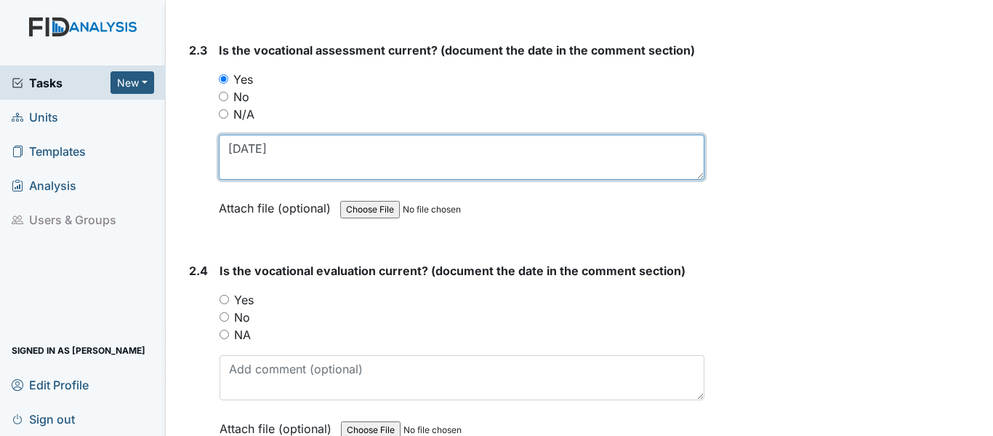
scroll to position [1963, 0]
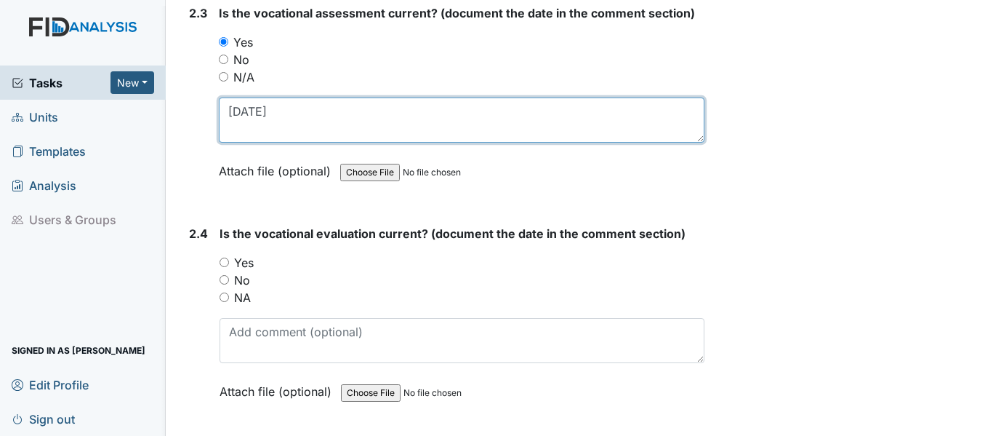
type textarea "4/3/25"
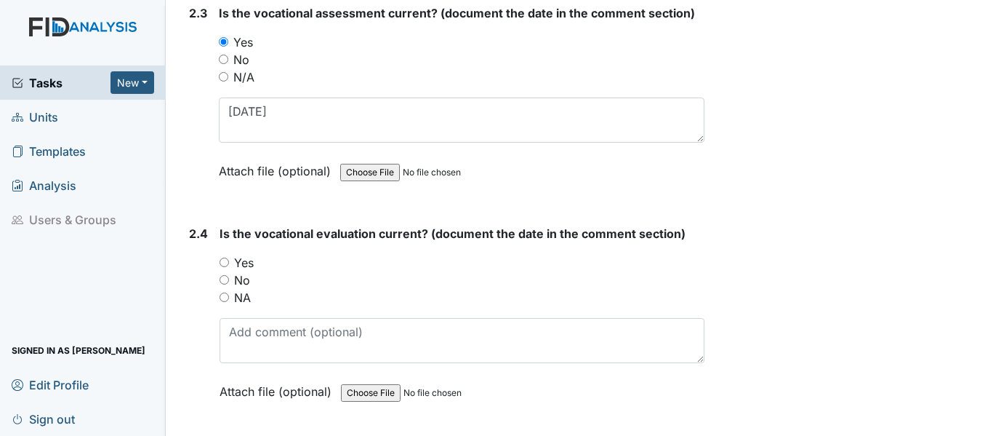
click at [225, 260] on input "Yes" at bounding box center [224, 261] width 9 height 9
radio input "true"
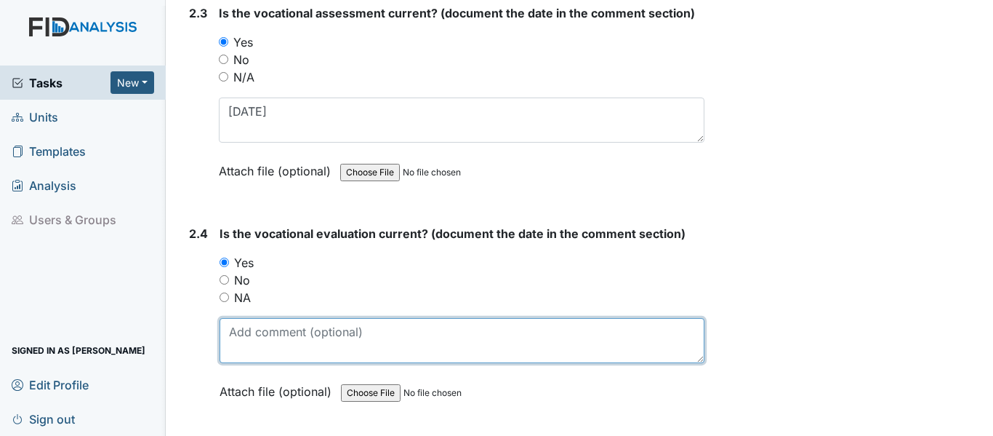
click at [279, 342] on textarea at bounding box center [462, 340] width 485 height 45
paste textarea "4/3/25"
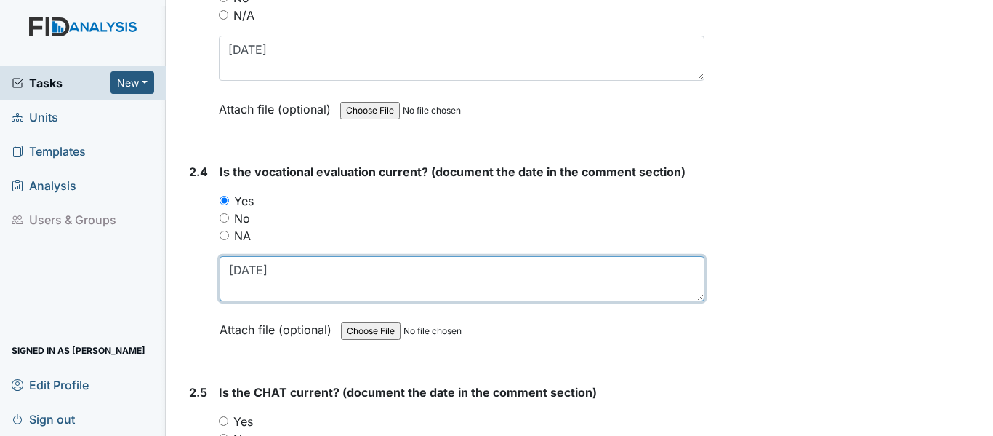
scroll to position [2181, 0]
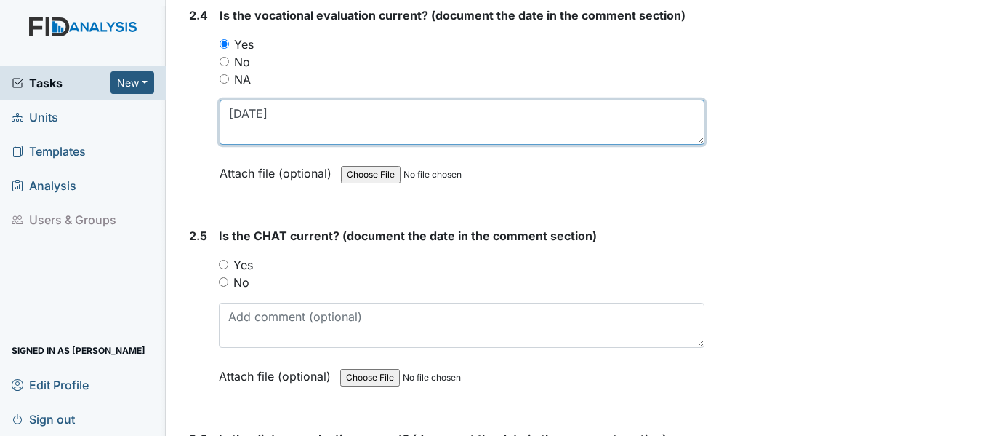
type textarea "4/3/25"
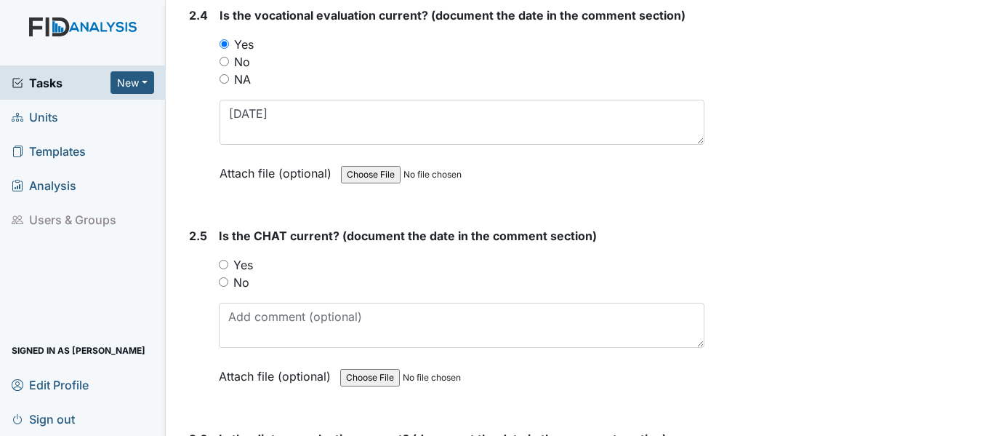
click at [220, 264] on input "Yes" at bounding box center [223, 264] width 9 height 9
radio input "true"
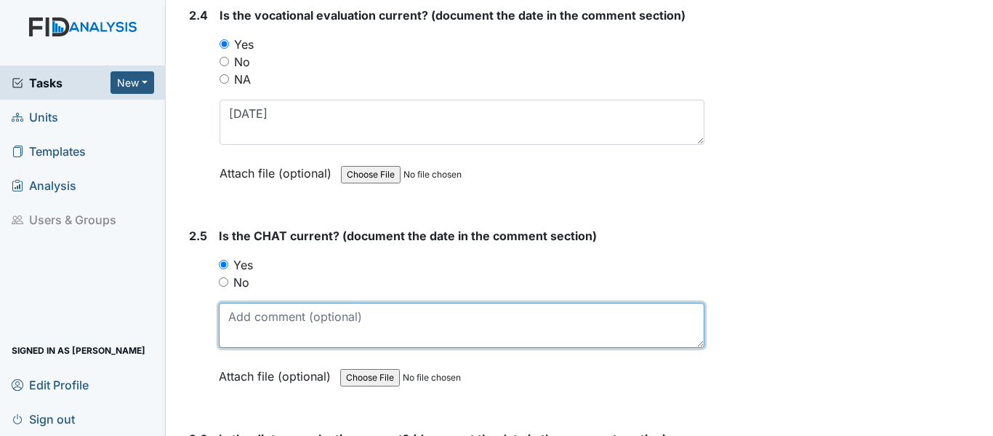
click at [275, 320] on textarea at bounding box center [462, 325] width 486 height 45
paste textarea "4/3/25"
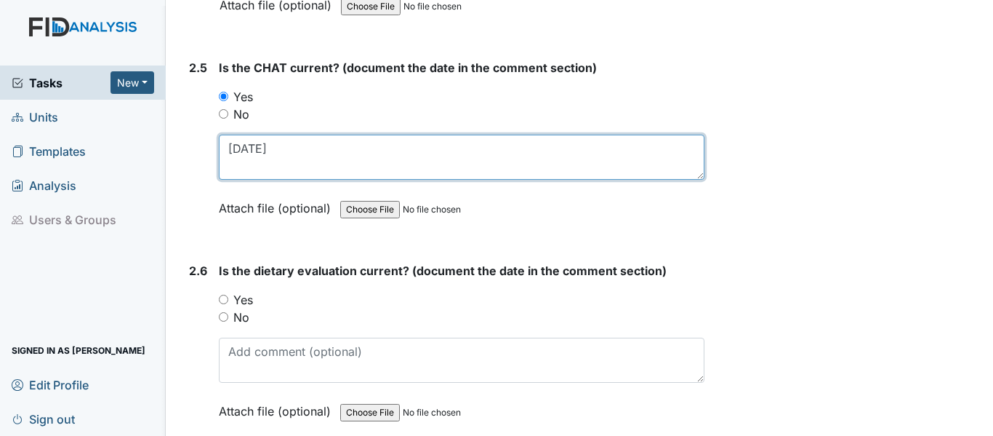
scroll to position [2400, 0]
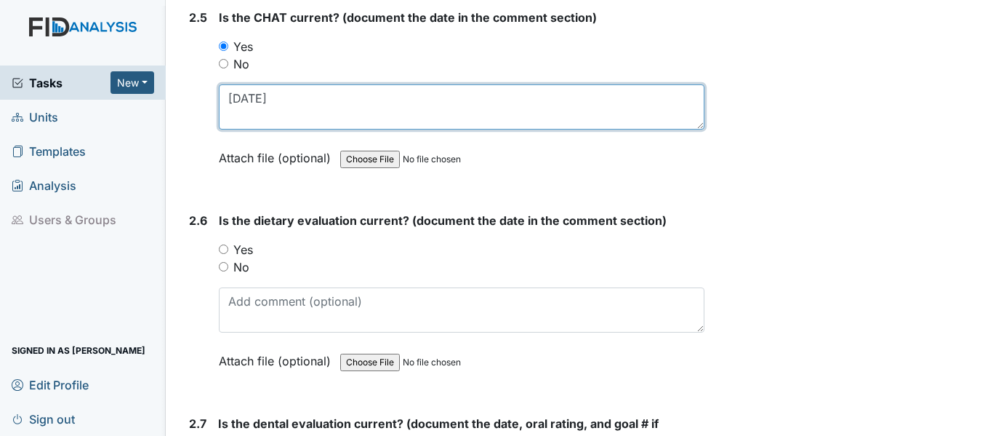
type textarea "4/3/25"
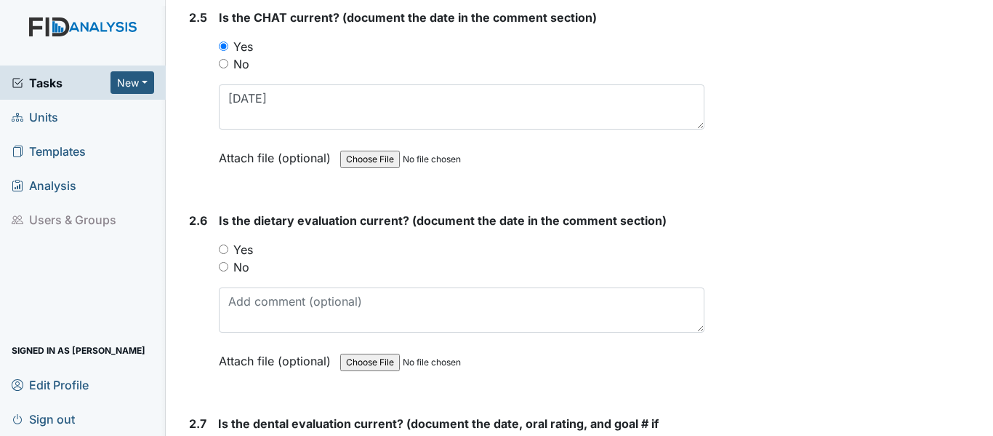
drag, startPoint x: 222, startPoint y: 249, endPoint x: 252, endPoint y: 271, distance: 36.5
click at [222, 249] on input "Yes" at bounding box center [223, 248] width 9 height 9
radio input "true"
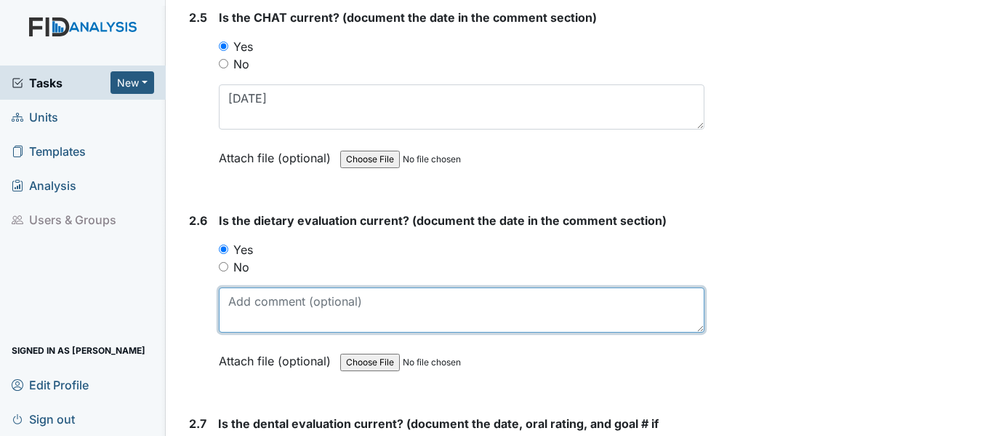
click at [275, 308] on textarea at bounding box center [462, 309] width 486 height 45
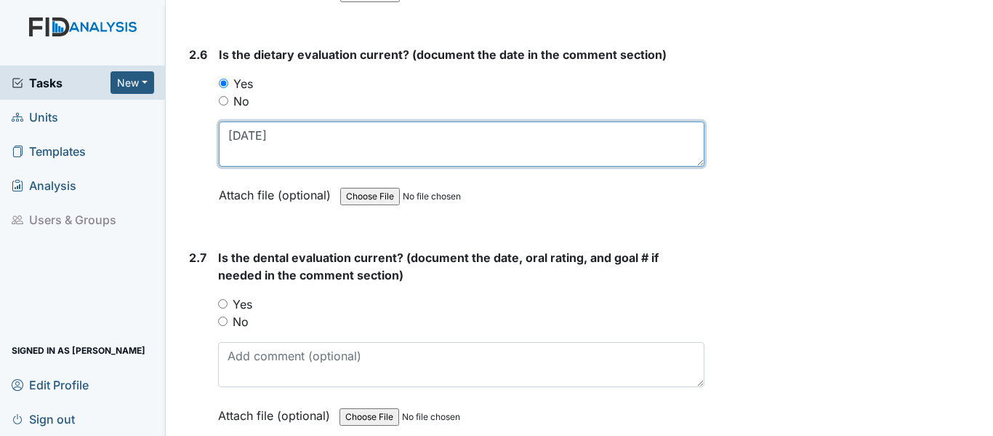
scroll to position [2618, 0]
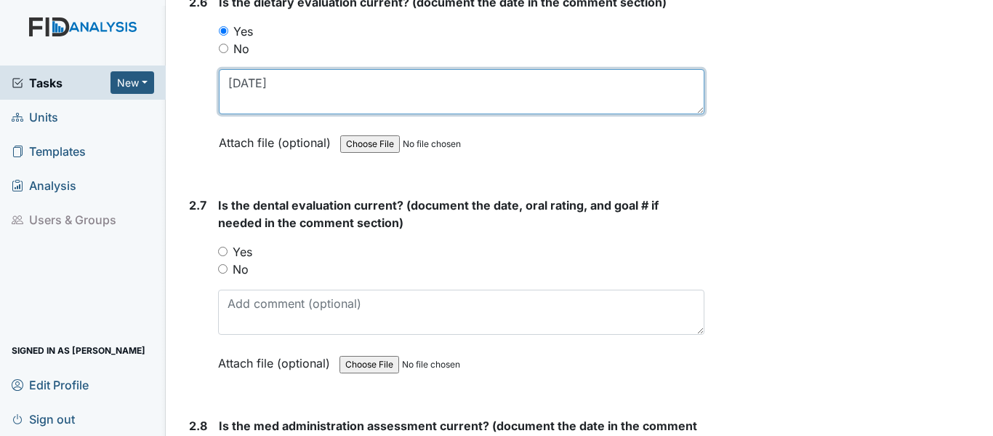
type textarea "5/28/25"
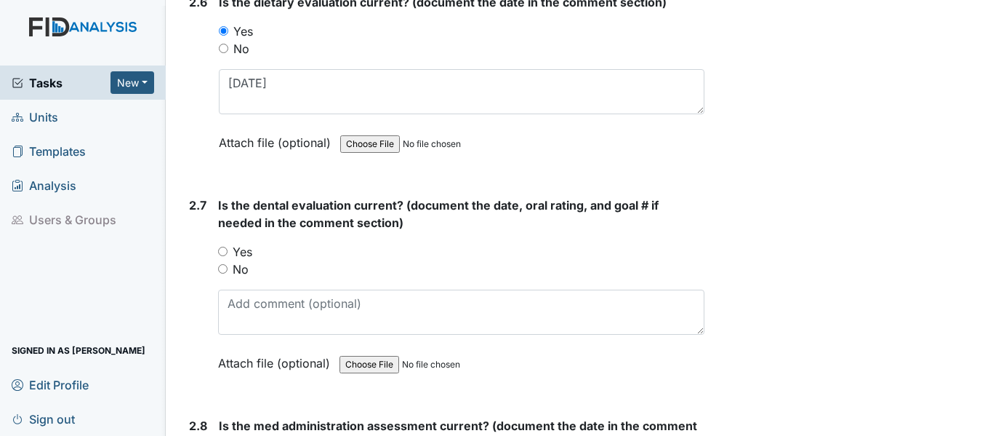
click at [225, 251] on input "Yes" at bounding box center [222, 251] width 9 height 9
radio input "true"
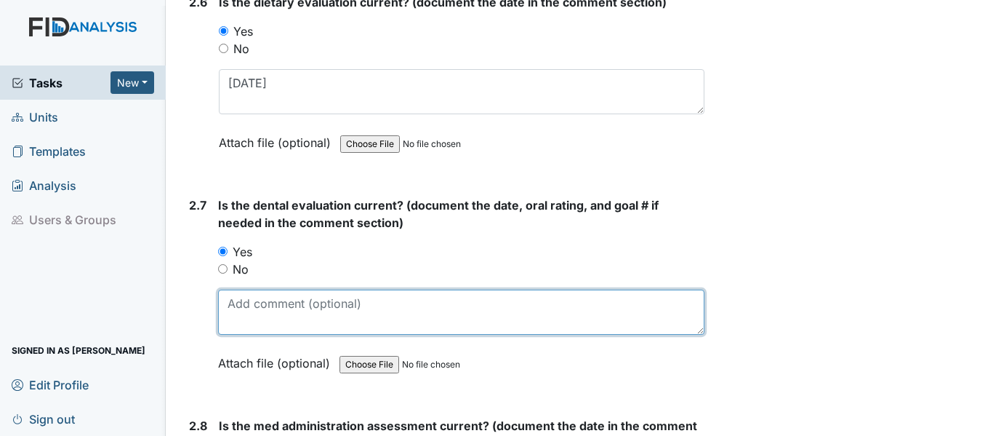
click at [281, 311] on textarea at bounding box center [461, 311] width 486 height 45
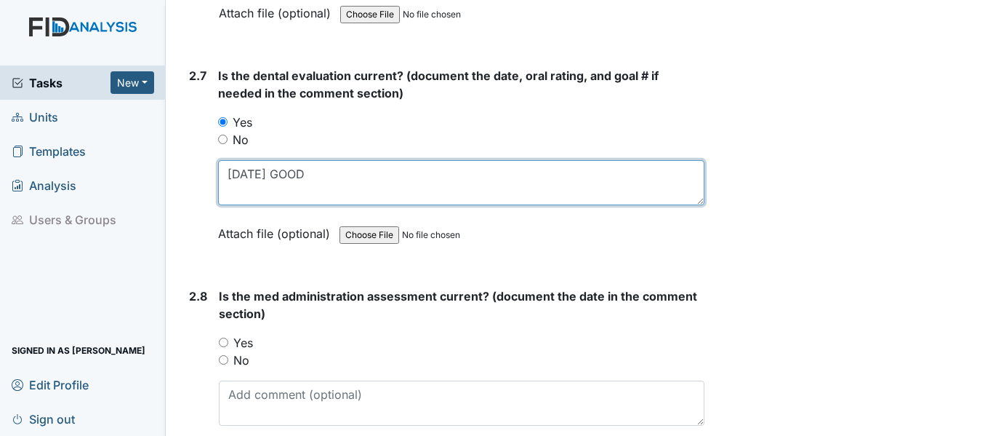
scroll to position [2763, 0]
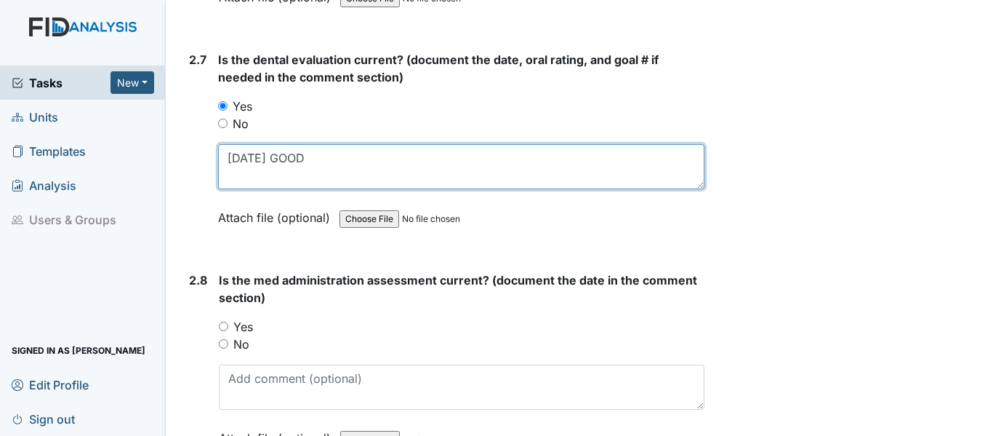
type textarea "10/1/24 GOOD"
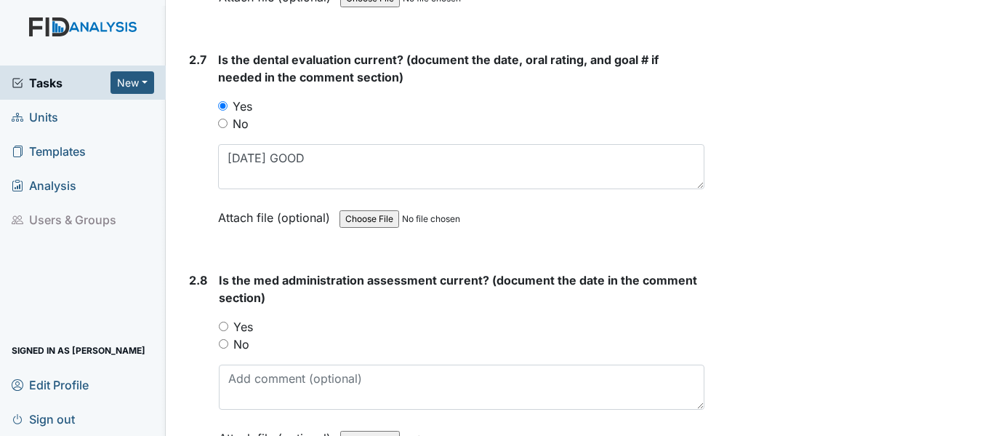
click at [224, 326] on input "Yes" at bounding box center [223, 325] width 9 height 9
radio input "true"
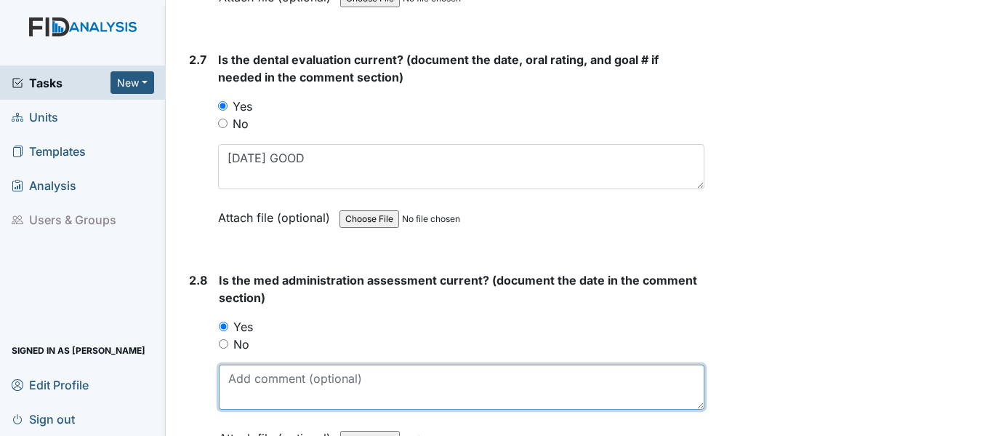
click at [270, 395] on textarea at bounding box center [462, 386] width 486 height 45
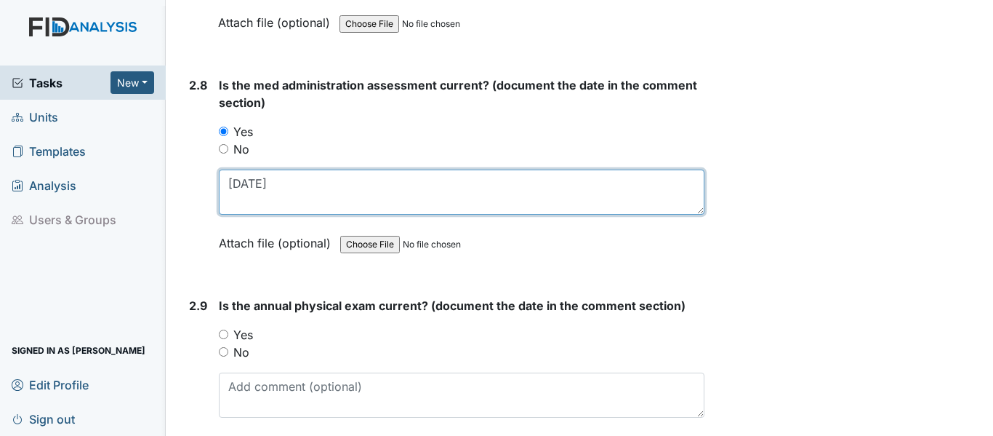
scroll to position [2981, 0]
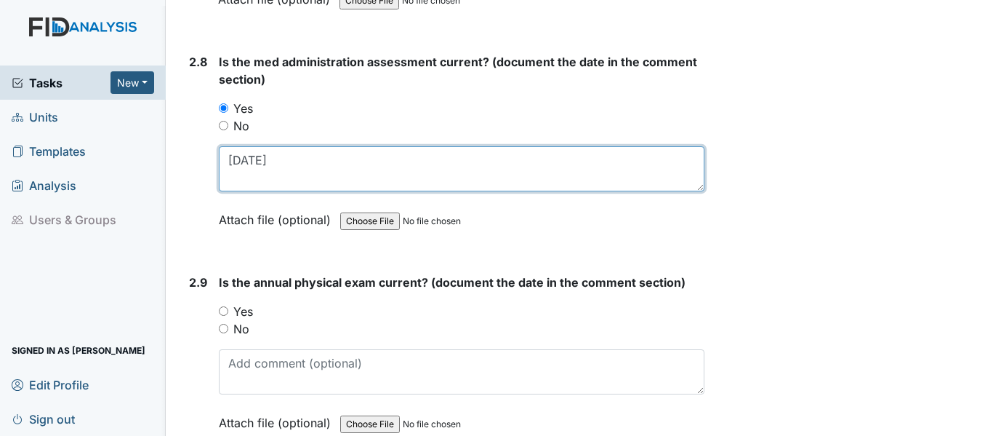
type textarea "6/3/25"
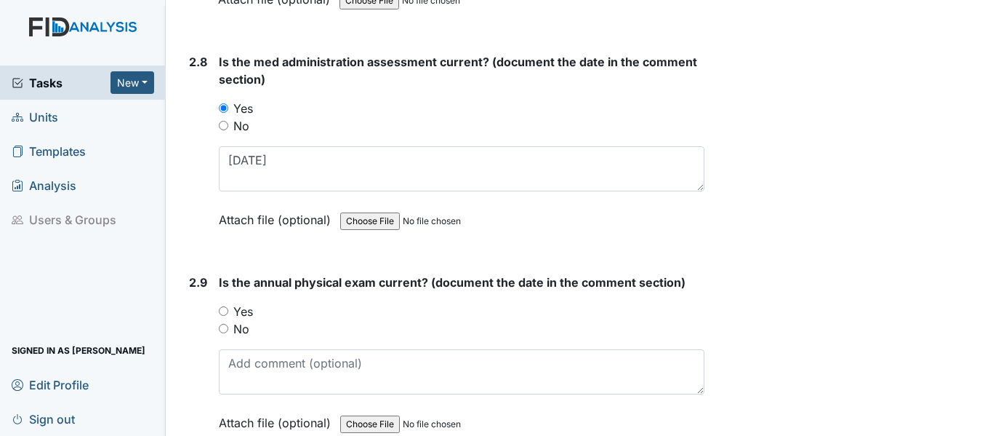
click at [225, 311] on input "Yes" at bounding box center [223, 310] width 9 height 9
radio input "true"
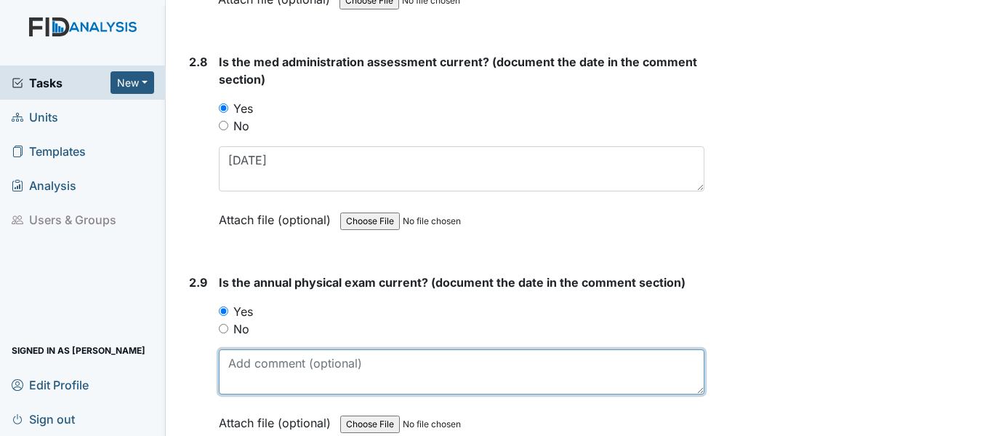
click at [283, 377] on textarea at bounding box center [462, 371] width 486 height 45
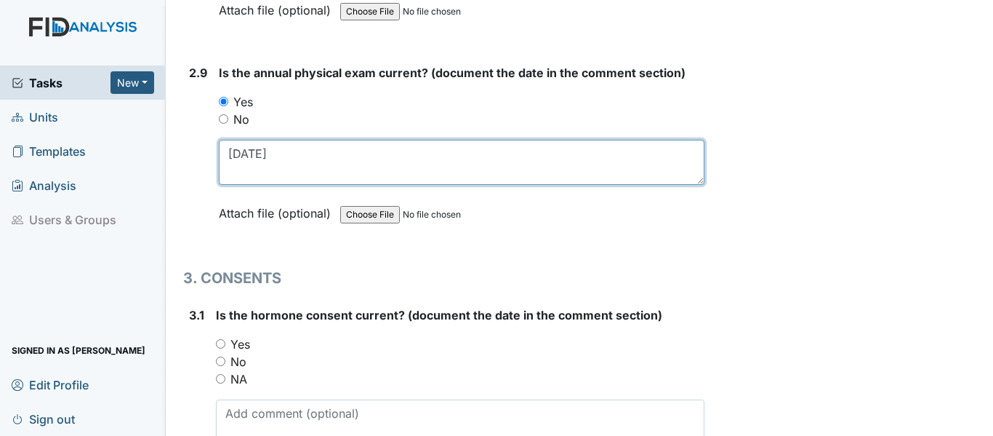
scroll to position [3200, 0]
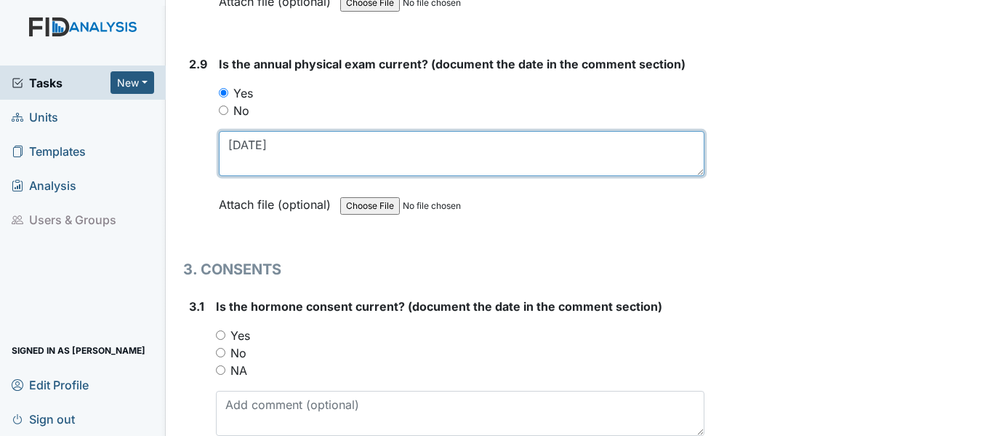
type textarea "9/3/24"
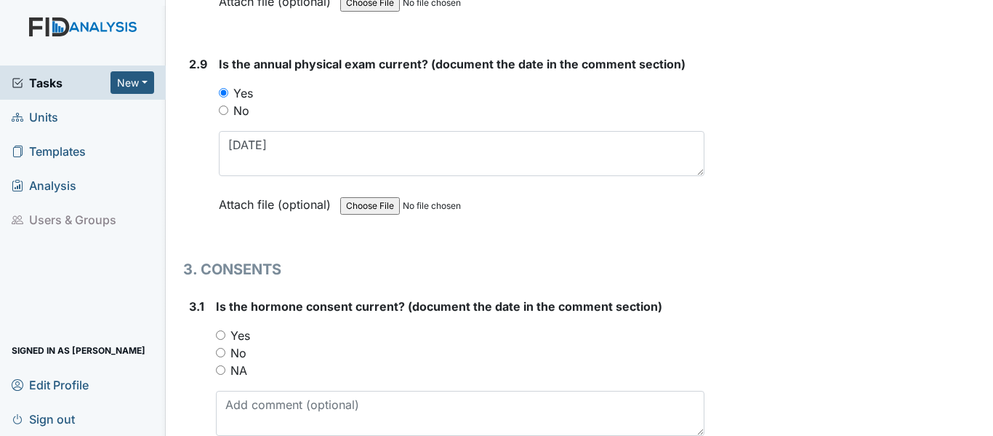
click at [222, 372] on input "NA" at bounding box center [220, 369] width 9 height 9
radio input "true"
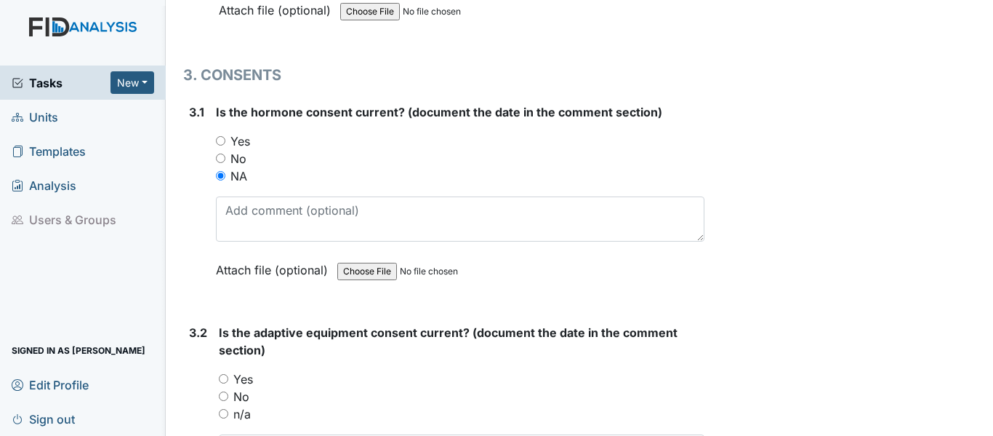
scroll to position [3418, 0]
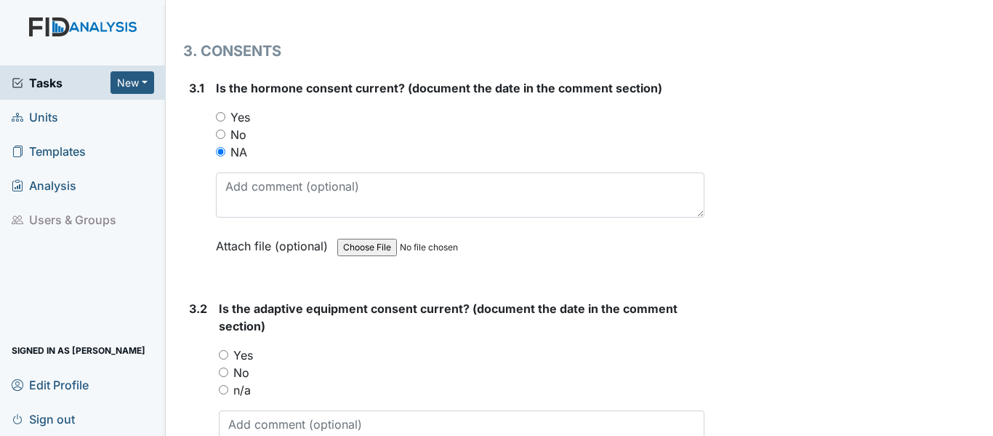
drag, startPoint x: 223, startPoint y: 351, endPoint x: 236, endPoint y: 353, distance: 13.2
click at [228, 353] on input "Yes" at bounding box center [223, 354] width 9 height 9
radio input "true"
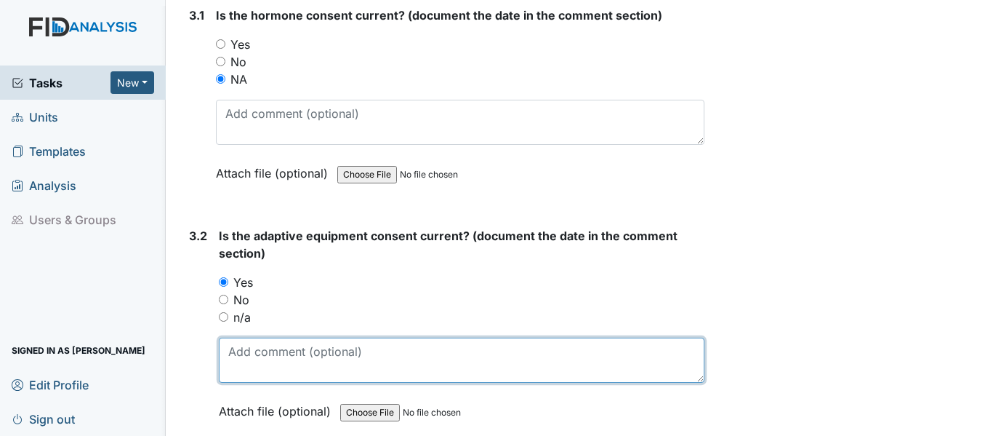
click at [287, 350] on textarea at bounding box center [462, 359] width 486 height 45
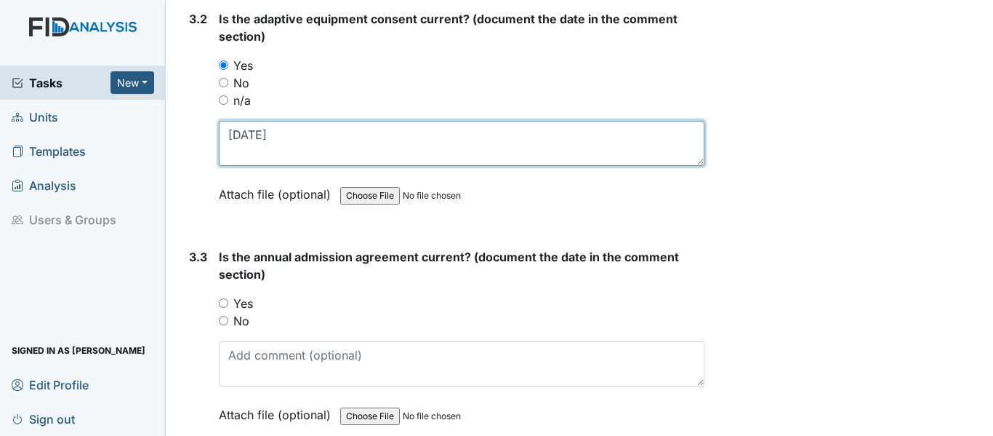
scroll to position [3709, 0]
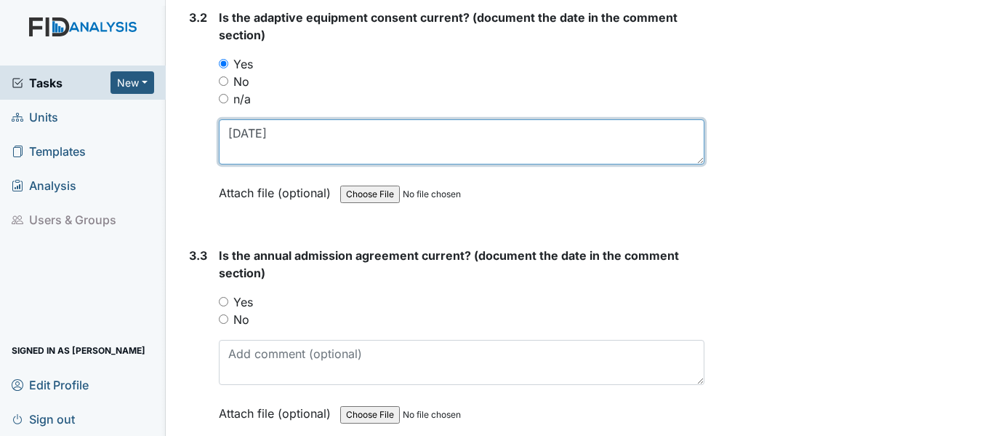
type textarea "7/8/25"
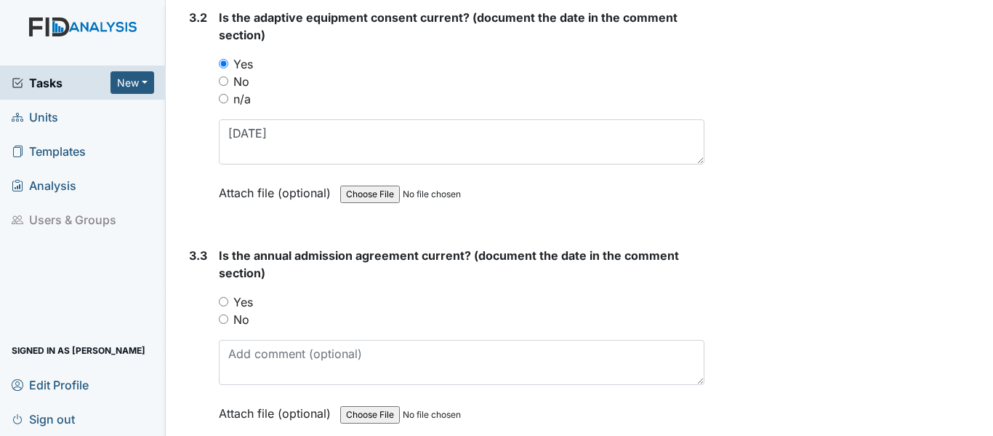
drag, startPoint x: 223, startPoint y: 303, endPoint x: 312, endPoint y: 358, distance: 104.1
click at [223, 303] on input "Yes" at bounding box center [223, 301] width 9 height 9
radio input "true"
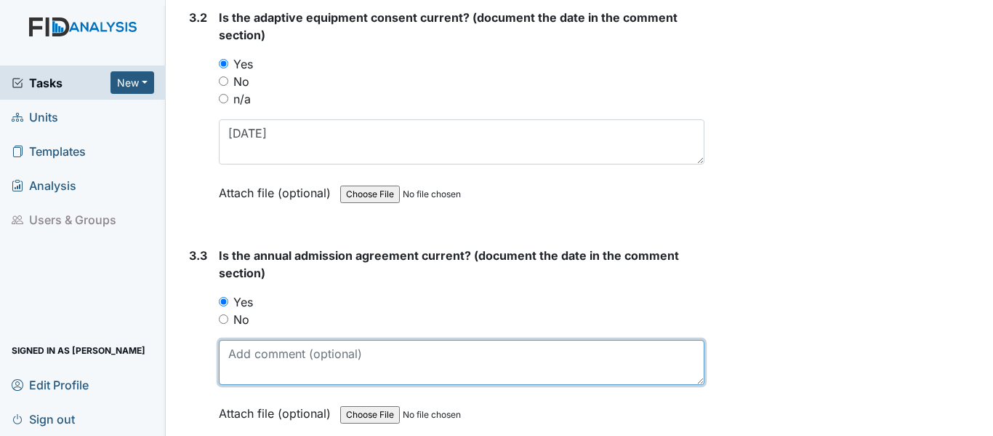
click at [312, 361] on textarea at bounding box center [462, 362] width 486 height 45
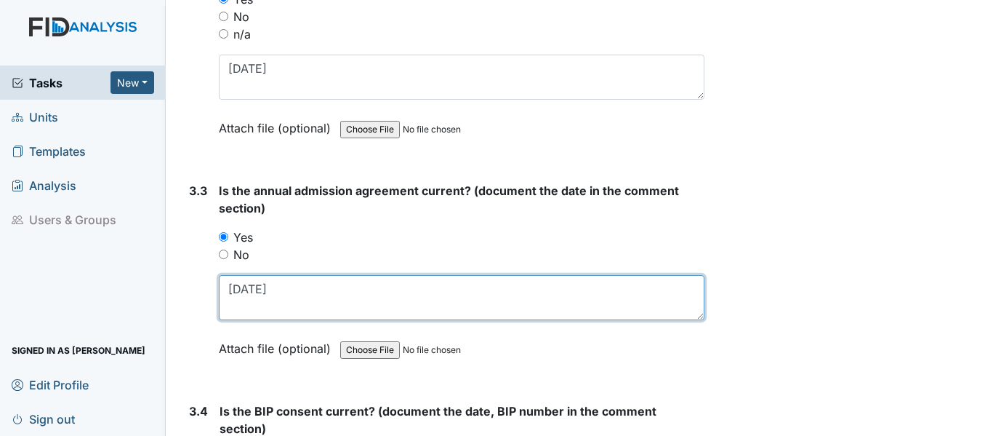
scroll to position [3854, 0]
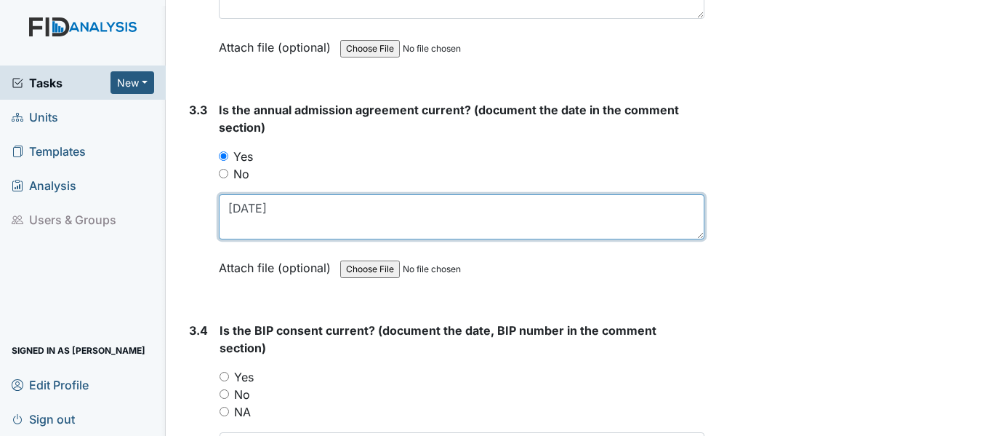
type textarea "5/5/25"
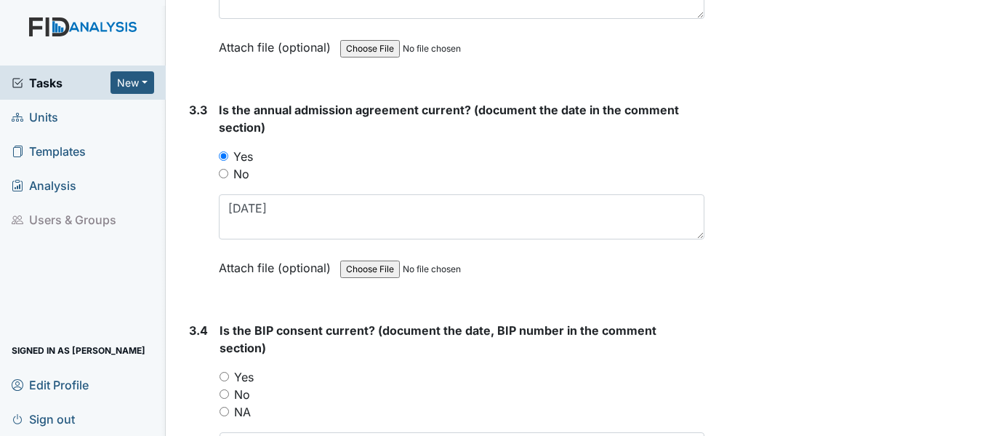
click at [223, 374] on input "Yes" at bounding box center [224, 376] width 9 height 9
radio input "true"
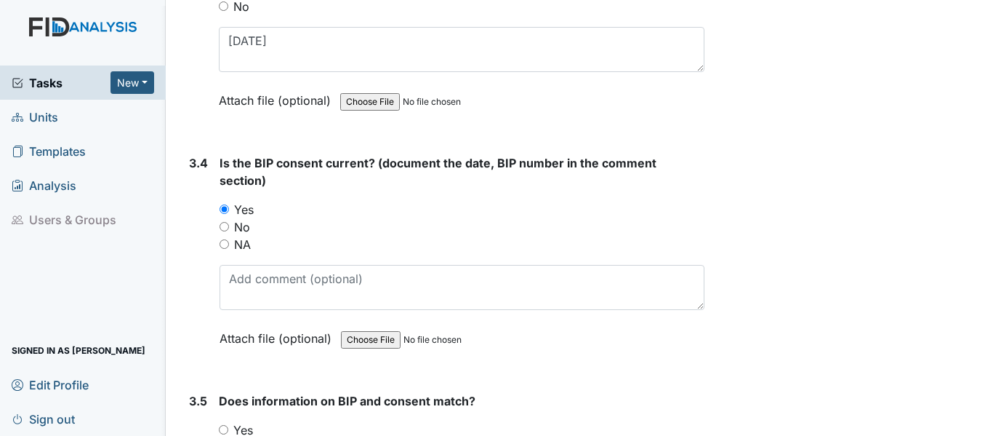
scroll to position [4072, 0]
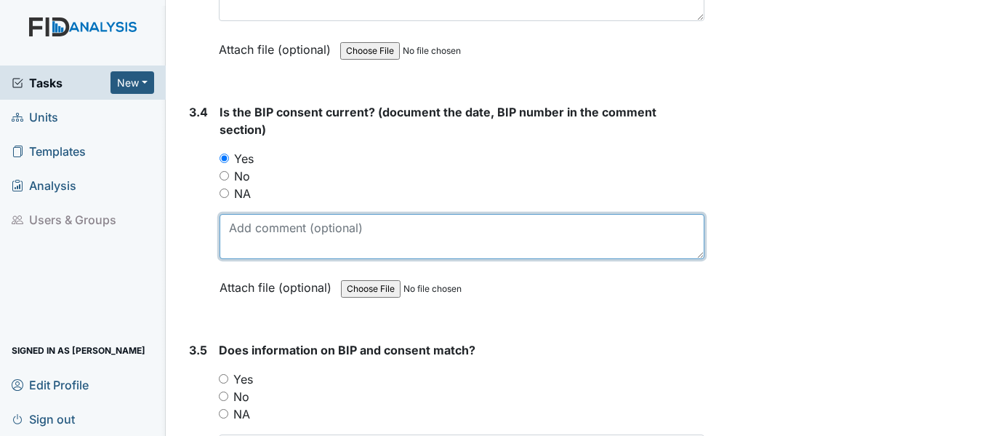
click at [271, 226] on textarea at bounding box center [462, 236] width 485 height 45
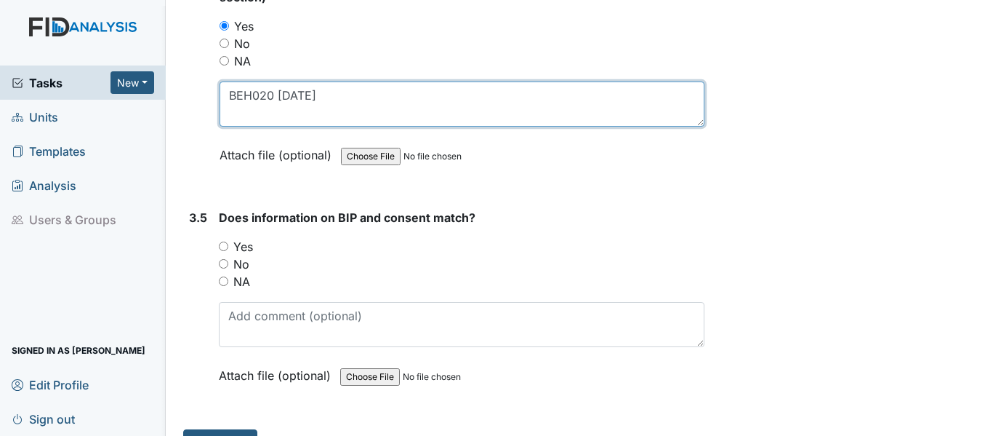
scroll to position [4218, 0]
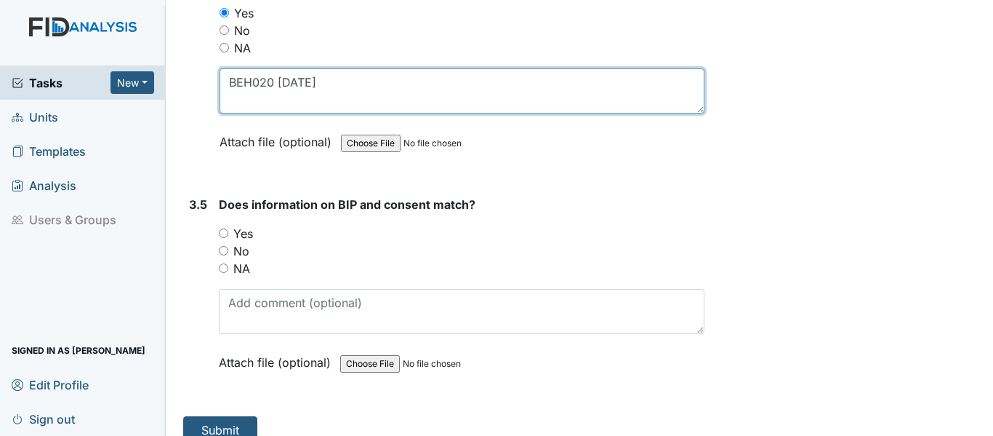
type textarea "BEH020 6/12/25"
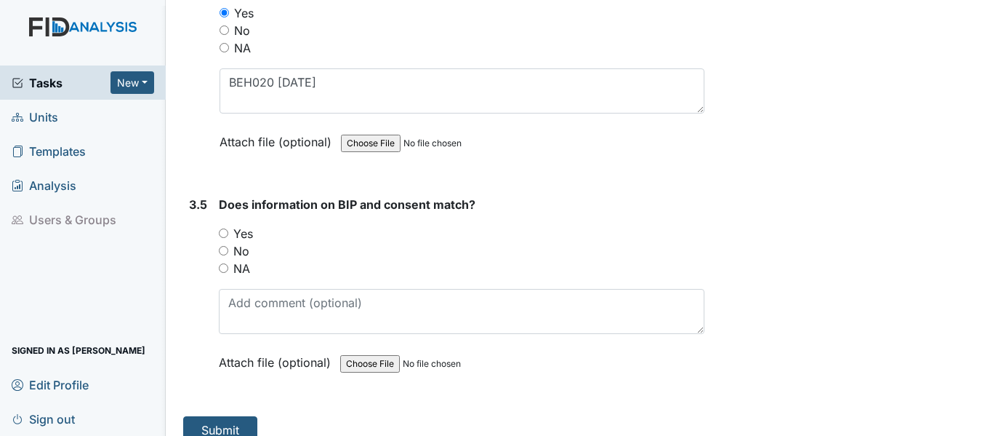
click at [225, 235] on input "Yes" at bounding box center [223, 232] width 9 height 9
radio input "true"
click at [228, 425] on button "Submit" at bounding box center [220, 430] width 74 height 28
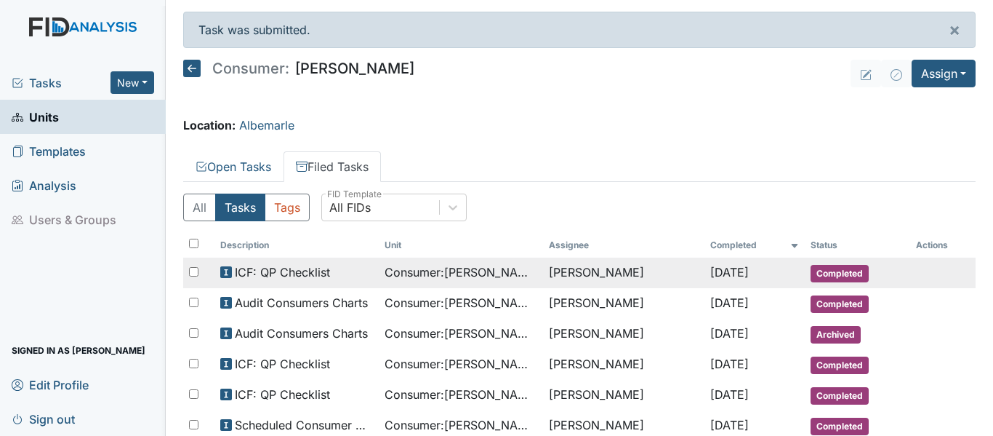
click at [494, 275] on span "Consumer : [PERSON_NAME]" at bounding box center [461, 271] width 153 height 17
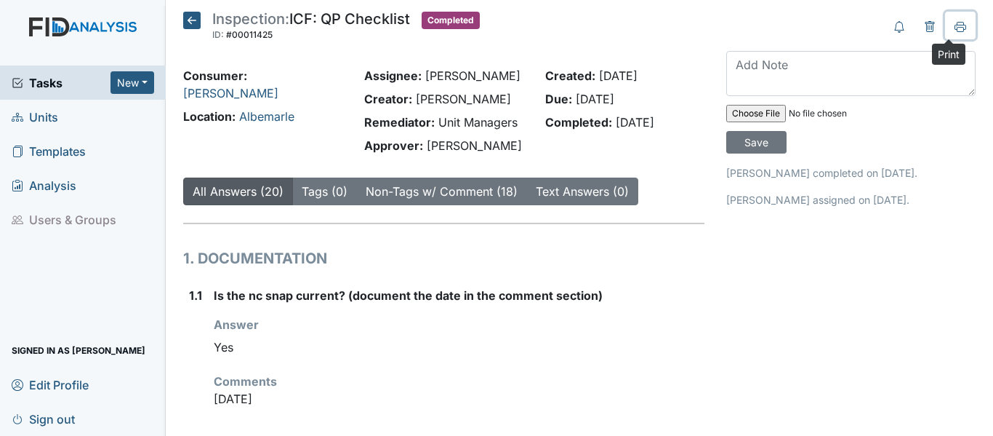
click at [955, 32] on icon at bounding box center [961, 27] width 12 height 12
click at [196, 21] on icon at bounding box center [191, 20] width 17 height 17
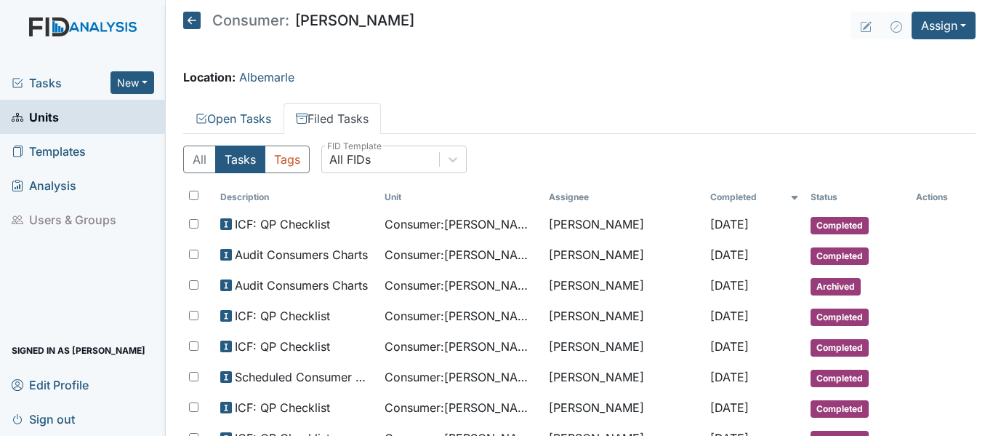
click at [190, 22] on icon at bounding box center [191, 20] width 17 height 17
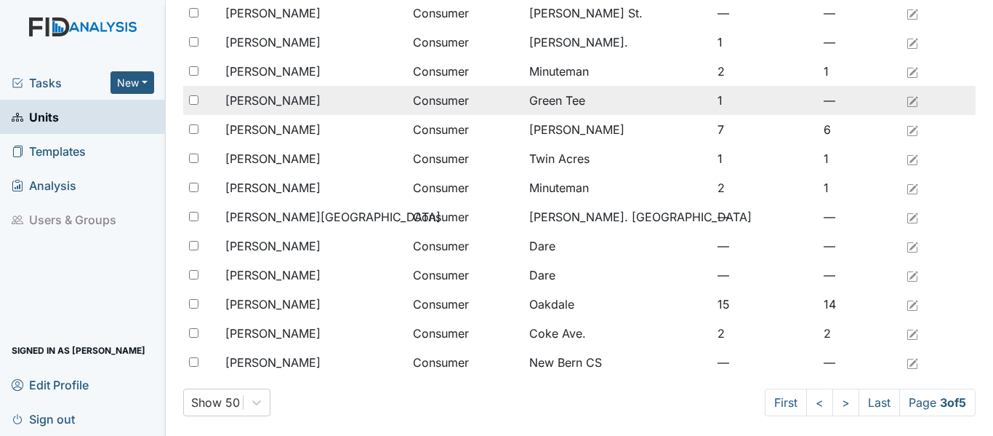
scroll to position [1196, 0]
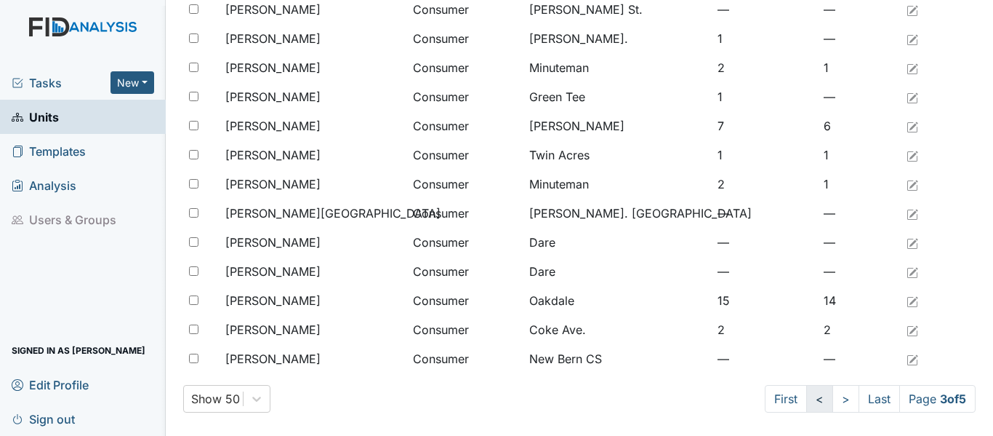
click at [808, 400] on link "<" at bounding box center [819, 399] width 27 height 28
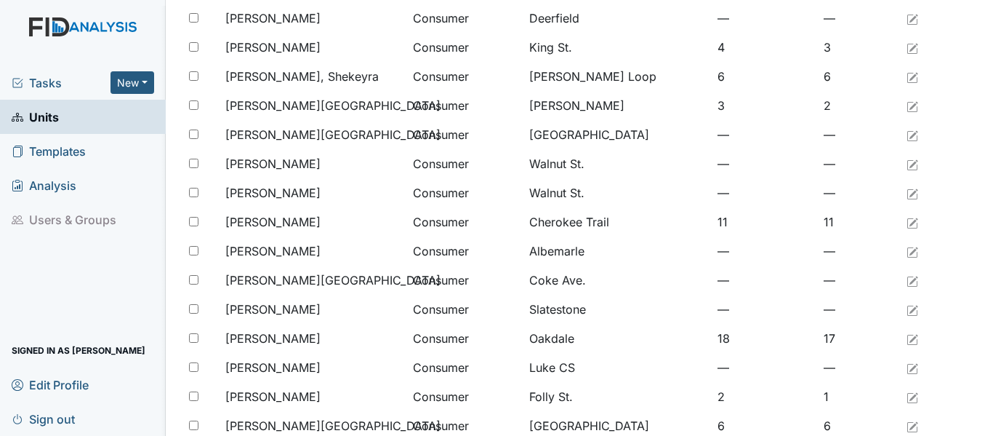
scroll to position [469, 0]
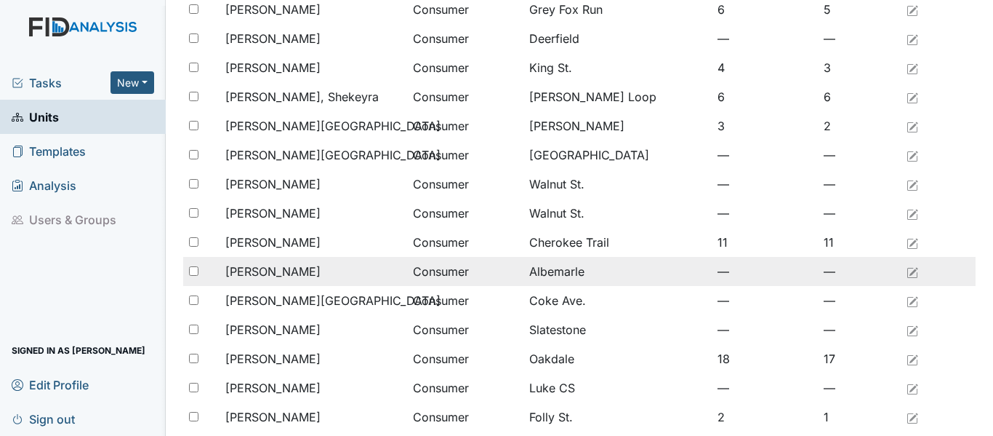
click at [286, 271] on span "[PERSON_NAME]" at bounding box center [272, 271] width 95 height 17
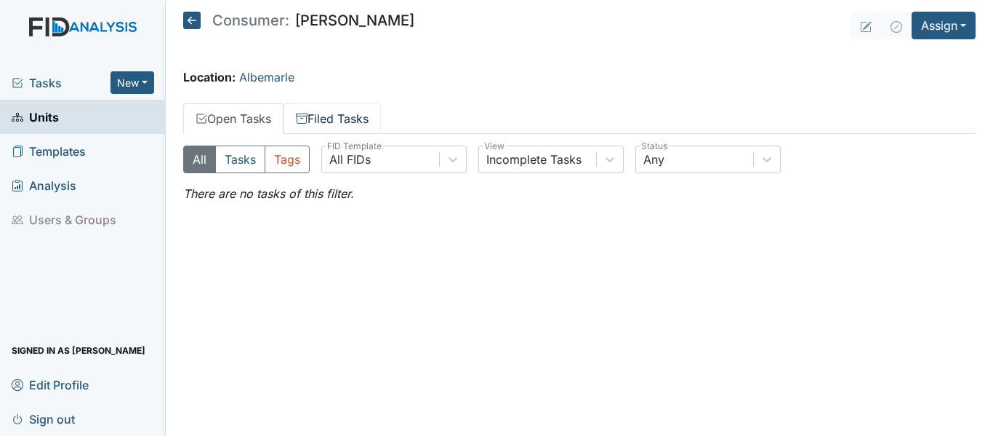
click at [344, 116] on link "Filed Tasks" at bounding box center [332, 118] width 97 height 31
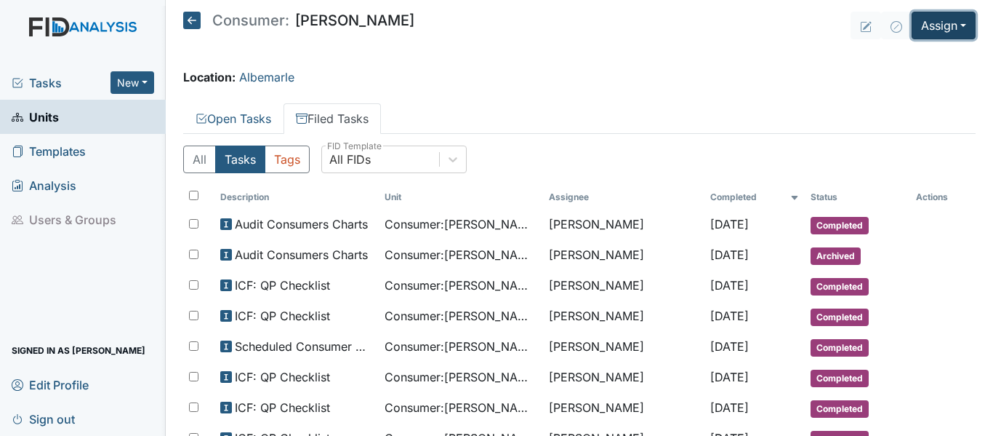
click at [921, 30] on button "Assign" at bounding box center [944, 26] width 64 height 28
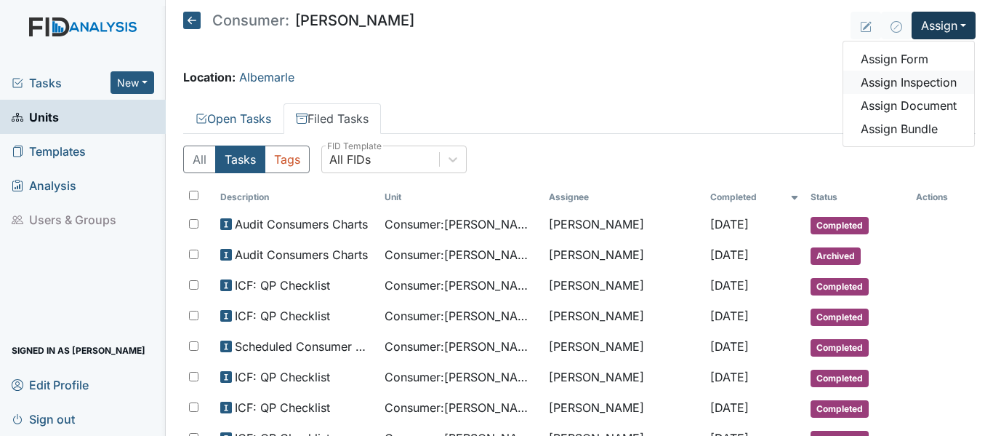
click at [908, 79] on link "Assign Inspection" at bounding box center [909, 82] width 131 height 23
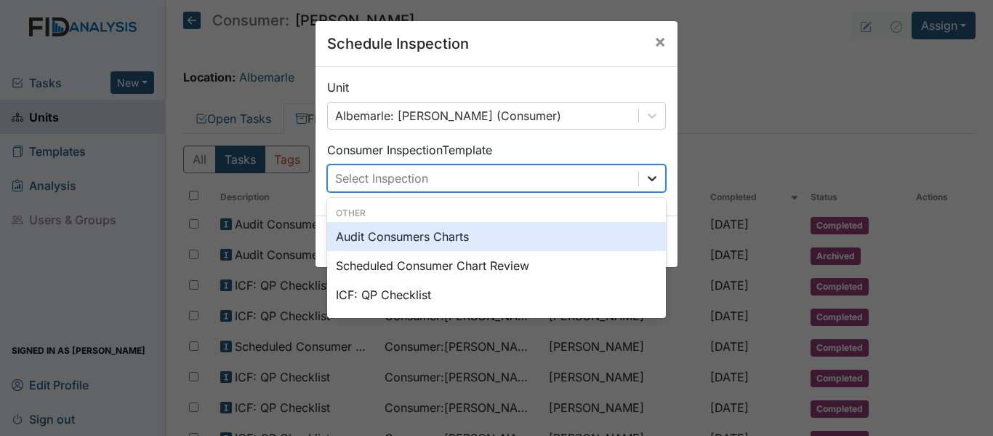
click at [649, 181] on icon at bounding box center [652, 178] width 15 height 15
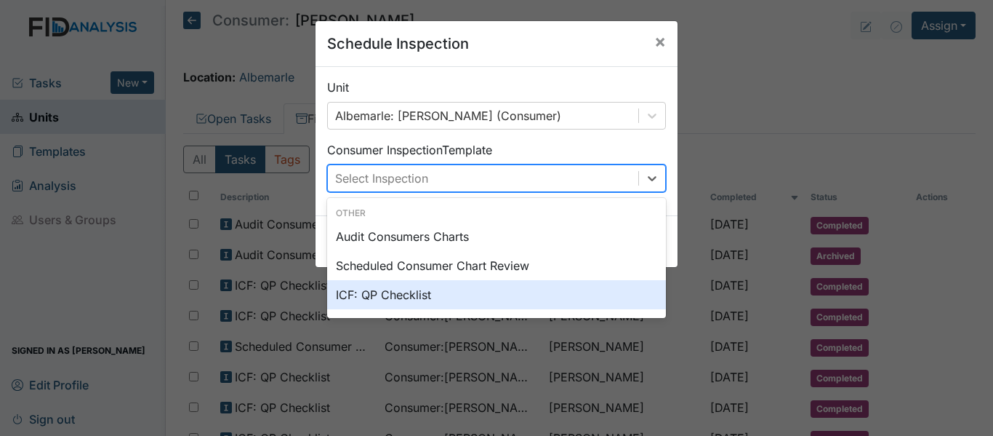
click at [417, 289] on div "ICF: QP Checklist" at bounding box center [496, 294] width 339 height 29
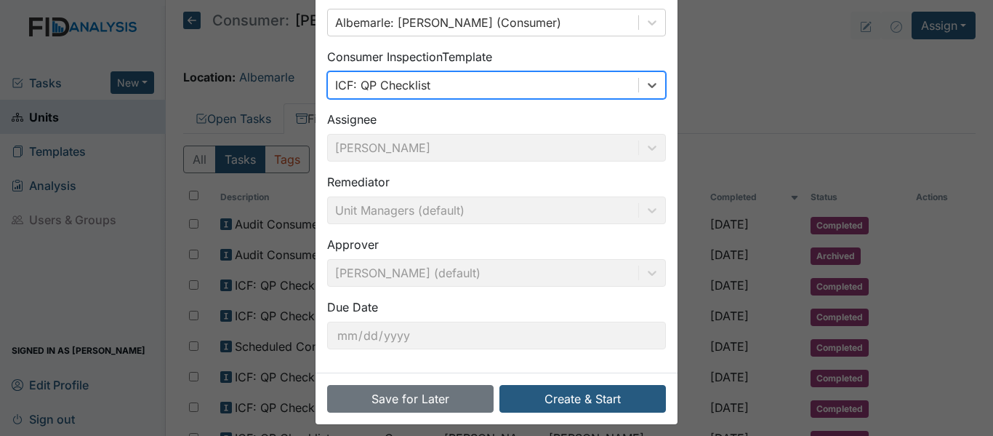
scroll to position [103, 0]
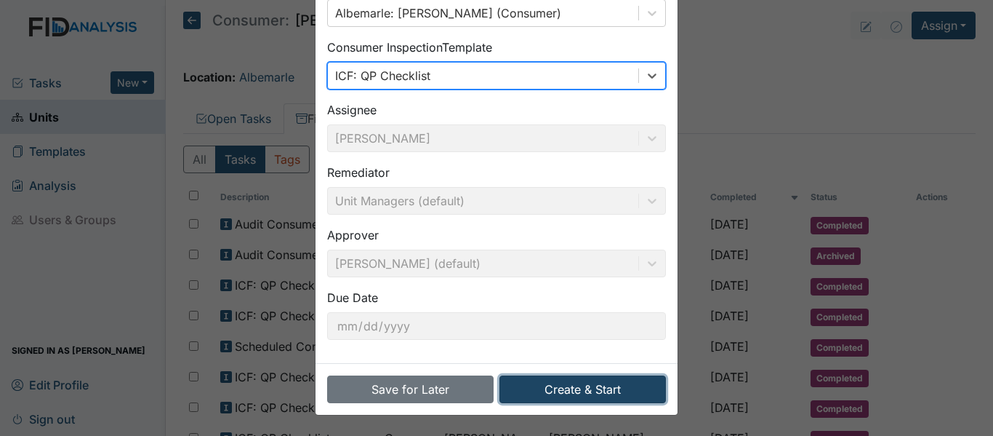
click at [559, 388] on button "Create & Start" at bounding box center [583, 389] width 167 height 28
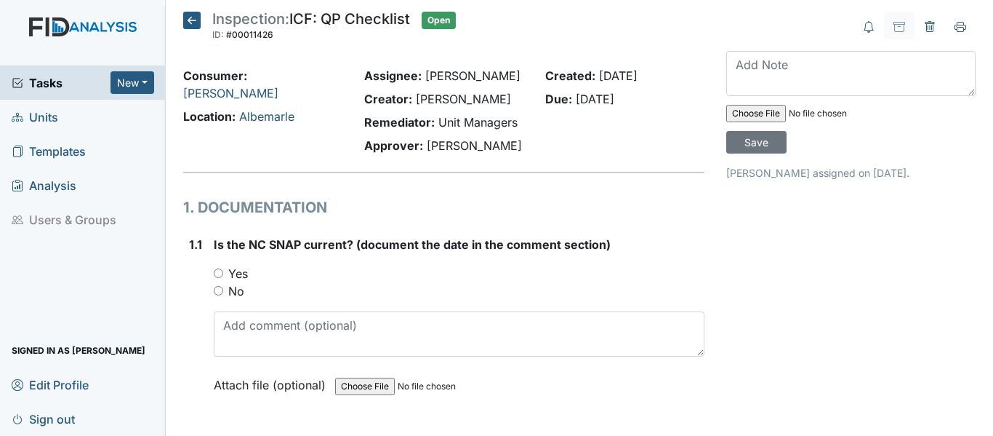
click at [220, 273] on input "Yes" at bounding box center [218, 272] width 9 height 9
radio input "true"
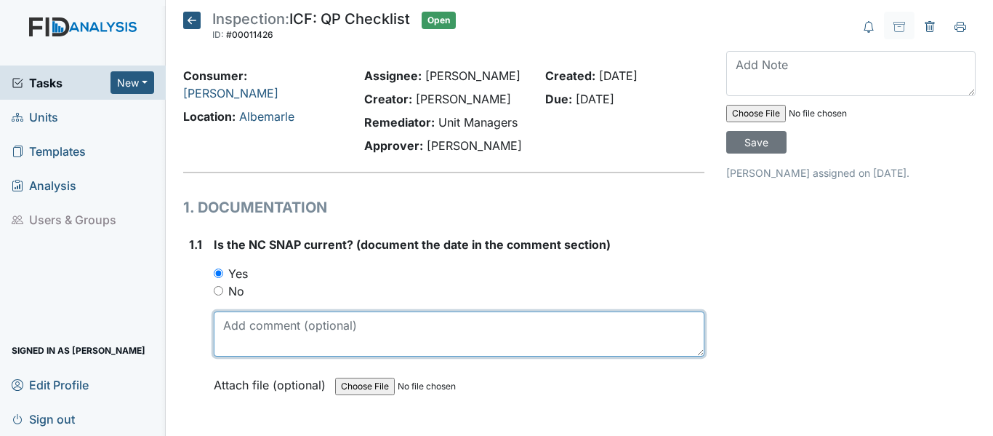
click at [266, 331] on textarea at bounding box center [459, 333] width 491 height 45
drag, startPoint x: 223, startPoint y: 327, endPoint x: 262, endPoint y: 325, distance: 39.3
click at [262, 325] on textarea "[DATE]" at bounding box center [459, 333] width 491 height 45
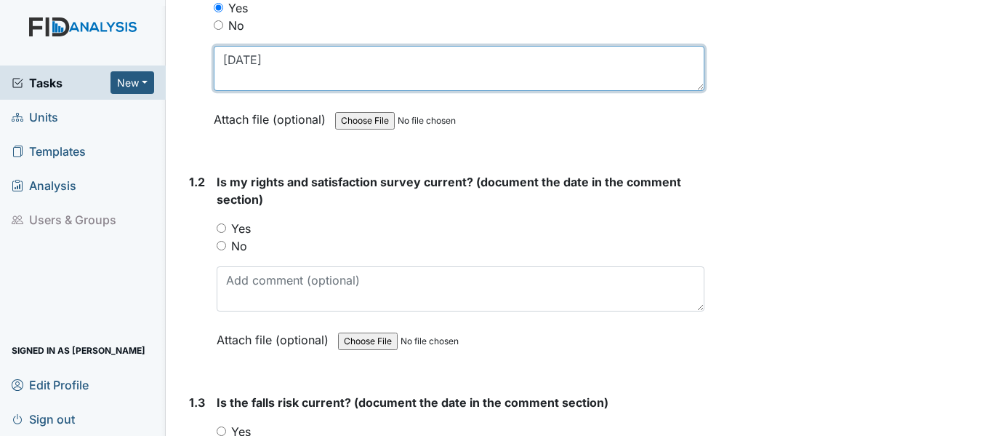
scroll to position [291, 0]
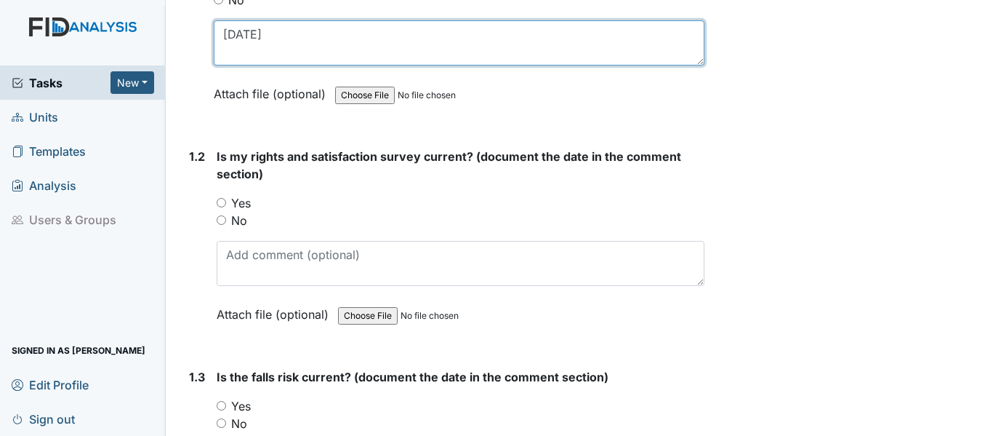
type textarea "[DATE]"
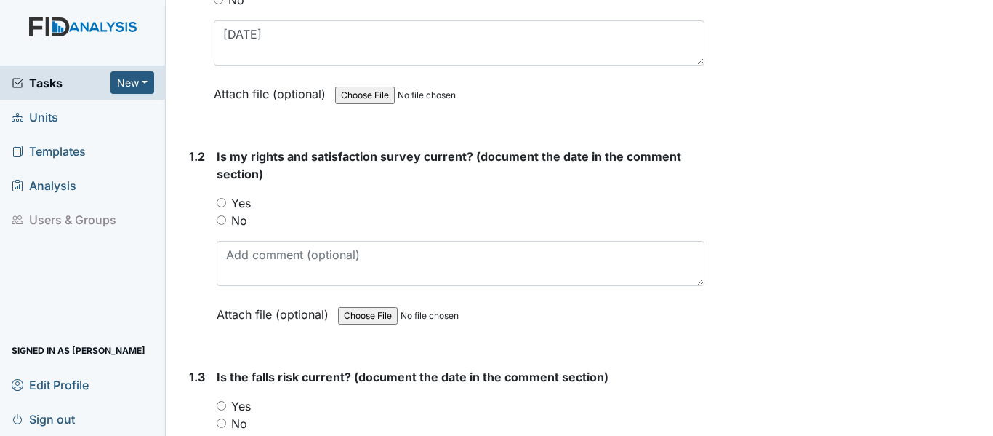
click at [220, 198] on input "Yes" at bounding box center [221, 202] width 9 height 9
radio input "true"
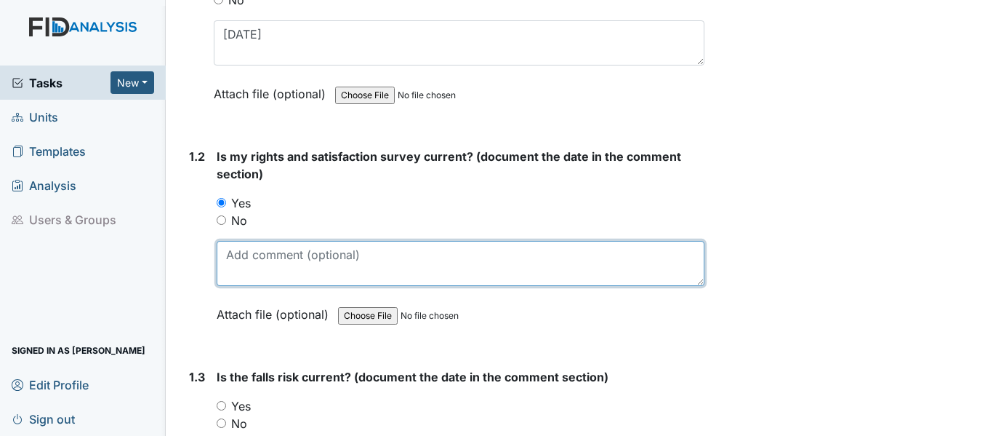
click at [272, 270] on textarea at bounding box center [461, 263] width 488 height 45
paste textarea "[DATE]"
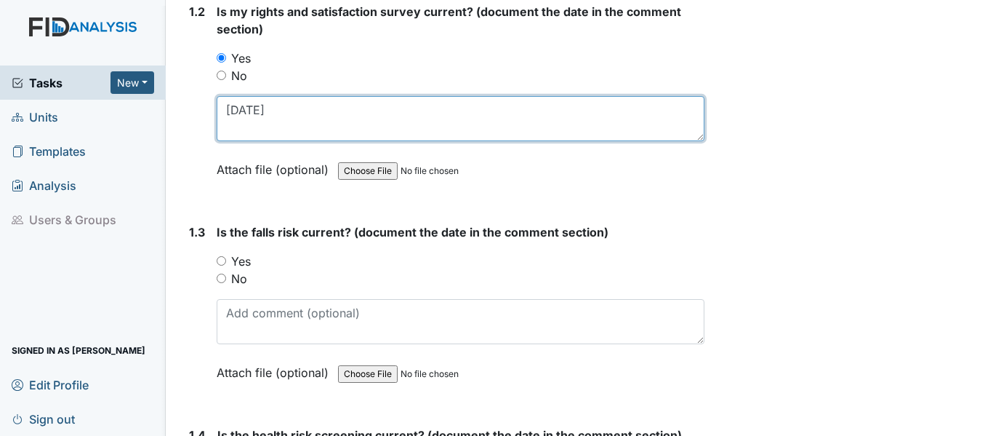
scroll to position [436, 0]
type textarea "2/4/25"
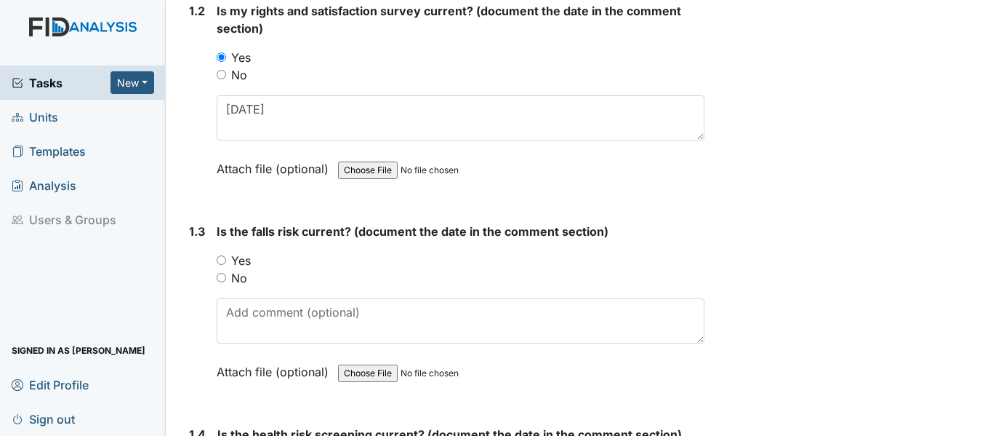
click at [219, 258] on input "Yes" at bounding box center [221, 259] width 9 height 9
radio input "true"
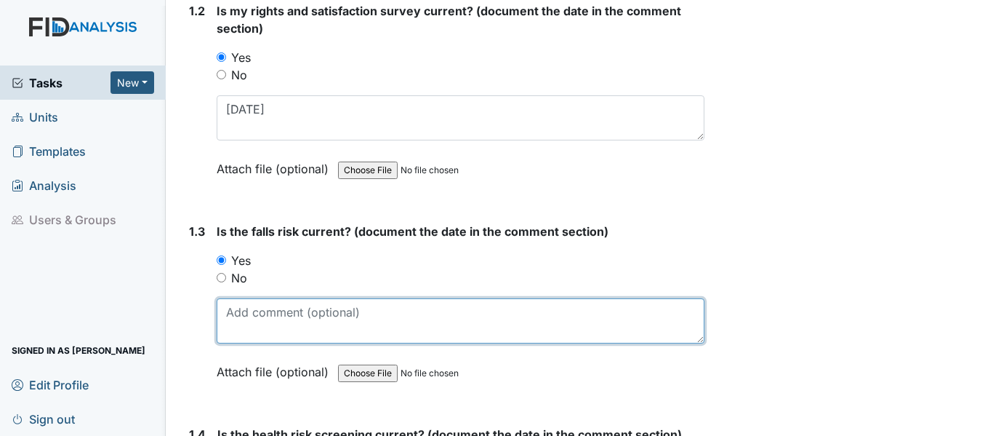
click at [274, 316] on textarea at bounding box center [461, 320] width 488 height 45
paste textarea "2/4/25"
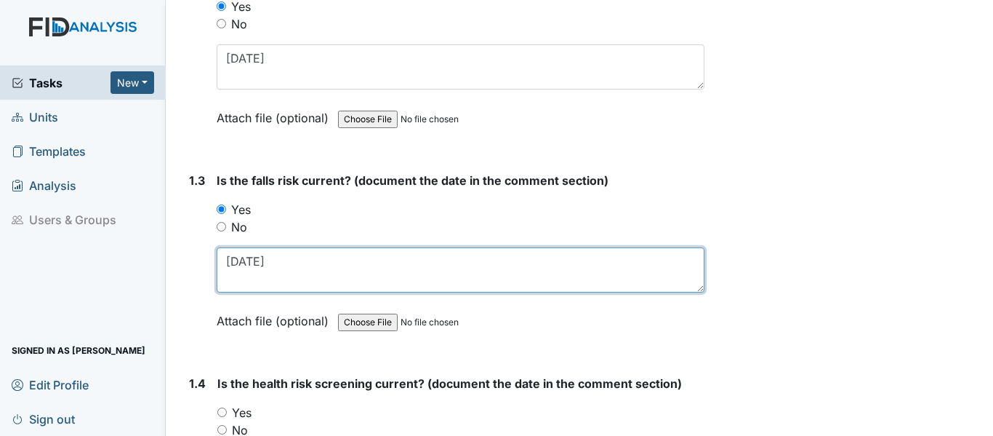
scroll to position [654, 0]
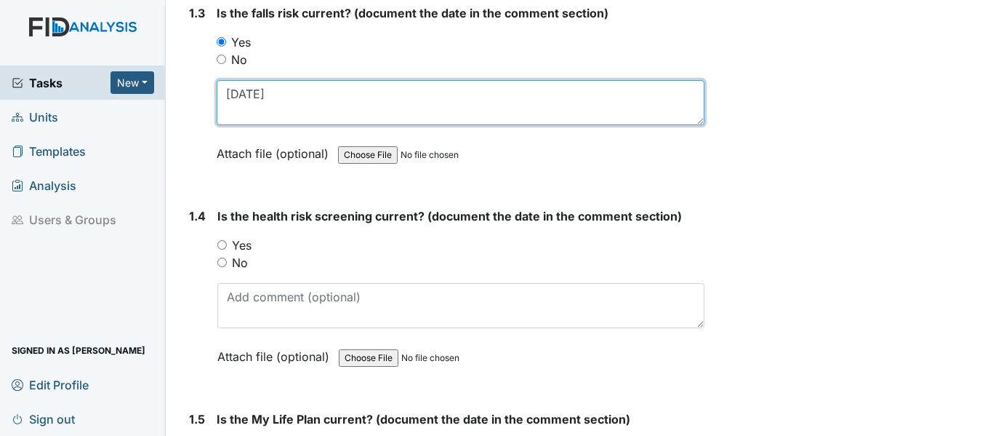
type textarea "2/4/25"
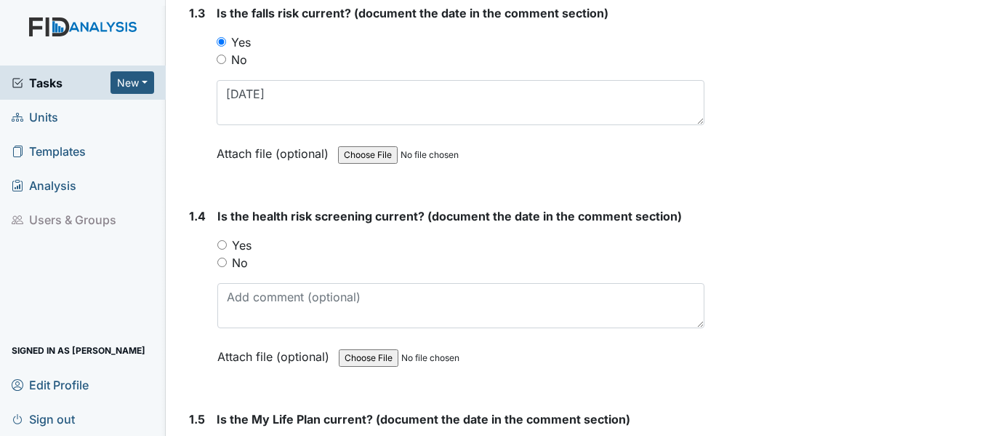
click at [218, 244] on input "Yes" at bounding box center [221, 244] width 9 height 9
radio input "true"
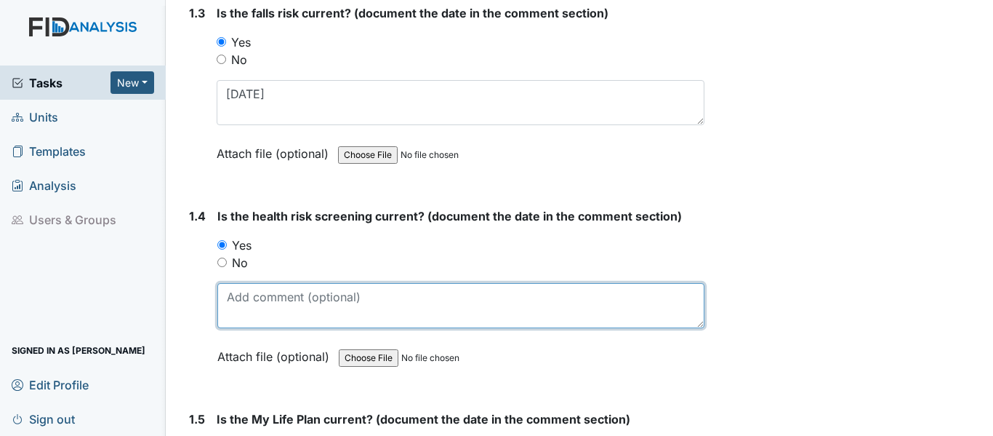
click at [268, 308] on textarea at bounding box center [460, 305] width 487 height 45
paste textarea "2/4/25"
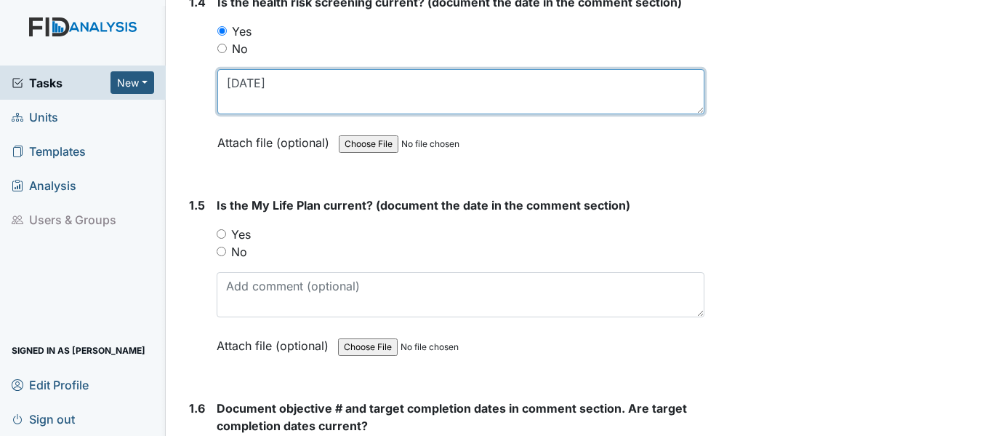
scroll to position [873, 0]
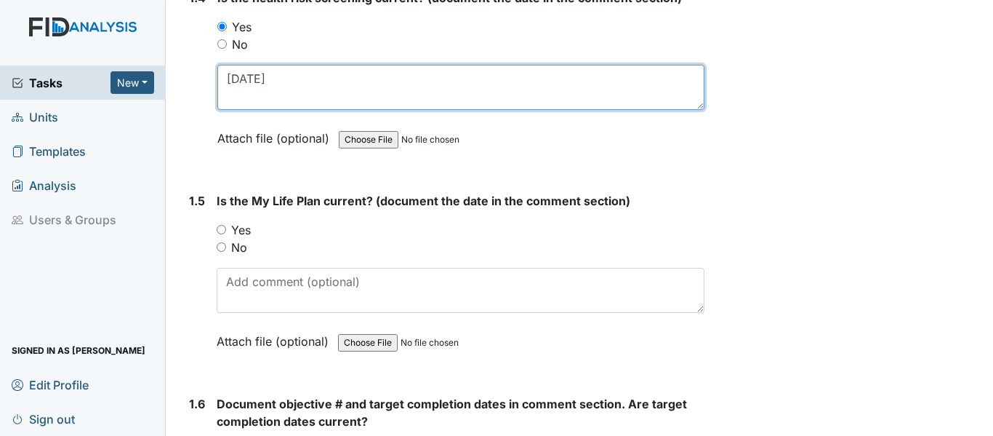
type textarea "[DATE]"
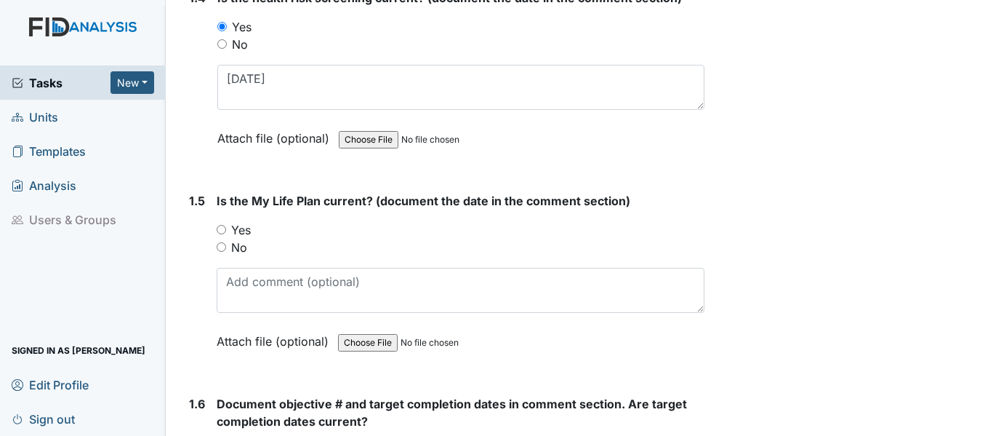
click at [226, 229] on div "Yes" at bounding box center [461, 229] width 488 height 17
click at [221, 232] on input "Yes" at bounding box center [221, 229] width 9 height 9
radio input "true"
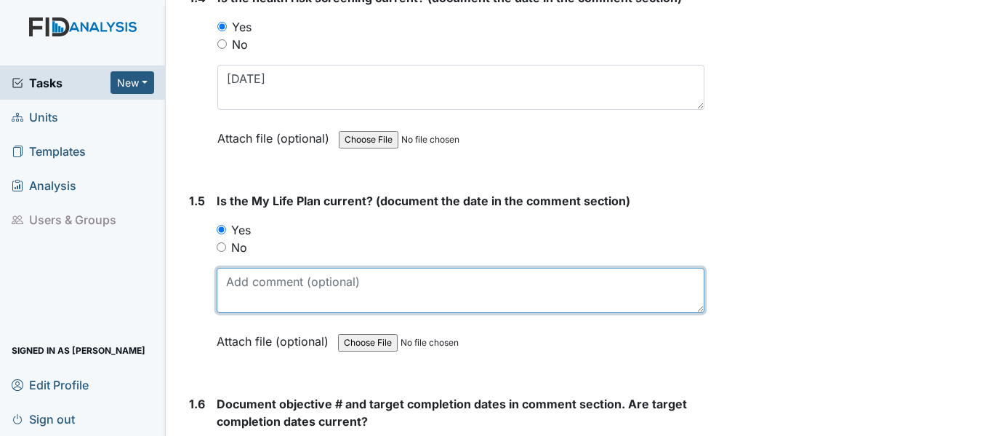
click at [263, 292] on textarea at bounding box center [461, 290] width 488 height 45
paste textarea "[DATE]"
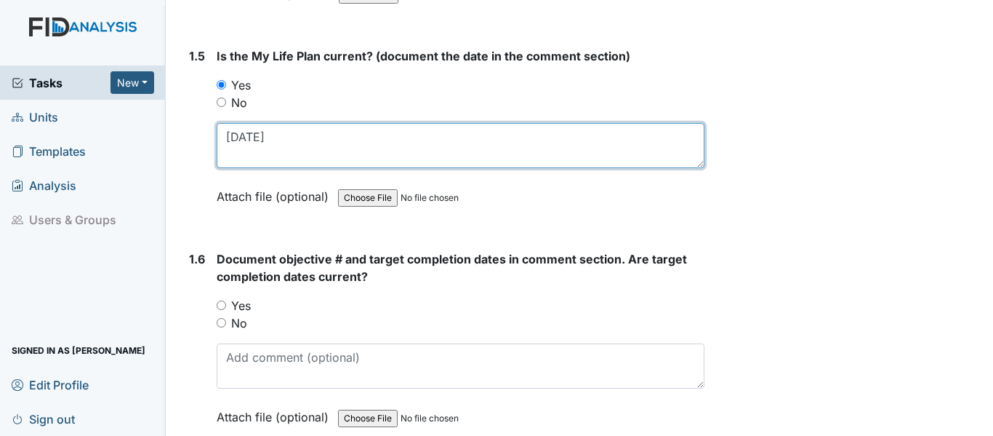
scroll to position [1018, 0]
type textarea "[DATE]"
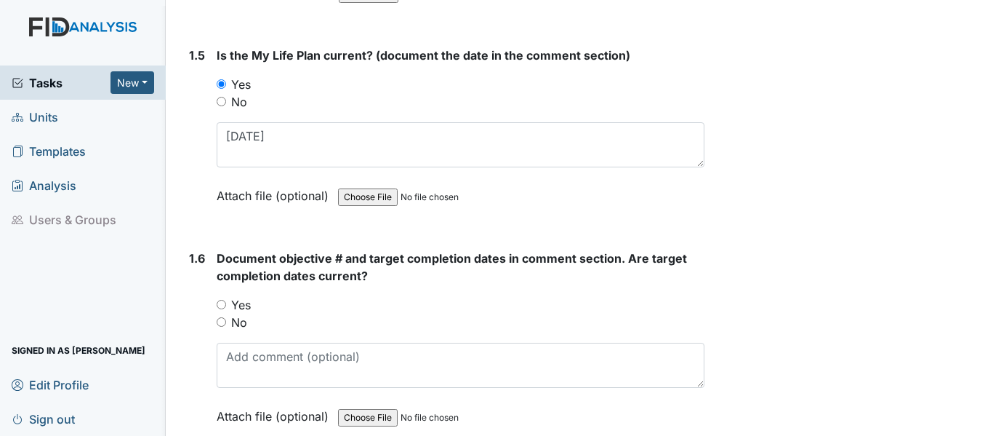
click at [223, 303] on input "Yes" at bounding box center [221, 304] width 9 height 9
radio input "true"
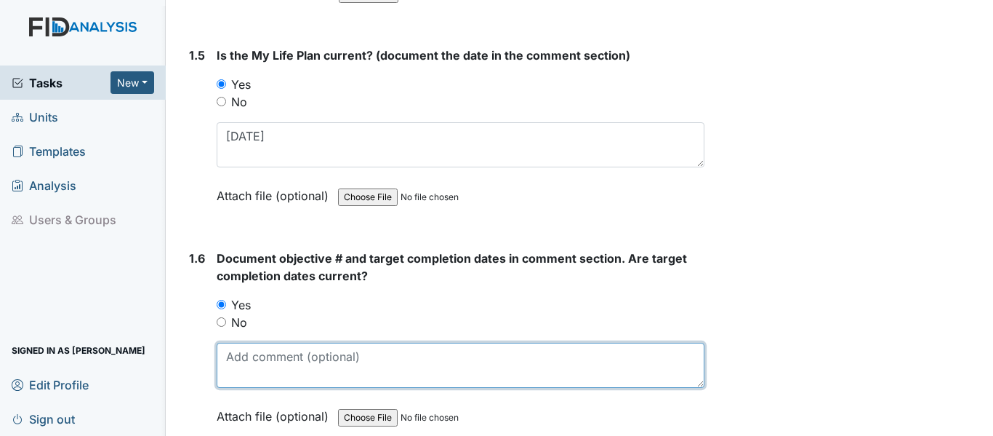
click at [252, 363] on textarea at bounding box center [461, 364] width 488 height 45
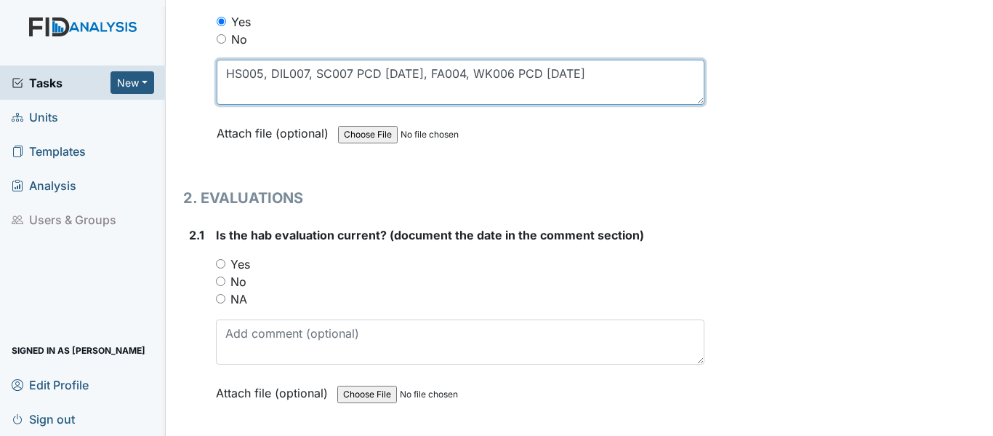
scroll to position [1309, 0]
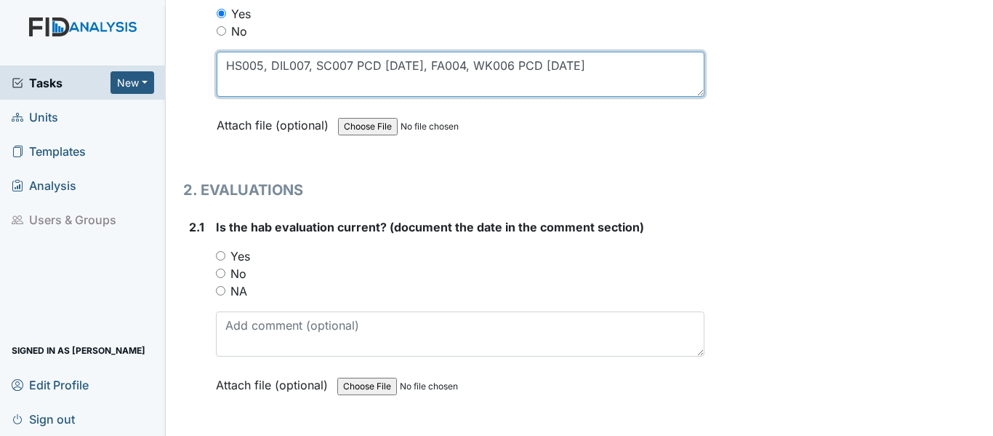
type textarea "HS005, DIL007, SC007 PCD 7/31/26, FA004, WK006 PCD 1/24/26"
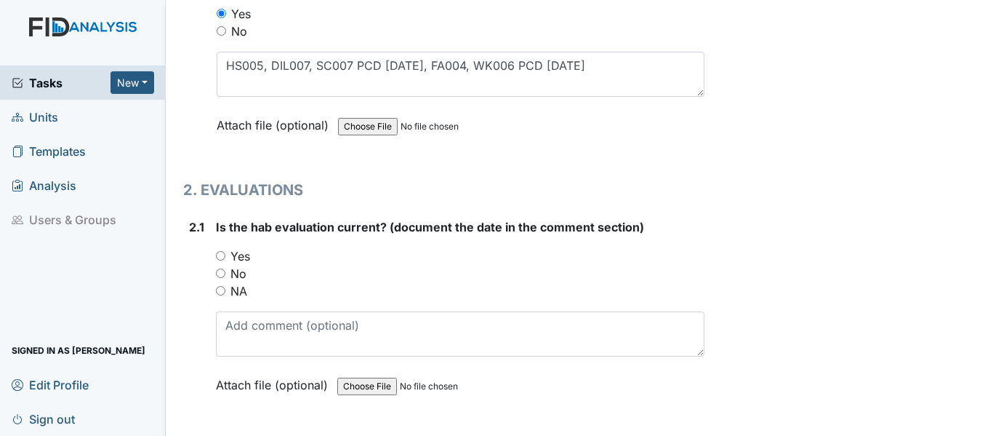
click at [223, 256] on input "Yes" at bounding box center [220, 255] width 9 height 9
radio input "true"
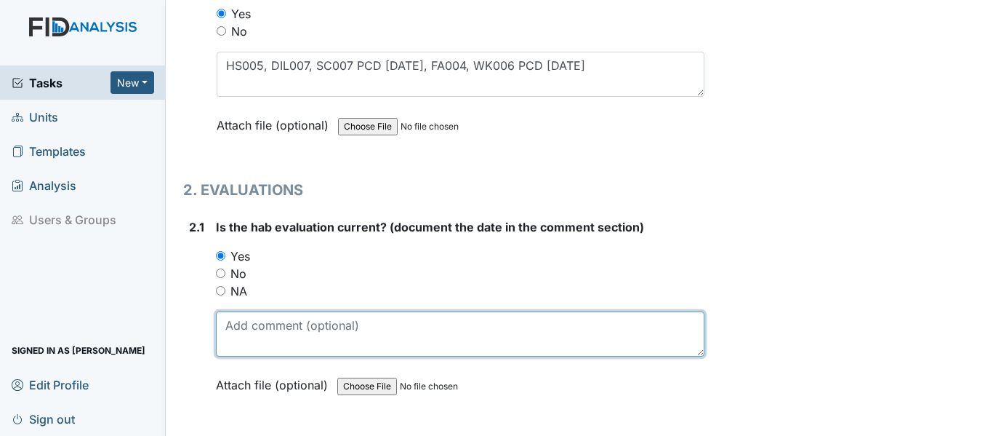
click at [267, 332] on textarea at bounding box center [460, 333] width 489 height 45
paste textarea "2/4/25"
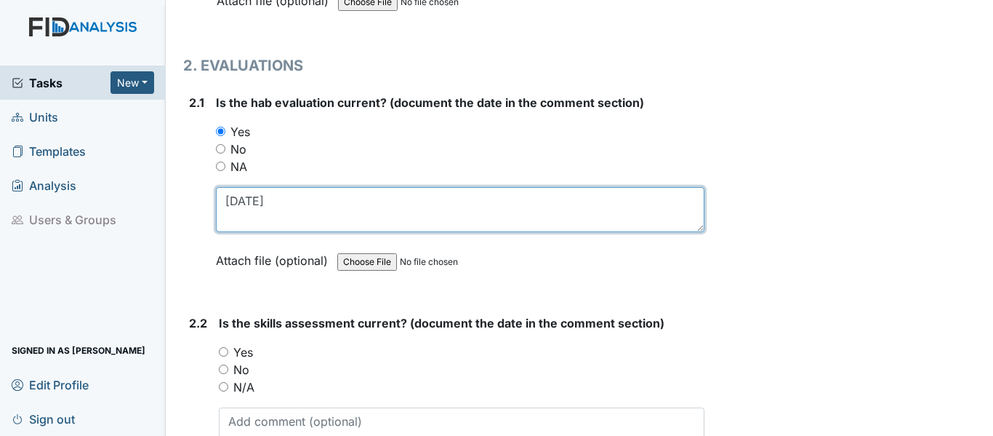
scroll to position [1454, 0]
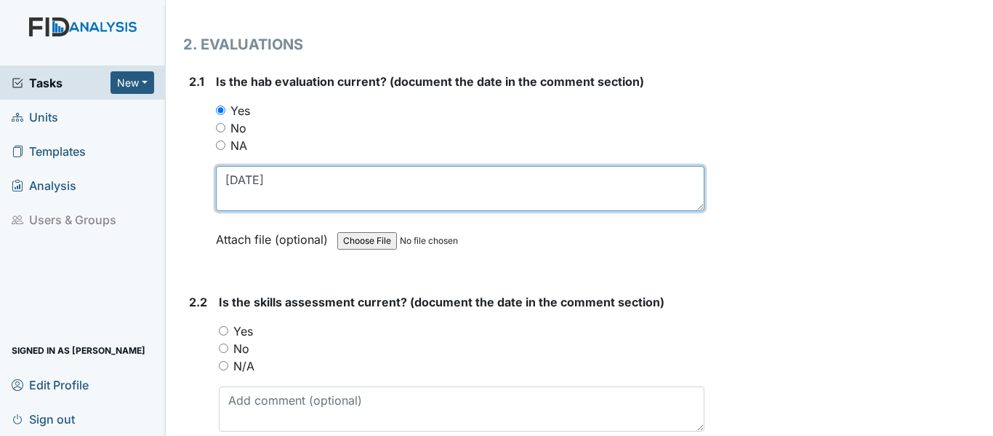
type textarea "2/4/25"
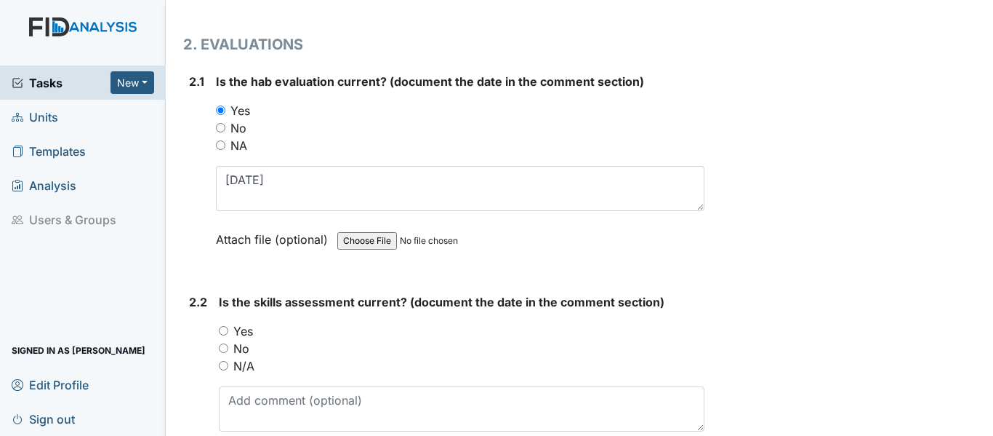
click at [219, 328] on input "Yes" at bounding box center [223, 330] width 9 height 9
radio input "true"
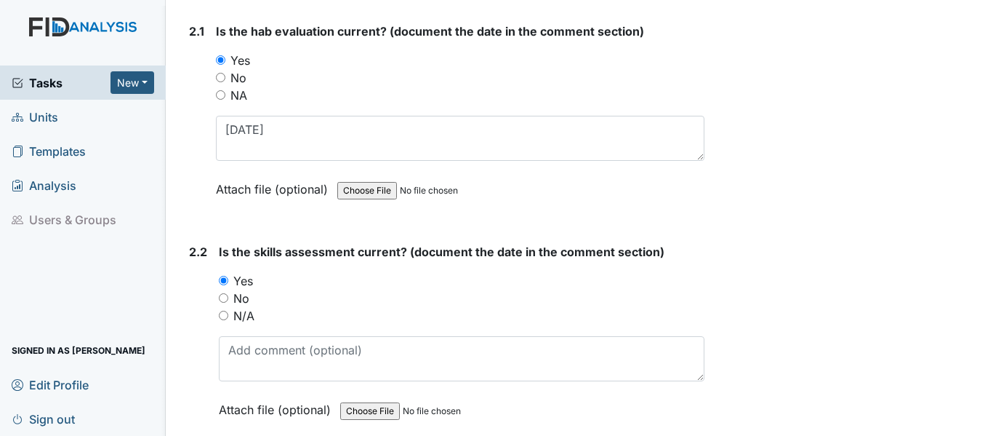
scroll to position [1527, 0]
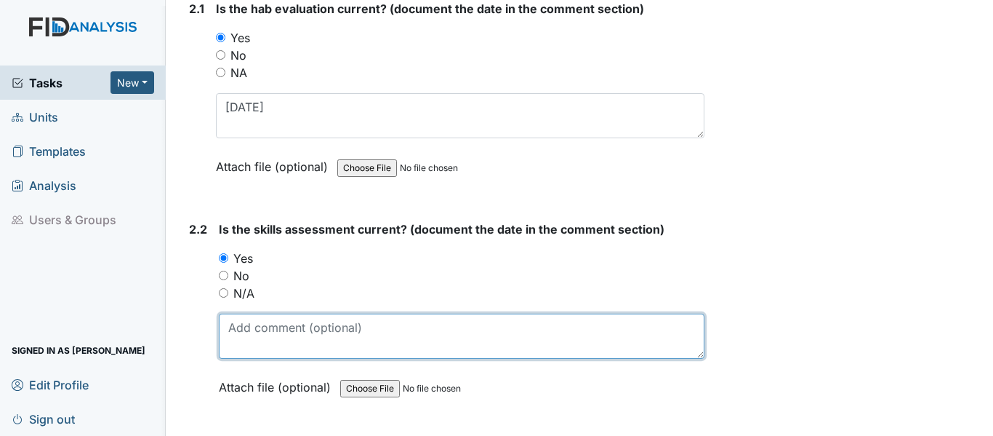
click at [294, 326] on textarea at bounding box center [462, 335] width 486 height 45
paste textarea "2/4/25"
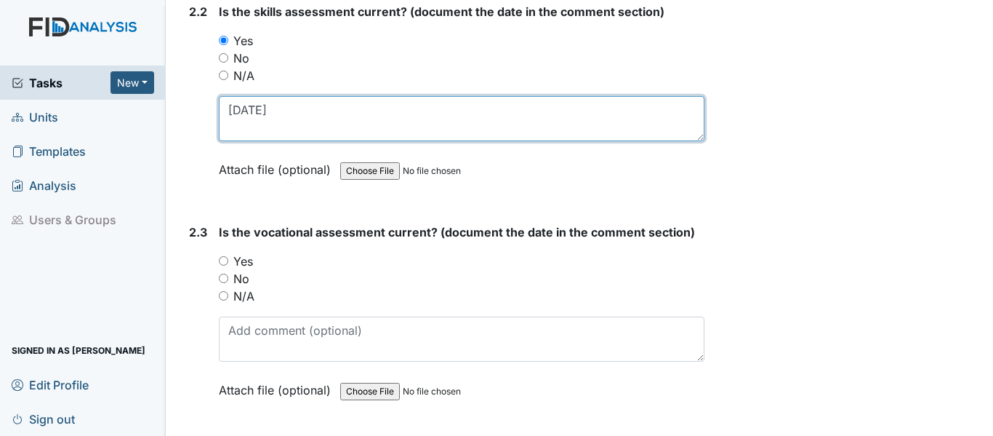
scroll to position [1745, 0]
type textarea "2/4/25"
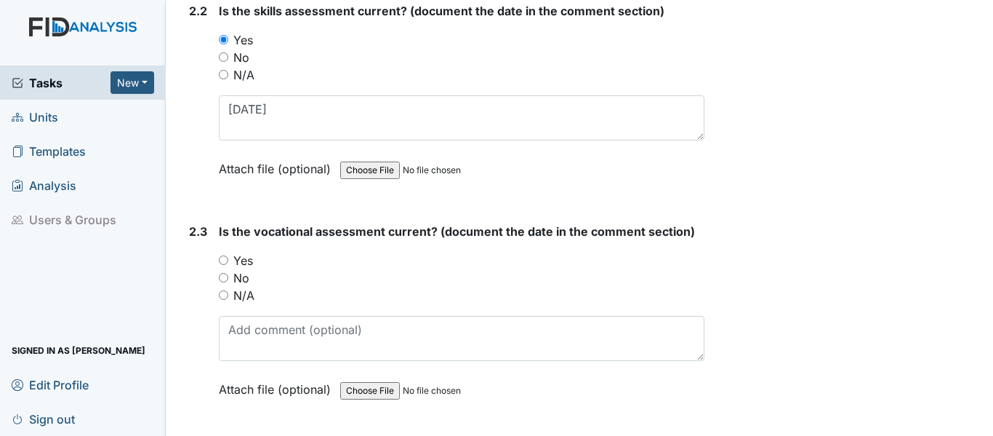
click at [225, 258] on input "Yes" at bounding box center [223, 259] width 9 height 9
radio input "true"
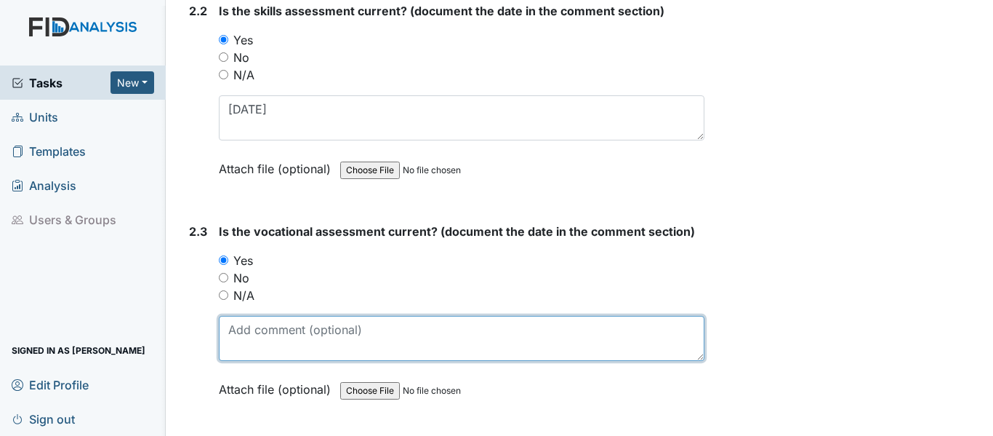
click at [296, 329] on textarea at bounding box center [462, 338] width 486 height 45
paste textarea "2/4/25"
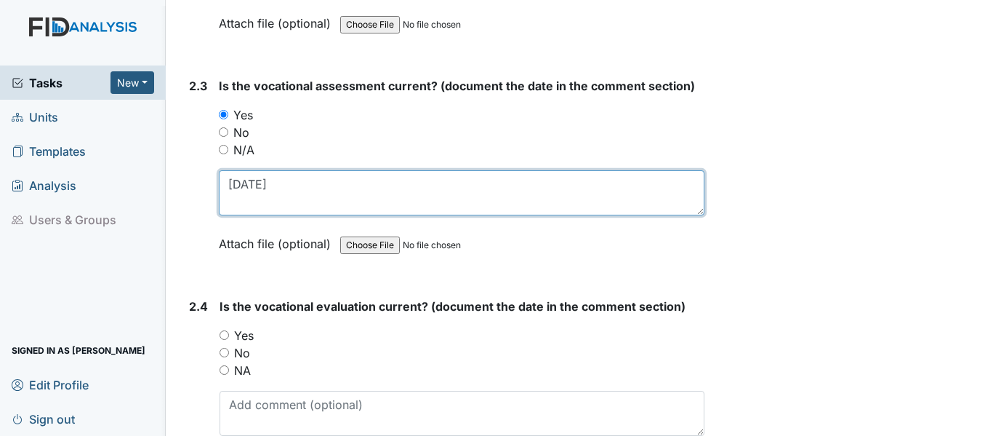
scroll to position [1963, 0]
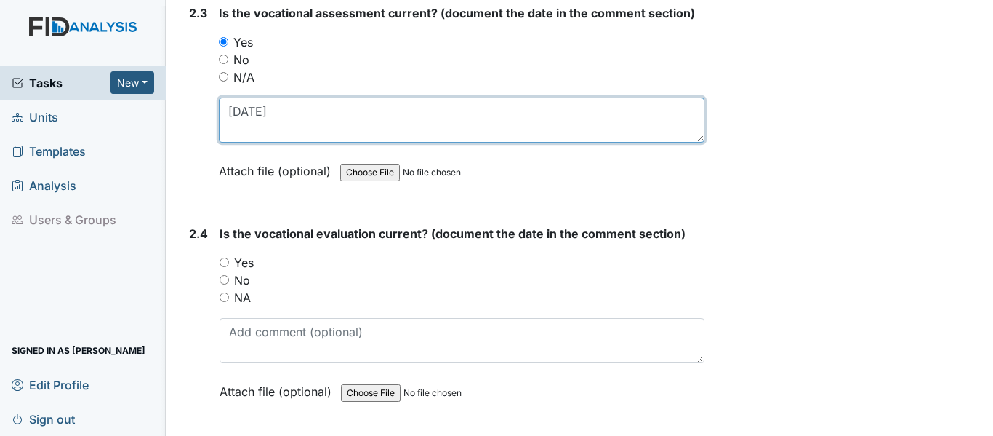
type textarea "2/4/25"
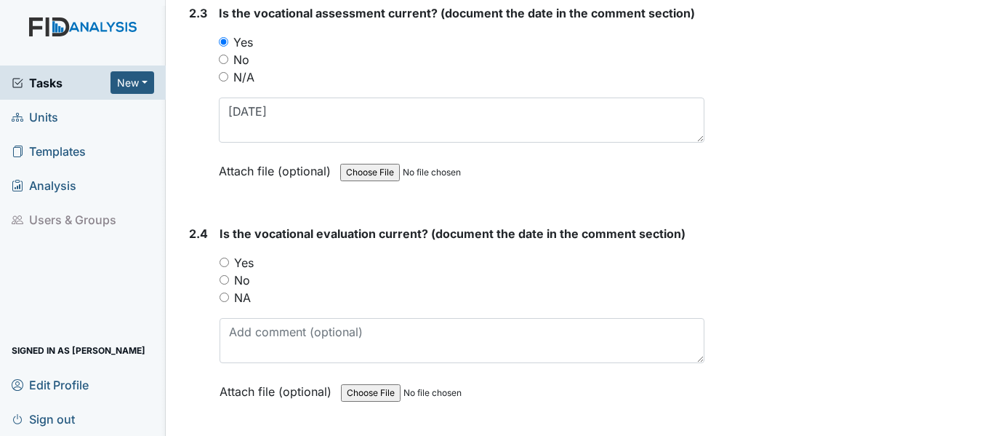
click at [223, 263] on input "Yes" at bounding box center [224, 261] width 9 height 9
radio input "true"
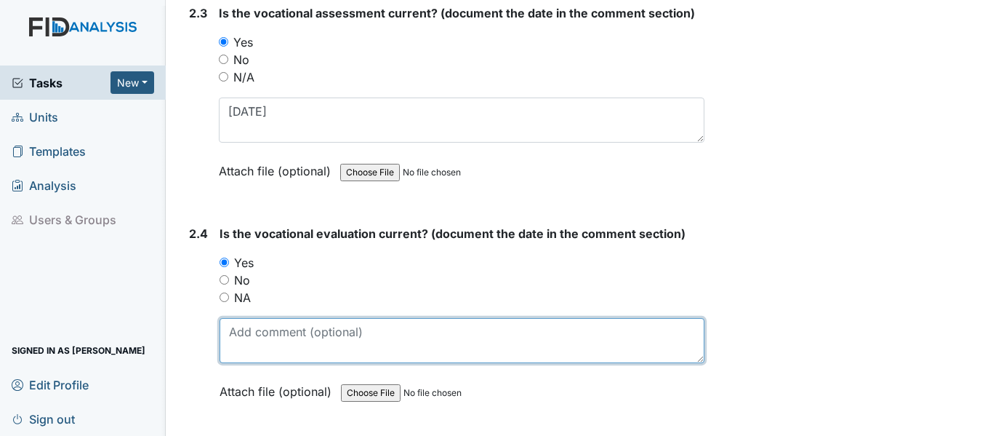
click at [281, 340] on textarea at bounding box center [462, 340] width 485 height 45
paste textarea "2/4/25"
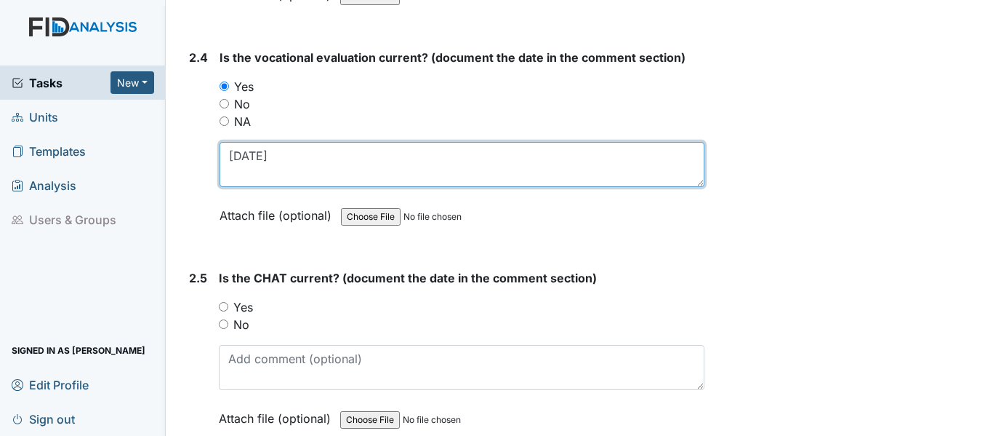
scroll to position [2181, 0]
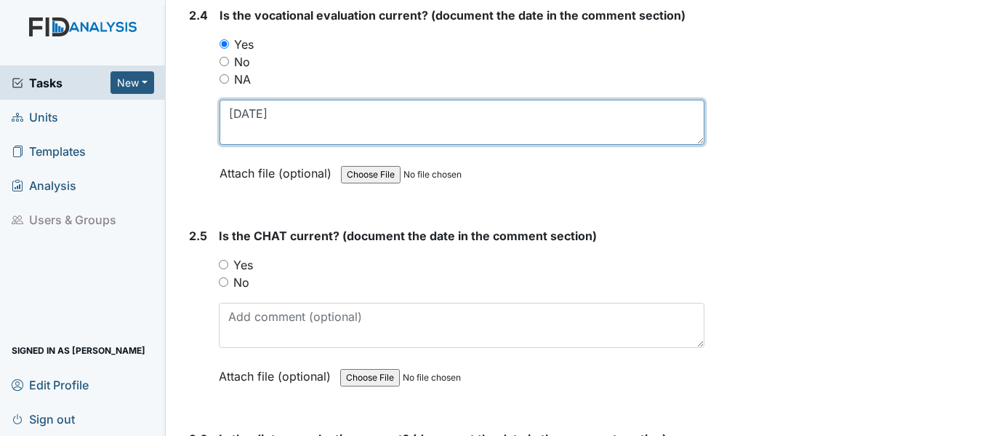
type textarea "2/4/25"
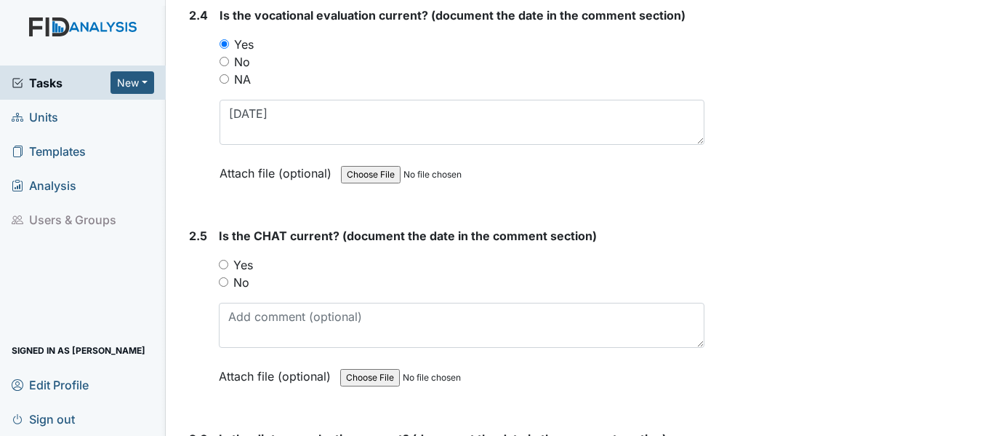
click at [223, 260] on input "Yes" at bounding box center [223, 264] width 9 height 9
radio input "true"
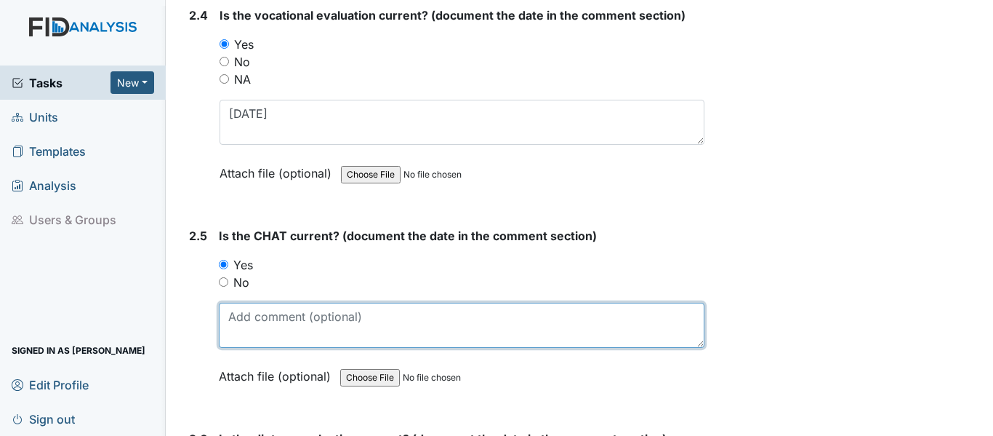
click at [265, 323] on textarea at bounding box center [462, 325] width 486 height 45
paste textarea "2/4/25"
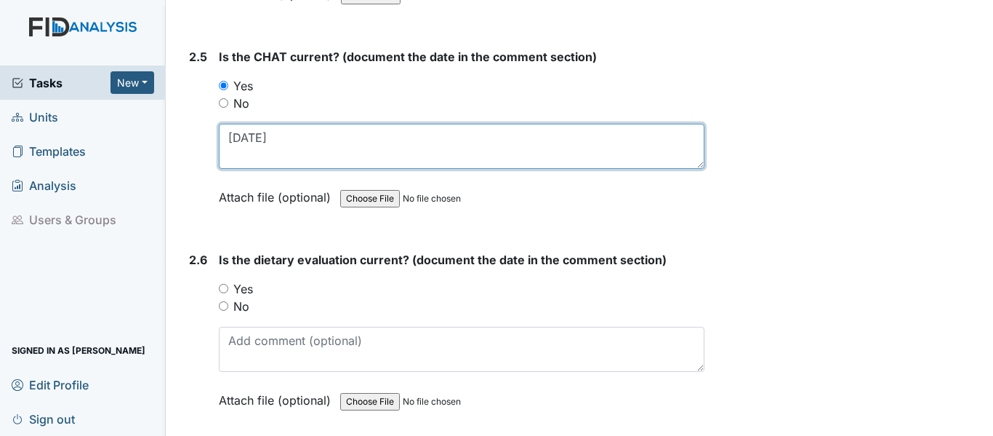
scroll to position [2400, 0]
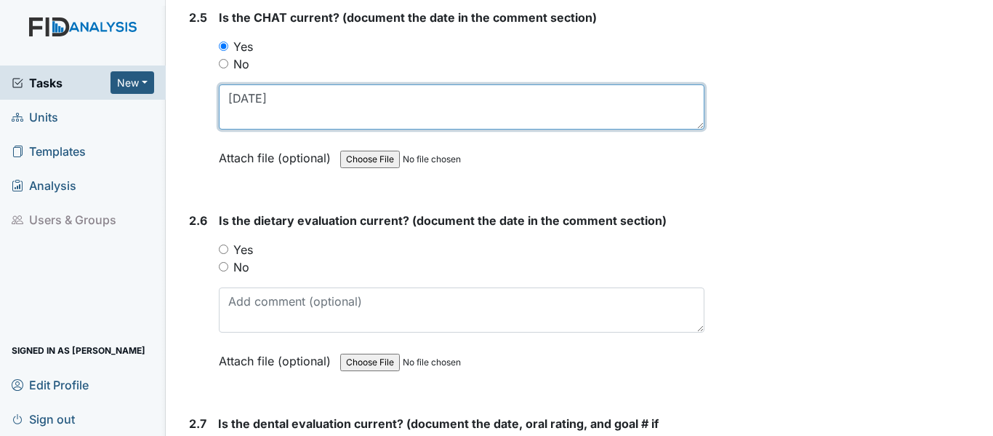
type textarea "2/4/25"
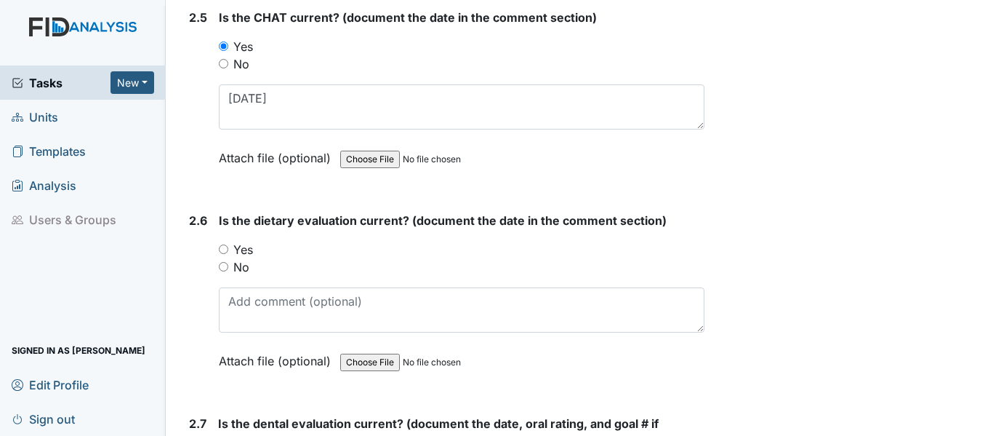
click at [221, 249] on input "Yes" at bounding box center [223, 248] width 9 height 9
radio input "true"
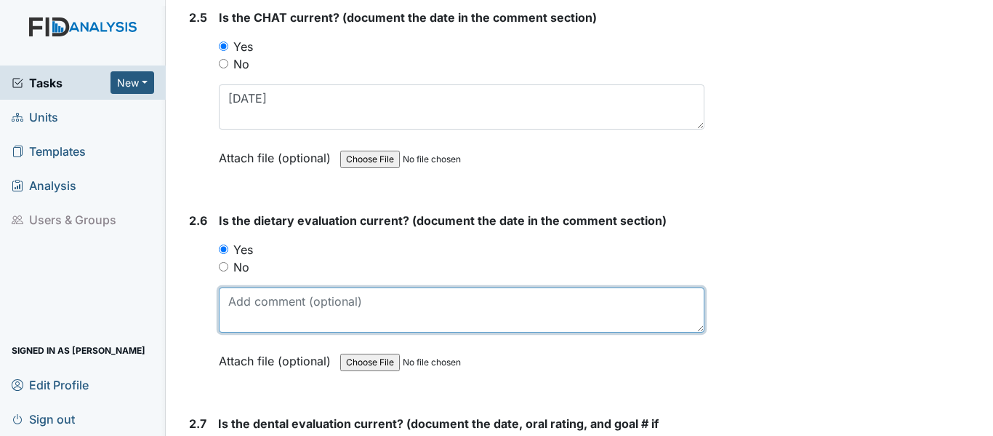
click at [278, 306] on textarea at bounding box center [462, 309] width 486 height 45
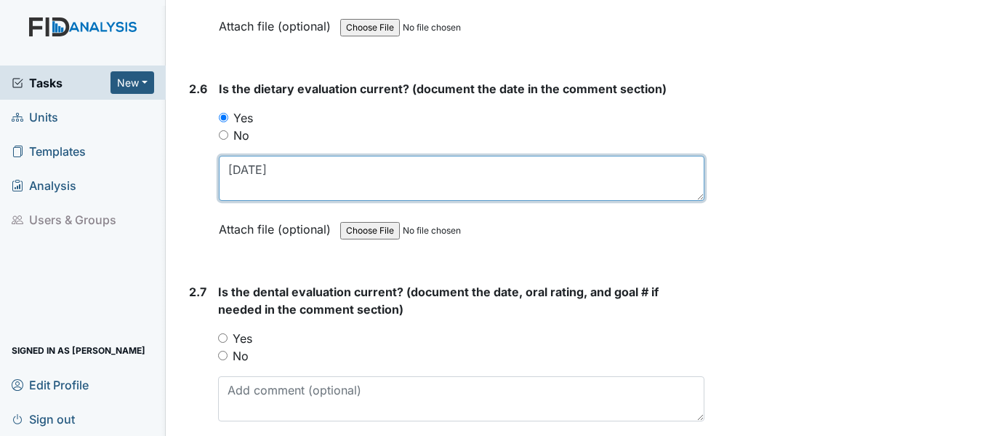
scroll to position [2545, 0]
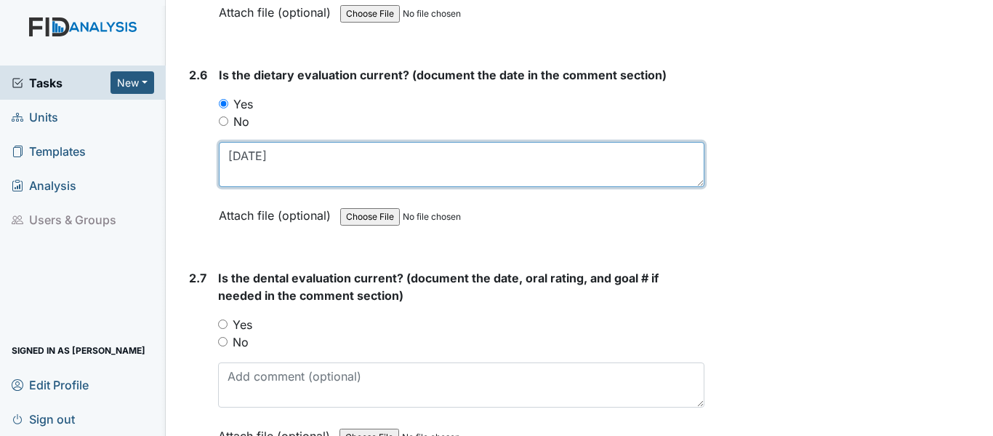
type textarea "5/28/25"
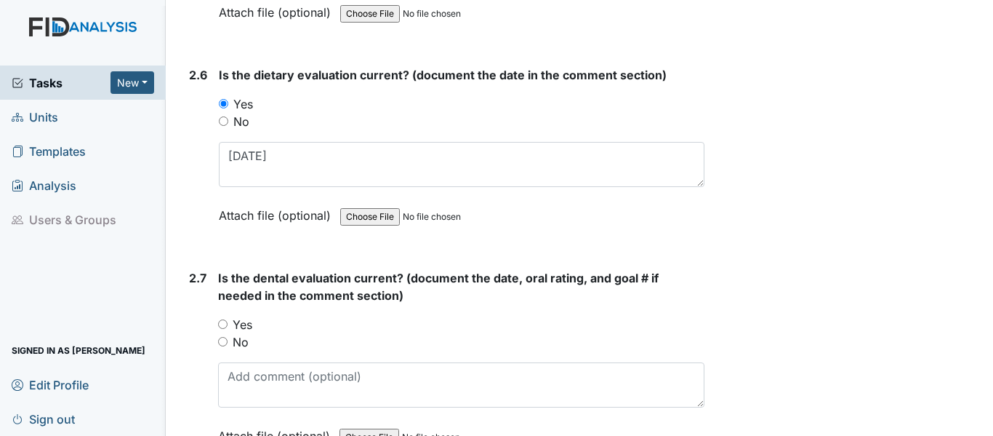
click at [224, 324] on input "Yes" at bounding box center [222, 323] width 9 height 9
radio input "true"
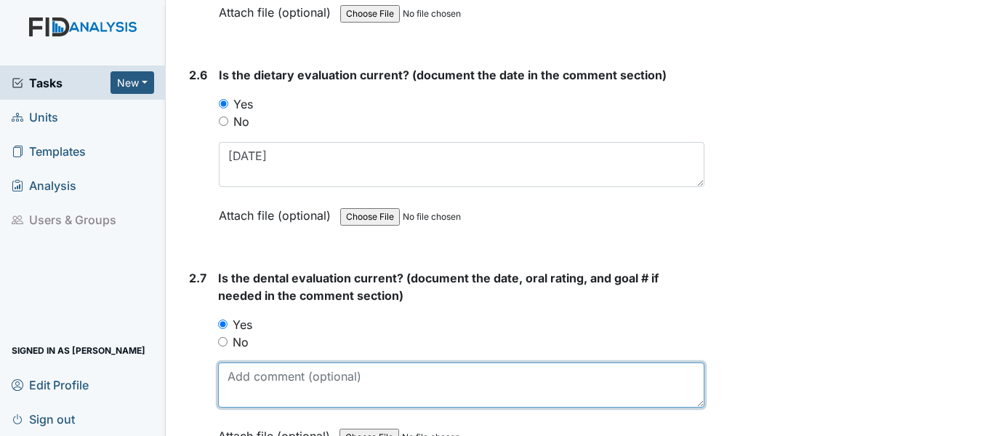
click at [260, 379] on textarea at bounding box center [461, 384] width 486 height 45
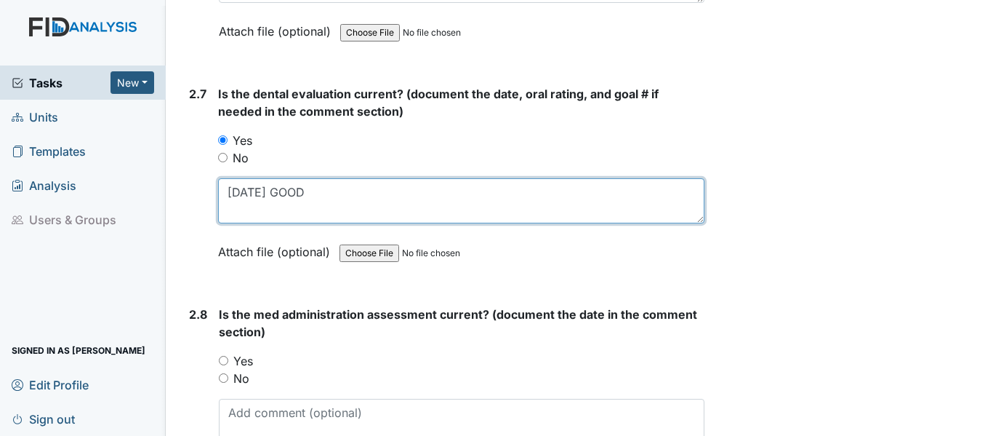
scroll to position [2763, 0]
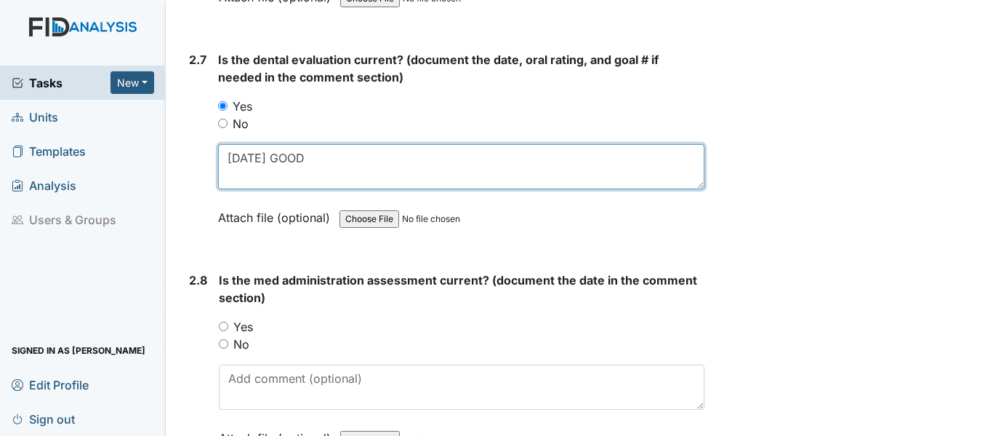
type textarea "10/24/24 GOOD"
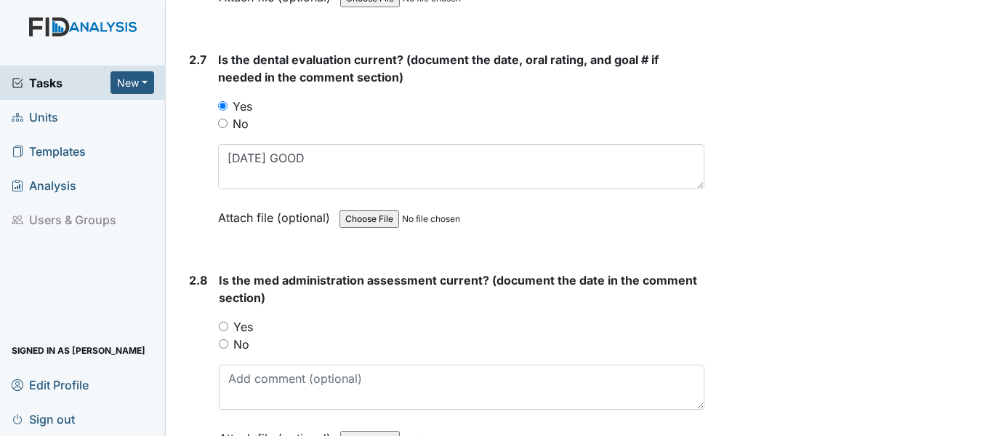
click at [223, 324] on input "Yes" at bounding box center [223, 325] width 9 height 9
radio input "true"
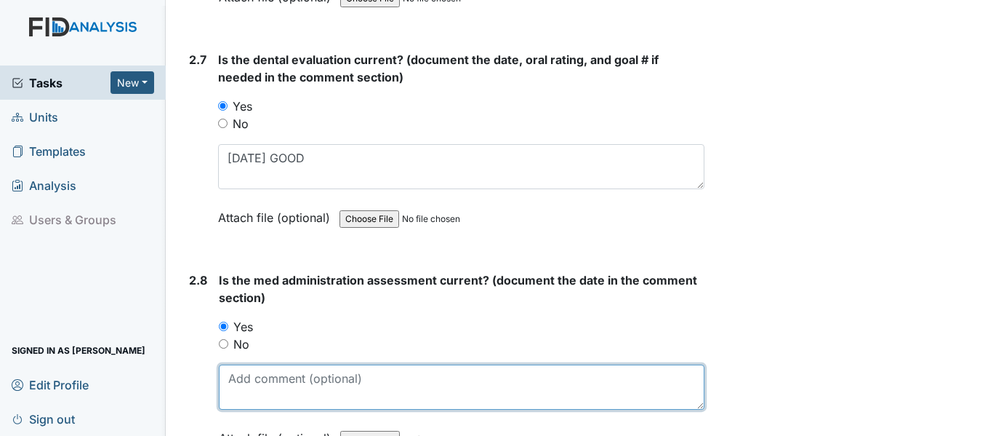
click at [264, 376] on textarea at bounding box center [462, 386] width 486 height 45
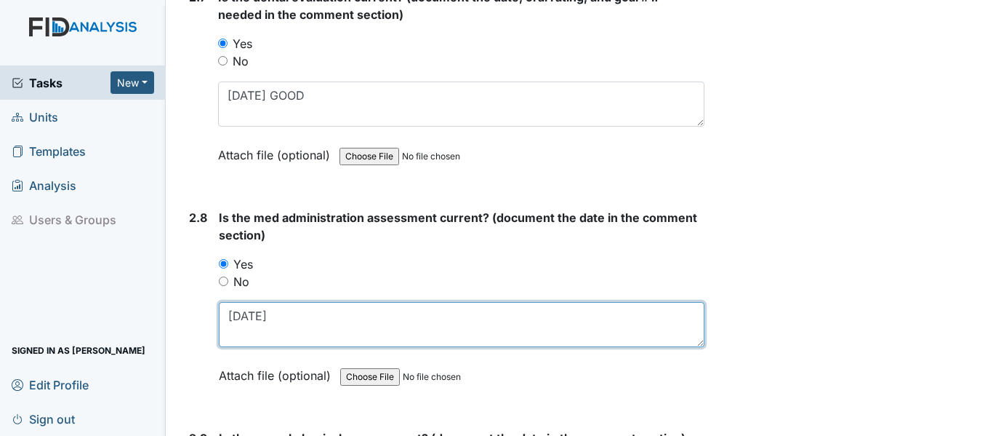
scroll to position [2981, 0]
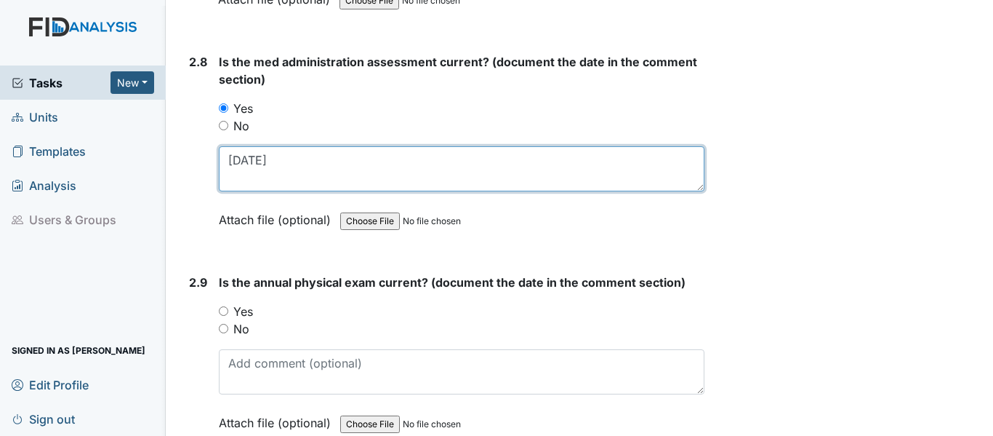
type textarea "6/3/25"
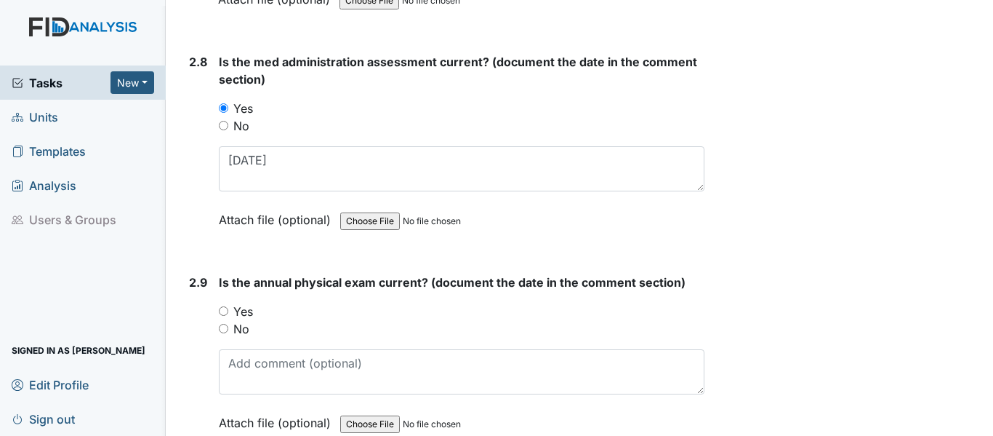
click at [223, 313] on input "Yes" at bounding box center [223, 310] width 9 height 9
radio input "true"
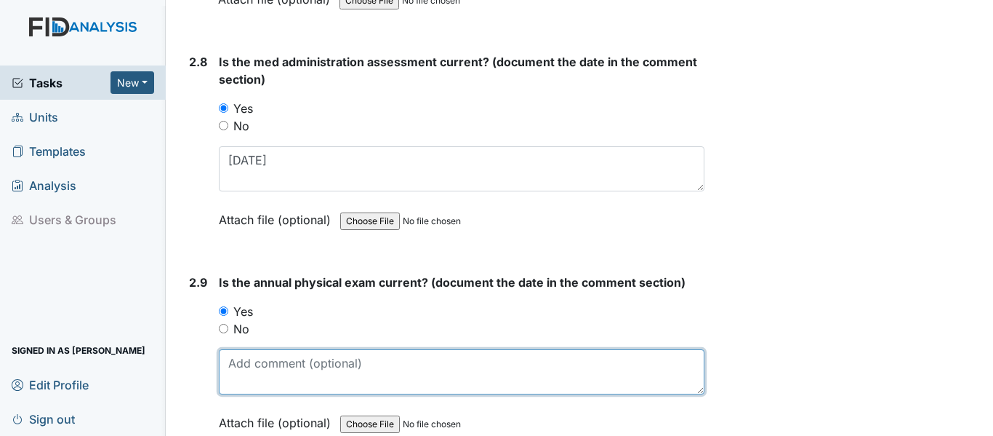
click at [276, 365] on textarea at bounding box center [462, 371] width 486 height 45
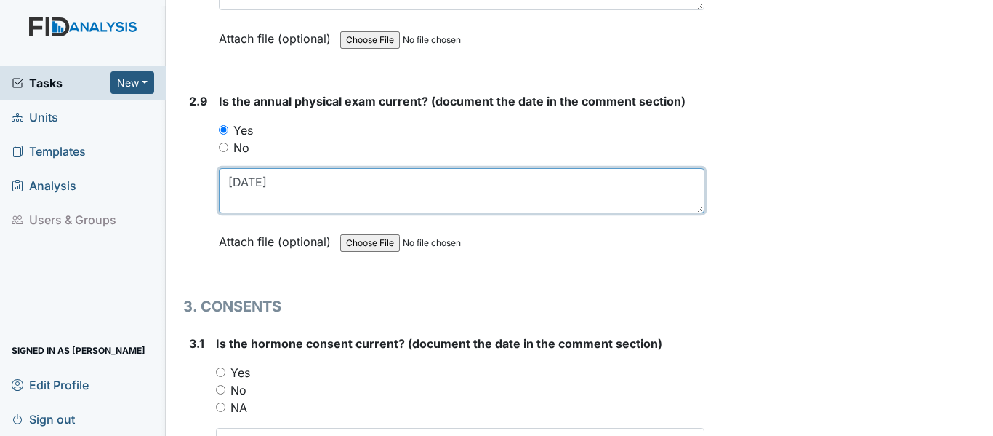
scroll to position [3200, 0]
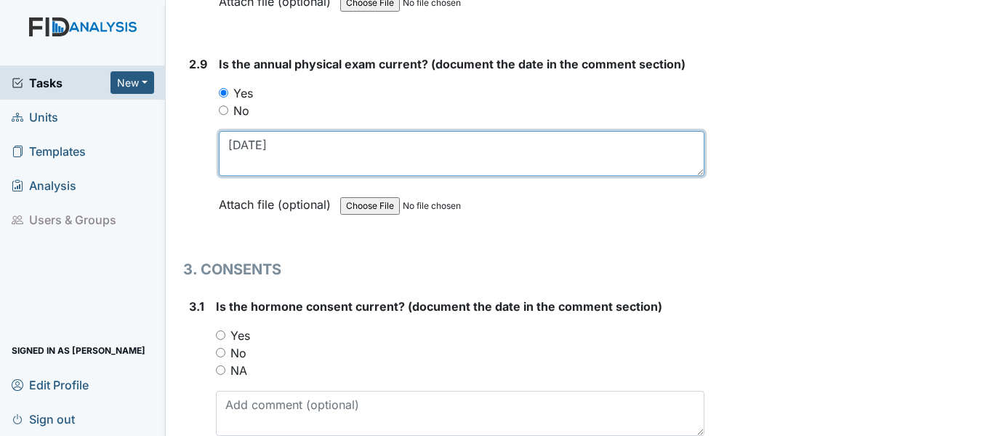
type textarea "7/28/25"
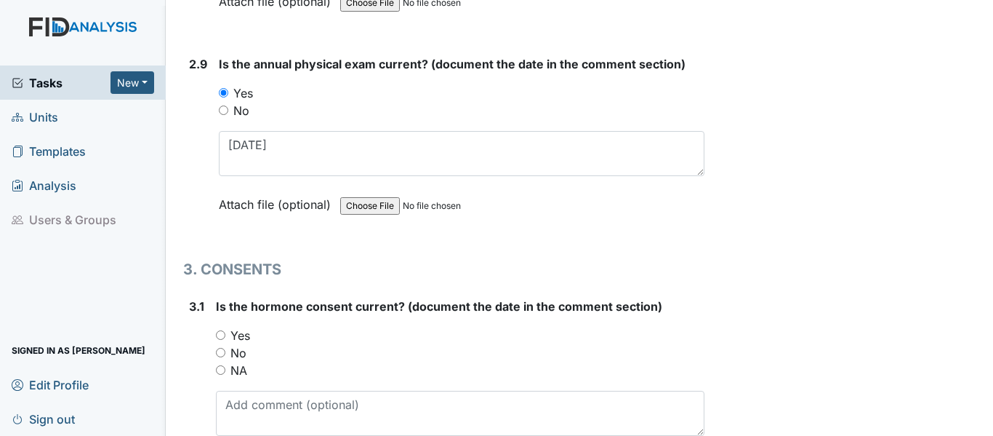
drag, startPoint x: 222, startPoint y: 369, endPoint x: 240, endPoint y: 364, distance: 18.9
click at [223, 369] on input "NA" at bounding box center [220, 369] width 9 height 9
radio input "true"
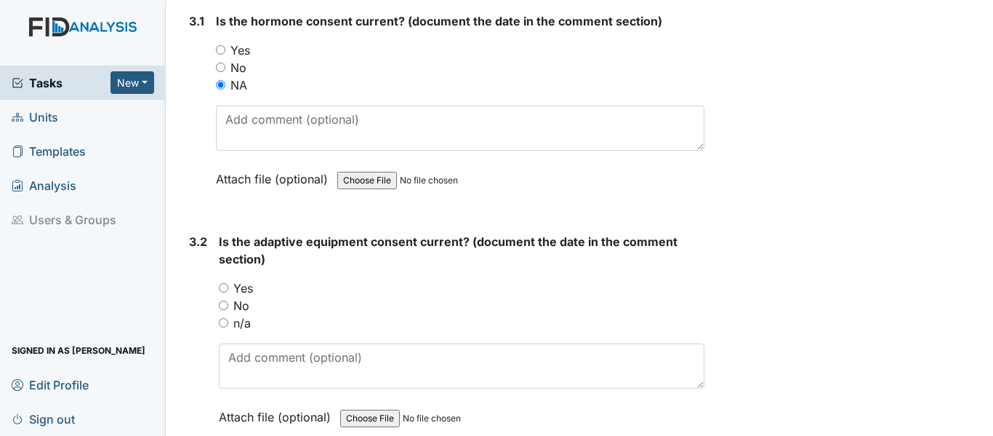
scroll to position [3490, 0]
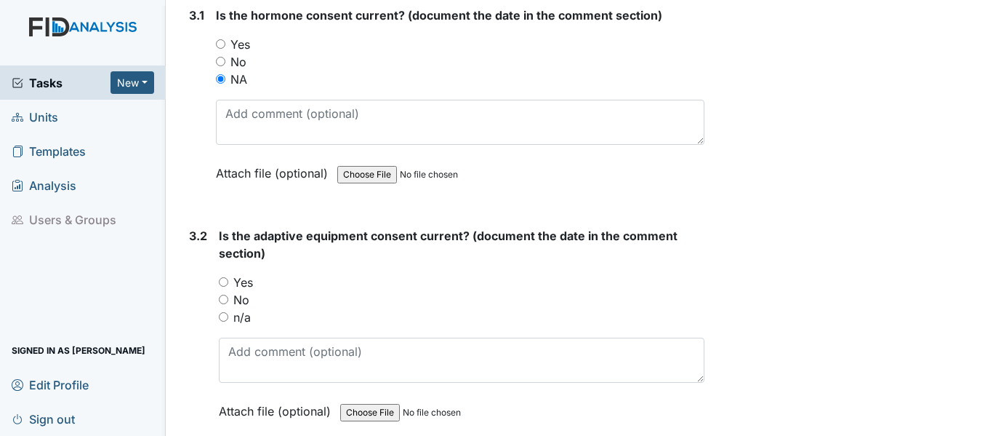
click at [221, 283] on input "Yes" at bounding box center [223, 281] width 9 height 9
radio input "true"
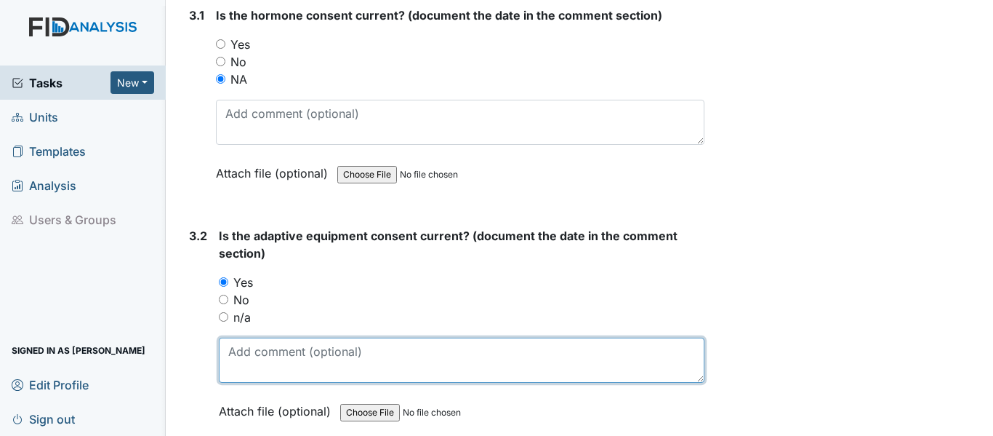
click at [277, 364] on textarea at bounding box center [462, 359] width 486 height 45
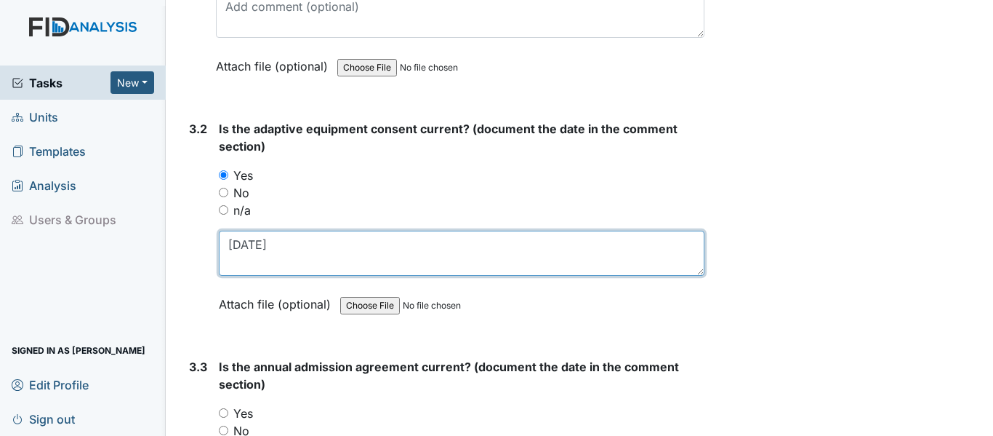
scroll to position [3636, 0]
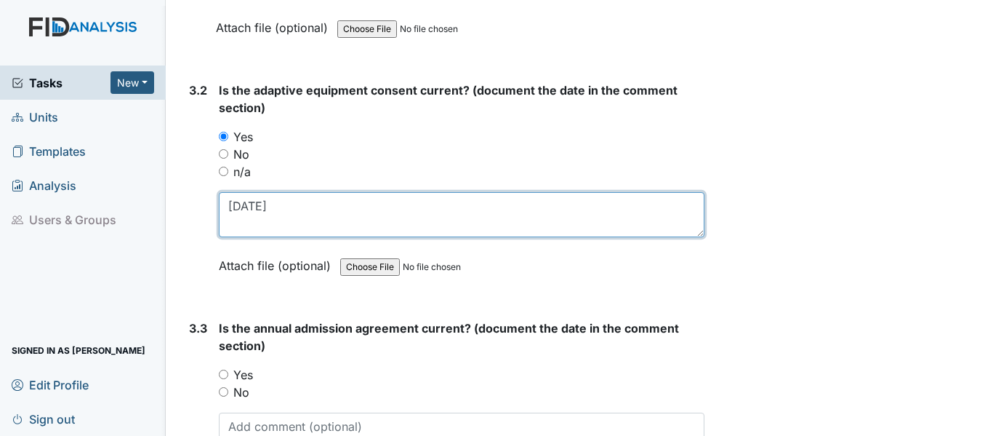
type textarea "5/28/25"
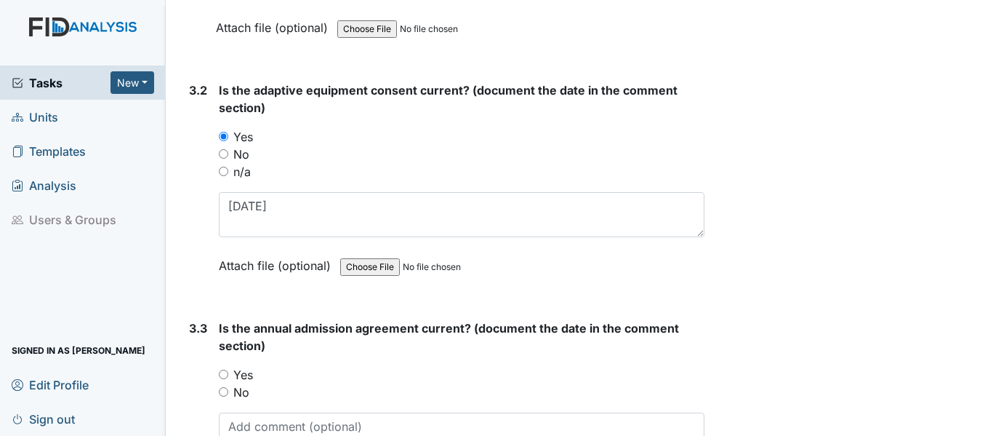
click at [223, 369] on input "Yes" at bounding box center [223, 373] width 9 height 9
radio input "true"
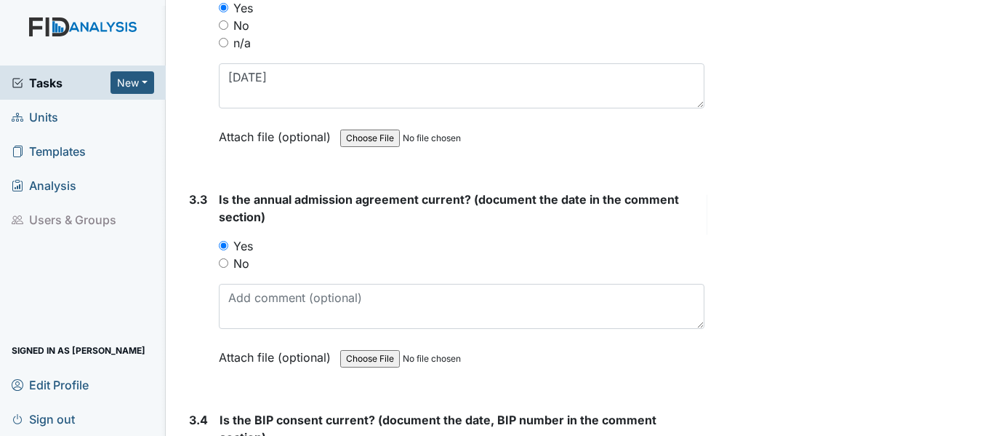
scroll to position [3781, 0]
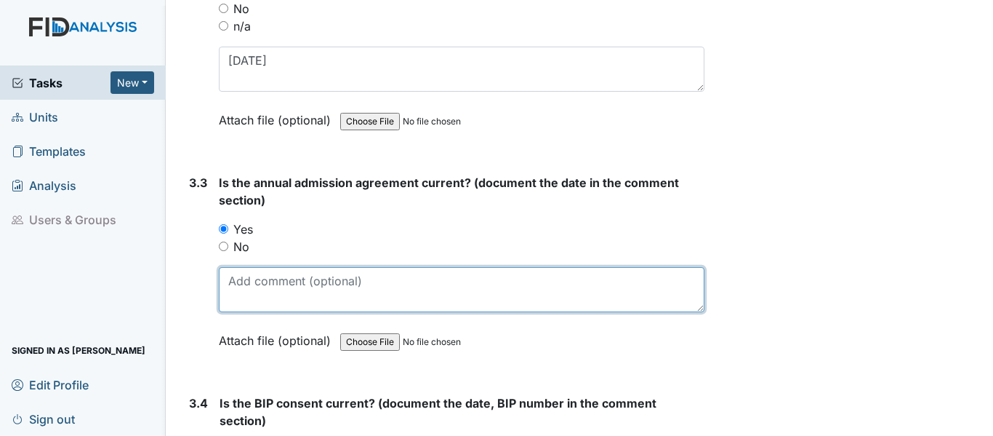
click at [257, 286] on textarea at bounding box center [462, 289] width 486 height 45
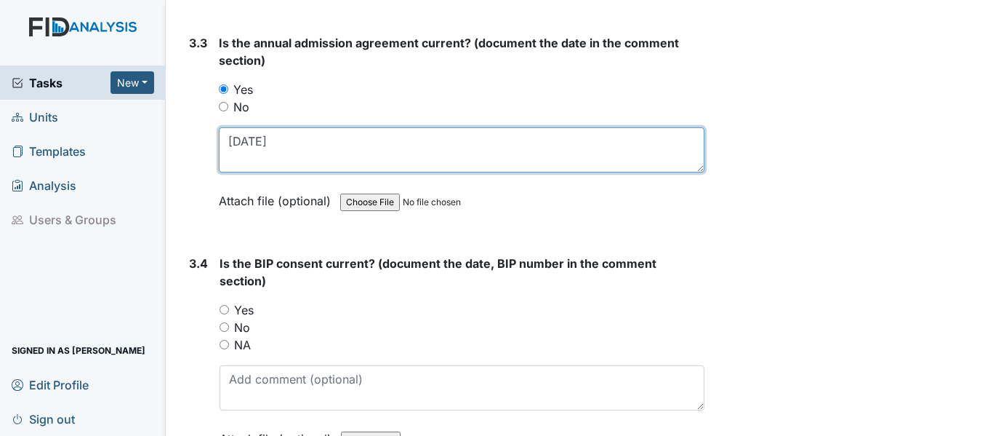
scroll to position [3927, 0]
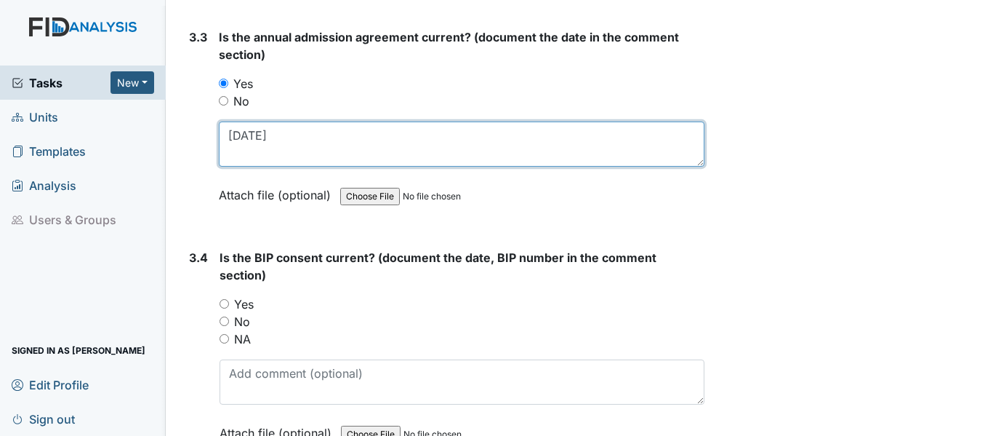
type textarea "3/17/25"
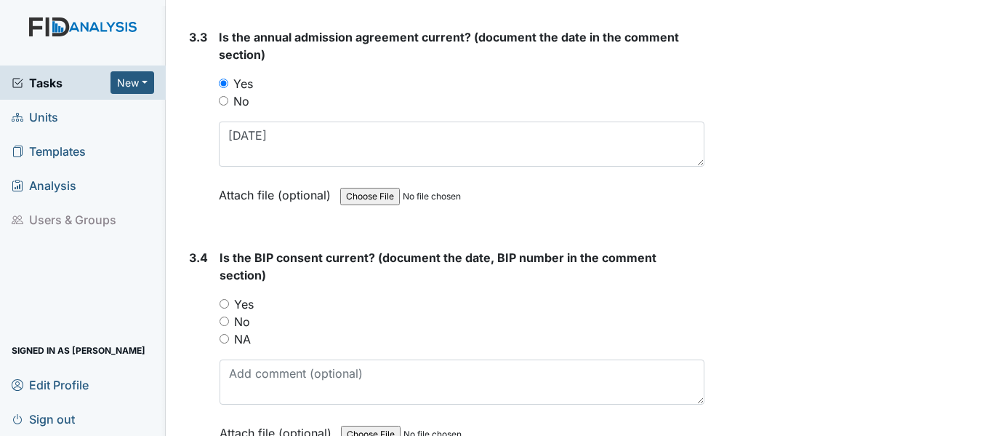
click at [222, 302] on input "Yes" at bounding box center [224, 303] width 9 height 9
radio input "true"
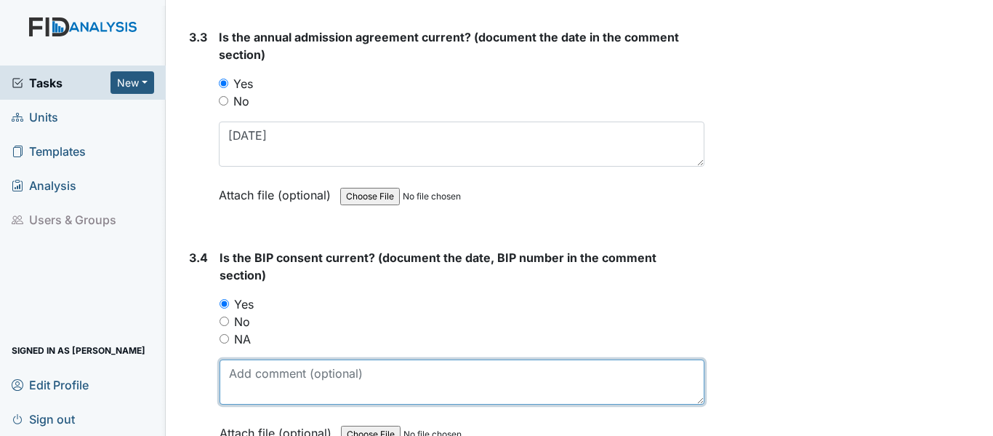
click at [240, 382] on textarea at bounding box center [462, 381] width 485 height 45
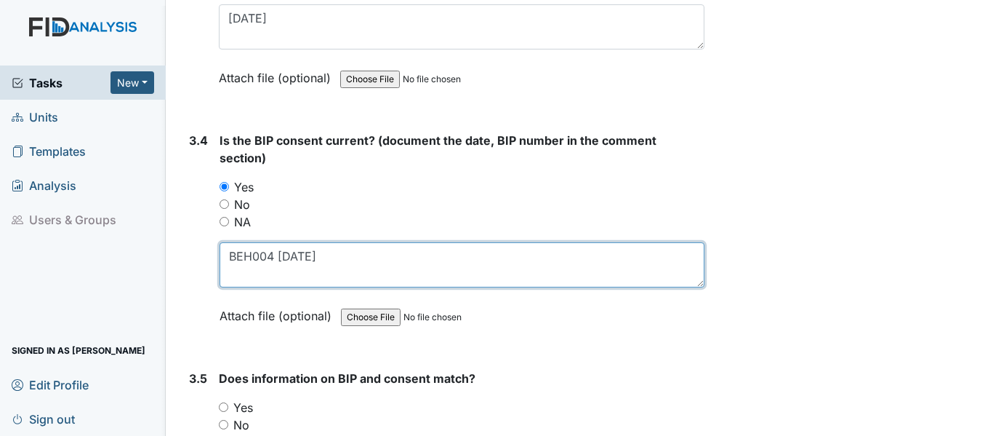
scroll to position [4072, 0]
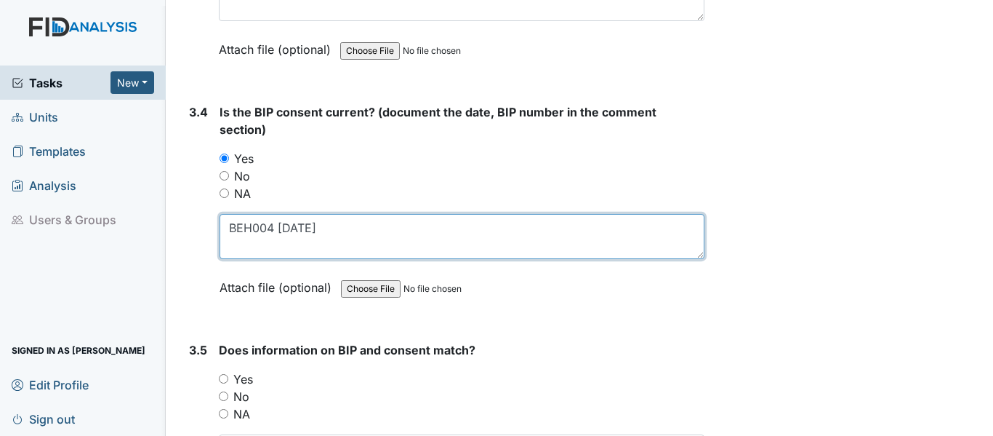
type textarea "BEH004 7/14/25"
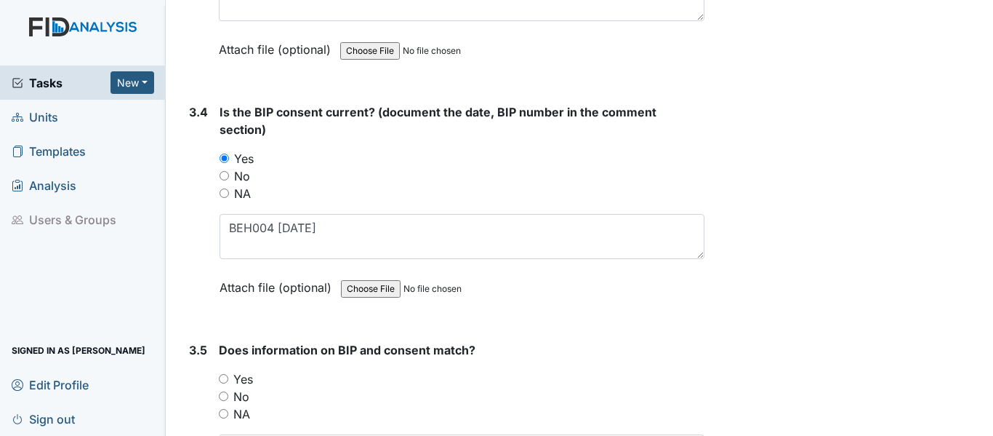
click at [221, 379] on input "Yes" at bounding box center [223, 378] width 9 height 9
radio input "true"
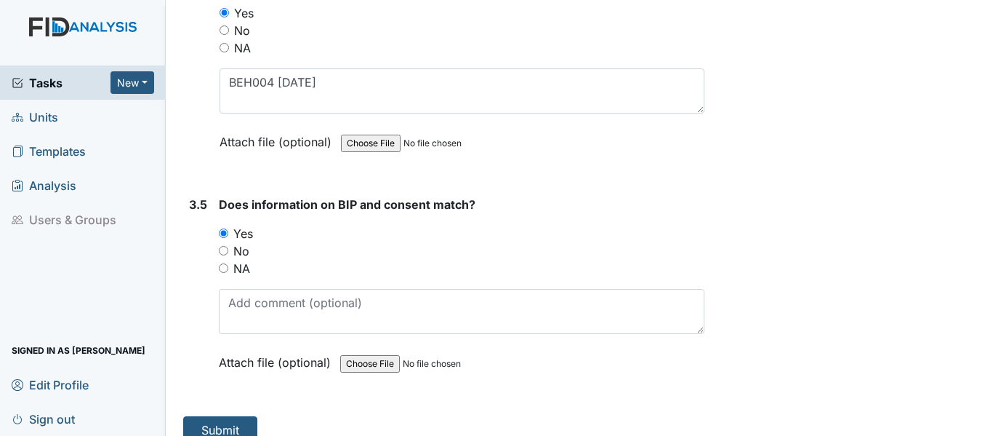
scroll to position [4237, 0]
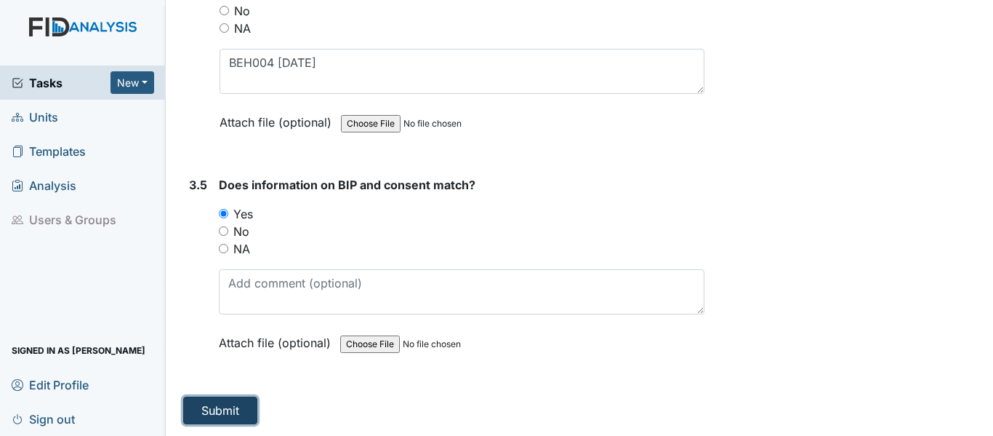
click at [234, 406] on button "Submit" at bounding box center [220, 410] width 74 height 28
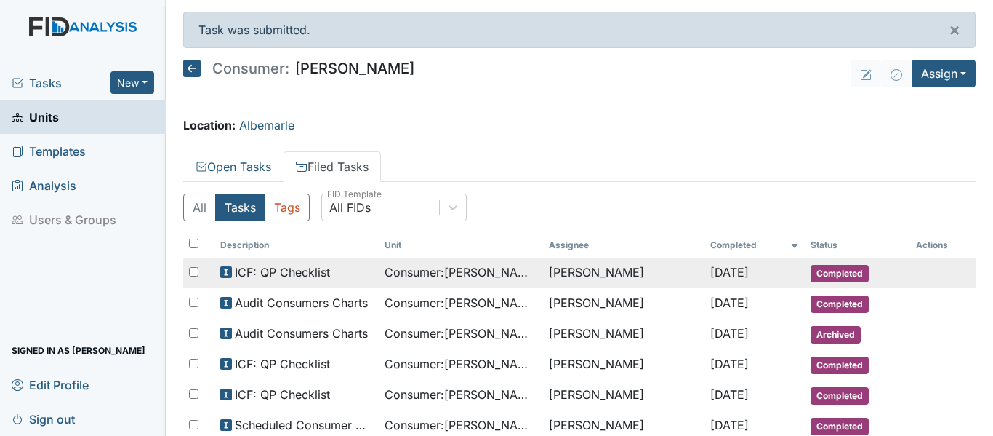
click at [582, 273] on td "[PERSON_NAME]" at bounding box center [623, 272] width 161 height 31
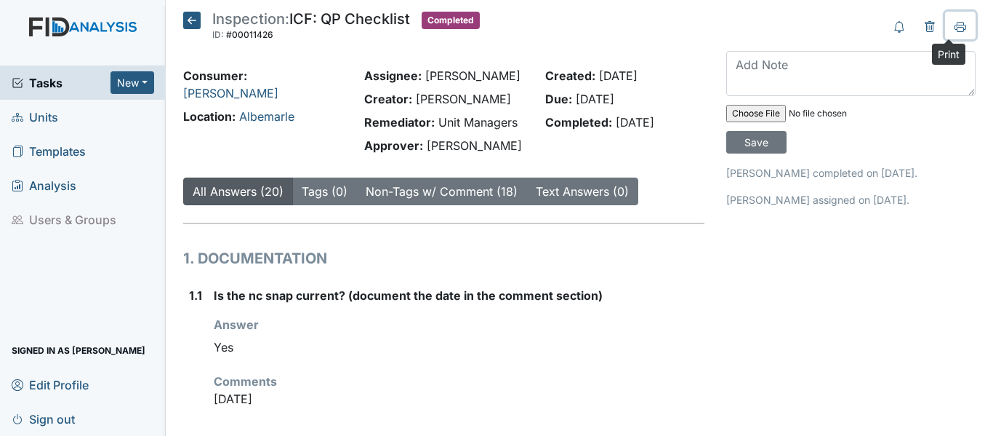
click at [955, 25] on icon at bounding box center [961, 26] width 12 height 8
click at [187, 16] on icon at bounding box center [191, 20] width 17 height 17
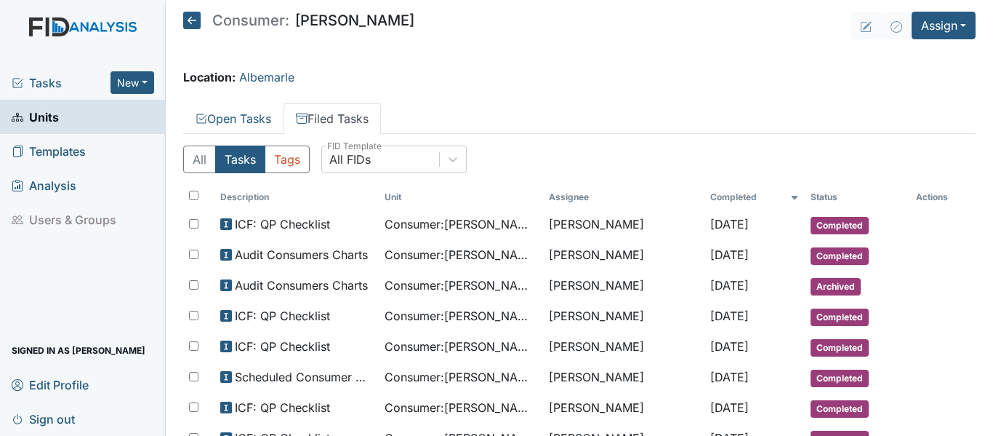
click at [188, 21] on icon at bounding box center [191, 20] width 17 height 17
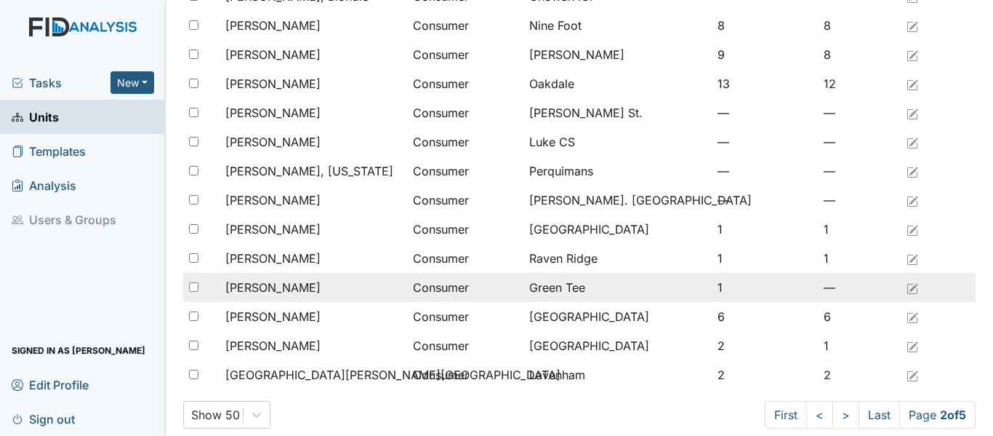
scroll to position [1196, 0]
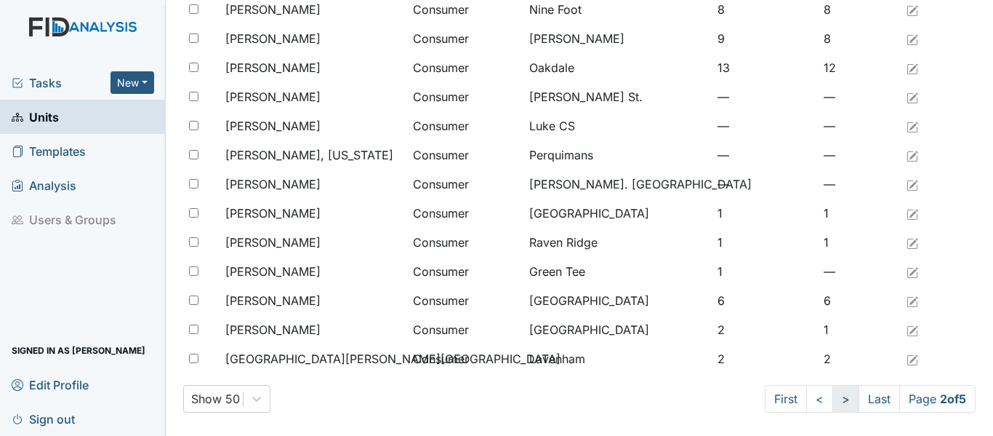
click at [833, 404] on link ">" at bounding box center [846, 399] width 27 height 28
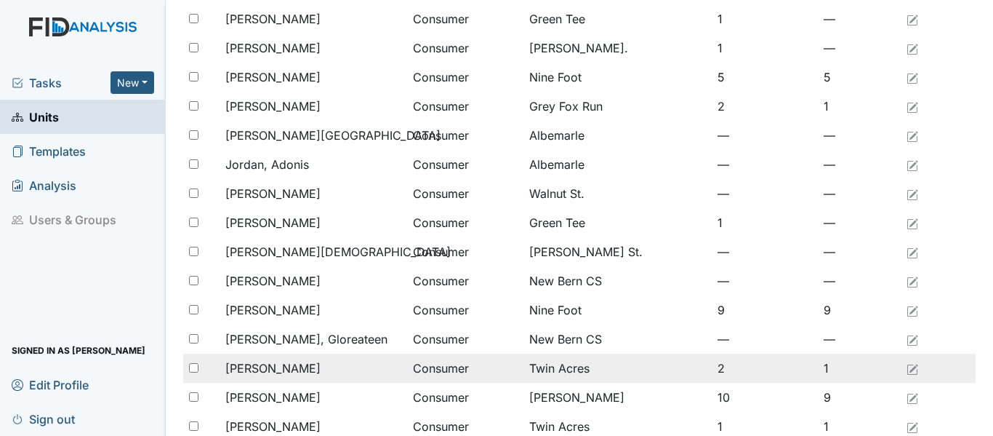
scroll to position [324, 0]
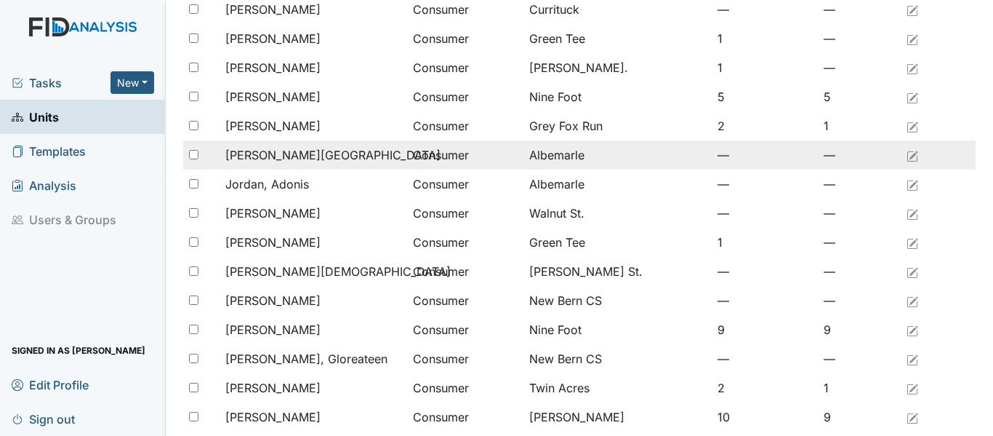
click at [301, 159] on span "[PERSON_NAME][GEOGRAPHIC_DATA]" at bounding box center [332, 154] width 215 height 17
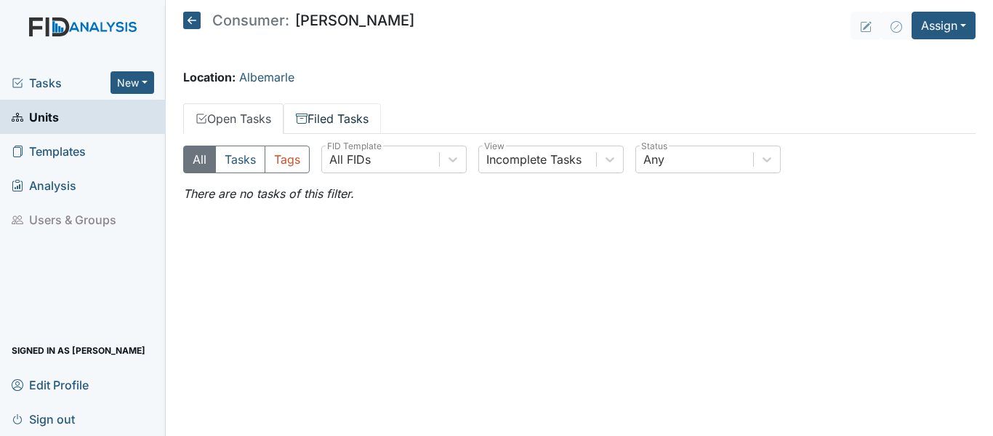
click at [322, 117] on link "Filed Tasks" at bounding box center [332, 118] width 97 height 31
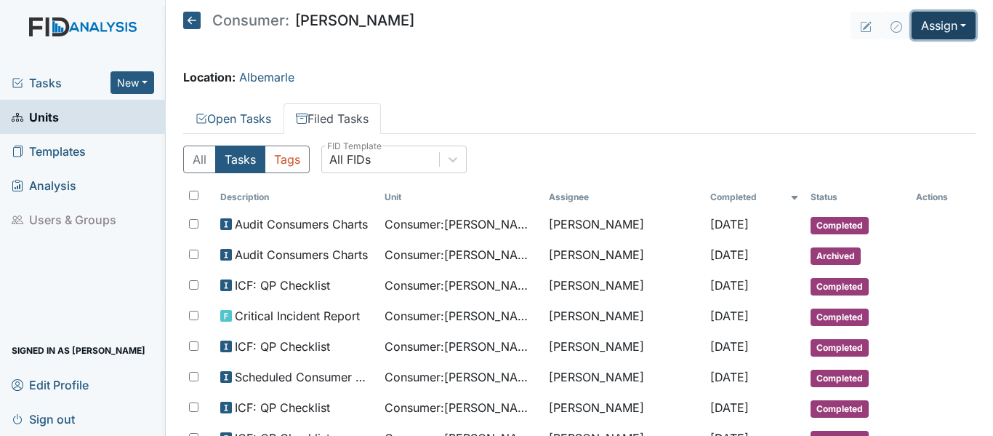
click at [926, 24] on button "Assign" at bounding box center [944, 26] width 64 height 28
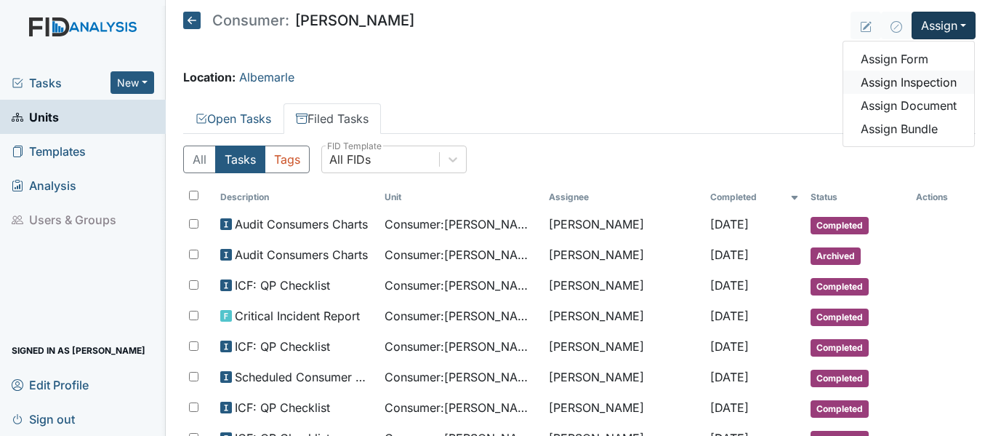
click at [934, 78] on link "Assign Inspection" at bounding box center [909, 82] width 131 height 23
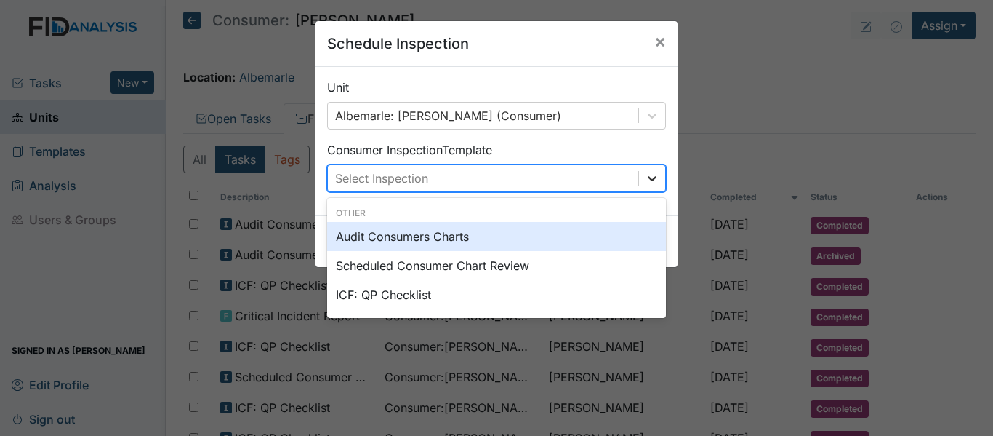
click at [649, 172] on icon at bounding box center [652, 178] width 15 height 15
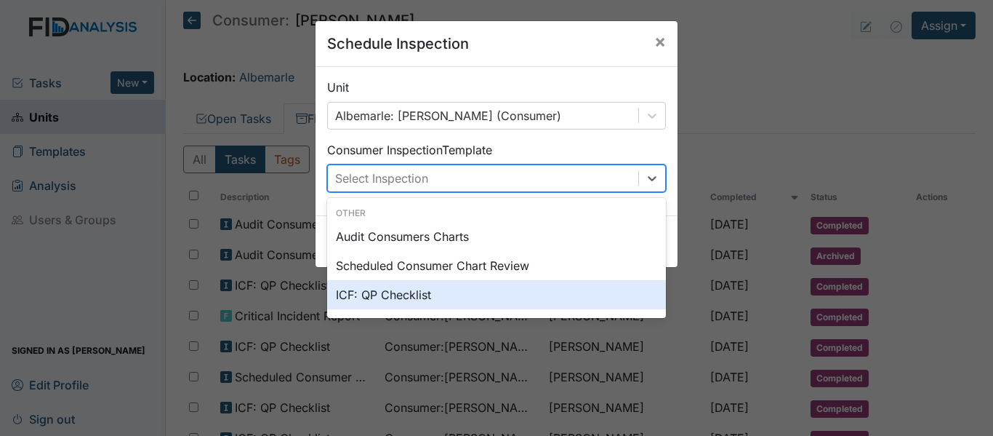
click at [416, 302] on div "ICF: QP Checklist" at bounding box center [496, 294] width 339 height 29
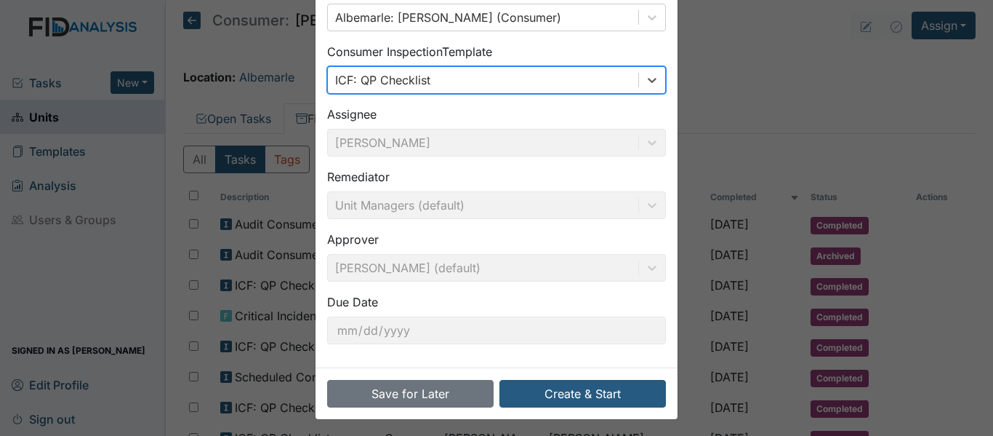
scroll to position [103, 0]
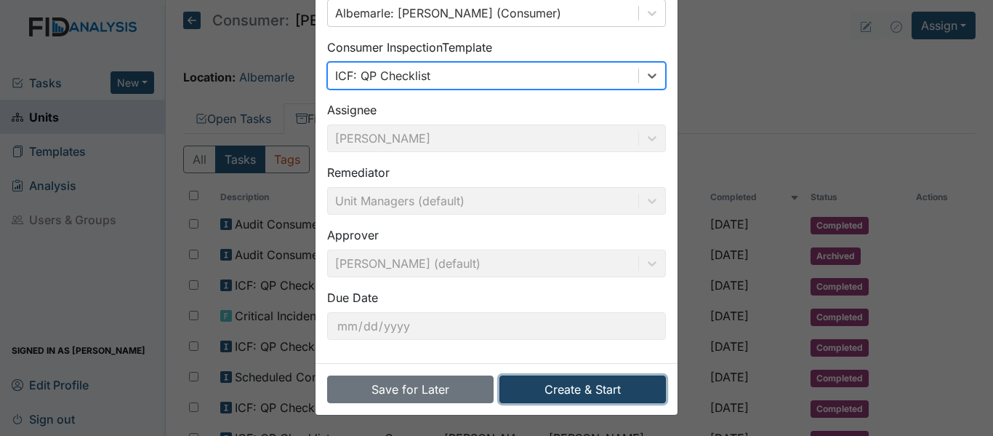
click at [595, 383] on button "Create & Start" at bounding box center [583, 389] width 167 height 28
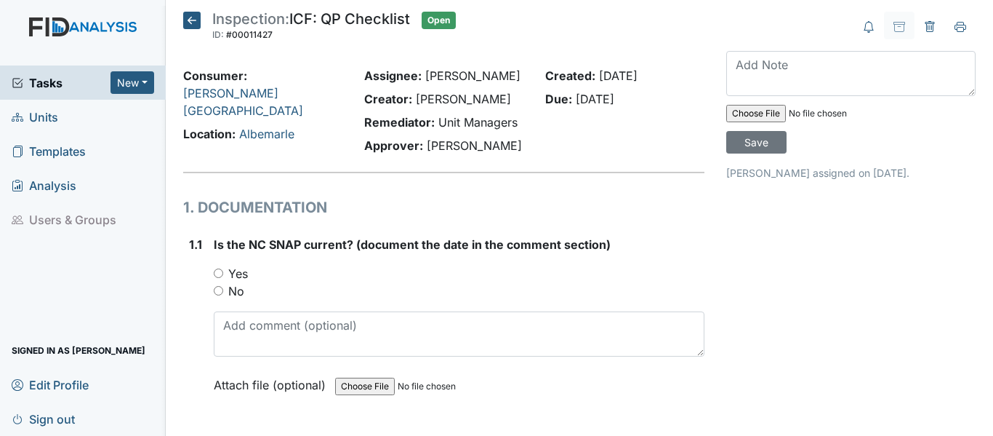
click at [216, 275] on input "Yes" at bounding box center [218, 272] width 9 height 9
radio input "true"
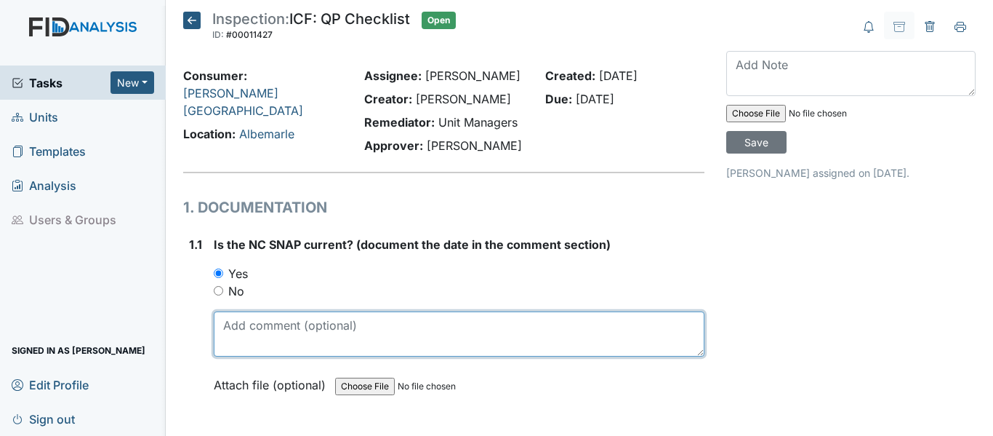
click at [292, 326] on textarea at bounding box center [459, 333] width 491 height 45
drag, startPoint x: 223, startPoint y: 326, endPoint x: 273, endPoint y: 330, distance: 51.0
click at [273, 330] on textarea "11/12/24" at bounding box center [459, 333] width 491 height 45
paste textarea "2/4/25"
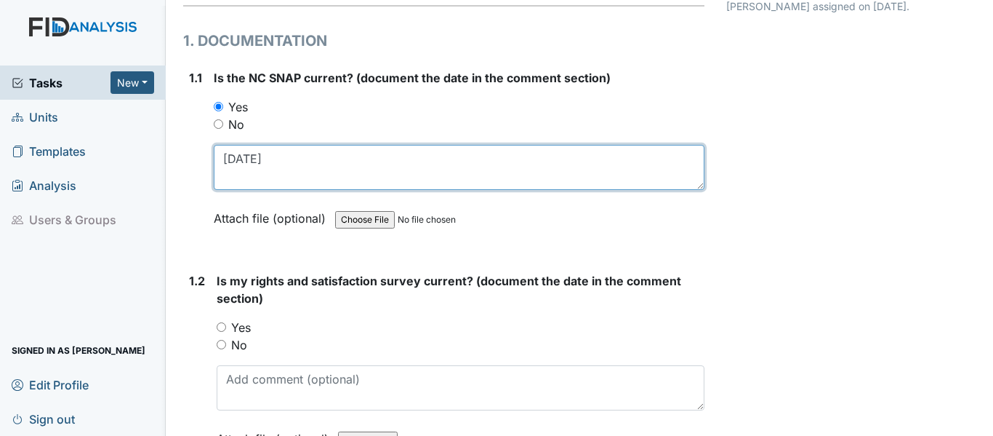
scroll to position [218, 0]
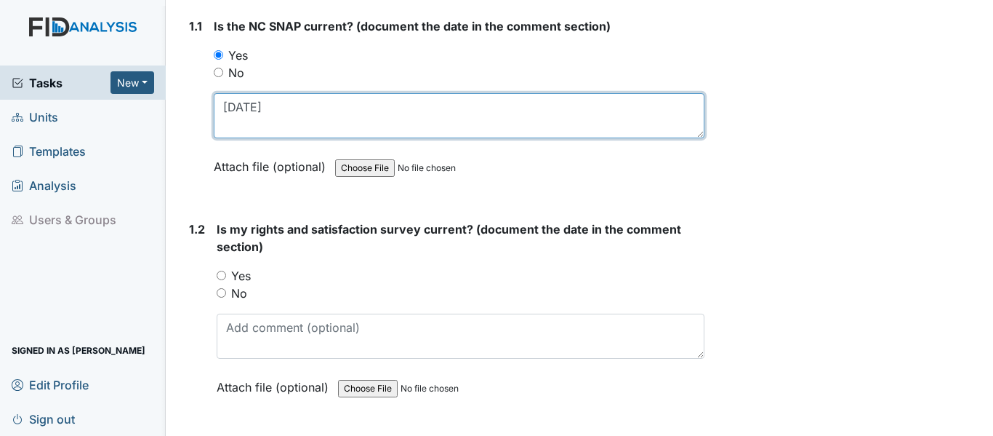
type textarea "2/4/25"
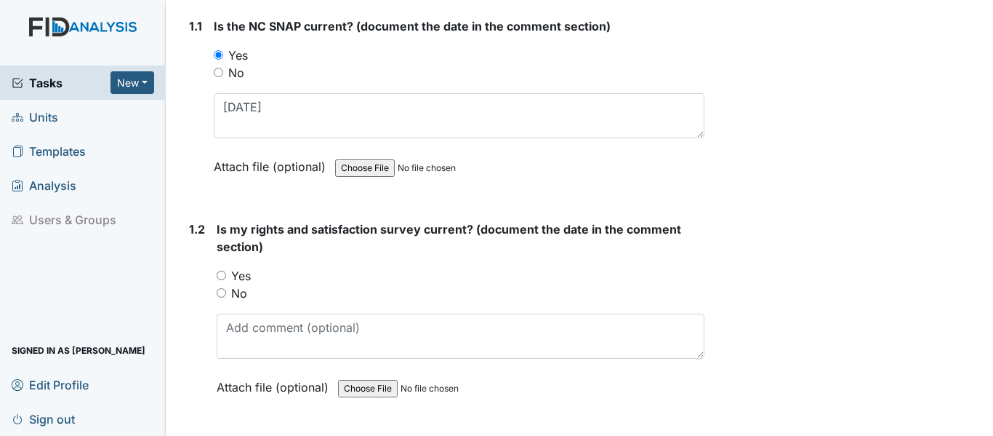
click at [222, 278] on input "Yes" at bounding box center [221, 275] width 9 height 9
radio input "true"
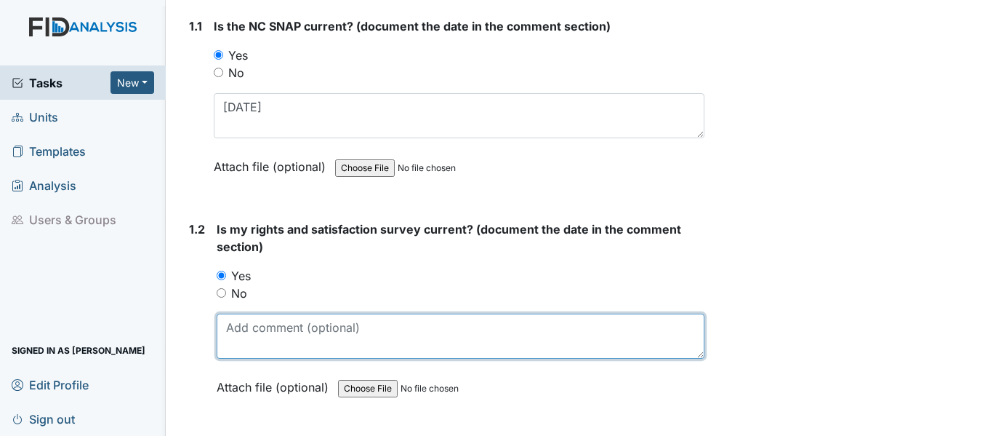
click at [274, 332] on textarea at bounding box center [461, 335] width 488 height 45
paste textarea "2/4/25"
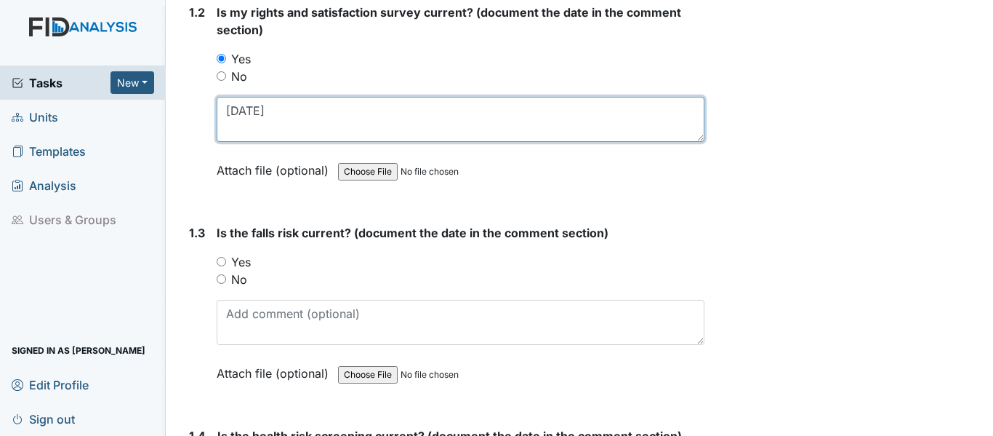
scroll to position [436, 0]
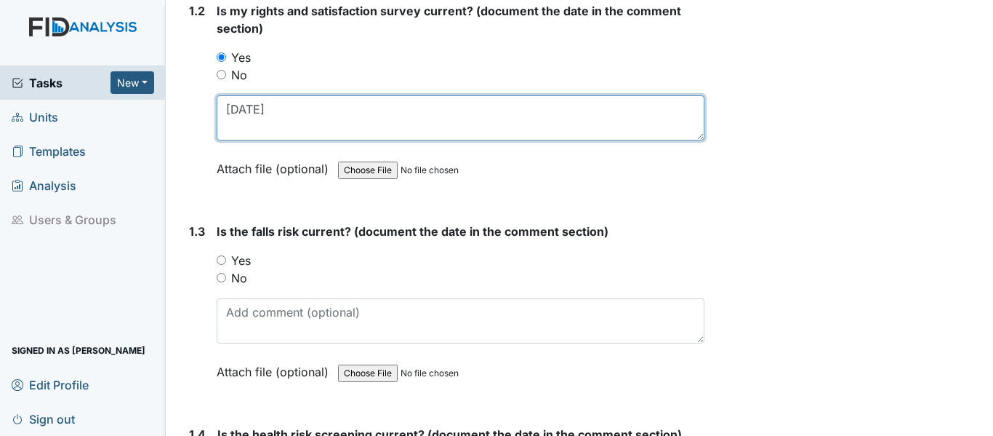
type textarea "2/4/25"
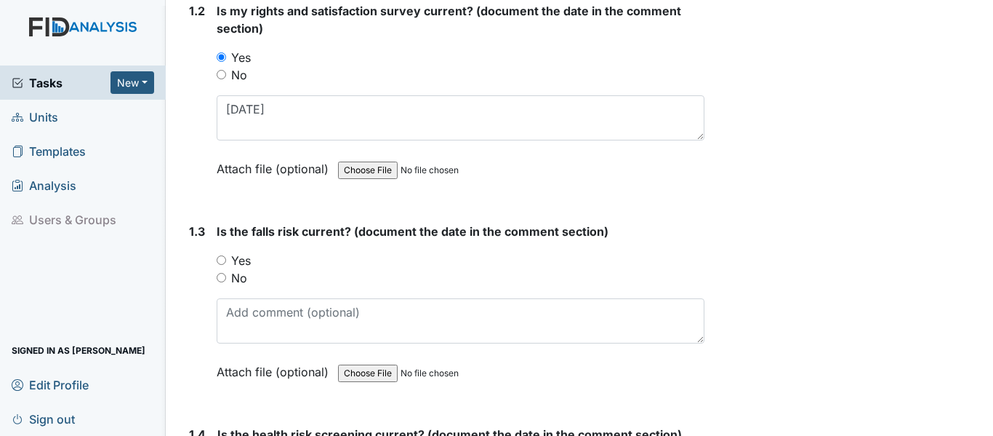
click at [219, 258] on input "Yes" at bounding box center [221, 259] width 9 height 9
radio input "true"
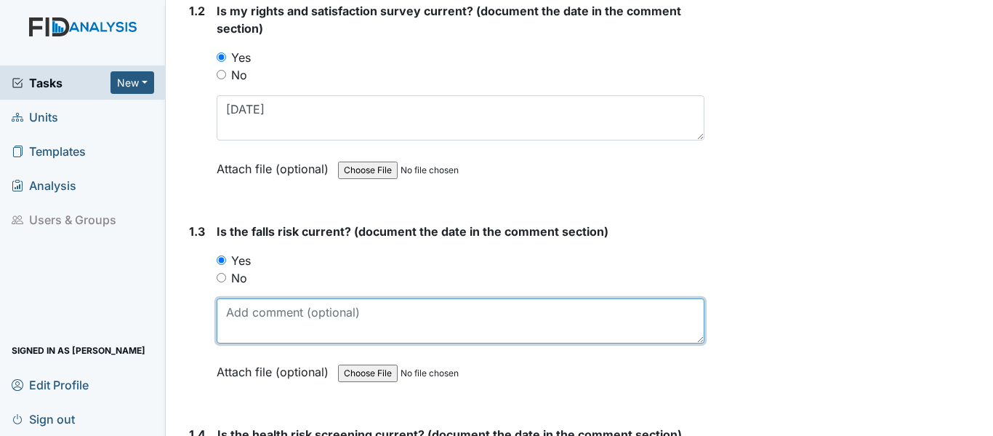
click at [279, 322] on textarea at bounding box center [461, 320] width 488 height 45
paste textarea "2/4/25"
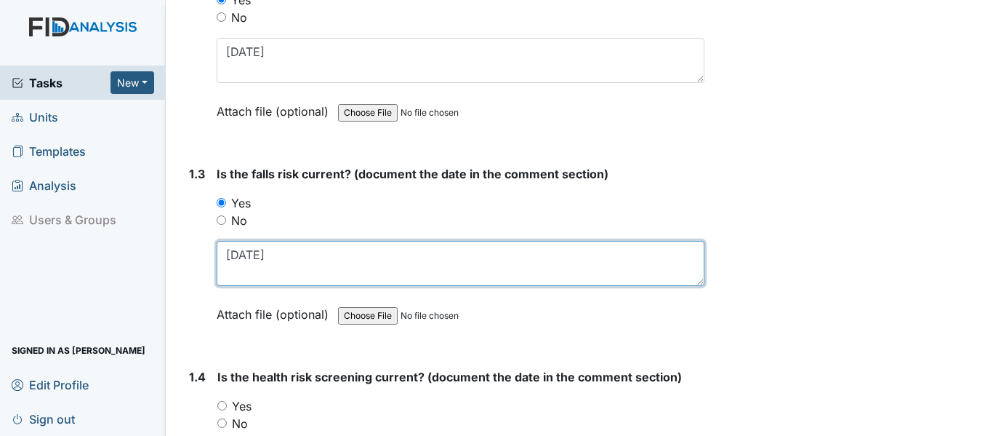
scroll to position [582, 0]
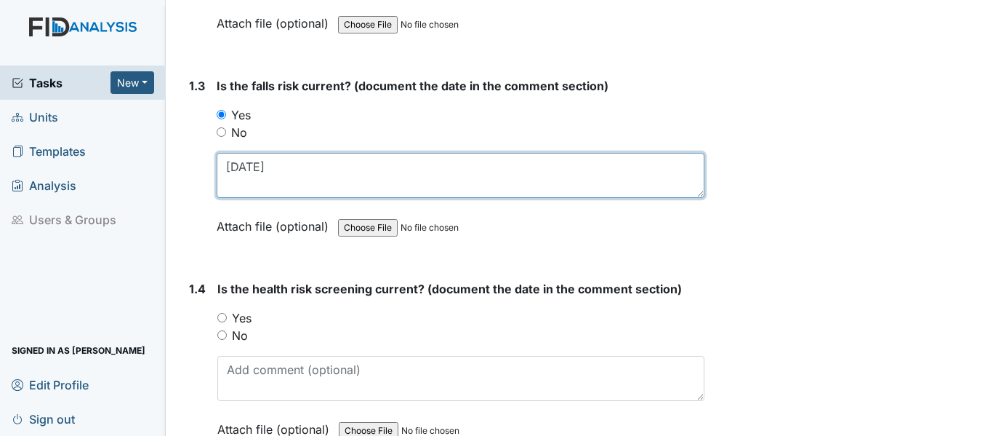
type textarea "2/4/25"
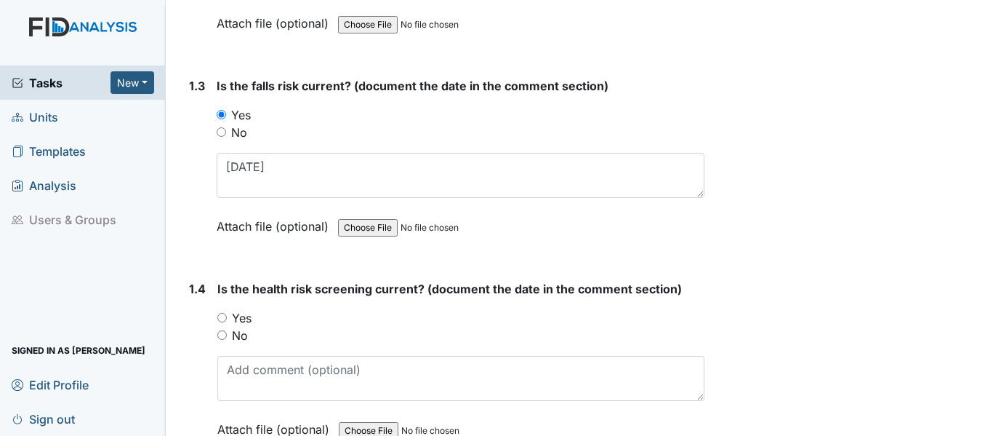
click at [223, 314] on input "Yes" at bounding box center [221, 317] width 9 height 9
radio input "true"
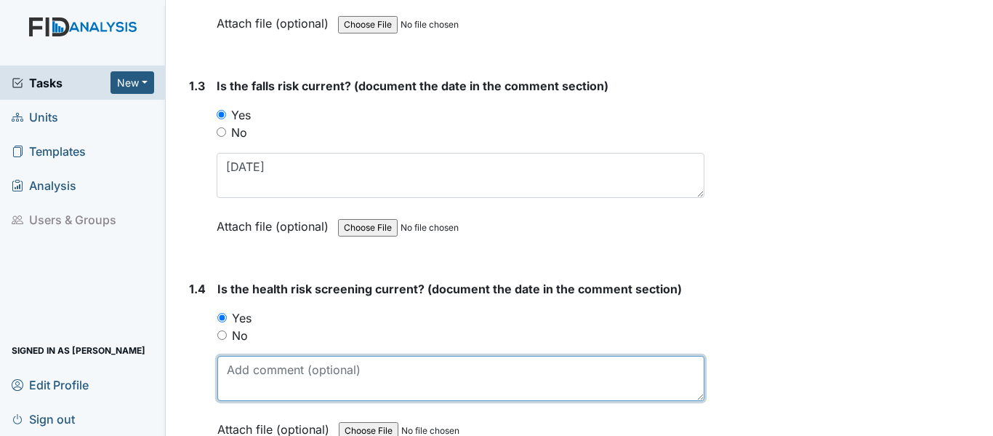
click at [254, 374] on textarea at bounding box center [460, 378] width 487 height 45
paste textarea "2/4/25"
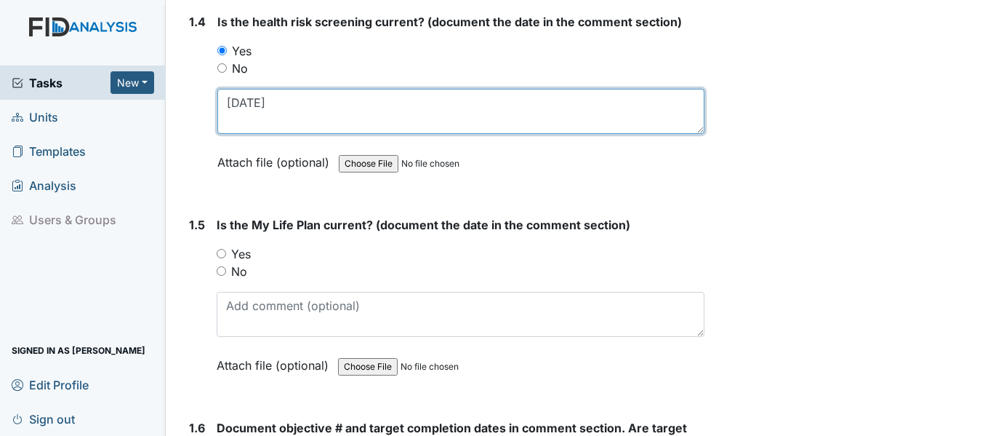
scroll to position [873, 0]
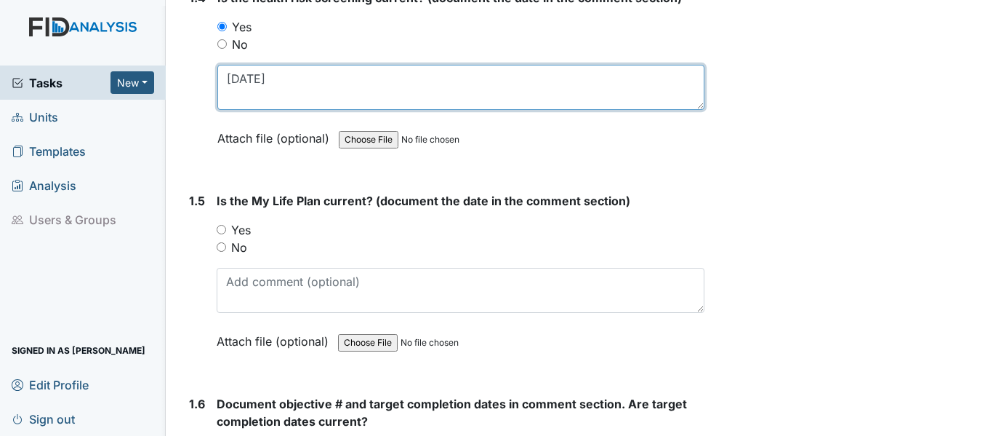
type textarea "2/4/25"
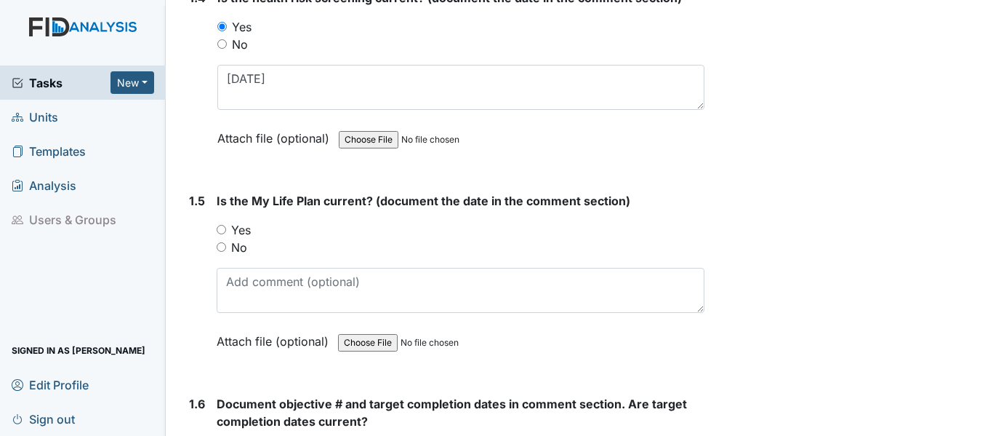
click at [217, 230] on input "Yes" at bounding box center [221, 229] width 9 height 9
radio input "true"
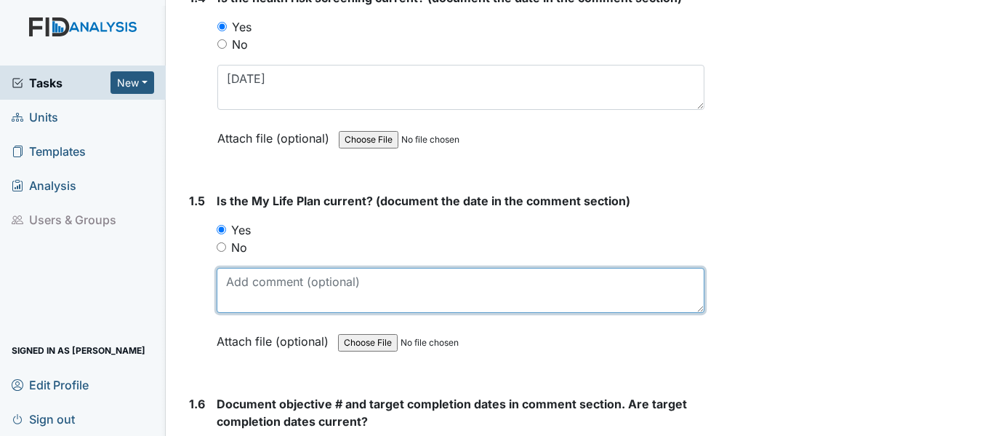
click at [234, 288] on textarea at bounding box center [461, 290] width 488 height 45
paste textarea "2/4/25"
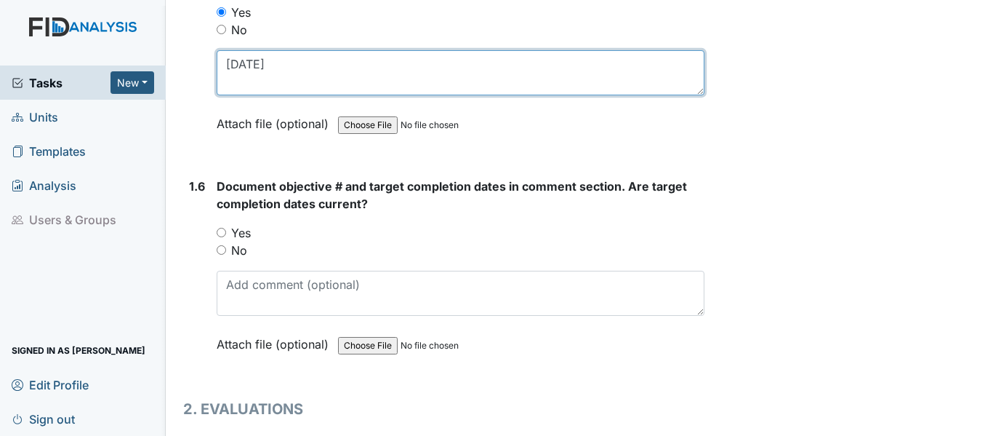
scroll to position [1091, 0]
type textarea "2/4/25"
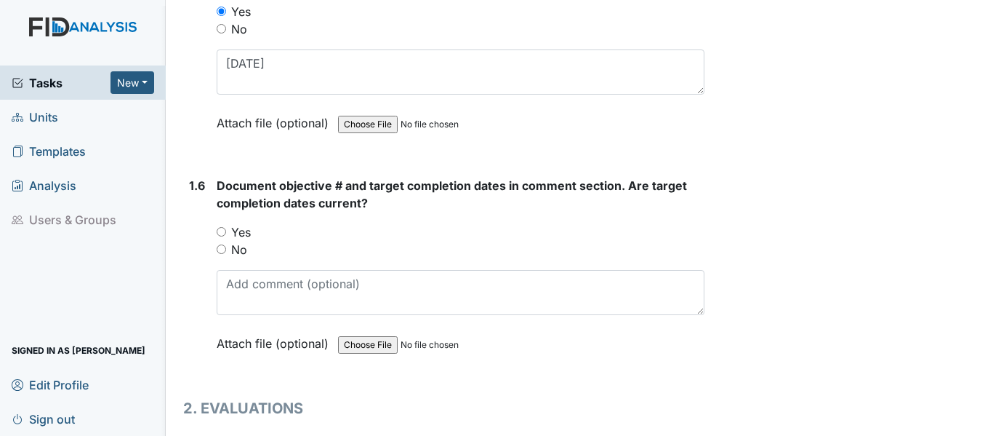
click at [223, 231] on input "Yes" at bounding box center [221, 231] width 9 height 9
radio input "true"
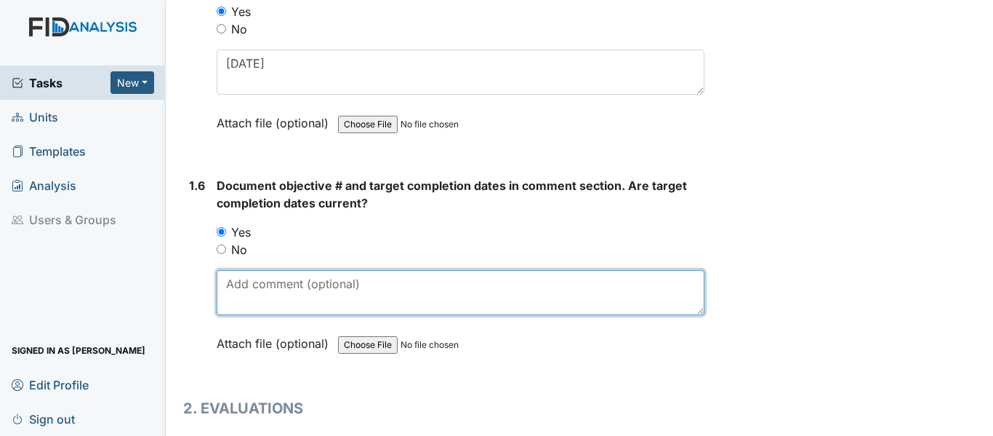
click at [249, 287] on textarea at bounding box center [461, 292] width 488 height 45
click at [417, 280] on textarea "DIL042, SC036, 2/28/26 COM002 COM002 4/30/26" at bounding box center [461, 292] width 488 height 45
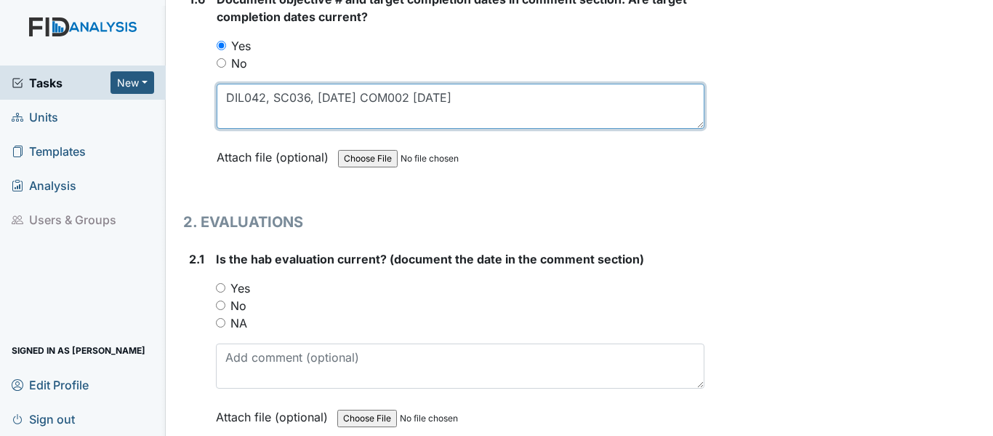
scroll to position [1309, 0]
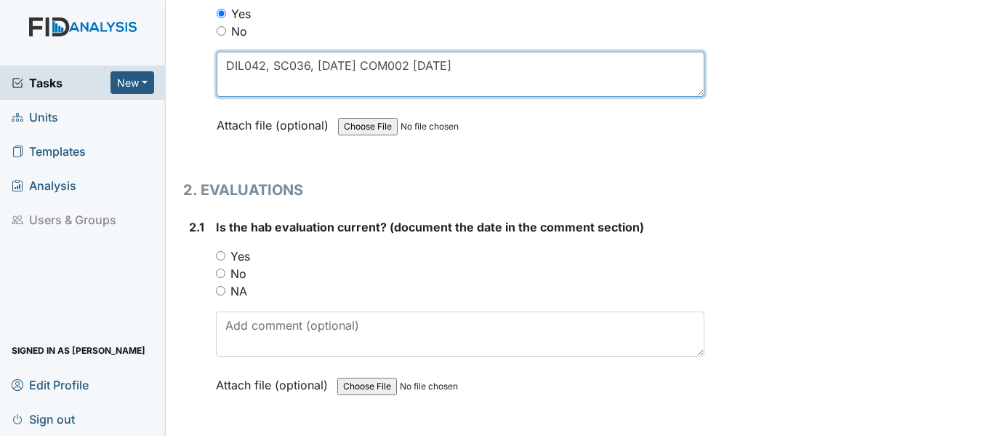
type textarea "DIL042, SC036, 2/28/26 COM002 4/30/26"
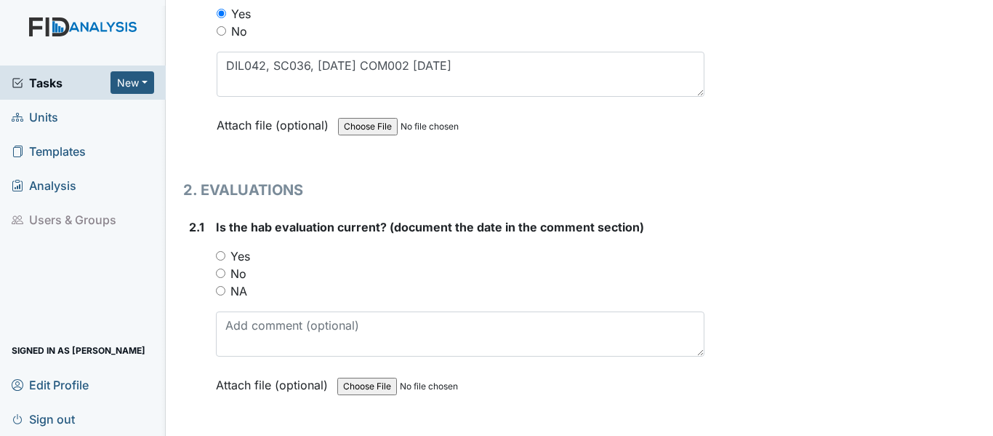
click at [220, 257] on input "Yes" at bounding box center [220, 255] width 9 height 9
radio input "true"
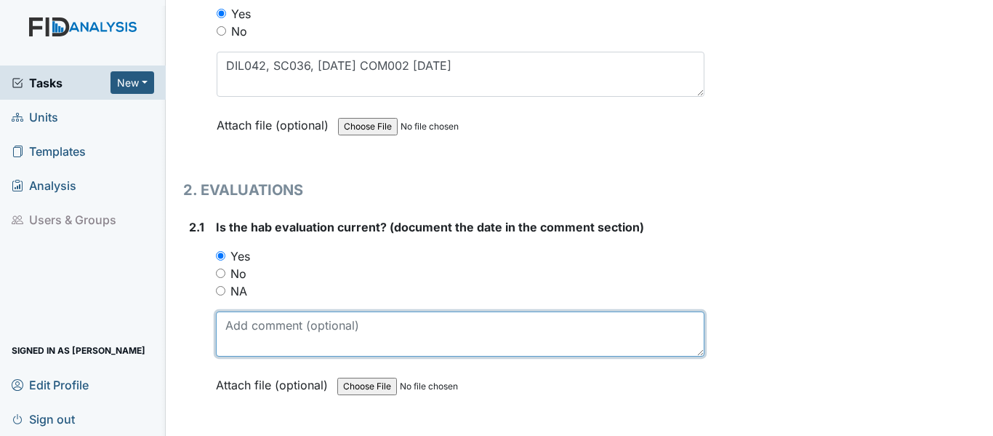
click at [272, 336] on textarea at bounding box center [460, 333] width 489 height 45
paste textarea "2/4/25"
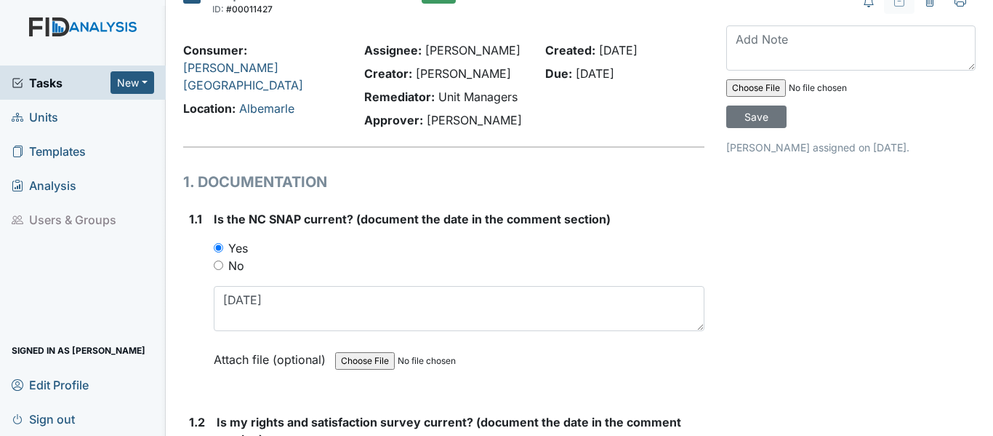
scroll to position [0, 0]
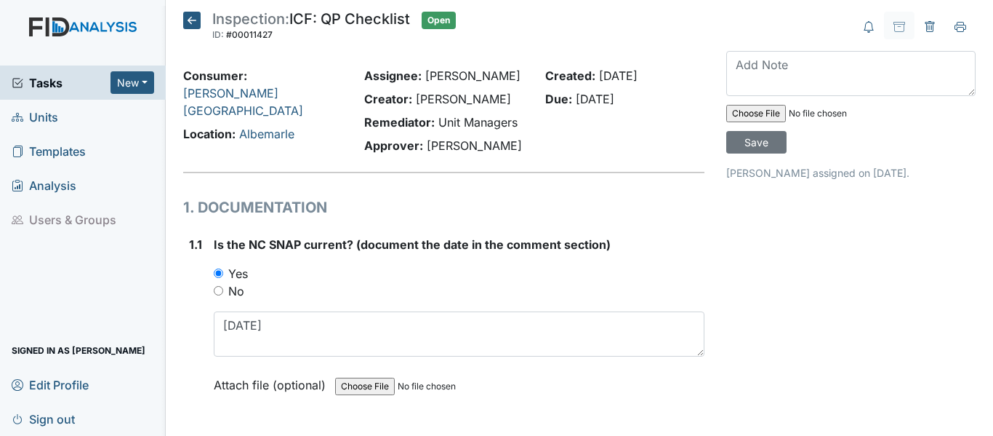
type textarea "2/4/25"
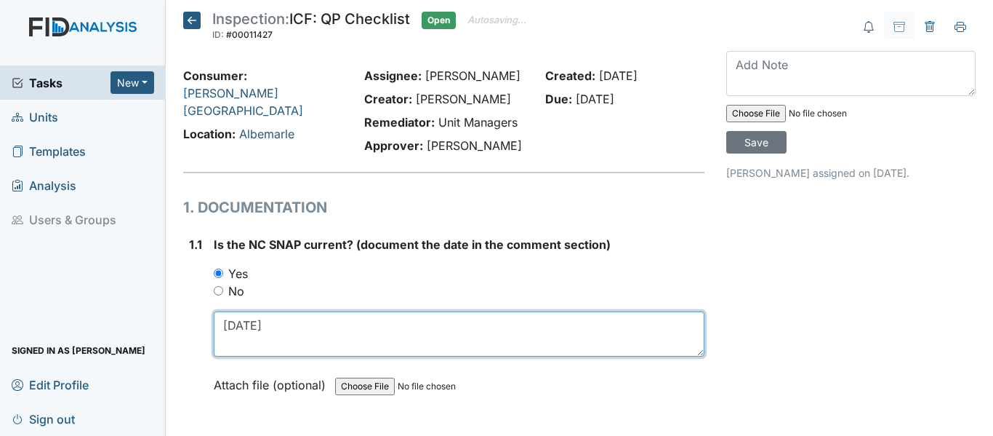
drag, startPoint x: 222, startPoint y: 329, endPoint x: 287, endPoint y: 328, distance: 64.7
click at [287, 328] on textarea "2/4/25" at bounding box center [459, 333] width 491 height 45
drag, startPoint x: 221, startPoint y: 327, endPoint x: 265, endPoint y: 326, distance: 43.7
click at [265, 326] on textarea "11/12/24" at bounding box center [459, 333] width 491 height 45
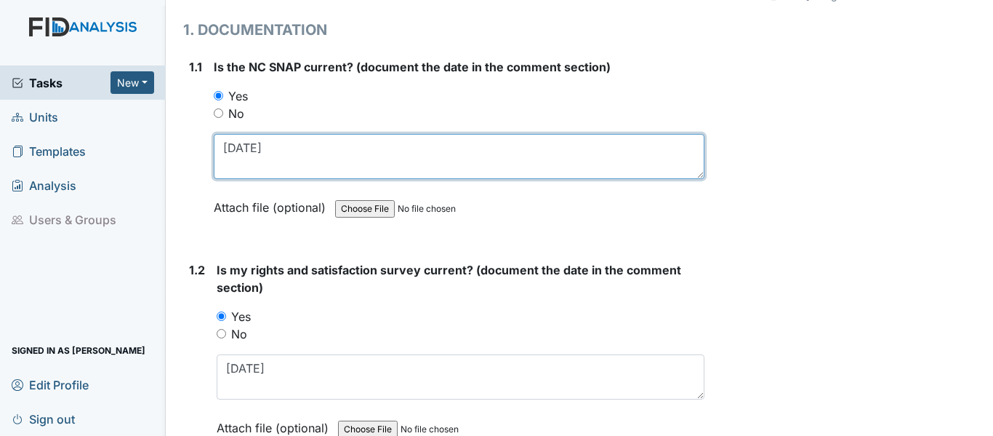
scroll to position [218, 0]
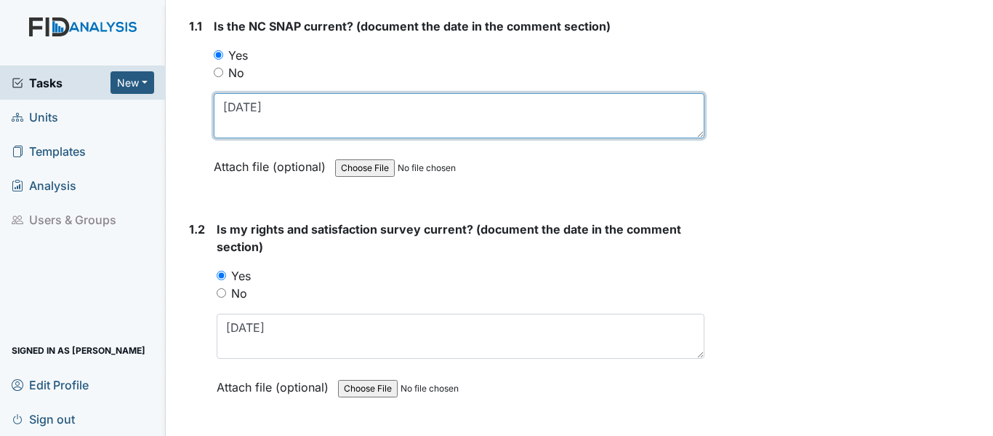
type textarea "11/12/24"
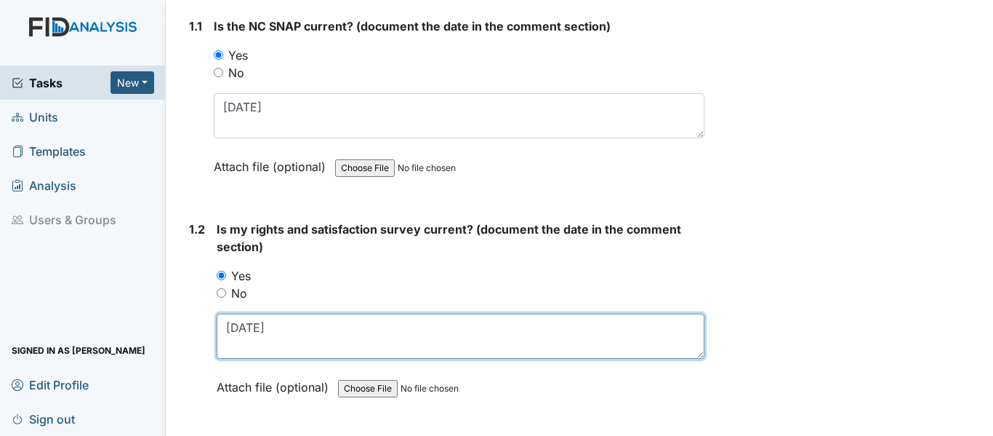
drag, startPoint x: 236, startPoint y: 329, endPoint x: 193, endPoint y: 331, distance: 43.0
click at [193, 331] on div "1.2 Is my rights and satisfaction survey current? (document the date in the com…" at bounding box center [443, 318] width 521 height 197
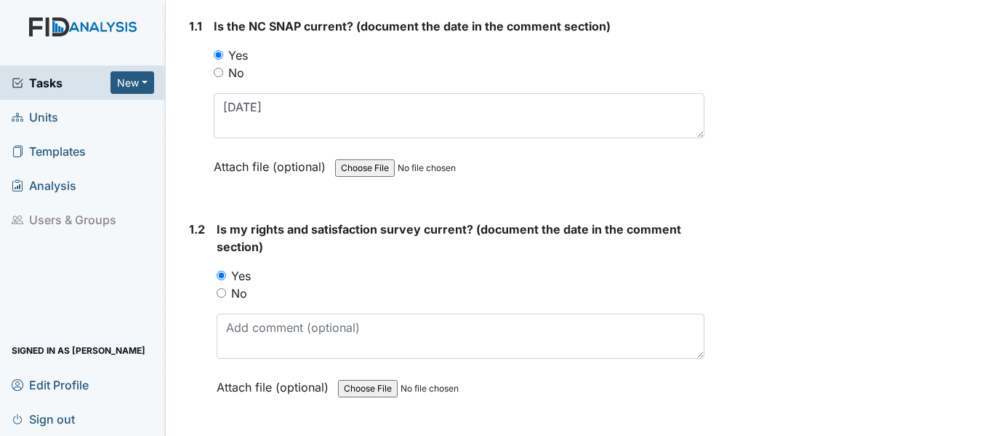
drag, startPoint x: 193, startPoint y: 331, endPoint x: 809, endPoint y: 167, distance: 636.6
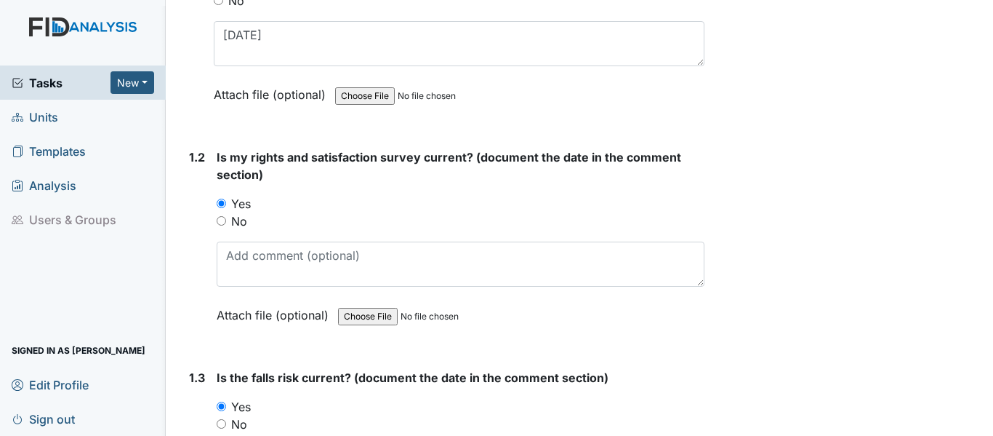
scroll to position [291, 0]
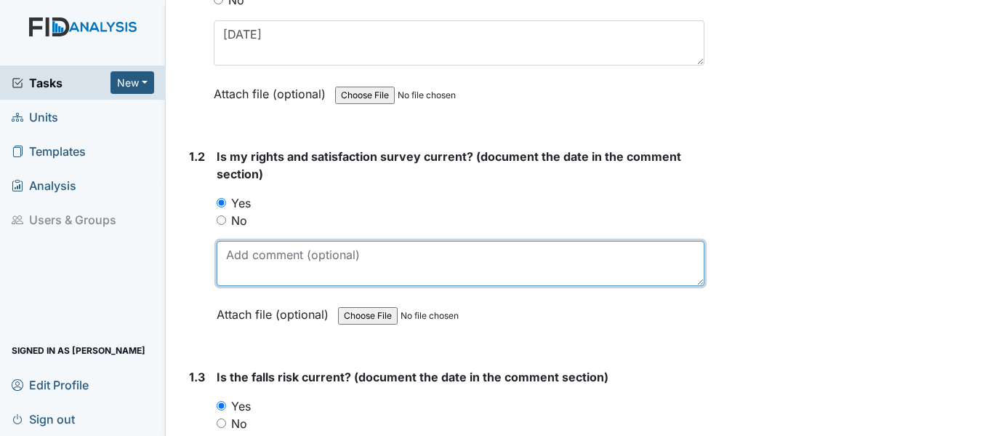
click at [318, 264] on textarea at bounding box center [461, 263] width 488 height 45
paste textarea "11/12/24"
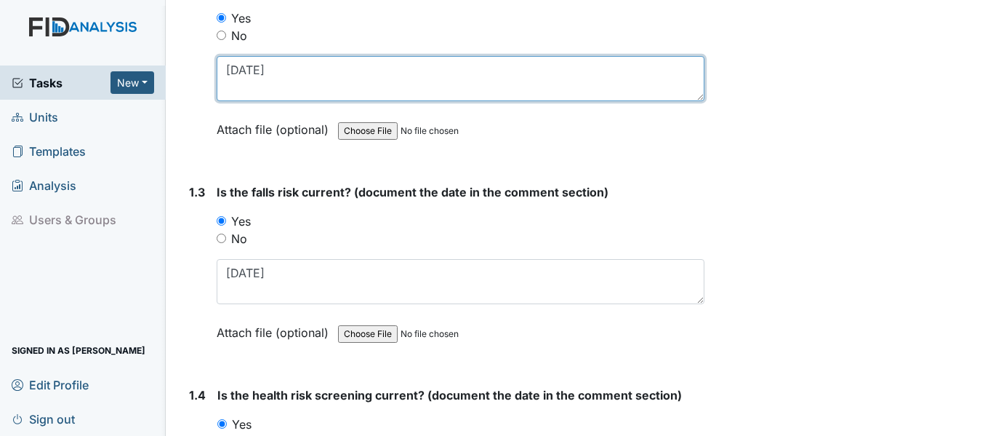
scroll to position [509, 0]
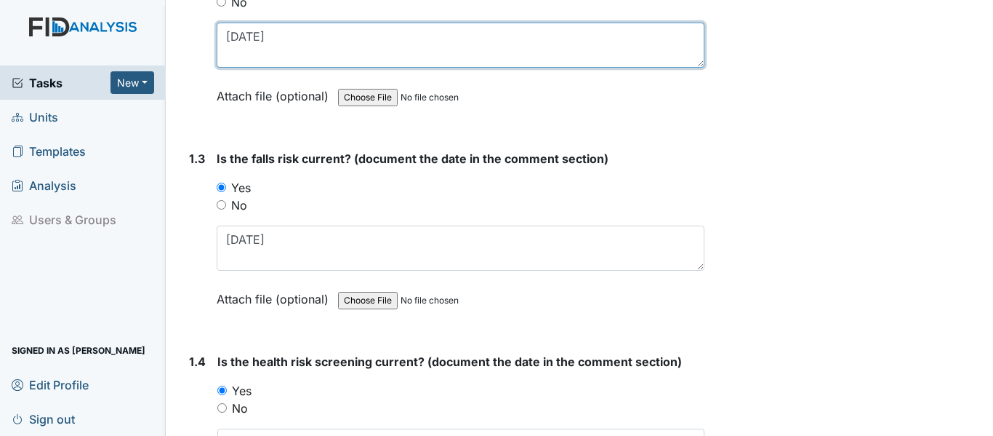
type textarea "11/12/24"
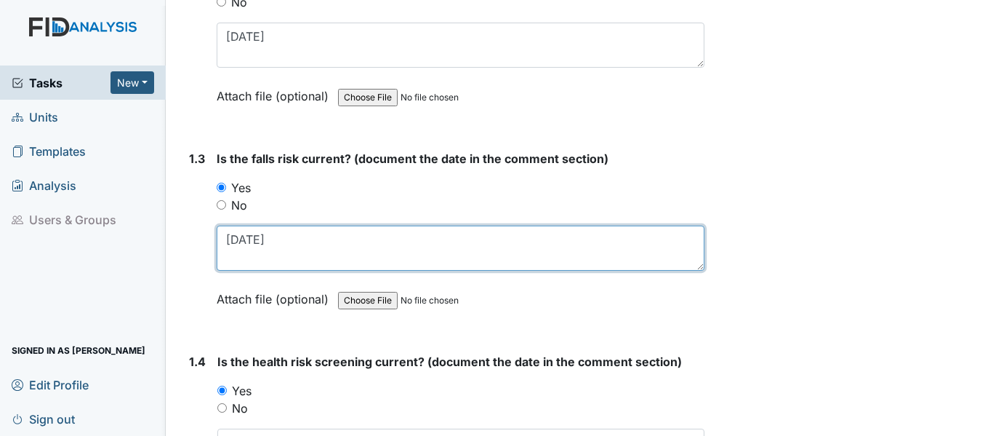
drag, startPoint x: 227, startPoint y: 240, endPoint x: 275, endPoint y: 241, distance: 48.0
click at [275, 241] on textarea "2/4/25" at bounding box center [461, 247] width 488 height 45
paste textarea "11/12/24"
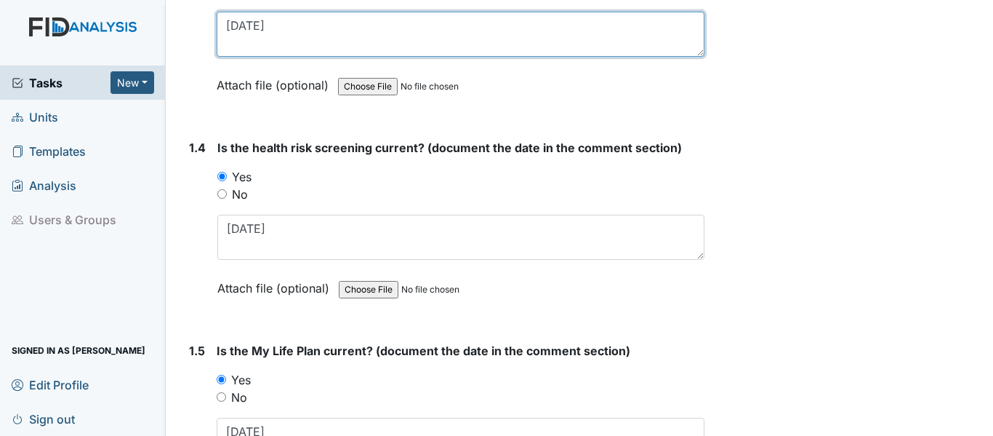
scroll to position [727, 0]
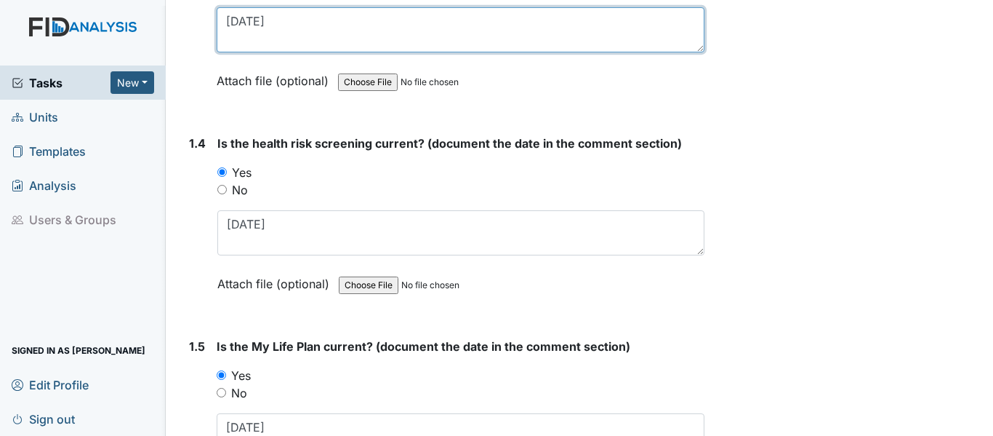
type textarea "11/12/24"
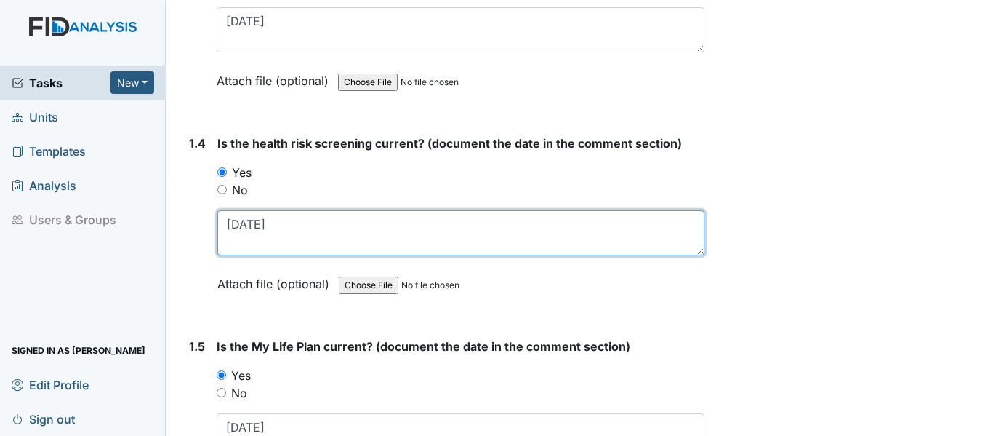
drag, startPoint x: 225, startPoint y: 228, endPoint x: 270, endPoint y: 227, distance: 44.4
click at [270, 227] on textarea "2/4/25" at bounding box center [460, 232] width 487 height 45
paste textarea "11/12/24"
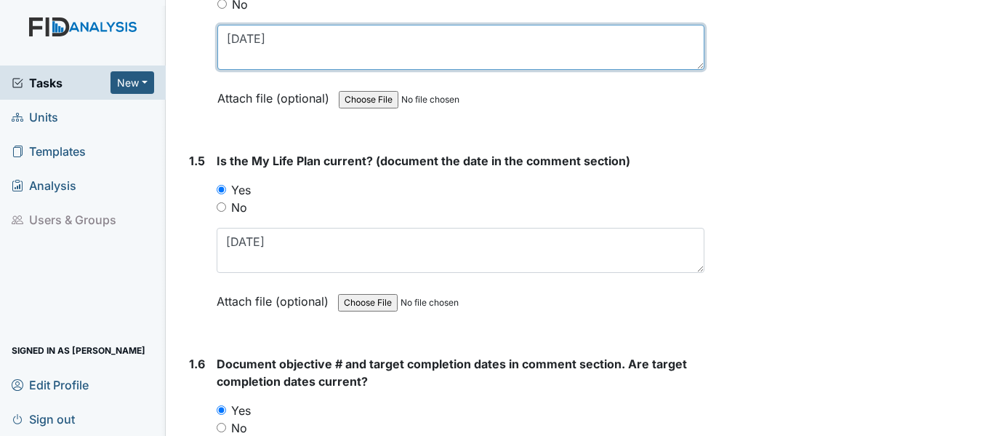
scroll to position [945, 0]
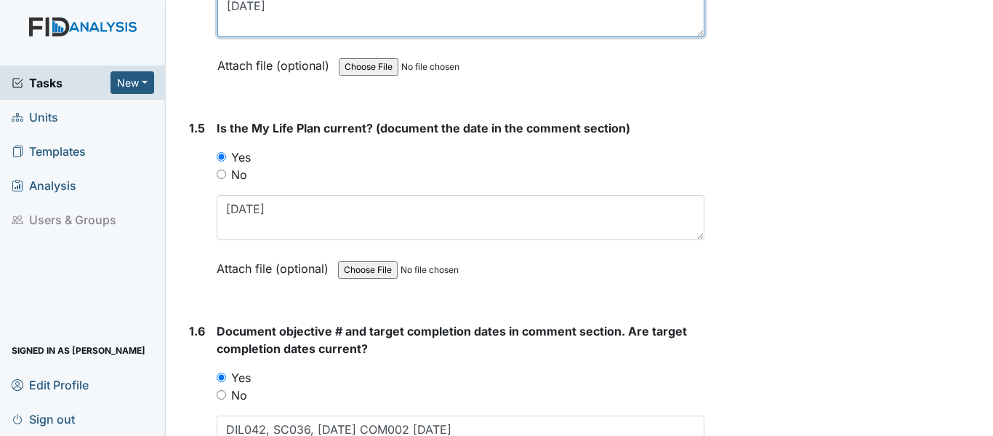
type textarea "11/12/24"
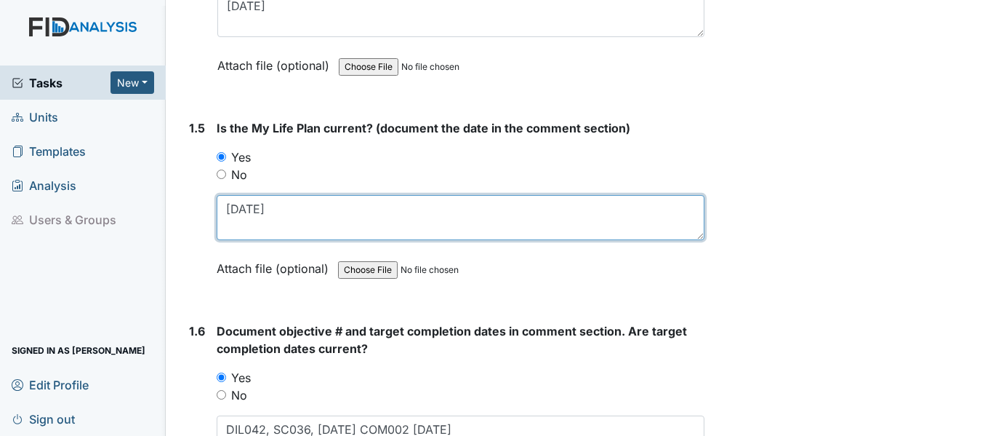
drag, startPoint x: 228, startPoint y: 212, endPoint x: 287, endPoint y: 210, distance: 59.6
click at [287, 210] on textarea "2/4/25" at bounding box center [461, 217] width 488 height 45
paste textarea "11/12/24"
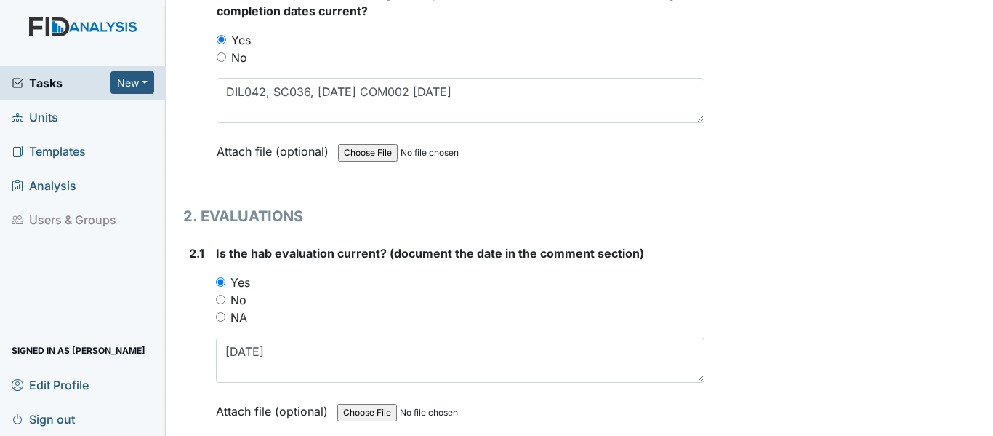
scroll to position [1309, 0]
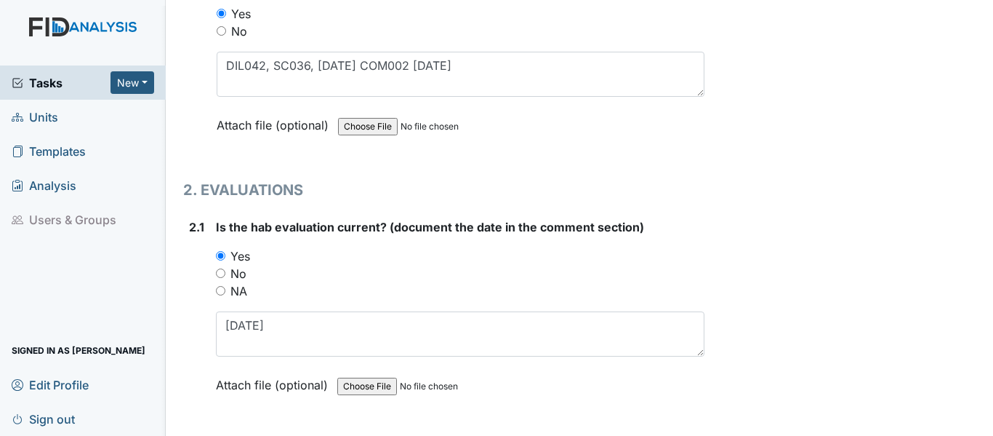
type textarea "11/12/24"
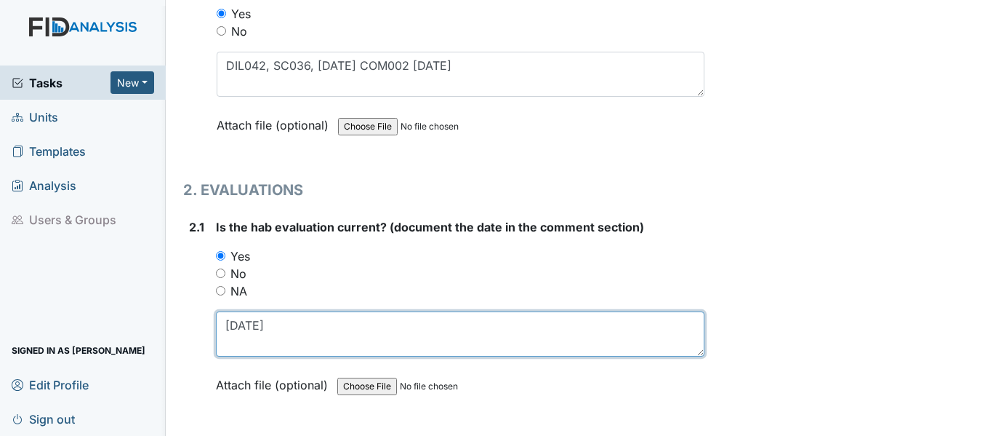
drag, startPoint x: 227, startPoint y: 326, endPoint x: 268, endPoint y: 326, distance: 41.4
click at [268, 326] on textarea "2/4/25" at bounding box center [460, 333] width 489 height 45
paste textarea "[DATE]"
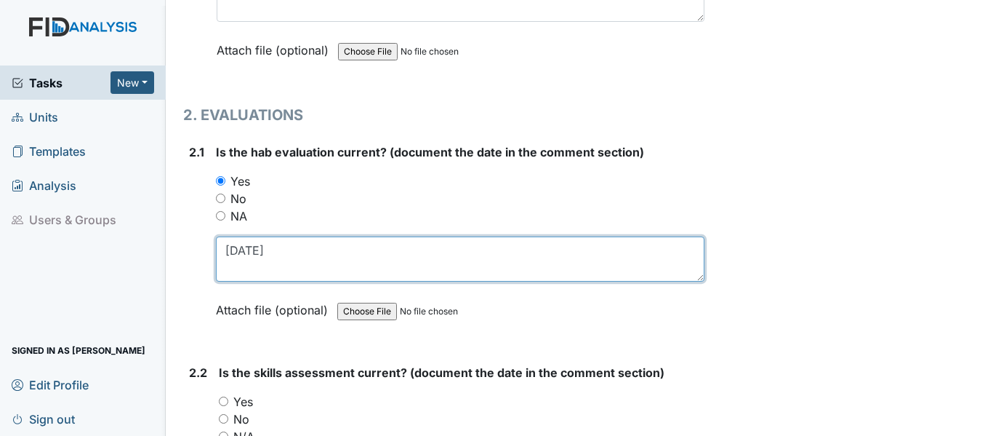
scroll to position [1527, 0]
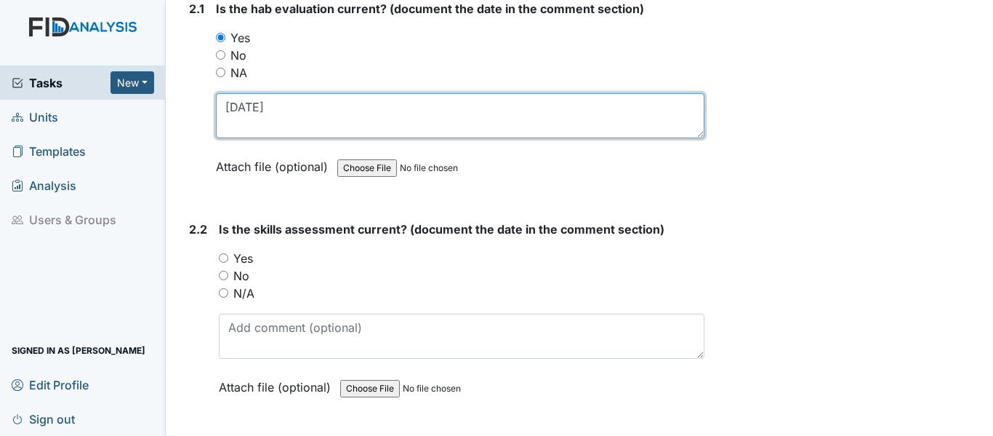
type textarea "[DATE]"
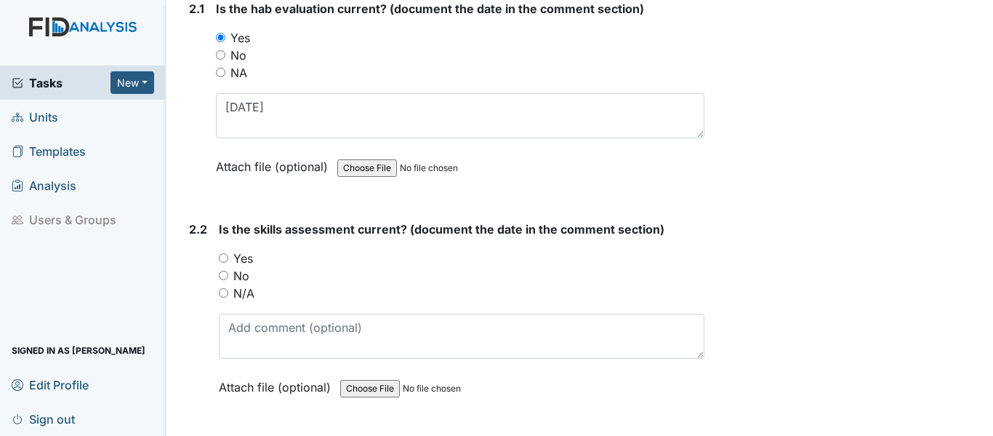
click at [225, 256] on input "Yes" at bounding box center [223, 257] width 9 height 9
radio input "true"
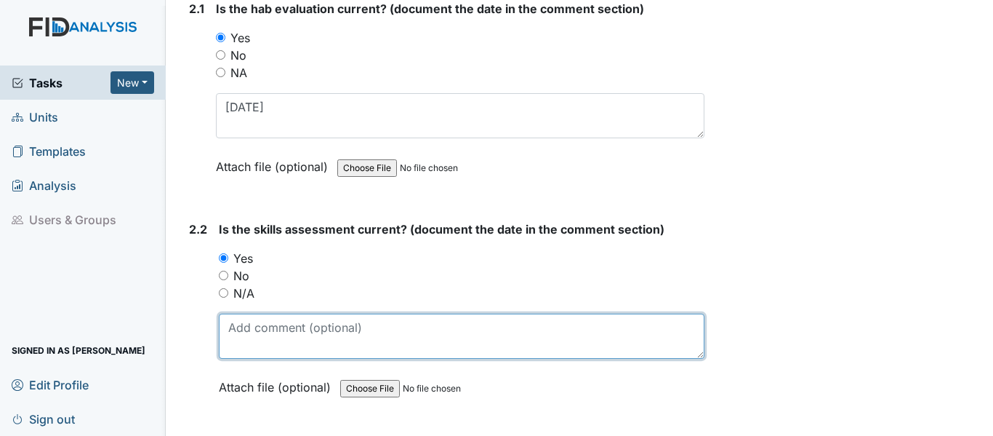
click at [303, 346] on textarea at bounding box center [462, 335] width 486 height 45
paste textarea "[DATE]"
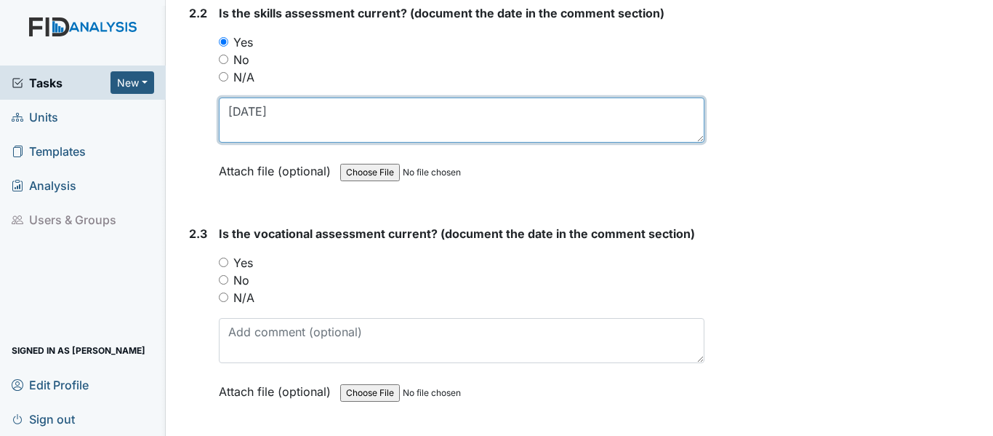
scroll to position [1745, 0]
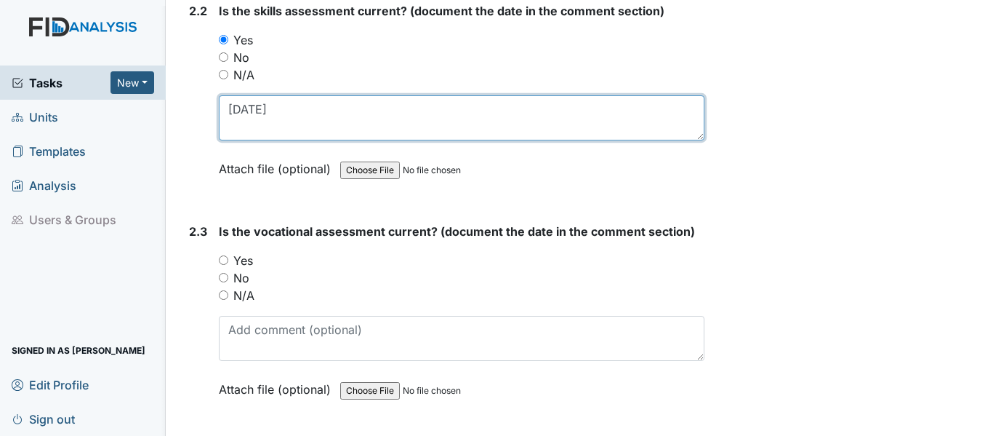
type textarea "[DATE]"
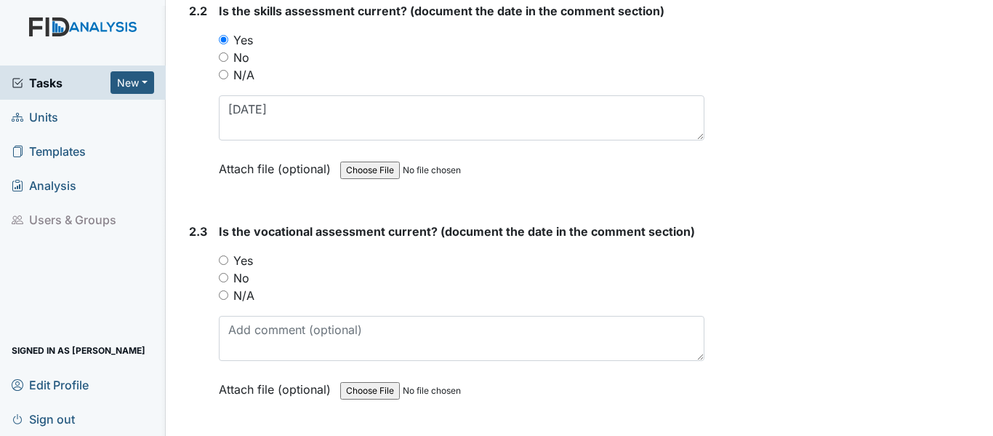
click at [223, 260] on input "Yes" at bounding box center [223, 259] width 9 height 9
radio input "true"
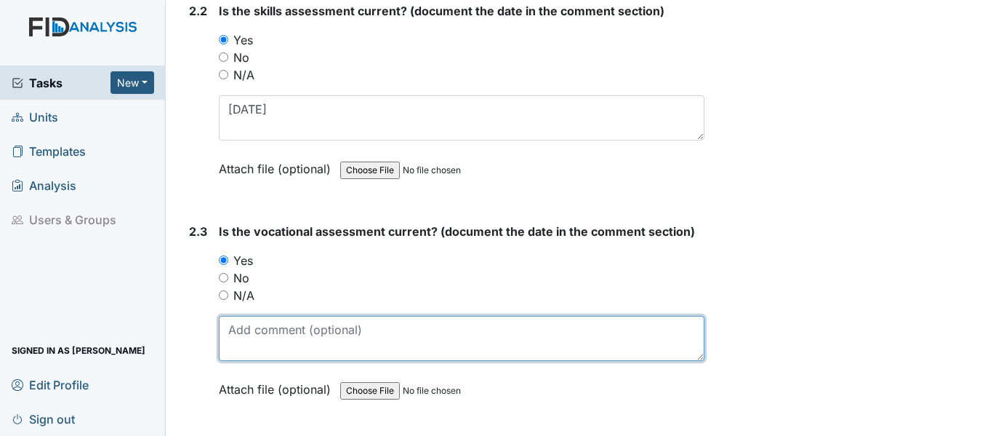
click at [281, 350] on textarea at bounding box center [462, 338] width 486 height 45
paste textarea "[DATE]"
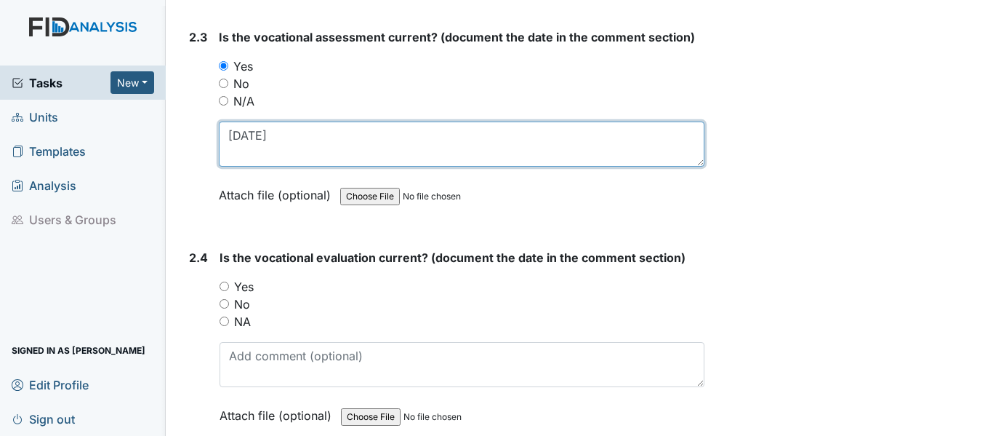
scroll to position [1963, 0]
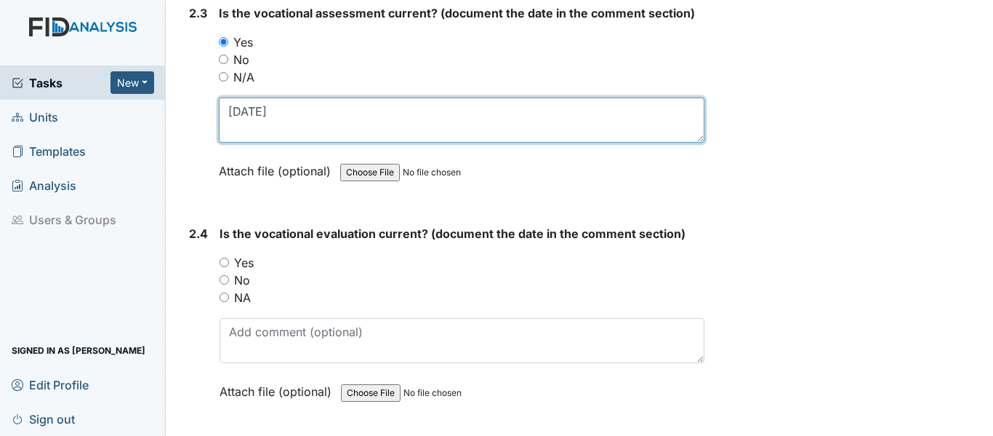
type textarea "[DATE]"
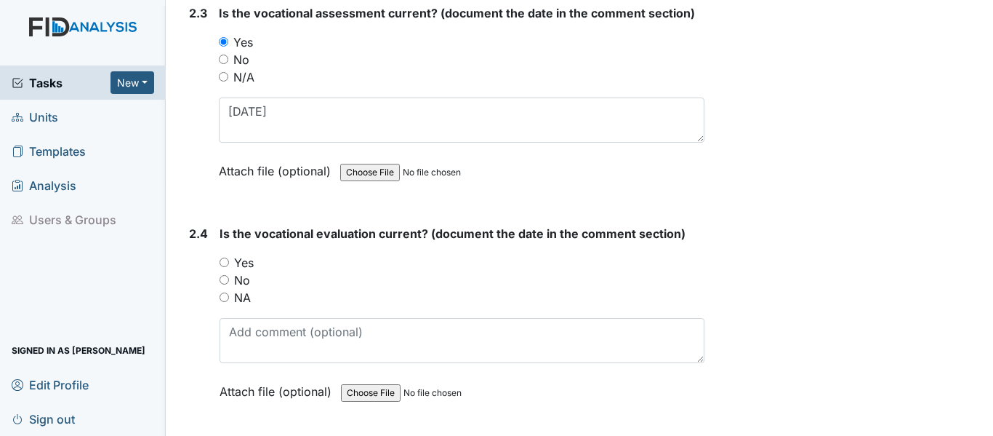
click at [223, 260] on input "Yes" at bounding box center [224, 261] width 9 height 9
radio input "true"
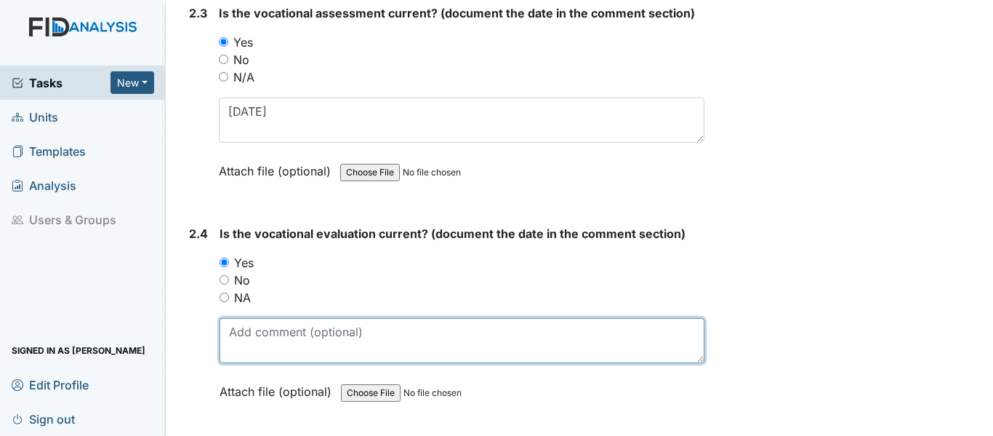
click at [292, 339] on textarea at bounding box center [462, 340] width 485 height 45
paste textarea "[DATE]"
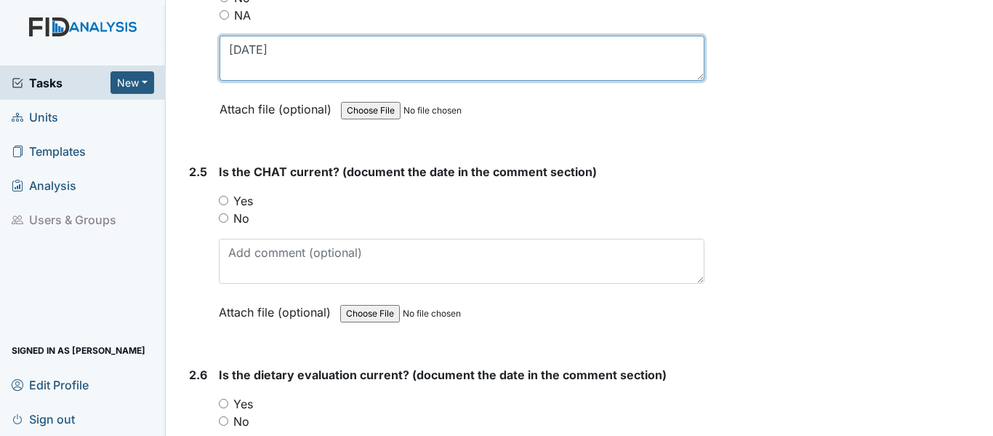
scroll to position [2173, 0]
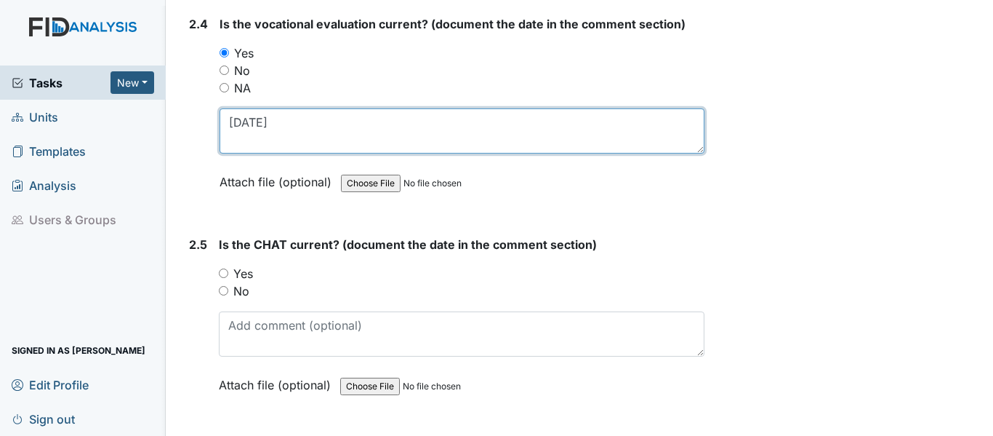
type textarea "[DATE]"
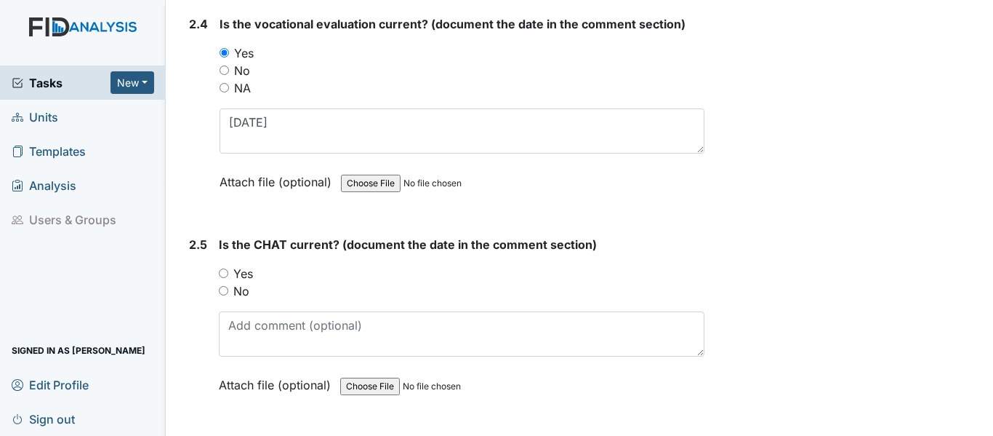
click at [225, 270] on input "Yes" at bounding box center [223, 272] width 9 height 9
radio input "true"
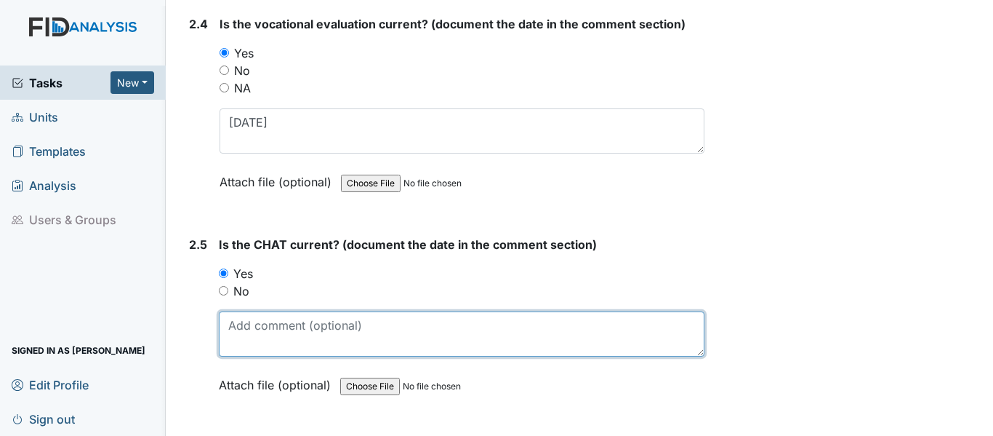
click at [281, 337] on textarea at bounding box center [462, 333] width 486 height 45
paste textarea "[DATE]"
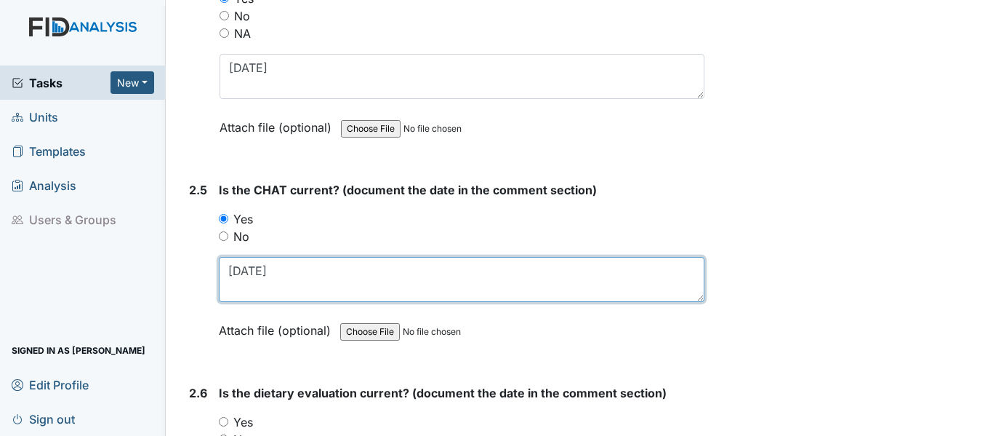
scroll to position [2391, 0]
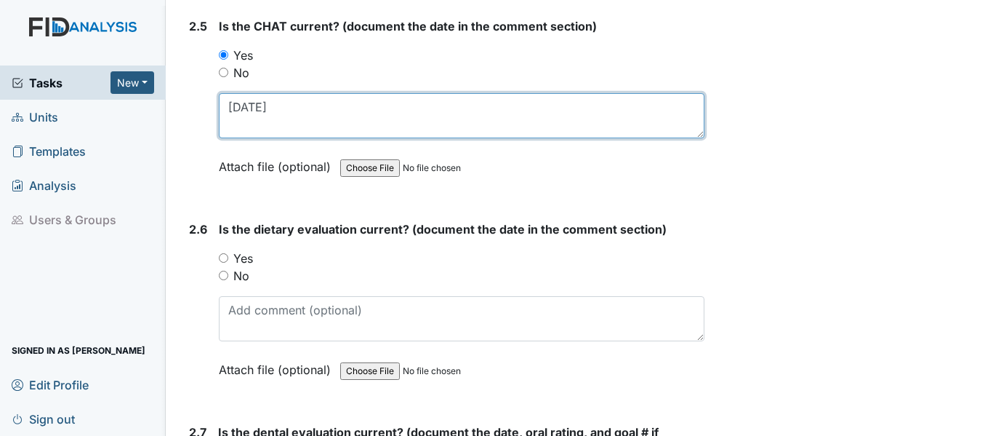
type textarea "[DATE]"
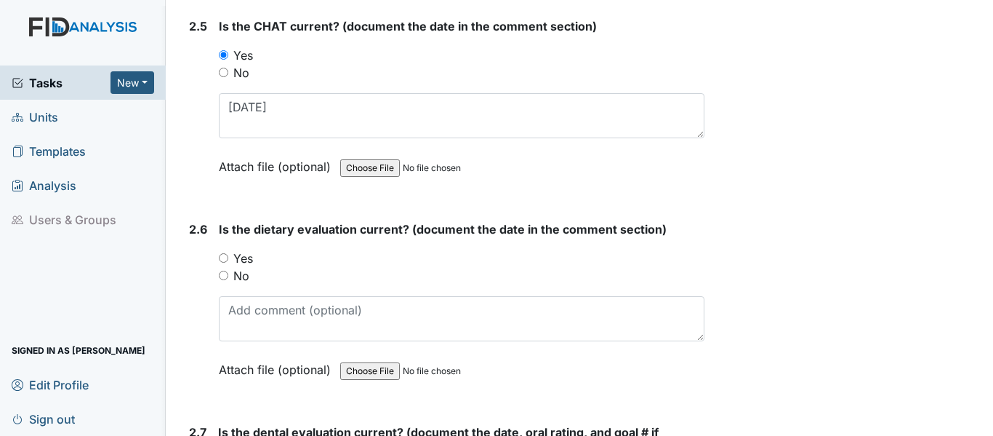
click at [228, 257] on input "Yes" at bounding box center [223, 257] width 9 height 9
radio input "true"
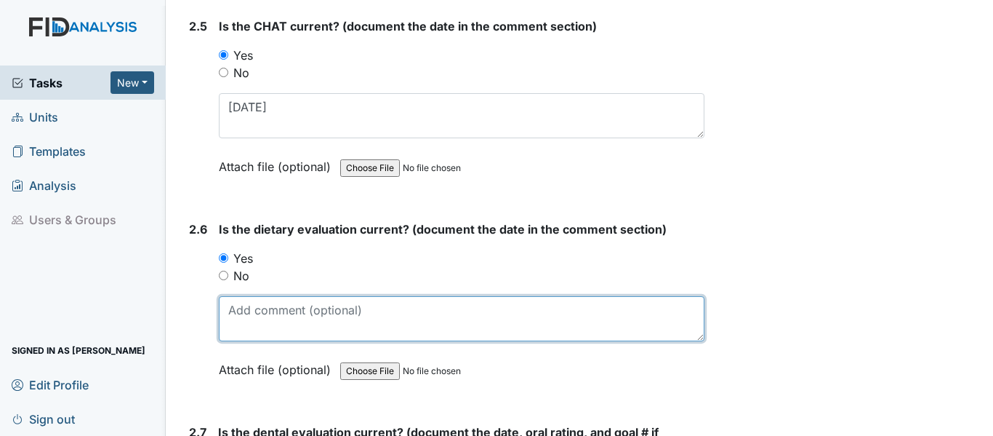
click at [258, 309] on textarea at bounding box center [462, 318] width 486 height 45
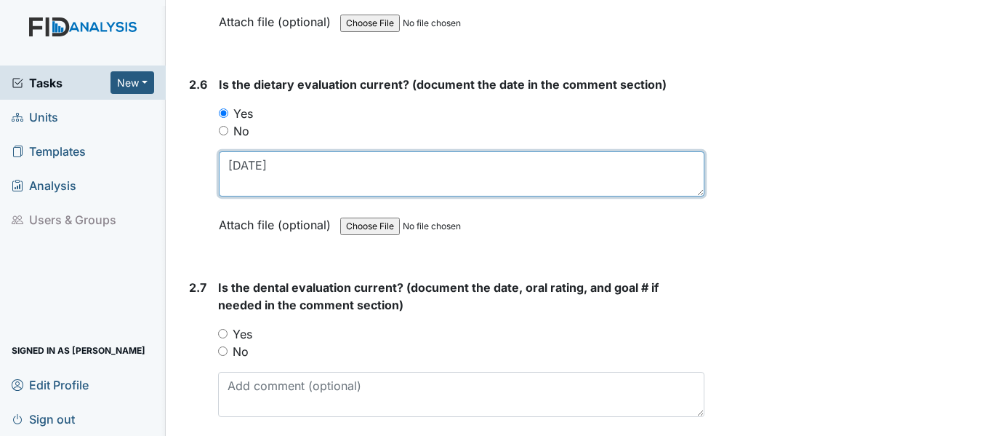
scroll to position [2536, 0]
type textarea "[DATE]"
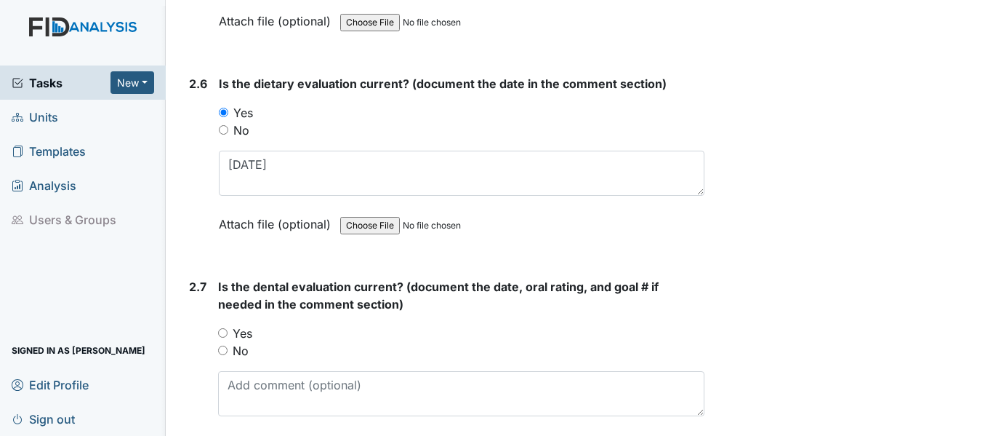
click at [221, 331] on input "Yes" at bounding box center [222, 332] width 9 height 9
radio input "true"
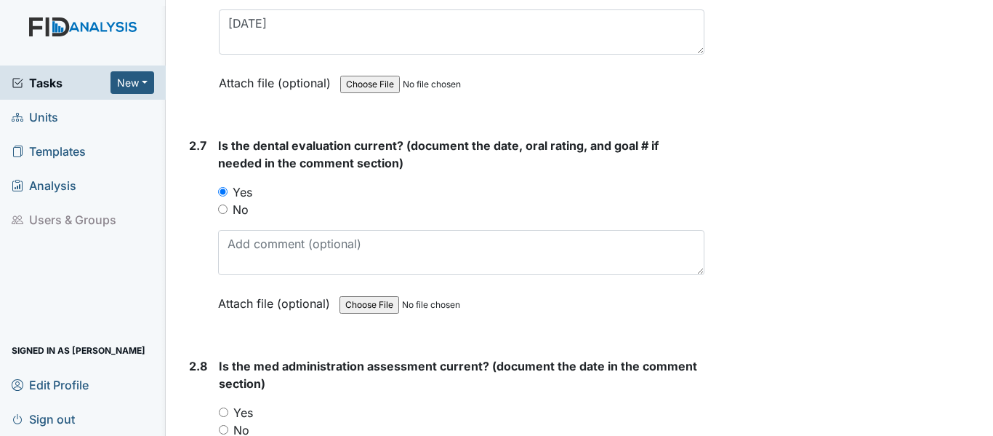
scroll to position [2682, 0]
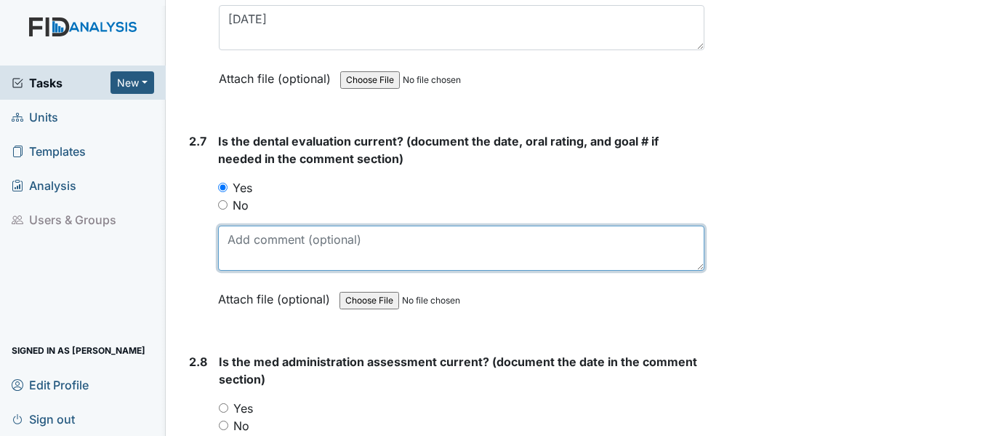
click at [254, 252] on textarea at bounding box center [461, 247] width 486 height 45
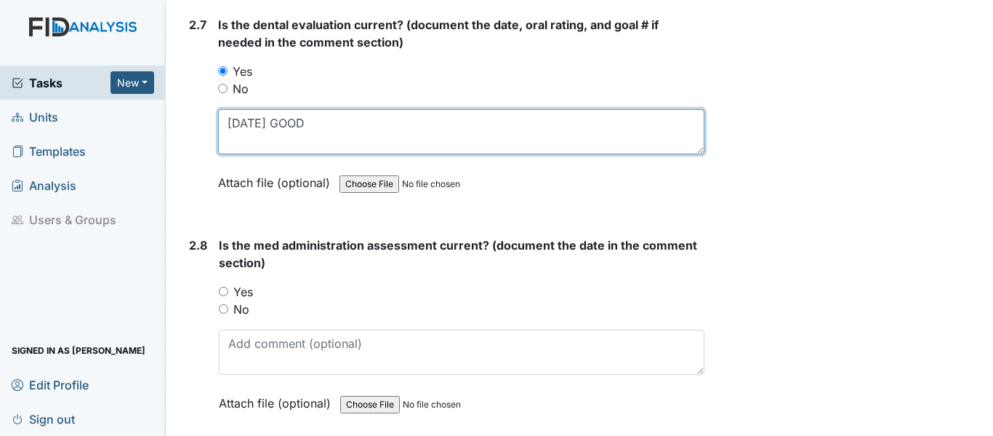
scroll to position [2827, 0]
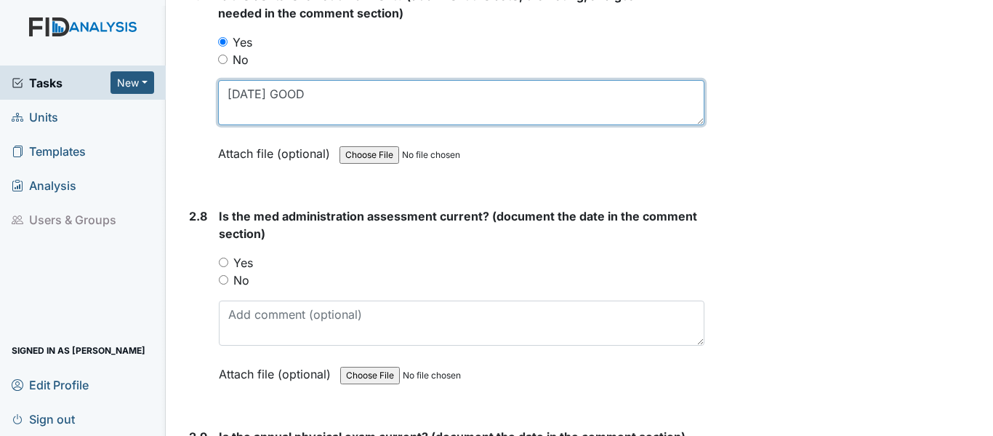
type textarea "[DATE] GOOD"
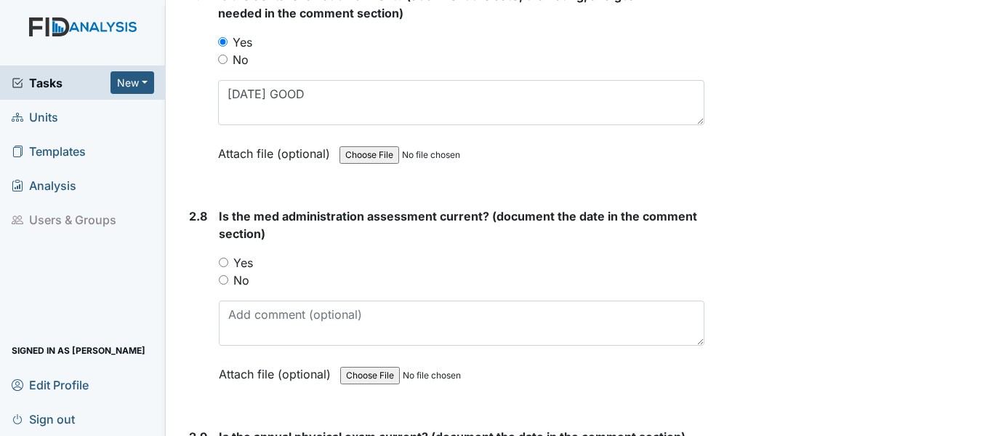
click at [225, 263] on input "Yes" at bounding box center [223, 261] width 9 height 9
radio input "true"
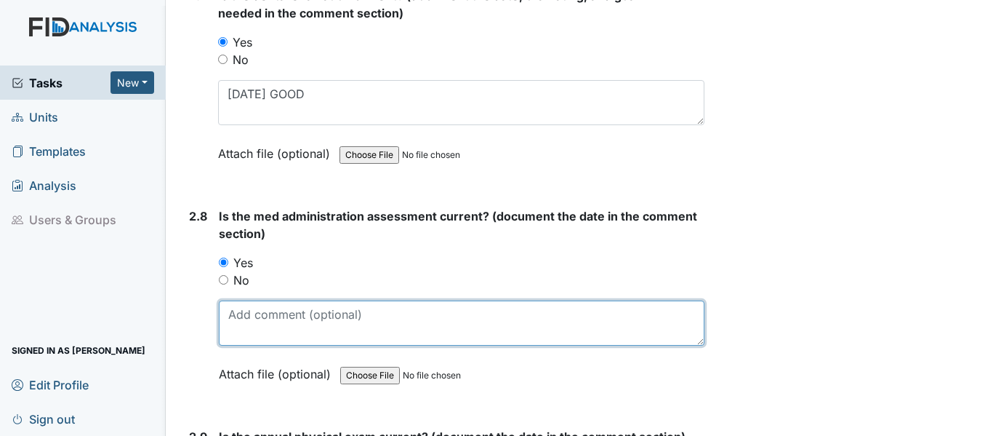
click at [281, 332] on textarea at bounding box center [462, 322] width 486 height 45
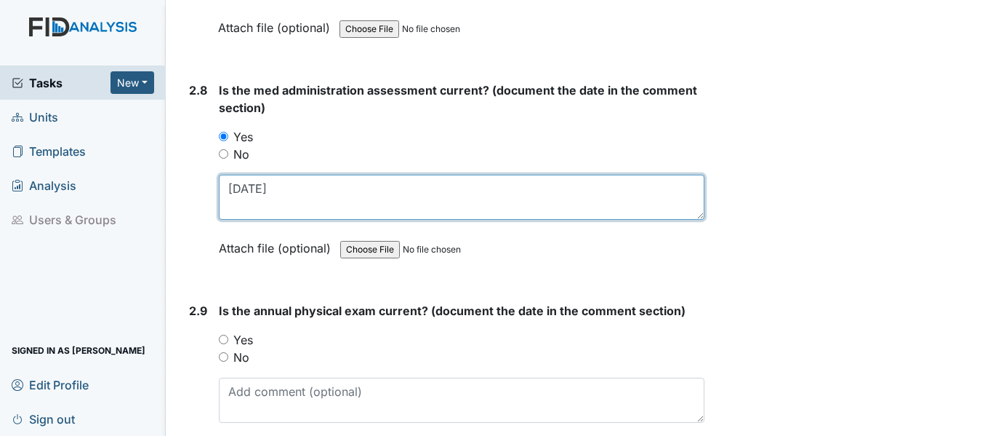
scroll to position [2973, 0]
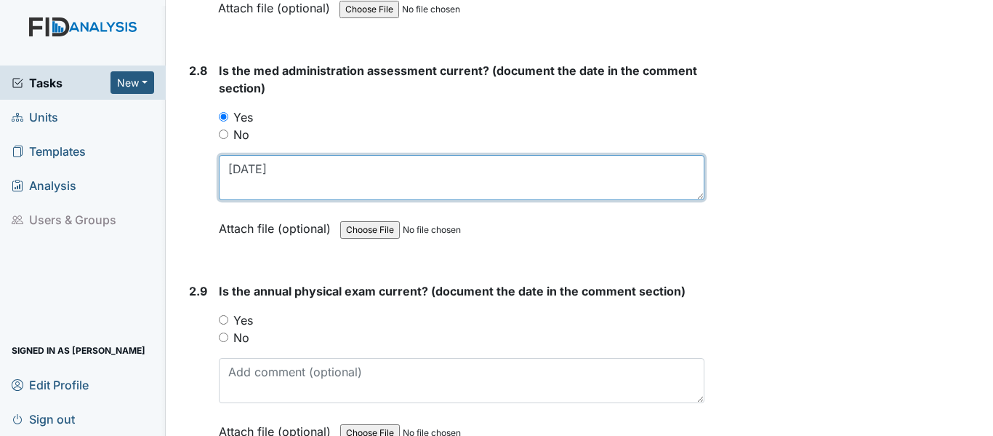
type textarea "[DATE]"
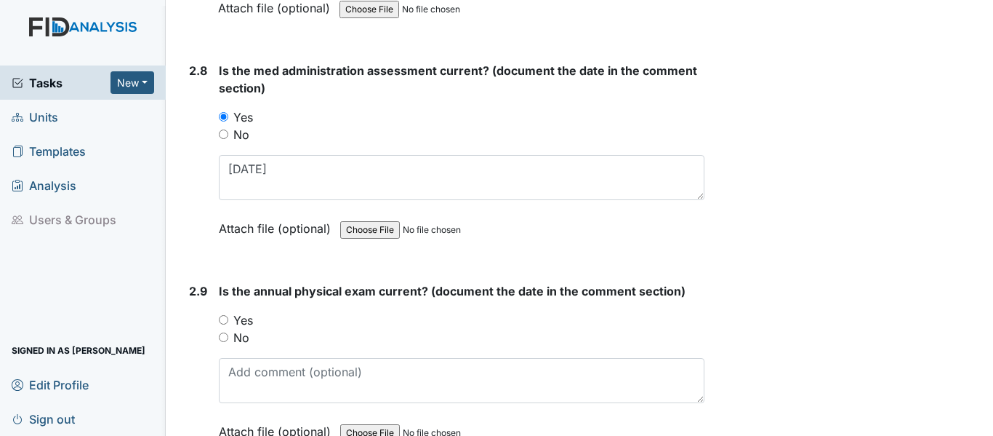
click at [221, 318] on input "Yes" at bounding box center [223, 319] width 9 height 9
radio input "true"
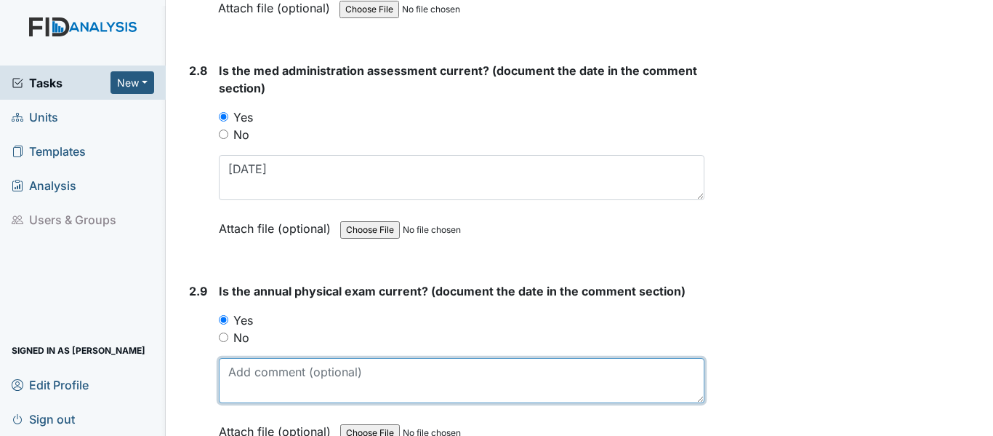
click at [299, 386] on textarea at bounding box center [462, 380] width 486 height 45
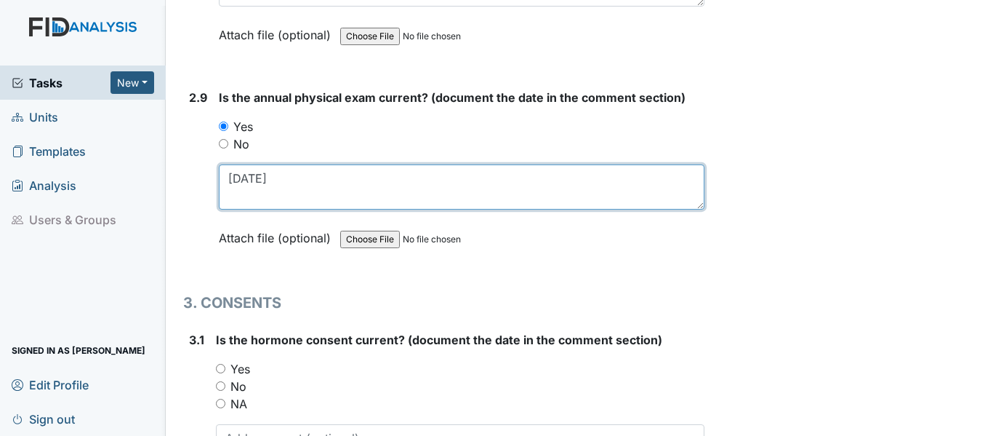
scroll to position [3191, 0]
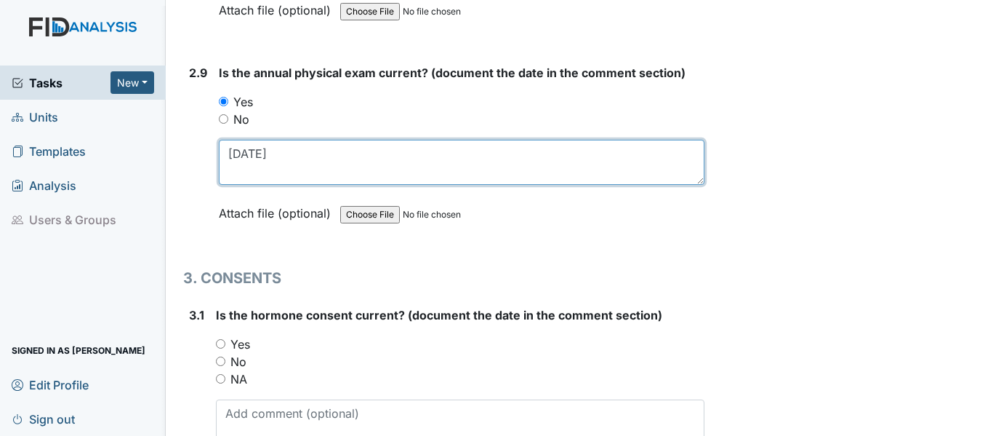
type textarea "[DATE]"
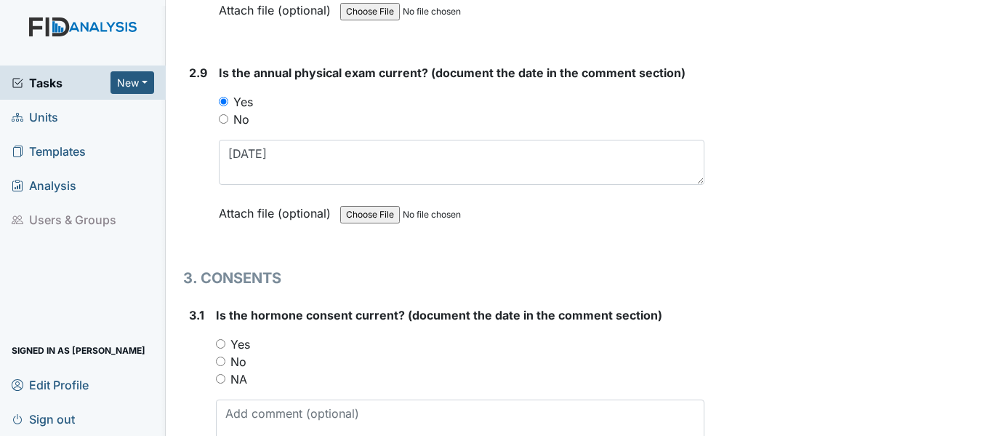
click at [220, 377] on input "NA" at bounding box center [220, 378] width 9 height 9
radio input "true"
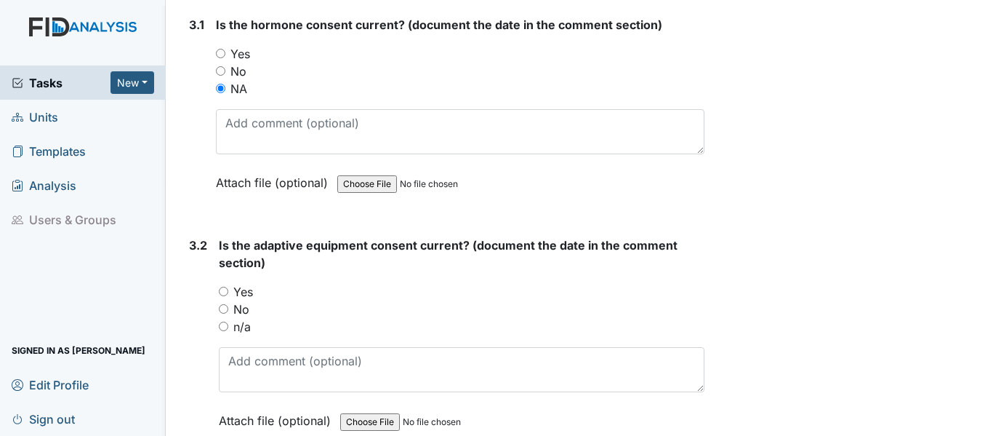
scroll to position [3482, 0]
click at [225, 292] on input "Yes" at bounding box center [223, 290] width 9 height 9
radio input "true"
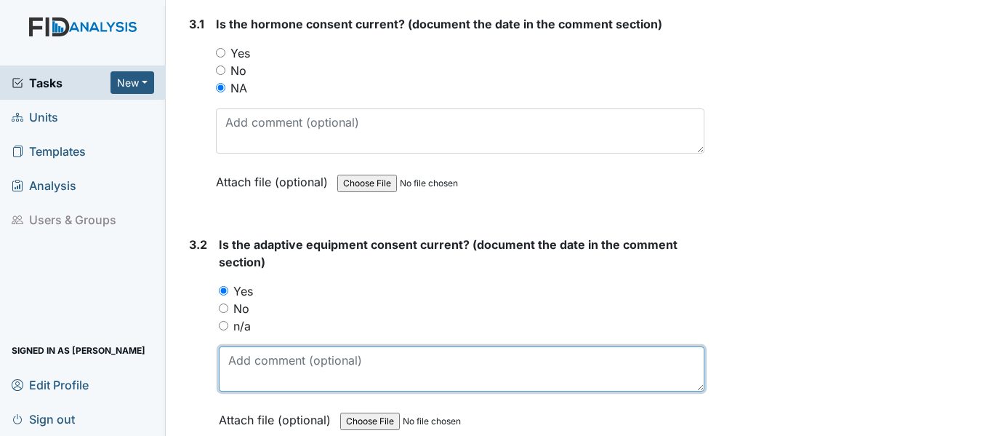
click at [276, 367] on textarea at bounding box center [462, 368] width 486 height 45
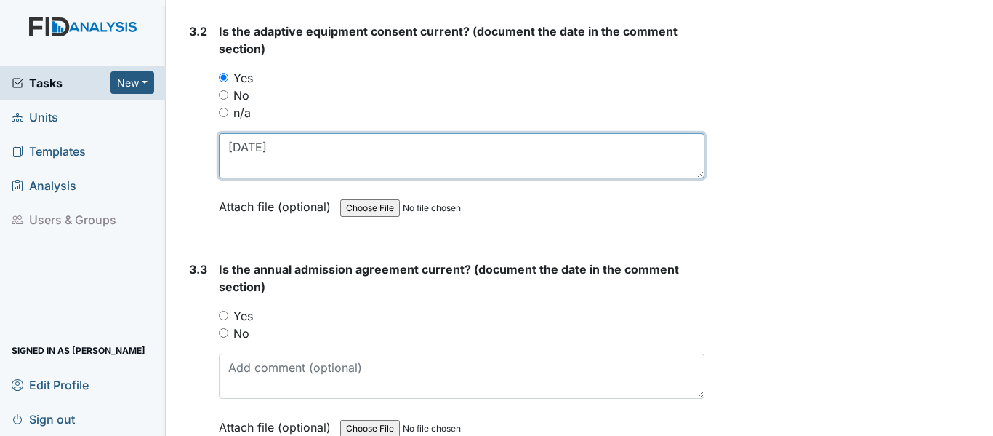
scroll to position [3700, 0]
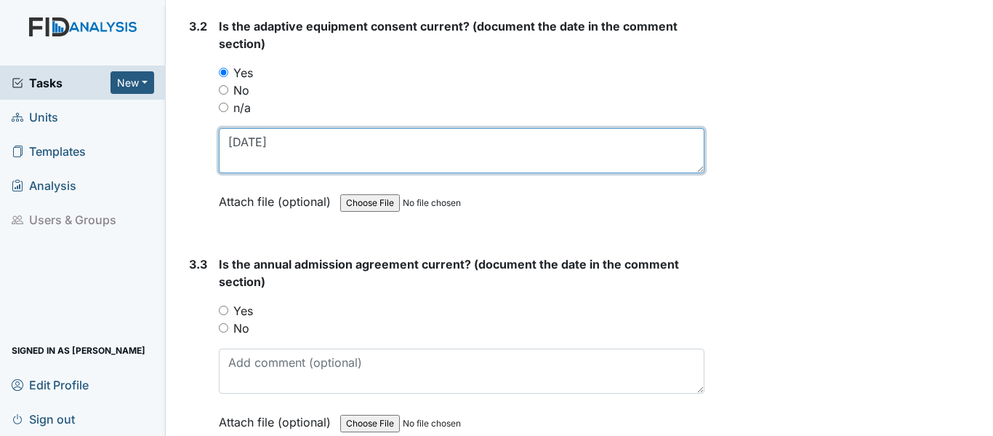
type textarea "[DATE]"
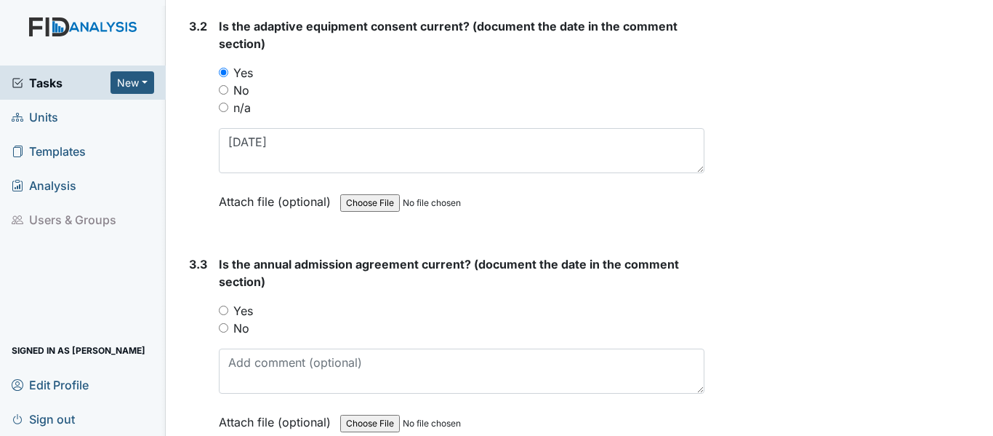
click at [220, 308] on input "Yes" at bounding box center [223, 309] width 9 height 9
radio input "true"
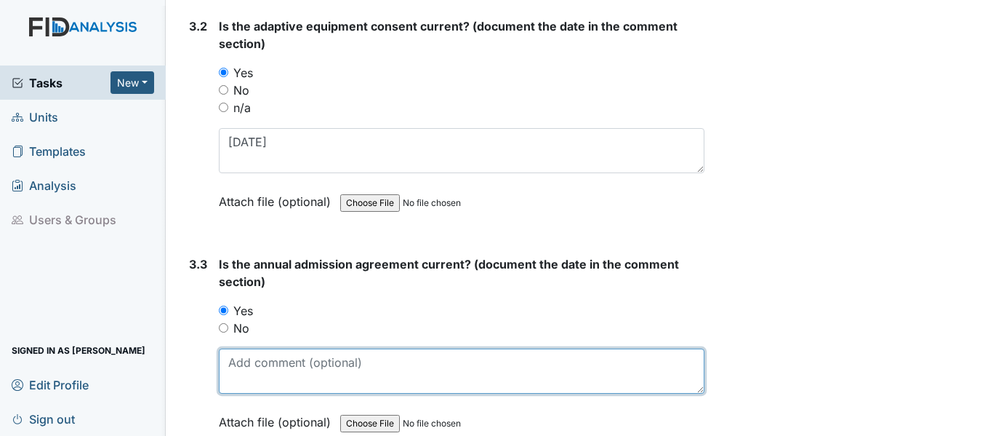
click at [257, 369] on textarea at bounding box center [462, 370] width 486 height 45
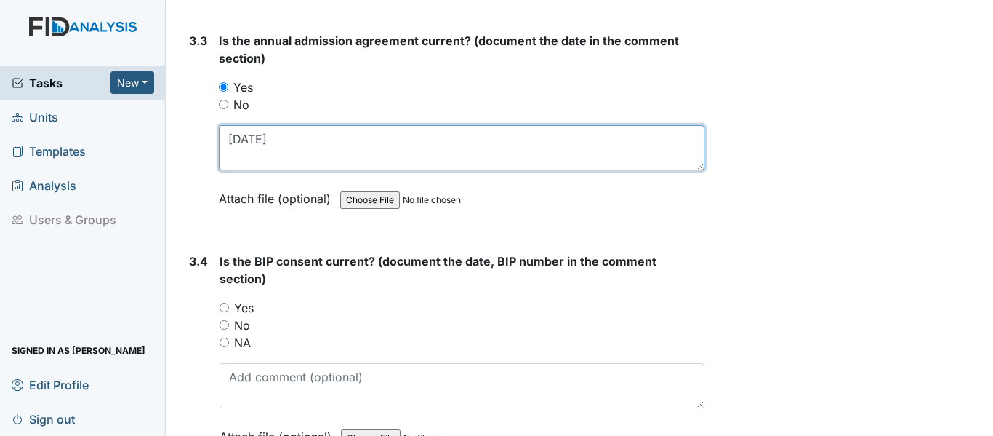
scroll to position [3918, 0]
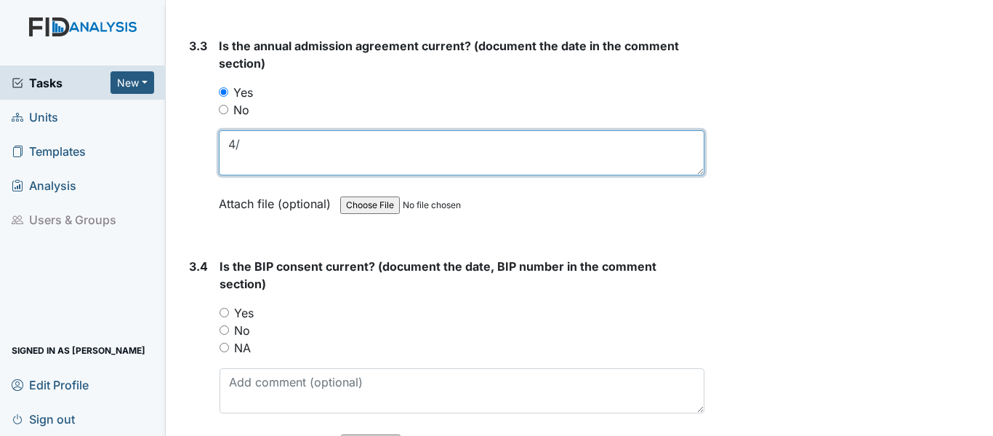
type textarea "4"
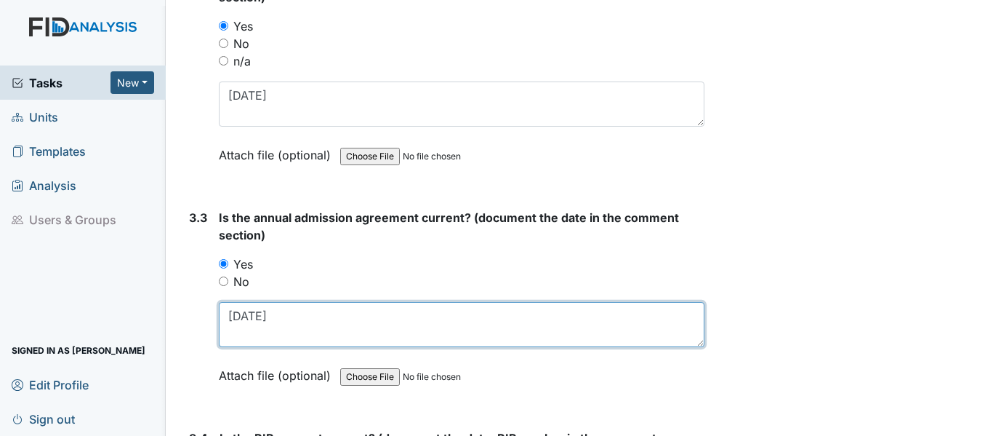
scroll to position [3773, 0]
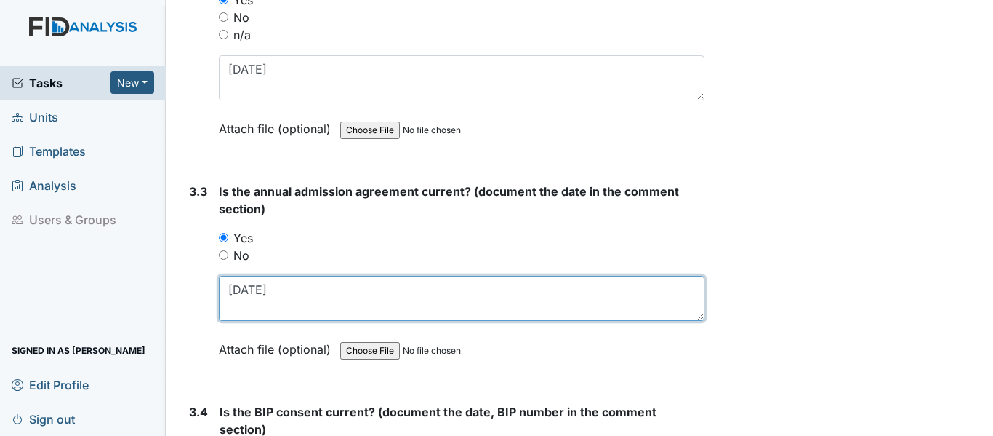
drag, startPoint x: 236, startPoint y: 295, endPoint x: 217, endPoint y: 295, distance: 18.2
click at [217, 295] on div "3.3 Is the annual admission agreement current? (document the date in the commen…" at bounding box center [443, 281] width 521 height 197
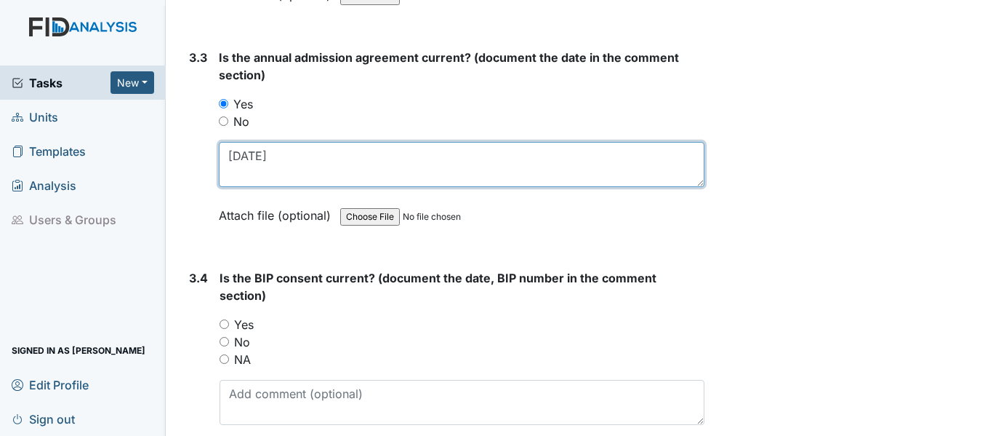
scroll to position [3991, 0]
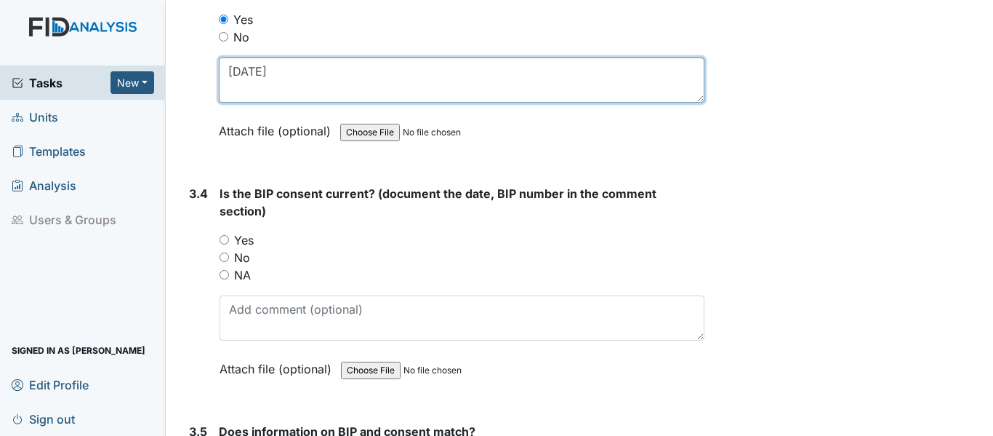
type textarea "[DATE]"
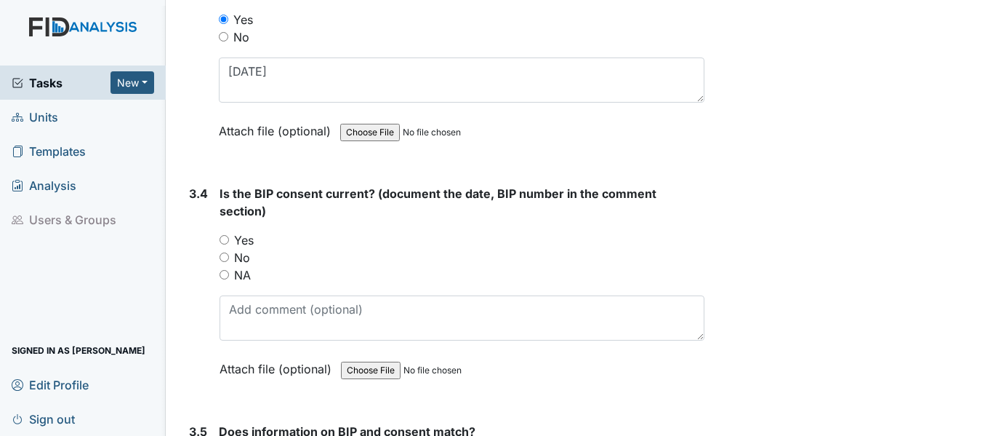
click at [222, 237] on input "Yes" at bounding box center [224, 239] width 9 height 9
radio input "true"
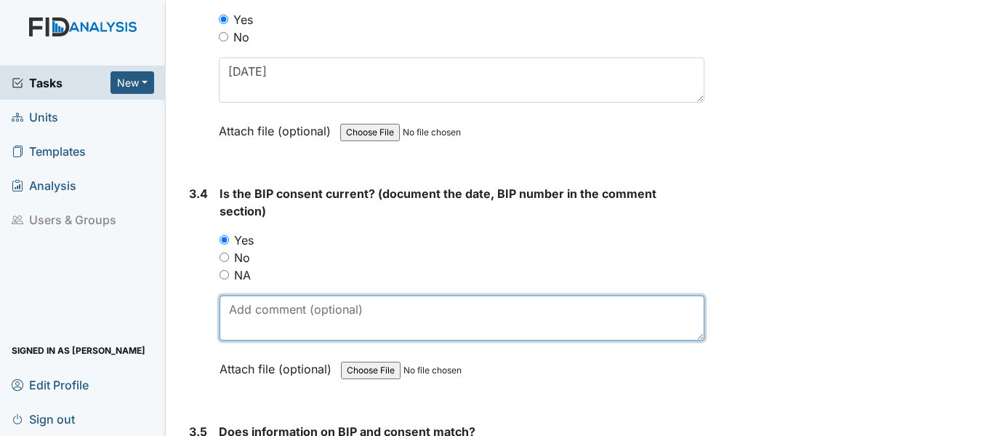
click at [264, 311] on textarea at bounding box center [462, 317] width 485 height 45
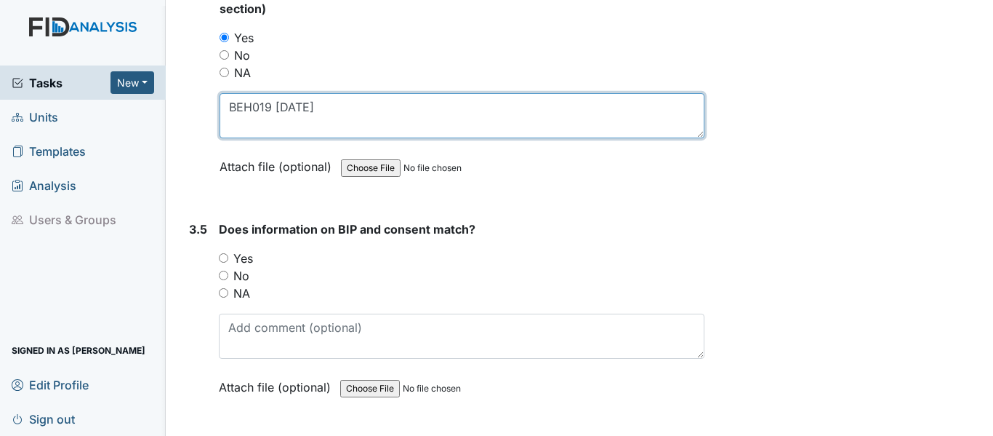
scroll to position [4209, 0]
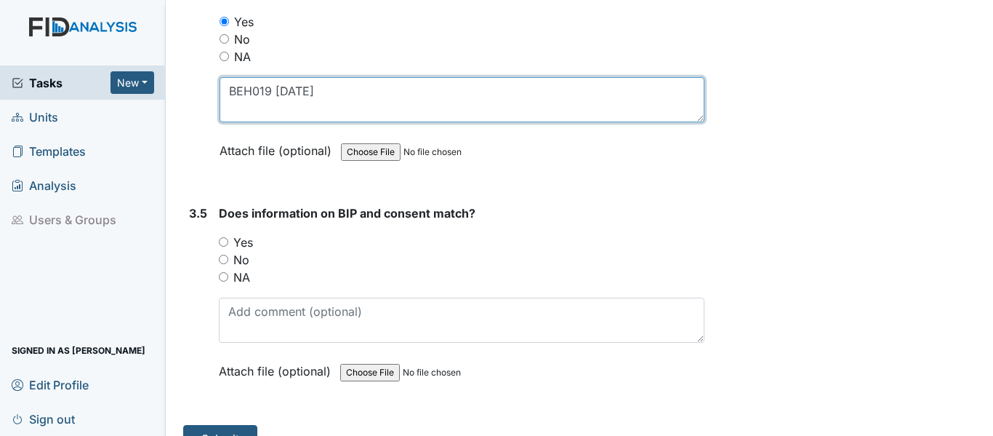
type textarea "BEH019 [DATE]"
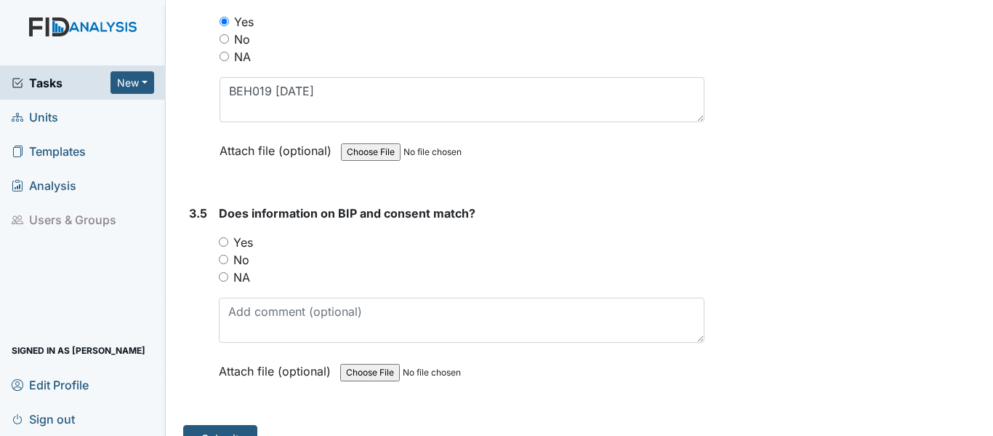
click at [225, 241] on input "Yes" at bounding box center [223, 241] width 9 height 9
radio input "true"
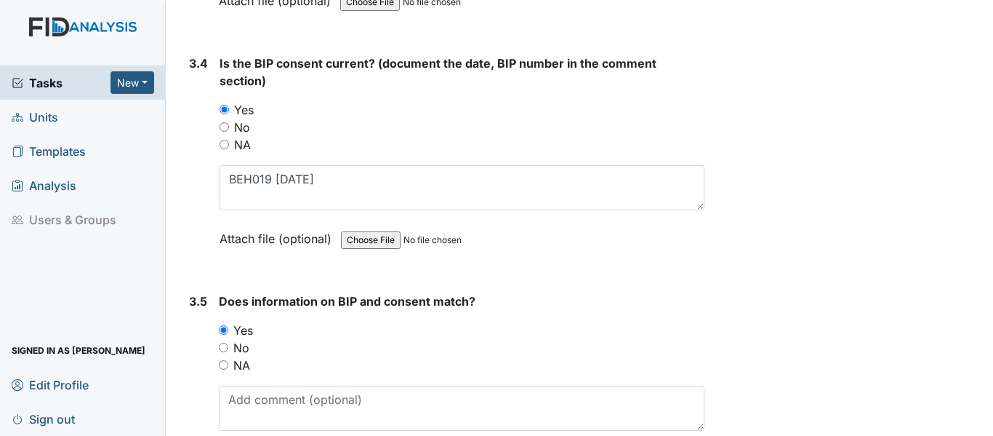
scroll to position [4237, 0]
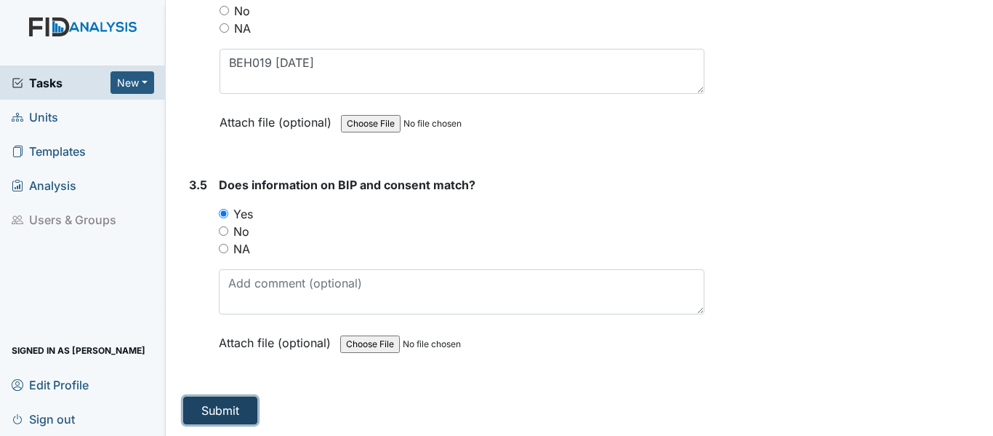
click at [233, 406] on button "Submit" at bounding box center [220, 410] width 74 height 28
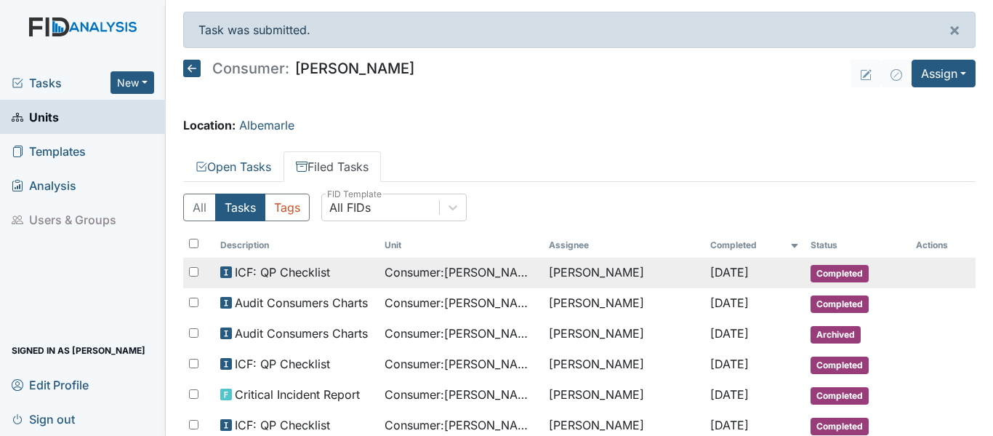
click at [477, 274] on span "Consumer : [PERSON_NAME]" at bounding box center [461, 271] width 153 height 17
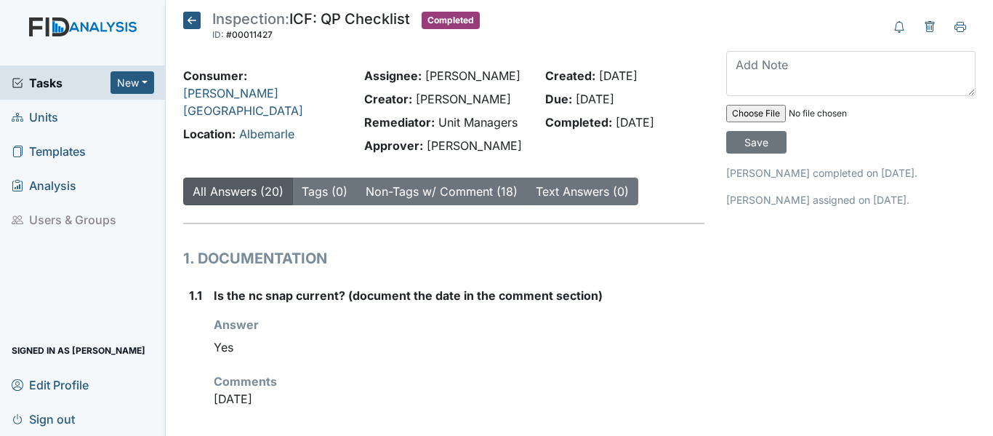
click at [188, 15] on icon at bounding box center [191, 20] width 17 height 17
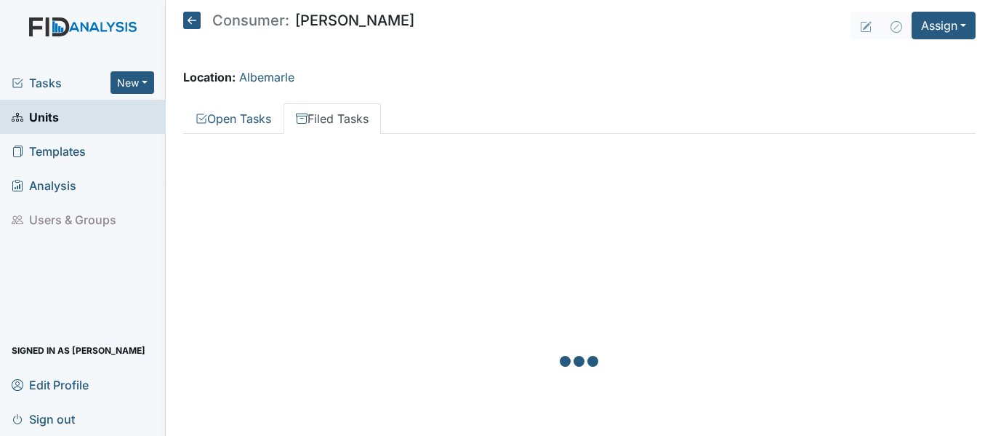
click at [187, 15] on icon at bounding box center [191, 20] width 17 height 17
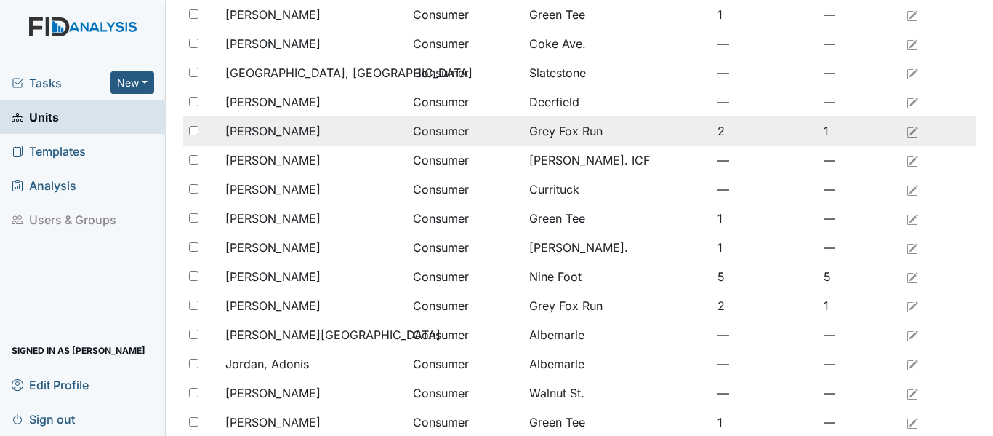
scroll to position [145, 0]
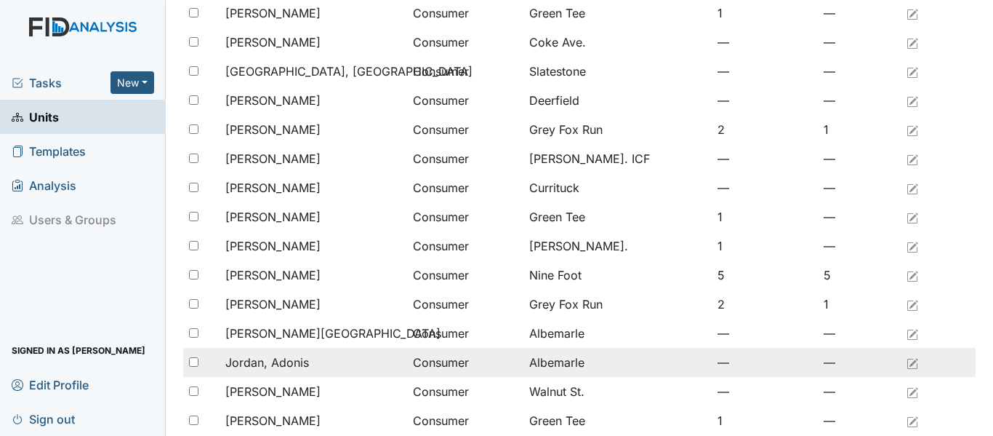
click at [302, 364] on span "Jordan, Adonis" at bounding box center [267, 361] width 84 height 17
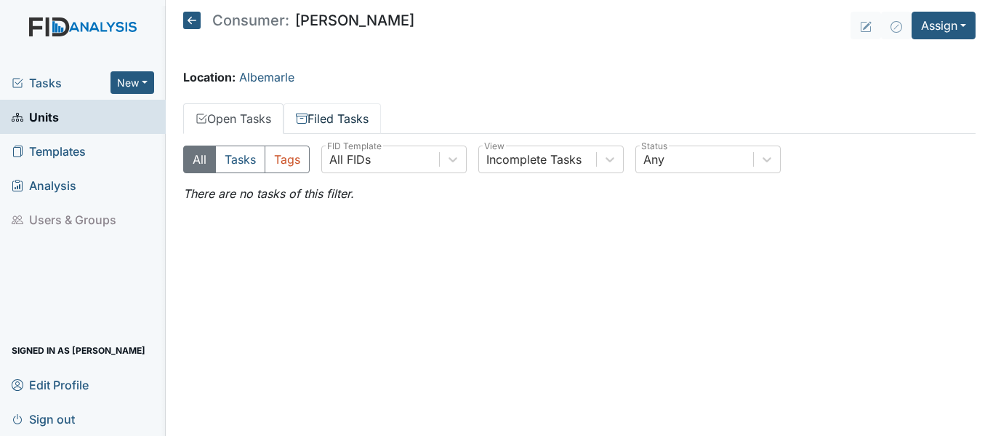
click at [369, 115] on link "Filed Tasks" at bounding box center [332, 118] width 97 height 31
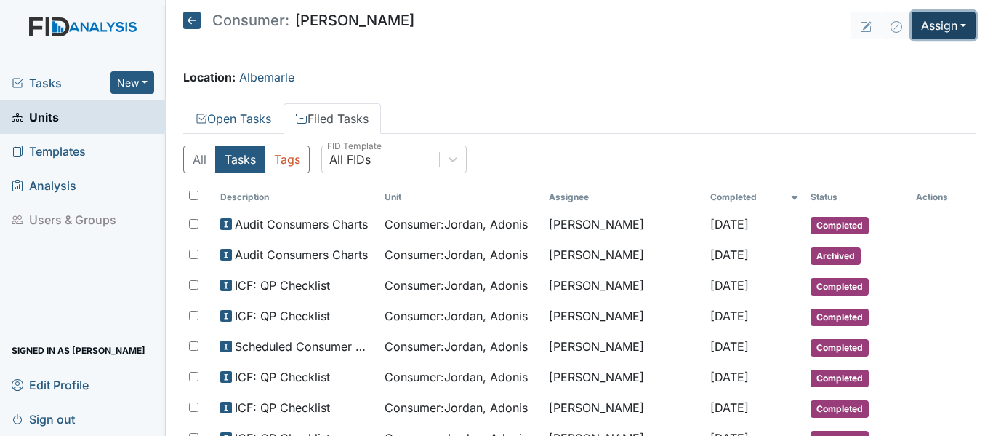
click at [920, 25] on button "Assign" at bounding box center [944, 26] width 64 height 28
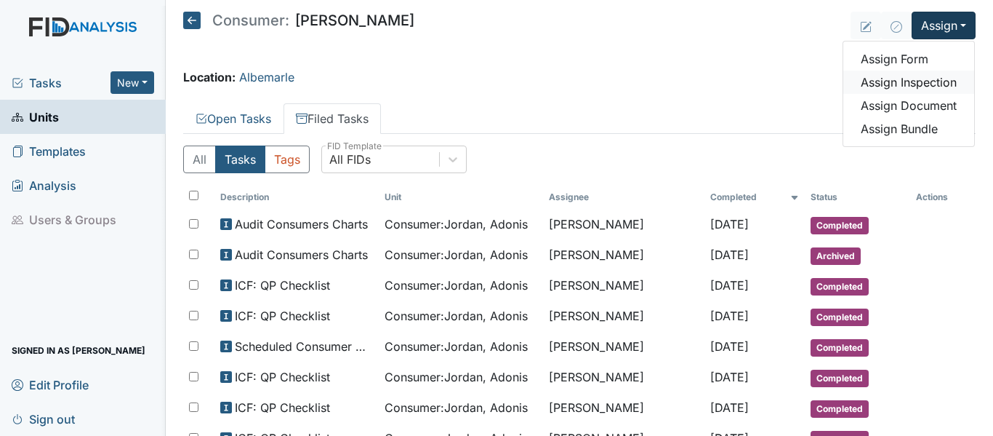
click at [939, 84] on link "Assign Inspection" at bounding box center [909, 82] width 131 height 23
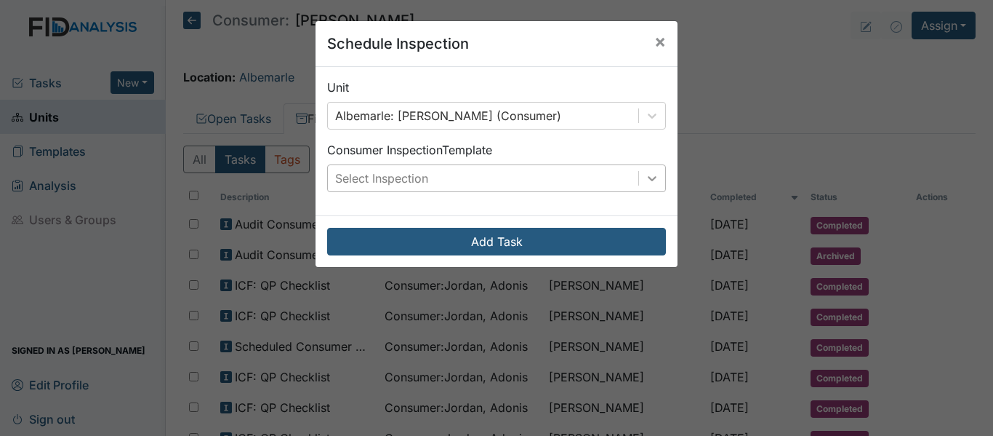
click at [645, 180] on icon at bounding box center [652, 178] width 15 height 15
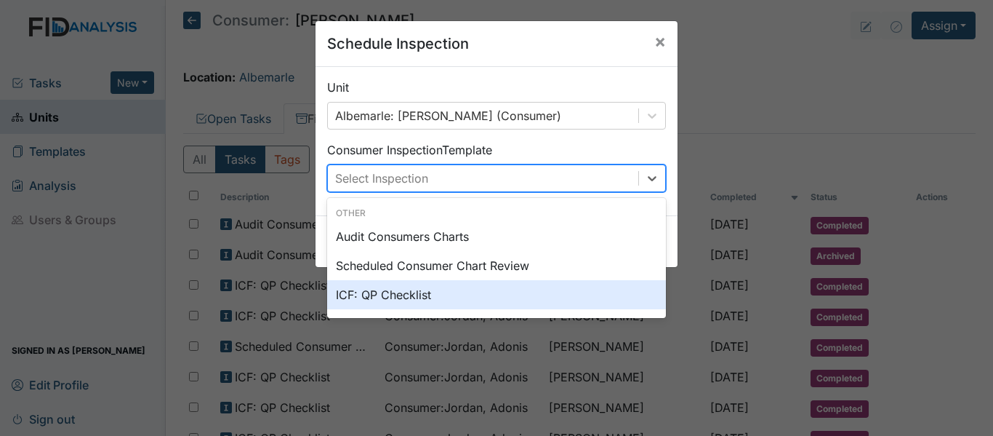
click at [420, 295] on div "ICF: QP Checklist" at bounding box center [496, 294] width 339 height 29
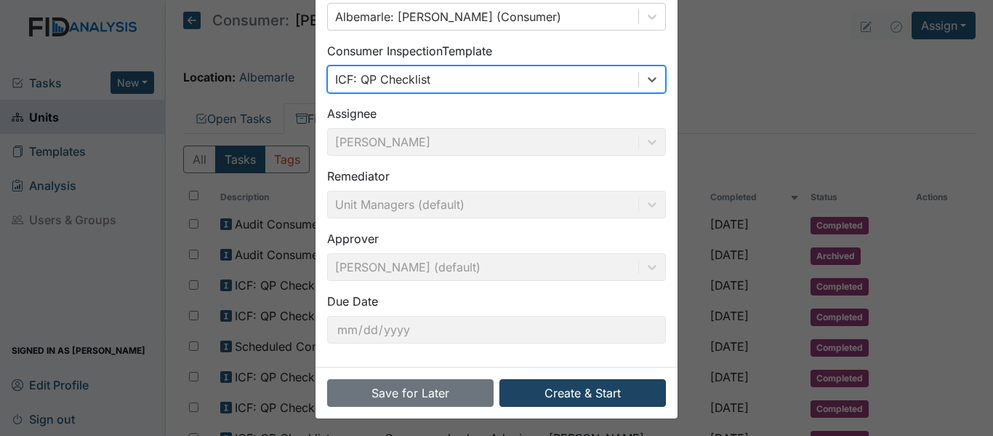
scroll to position [103, 0]
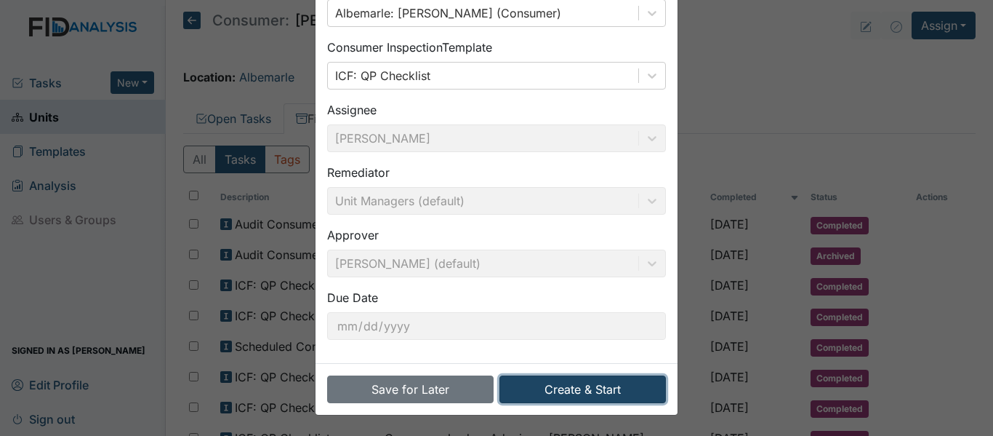
click at [586, 394] on button "Create & Start" at bounding box center [583, 389] width 167 height 28
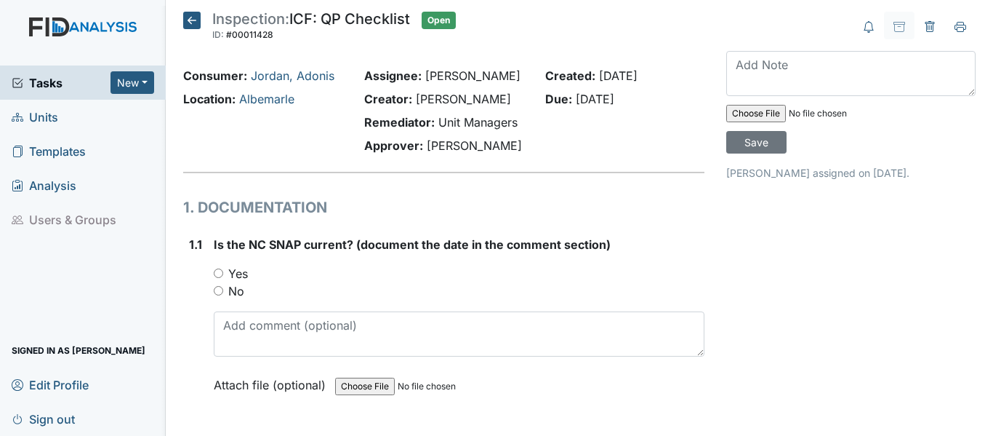
click at [217, 271] on input "Yes" at bounding box center [218, 272] width 9 height 9
radio input "true"
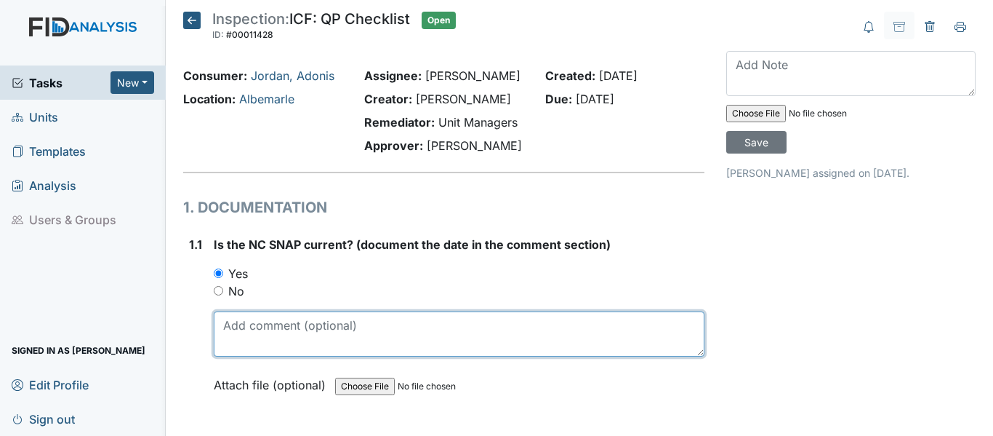
click at [313, 333] on textarea at bounding box center [459, 333] width 491 height 45
drag, startPoint x: 223, startPoint y: 324, endPoint x: 296, endPoint y: 331, distance: 73.7
click at [296, 331] on textarea "[DATE]" at bounding box center [459, 333] width 491 height 45
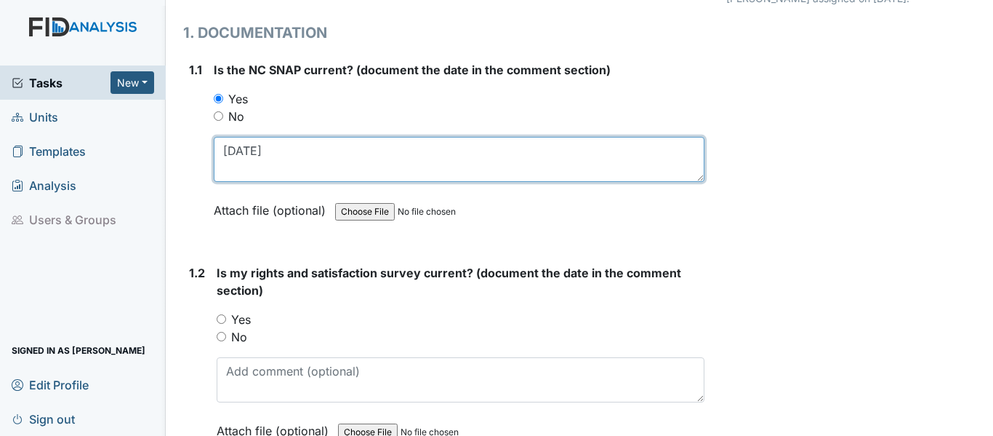
scroll to position [218, 0]
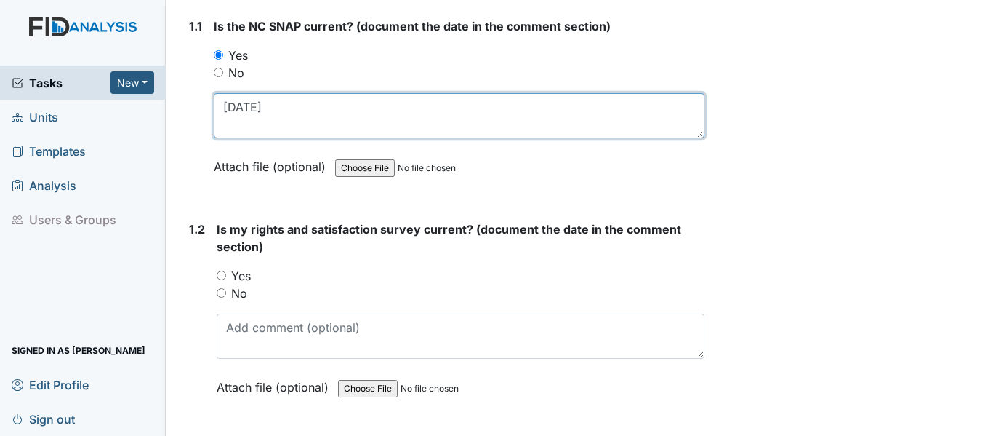
type textarea "[DATE]"
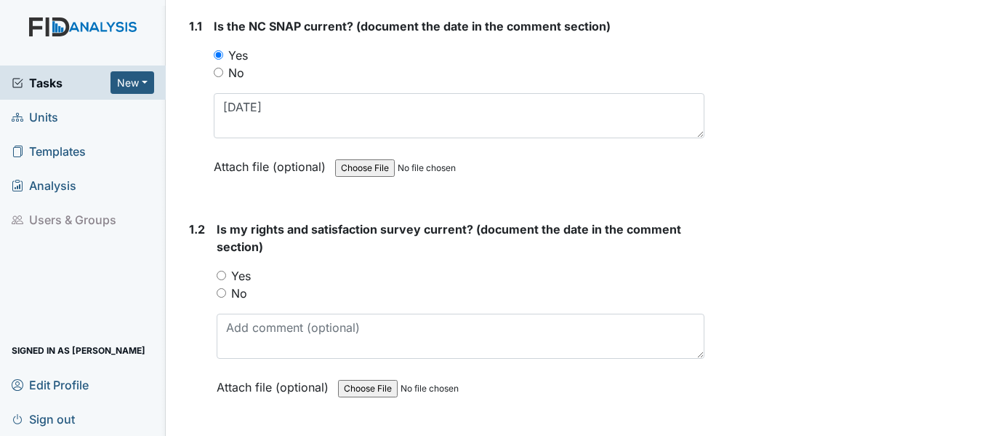
click at [220, 276] on input "Yes" at bounding box center [221, 275] width 9 height 9
radio input "true"
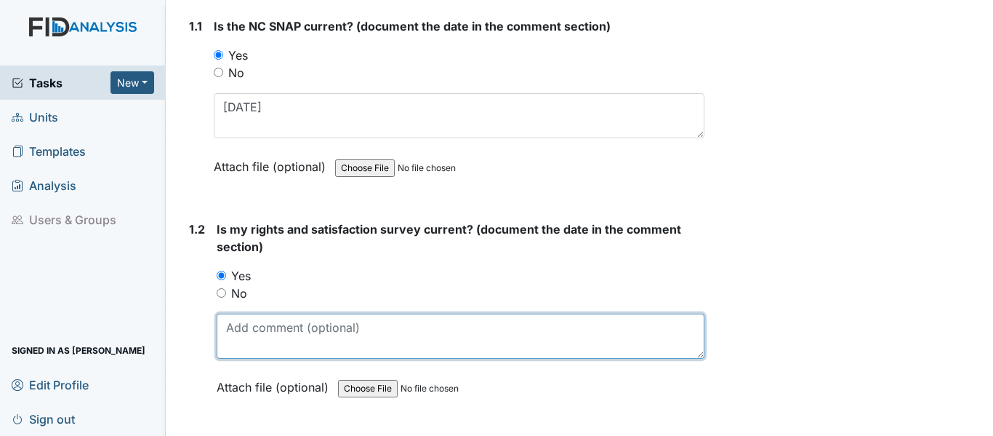
click at [236, 342] on textarea at bounding box center [461, 335] width 488 height 45
paste textarea "[DATE]"
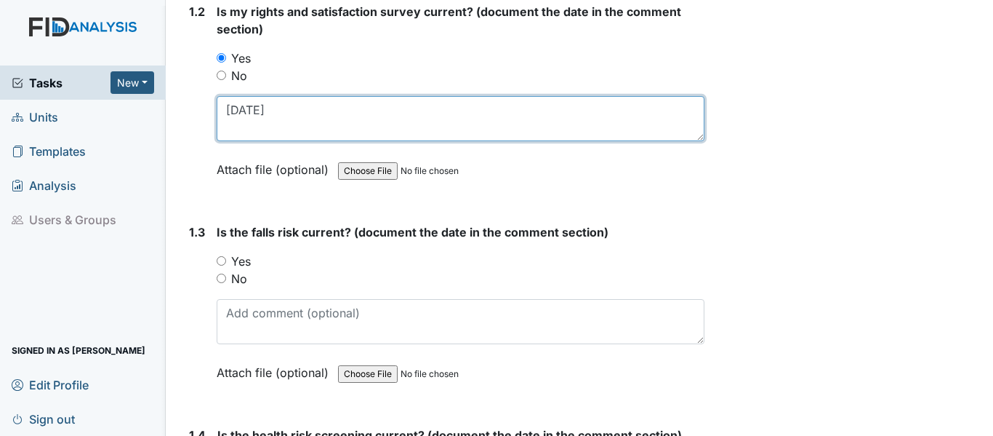
scroll to position [436, 0]
type textarea "[DATE]"
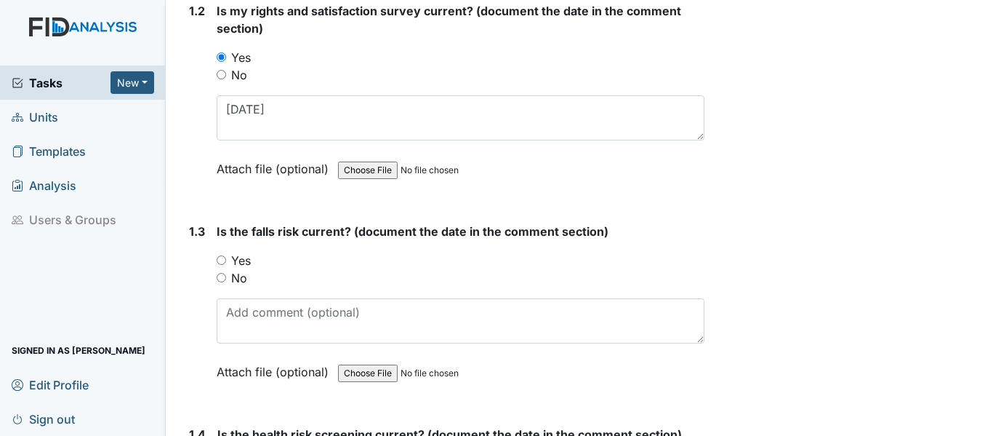
click at [218, 260] on input "Yes" at bounding box center [221, 259] width 9 height 9
radio input "true"
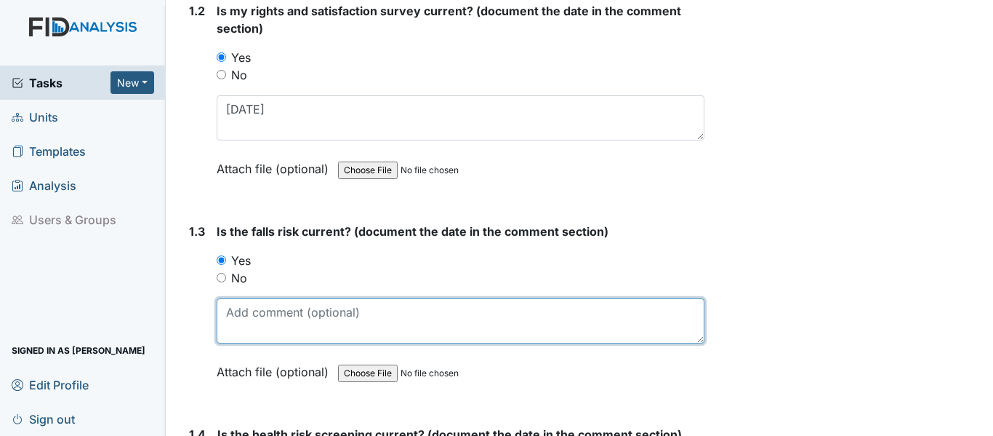
click at [253, 318] on textarea at bounding box center [461, 320] width 488 height 45
paste textarea "[DATE]"
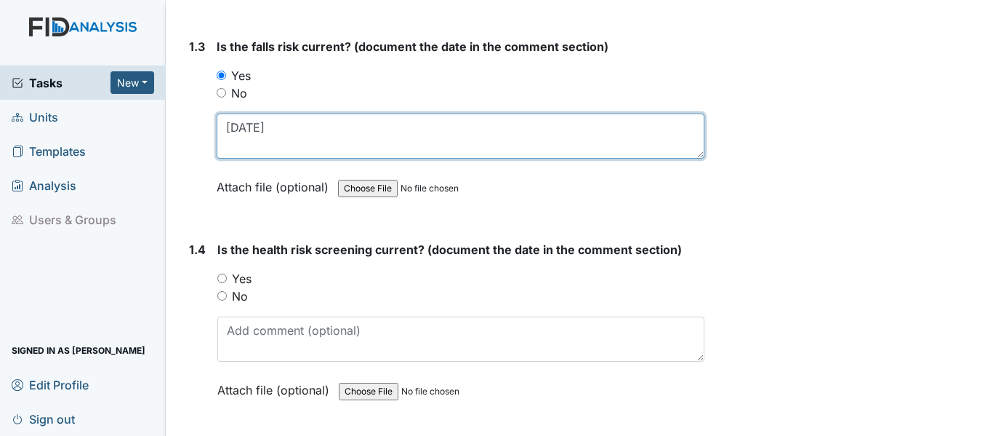
scroll to position [654, 0]
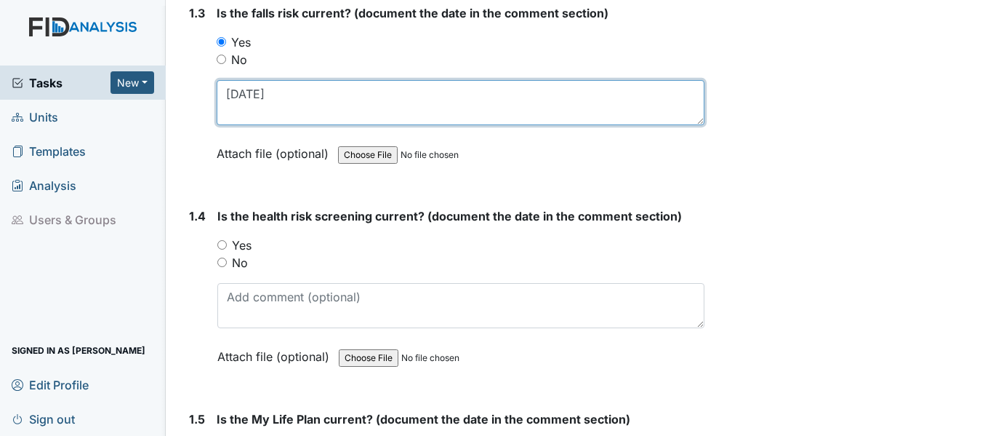
type textarea "[DATE]"
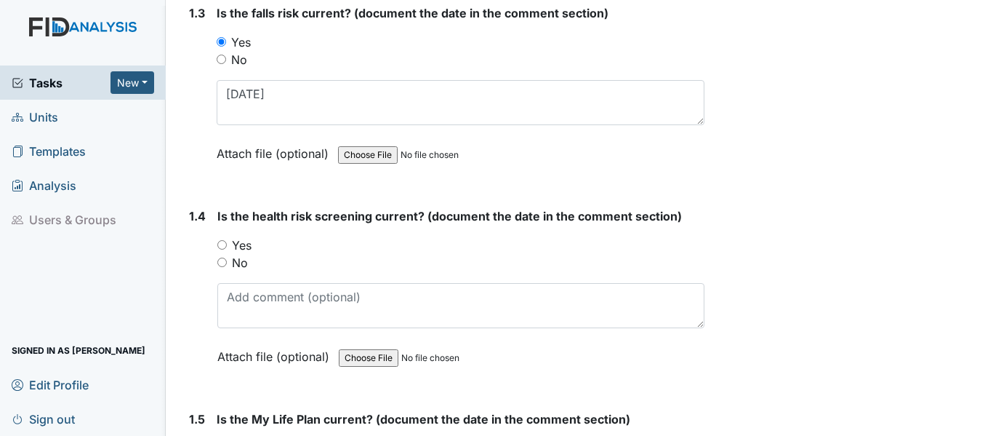
click at [225, 245] on input "Yes" at bounding box center [221, 244] width 9 height 9
radio input "true"
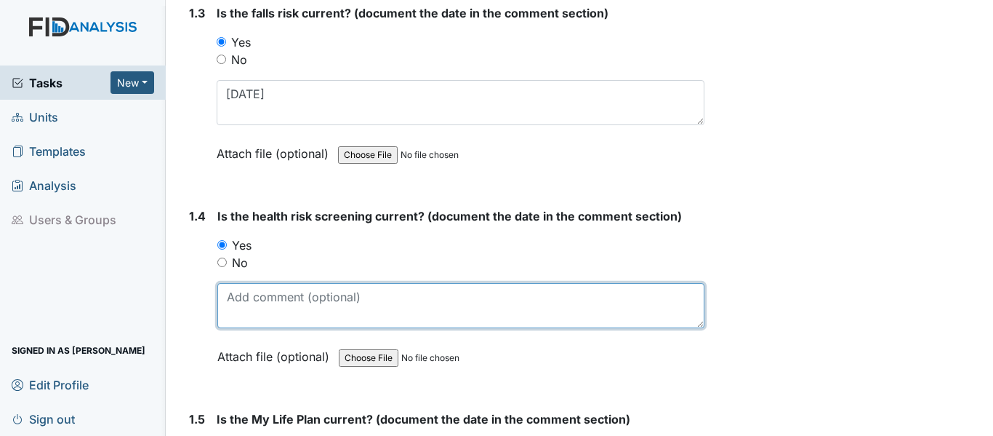
click at [269, 290] on textarea at bounding box center [460, 305] width 487 height 45
paste textarea "10/17/24"
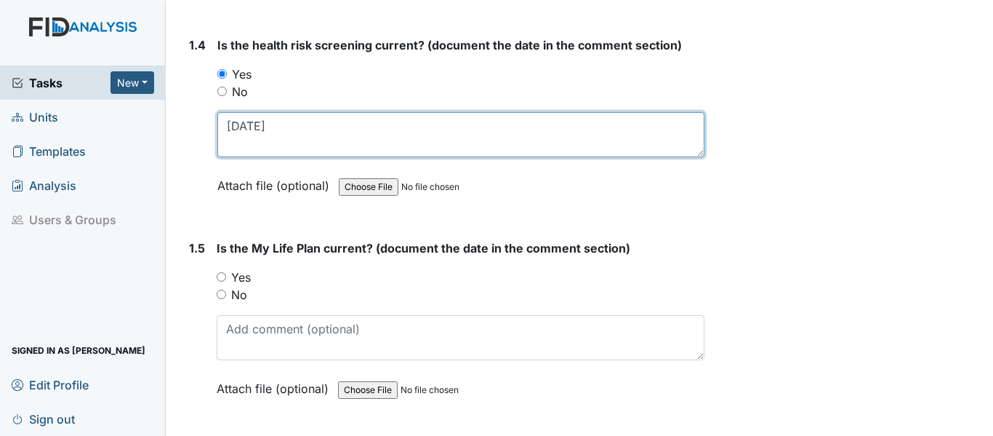
scroll to position [873, 0]
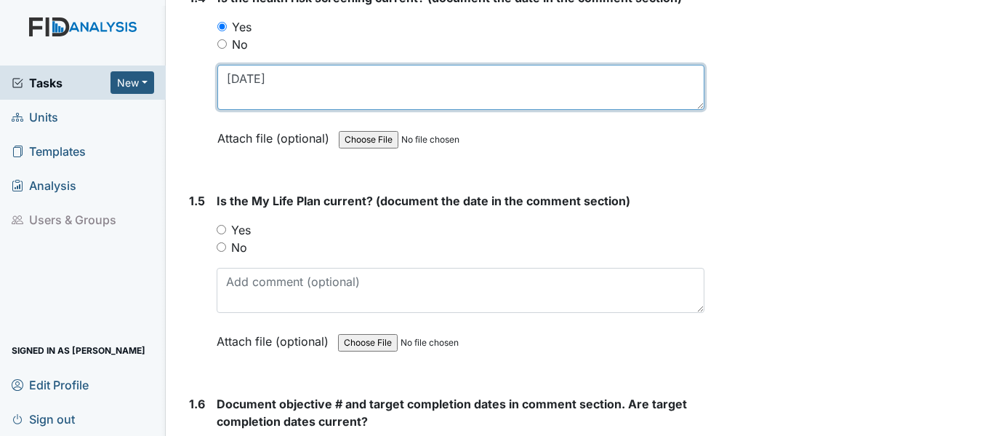
type textarea "10/17/24"
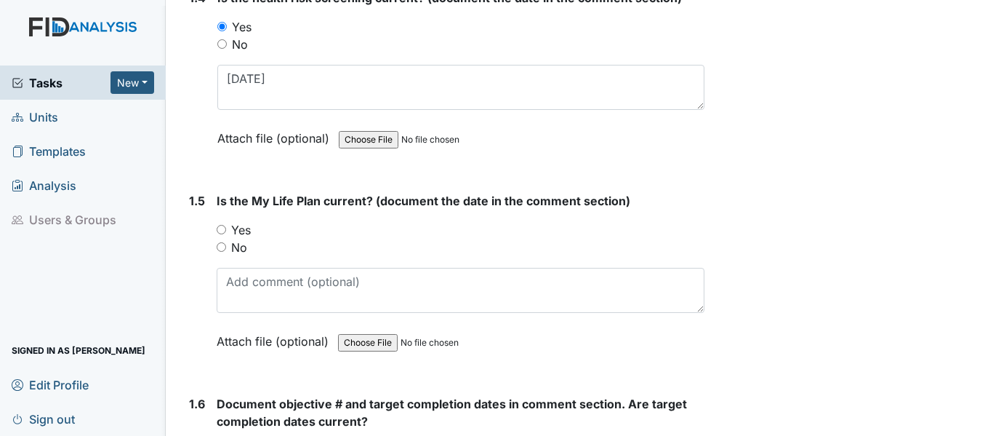
click at [222, 231] on input "Yes" at bounding box center [221, 229] width 9 height 9
radio input "true"
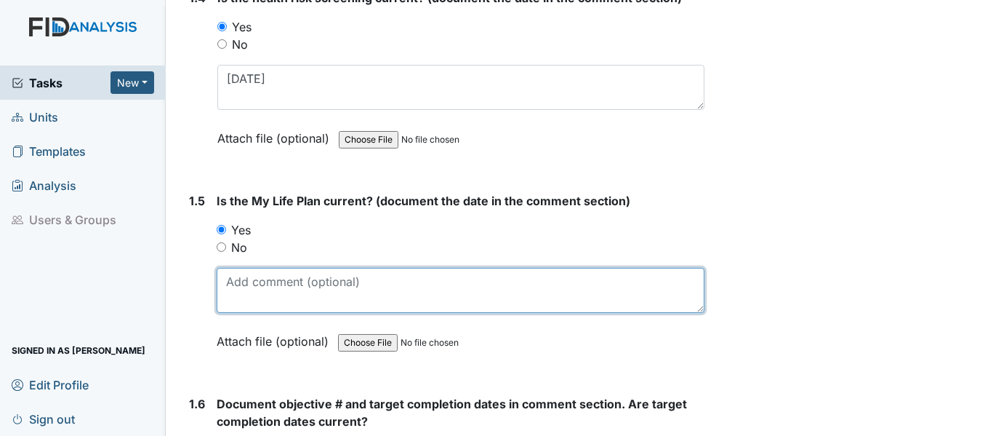
click at [251, 282] on textarea at bounding box center [461, 290] width 488 height 45
paste textarea "10/17/24"
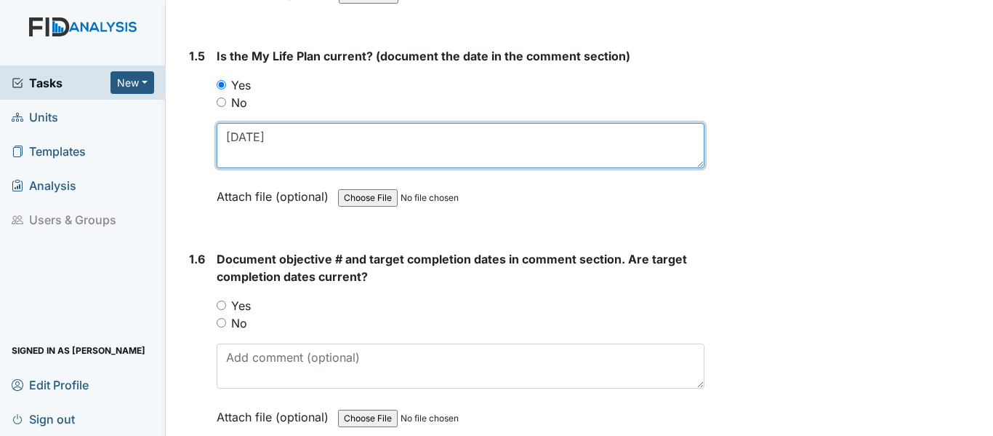
scroll to position [1018, 0]
type textarea "10/17/24"
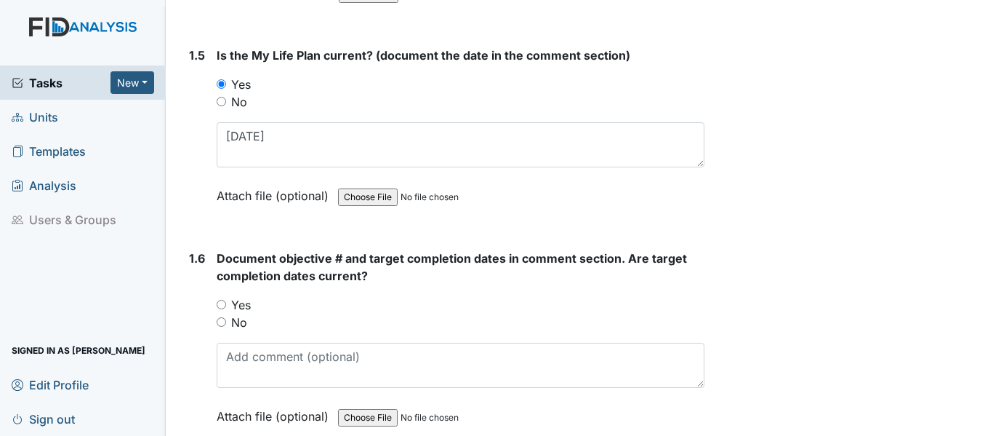
click at [223, 300] on input "Yes" at bounding box center [221, 304] width 9 height 9
radio input "true"
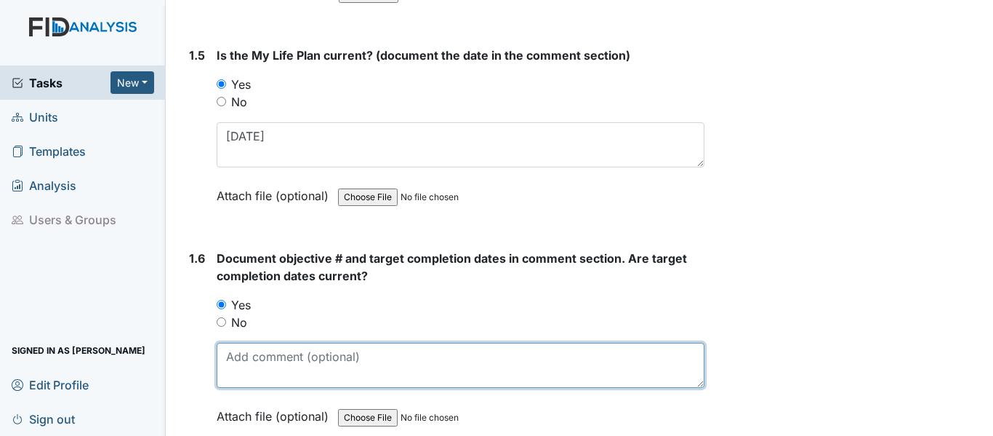
click at [283, 361] on textarea at bounding box center [461, 364] width 488 height 45
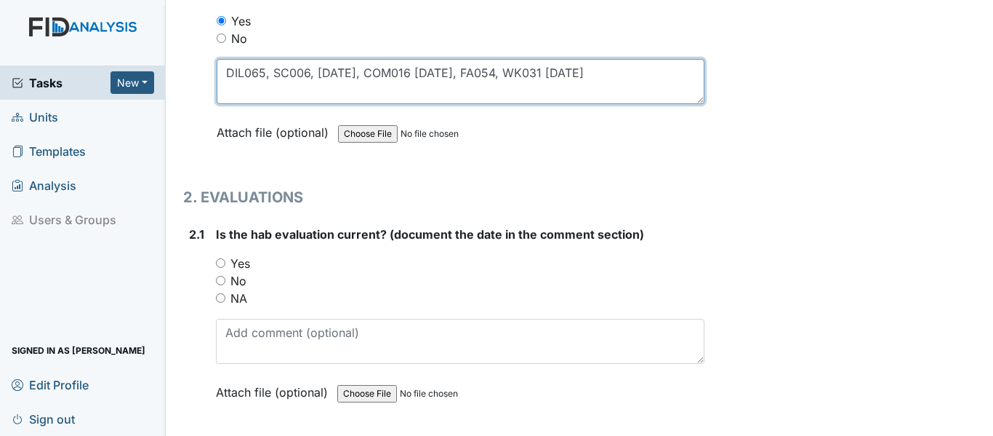
scroll to position [1309, 0]
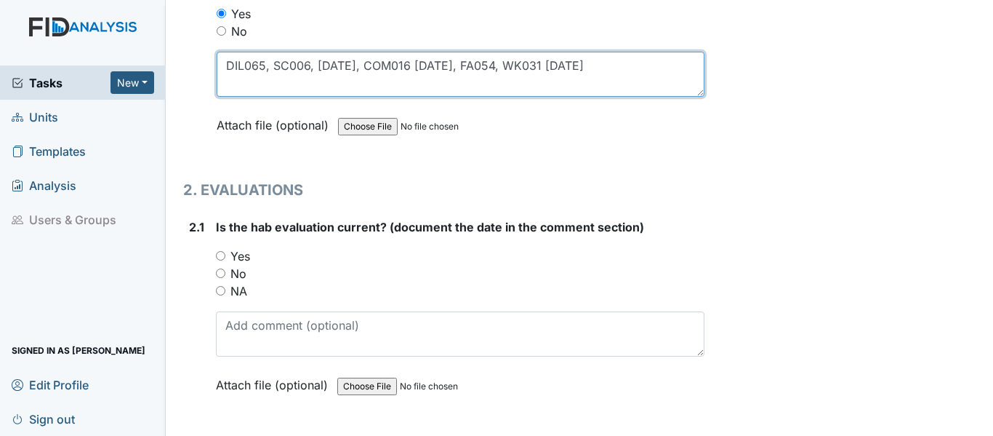
type textarea "DIL065, SC006, 2/28/26, COM016 3/31/26, FA054, WK031 4/30/26"
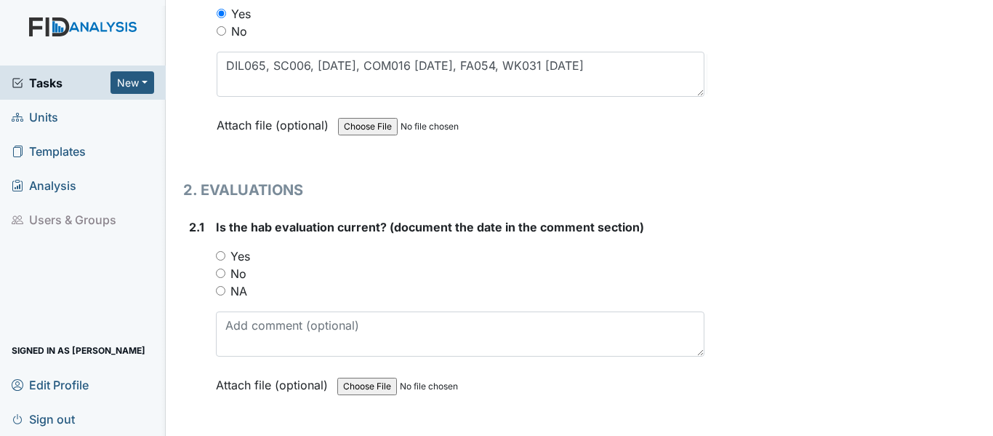
click at [217, 255] on input "Yes" at bounding box center [220, 255] width 9 height 9
radio input "true"
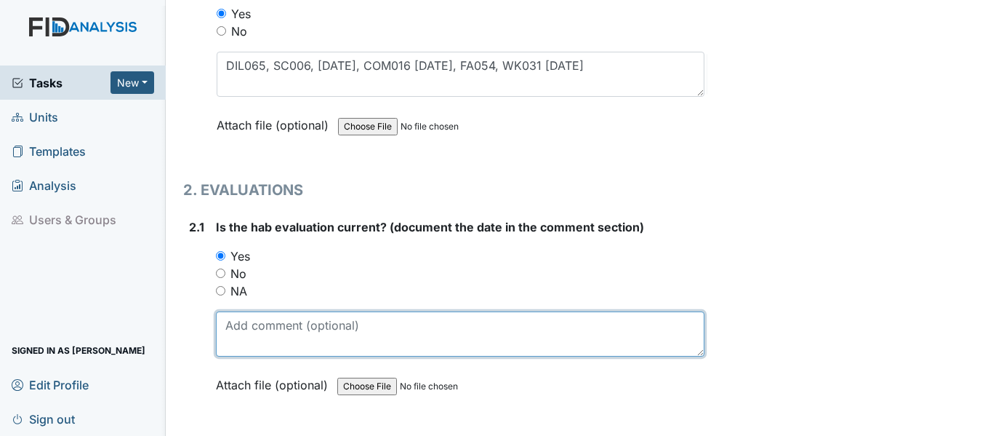
click at [273, 333] on textarea at bounding box center [460, 333] width 489 height 45
paste textarea "10/17/24"
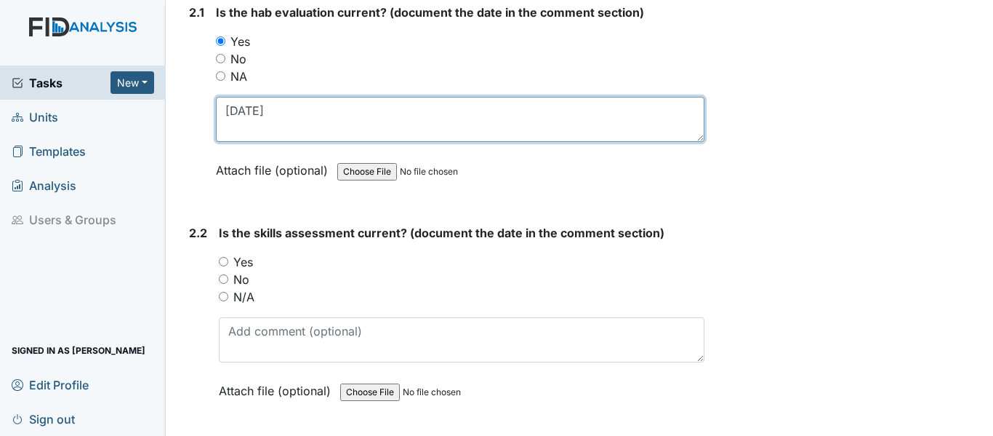
scroll to position [1527, 0]
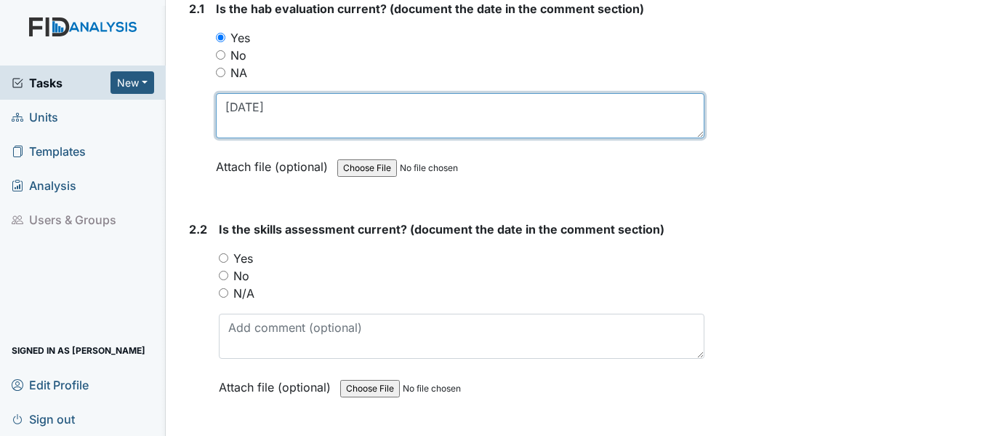
type textarea "10/17/24"
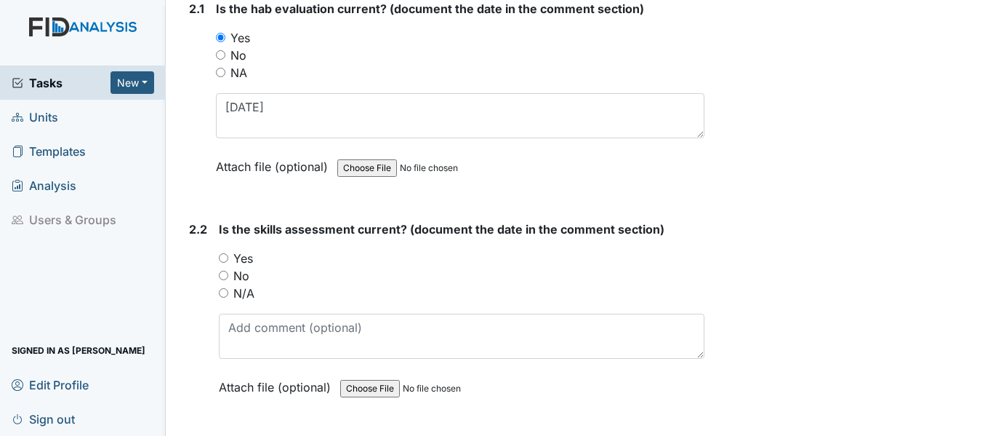
click at [225, 254] on input "Yes" at bounding box center [223, 257] width 9 height 9
radio input "true"
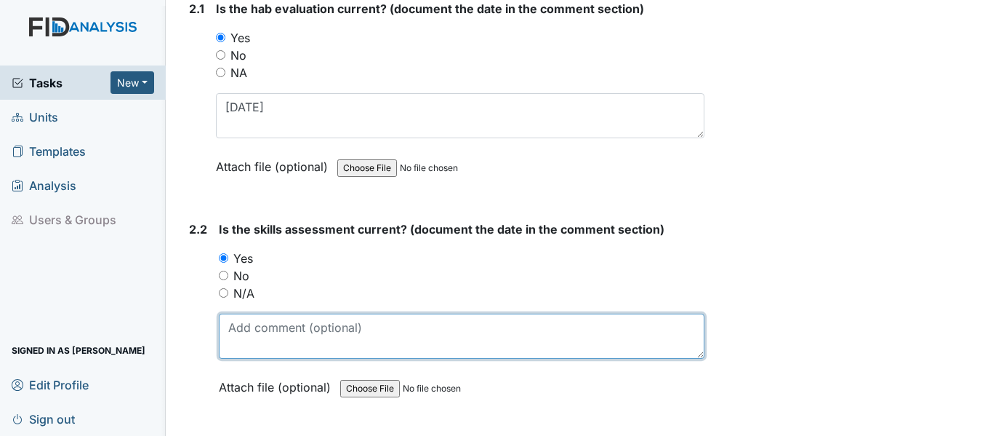
click at [287, 342] on textarea at bounding box center [462, 335] width 486 height 45
paste textarea "10/17/24"
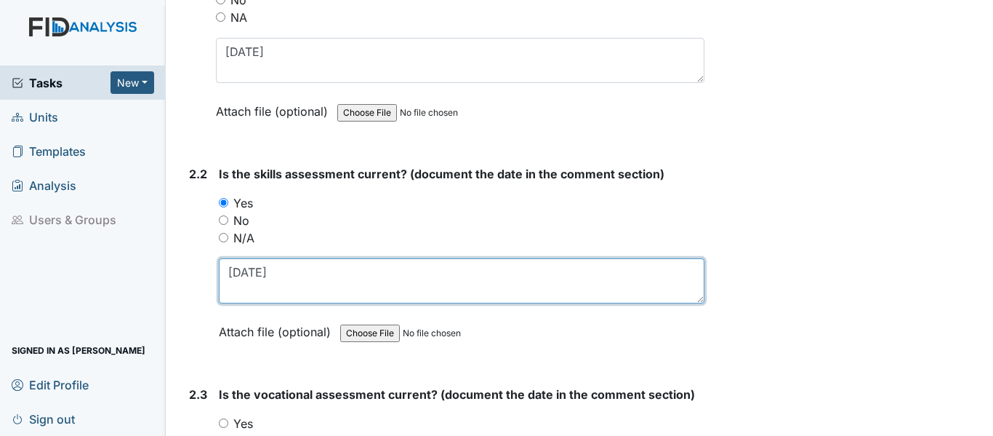
scroll to position [1745, 0]
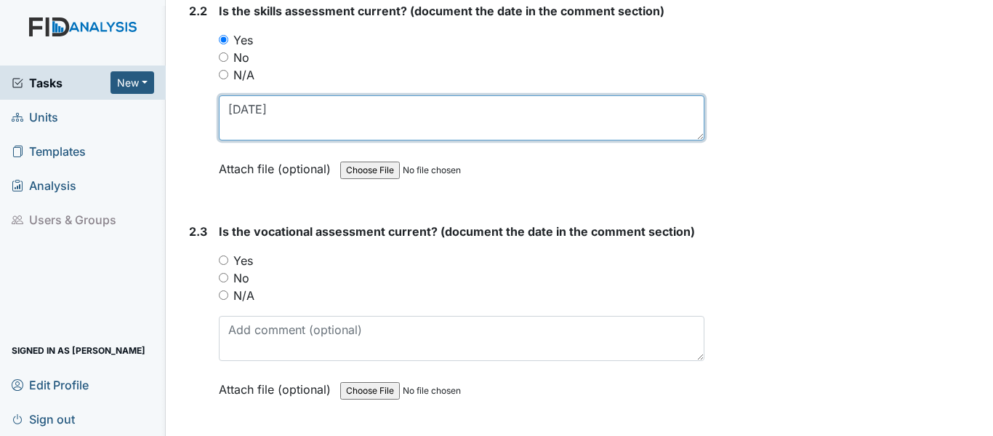
type textarea "10/17/24"
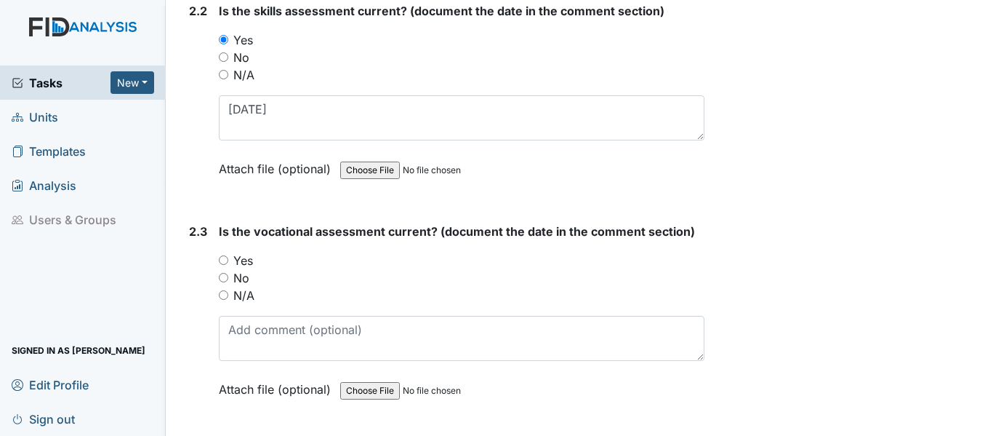
click at [221, 261] on input "Yes" at bounding box center [223, 259] width 9 height 9
radio input "true"
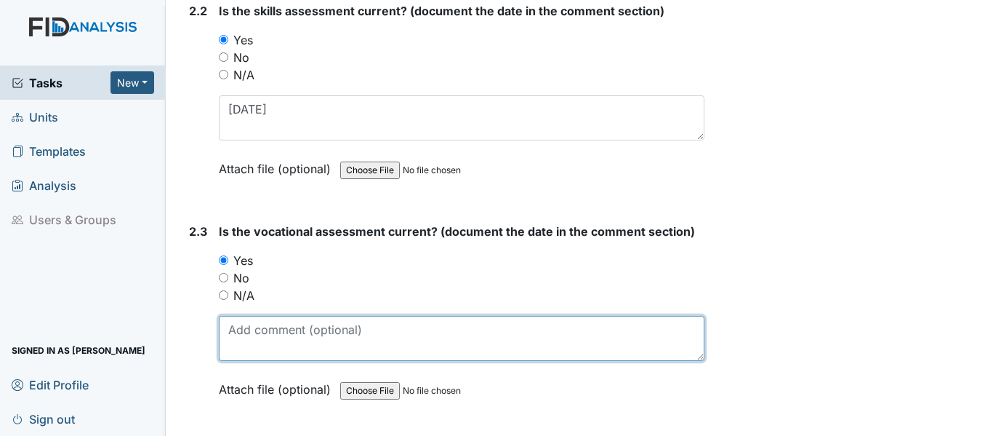
click at [272, 328] on textarea at bounding box center [462, 338] width 486 height 45
paste textarea "[DATE]"
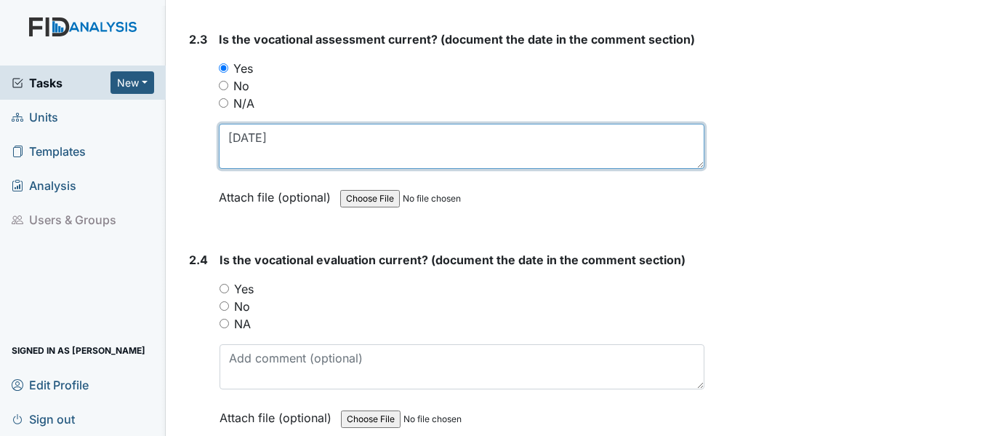
scroll to position [1963, 0]
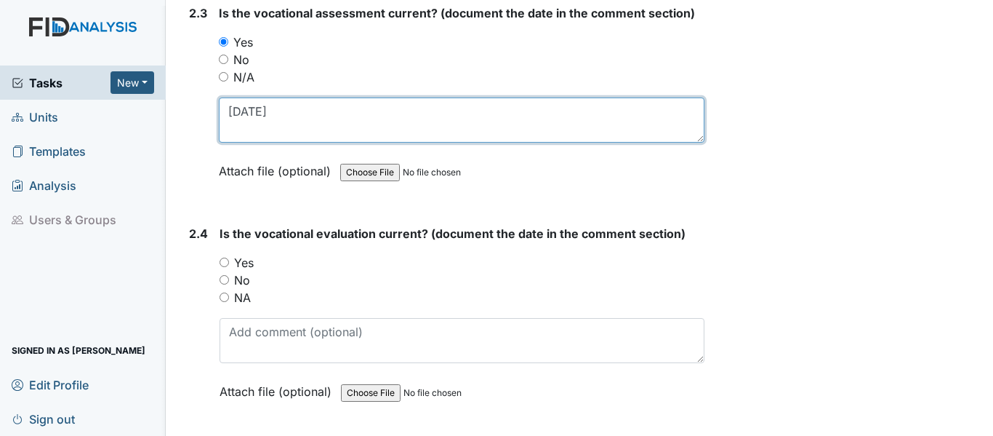
type textarea "[DATE]"
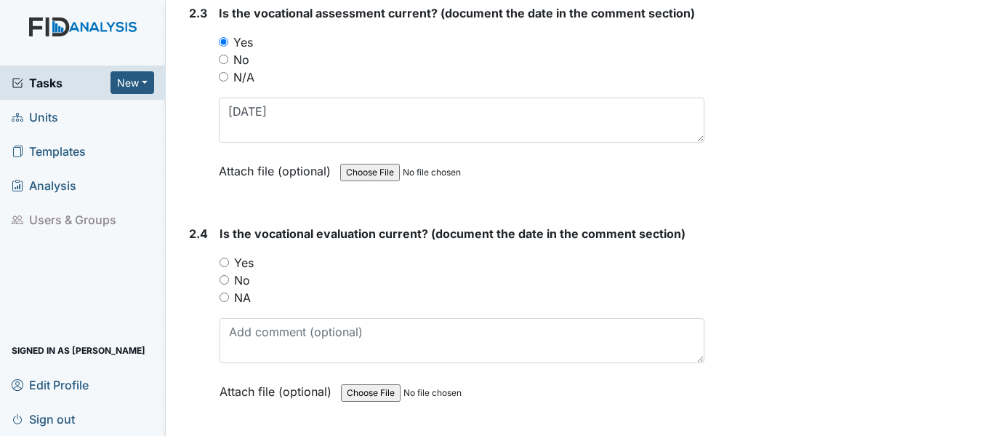
click at [225, 257] on input "Yes" at bounding box center [224, 261] width 9 height 9
radio input "true"
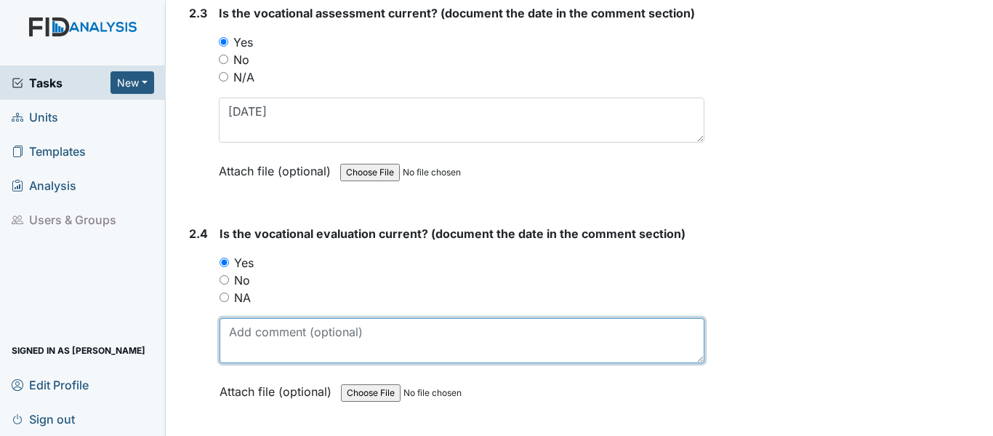
click at [285, 337] on textarea at bounding box center [462, 340] width 485 height 45
paste textarea "[DATE]"
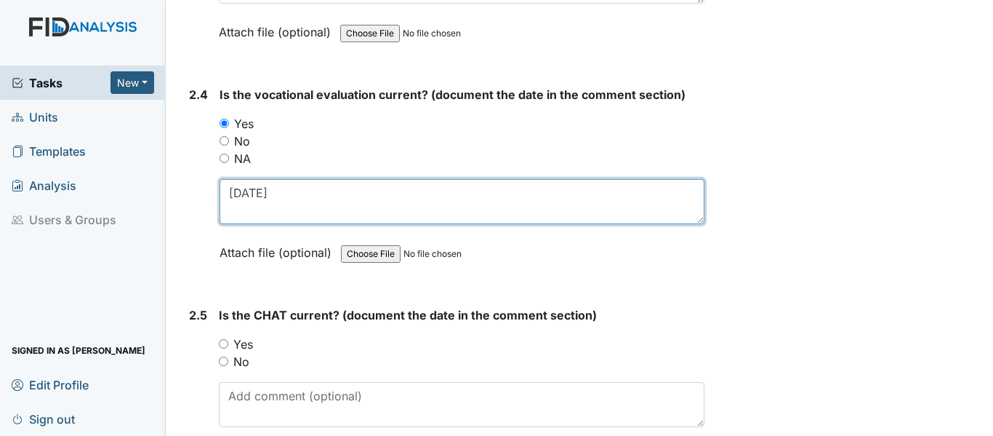
scroll to position [2109, 0]
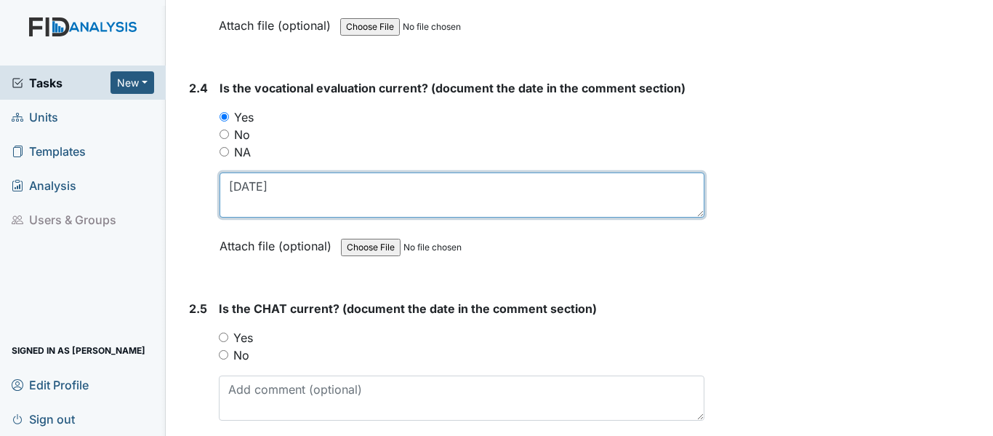
type textarea "[DATE]"
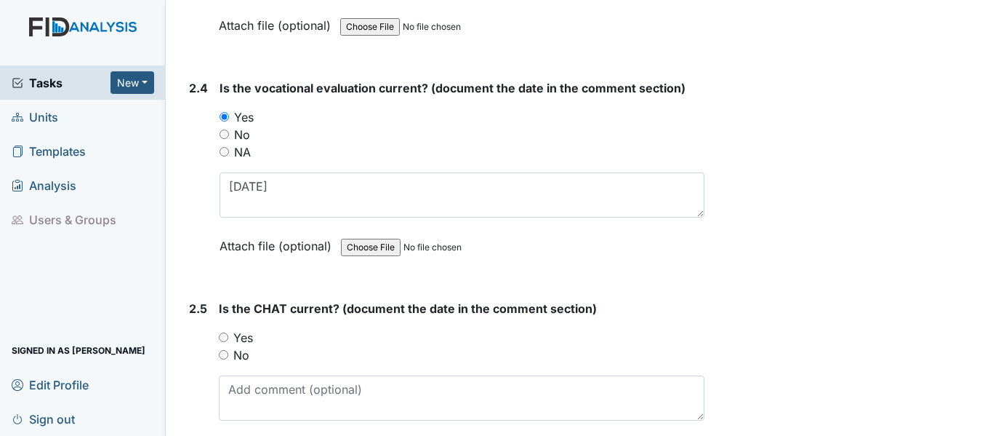
click at [225, 334] on input "Yes" at bounding box center [223, 336] width 9 height 9
radio input "true"
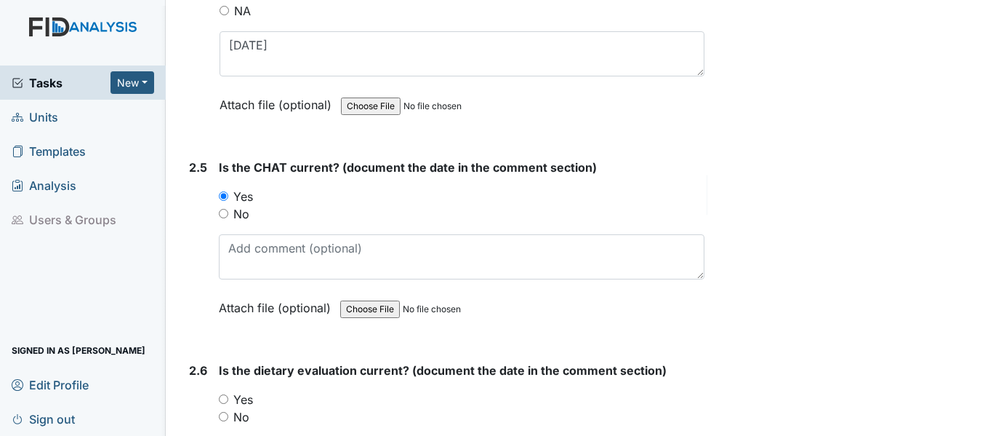
scroll to position [2254, 0]
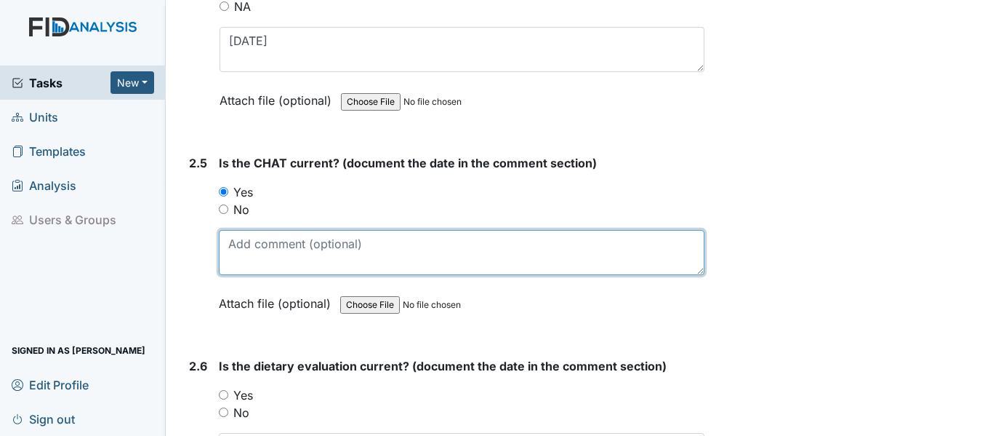
click at [276, 250] on textarea at bounding box center [462, 252] width 486 height 45
paste textarea "[DATE]"
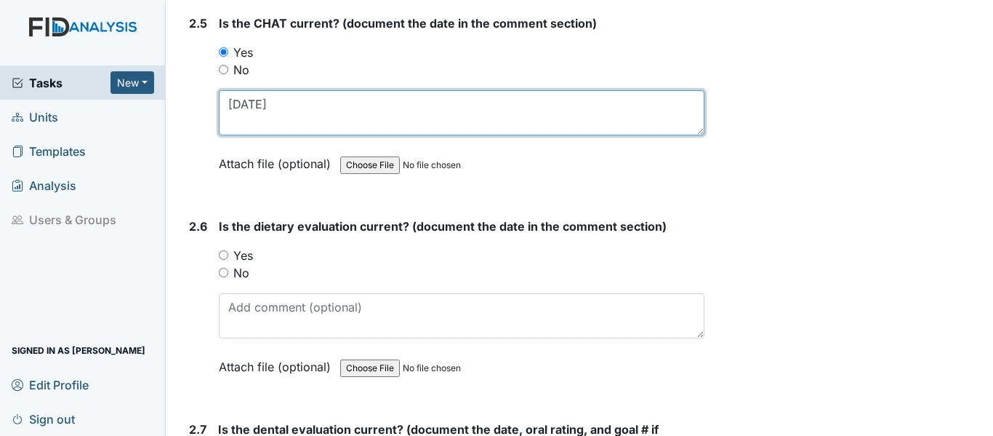
scroll to position [2400, 0]
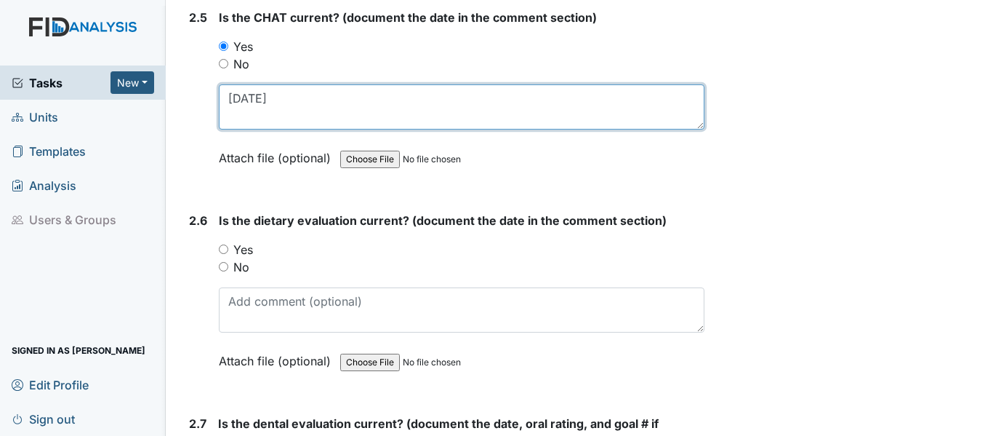
type textarea "[DATE]"
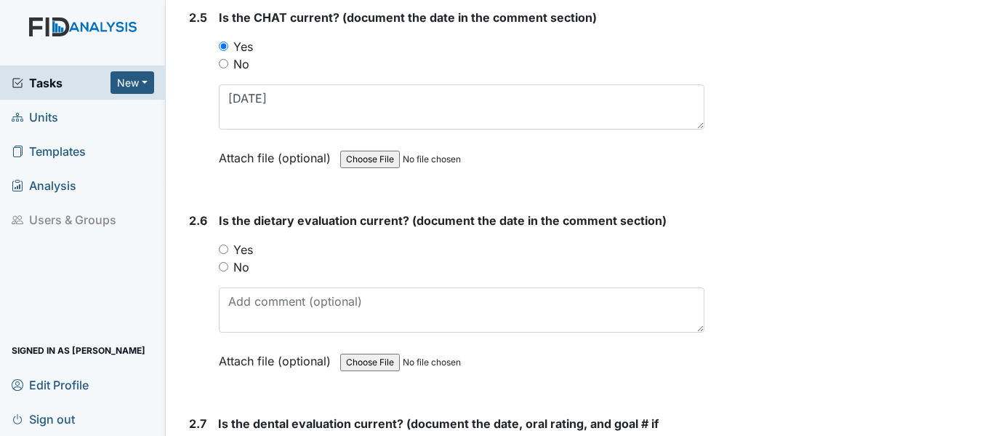
click at [225, 244] on input "Yes" at bounding box center [223, 248] width 9 height 9
radio input "true"
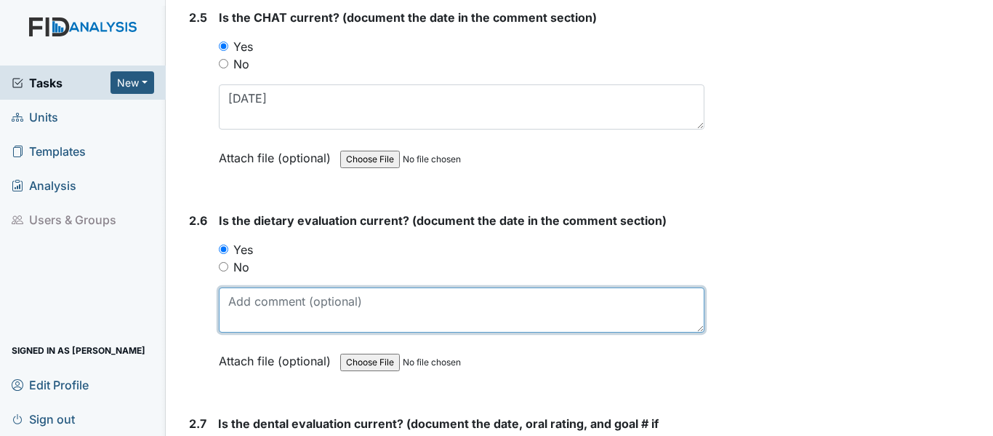
click at [269, 311] on textarea at bounding box center [462, 309] width 486 height 45
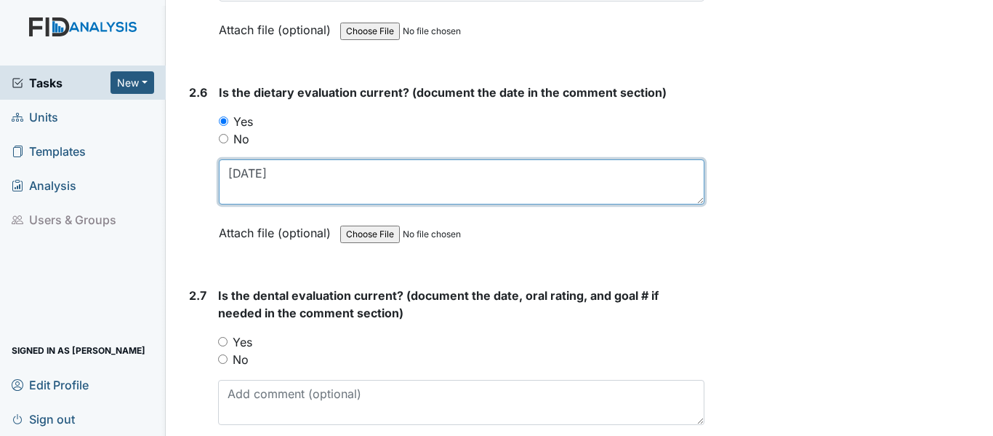
scroll to position [2545, 0]
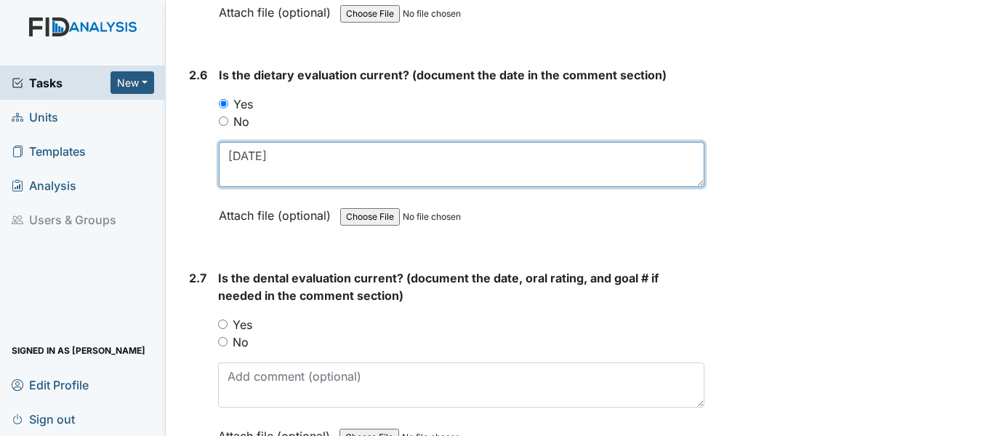
type textarea "[DATE]"
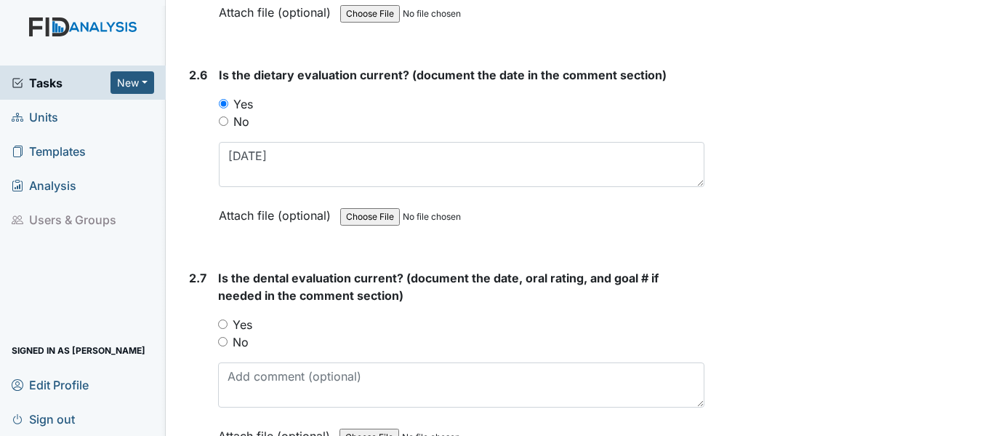
click at [226, 324] on input "Yes" at bounding box center [222, 323] width 9 height 9
radio input "true"
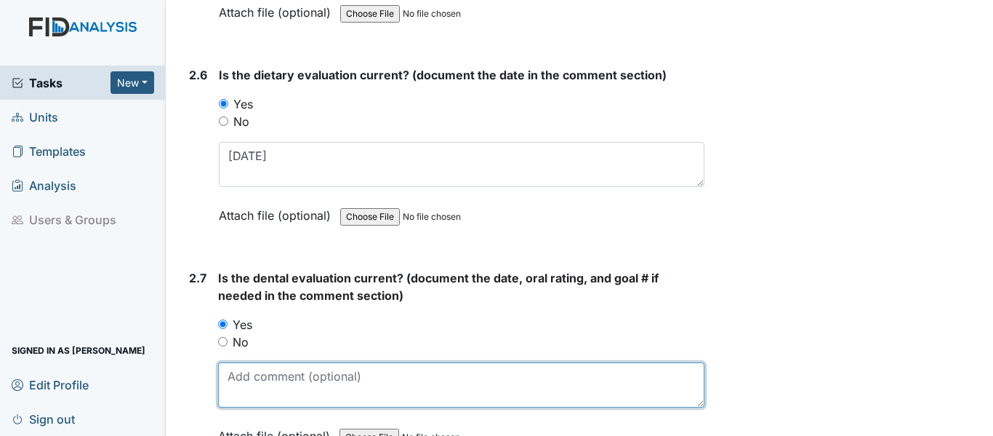
click at [288, 377] on textarea at bounding box center [461, 384] width 486 height 45
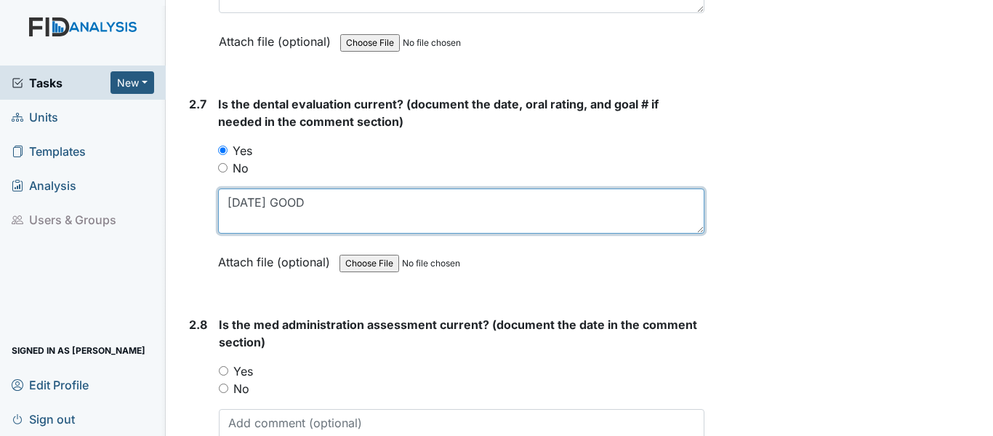
scroll to position [2763, 0]
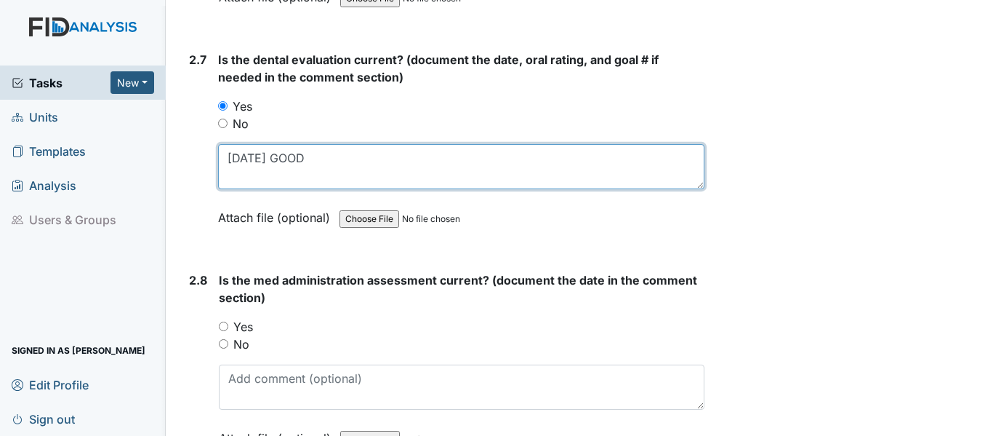
type textarea "[DATE] GOOD"
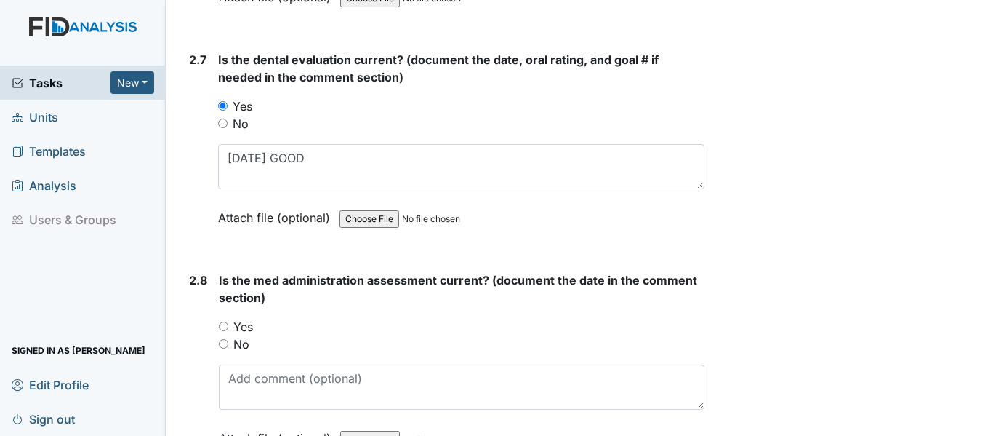
click at [223, 324] on input "Yes" at bounding box center [223, 325] width 9 height 9
radio input "true"
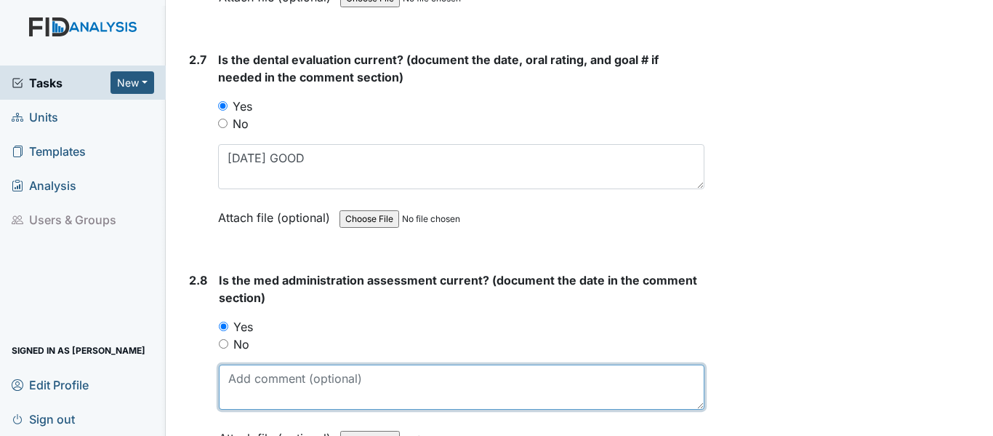
click at [316, 394] on textarea at bounding box center [462, 386] width 486 height 45
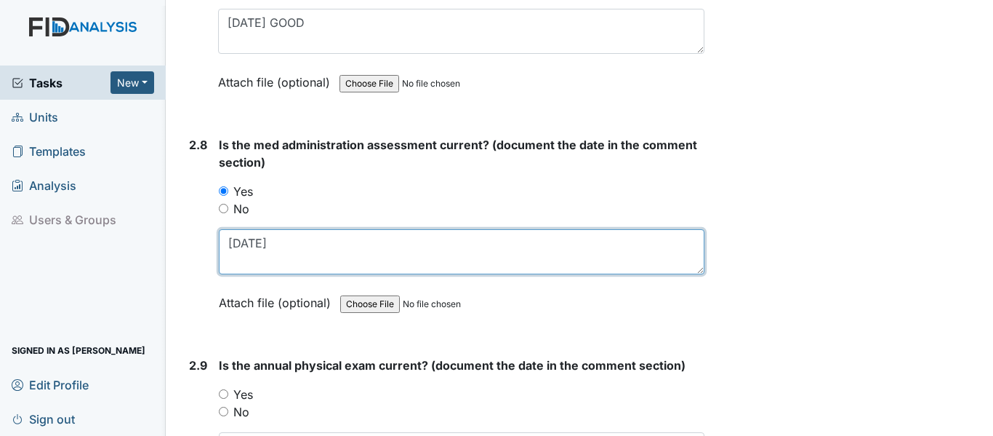
scroll to position [2909, 0]
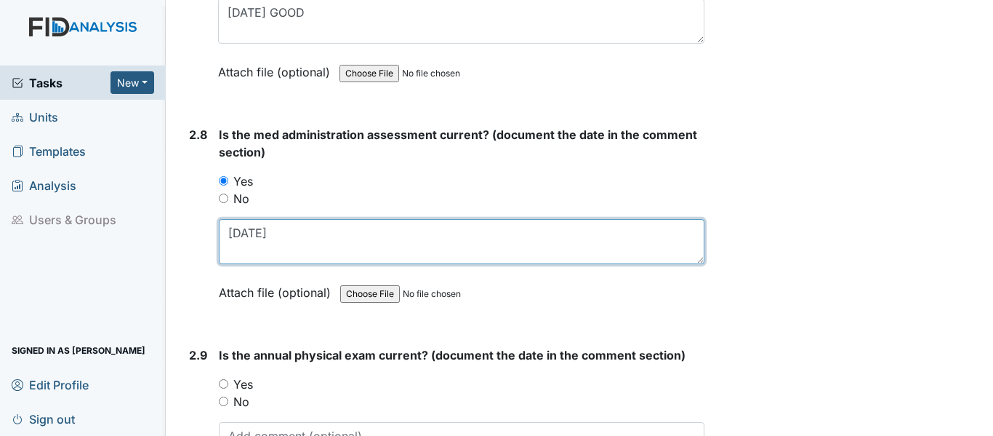
type textarea "[DATE]"
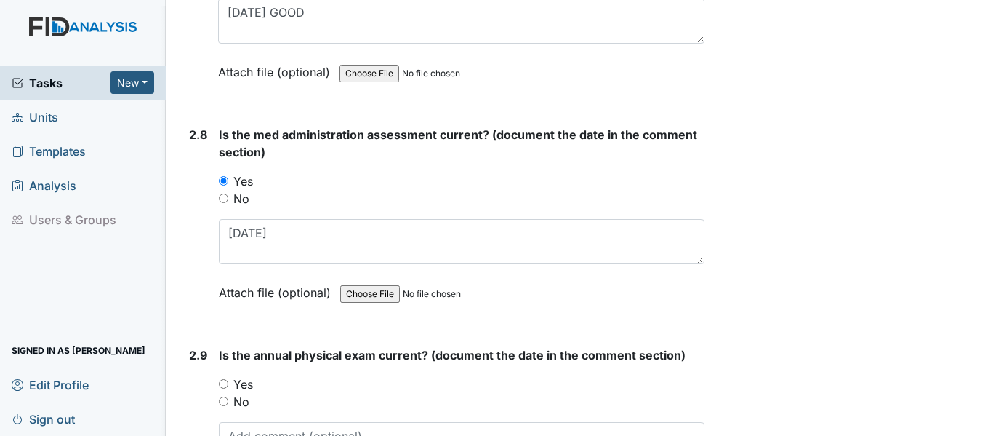
click at [222, 387] on input "Yes" at bounding box center [223, 383] width 9 height 9
radio input "true"
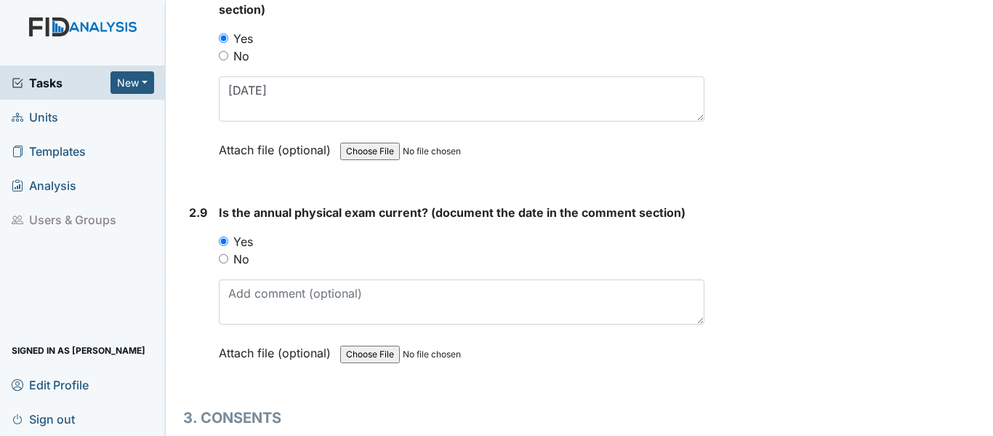
scroll to position [3054, 0]
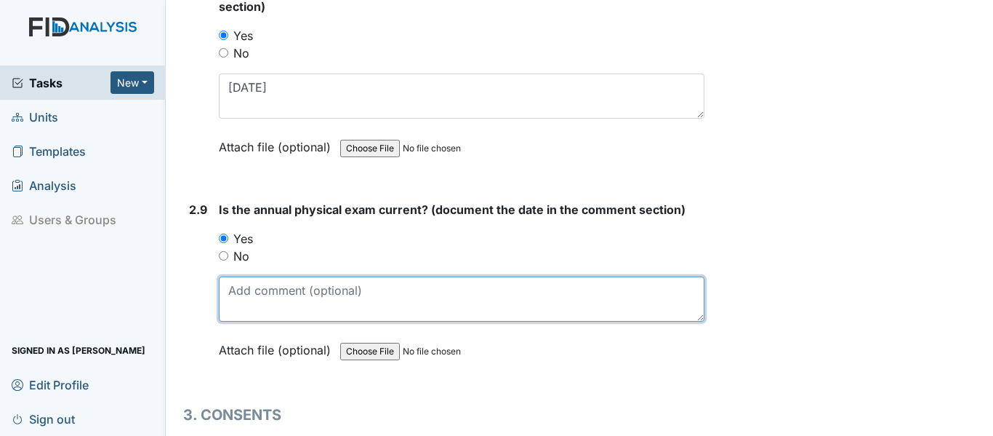
click at [280, 305] on textarea at bounding box center [462, 298] width 486 height 45
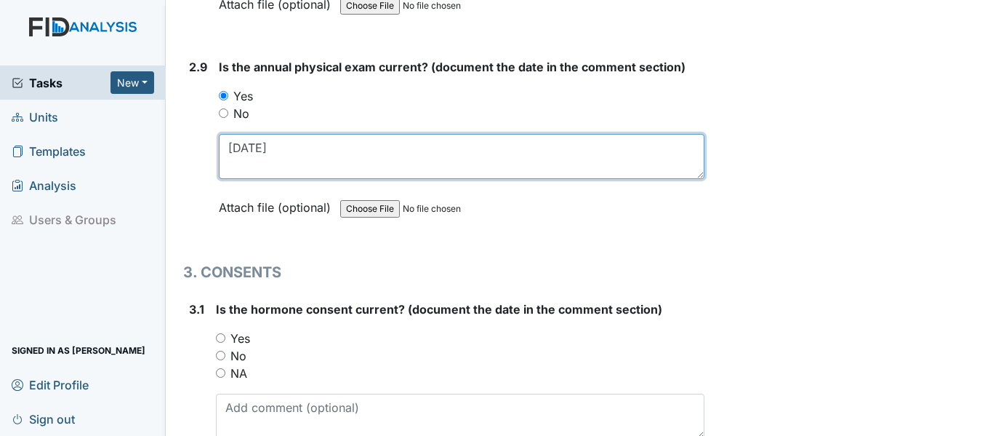
scroll to position [3200, 0]
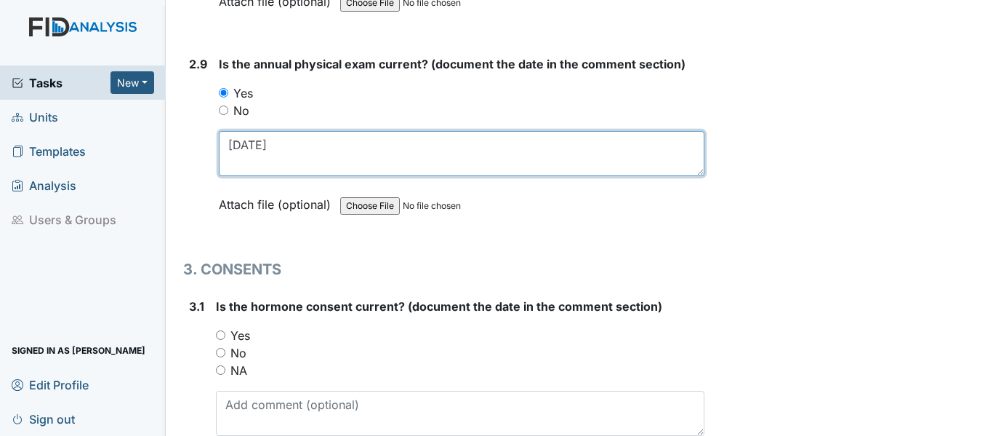
type textarea "[DATE]"
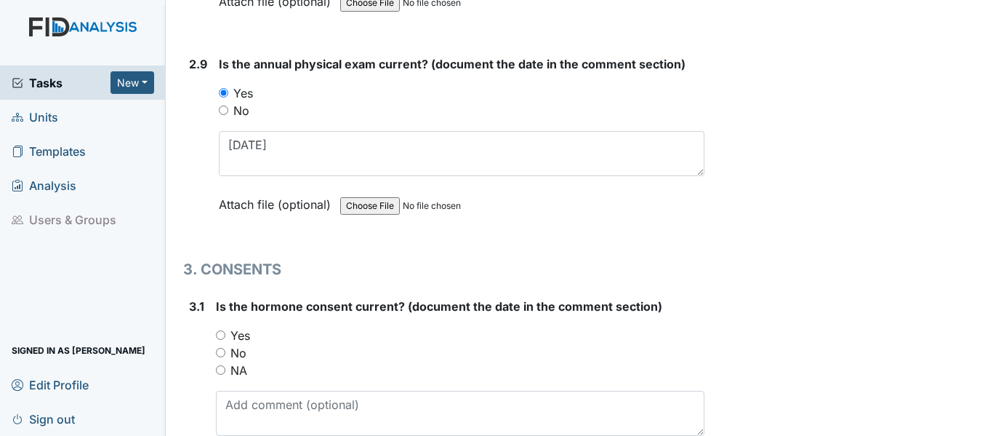
click at [218, 331] on input "Yes" at bounding box center [220, 334] width 9 height 9
radio input "true"
click at [221, 369] on input "NA" at bounding box center [220, 369] width 9 height 9
radio input "true"
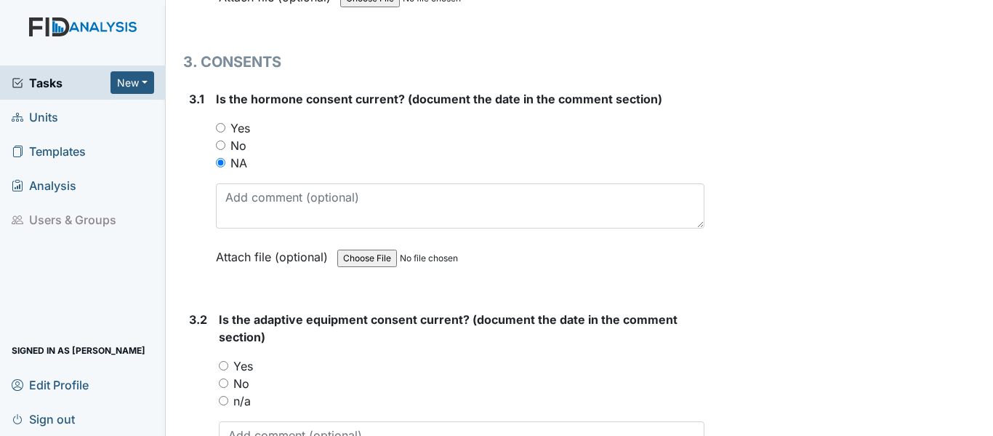
scroll to position [3418, 0]
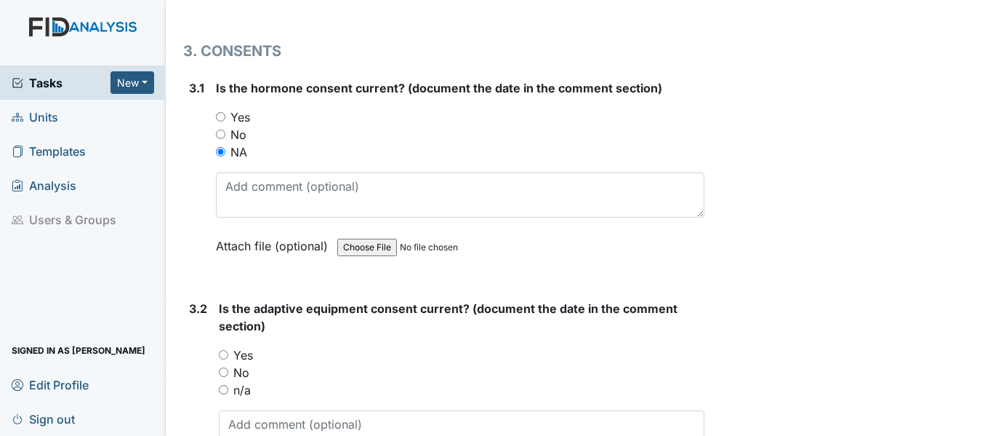
click at [225, 386] on input "n/a" at bounding box center [223, 389] width 9 height 9
radio input "true"
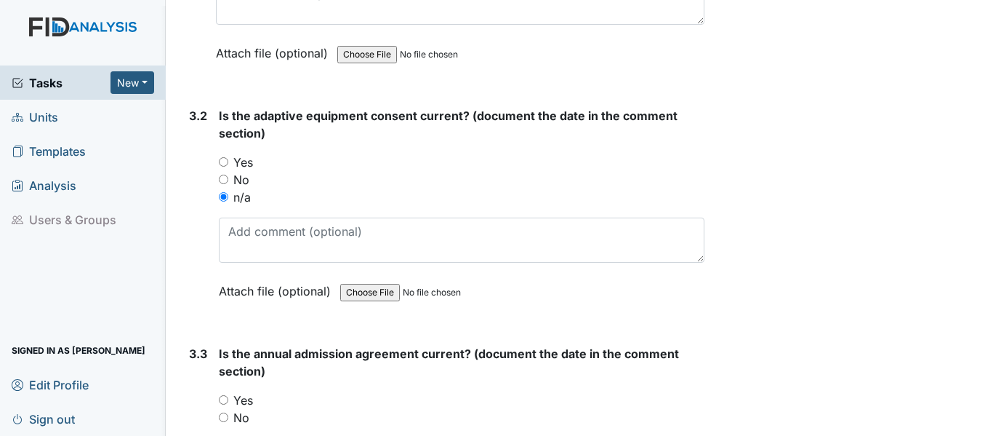
scroll to position [3636, 0]
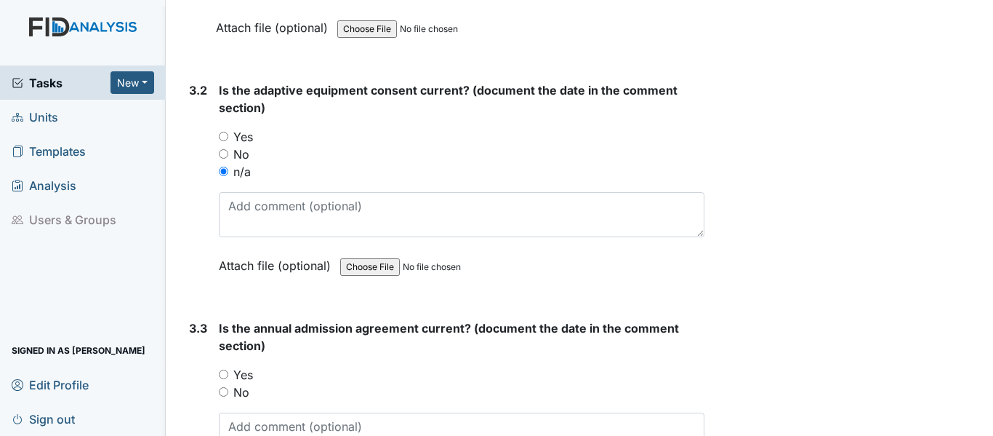
click at [221, 375] on input "Yes" at bounding box center [223, 373] width 9 height 9
radio input "true"
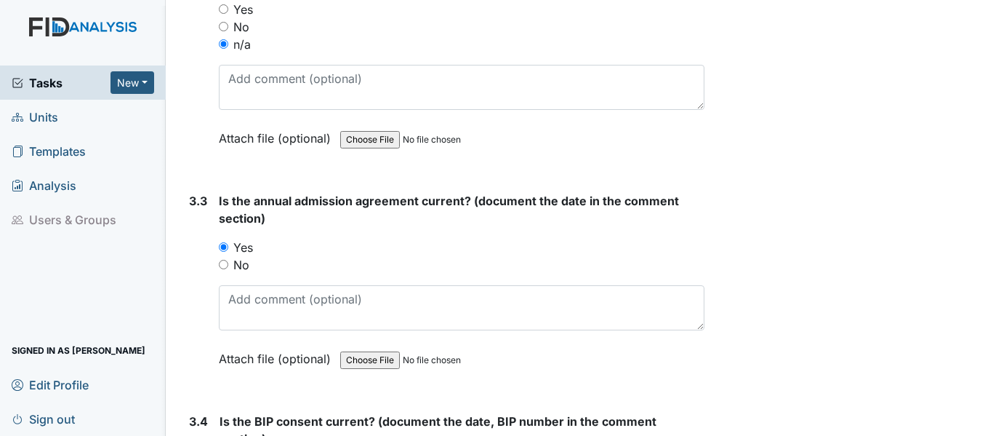
scroll to position [3781, 0]
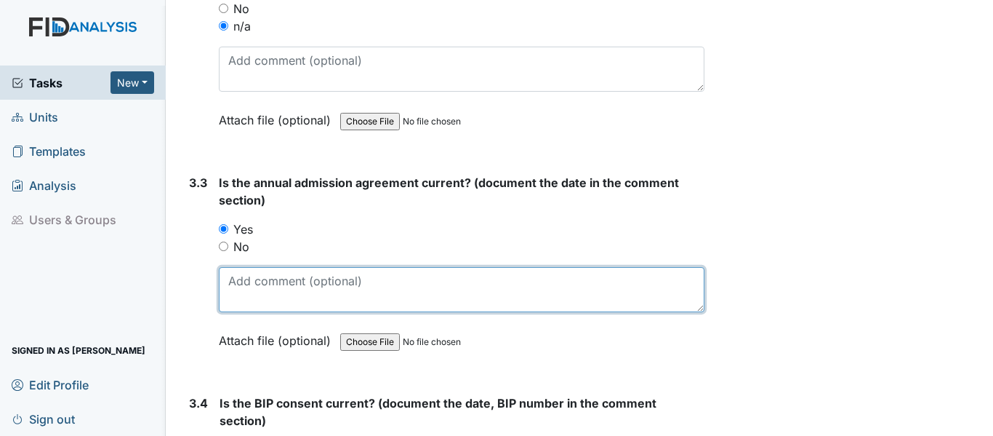
click at [256, 287] on textarea at bounding box center [462, 289] width 486 height 45
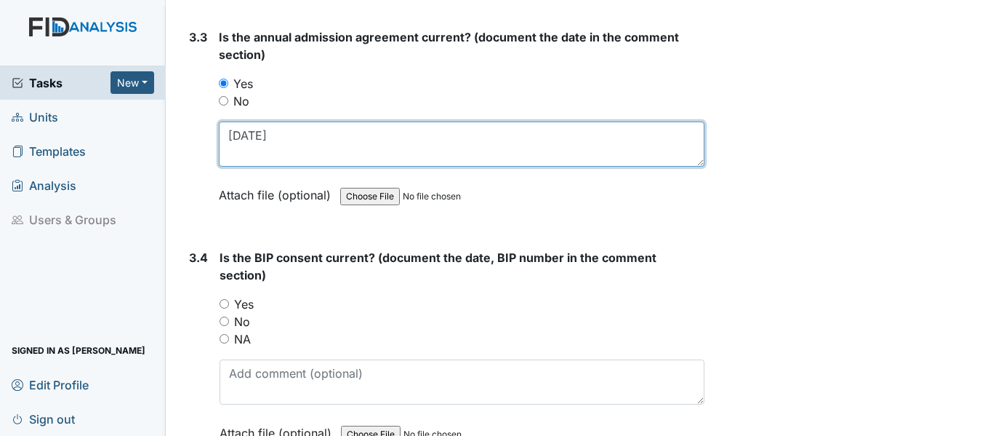
scroll to position [3999, 0]
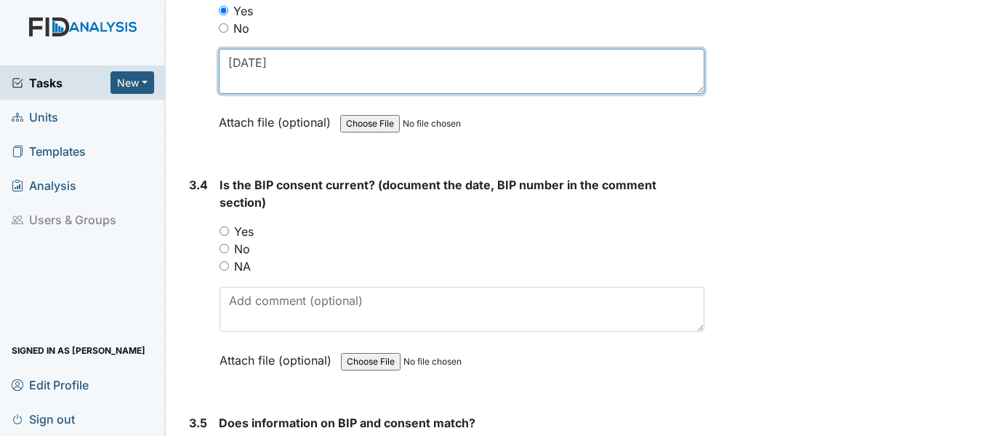
type textarea "[DATE]"
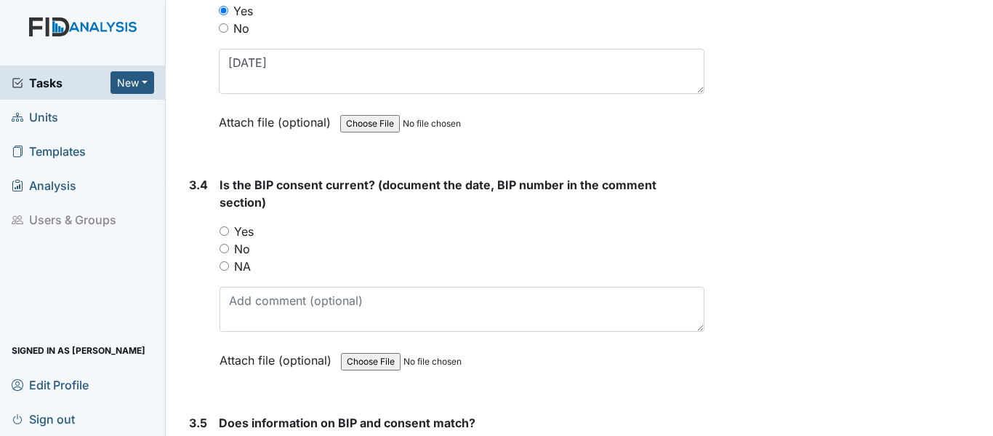
click at [227, 233] on input "Yes" at bounding box center [224, 230] width 9 height 9
radio input "true"
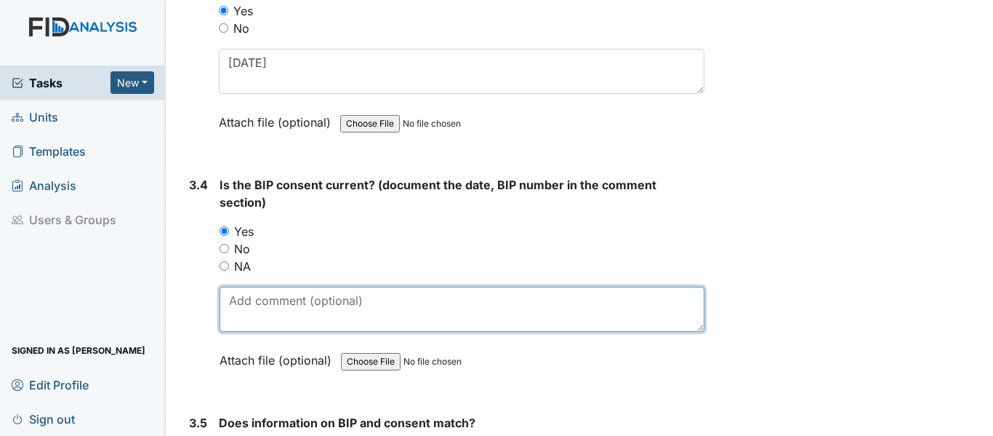
click at [288, 308] on textarea at bounding box center [462, 309] width 485 height 45
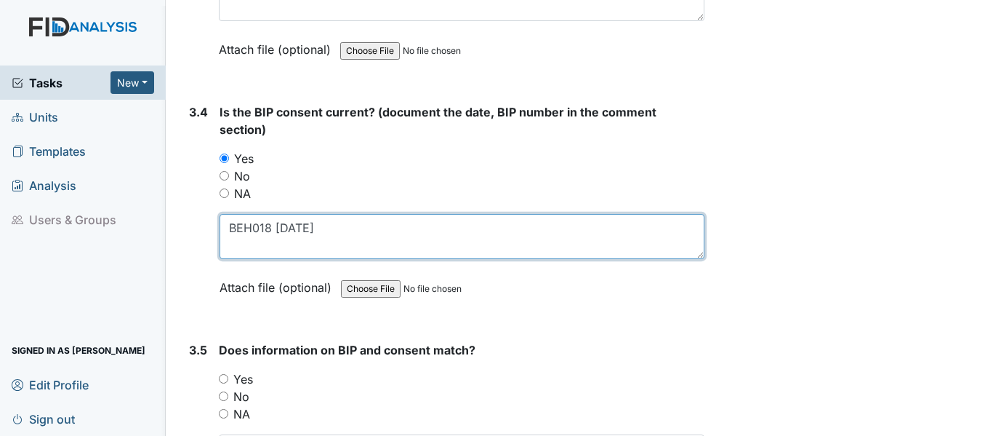
scroll to position [4145, 0]
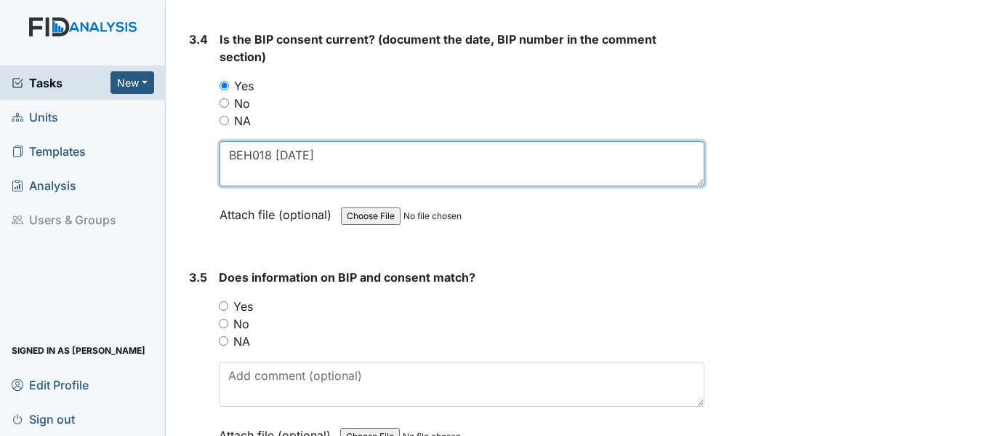
type textarea "BEH018 [DATE]"
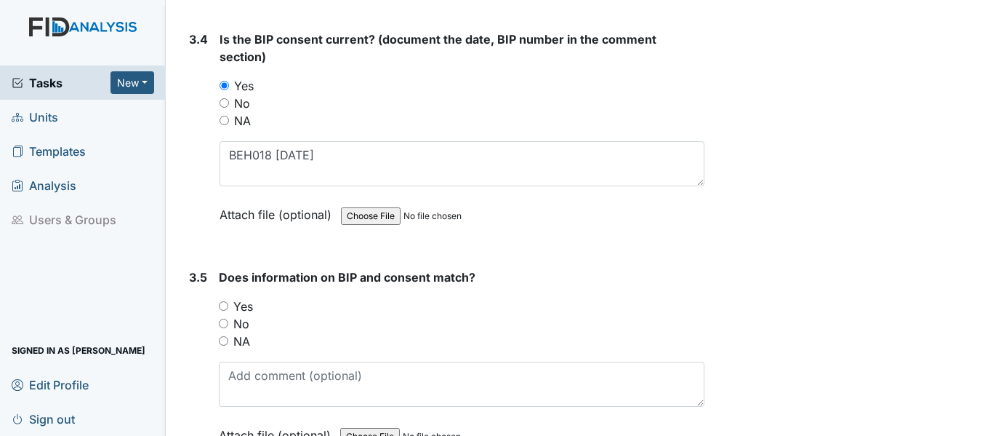
click at [227, 308] on input "Yes" at bounding box center [223, 305] width 9 height 9
radio input "true"
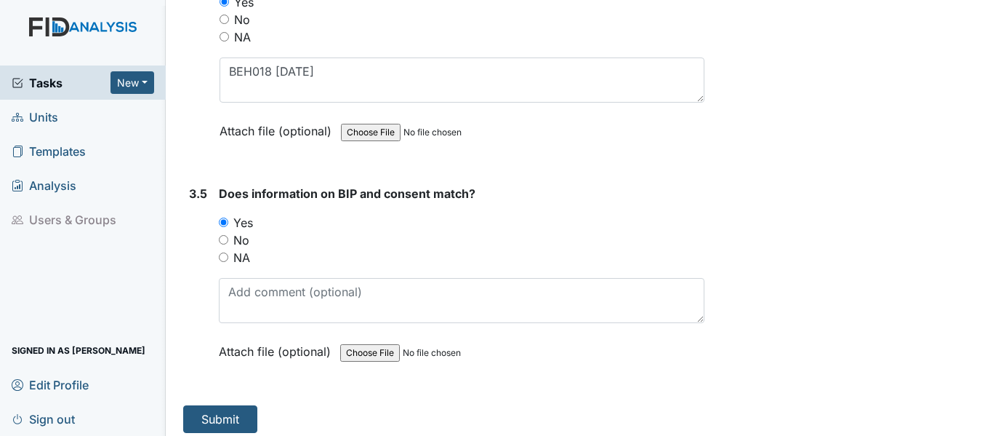
scroll to position [4237, 0]
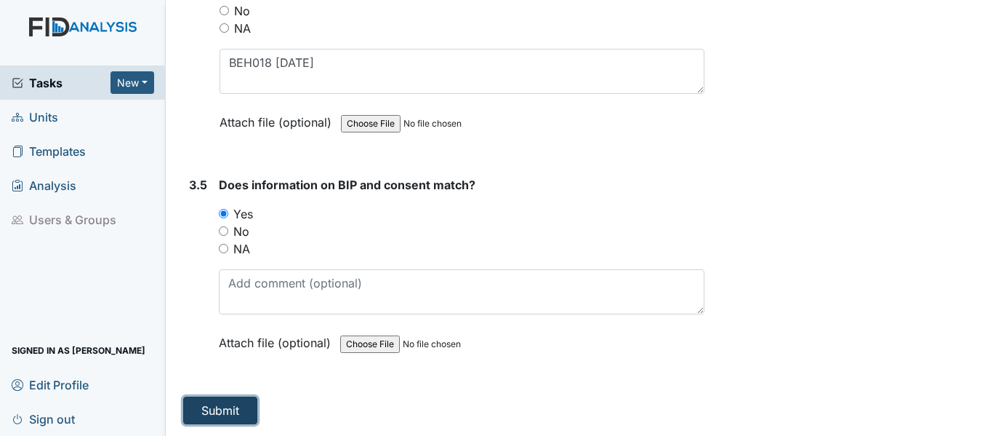
click at [217, 410] on button "Submit" at bounding box center [220, 410] width 74 height 28
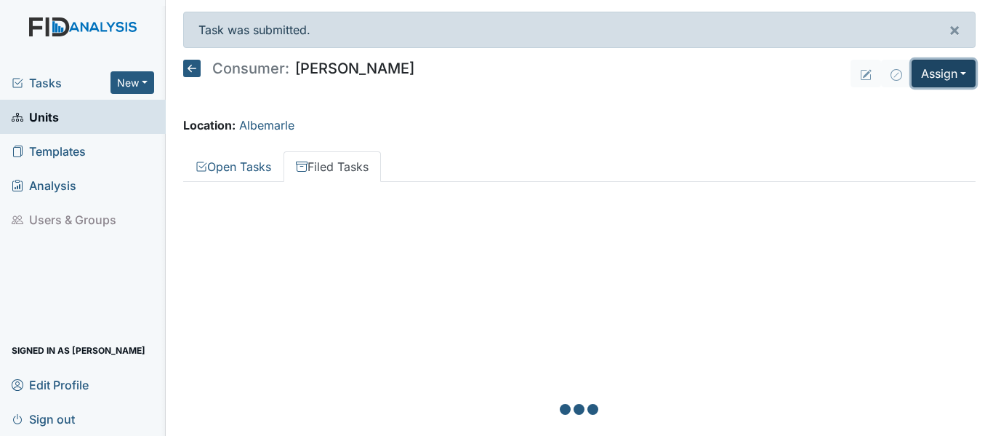
click at [912, 79] on button "Assign" at bounding box center [944, 74] width 64 height 28
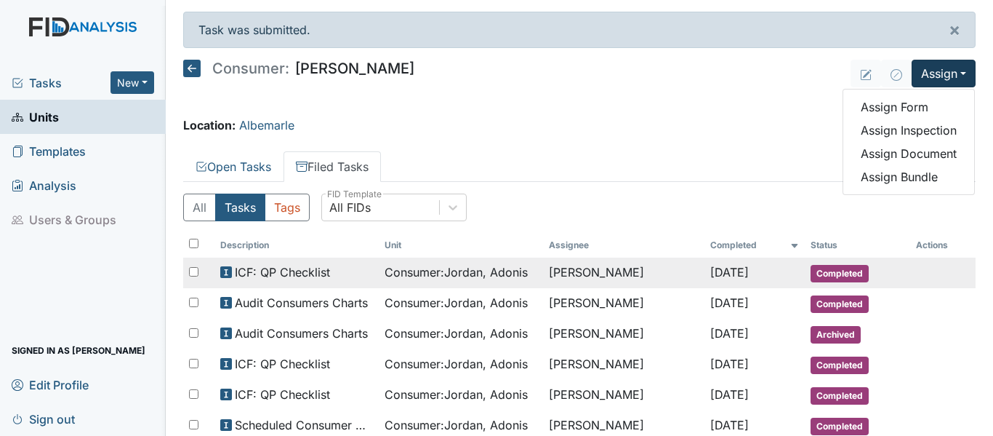
click at [547, 273] on td "[PERSON_NAME]" at bounding box center [623, 272] width 161 height 31
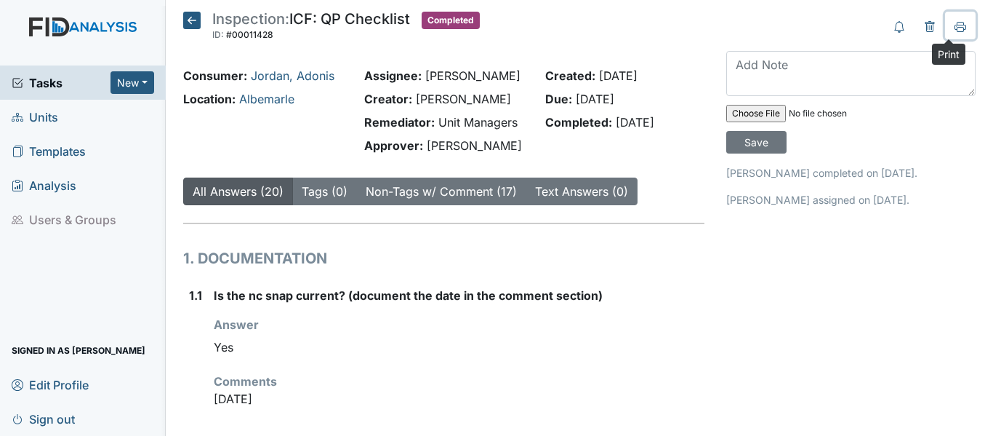
click at [955, 26] on icon at bounding box center [961, 27] width 12 height 12
click at [196, 23] on icon at bounding box center [191, 20] width 17 height 17
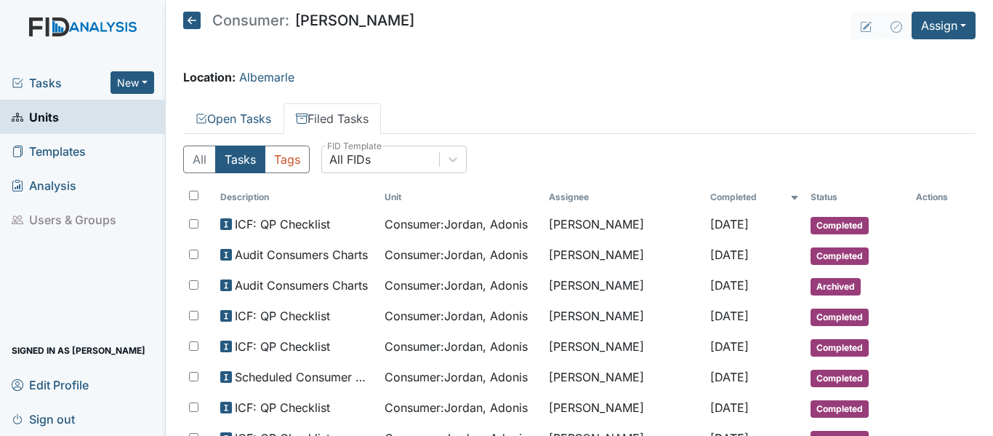
click at [196, 23] on icon at bounding box center [191, 20] width 17 height 17
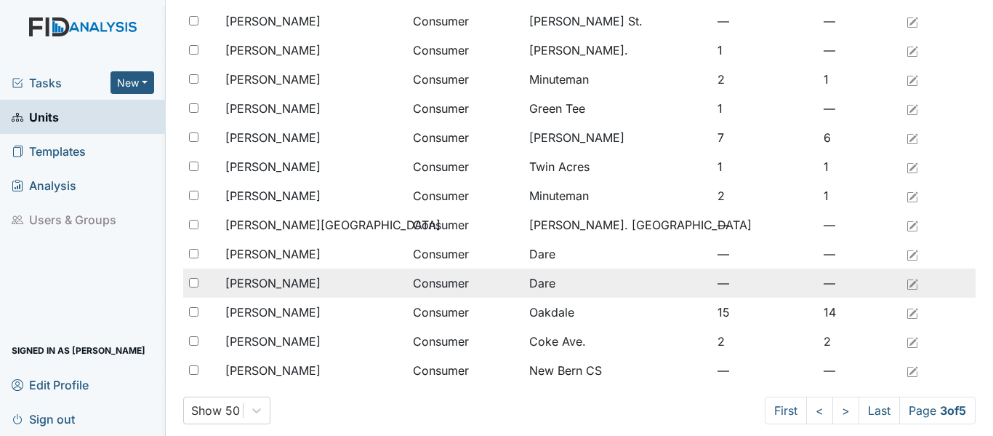
scroll to position [1196, 0]
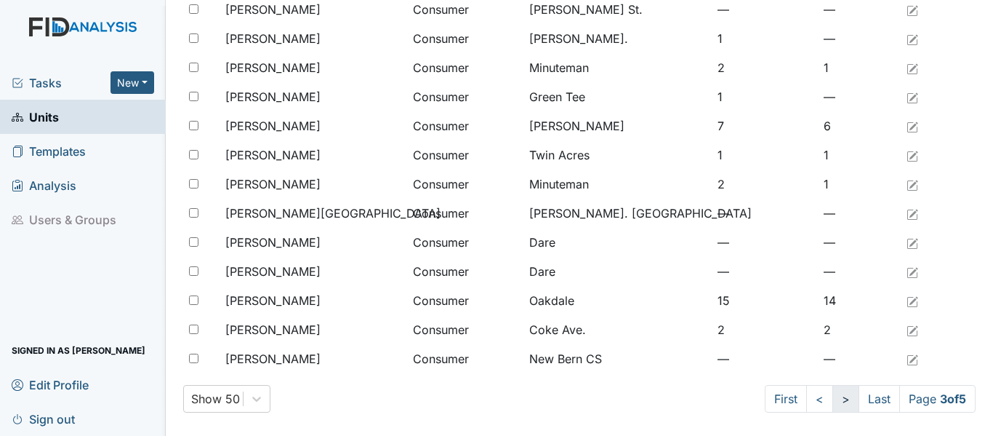
click at [833, 398] on link ">" at bounding box center [846, 399] width 27 height 28
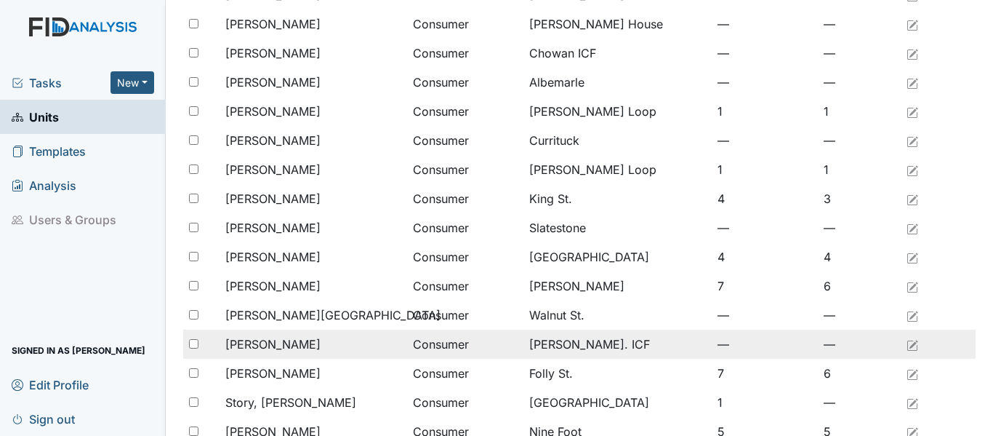
scroll to position [1051, 0]
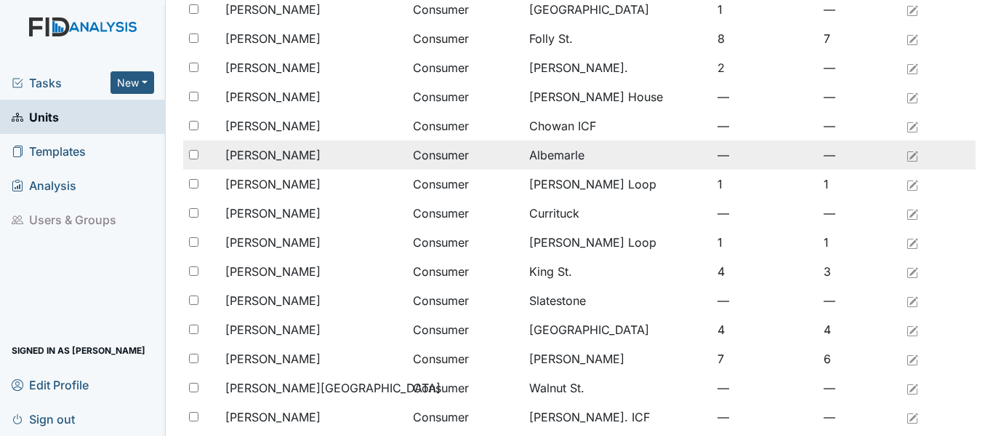
click at [307, 156] on span "[PERSON_NAME]" at bounding box center [272, 154] width 95 height 17
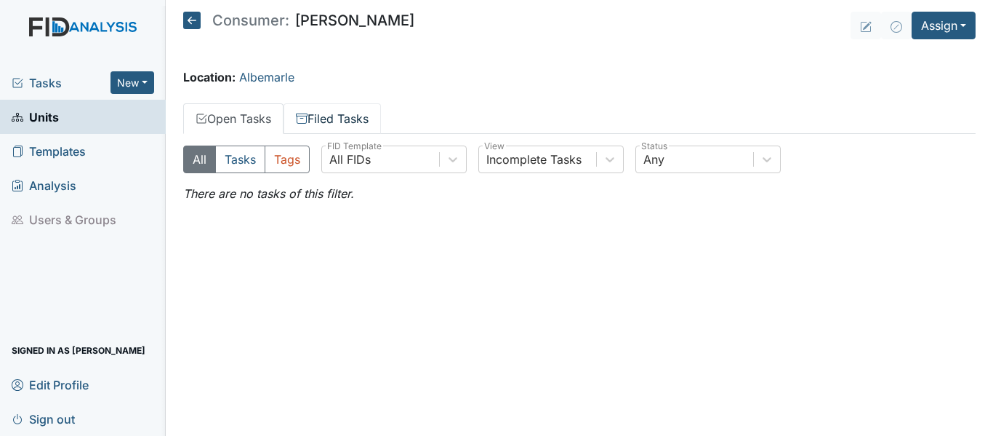
click at [340, 122] on link "Filed Tasks" at bounding box center [332, 118] width 97 height 31
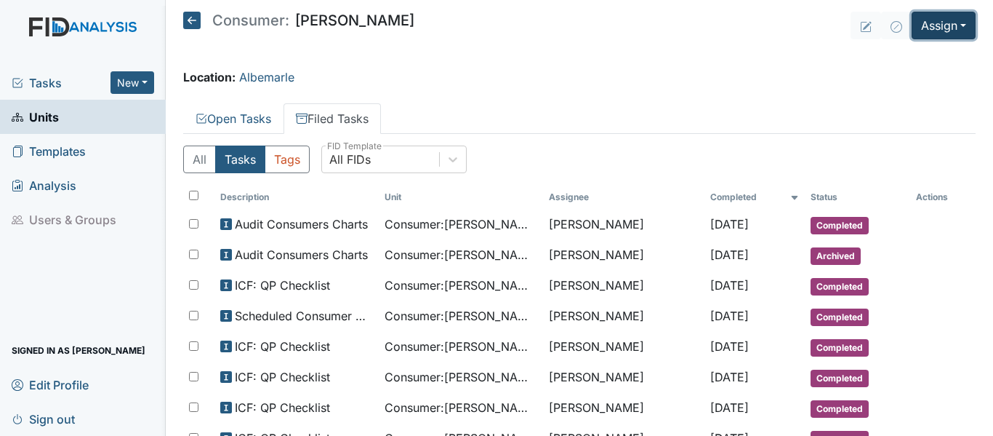
click at [929, 26] on button "Assign" at bounding box center [944, 26] width 64 height 28
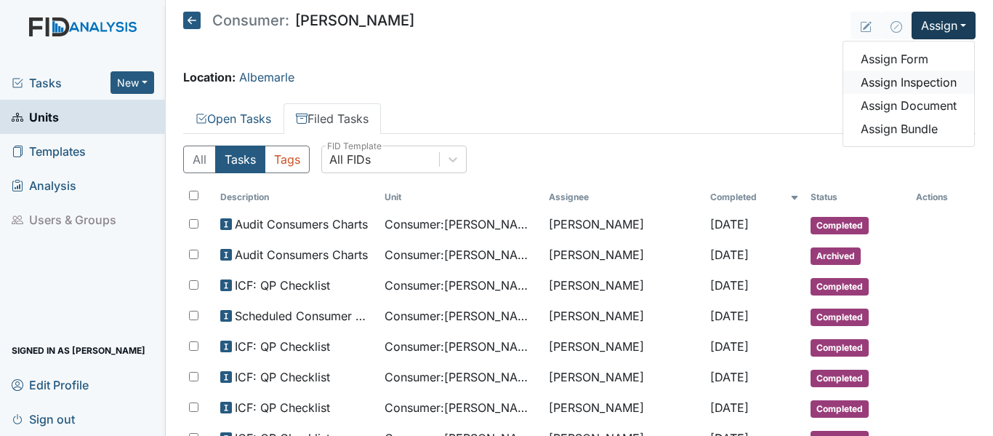
click at [943, 78] on link "Assign Inspection" at bounding box center [909, 82] width 131 height 23
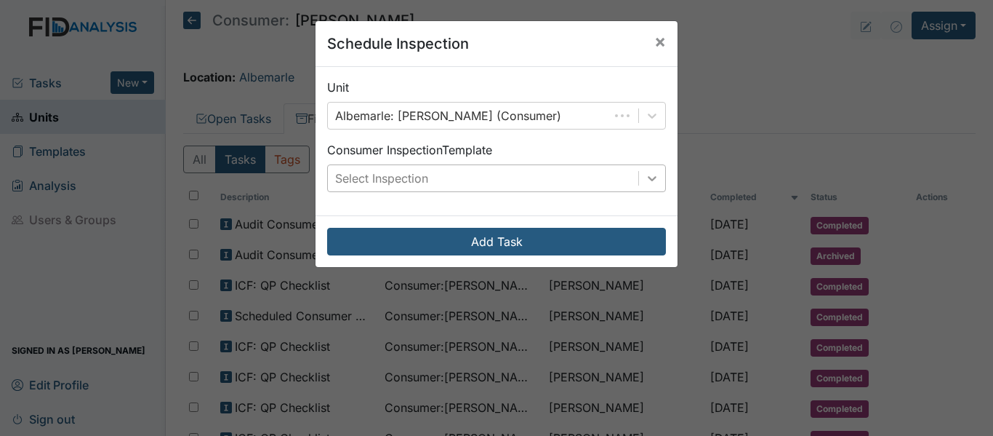
click at [646, 176] on icon at bounding box center [652, 178] width 15 height 15
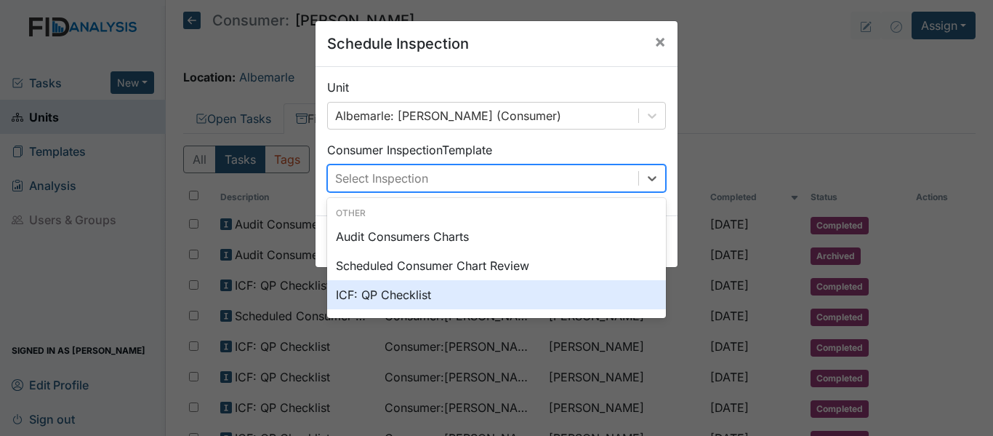
click at [417, 294] on div "ICF: QP Checklist" at bounding box center [496, 294] width 339 height 29
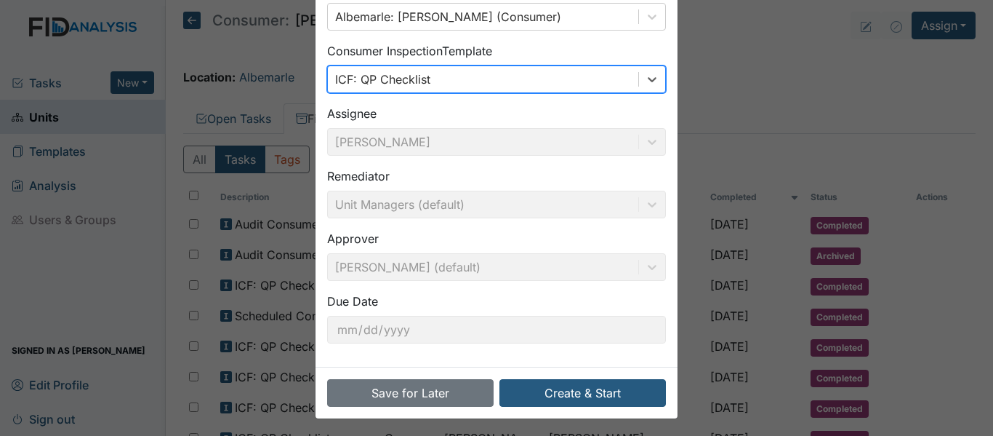
scroll to position [103, 0]
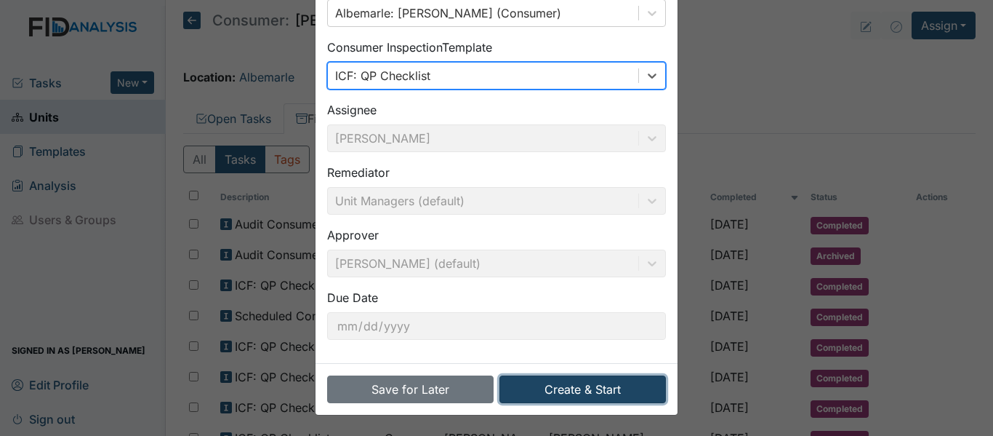
click at [609, 382] on button "Create & Start" at bounding box center [583, 389] width 167 height 28
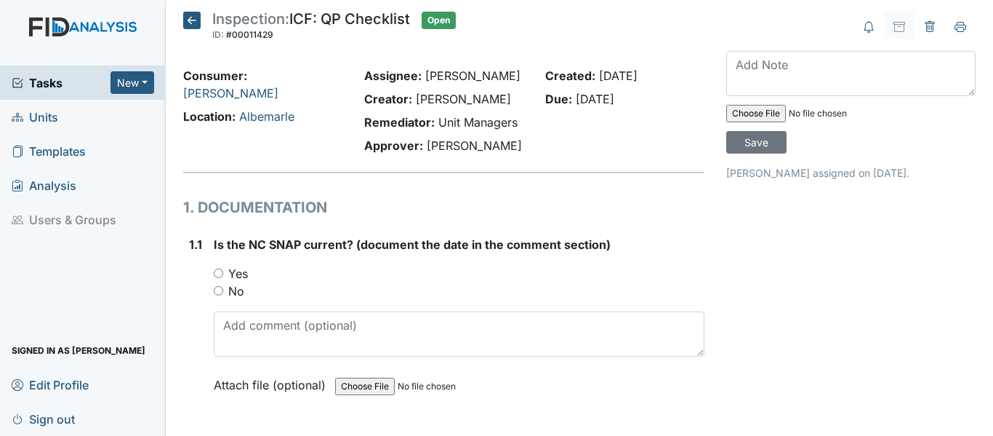
click at [217, 272] on input "Yes" at bounding box center [218, 272] width 9 height 9
radio input "true"
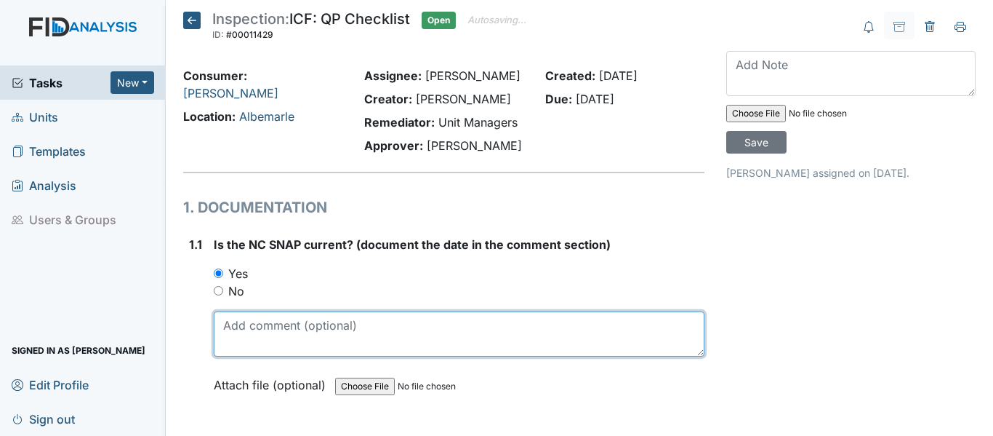
click at [274, 326] on textarea at bounding box center [459, 333] width 491 height 45
drag, startPoint x: 221, startPoint y: 318, endPoint x: 273, endPoint y: 325, distance: 52.1
click at [273, 325] on textarea "[DATE]" at bounding box center [459, 333] width 491 height 45
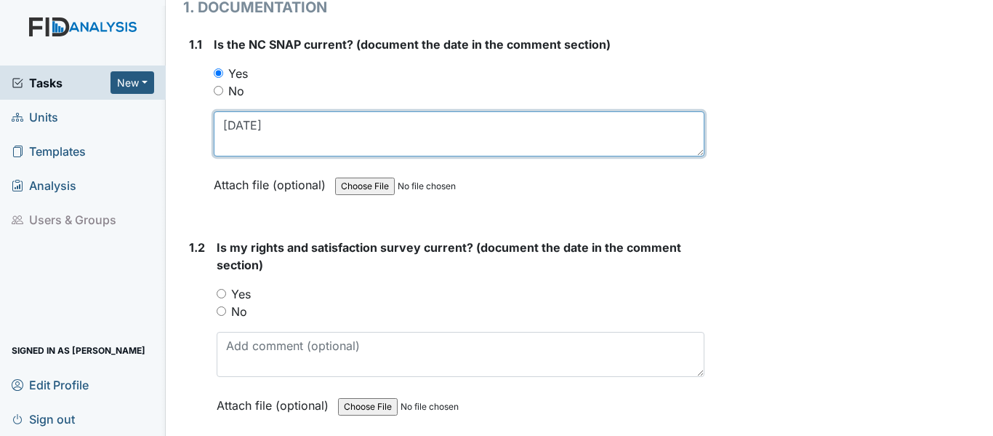
scroll to position [218, 0]
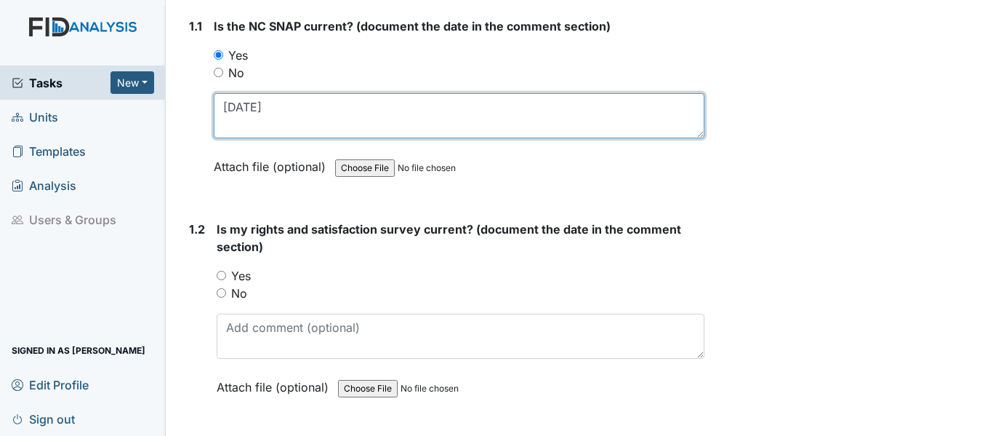
type textarea "[DATE]"
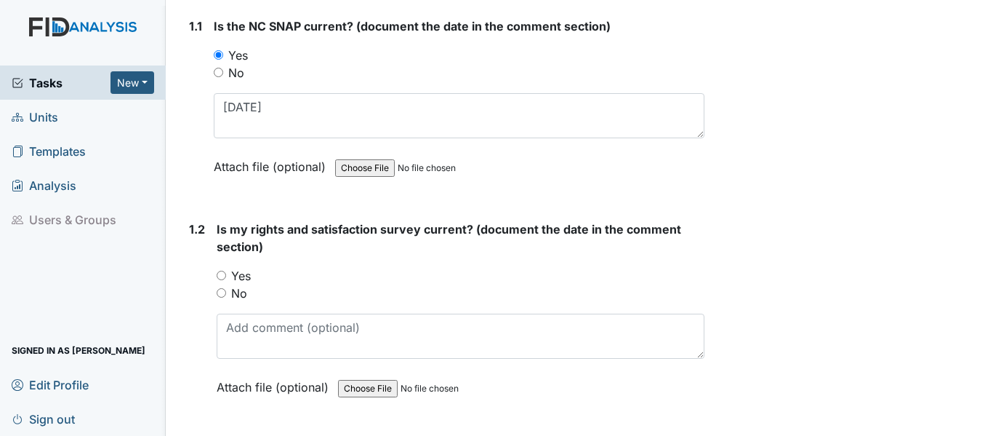
click at [223, 272] on input "Yes" at bounding box center [221, 275] width 9 height 9
radio input "true"
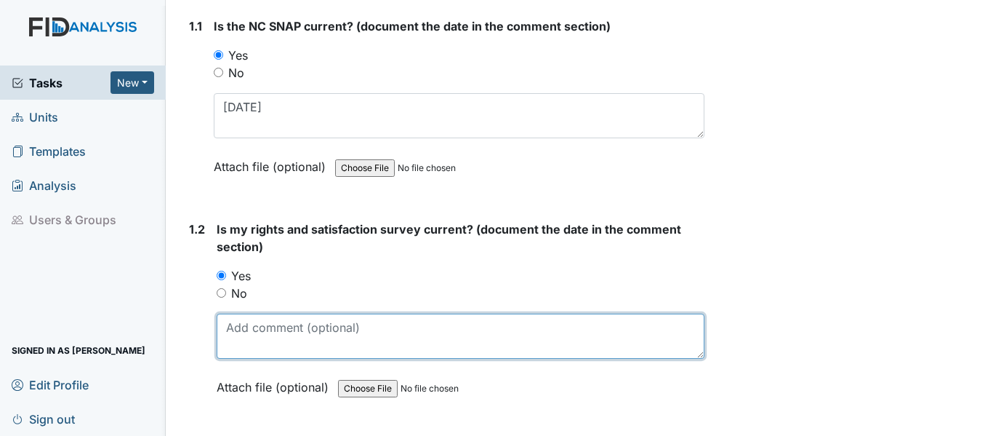
click at [248, 324] on textarea at bounding box center [461, 335] width 488 height 45
paste textarea "[DATE]"
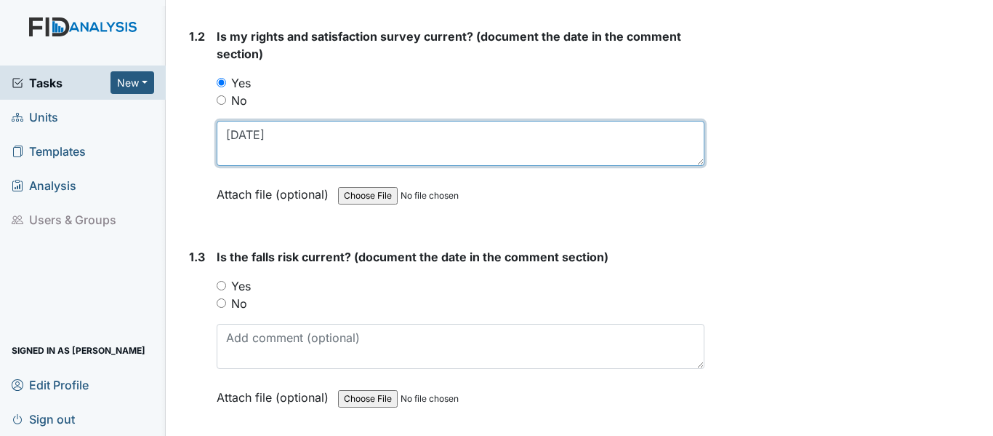
scroll to position [436, 0]
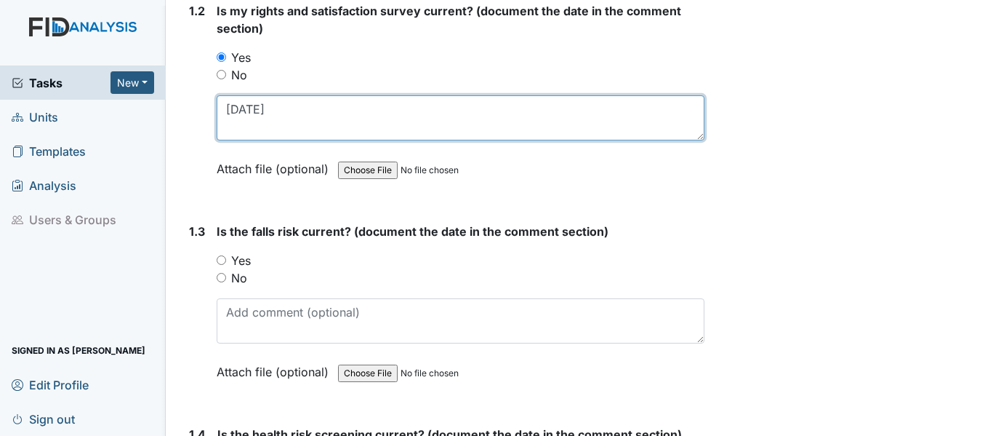
type textarea "[DATE]"
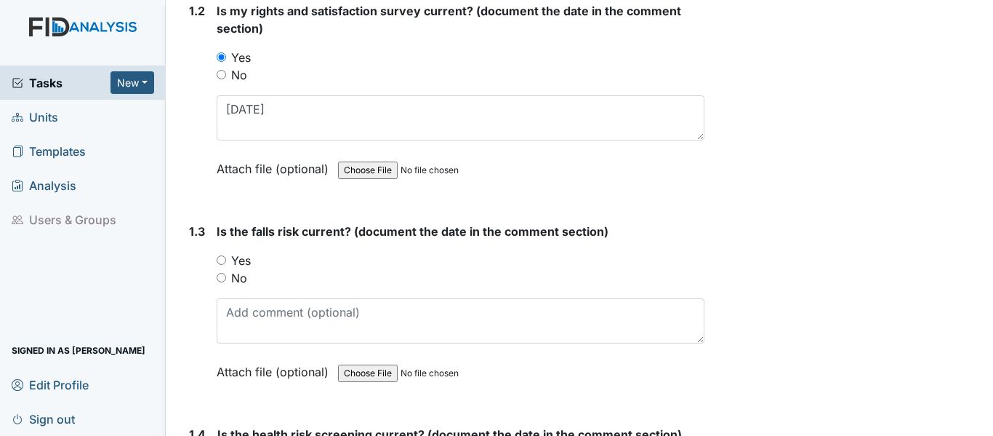
click at [223, 255] on input "Yes" at bounding box center [221, 259] width 9 height 9
radio input "true"
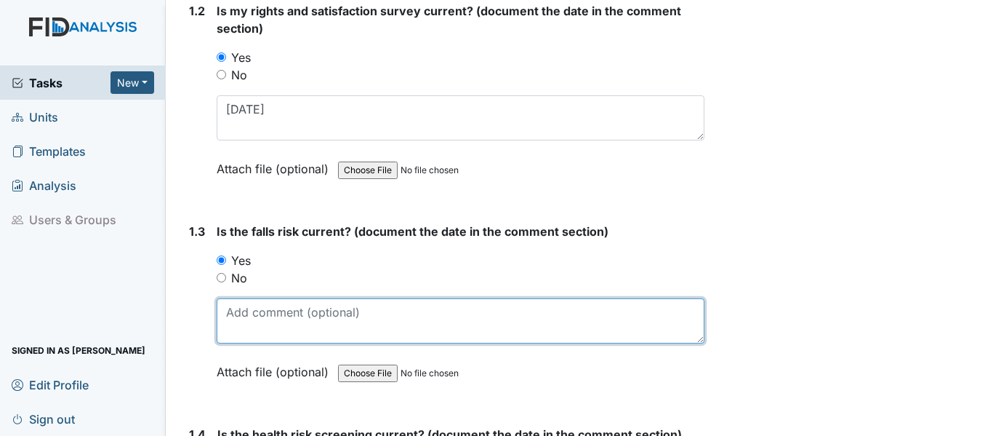
click at [266, 318] on textarea at bounding box center [461, 320] width 488 height 45
paste textarea "10/31/24"
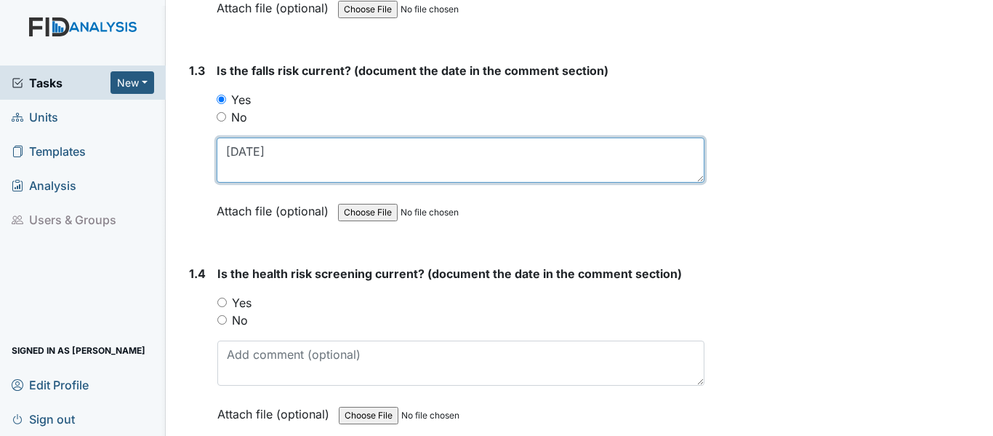
scroll to position [654, 0]
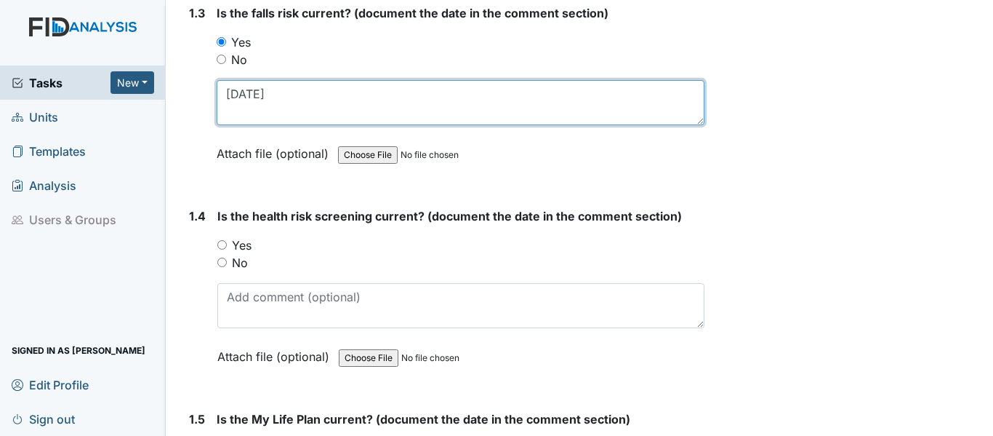
type textarea "10/31/24"
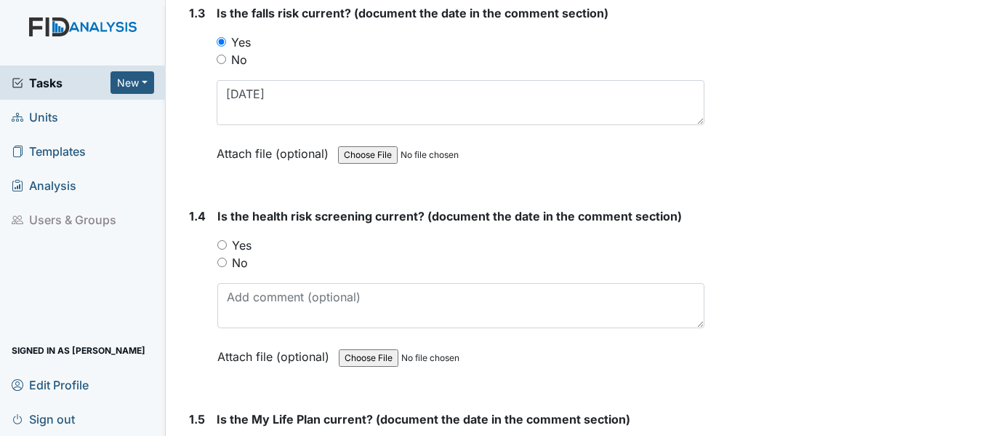
click at [223, 245] on input "Yes" at bounding box center [221, 244] width 9 height 9
radio input "true"
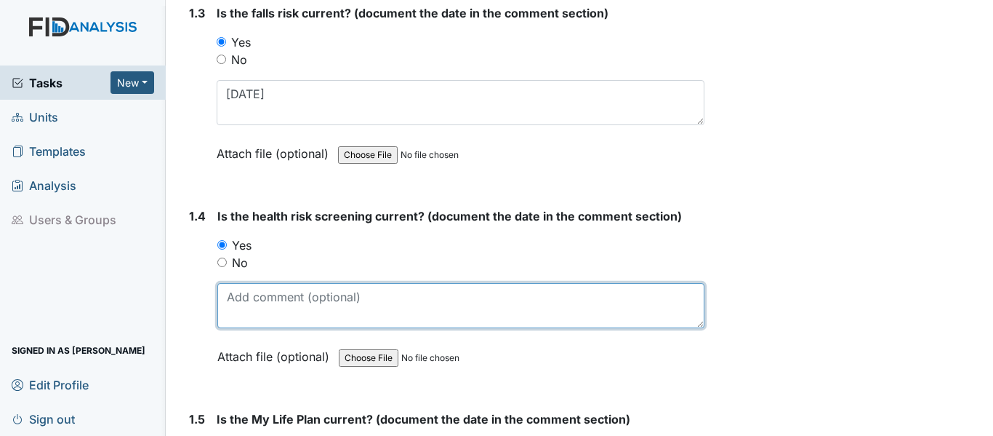
click at [268, 300] on textarea at bounding box center [460, 305] width 487 height 45
paste textarea "10/31/24"
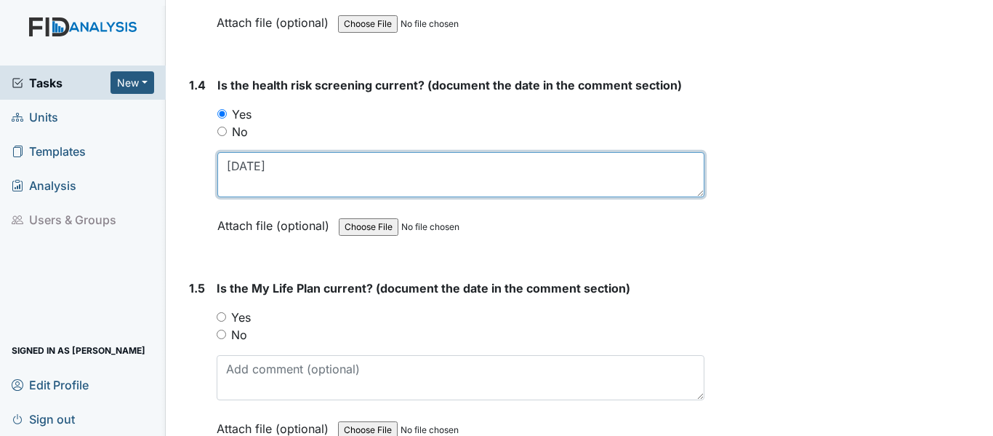
scroll to position [800, 0]
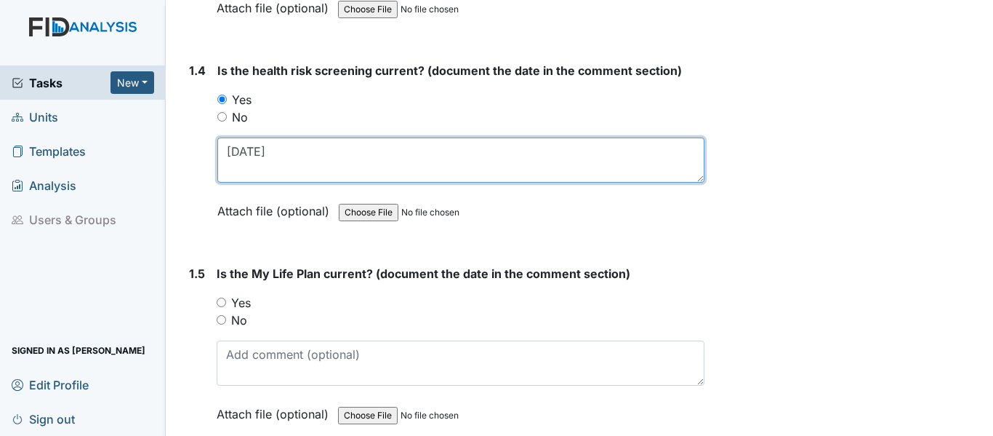
type textarea "10/31/24"
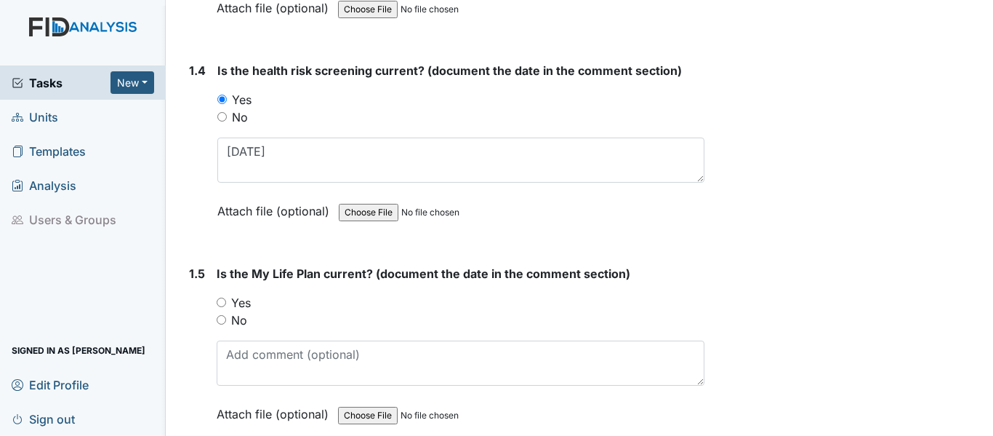
click at [223, 302] on input "Yes" at bounding box center [221, 301] width 9 height 9
radio input "true"
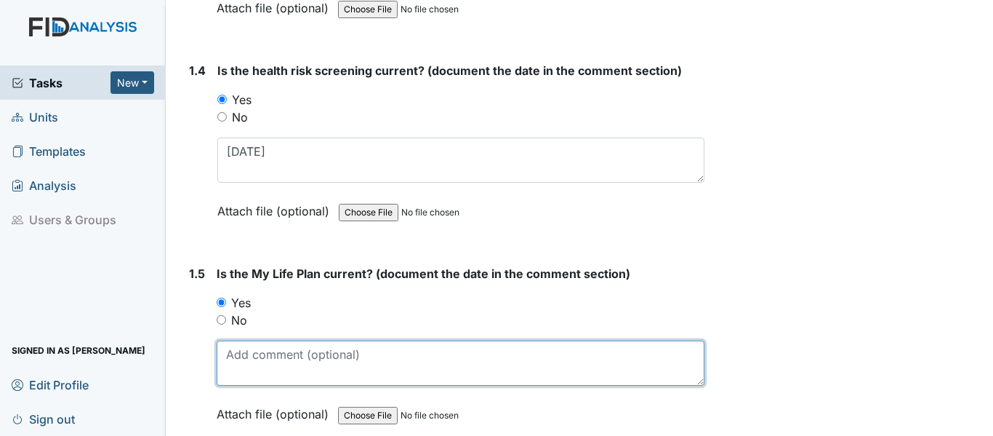
paste textarea "10/31/24"
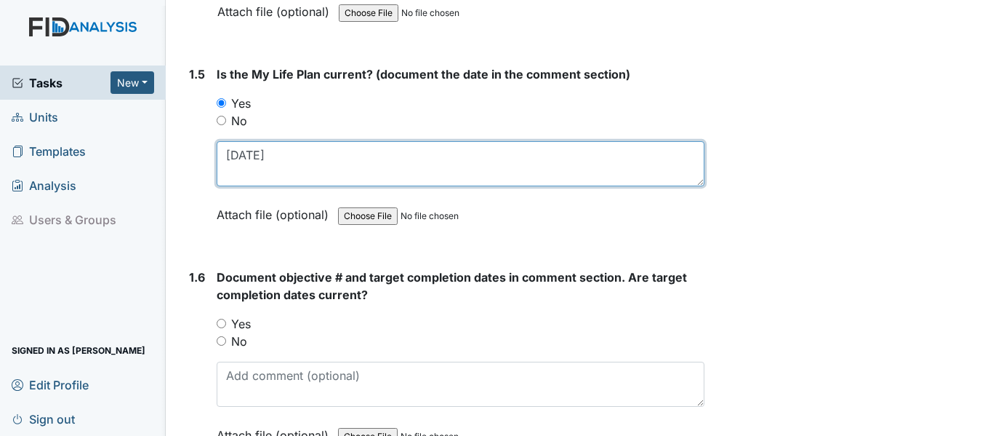
scroll to position [1018, 0]
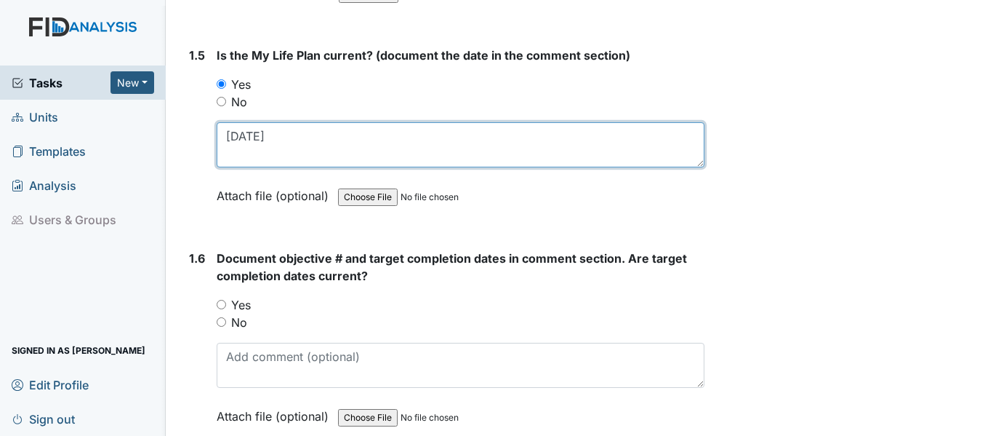
type textarea "10/31/24"
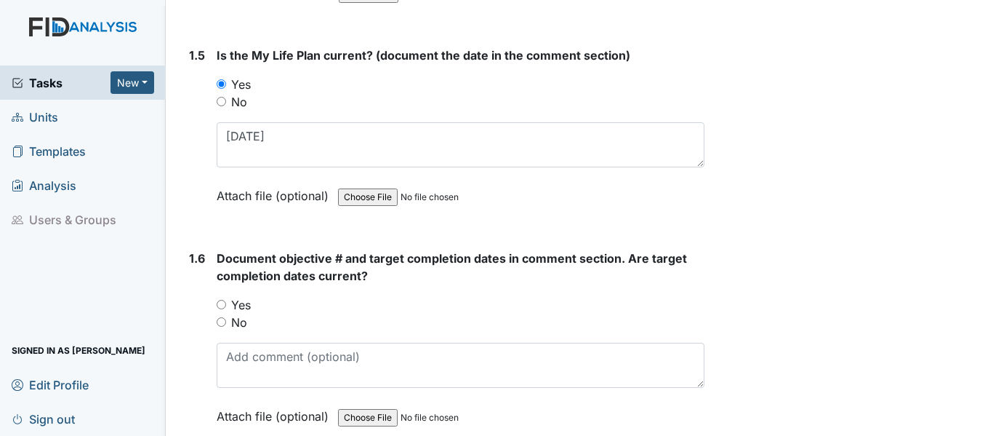
click at [224, 303] on input "Yes" at bounding box center [221, 304] width 9 height 9
radio input "true"
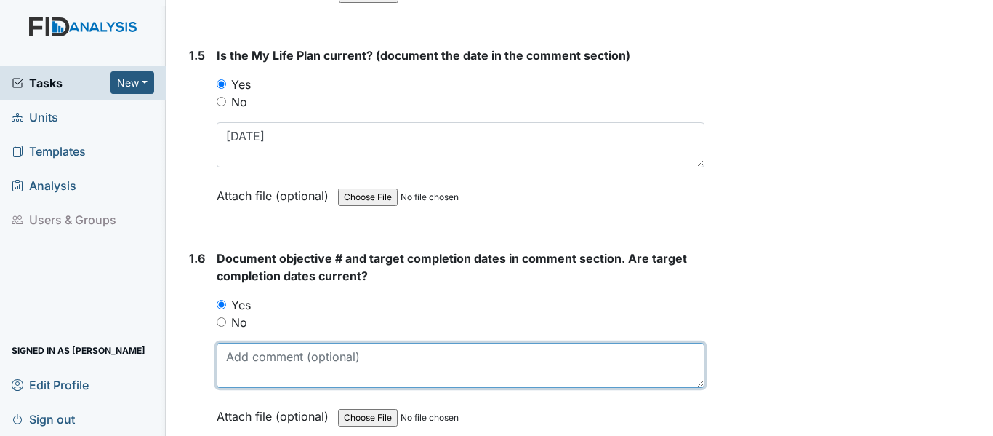
click at [292, 376] on textarea at bounding box center [461, 364] width 488 height 45
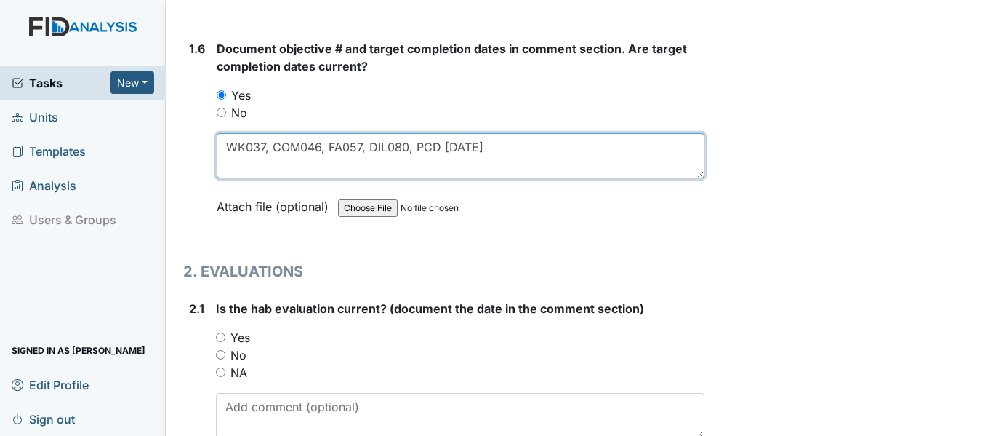
scroll to position [1236, 0]
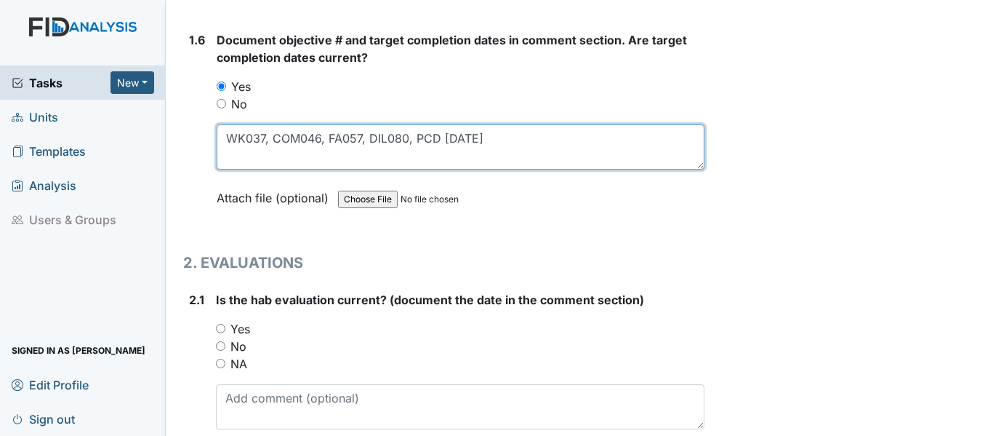
type textarea "WK037, COM046, FA057, DIL080, PCD 7/31/26"
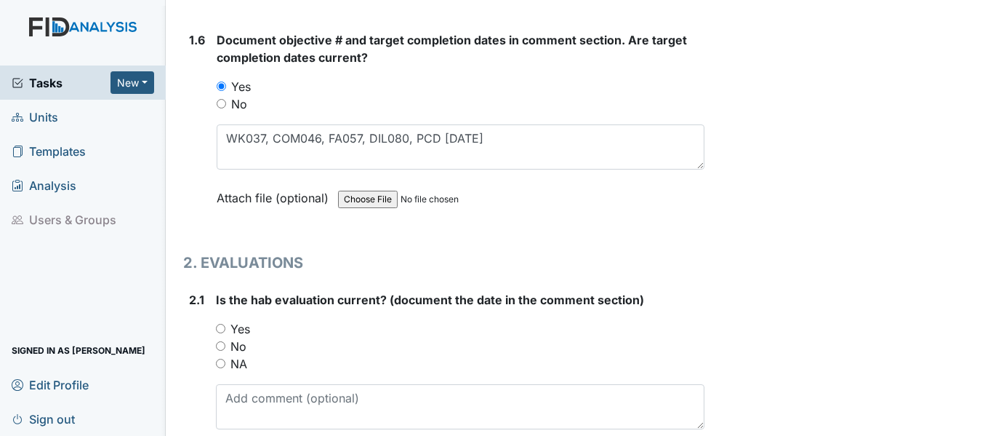
click at [221, 327] on input "Yes" at bounding box center [220, 328] width 9 height 9
radio input "true"
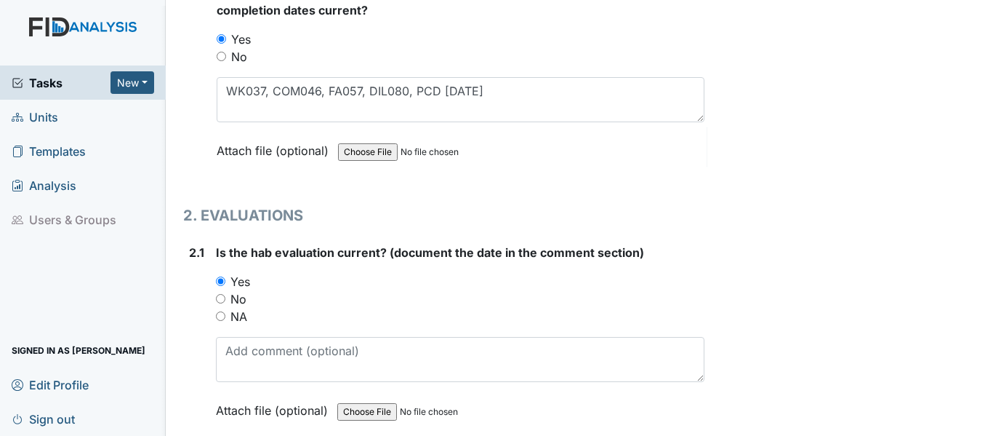
scroll to position [1309, 0]
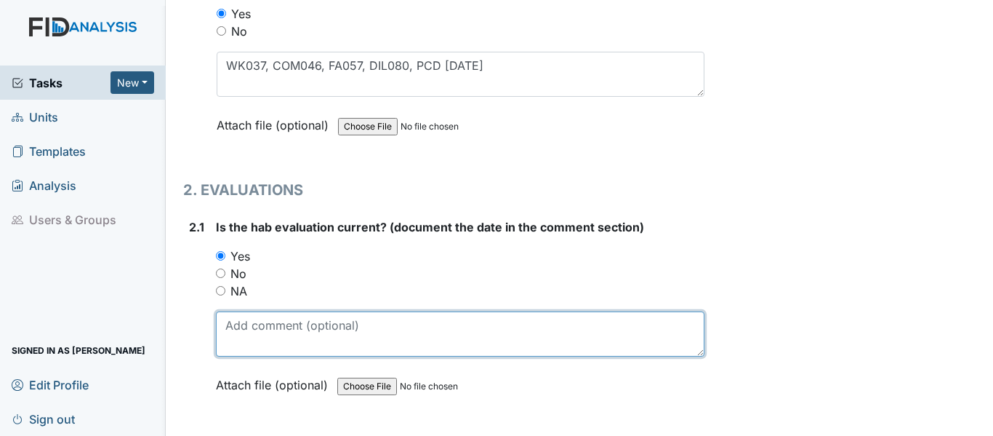
click at [345, 339] on textarea at bounding box center [460, 333] width 489 height 45
paste textarea "10/31/24"
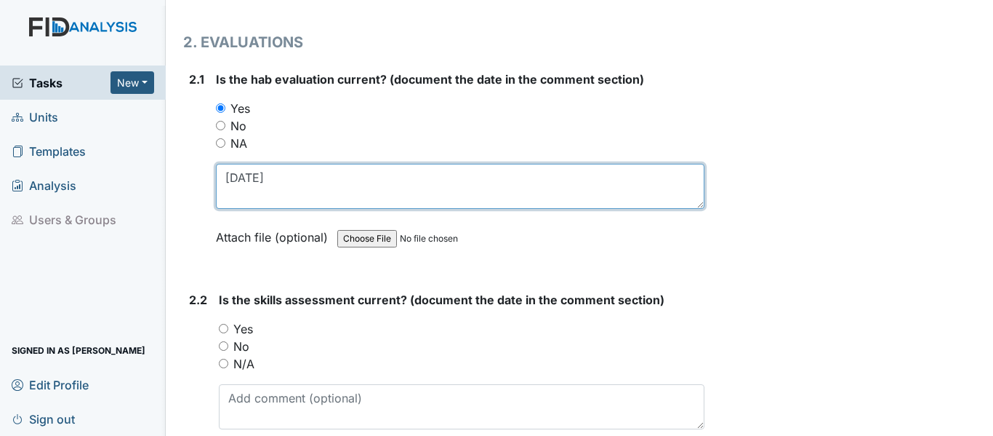
scroll to position [1527, 0]
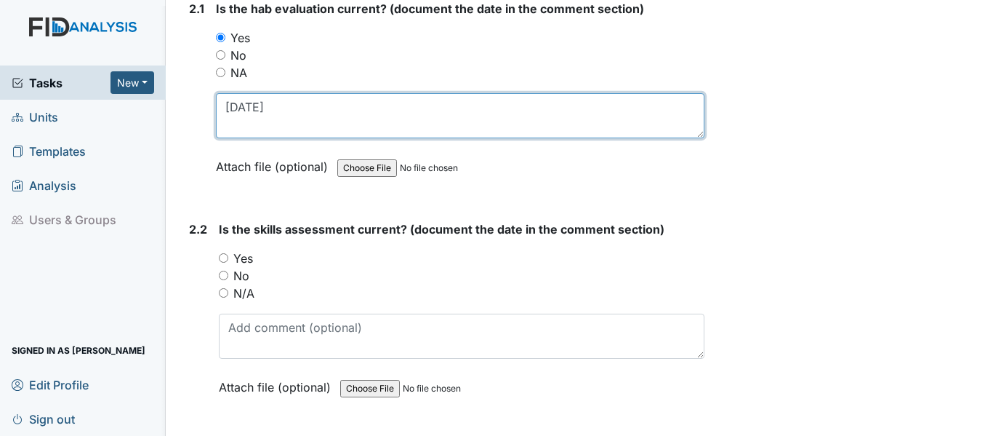
type textarea "10/31/24"
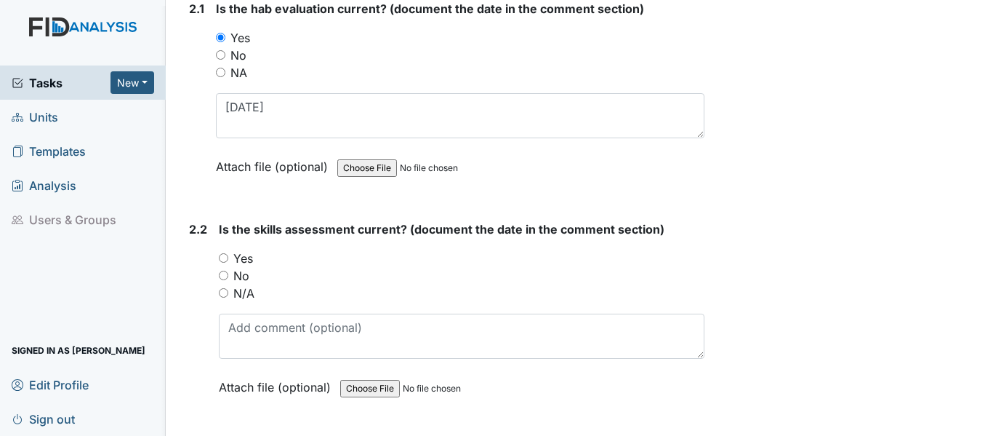
drag, startPoint x: 220, startPoint y: 257, endPoint x: 279, endPoint y: 302, distance: 73.7
click at [220, 257] on input "Yes" at bounding box center [223, 257] width 9 height 9
radio input "true"
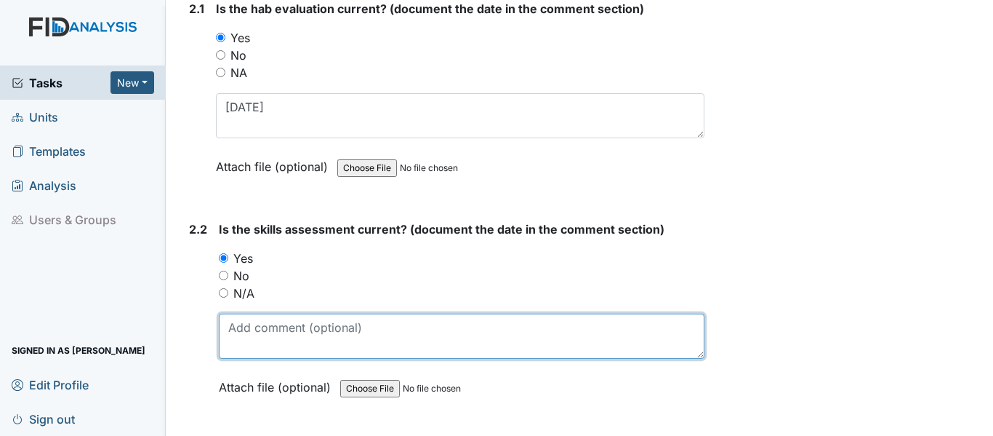
click at [292, 345] on textarea at bounding box center [462, 335] width 486 height 45
paste textarea "10/31/24"
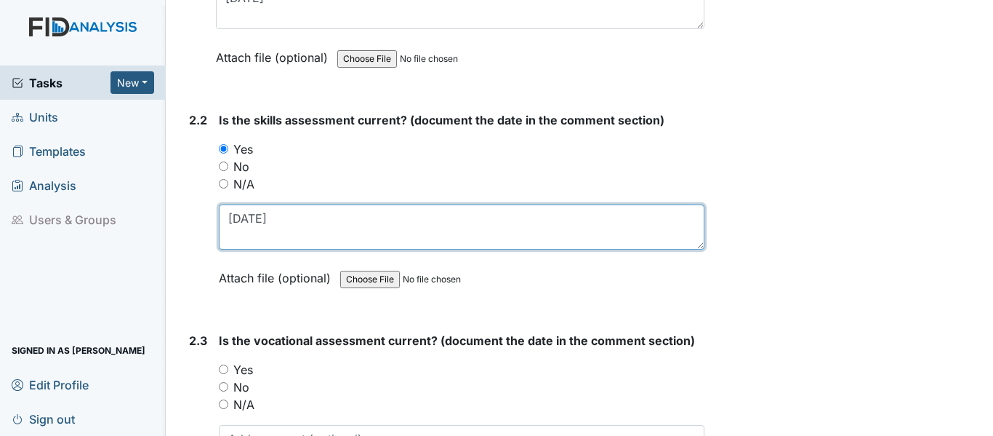
scroll to position [1672, 0]
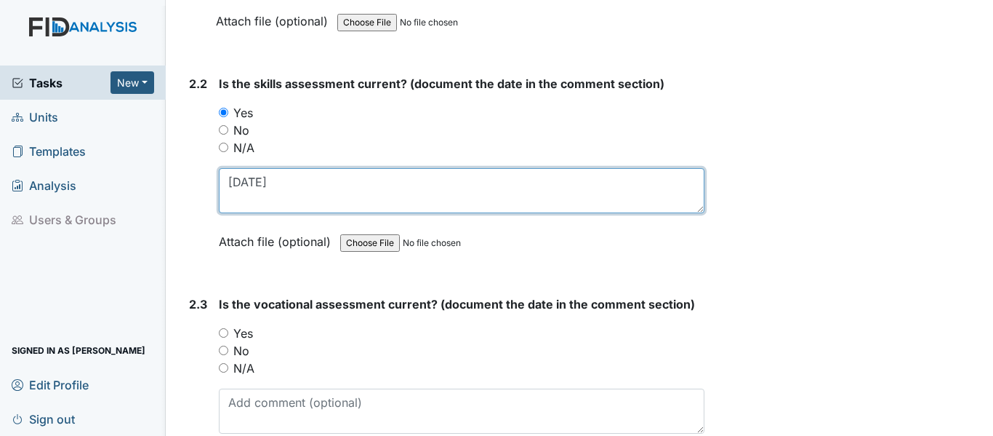
type textarea "10/31/24"
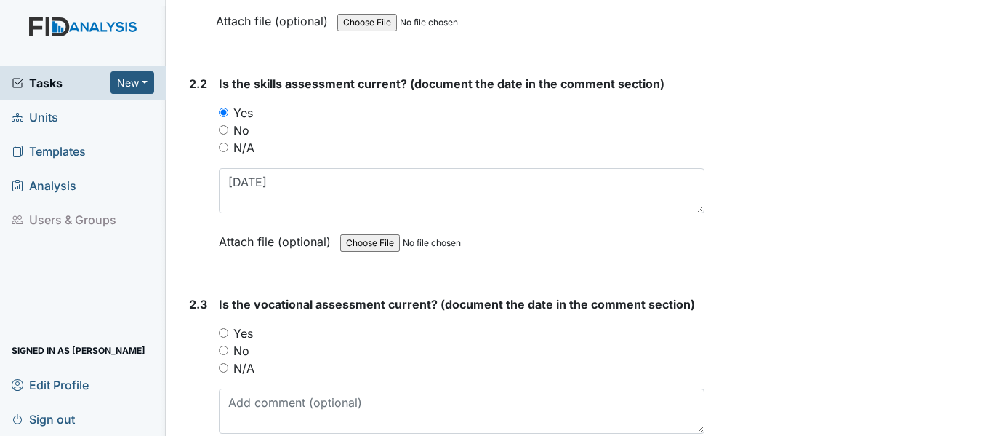
click at [222, 332] on input "Yes" at bounding box center [223, 332] width 9 height 9
radio input "true"
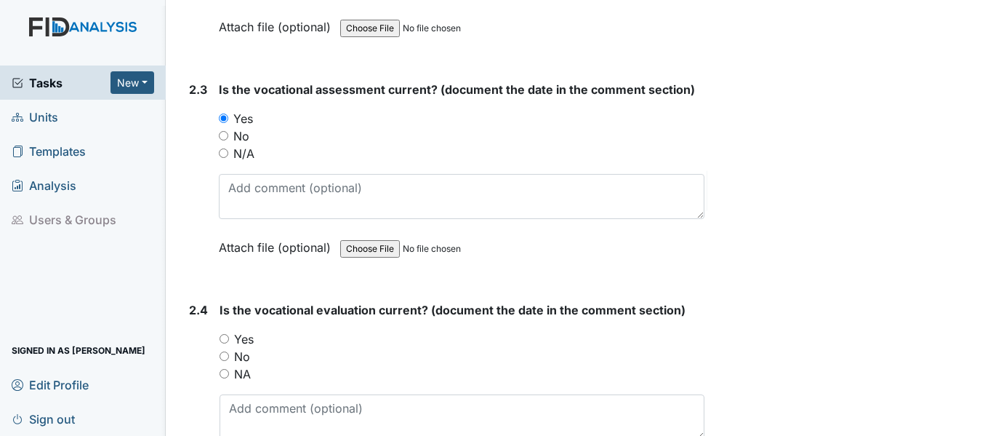
scroll to position [1891, 0]
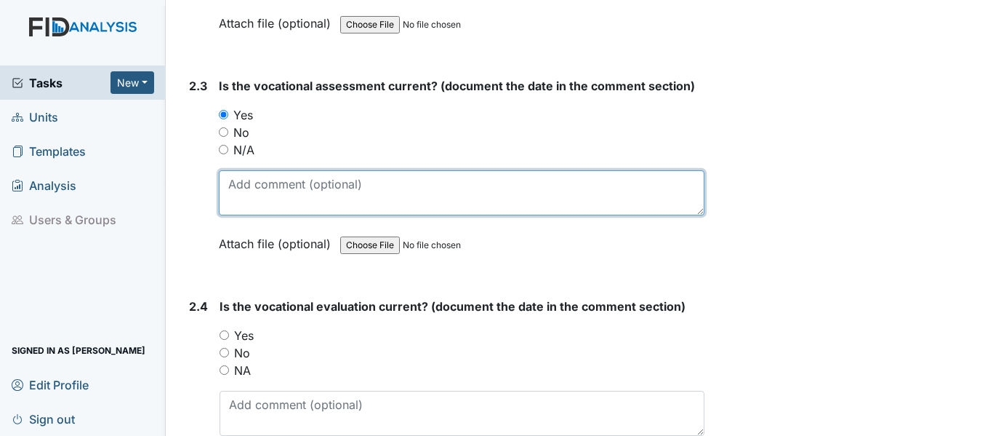
click at [263, 188] on textarea at bounding box center [462, 192] width 486 height 45
paste textarea "10/31/24"
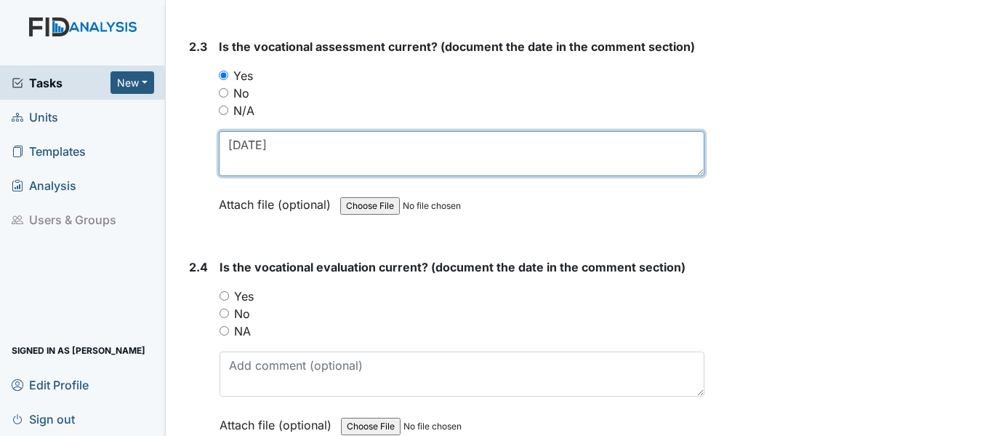
scroll to position [2036, 0]
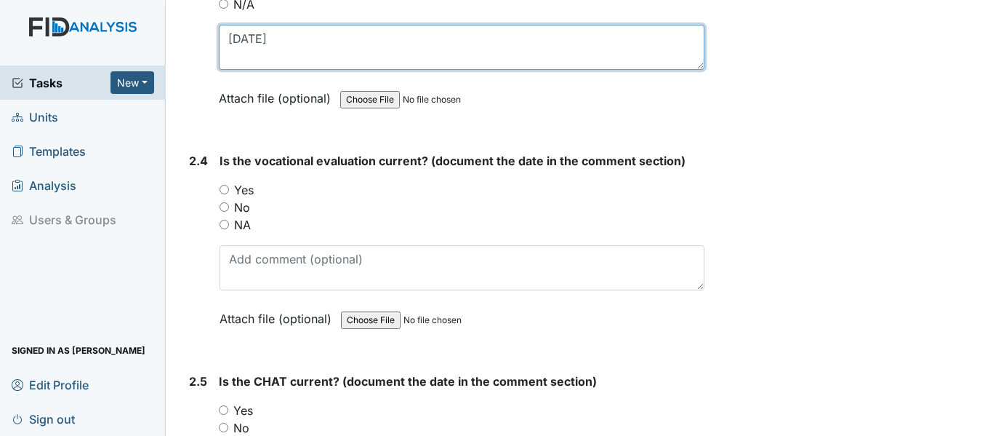
type textarea "10/31/24"
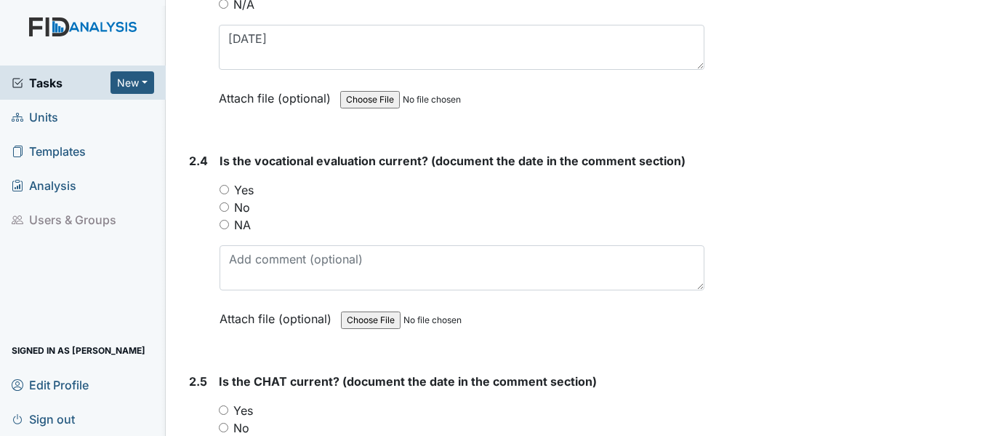
click at [225, 187] on input "Yes" at bounding box center [224, 189] width 9 height 9
radio input "true"
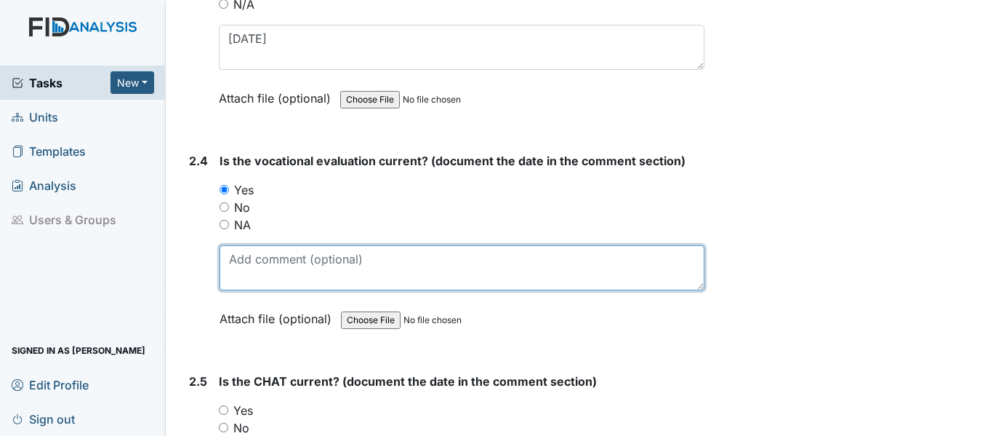
click at [315, 270] on textarea at bounding box center [462, 267] width 485 height 45
paste textarea "10/31/24"
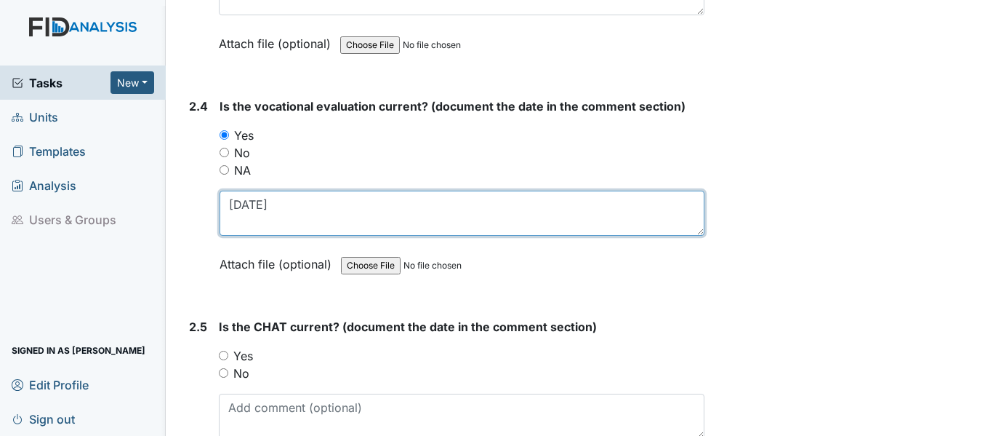
scroll to position [2181, 0]
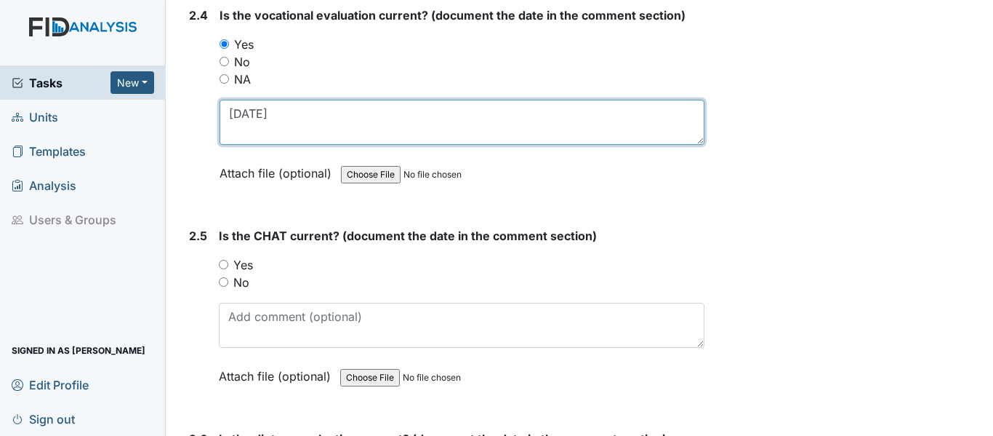
type textarea "10/31/24"
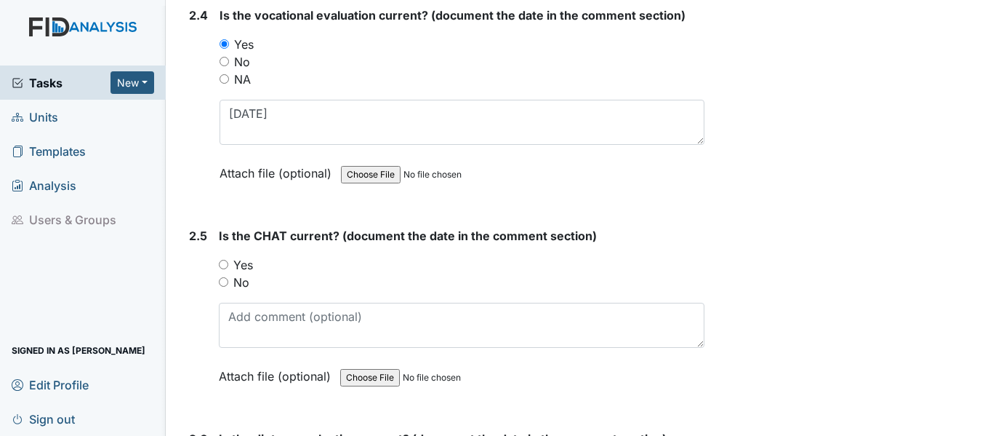
click at [224, 263] on input "Yes" at bounding box center [223, 264] width 9 height 9
radio input "true"
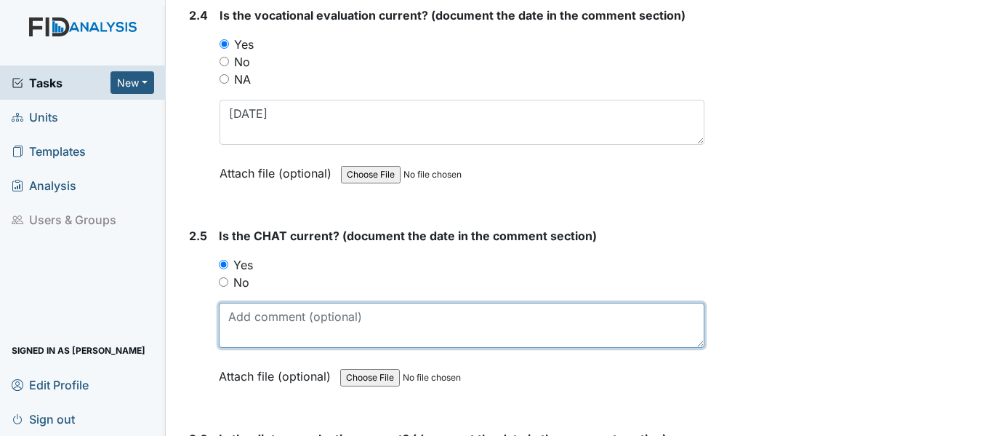
click at [270, 316] on textarea at bounding box center [462, 325] width 486 height 45
paste textarea "10/31/24"
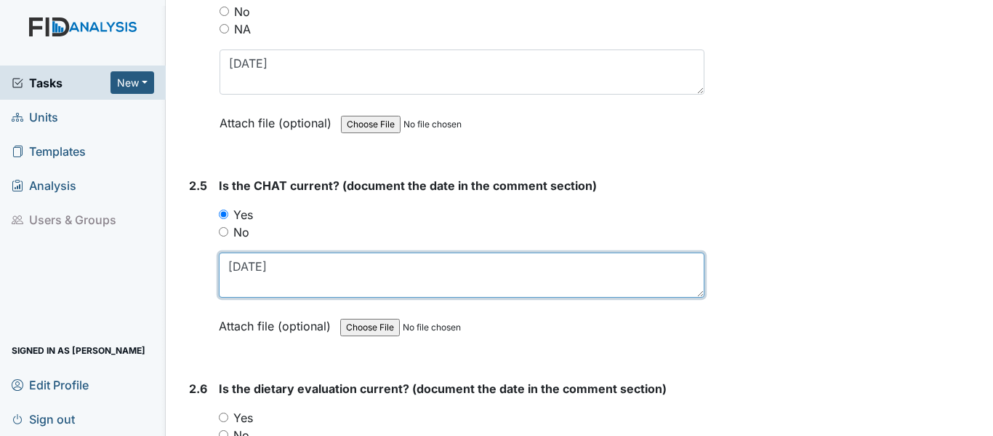
scroll to position [2400, 0]
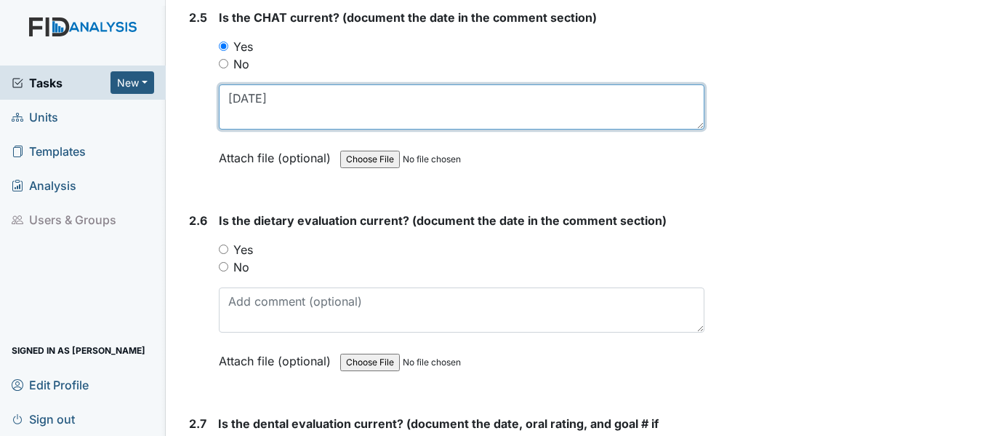
type textarea "10/31/24"
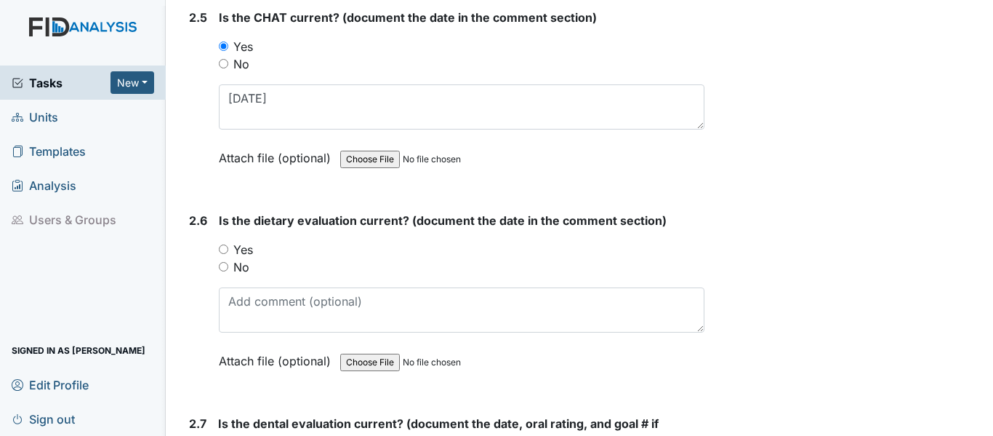
click at [226, 250] on input "Yes" at bounding box center [223, 248] width 9 height 9
radio input "true"
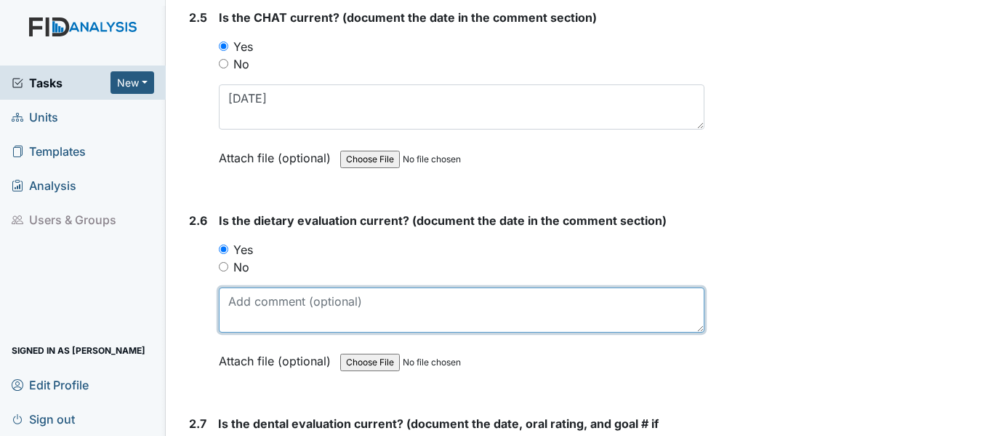
click at [260, 300] on textarea at bounding box center [462, 309] width 486 height 45
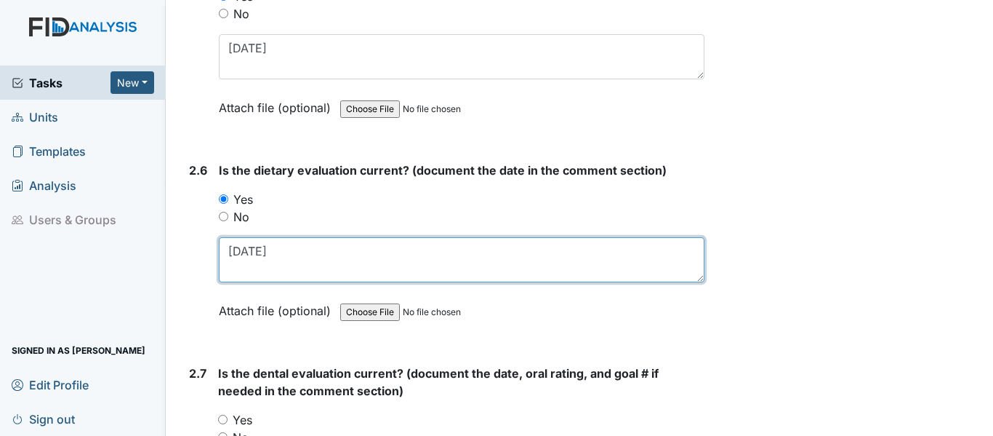
scroll to position [2545, 0]
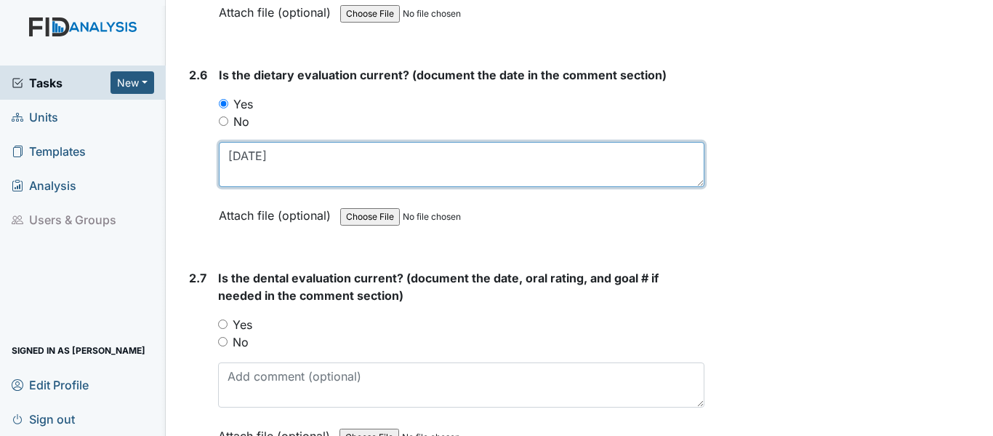
type textarea "[DATE]"
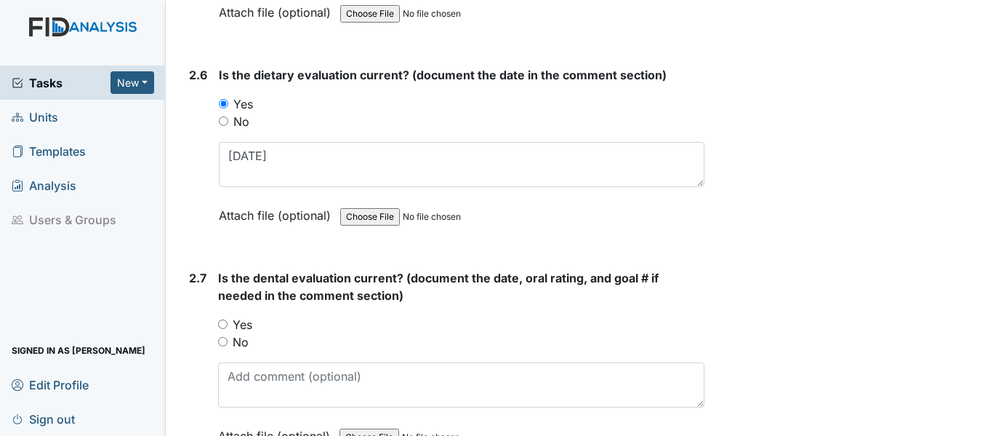
click at [221, 326] on input "Yes" at bounding box center [222, 323] width 9 height 9
radio input "true"
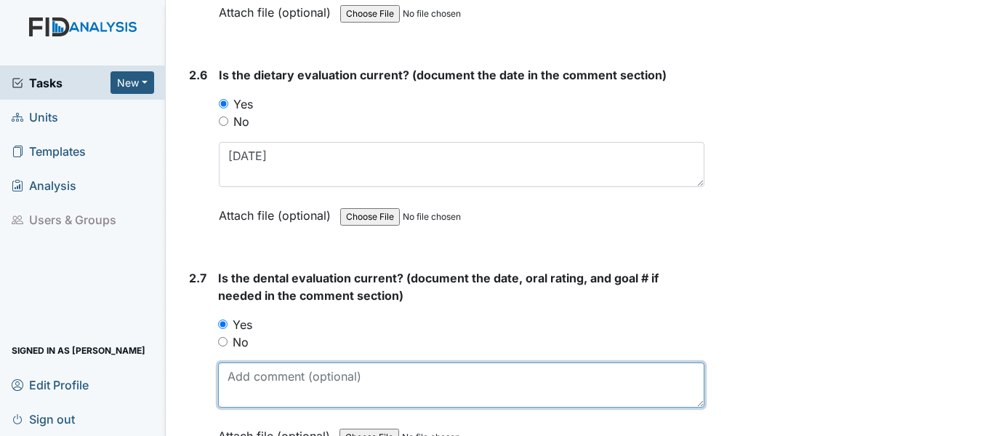
click at [266, 382] on textarea at bounding box center [461, 384] width 486 height 45
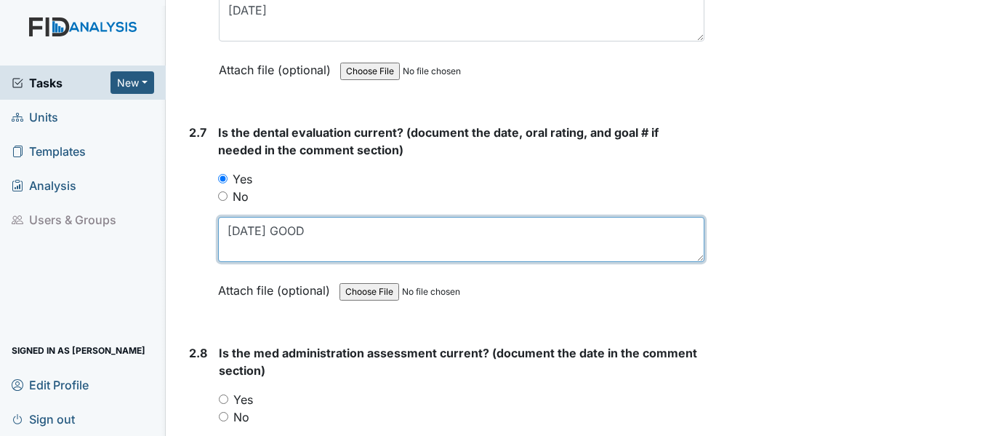
scroll to position [2763, 0]
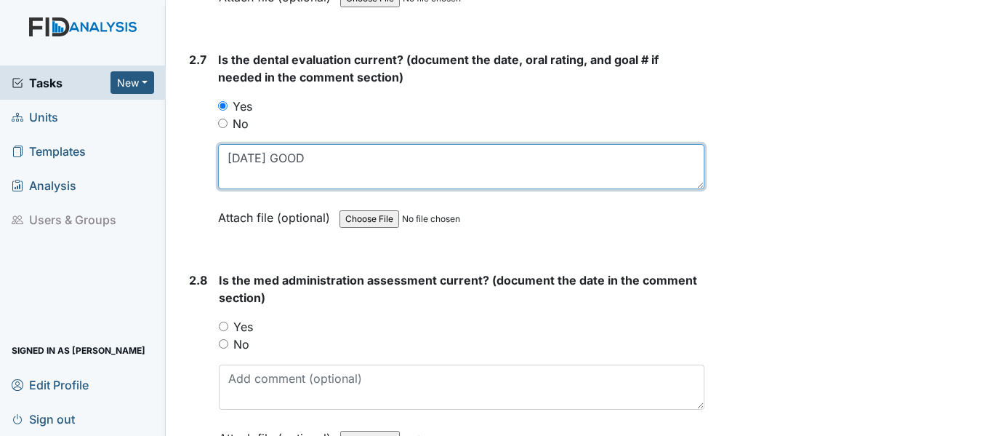
type textarea "3/12/25 GOOD"
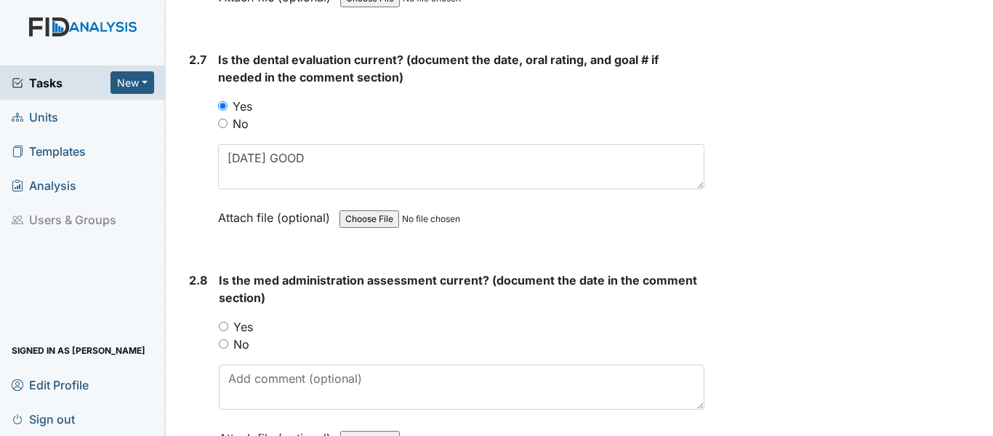
click at [228, 325] on input "Yes" at bounding box center [223, 325] width 9 height 9
radio input "true"
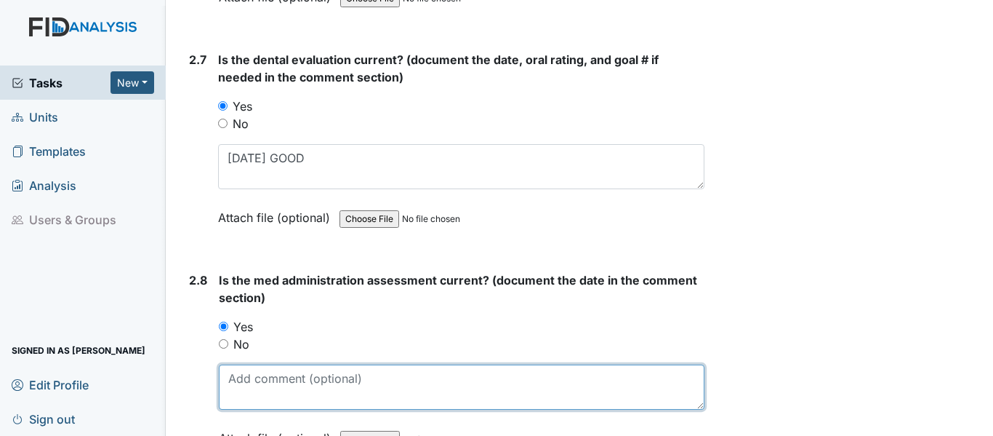
click at [249, 388] on textarea at bounding box center [462, 386] width 486 height 45
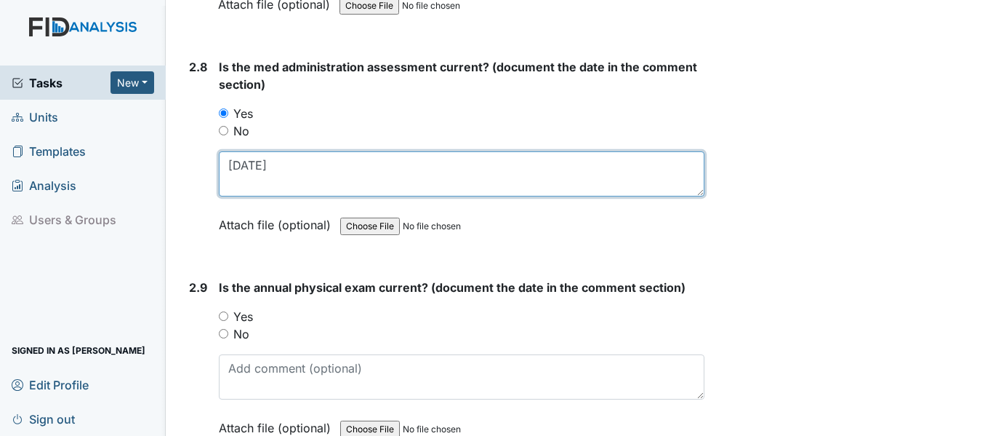
scroll to position [2981, 0]
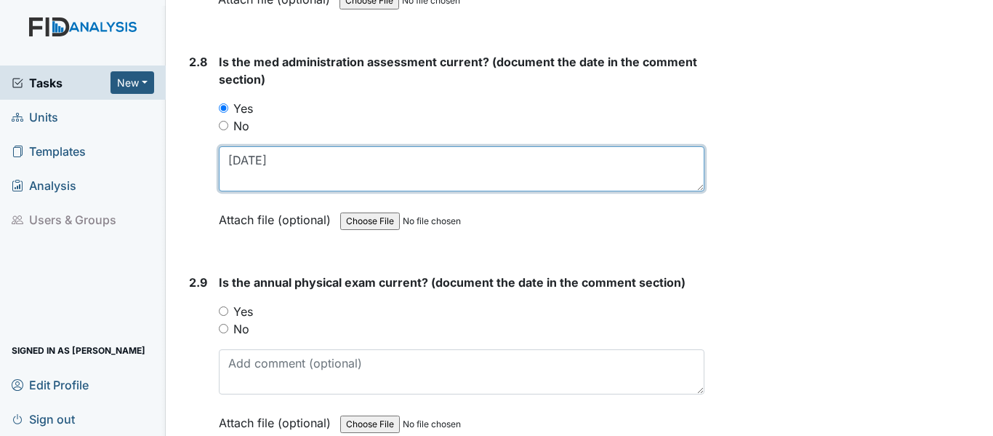
type textarea "[DATE]"
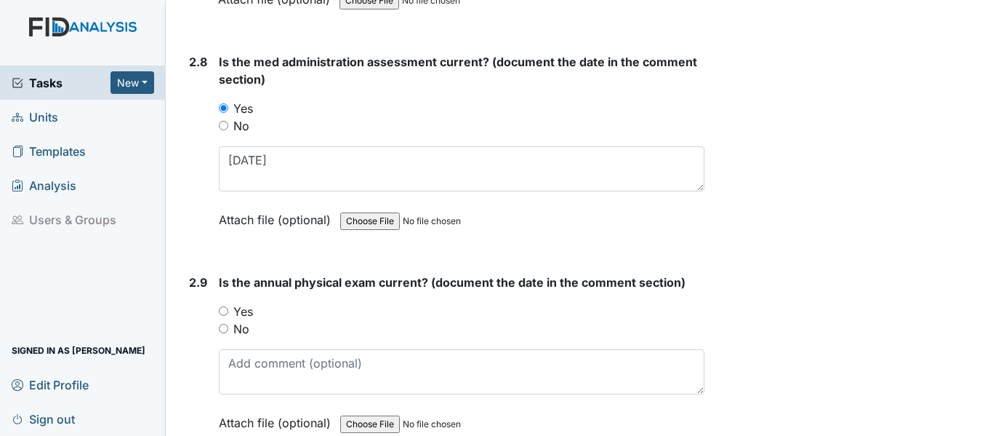
click at [222, 311] on input "Yes" at bounding box center [223, 310] width 9 height 9
radio input "true"
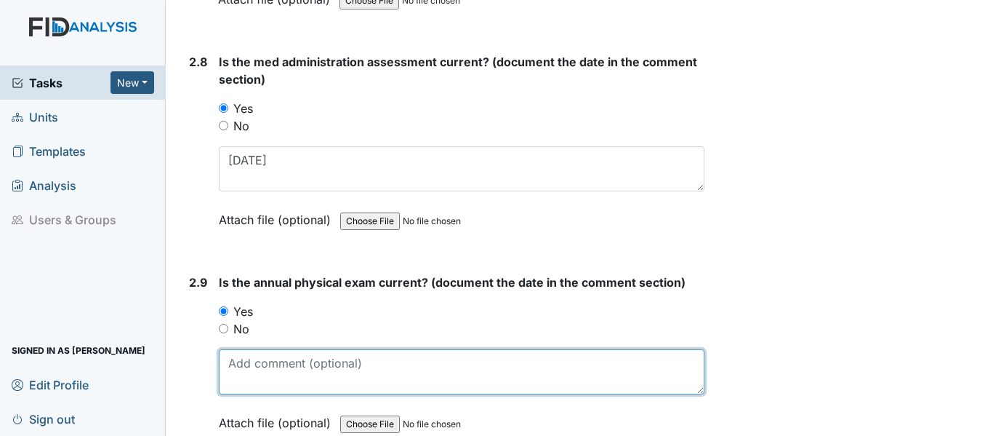
click at [276, 362] on textarea at bounding box center [462, 371] width 486 height 45
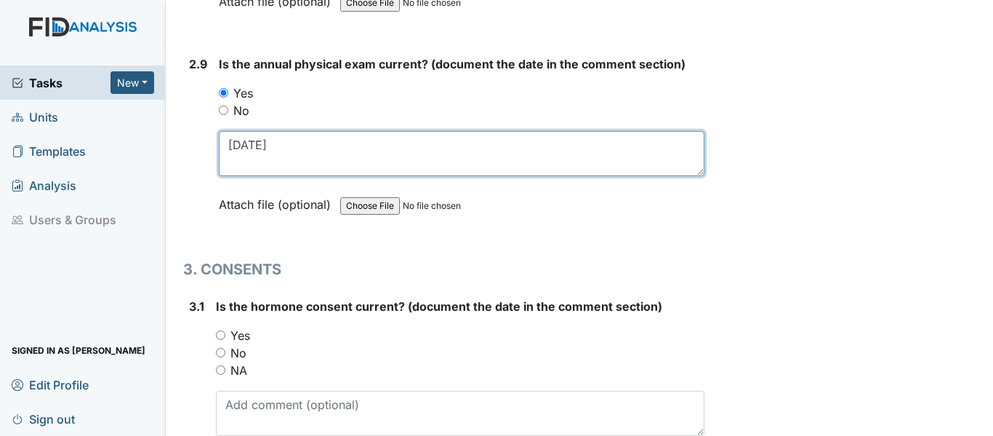
scroll to position [3272, 0]
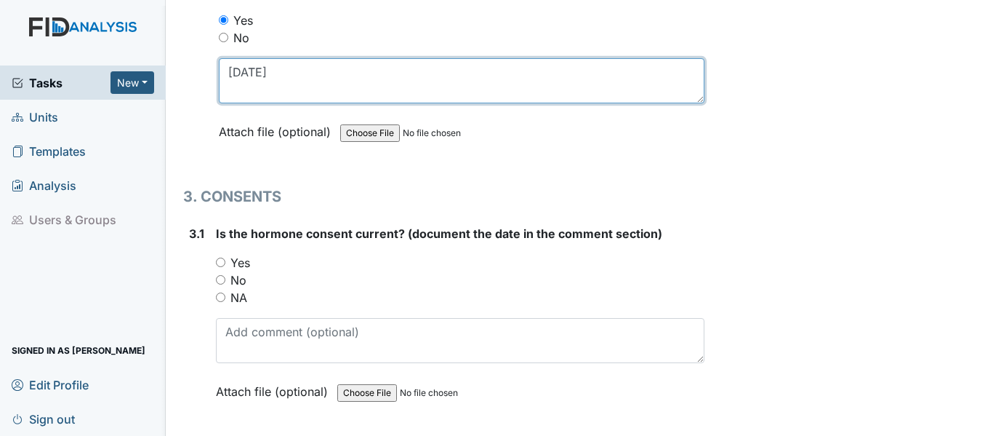
type textarea "[DATE]"
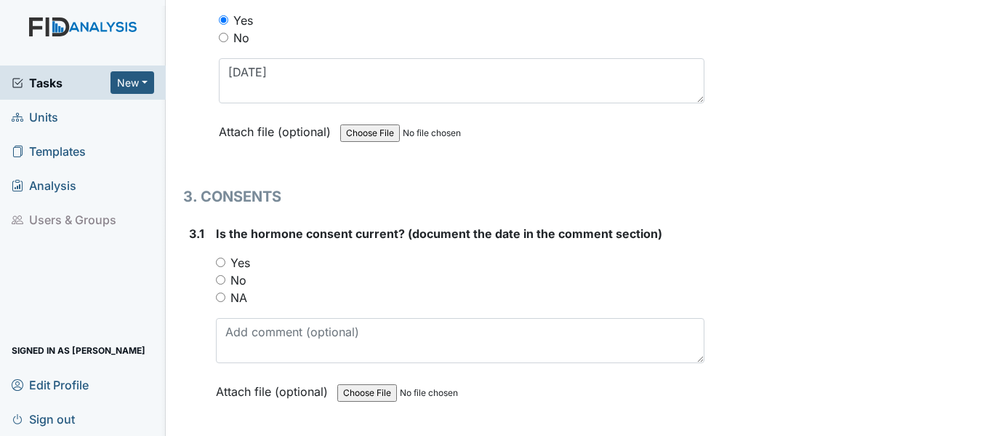
click at [222, 296] on input "NA" at bounding box center [220, 296] width 9 height 9
radio input "true"
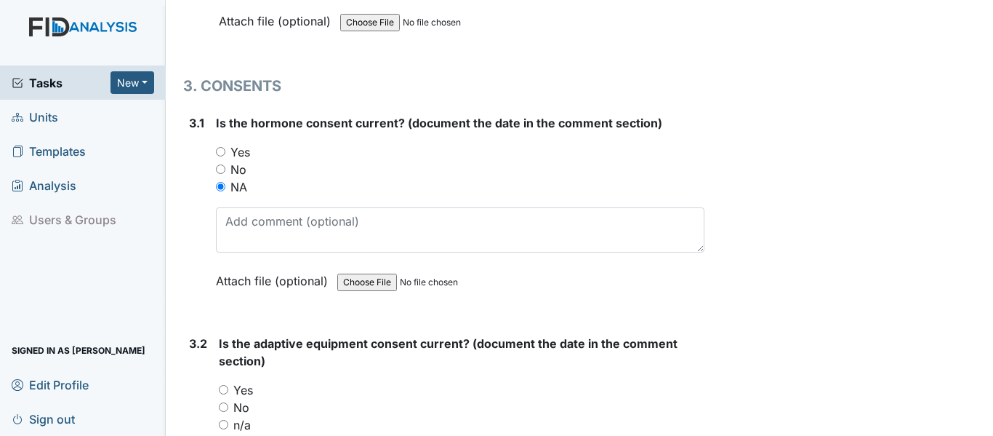
scroll to position [3418, 0]
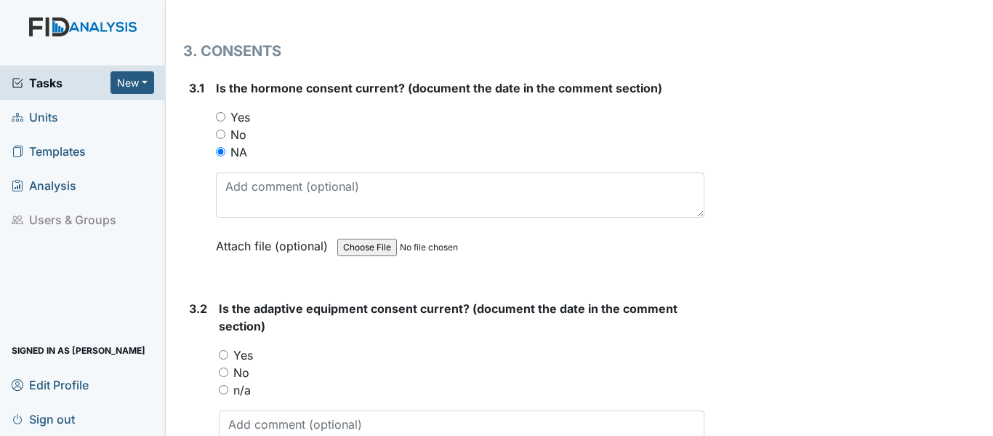
click at [225, 353] on input "Yes" at bounding box center [223, 354] width 9 height 9
radio input "true"
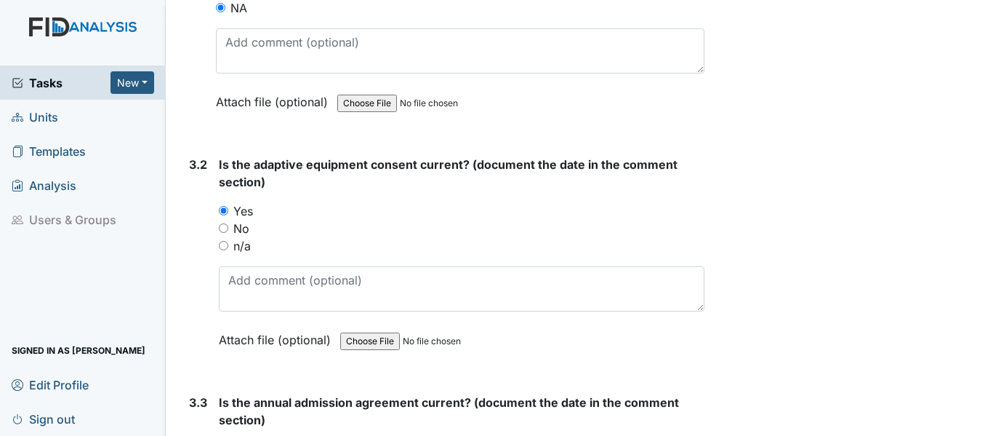
scroll to position [3563, 0]
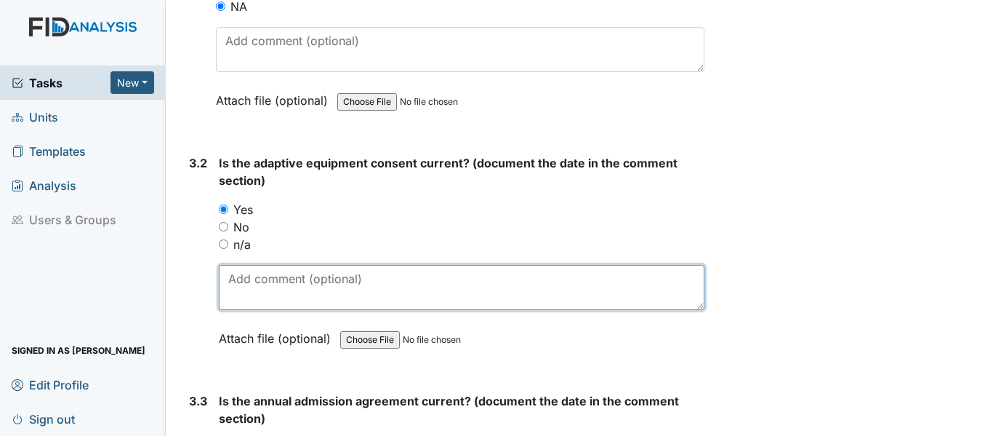
click at [258, 288] on textarea at bounding box center [462, 287] width 486 height 45
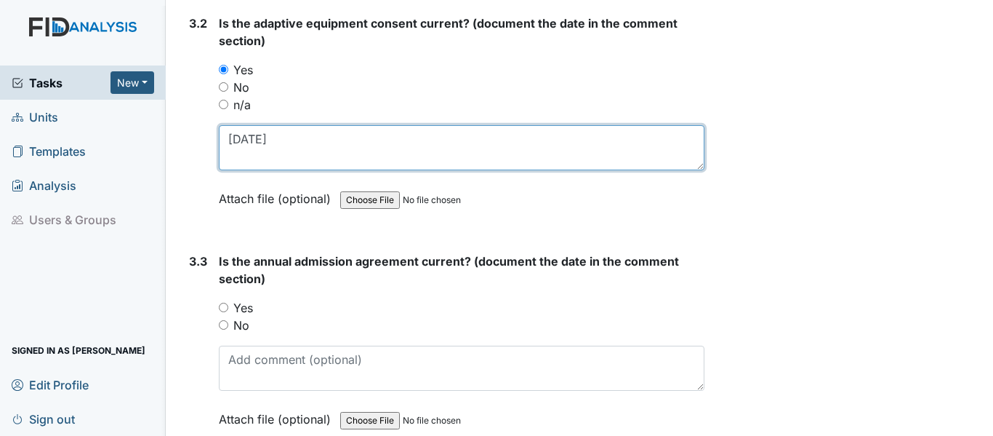
scroll to position [3709, 0]
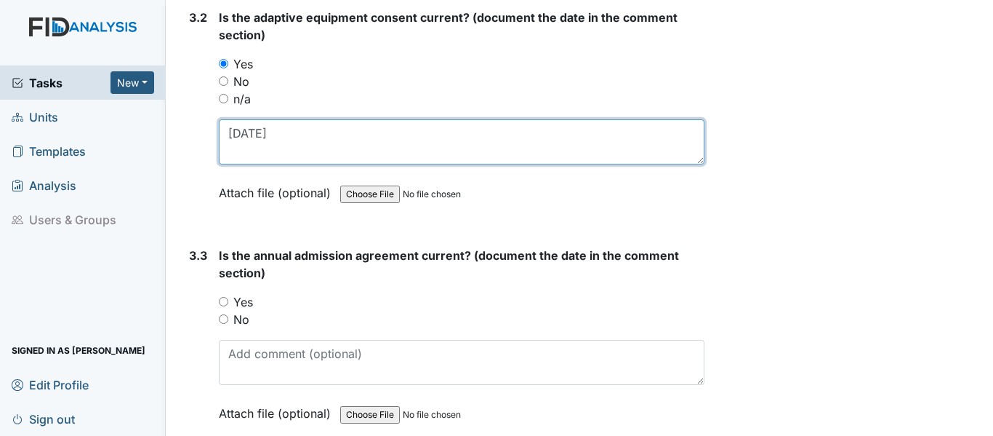
type textarea "7/14/25"
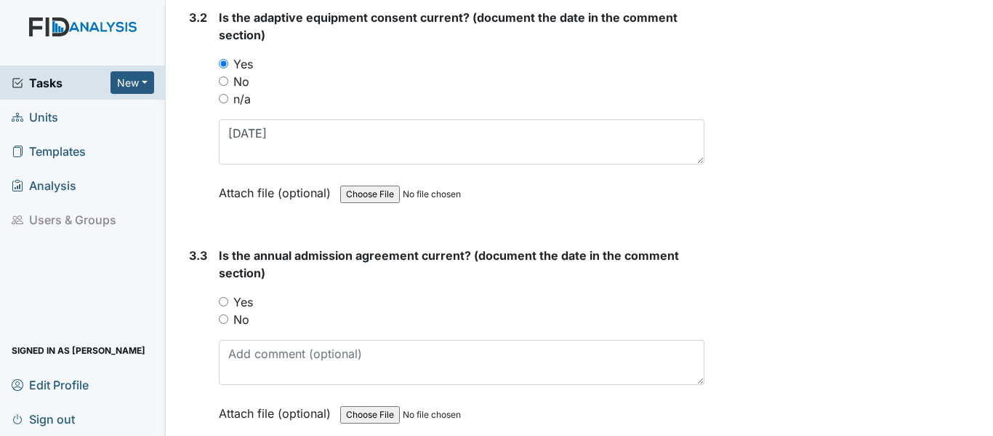
click at [223, 303] on input "Yes" at bounding box center [223, 301] width 9 height 9
radio input "true"
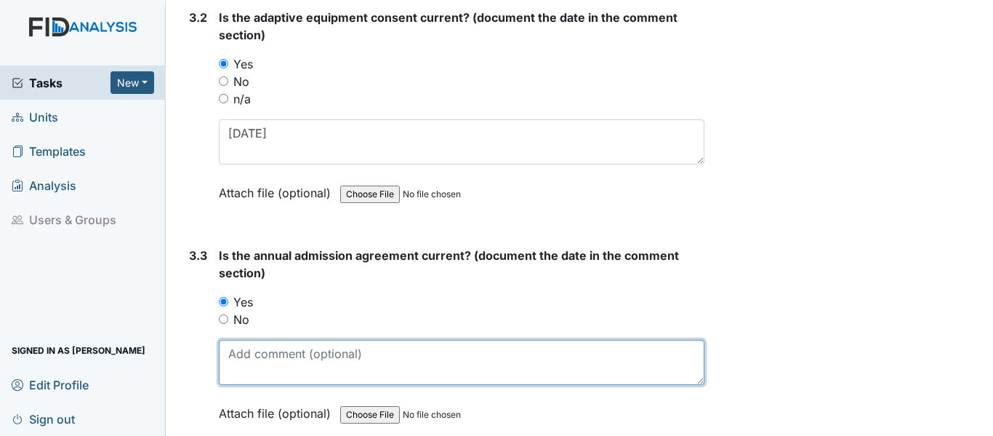
click at [248, 365] on textarea at bounding box center [462, 362] width 486 height 45
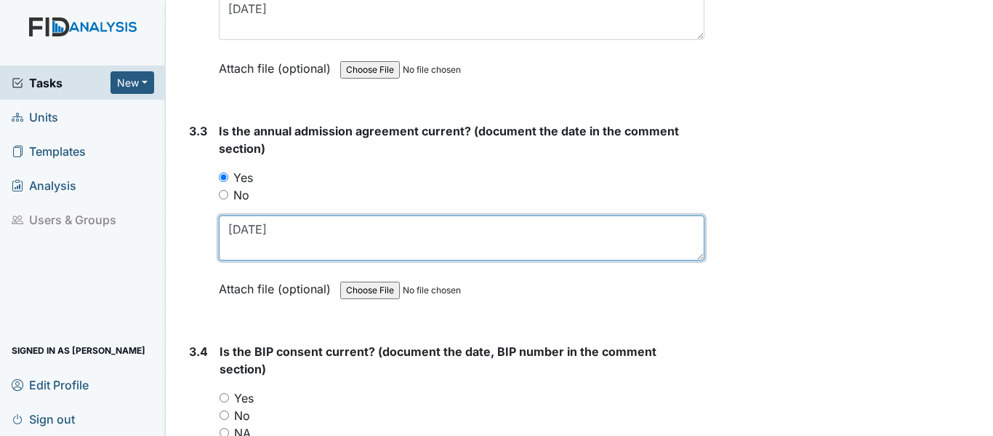
scroll to position [3854, 0]
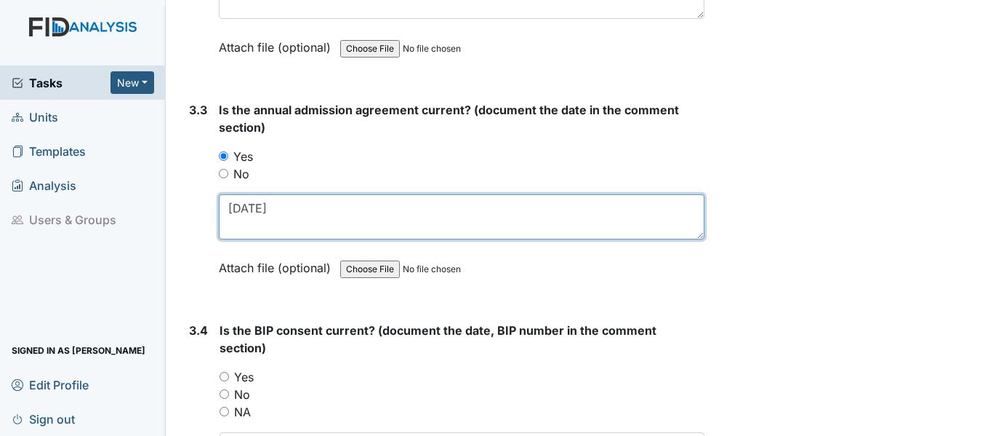
type textarea "5/15/25"
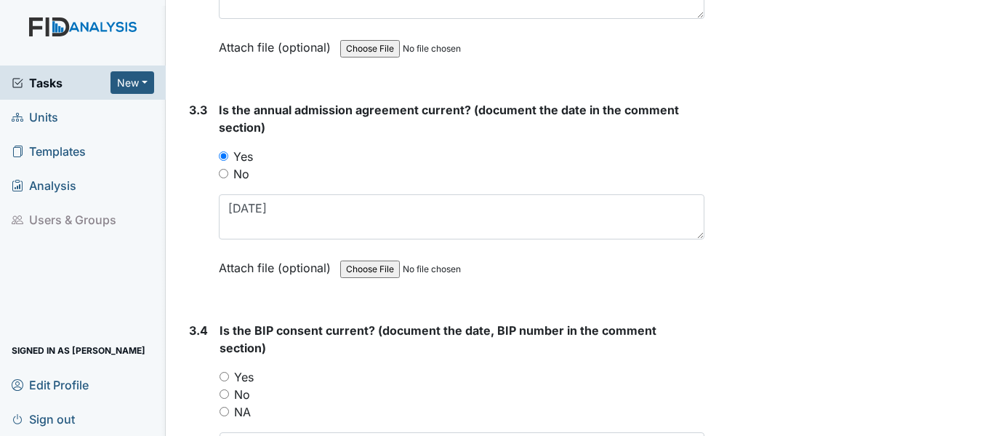
click at [228, 377] on input "Yes" at bounding box center [224, 376] width 9 height 9
radio input "true"
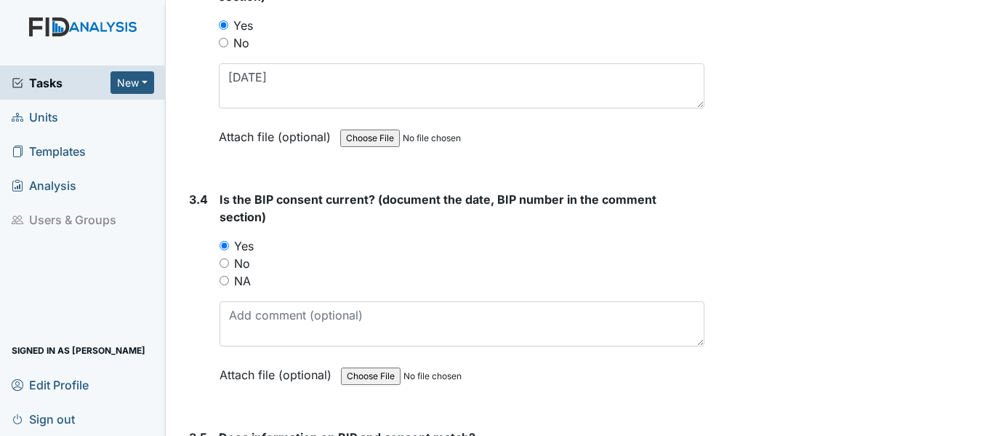
scroll to position [3999, 0]
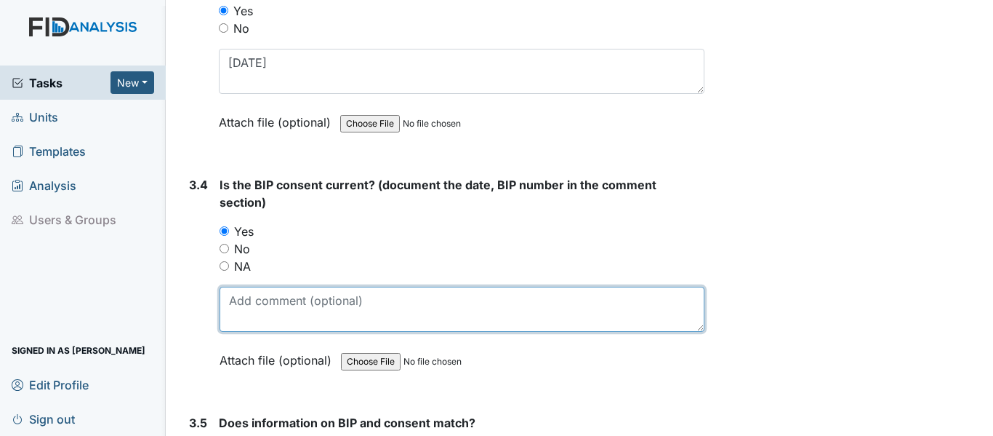
click at [257, 307] on textarea at bounding box center [462, 309] width 485 height 45
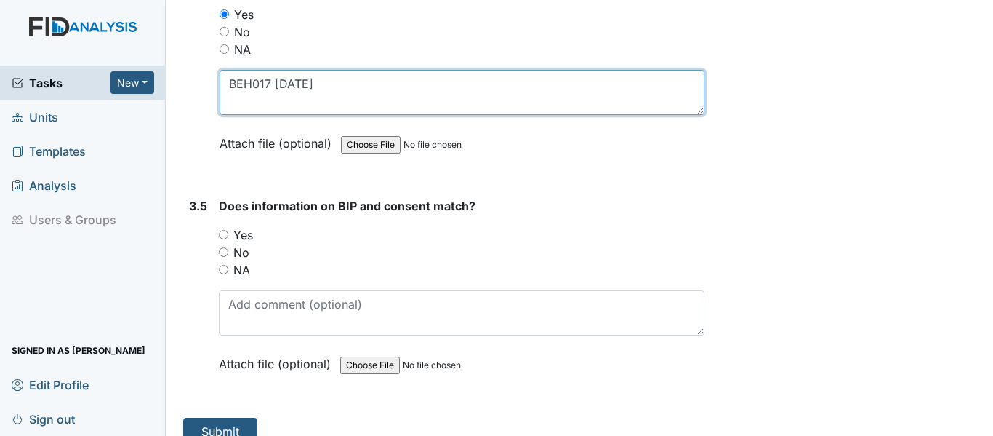
scroll to position [4218, 0]
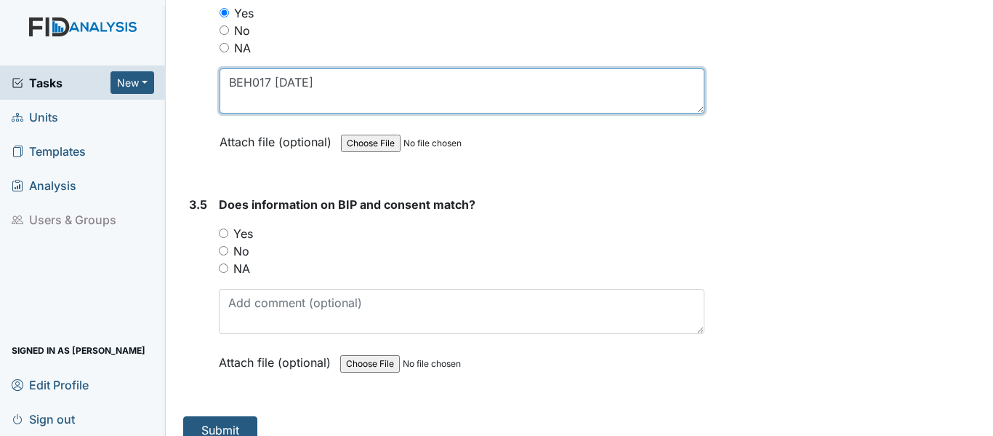
type textarea "BEH017 7/22/25"
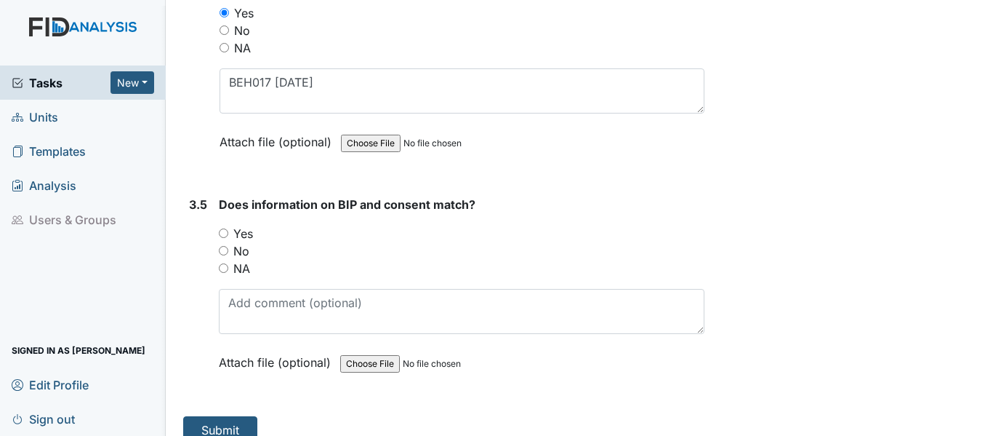
click at [220, 231] on input "Yes" at bounding box center [223, 232] width 9 height 9
radio input "true"
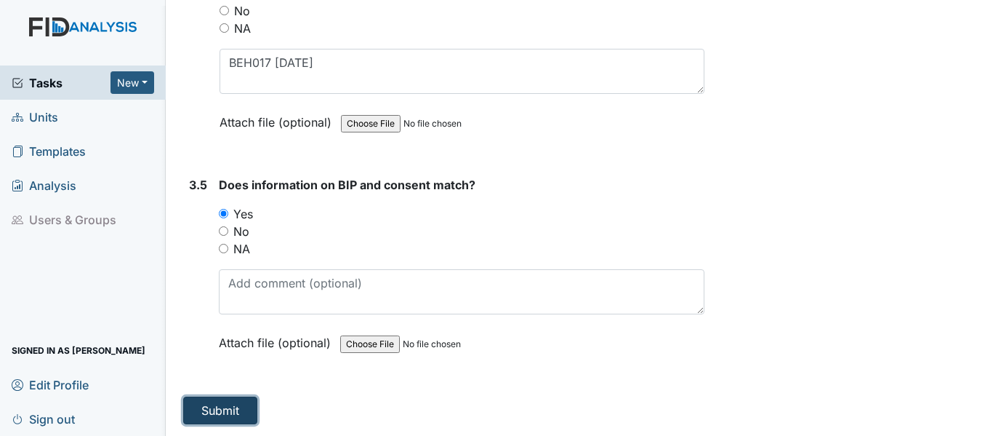
click at [237, 408] on button "Submit" at bounding box center [220, 410] width 74 height 28
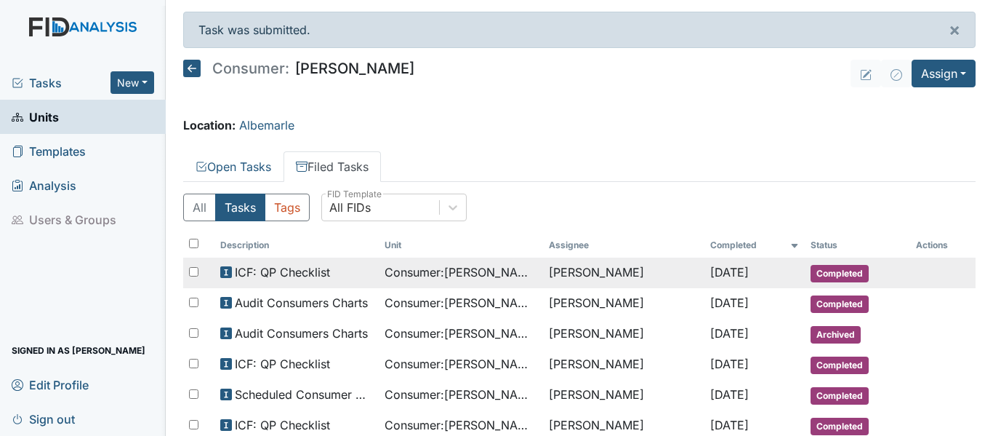
click at [562, 273] on td "[PERSON_NAME]" at bounding box center [623, 272] width 161 height 31
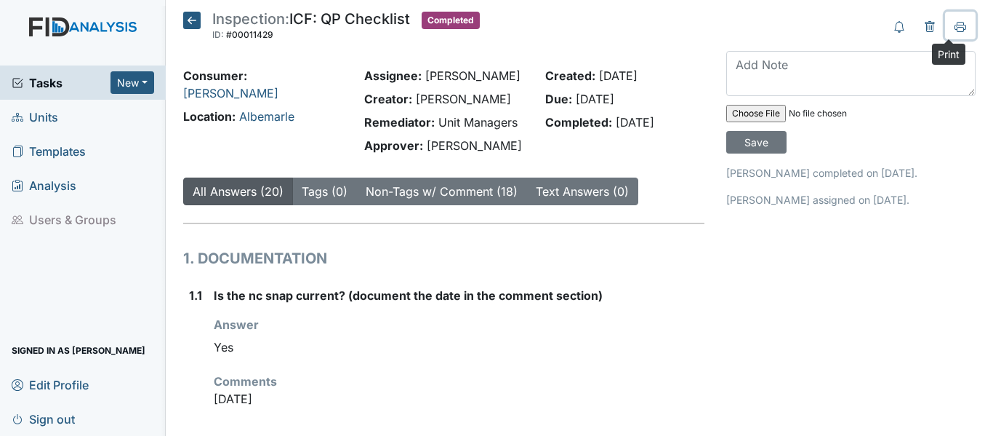
drag, startPoint x: 947, startPoint y: 29, endPoint x: 748, endPoint y: 385, distance: 407.6
click at [955, 28] on icon at bounding box center [961, 27] width 12 height 12
click at [196, 13] on icon at bounding box center [191, 20] width 17 height 17
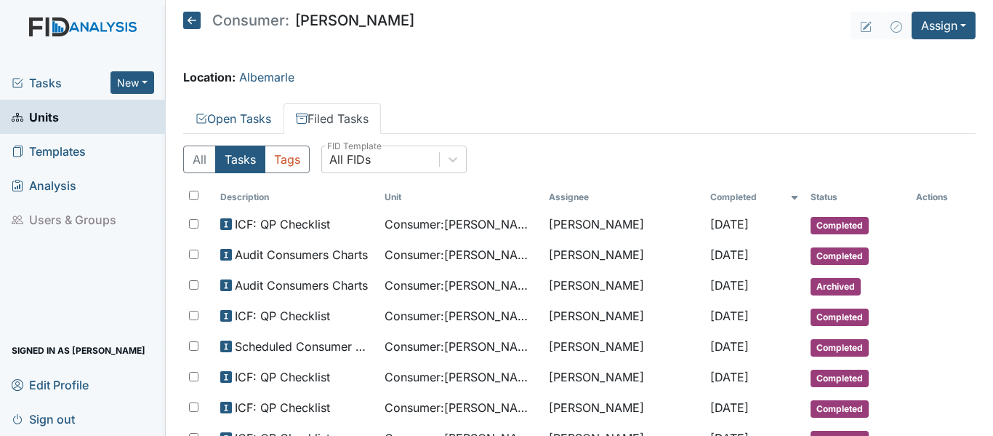
click at [196, 15] on icon at bounding box center [191, 20] width 17 height 17
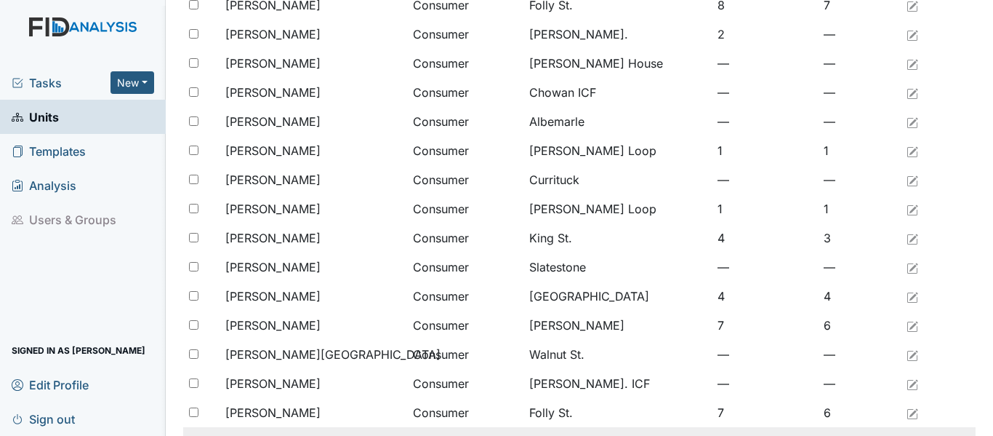
scroll to position [1196, 0]
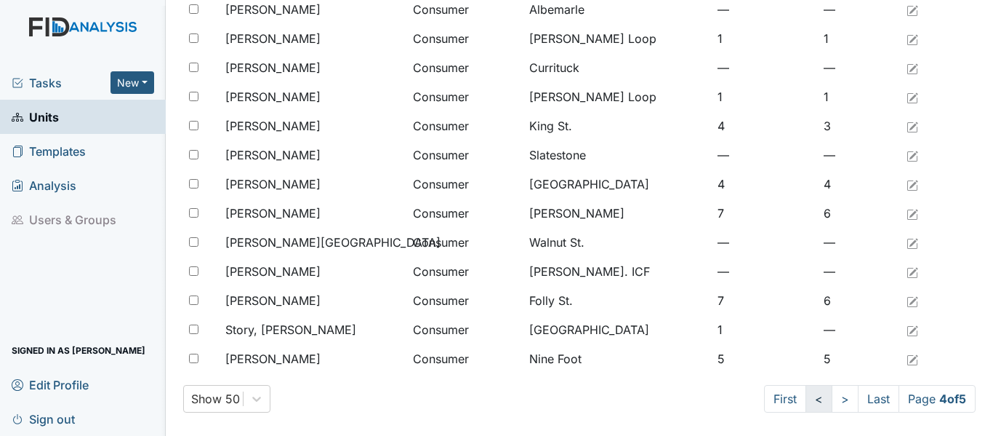
click at [806, 396] on link "<" at bounding box center [819, 399] width 27 height 28
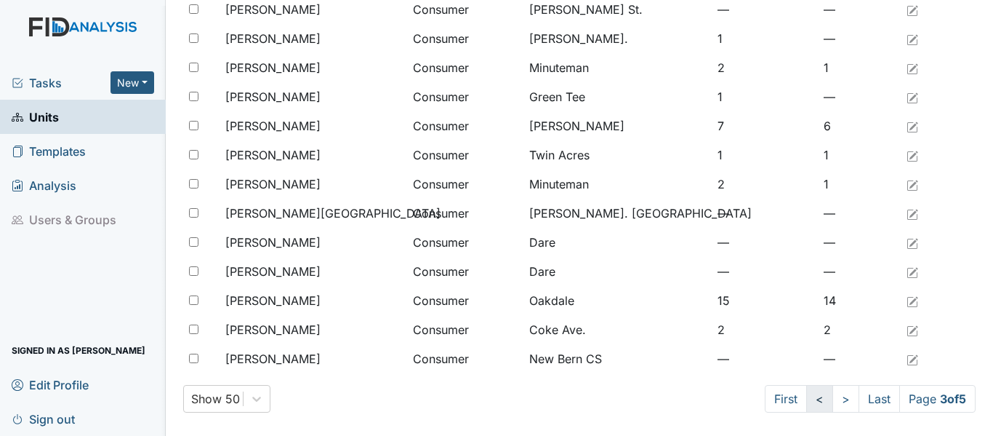
click at [806, 396] on link "<" at bounding box center [819, 399] width 27 height 28
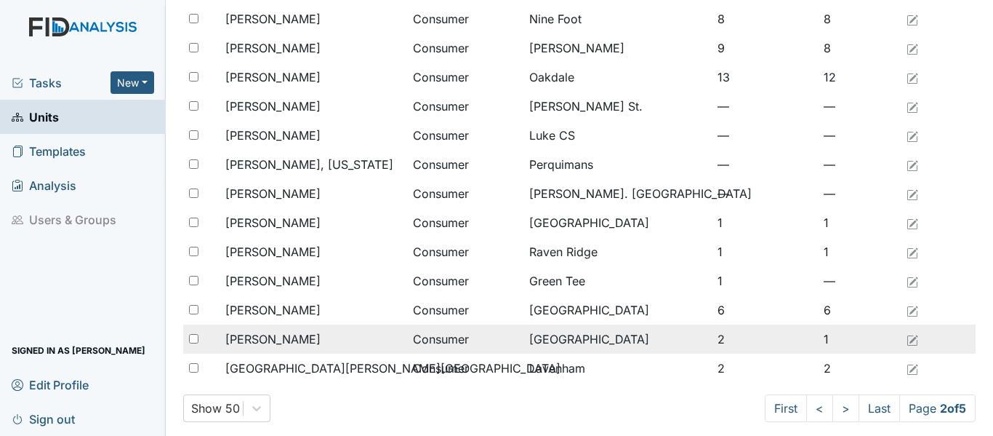
scroll to position [1196, 0]
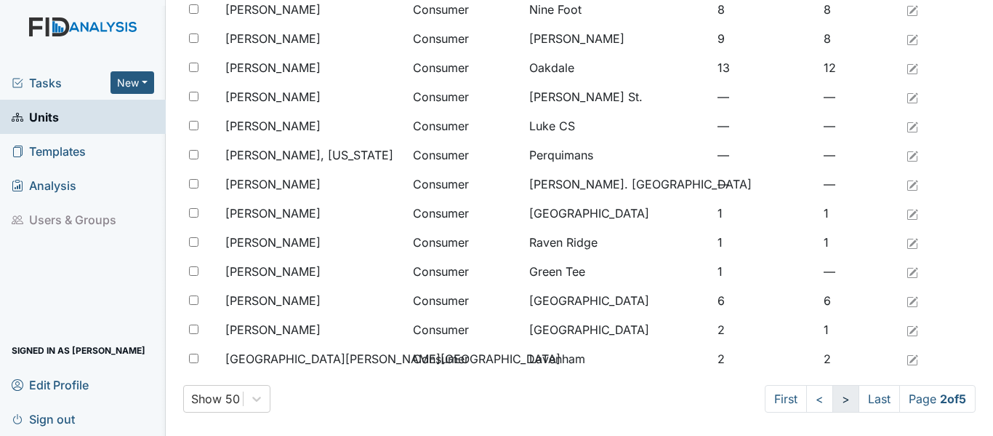
click at [833, 395] on link ">" at bounding box center [846, 399] width 27 height 28
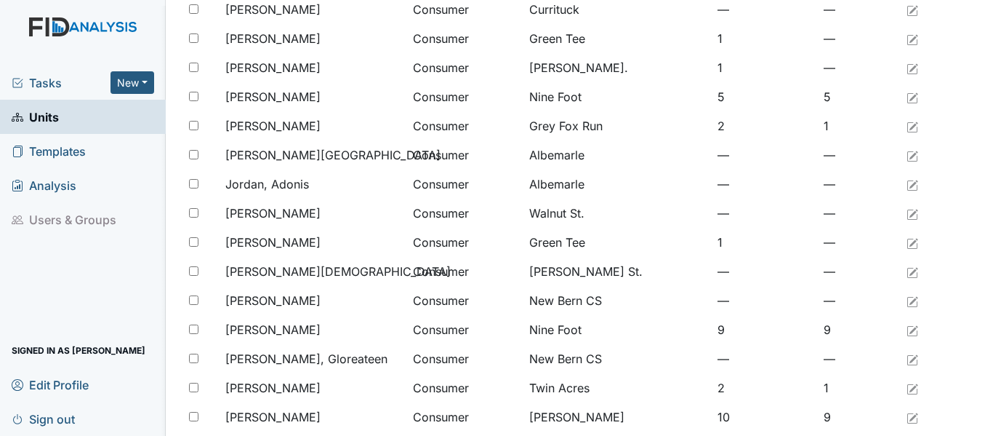
scroll to position [251, 0]
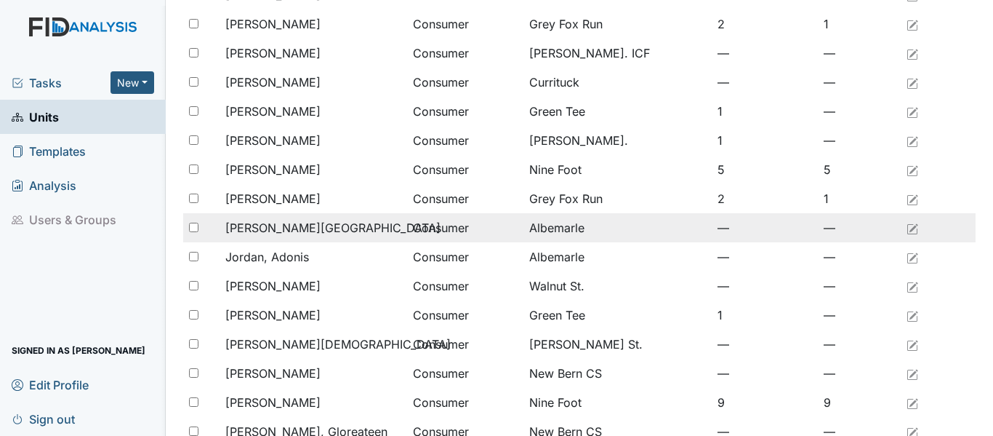
click at [301, 232] on span "[PERSON_NAME][GEOGRAPHIC_DATA]" at bounding box center [332, 227] width 215 height 17
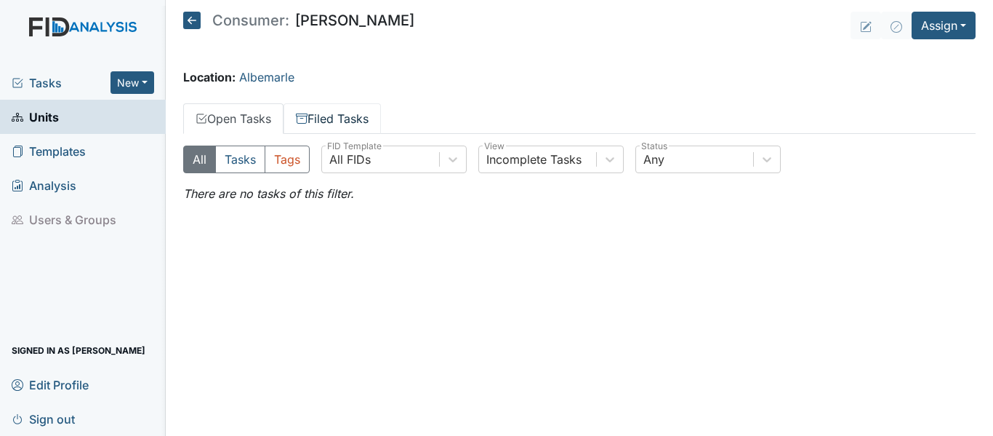
click at [341, 116] on link "Filed Tasks" at bounding box center [332, 118] width 97 height 31
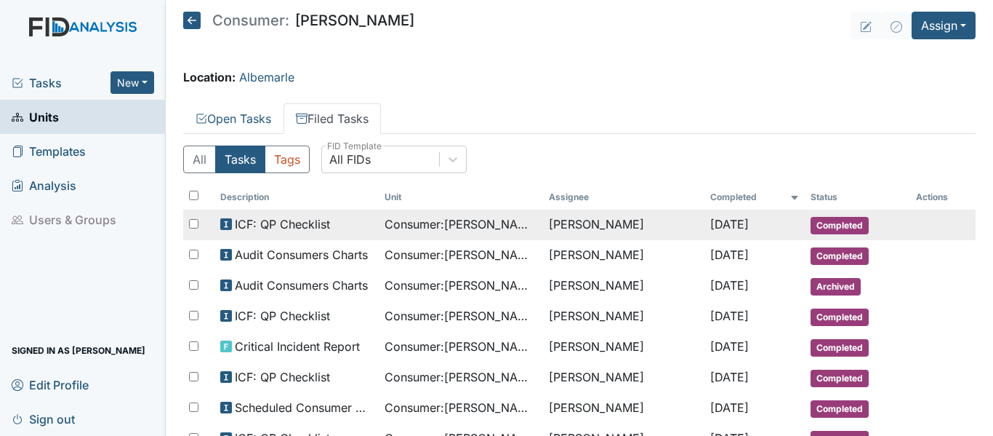
click at [402, 226] on span "Consumer : [PERSON_NAME]" at bounding box center [461, 223] width 153 height 17
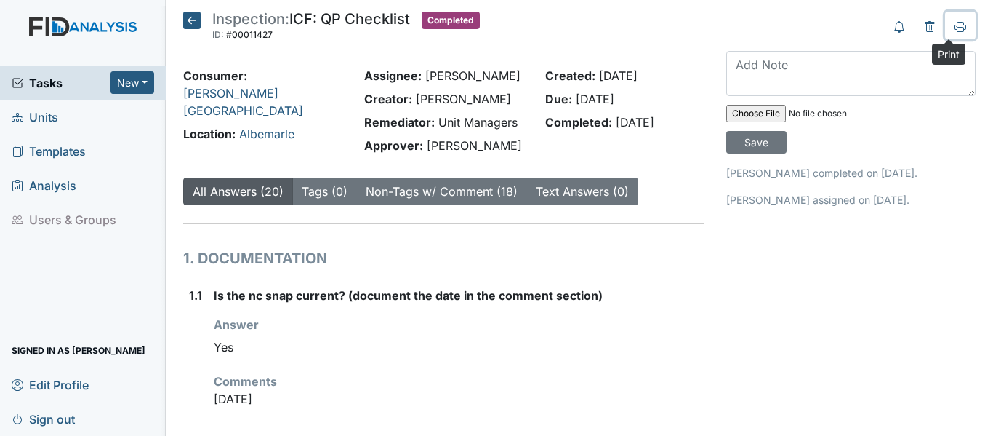
click at [955, 25] on button at bounding box center [960, 26] width 31 height 28
